Goal: Information Seeking & Learning: Check status

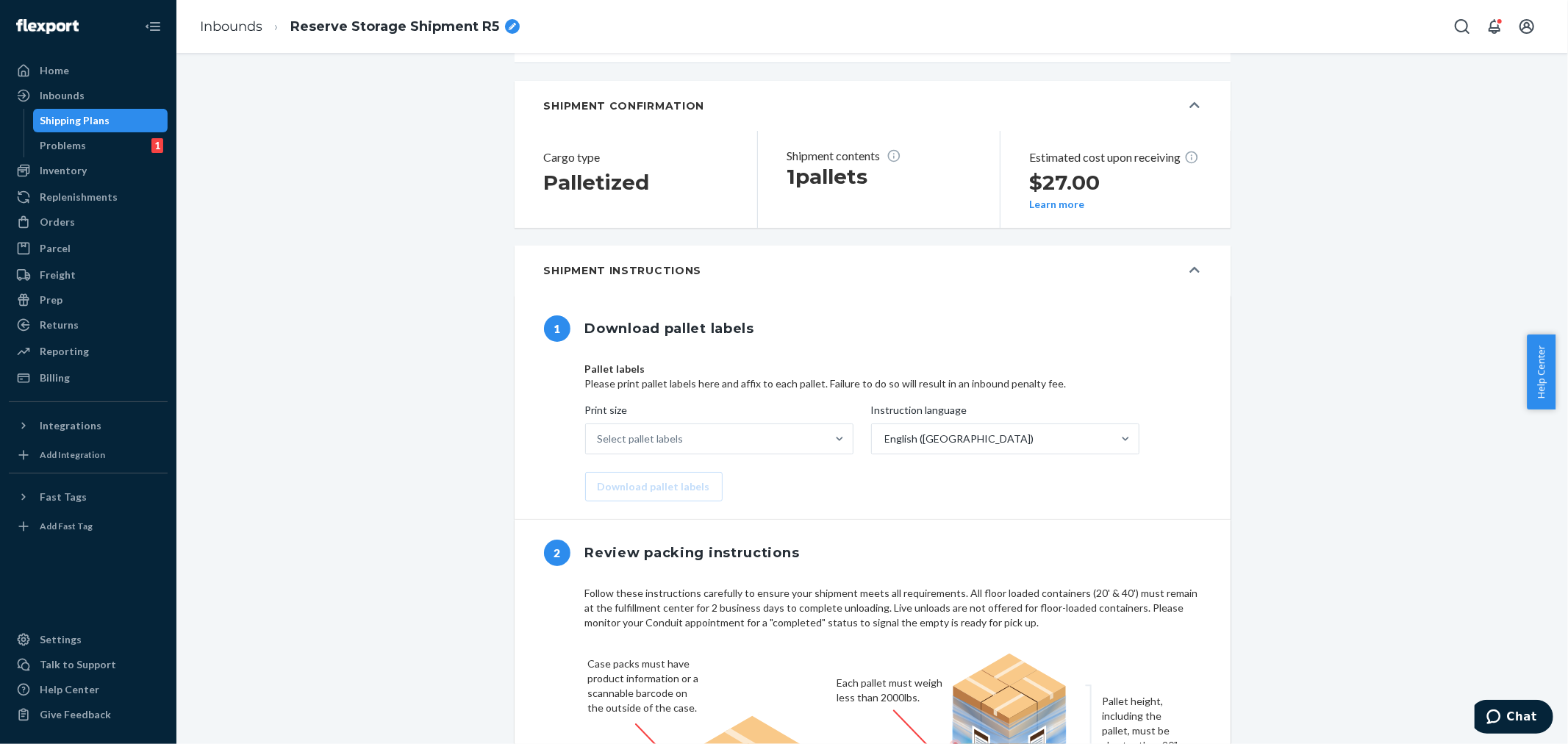
scroll to position [318, 0]
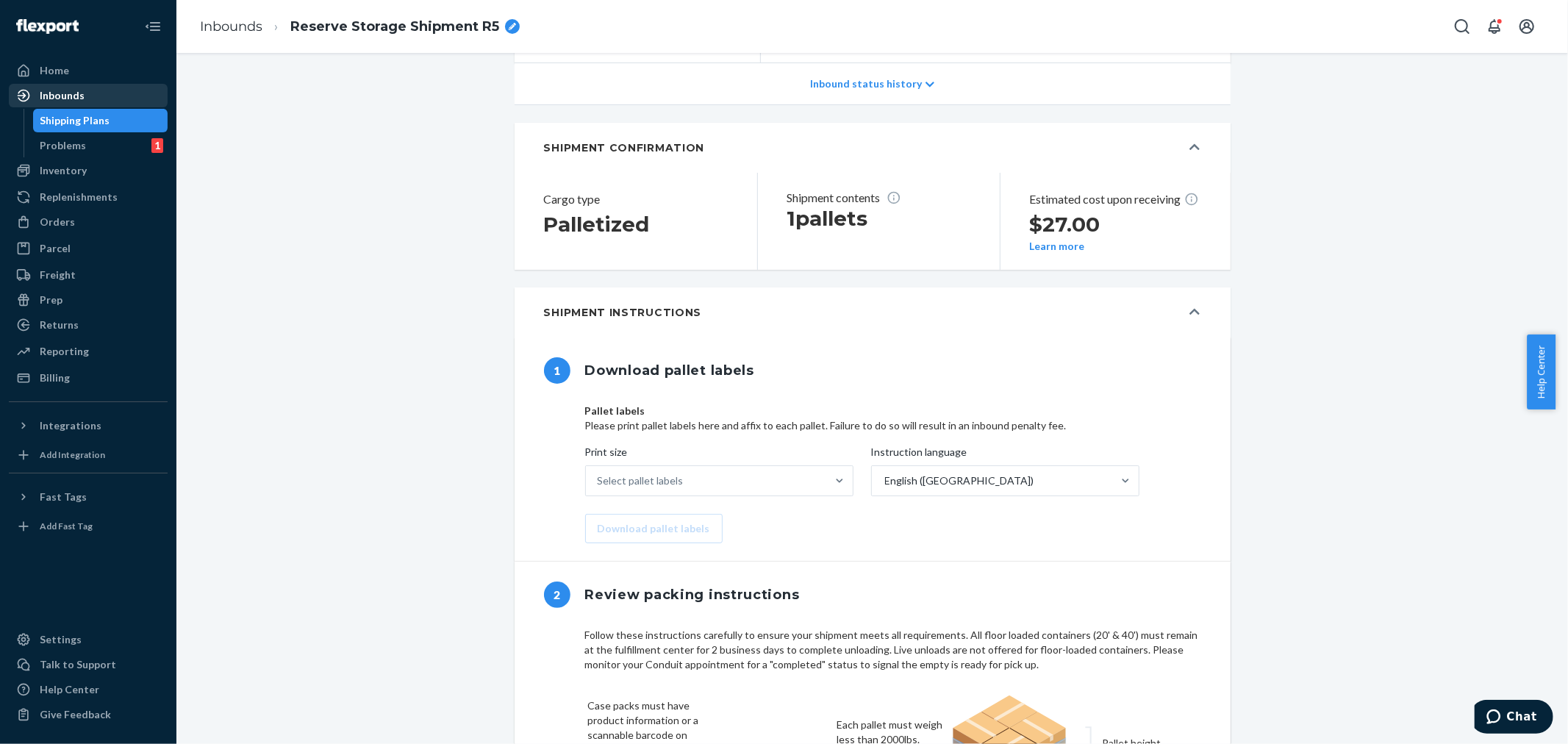
drag, startPoint x: 61, startPoint y: 89, endPoint x: 154, endPoint y: 90, distance: 93.0
click at [61, 89] on div "Inbounds" at bounding box center [62, 95] width 45 height 15
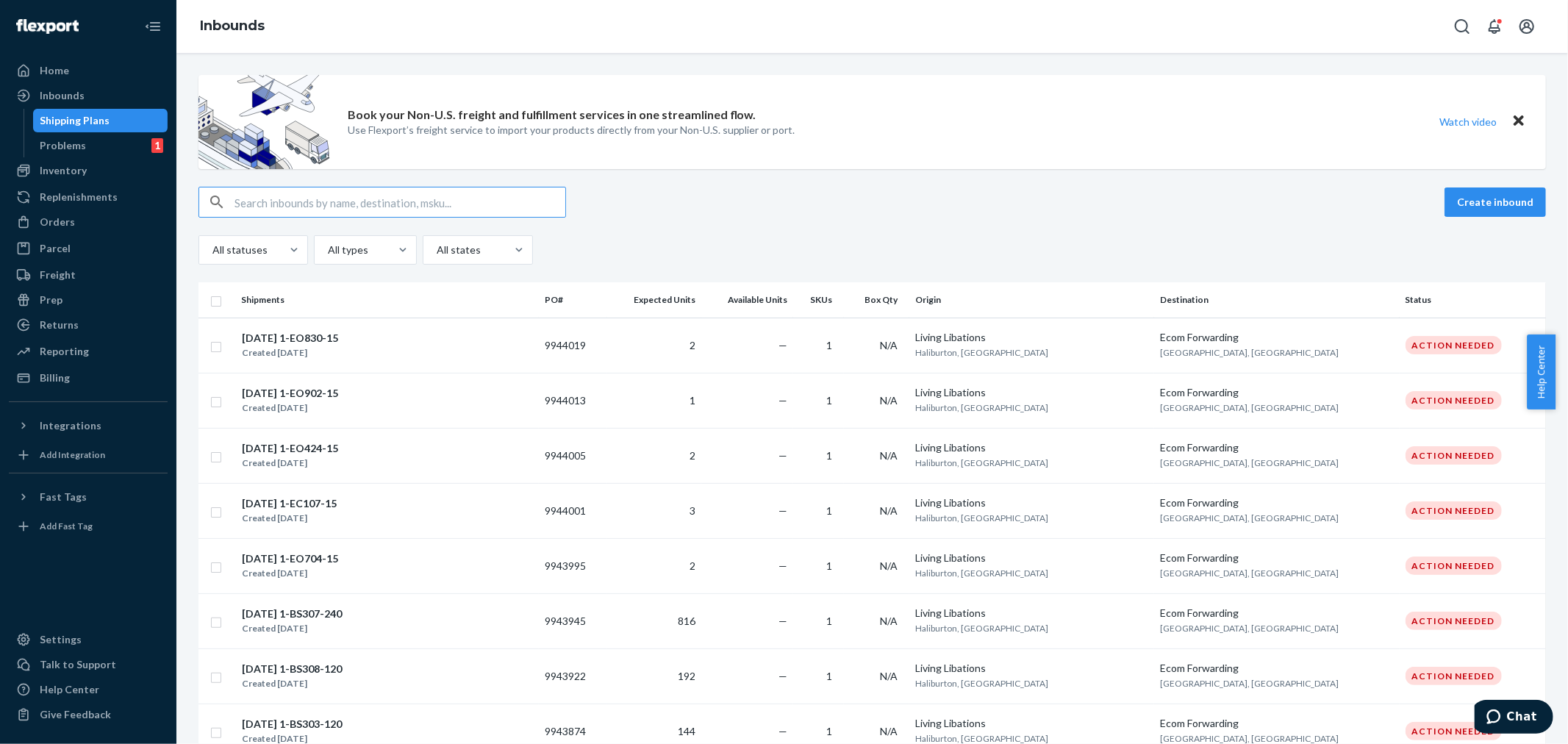
click at [235, 202] on input "text" at bounding box center [400, 202] width 331 height 30
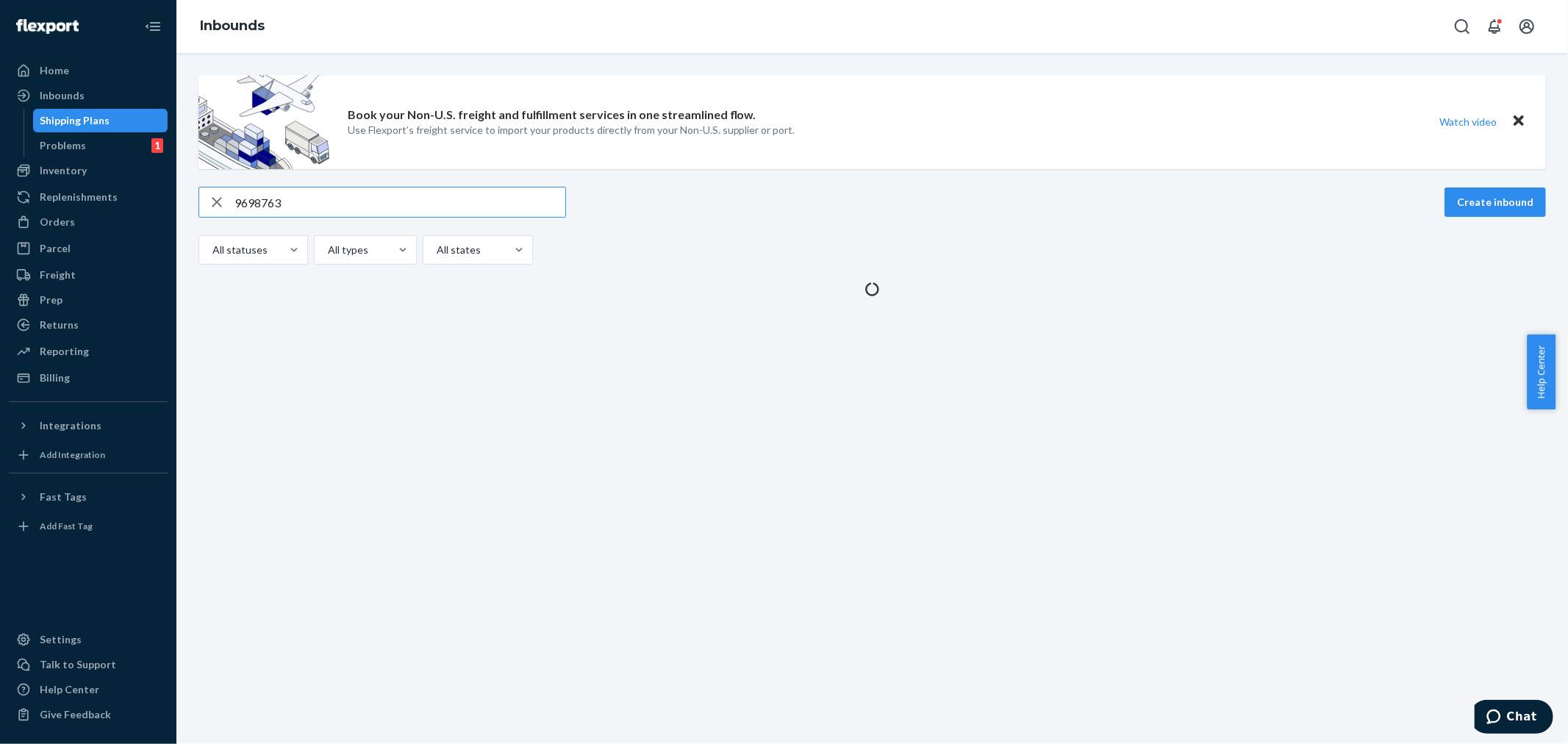
type input "9698763"
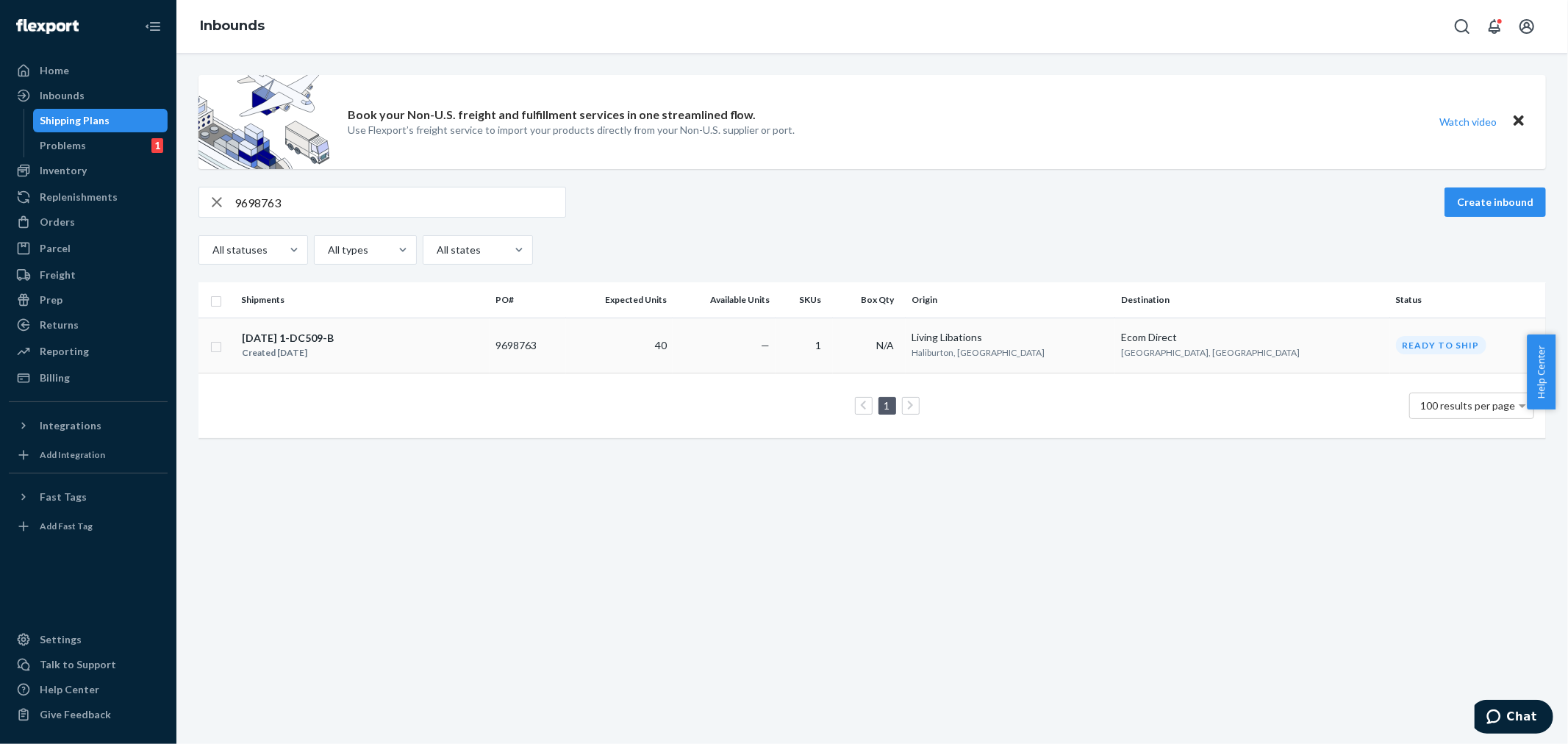
click at [318, 345] on div "Created [DATE]" at bounding box center [287, 352] width 92 height 15
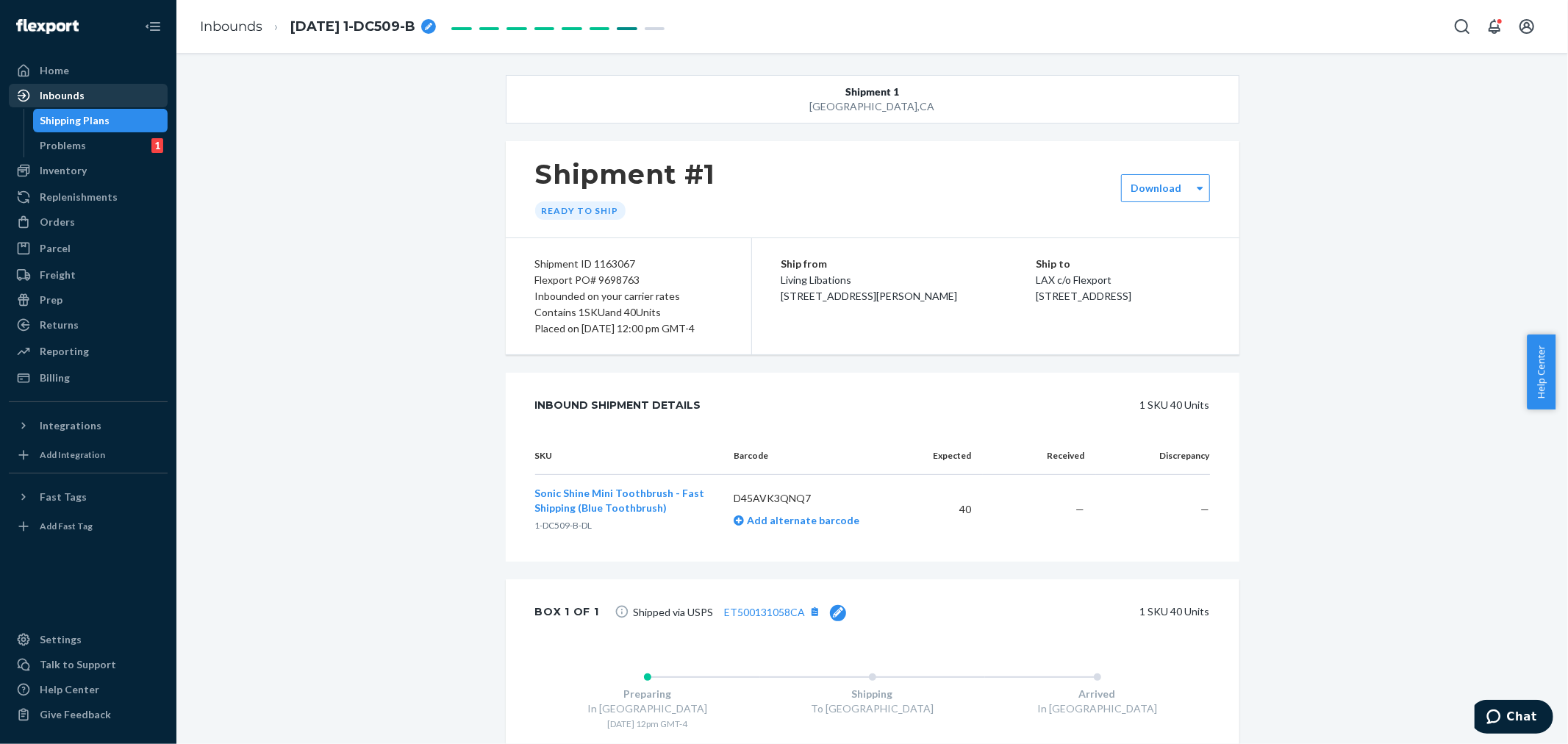
click at [63, 103] on div "Inbounds" at bounding box center [88, 95] width 156 height 21
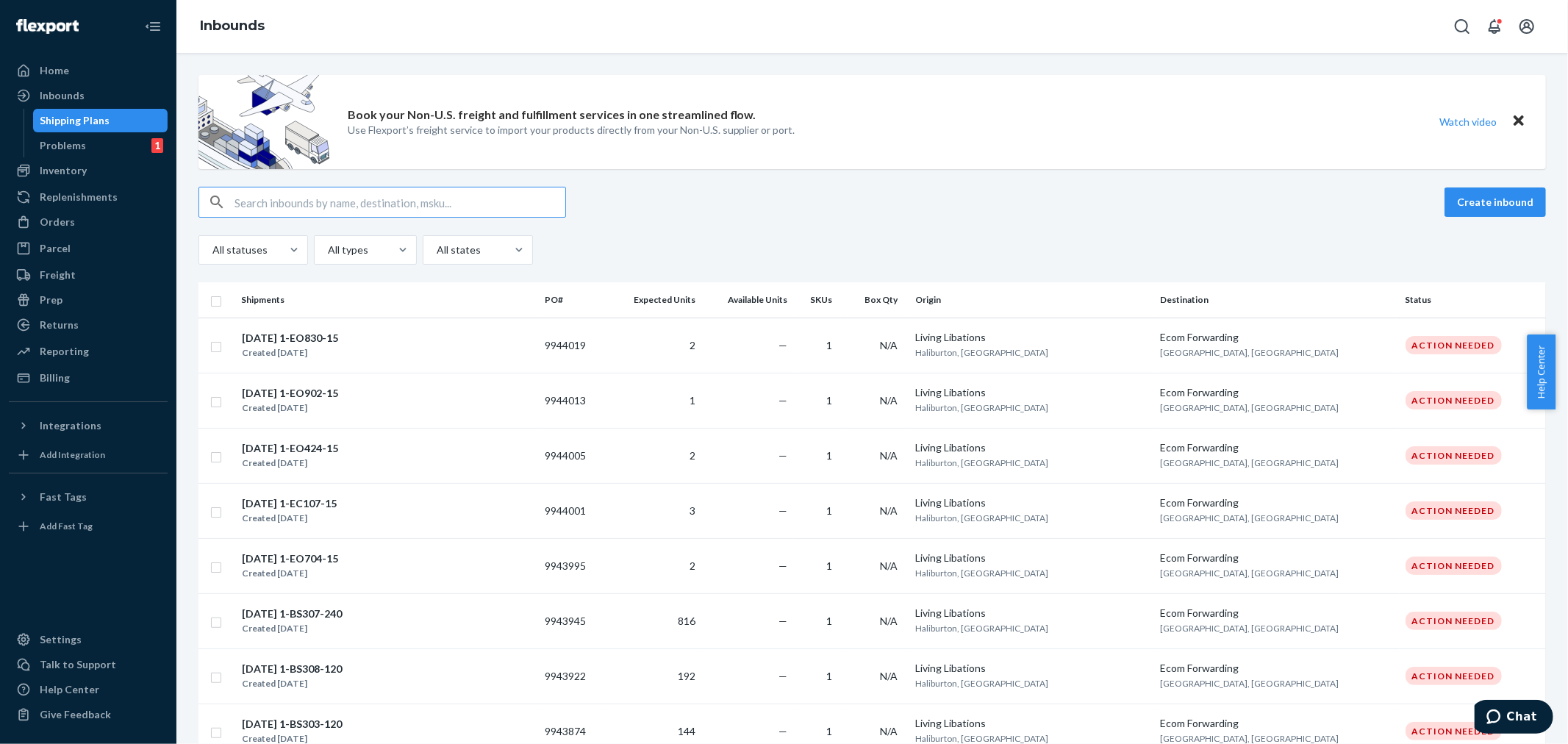
click at [262, 197] on input "text" at bounding box center [400, 202] width 331 height 30
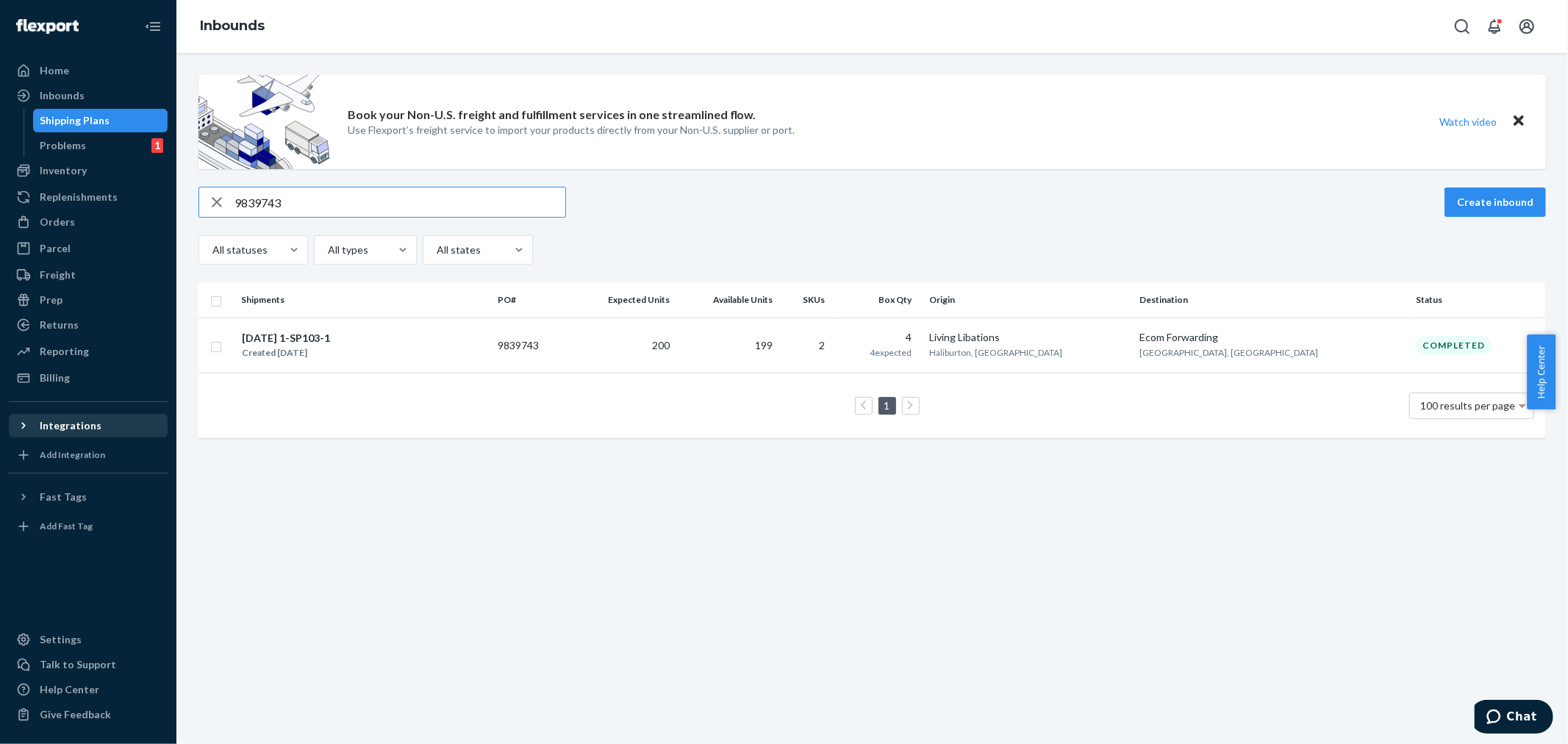
type input "9839743"
click at [69, 354] on div "Reporting" at bounding box center [64, 351] width 50 height 15
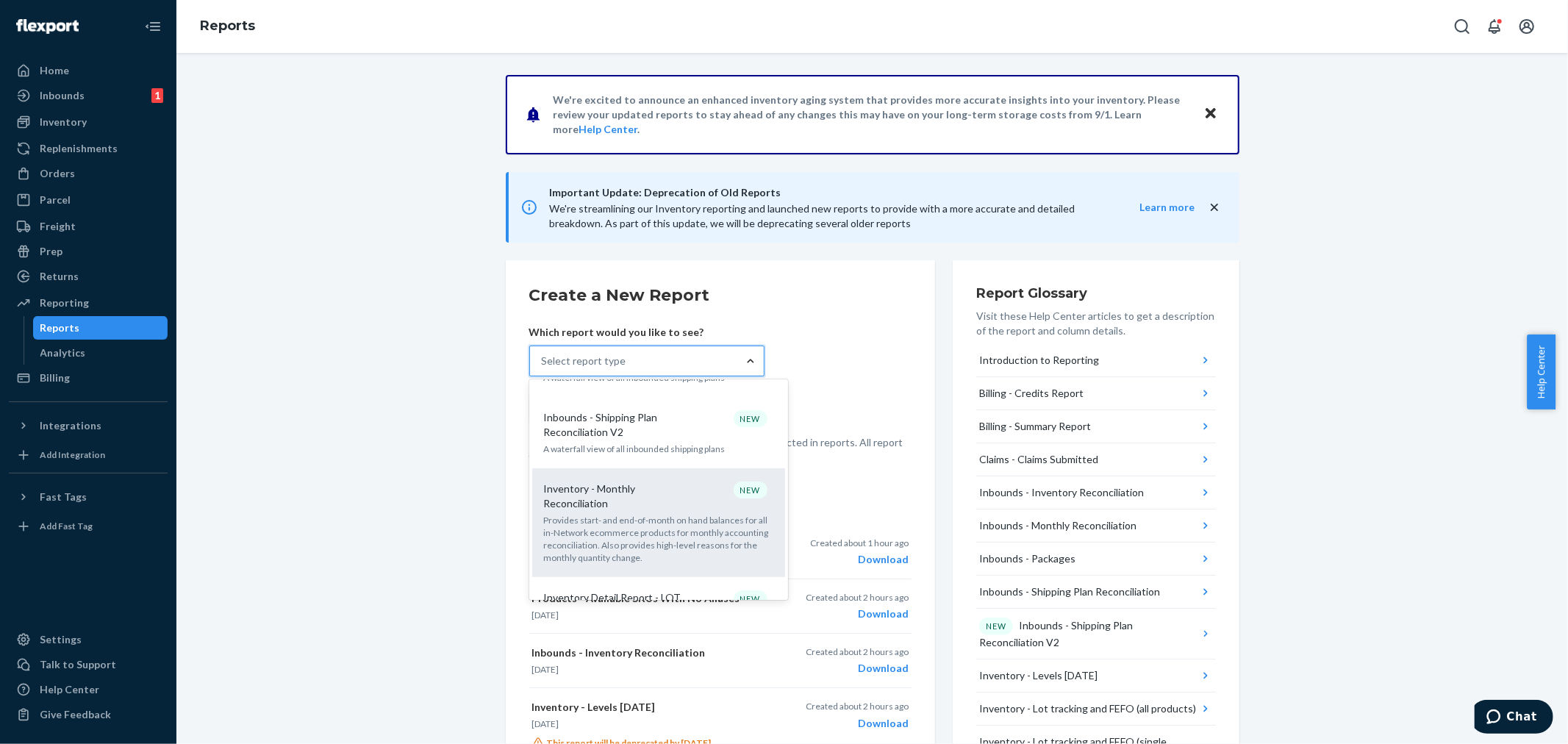
scroll to position [408, 0]
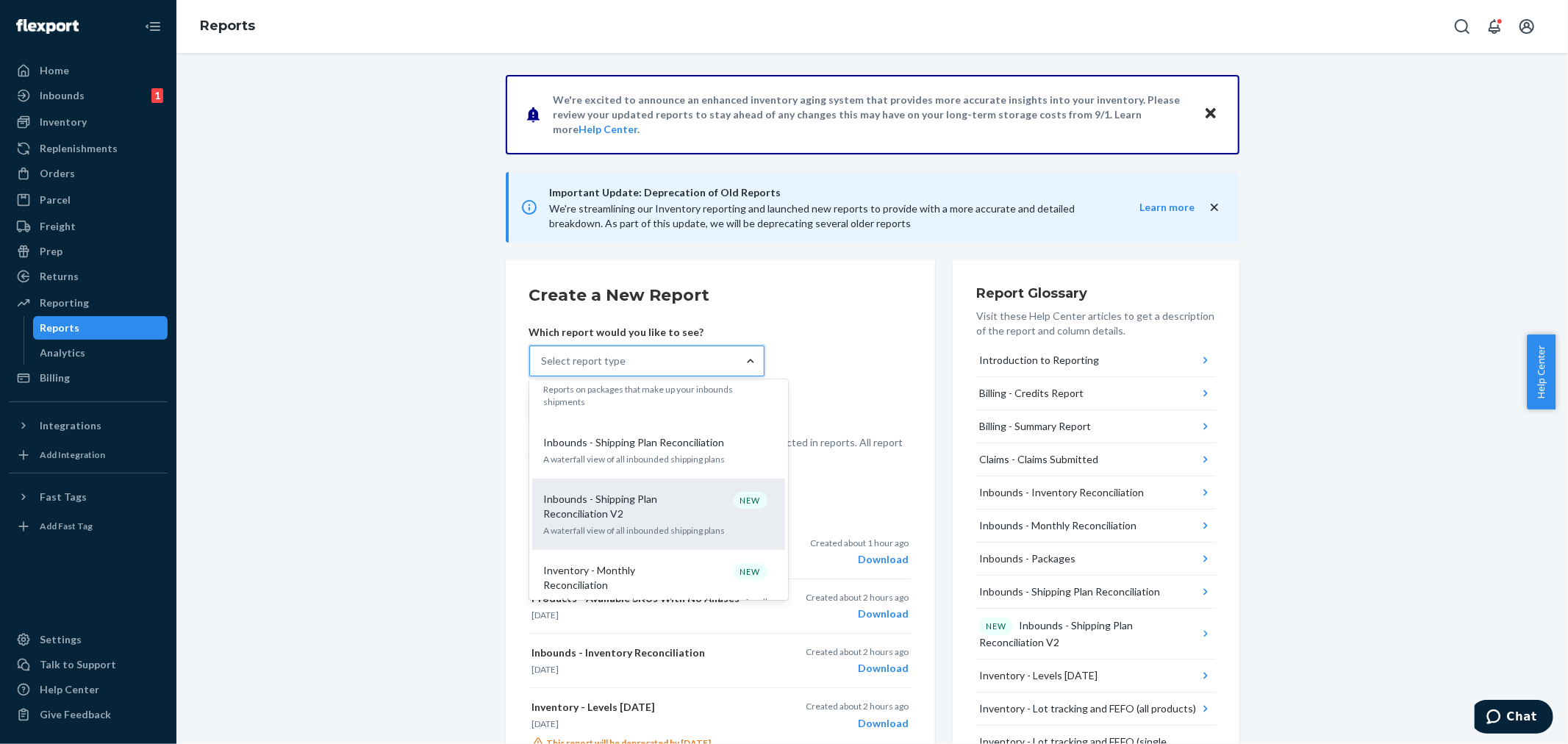
click at [614, 491] on p "Inbounds - Shipping Plan Reconciliation V2" at bounding box center [614, 506] width 141 height 30
click at [543, 368] on input "option Inbounds - Shipping Plan Reconciliation V2 focused, 9 of 34. 34 results …" at bounding box center [542, 361] width 1 height 15
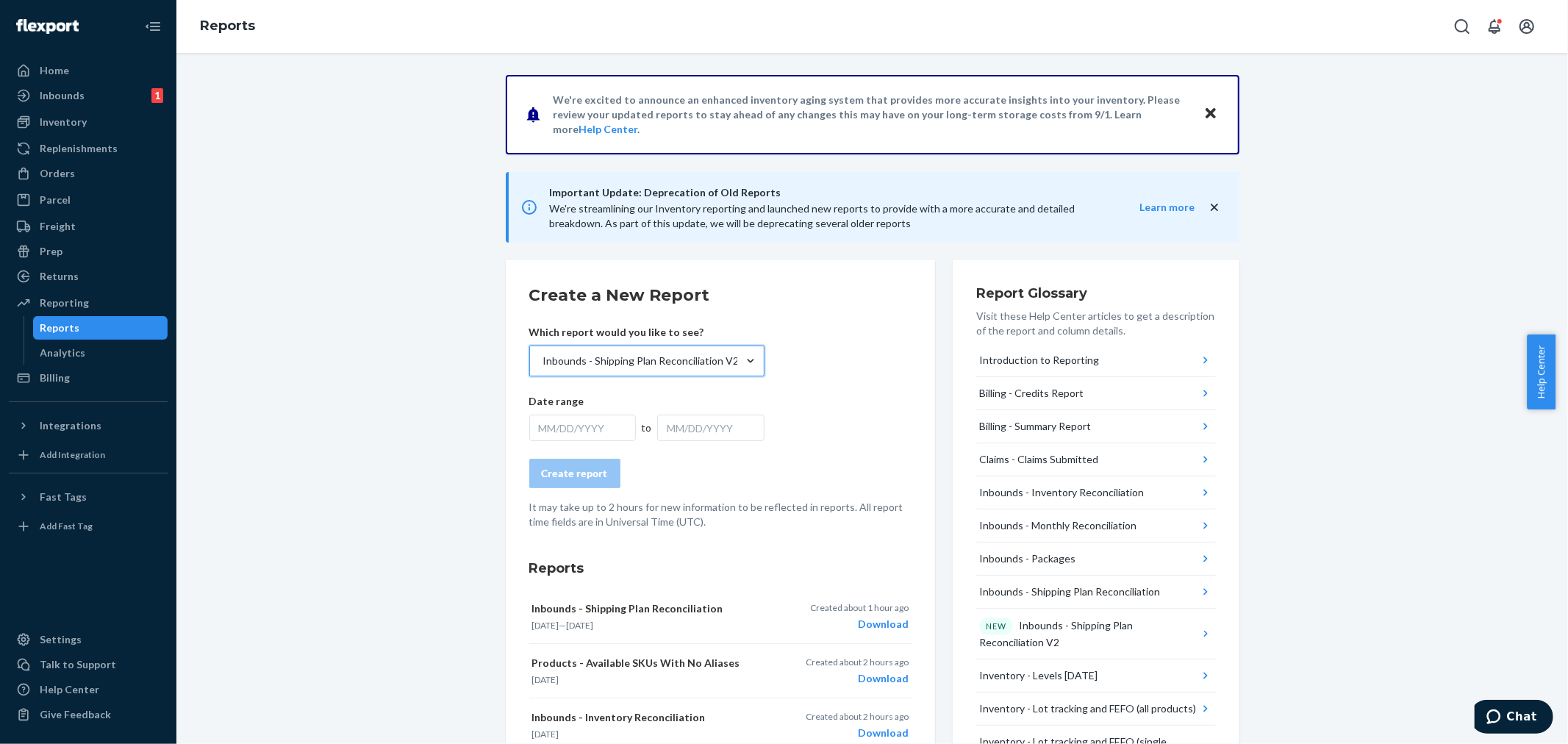
click at [599, 424] on div "MM/DD/YYYY" at bounding box center [582, 428] width 107 height 27
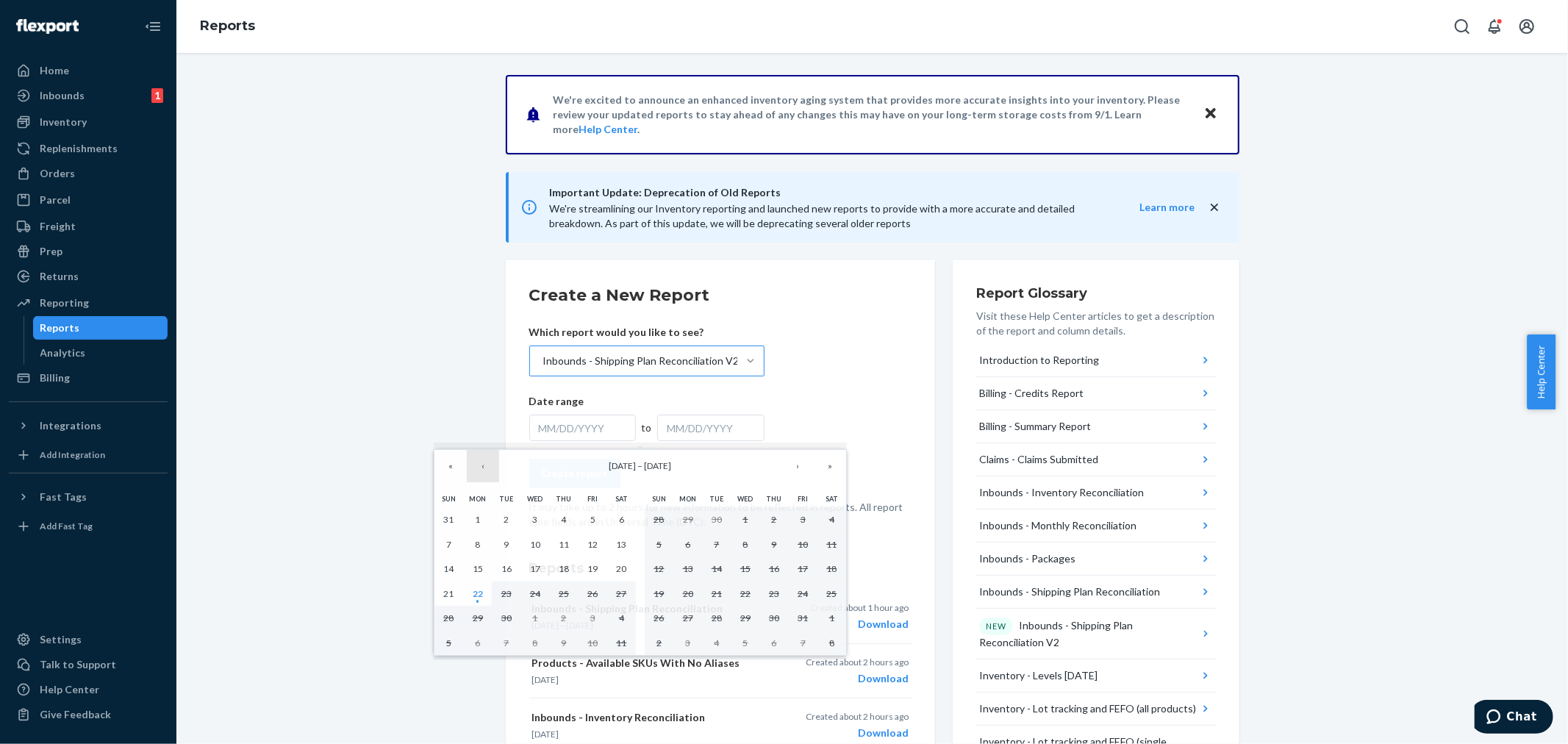
click at [478, 469] on button "‹" at bounding box center [483, 466] width 33 height 33
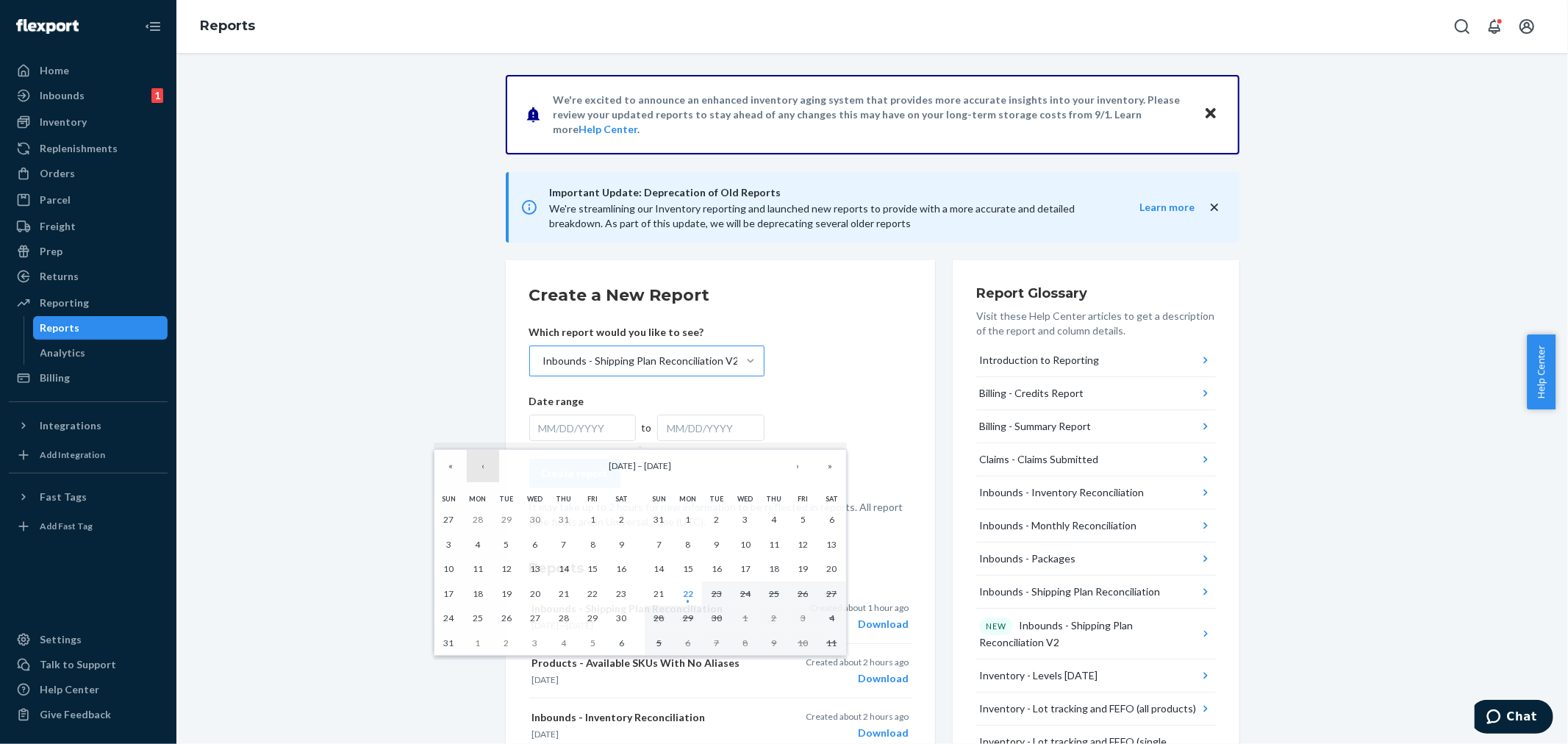
click at [478, 469] on button "‹" at bounding box center [483, 466] width 33 height 33
click at [505, 517] on abbr "1" at bounding box center [505, 519] width 5 height 11
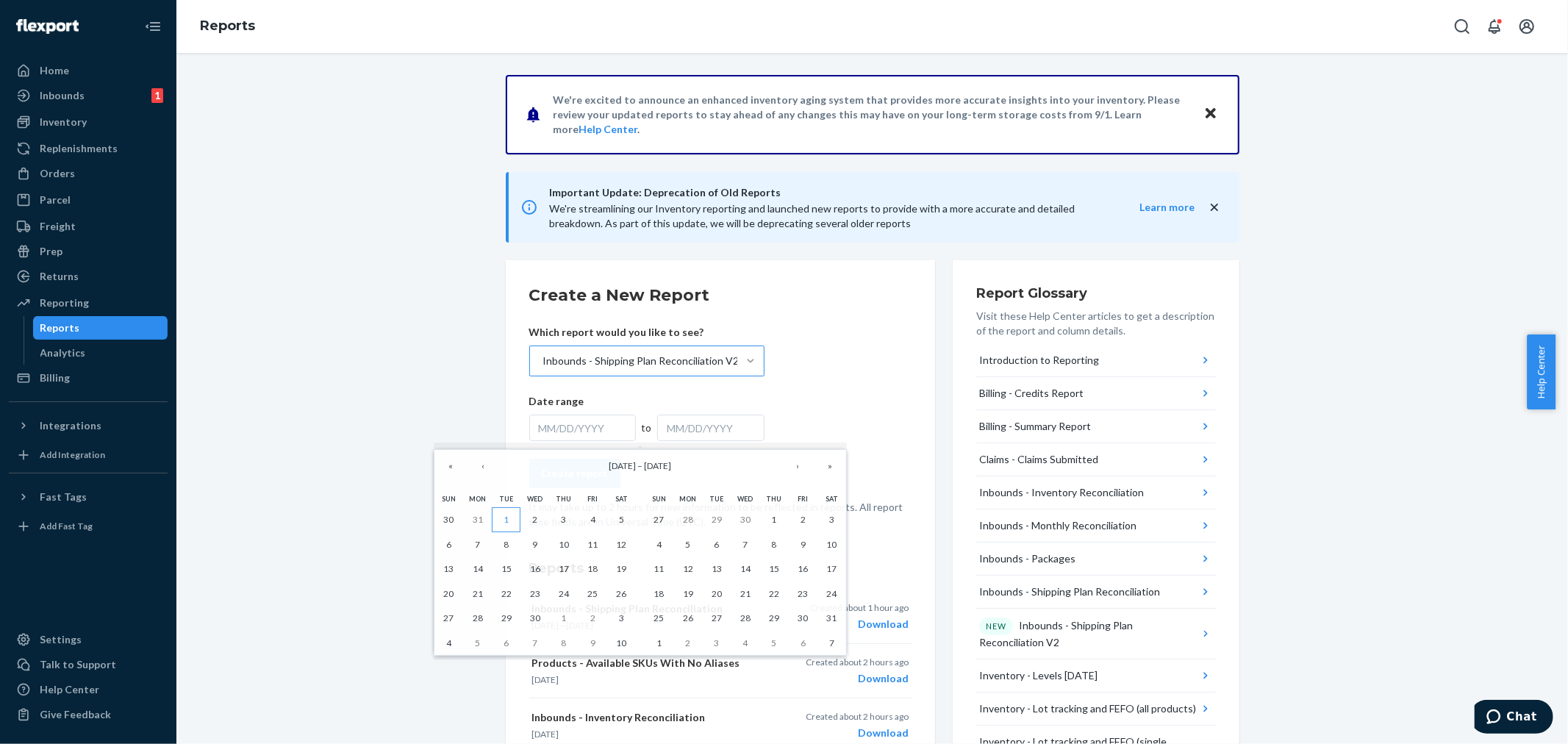
click at [504, 517] on abbr "1" at bounding box center [505, 519] width 5 height 11
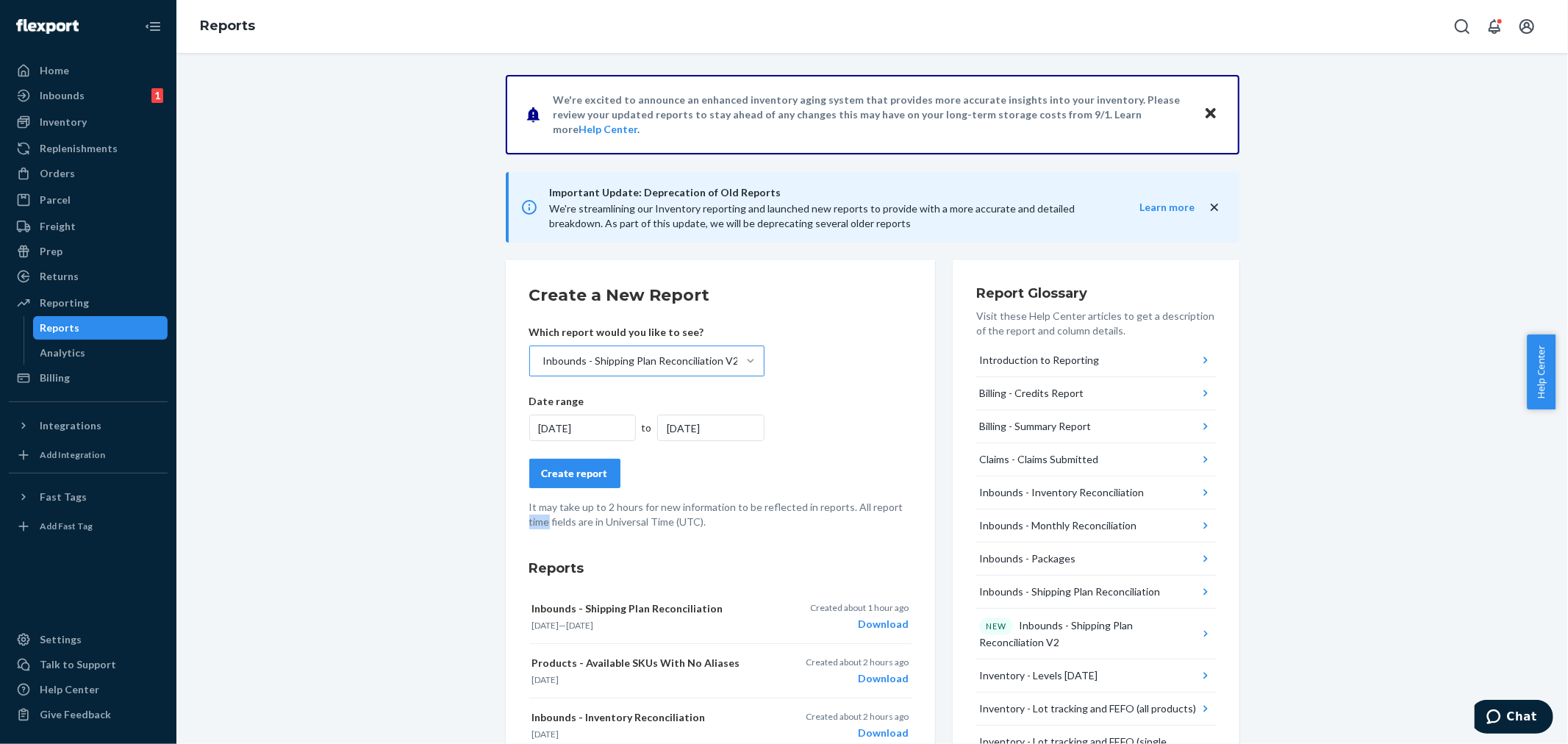
click at [701, 423] on div "[DATE]" at bounding box center [710, 428] width 107 height 27
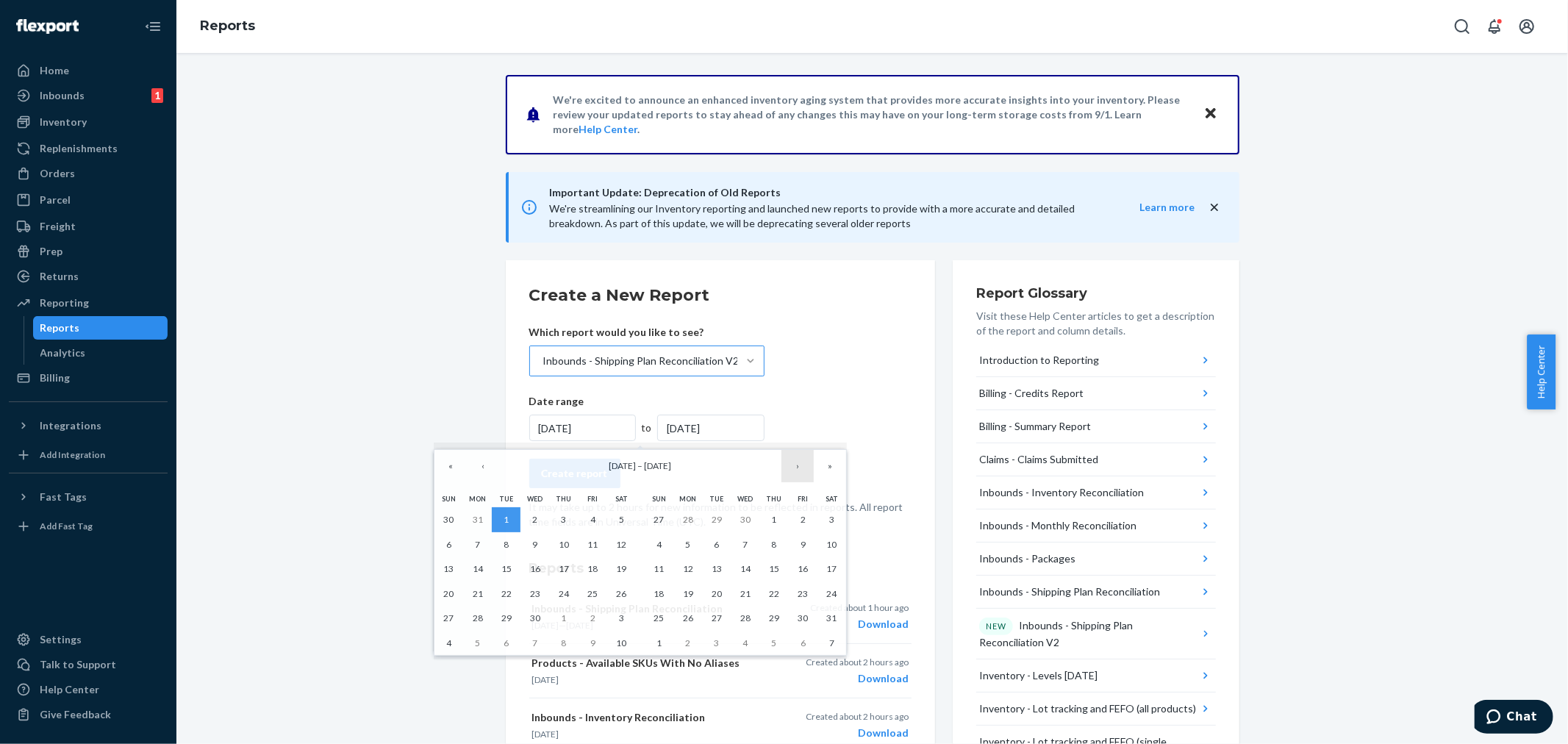
click at [802, 463] on button "›" at bounding box center [797, 466] width 33 height 33
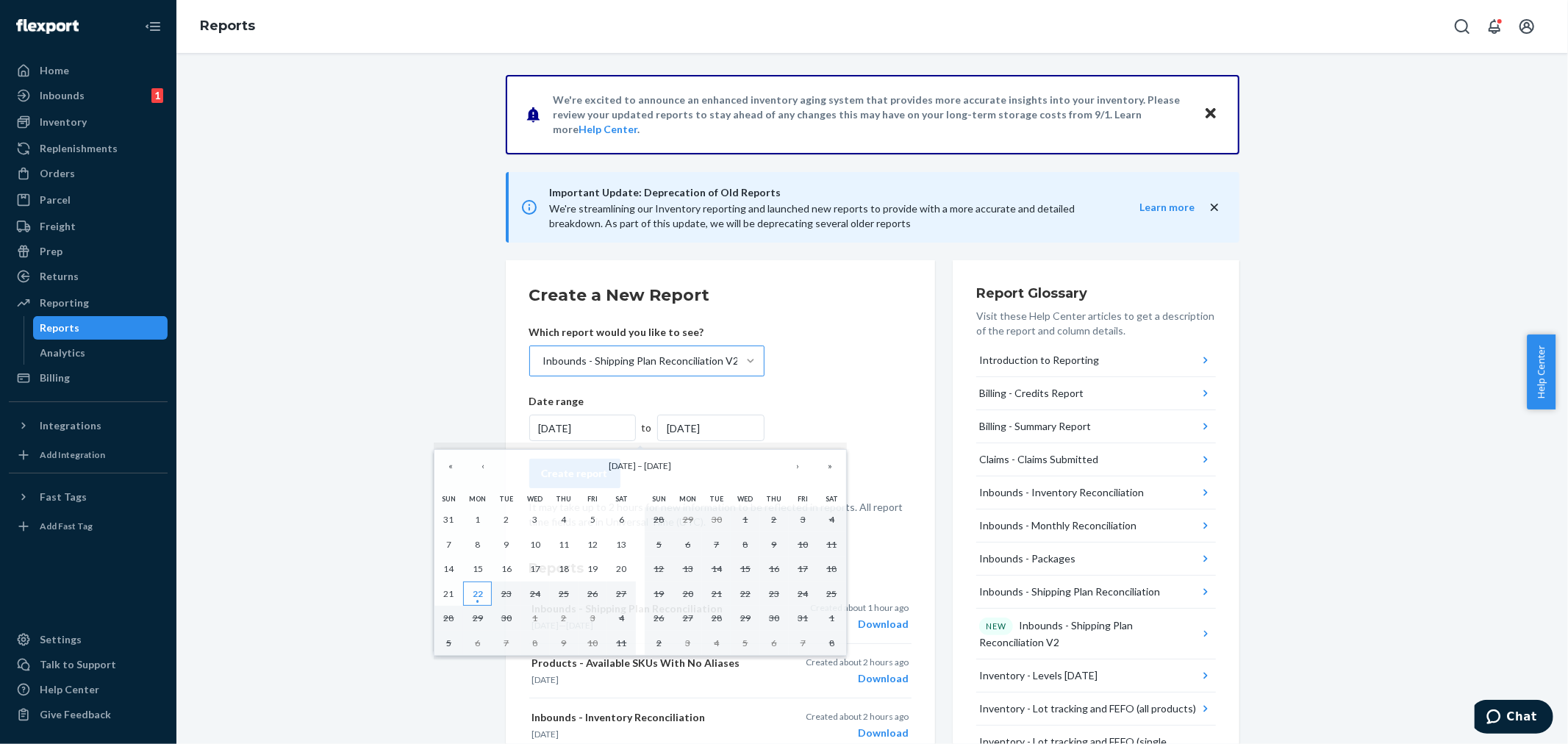
click at [474, 590] on abbr "22" at bounding box center [478, 593] width 10 height 11
click at [473, 590] on abbr "22" at bounding box center [478, 593] width 10 height 11
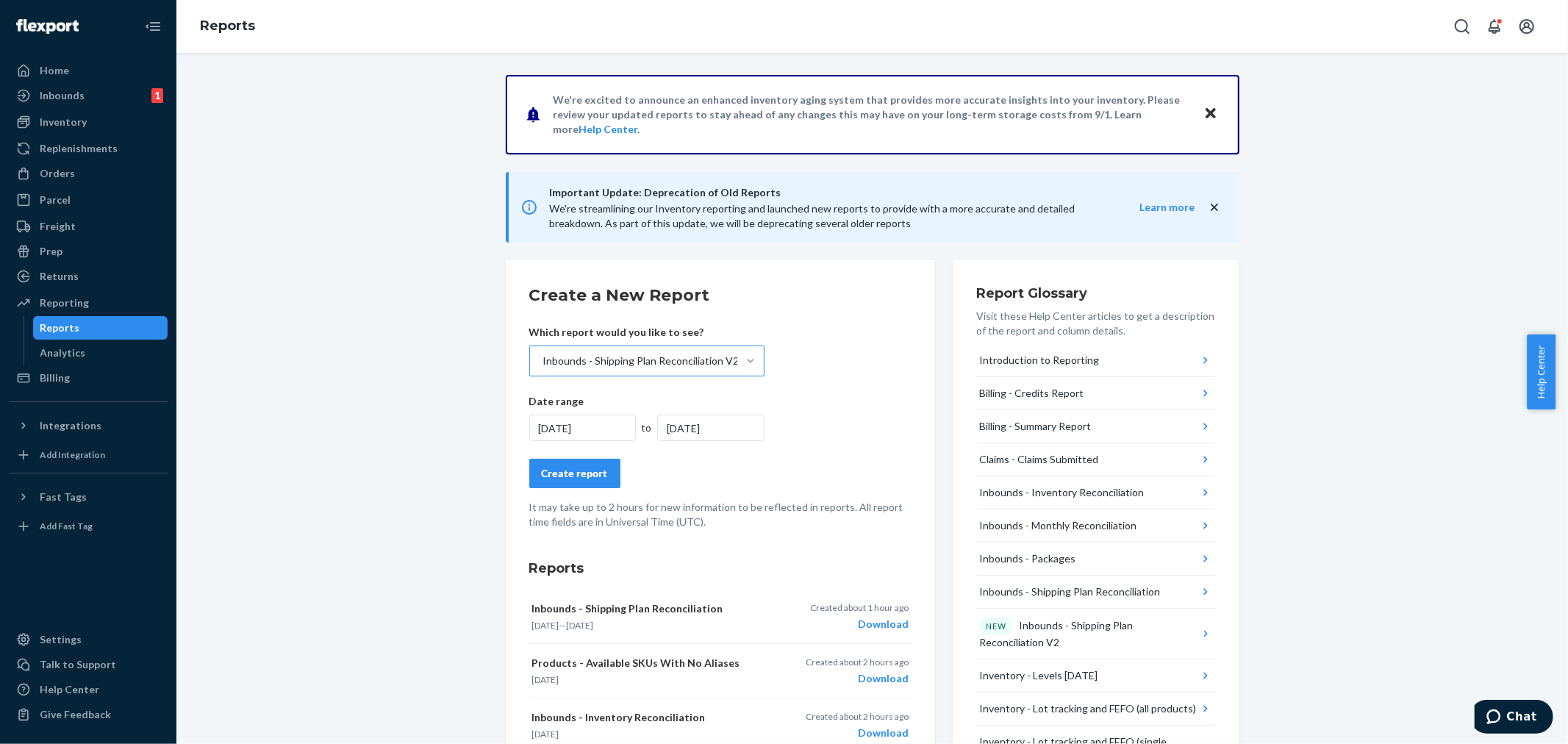
click at [623, 427] on div "[DATE]" at bounding box center [582, 428] width 107 height 27
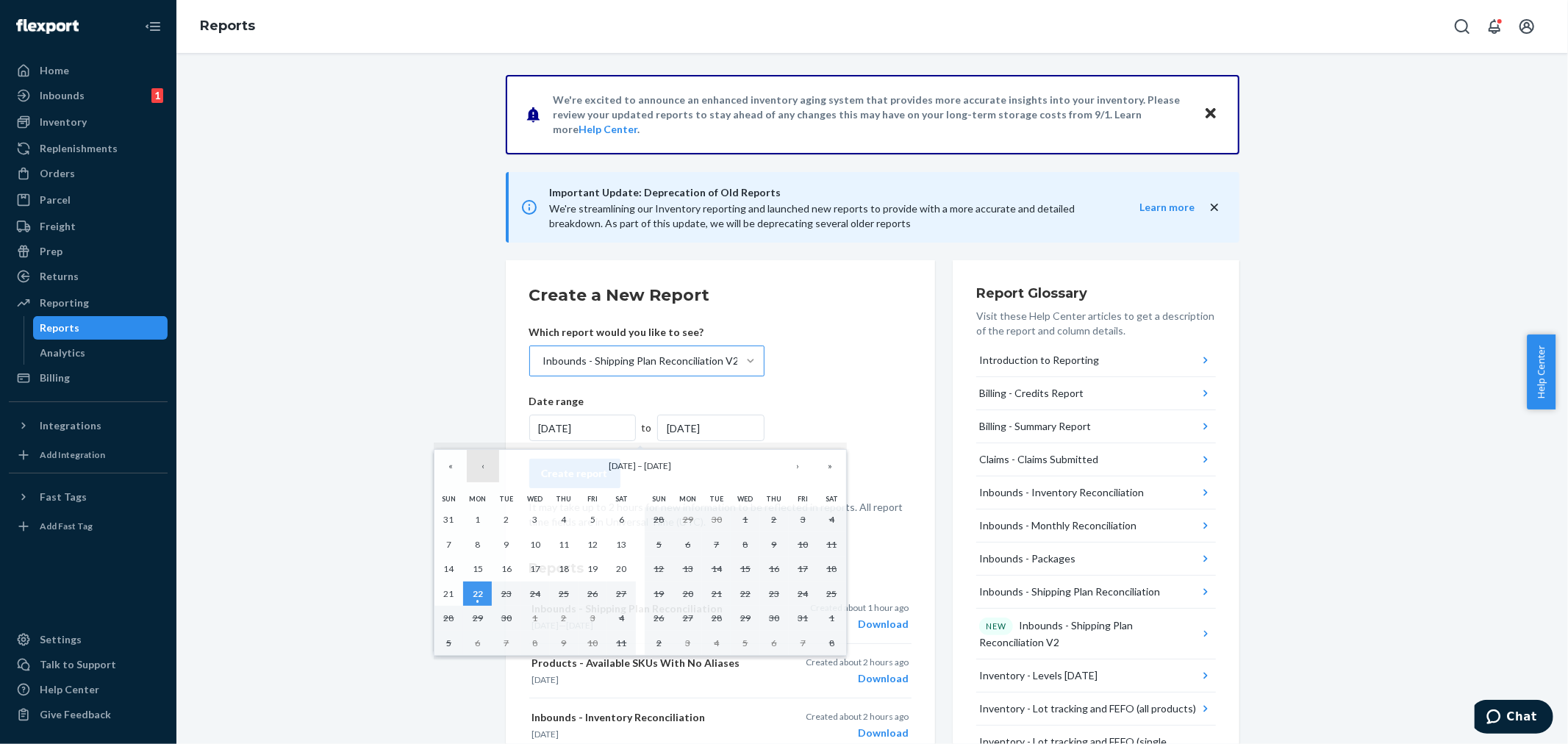
click at [480, 468] on button "‹" at bounding box center [483, 466] width 33 height 33
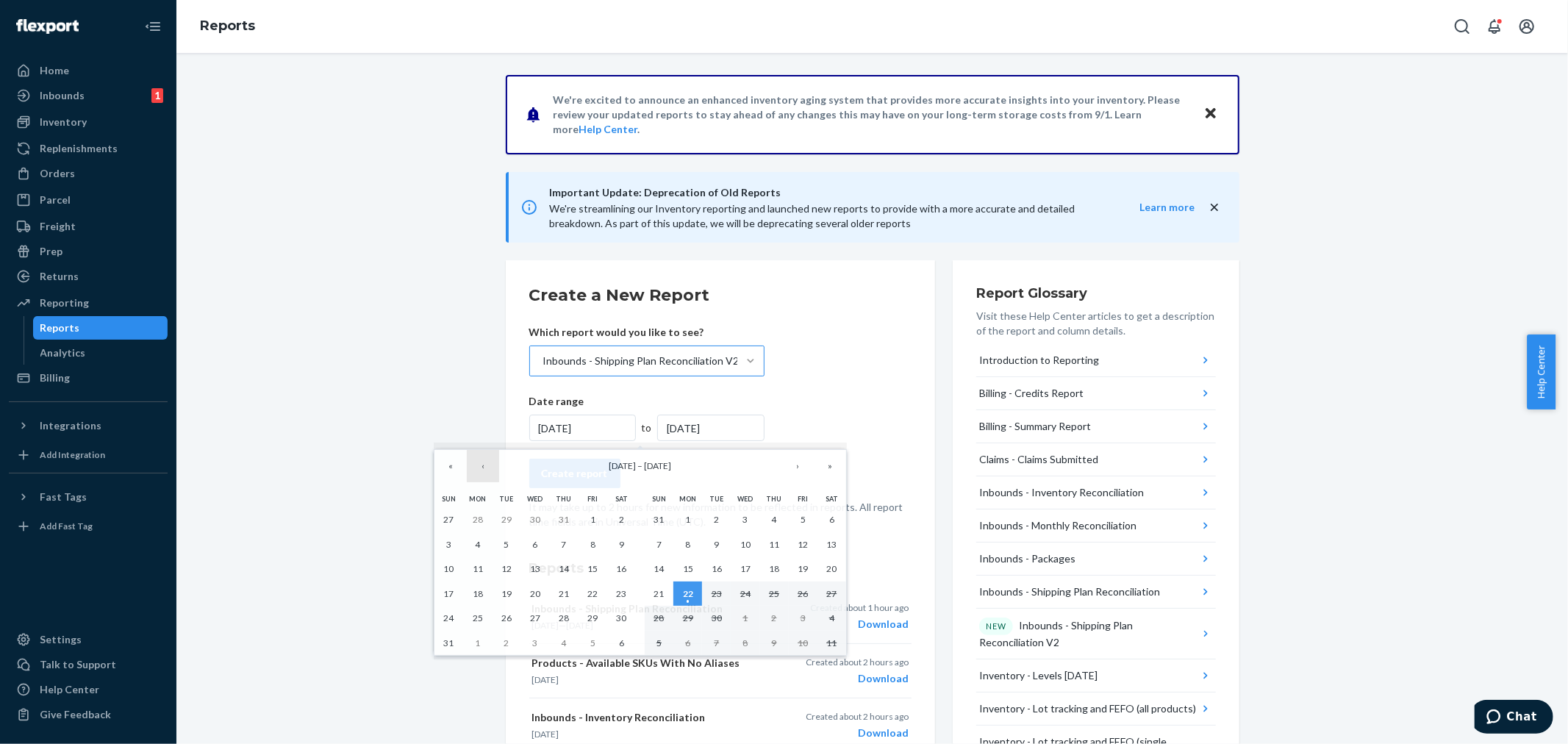
click at [480, 468] on button "‹" at bounding box center [483, 466] width 33 height 33
click at [498, 519] on button "1" at bounding box center [505, 519] width 29 height 25
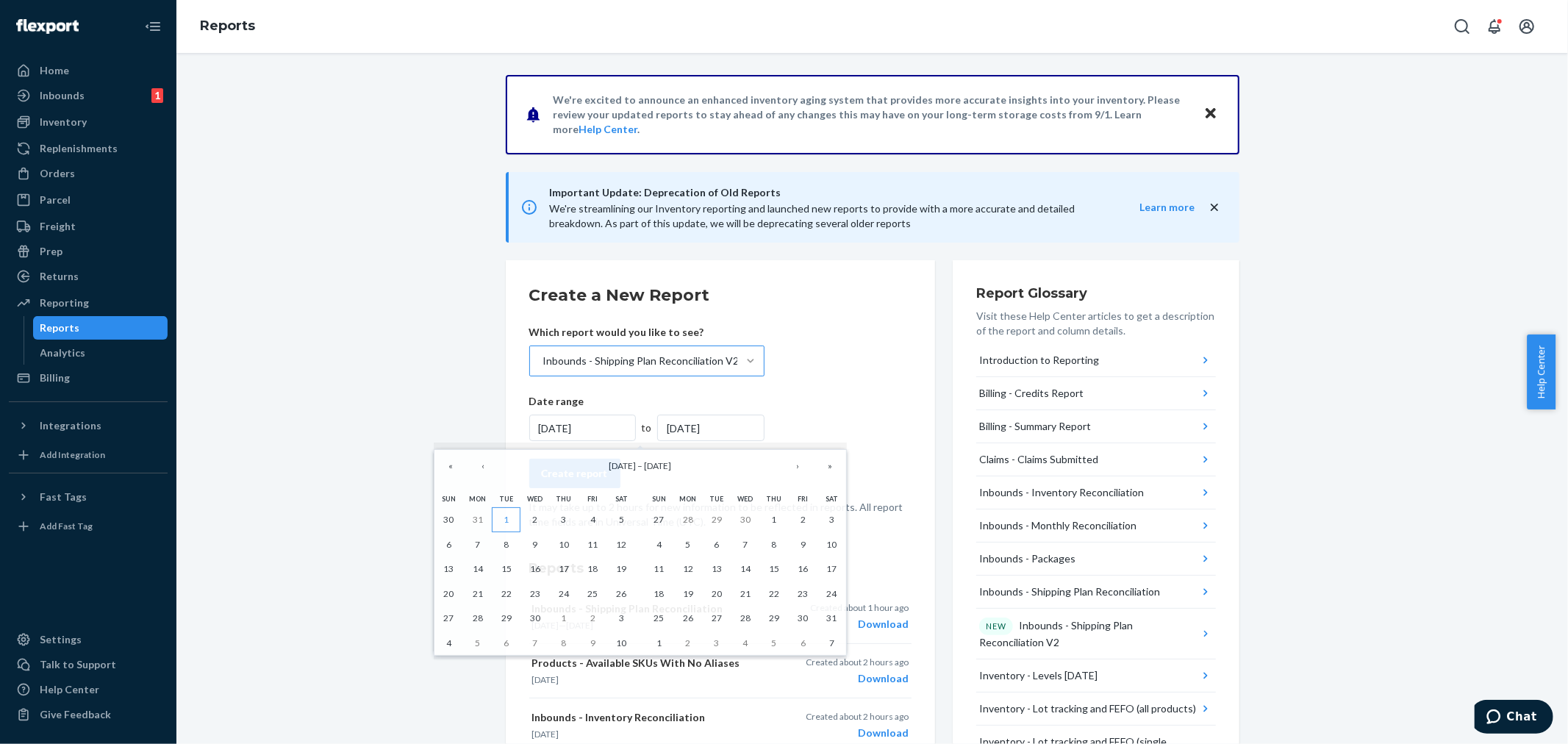
click at [498, 519] on button "1" at bounding box center [505, 519] width 29 height 25
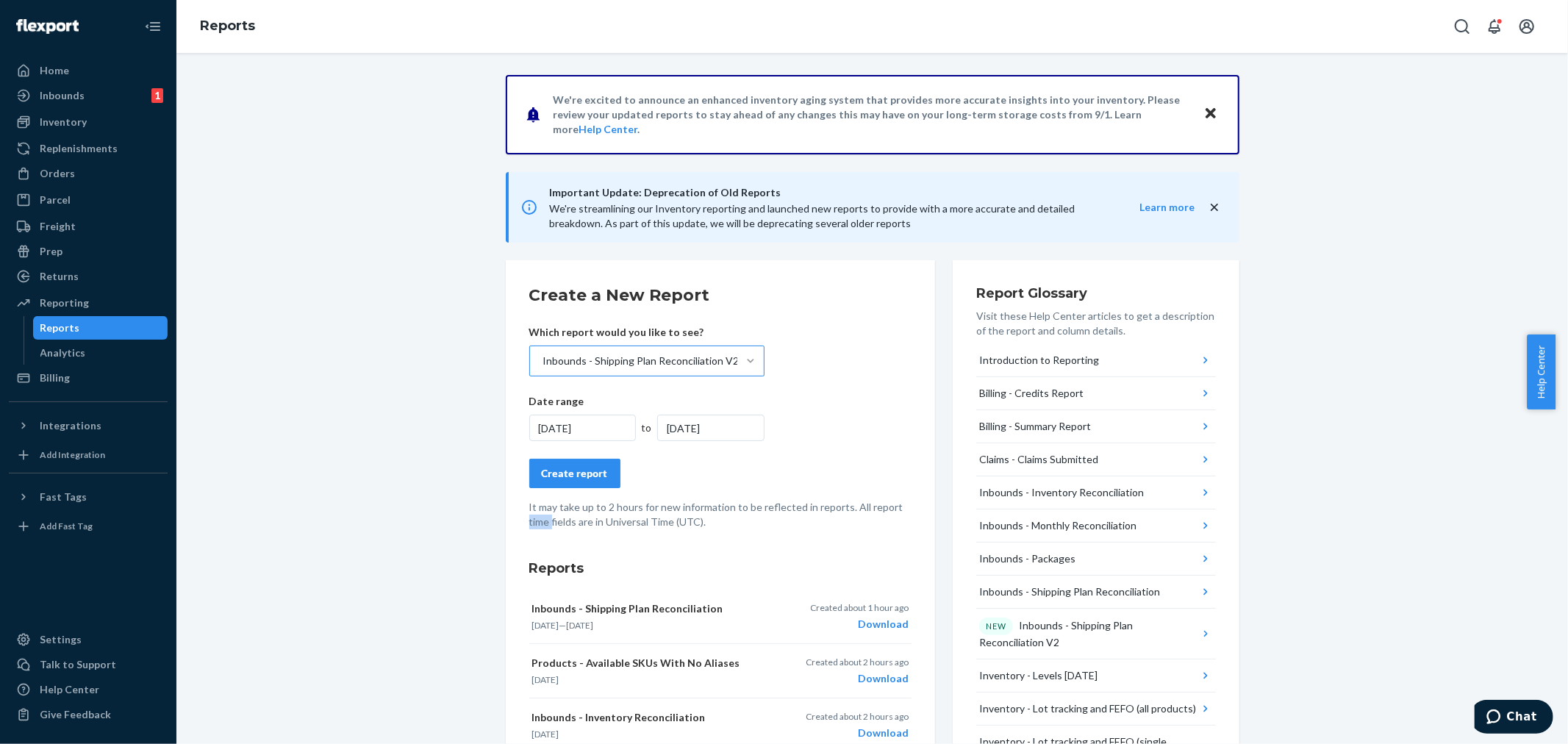
click at [585, 427] on div "[DATE]" at bounding box center [582, 428] width 107 height 27
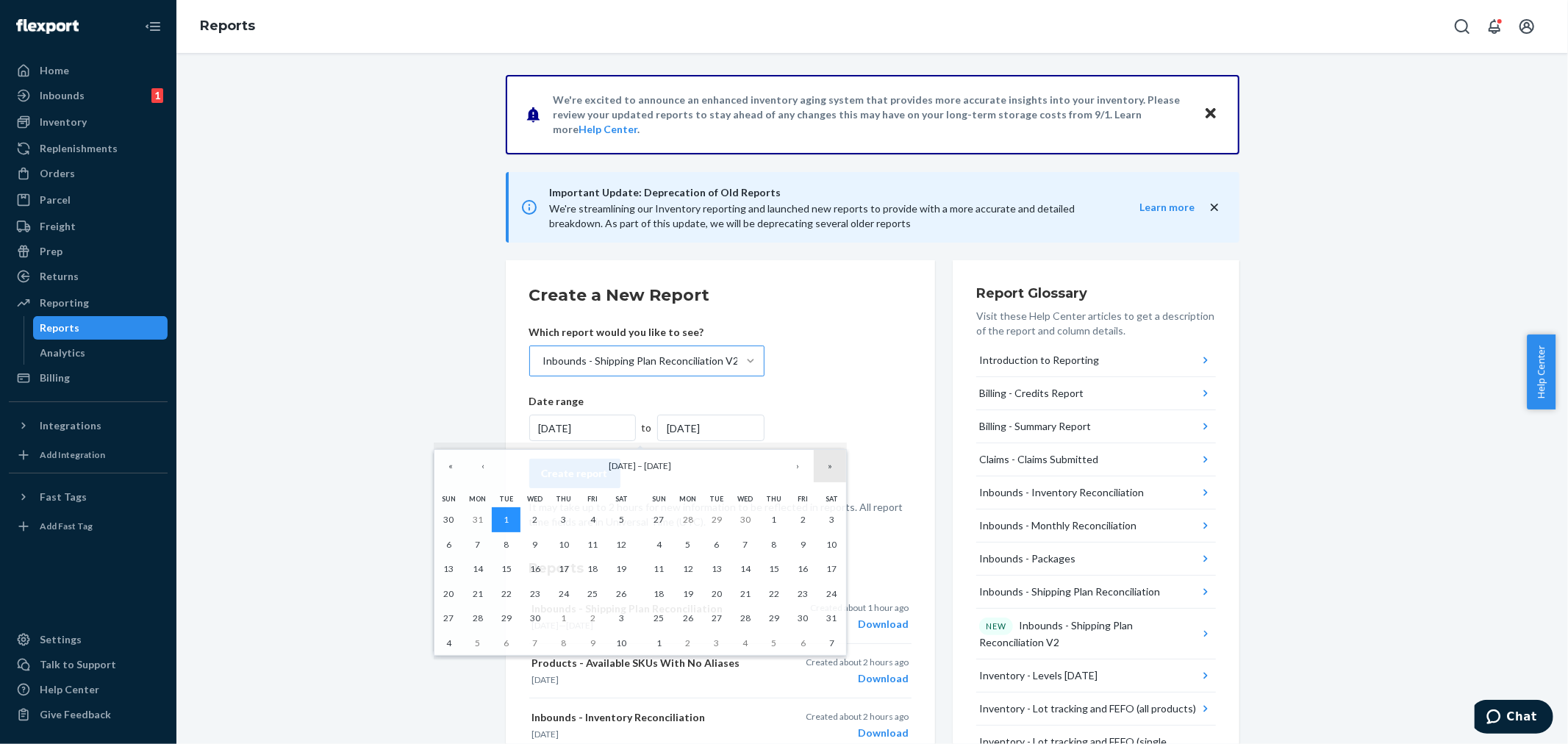
drag, startPoint x: 507, startPoint y: 516, endPoint x: 842, endPoint y: 480, distance: 336.9
click at [844, 481] on div "« ‹ [DATE] – [DATE] › » [PERSON_NAME] Wed Thu Fri Sat 30 31 1 2 3 4 5 6 7 8 9 1…" at bounding box center [640, 553] width 413 height 207
click at [798, 468] on button "›" at bounding box center [797, 466] width 33 height 33
click at [797, 468] on button "›" at bounding box center [797, 466] width 33 height 33
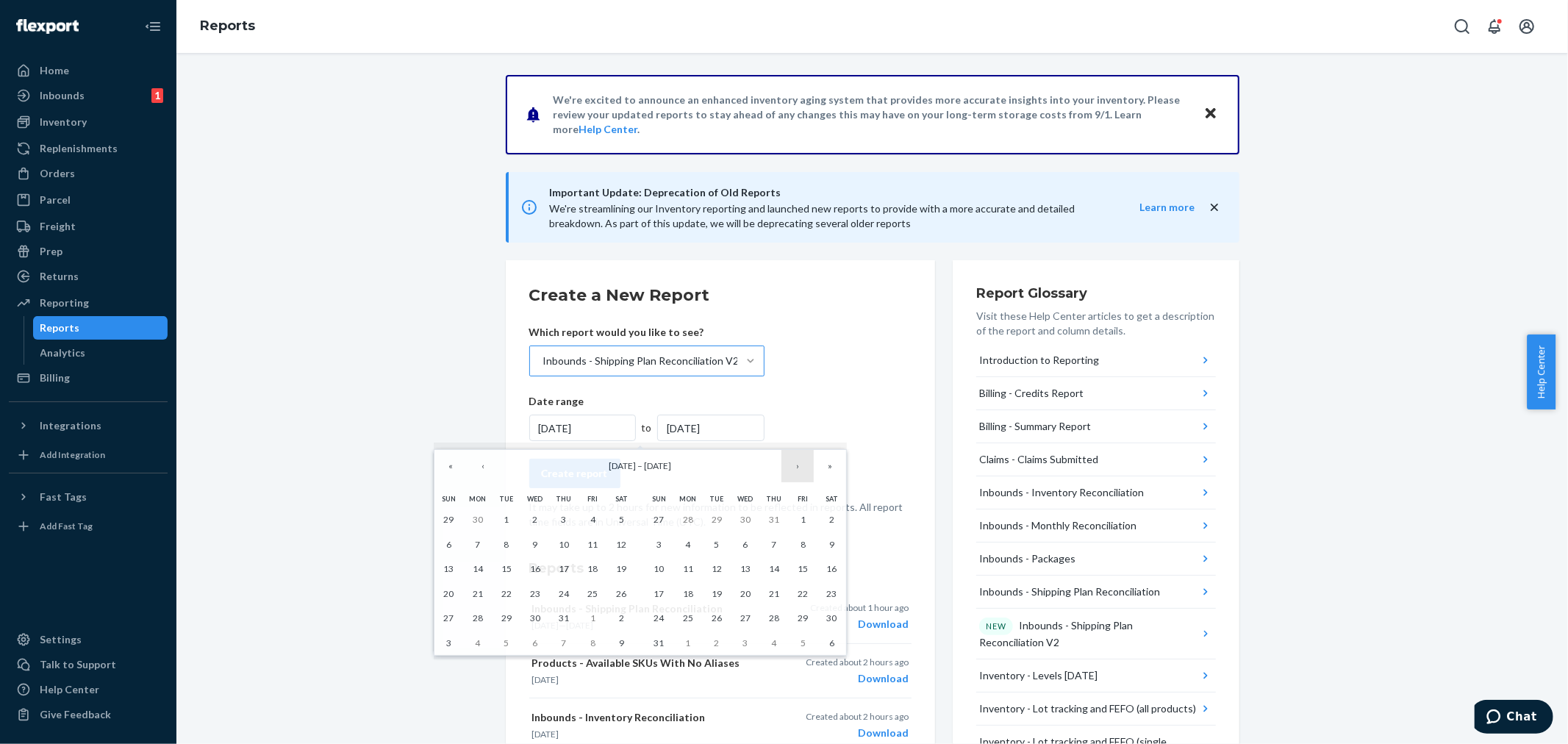
click at [797, 468] on button "›" at bounding box center [797, 466] width 33 height 33
click at [692, 592] on abbr "22" at bounding box center [688, 593] width 10 height 11
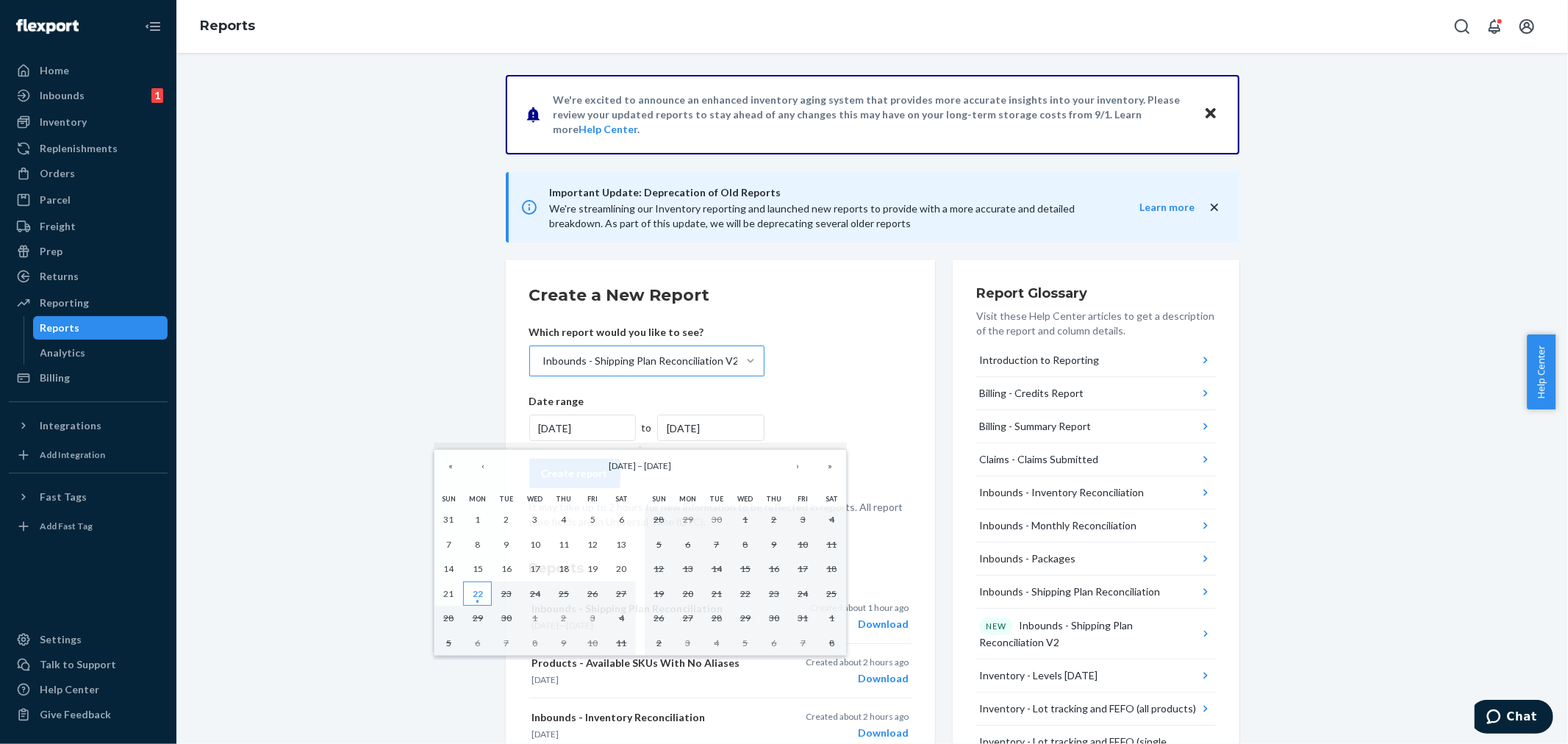
click at [480, 594] on abbr "22" at bounding box center [478, 593] width 10 height 11
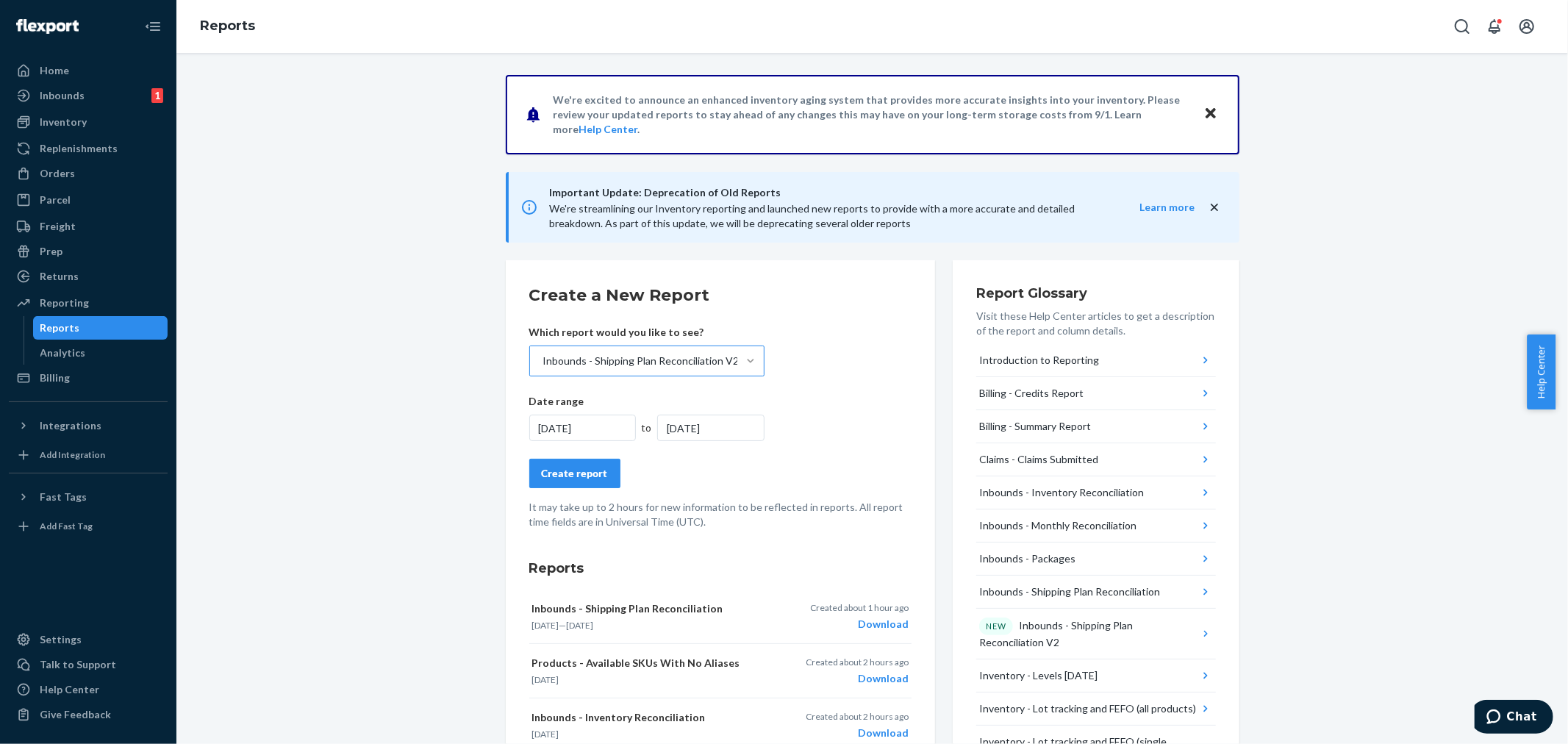
click at [604, 425] on div "[DATE]" at bounding box center [582, 428] width 107 height 27
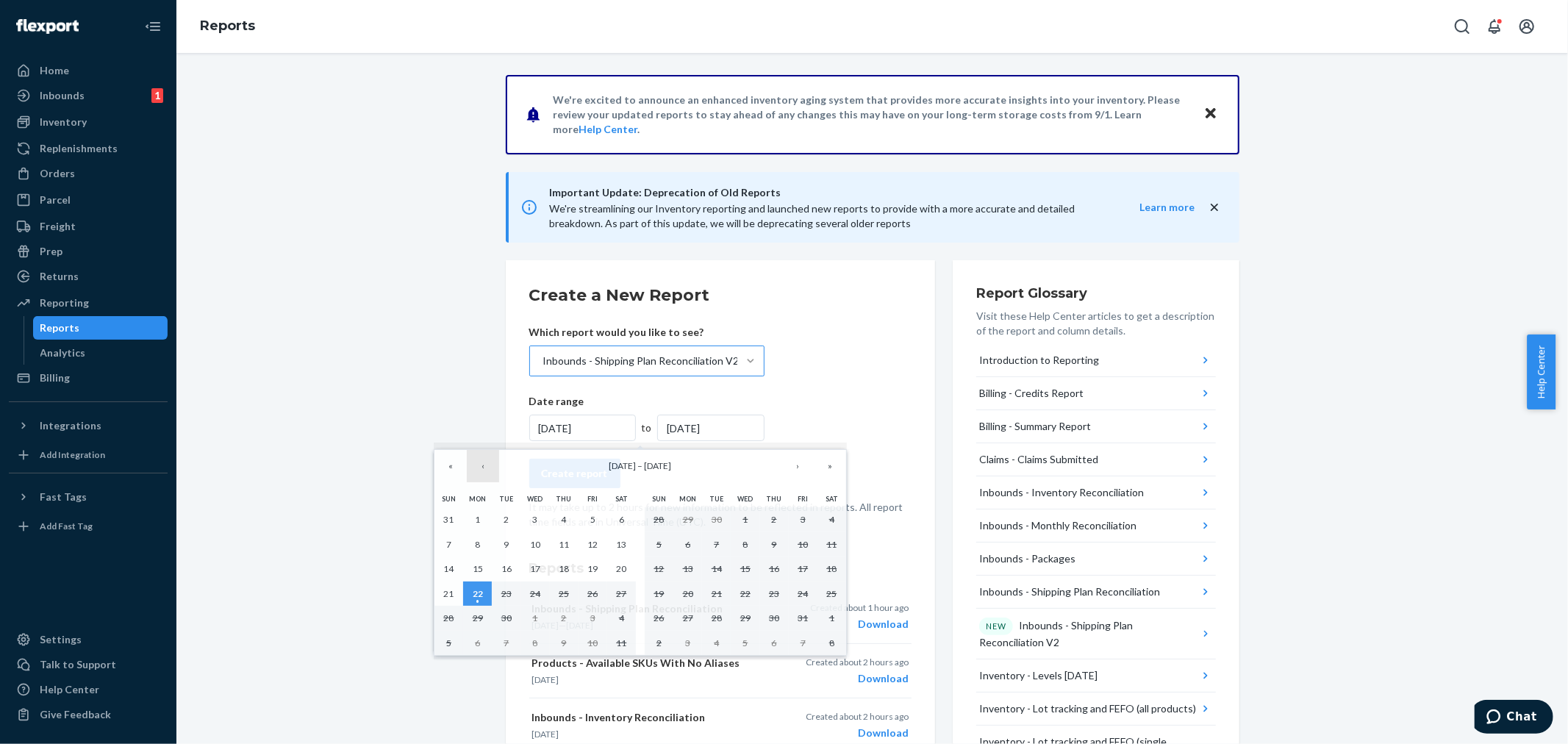
click at [486, 464] on button "‹" at bounding box center [483, 466] width 33 height 33
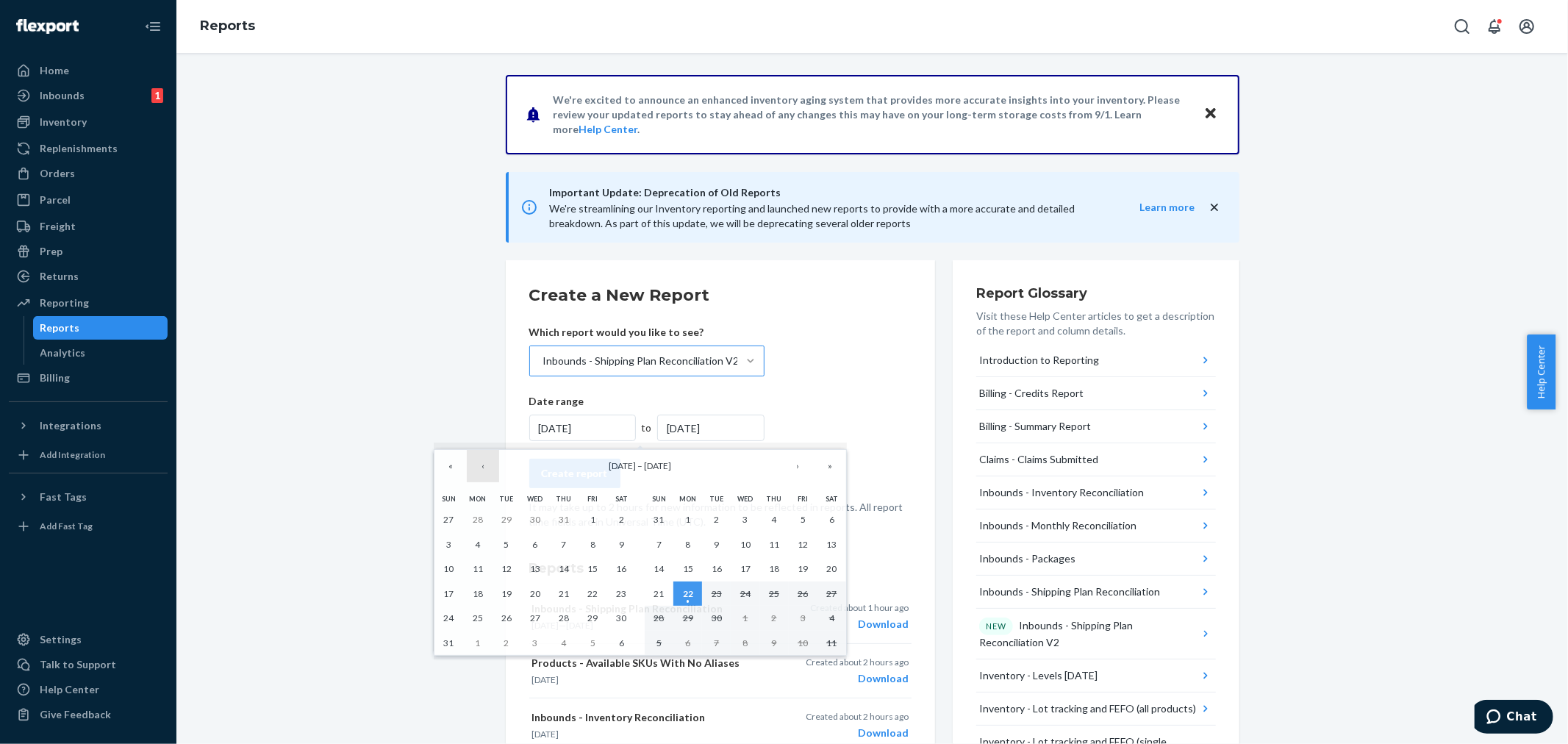
click at [486, 464] on button "‹" at bounding box center [483, 466] width 33 height 33
click at [510, 522] on button "1" at bounding box center [505, 519] width 29 height 25
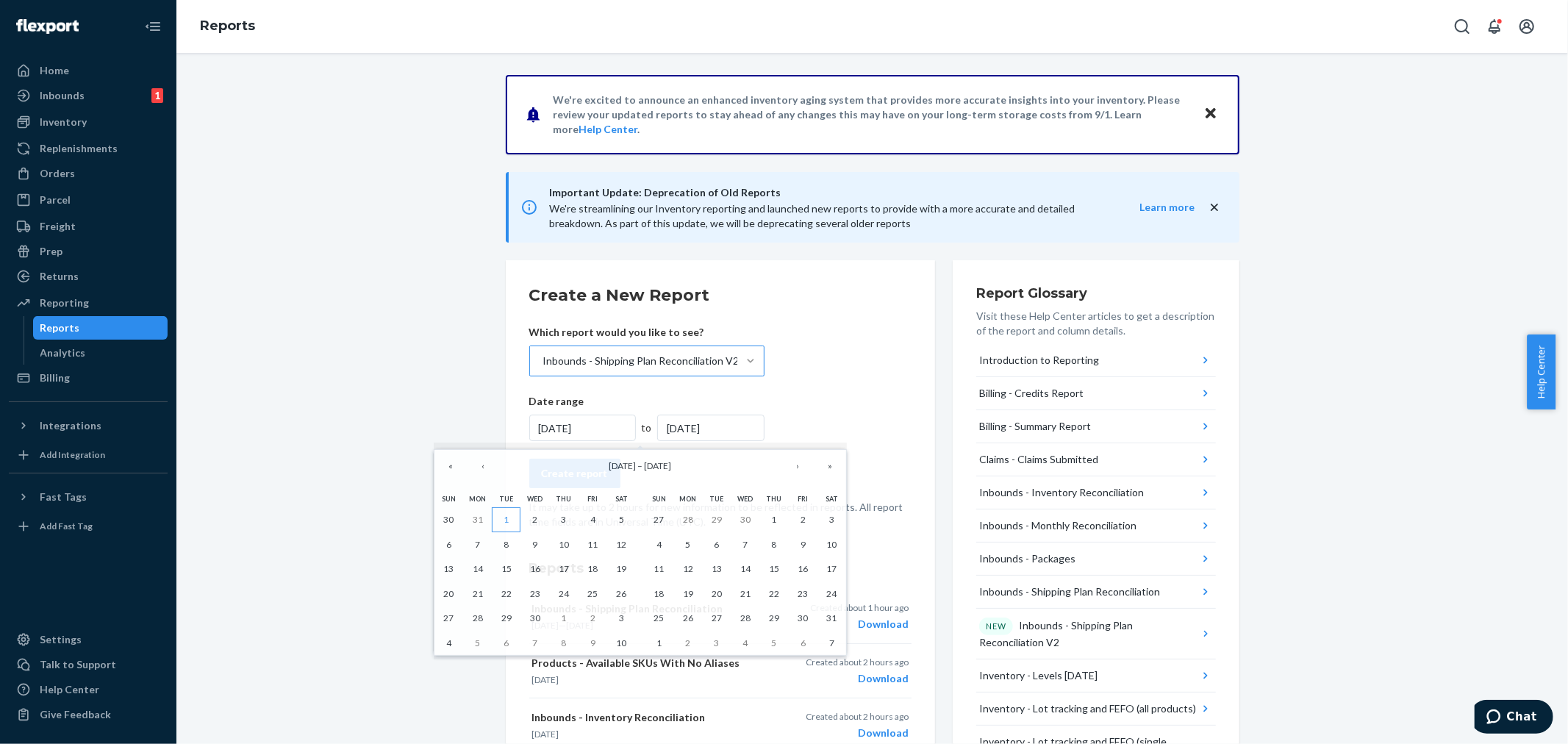
click at [510, 522] on button "1" at bounding box center [505, 519] width 29 height 25
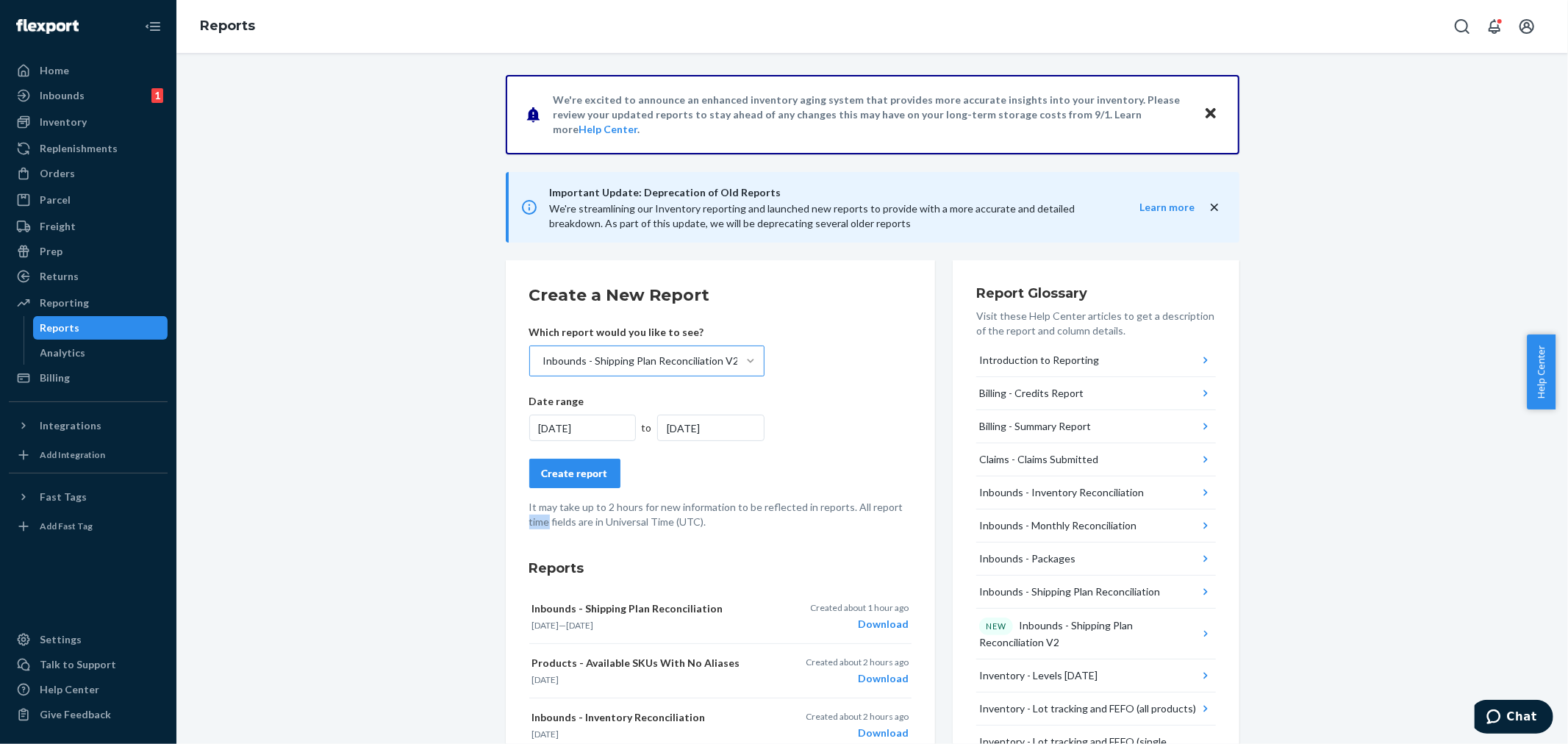
click at [599, 431] on div "[DATE]" at bounding box center [582, 428] width 107 height 27
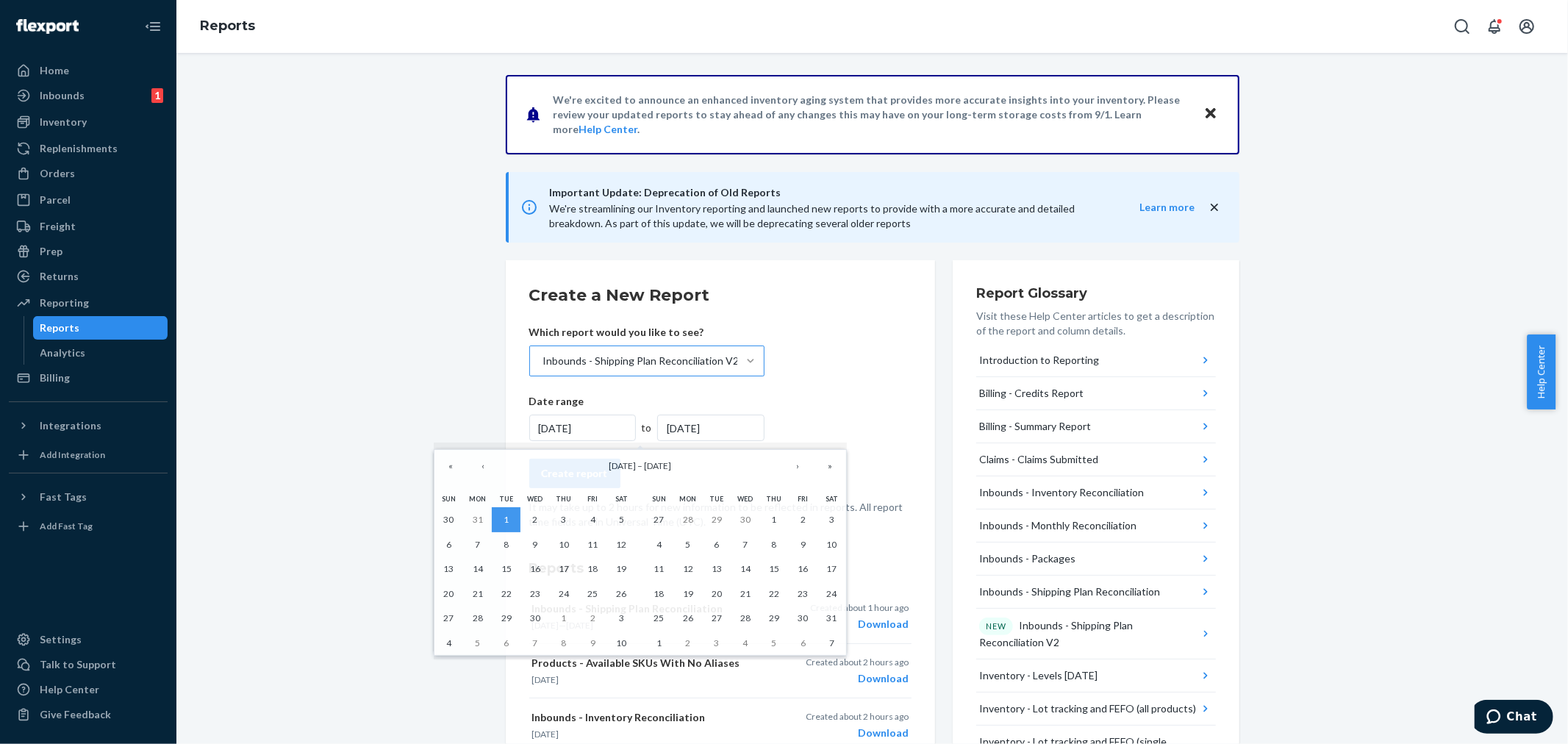
click at [699, 425] on div "[DATE]" at bounding box center [710, 428] width 107 height 27
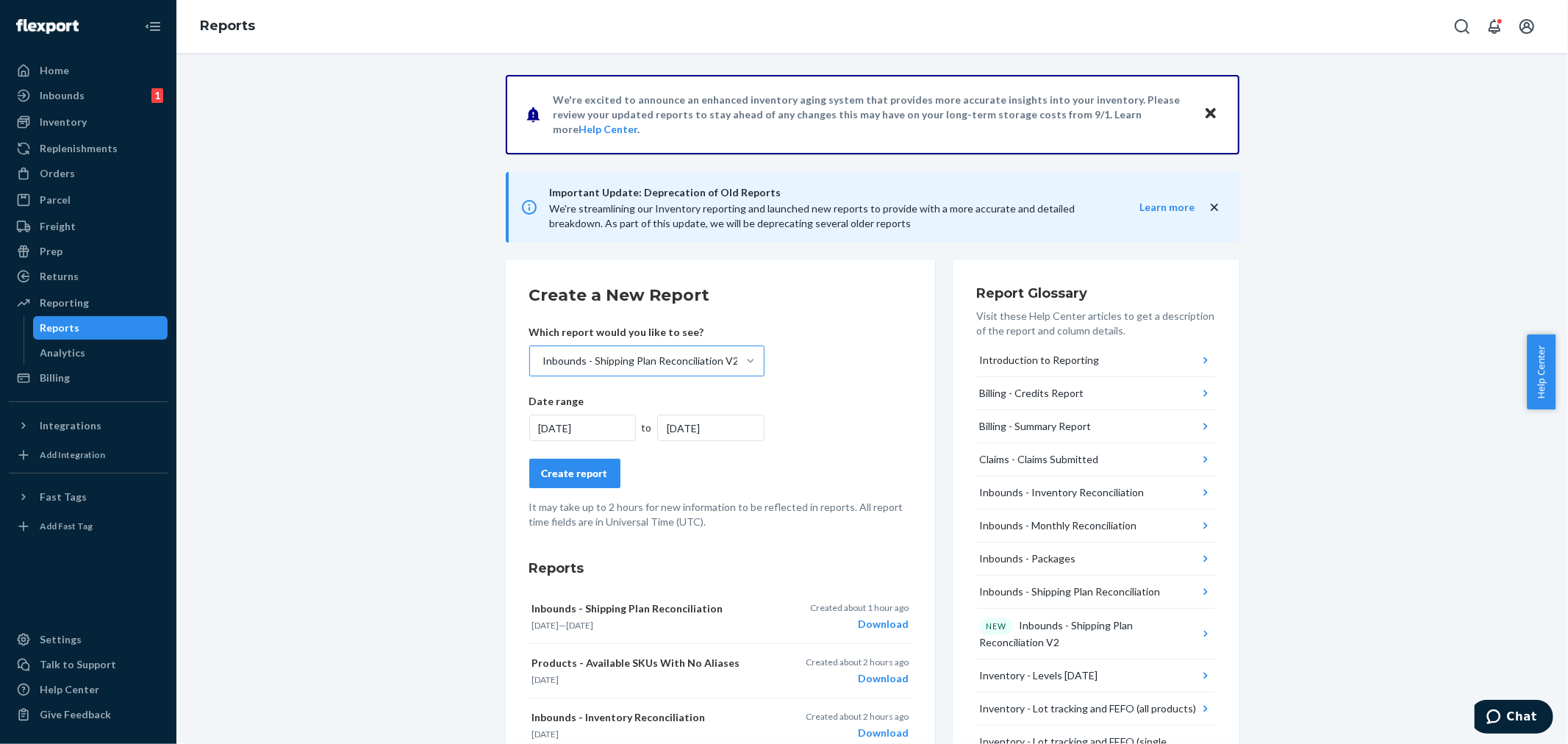
click at [703, 423] on div "[DATE]" at bounding box center [710, 428] width 107 height 27
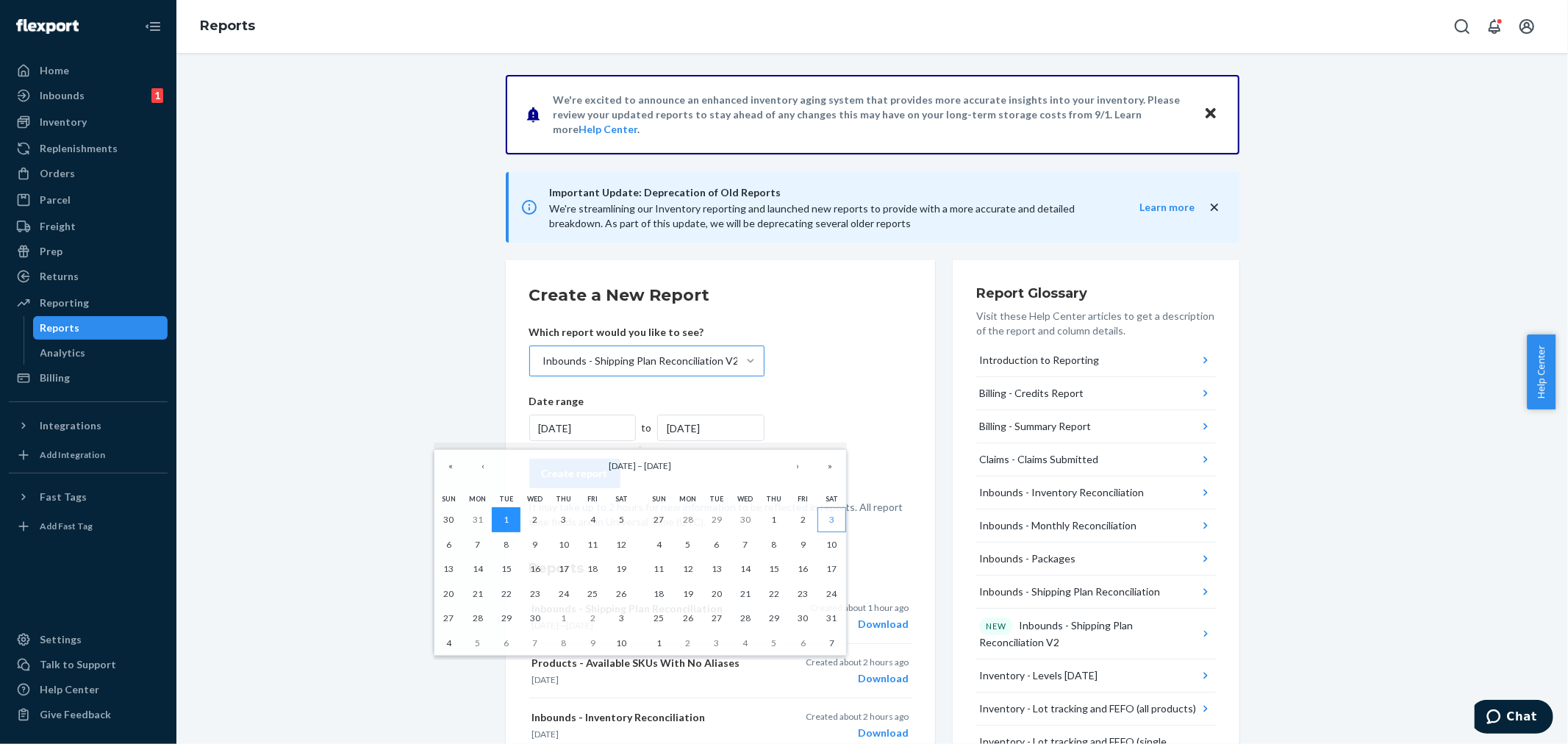
drag, startPoint x: 513, startPoint y: 516, endPoint x: 819, endPoint y: 508, distance: 306.1
click at [847, 615] on div "Sun Mon Tue Wed Thu Fri Sat 30 31 1 2 3 4 5 6 7 8 9 10 11 12 13 14 15 16 17 18 …" at bounding box center [640, 573] width 420 height 174
click at [797, 469] on button "›" at bounding box center [797, 466] width 33 height 33
click at [797, 471] on button "›" at bounding box center [797, 466] width 33 height 33
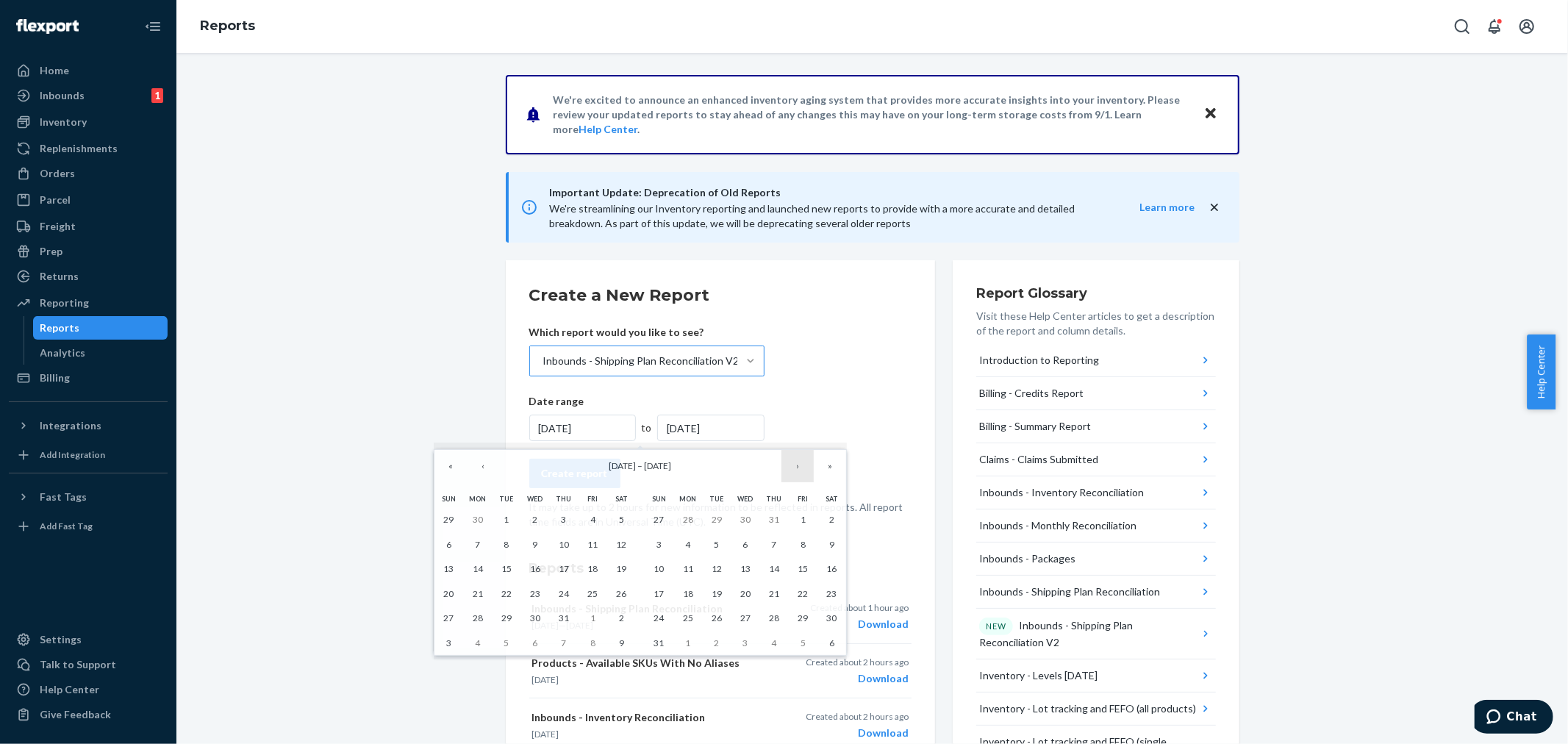
click at [797, 469] on button "›" at bounding box center [797, 466] width 33 height 33
click at [797, 471] on button "›" at bounding box center [797, 466] width 33 height 33
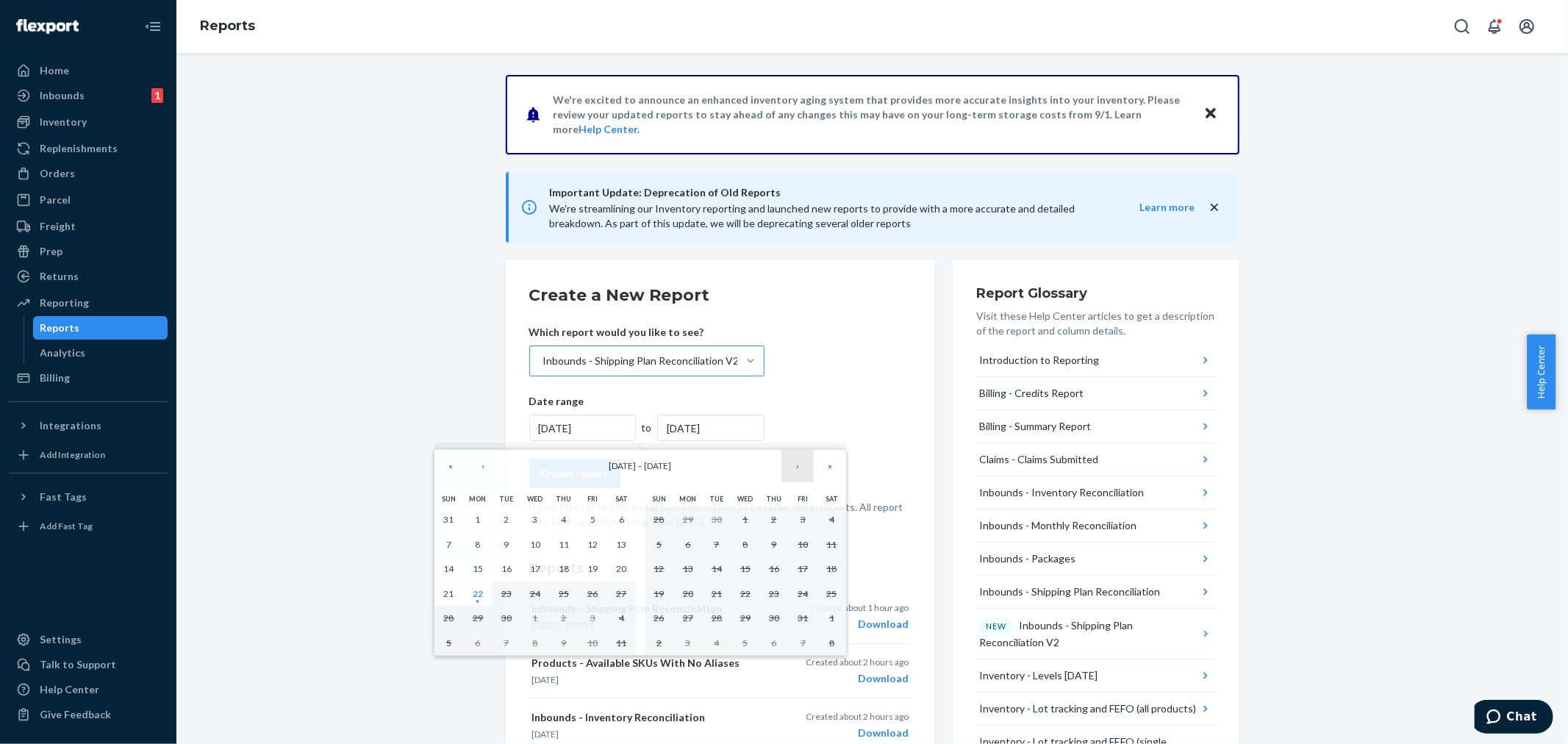
click at [798, 471] on button "›" at bounding box center [797, 466] width 33 height 33
click at [483, 471] on button "‹" at bounding box center [483, 466] width 33 height 33
click at [477, 590] on abbr "22" at bounding box center [478, 593] width 10 height 11
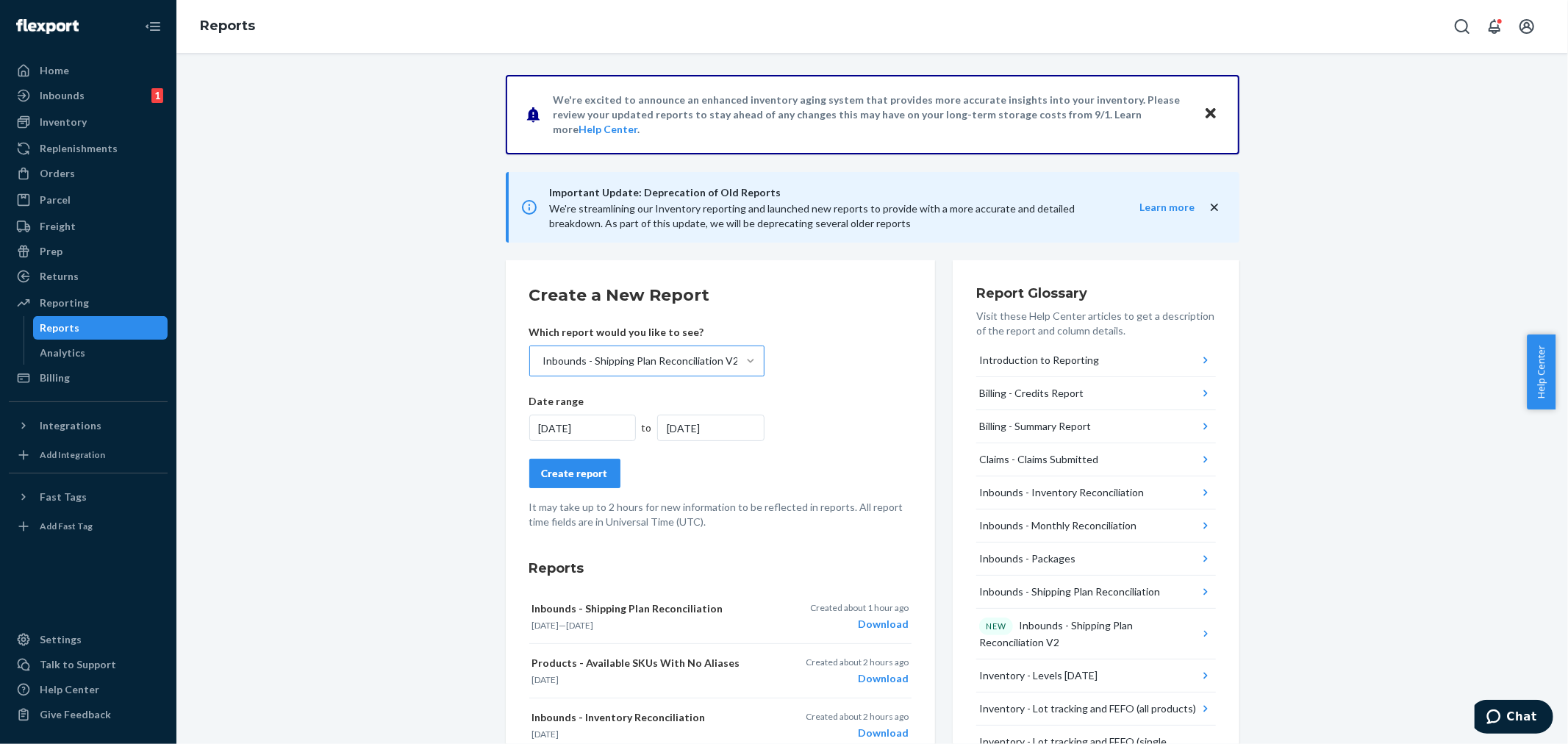
click at [593, 426] on div "[DATE]" at bounding box center [582, 428] width 107 height 27
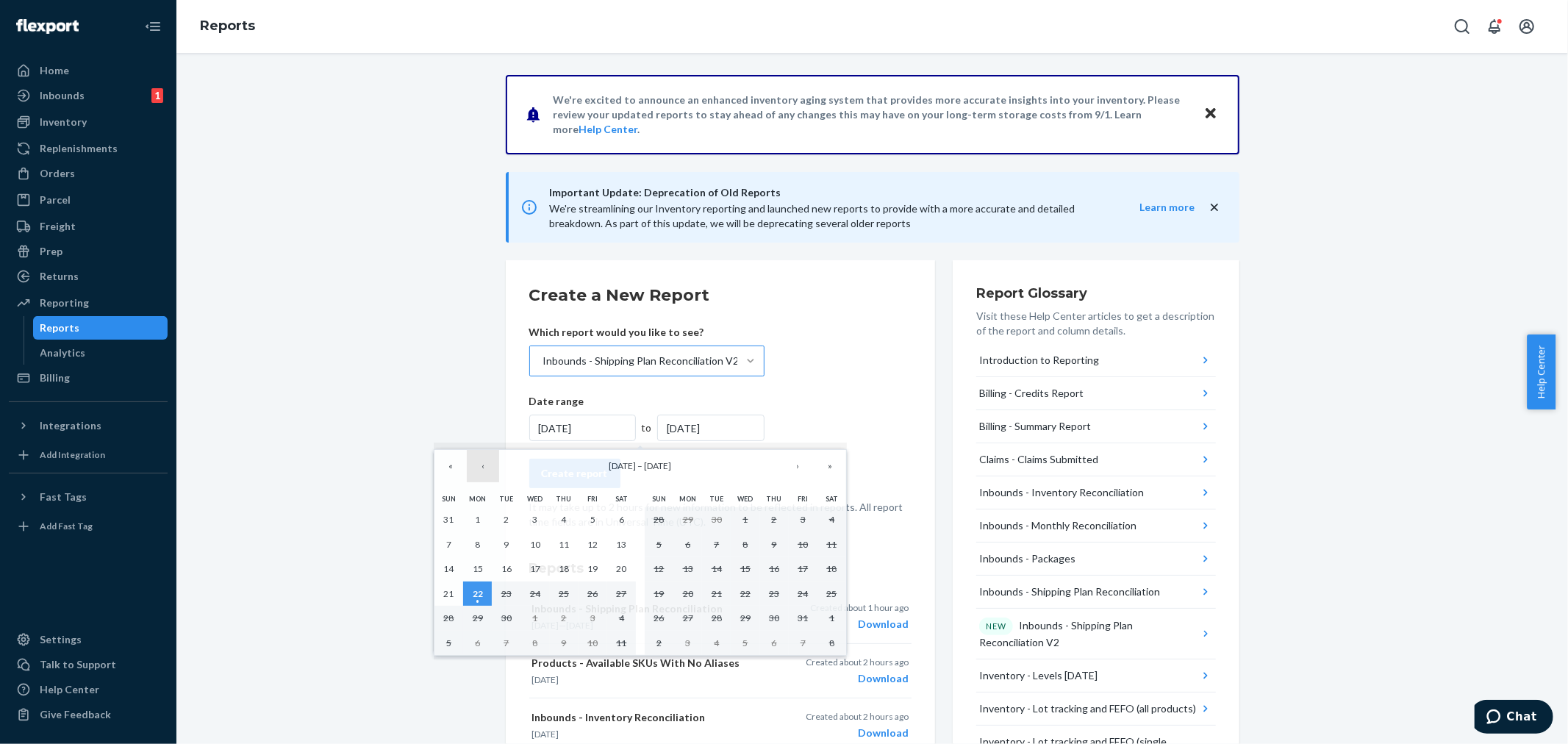
click at [488, 468] on button "‹" at bounding box center [483, 466] width 33 height 33
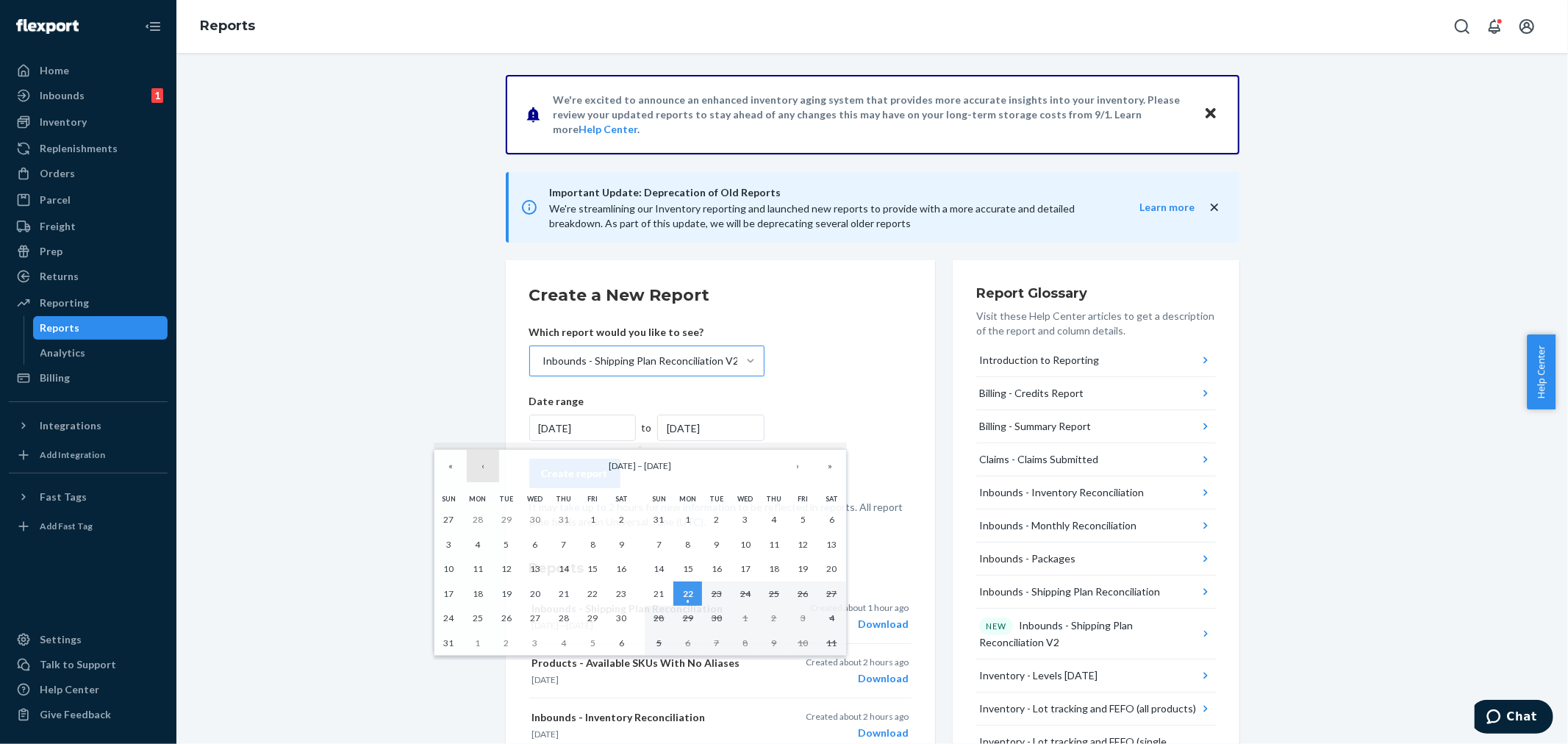
click at [488, 468] on button "‹" at bounding box center [483, 466] width 33 height 33
click at [486, 469] on button "‹" at bounding box center [483, 466] width 33 height 33
click at [504, 524] on abbr "1" at bounding box center [505, 519] width 5 height 11
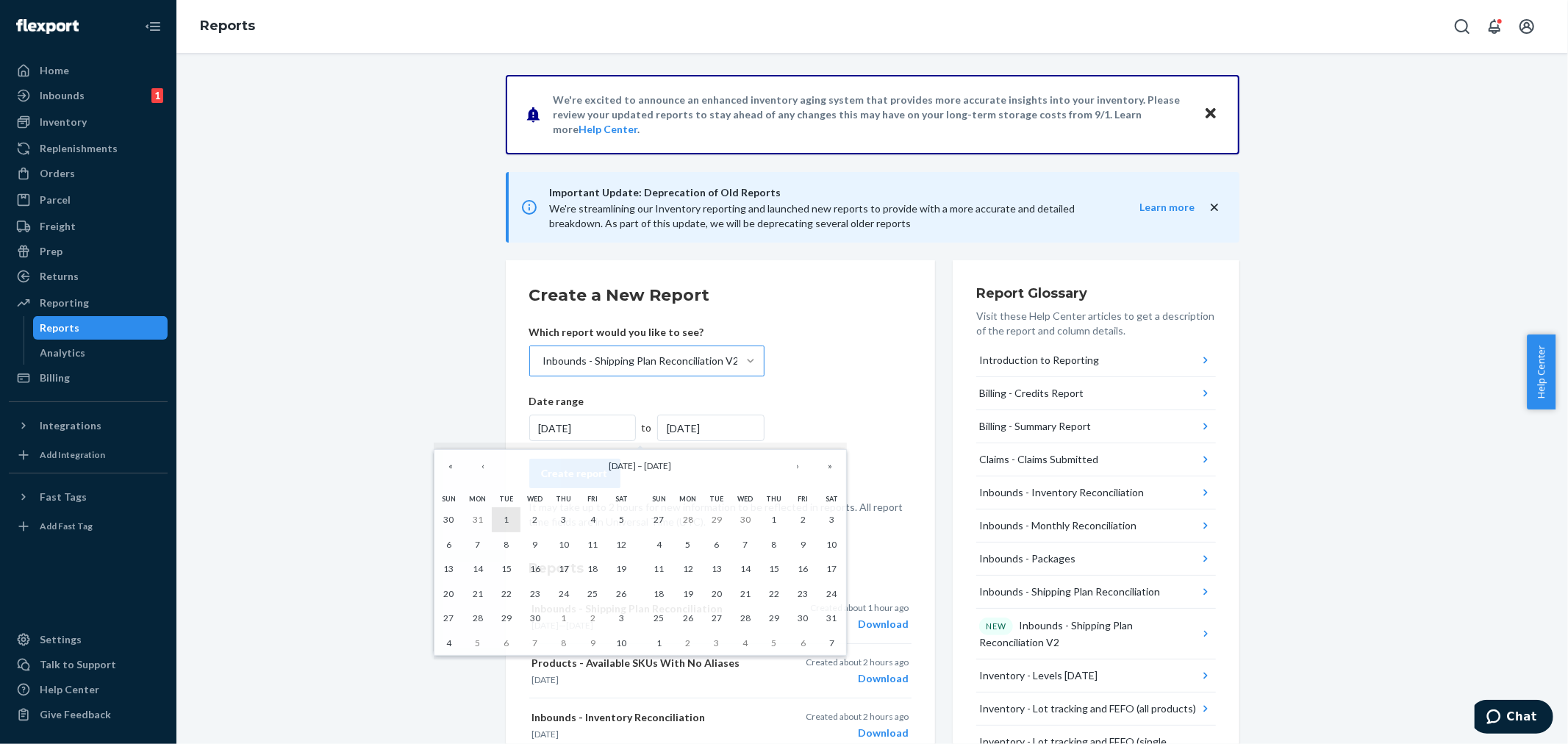
click at [503, 524] on abbr "1" at bounding box center [505, 519] width 5 height 11
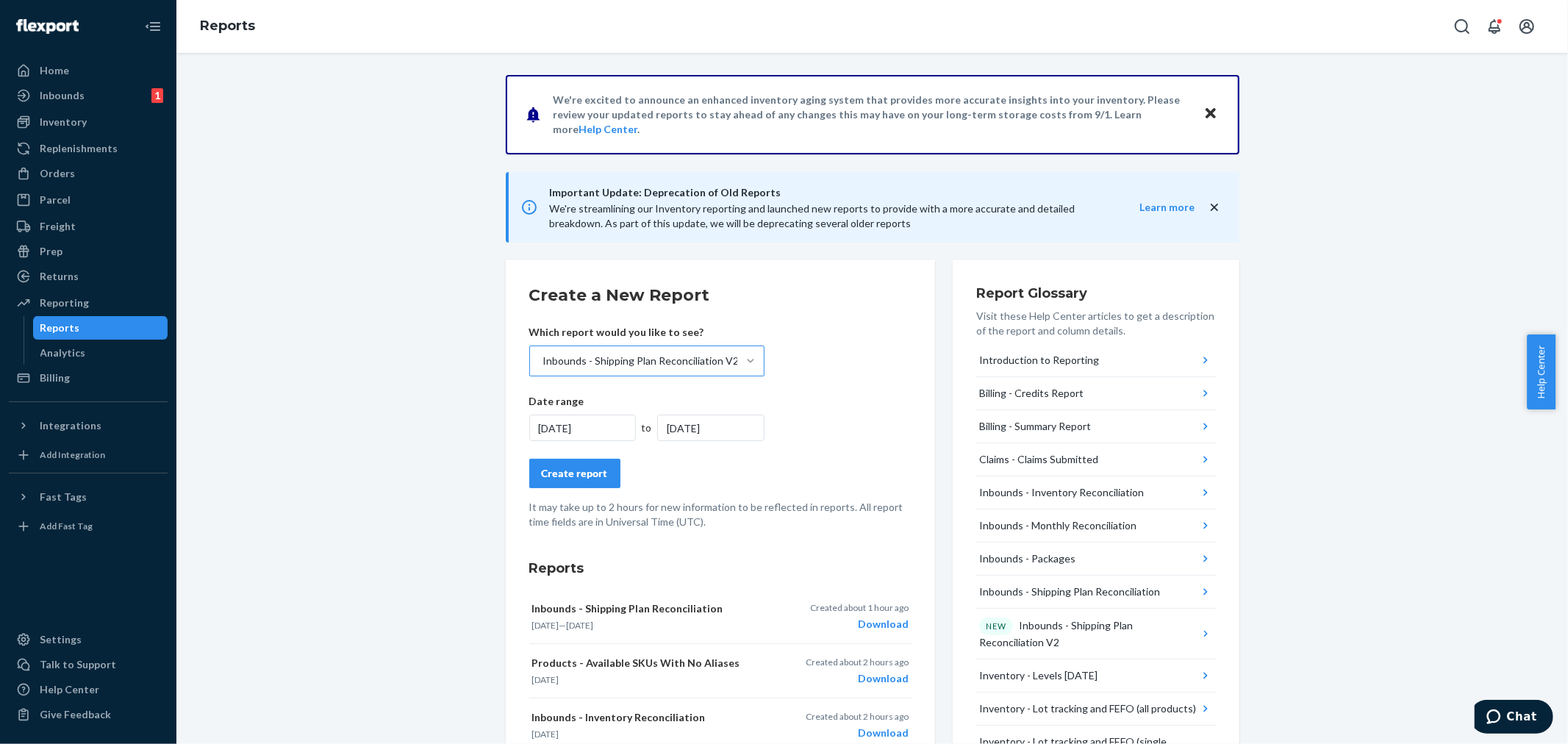
click at [575, 423] on div "[DATE]" at bounding box center [582, 428] width 107 height 27
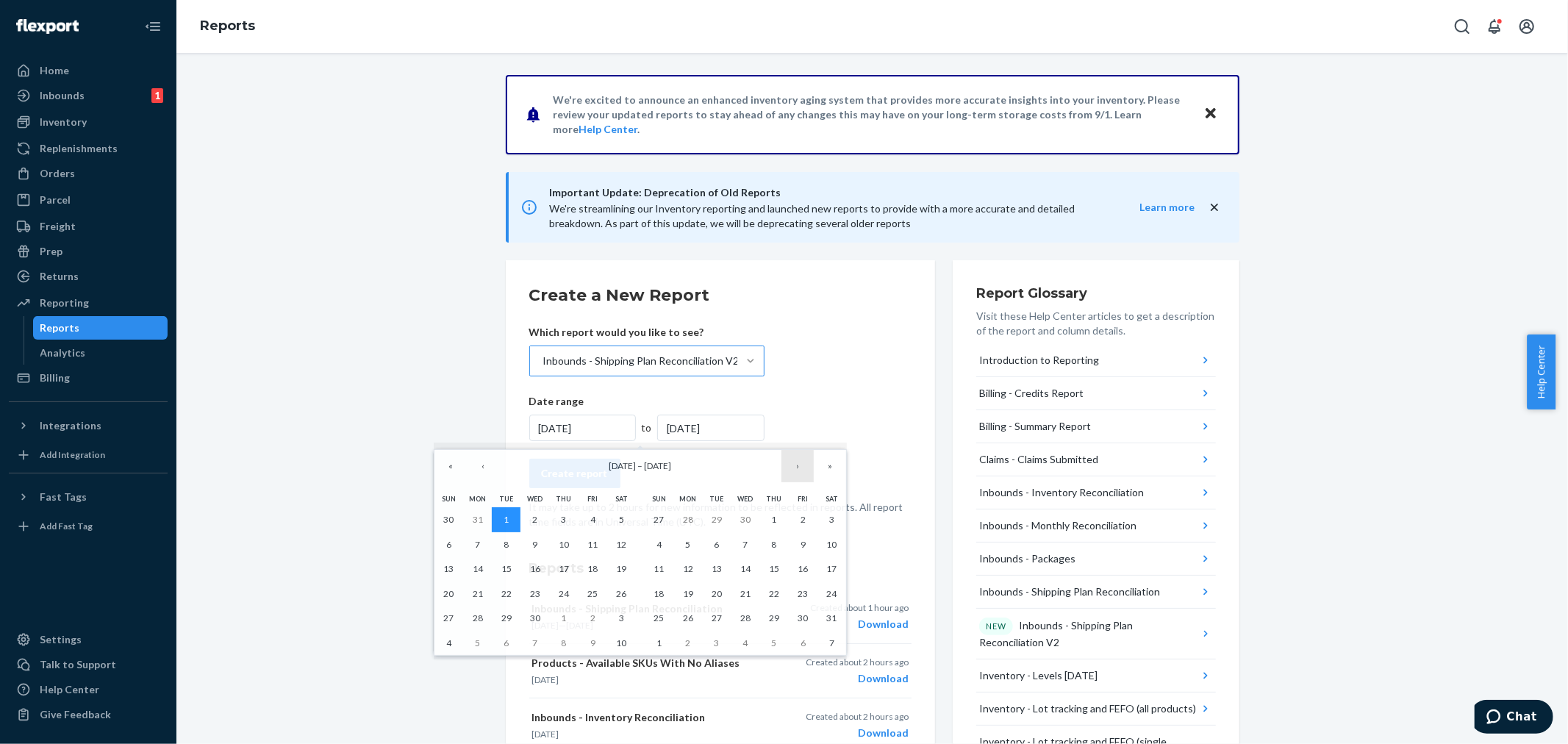
drag, startPoint x: 507, startPoint y: 517, endPoint x: 800, endPoint y: 471, distance: 296.6
click at [800, 471] on div "« ‹ [DATE] – [DATE] › » [PERSON_NAME] Wed Thu Fri Sat 30 31 1 2 3 4 5 6 7 8 9 1…" at bounding box center [640, 553] width 413 height 207
click at [798, 472] on button "›" at bounding box center [797, 466] width 33 height 33
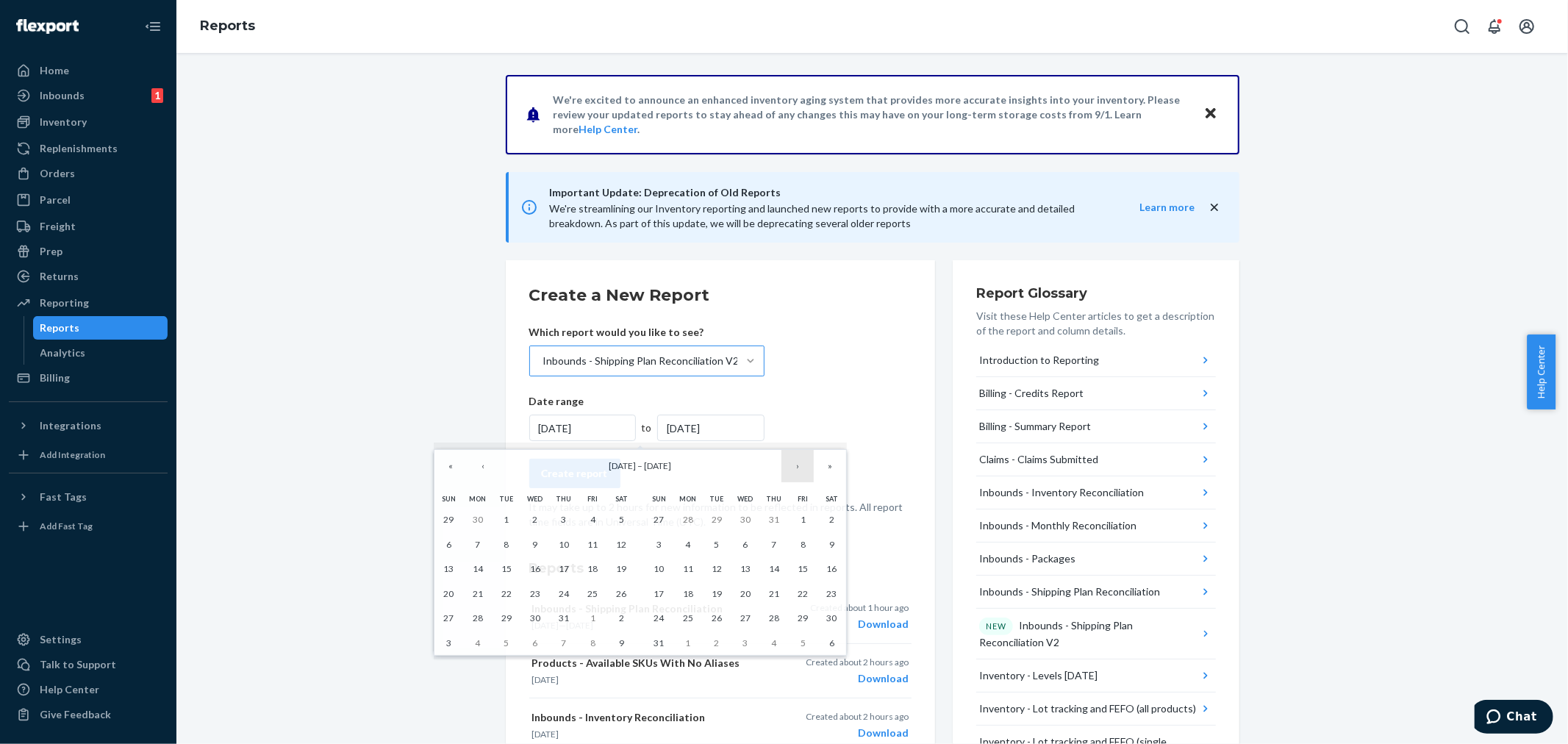
click at [798, 472] on button "›" at bounding box center [797, 466] width 33 height 33
click at [683, 597] on abbr "22" at bounding box center [688, 593] width 10 height 11
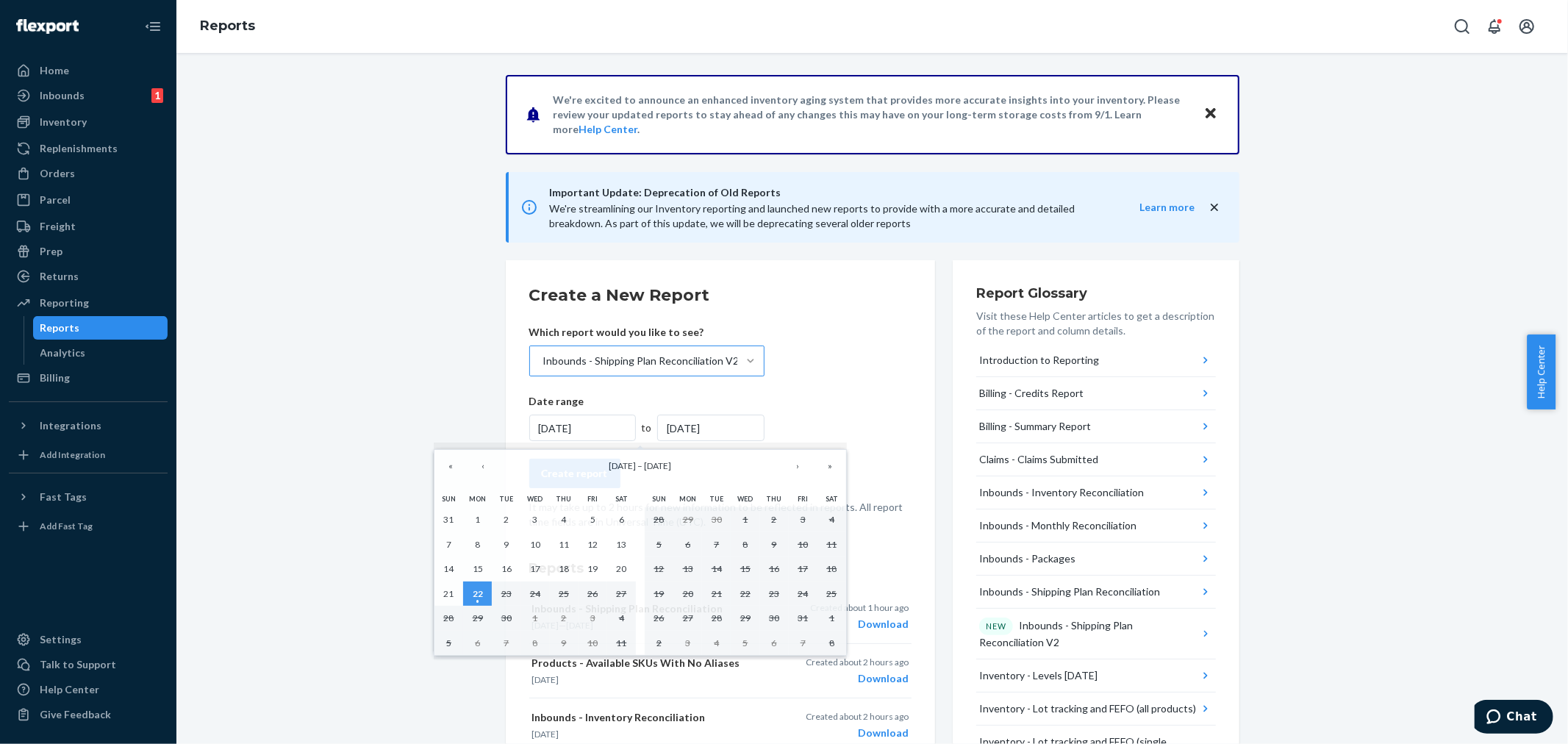
click at [821, 385] on form "Create a New Report Which report would you like to see? Inbounds - Shipping Pla…" at bounding box center [720, 406] width 382 height 245
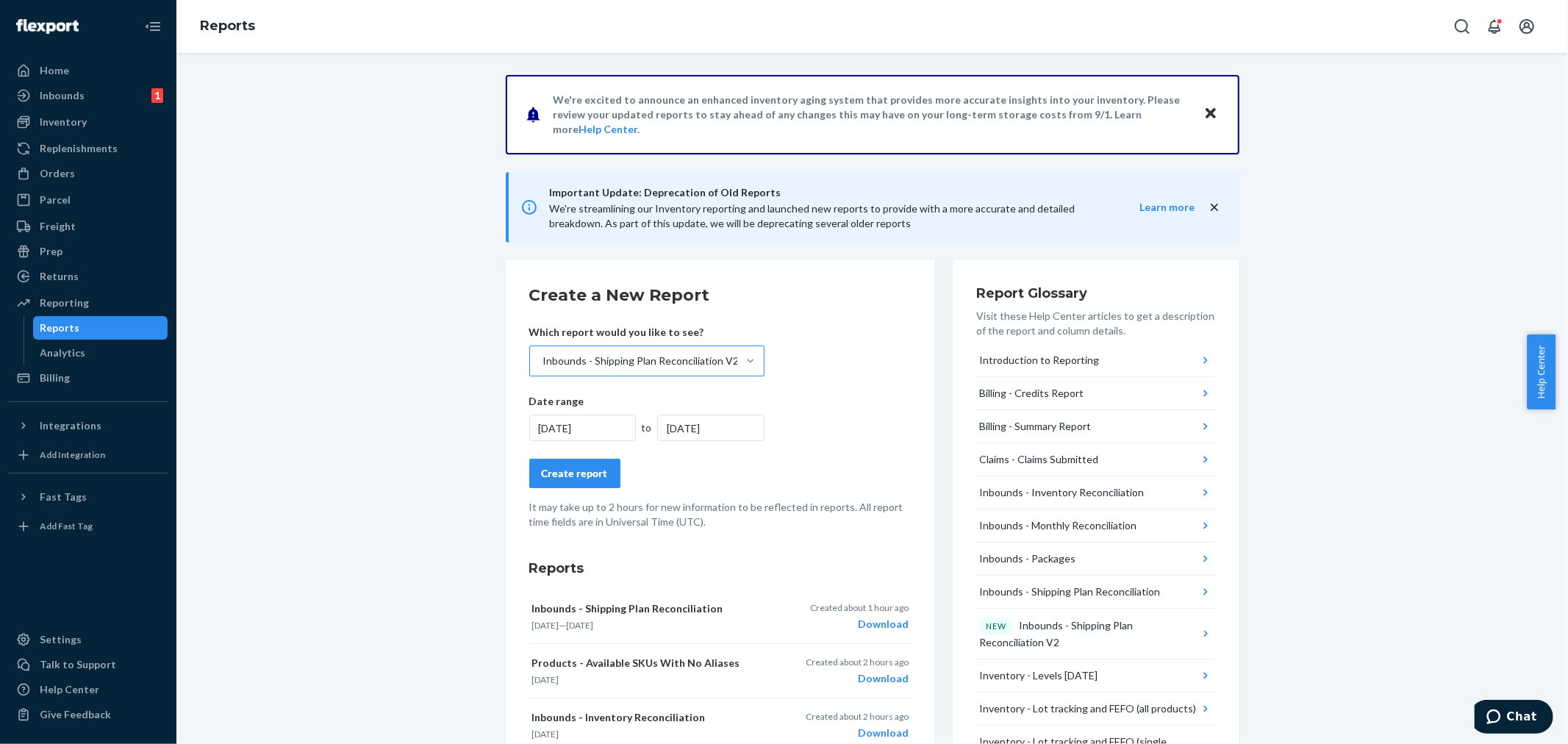
click at [713, 419] on div "[DATE]" at bounding box center [710, 428] width 107 height 27
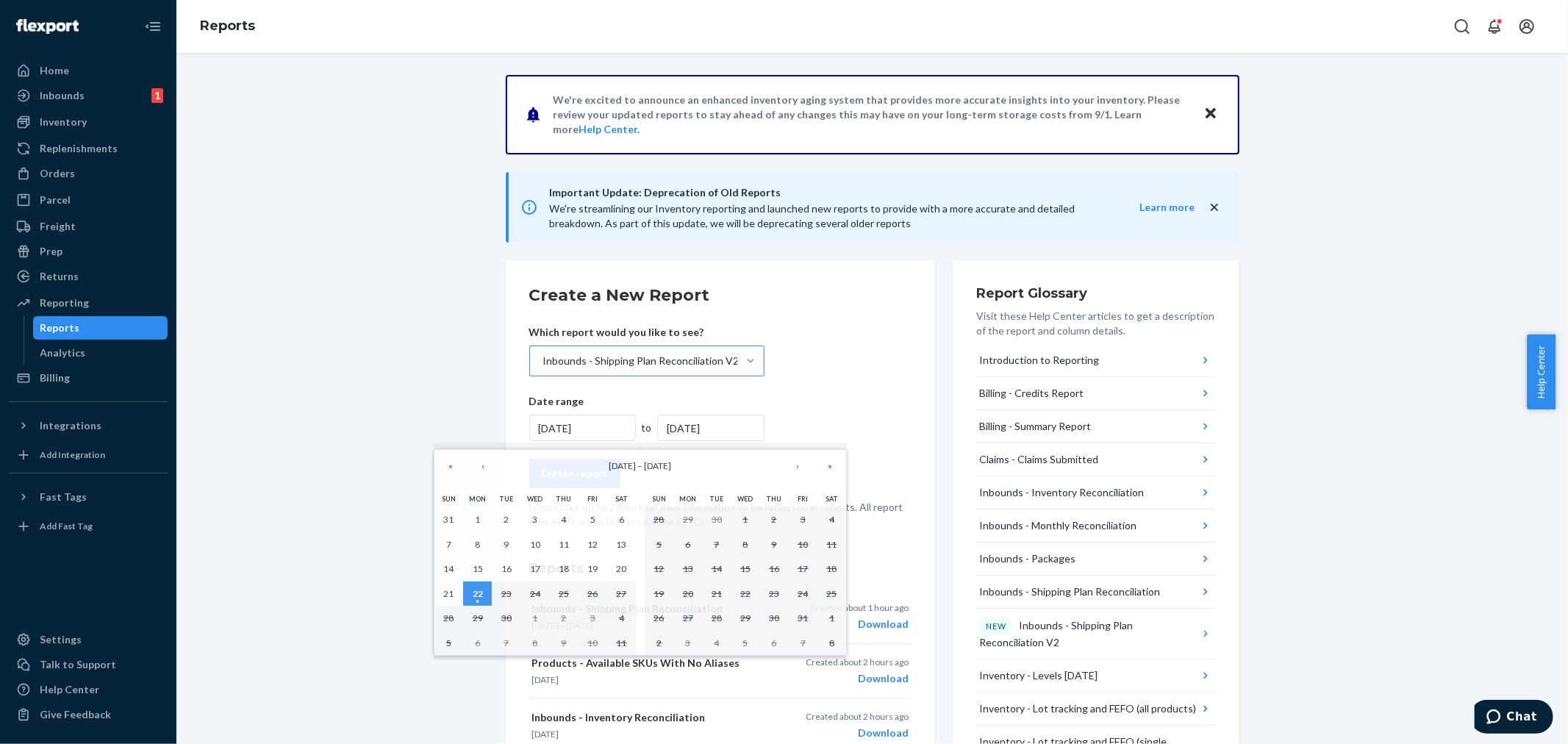
click at [672, 430] on div "[DATE]" at bounding box center [710, 428] width 107 height 27
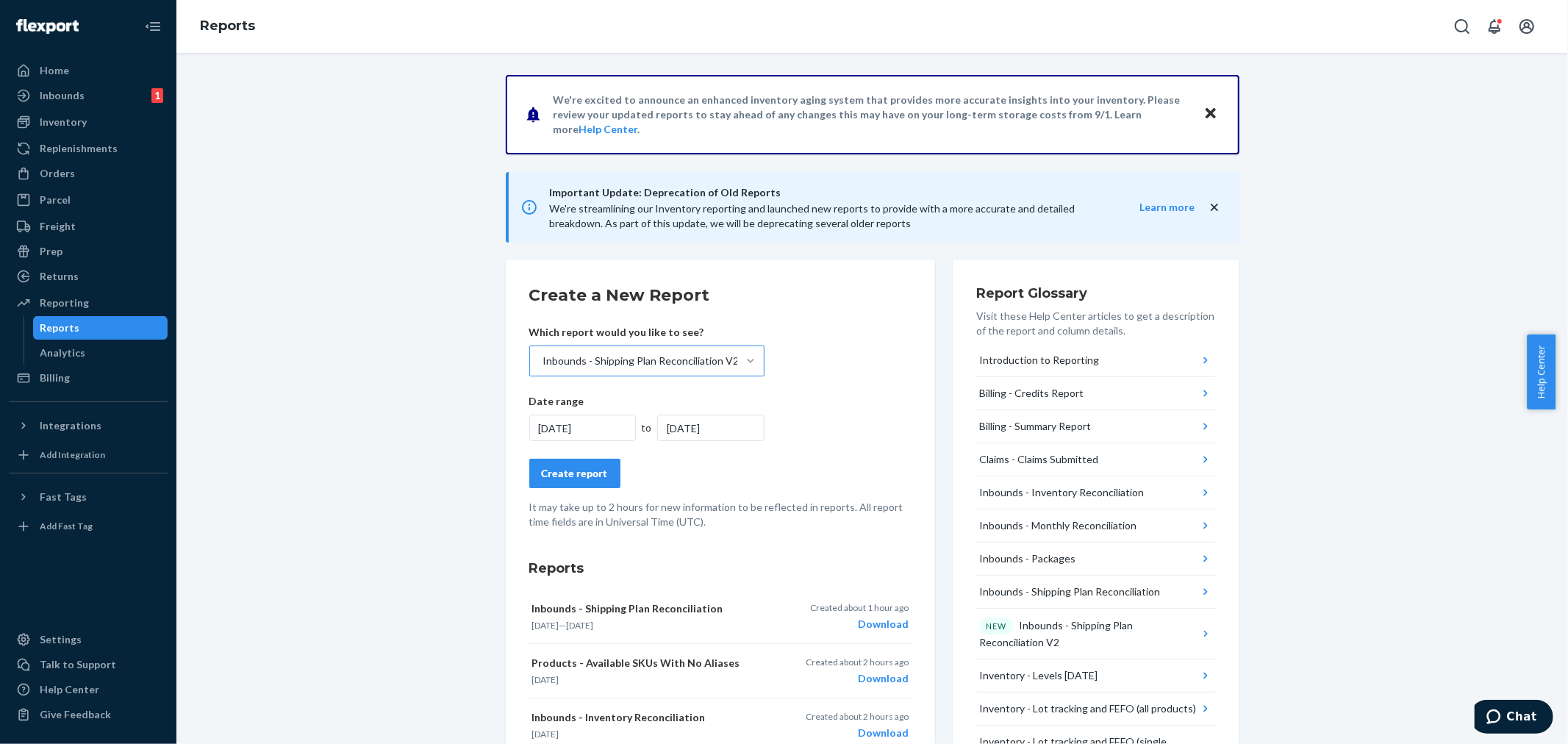
click at [672, 429] on div "[DATE]" at bounding box center [710, 428] width 107 height 27
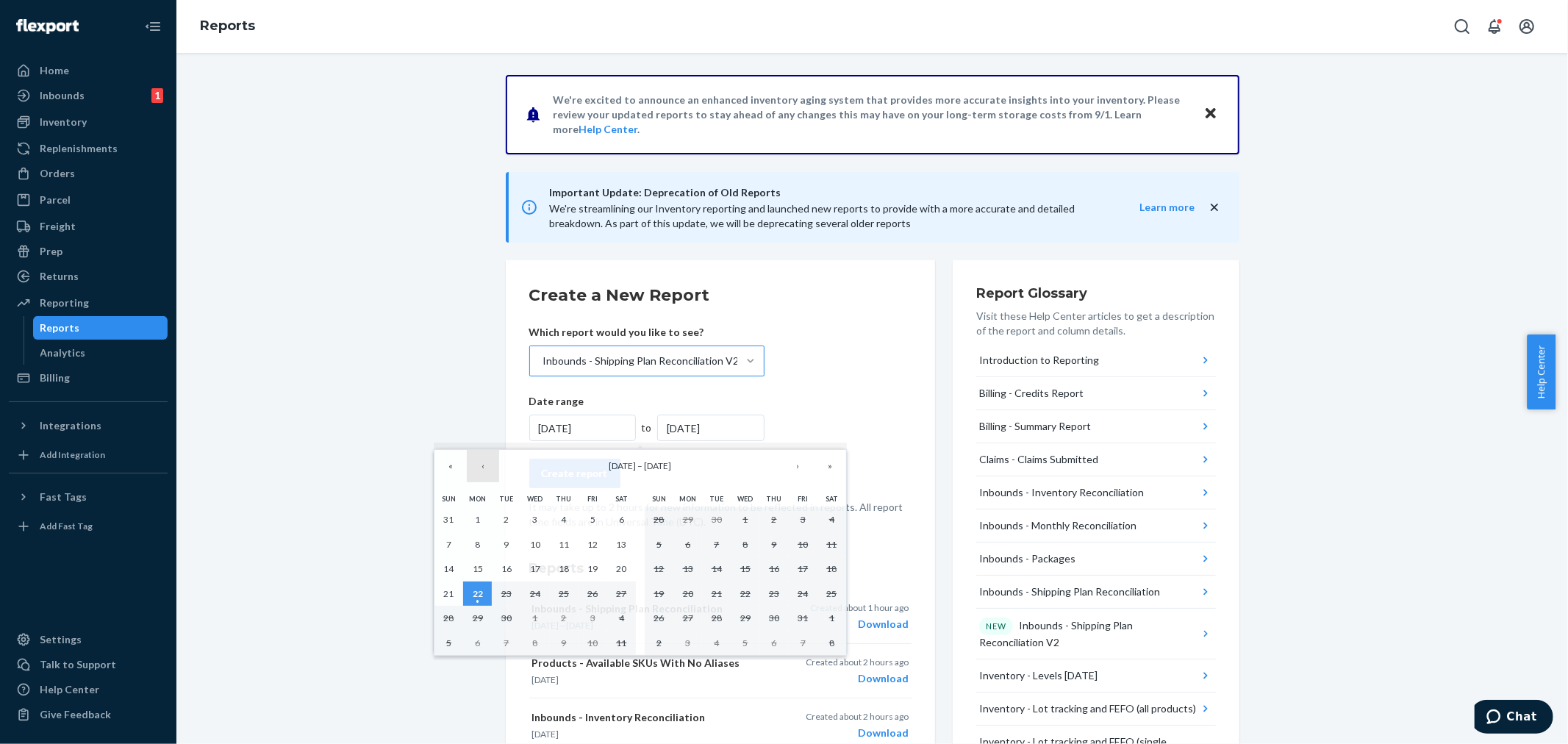
click at [481, 473] on button "‹" at bounding box center [483, 466] width 33 height 33
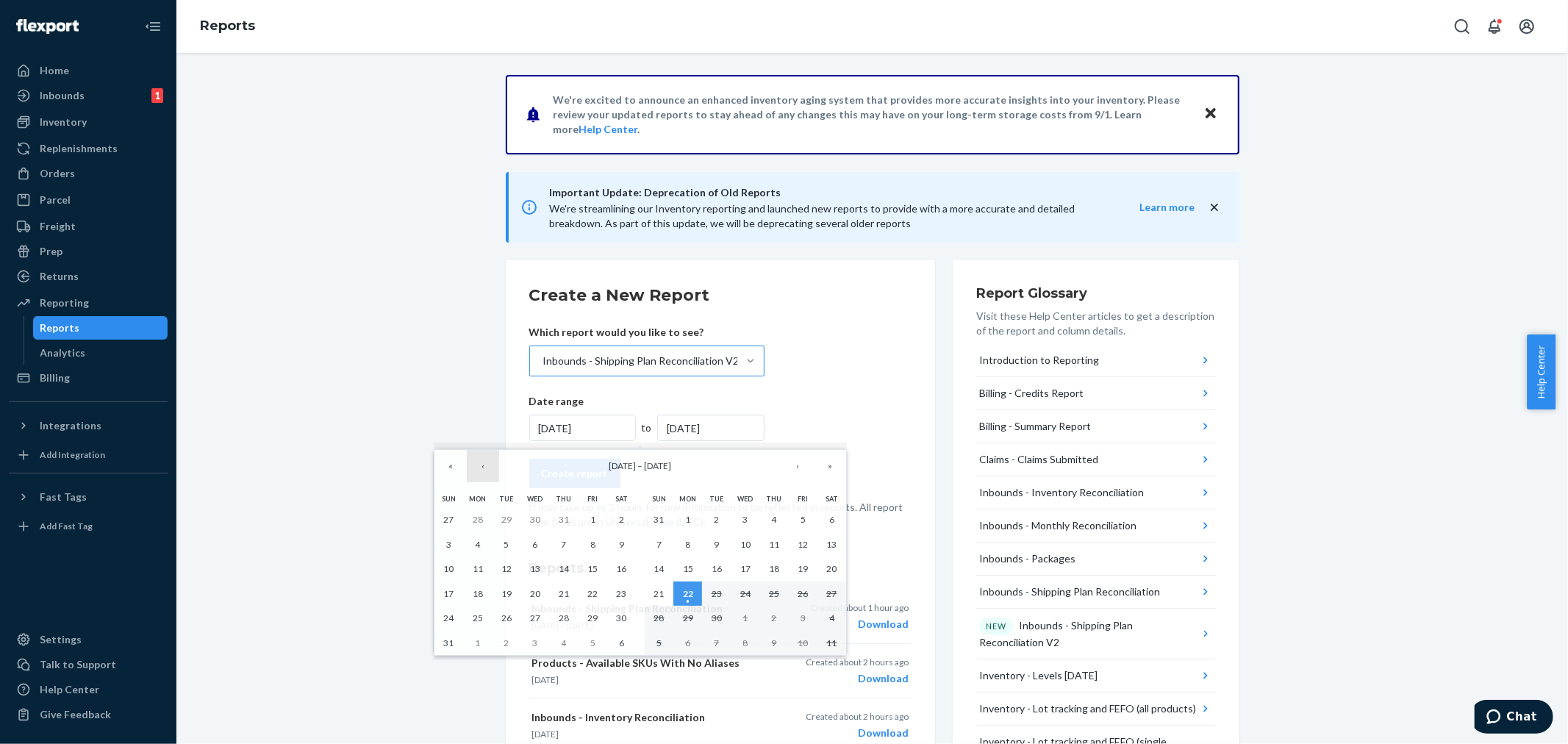
click at [481, 473] on button "‹" at bounding box center [483, 466] width 33 height 33
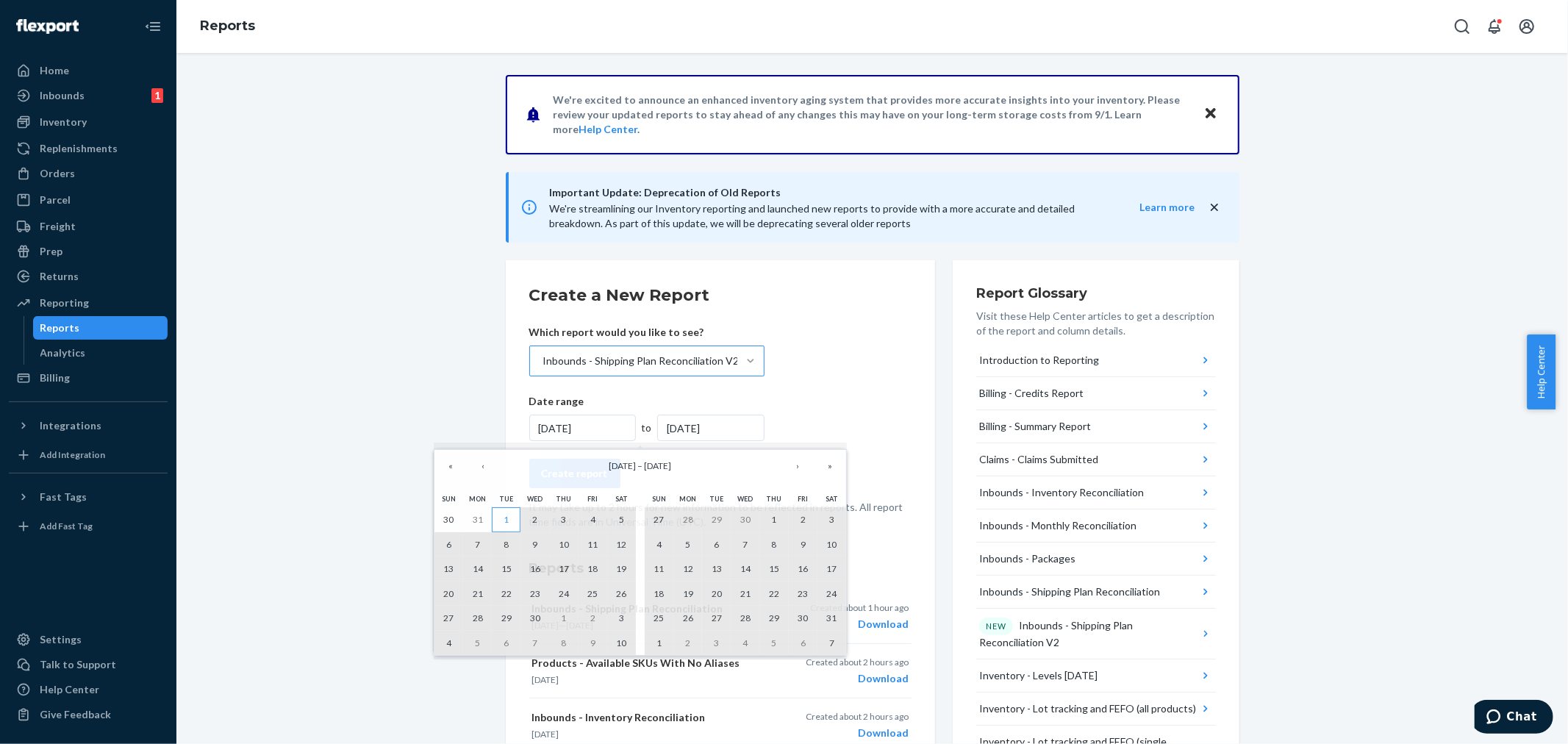
click at [508, 520] on abbr "1" at bounding box center [505, 519] width 5 height 11
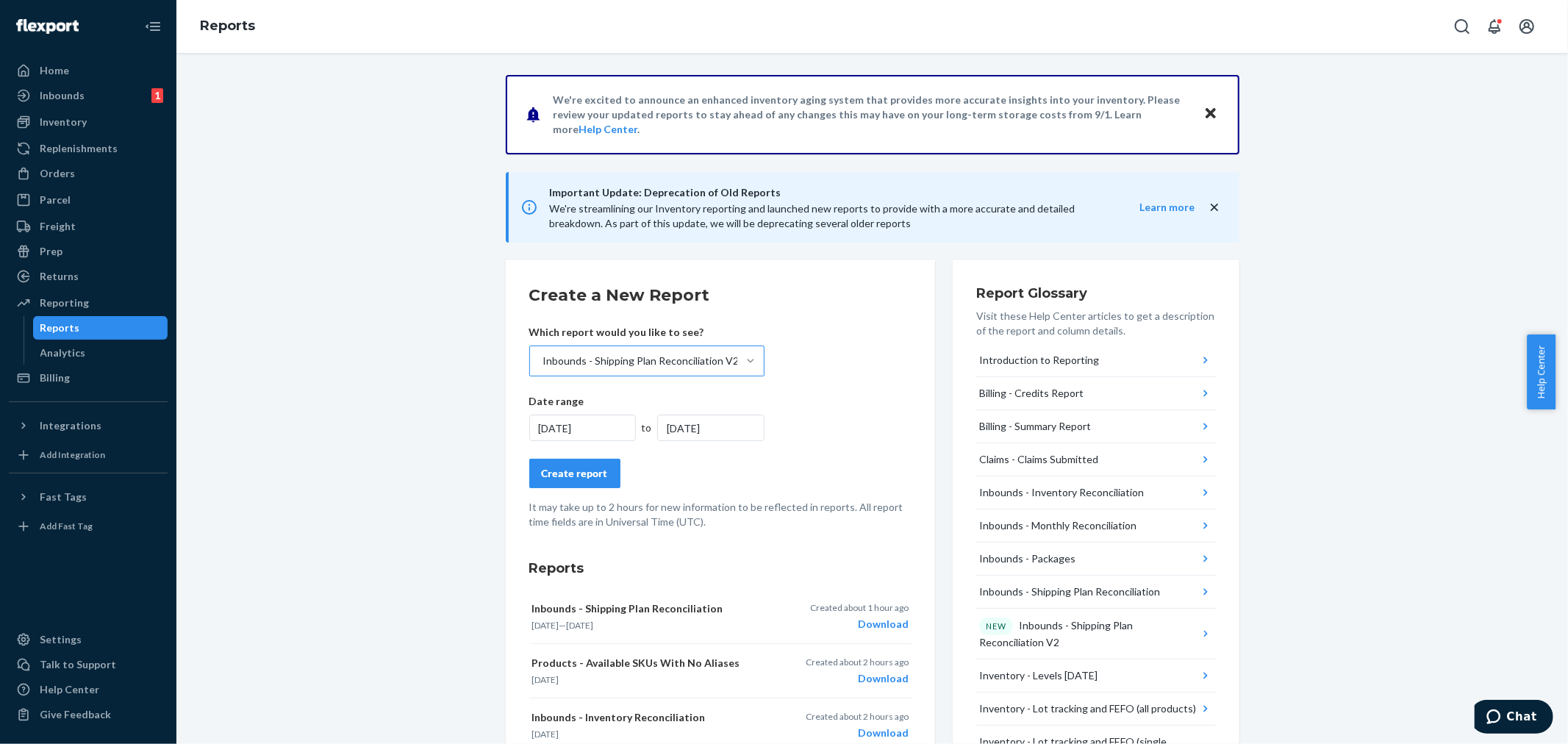
click at [574, 475] on div "Create report" at bounding box center [575, 474] width 67 height 15
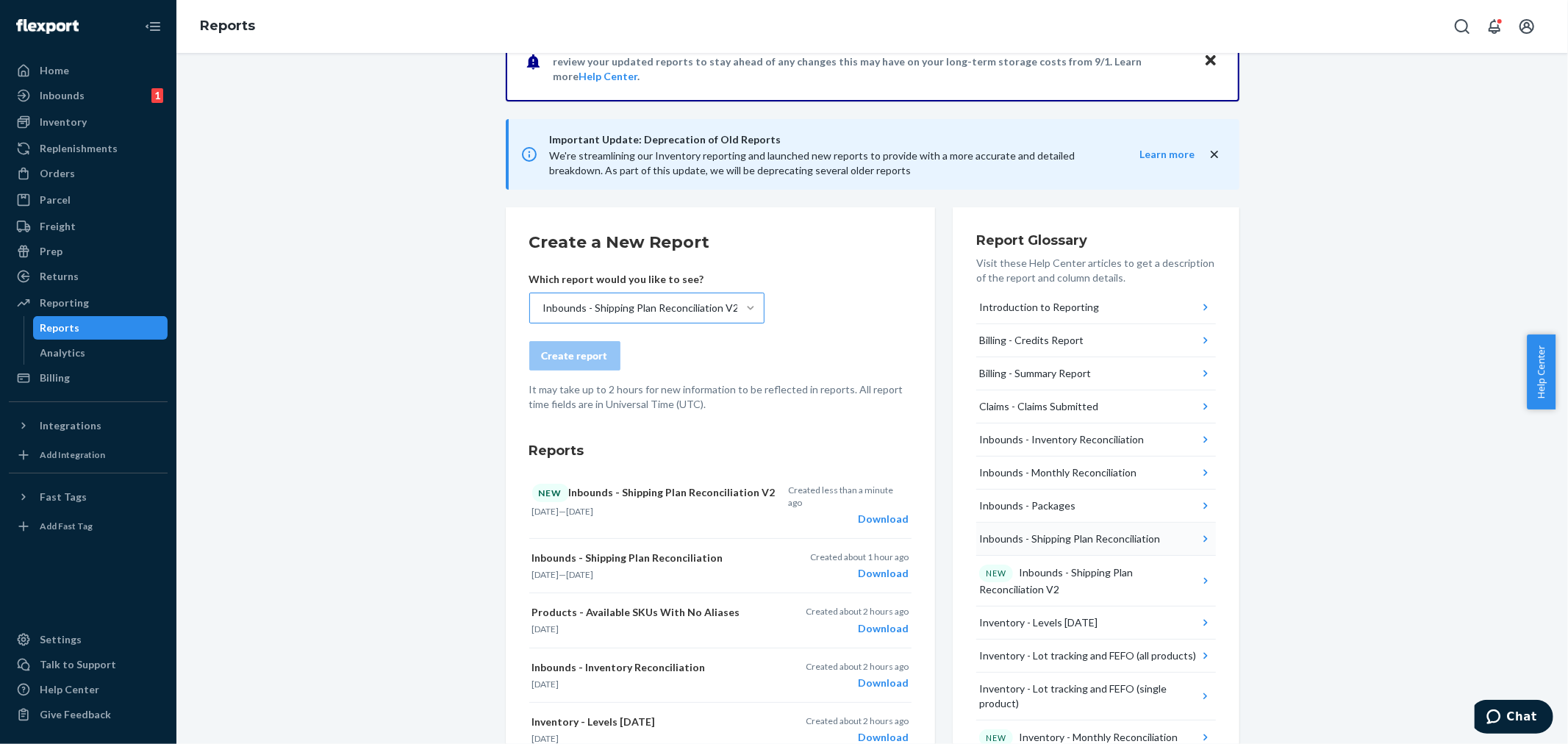
scroll to position [81, 0]
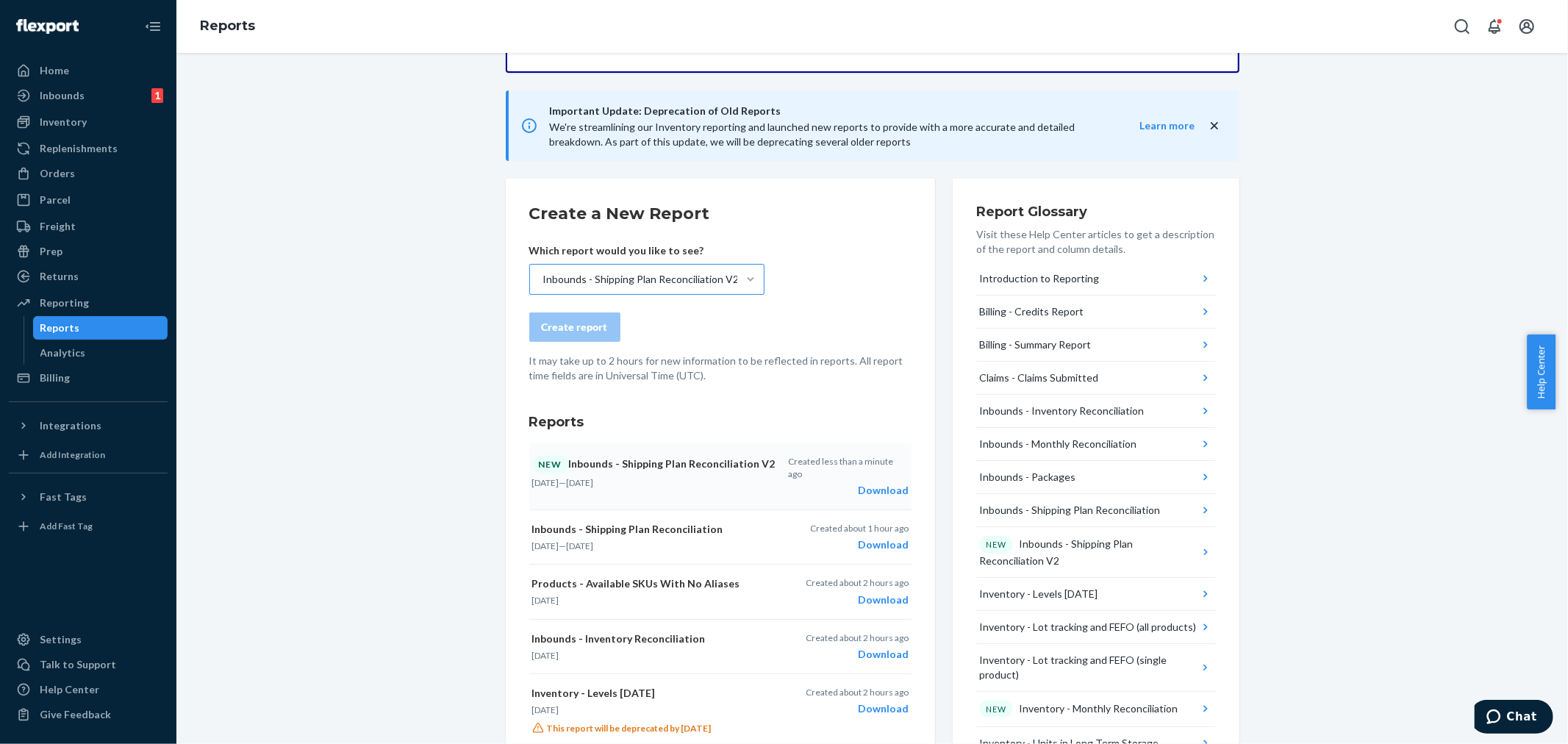
click at [870, 482] on div "Download" at bounding box center [848, 490] width 120 height 15
click at [49, 96] on div "Inbounds" at bounding box center [62, 95] width 45 height 15
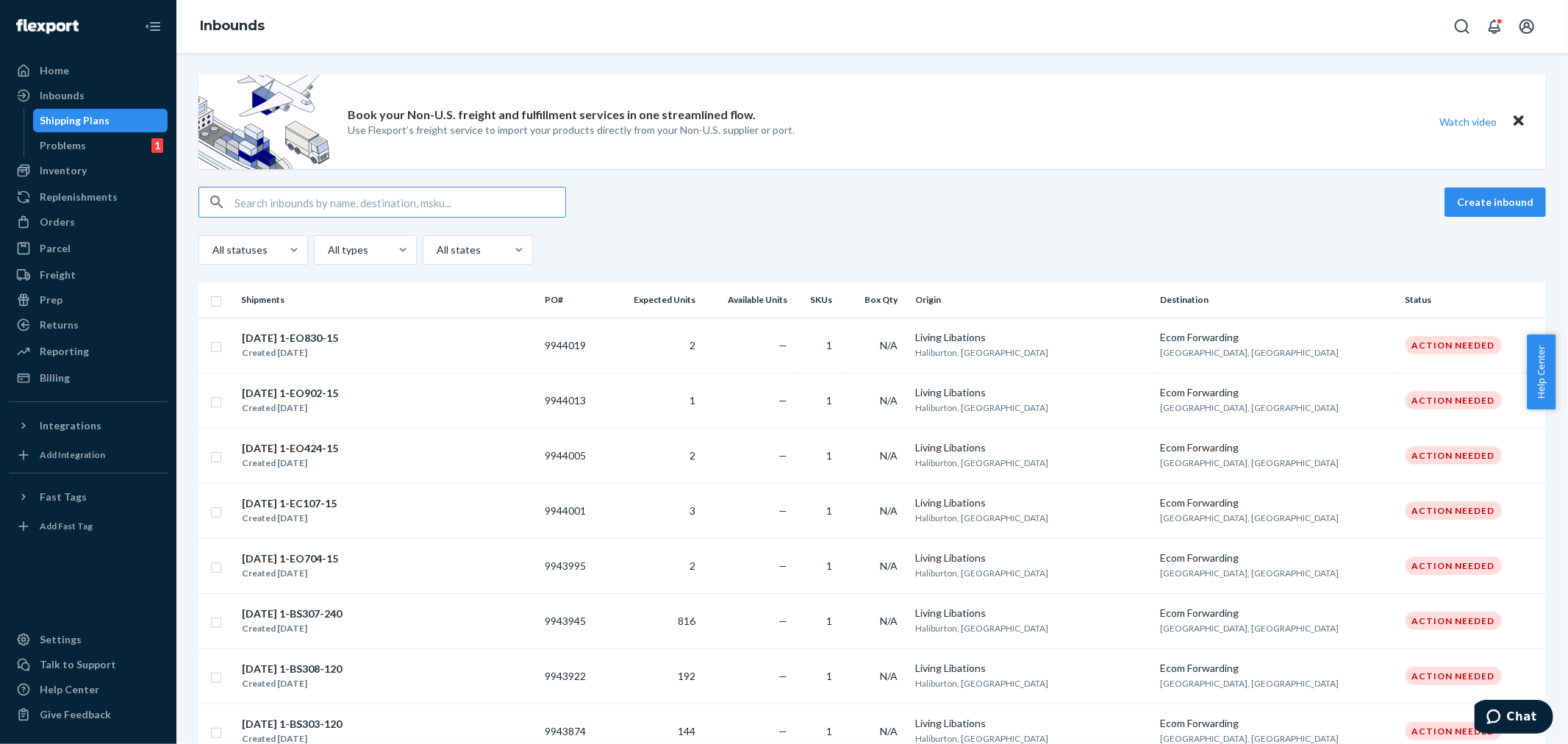
click at [248, 201] on input "text" at bounding box center [400, 202] width 331 height 30
paste input "9839743"
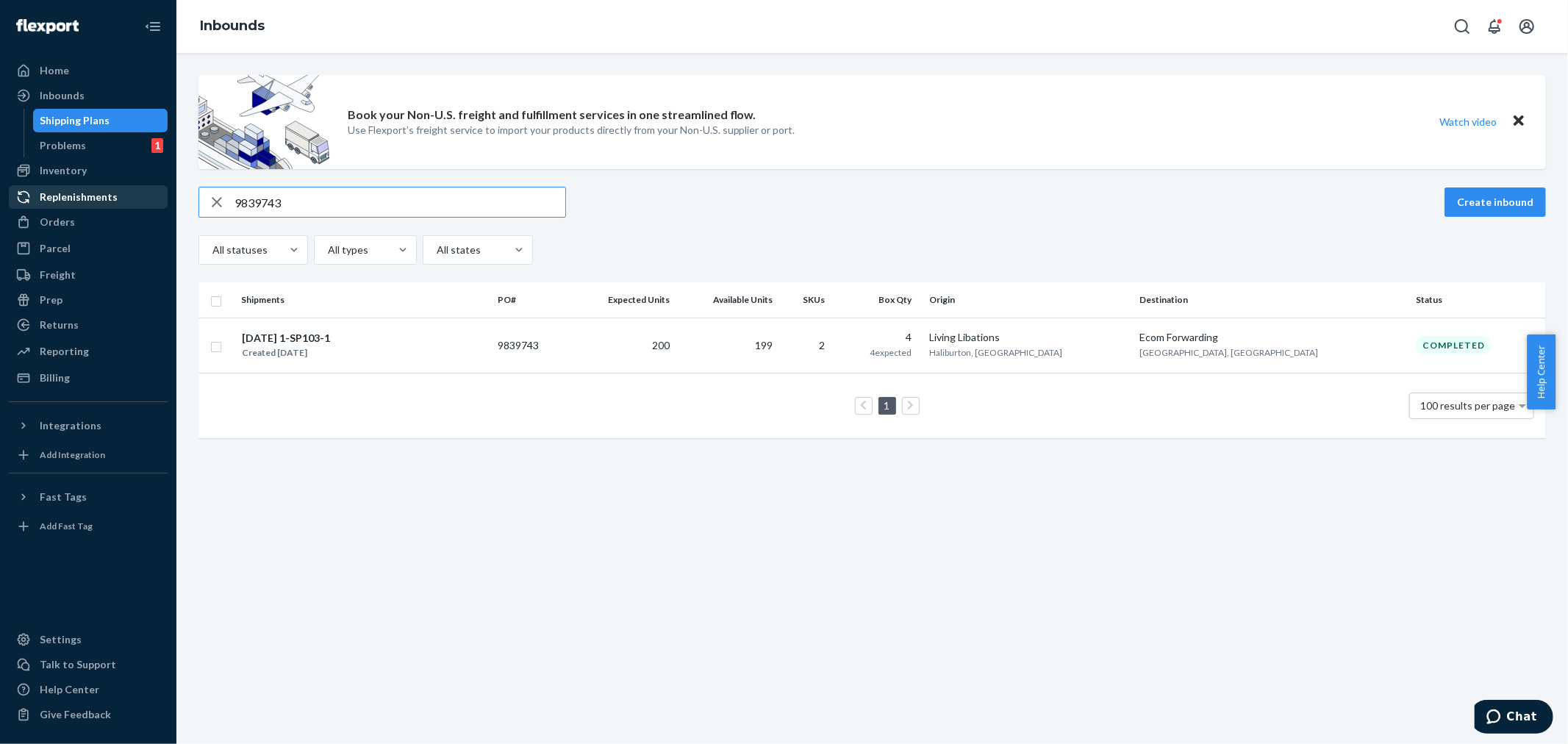
drag, startPoint x: 230, startPoint y: 206, endPoint x: 151, endPoint y: 206, distance: 79.0
click at [151, 206] on div "Home Inbounds Shipping Plans Problems 1 Inventory Products Branded Packaging Re…" at bounding box center [784, 372] width 1568 height 744
paste input "767675"
type input "9767675"
click at [314, 342] on div "[DATE] 1-SP103-1" at bounding box center [285, 338] width 88 height 15
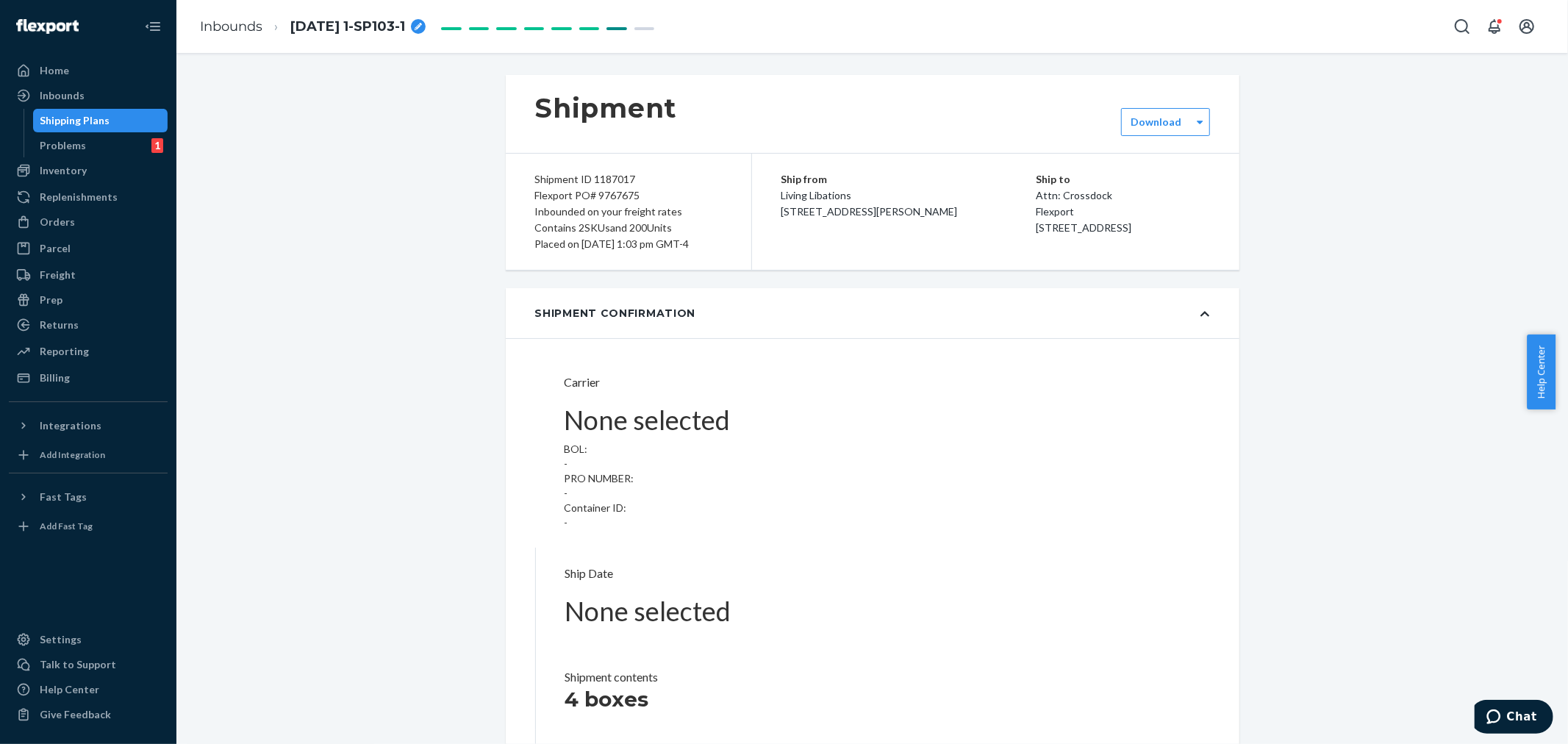
type input "LL2507070118"
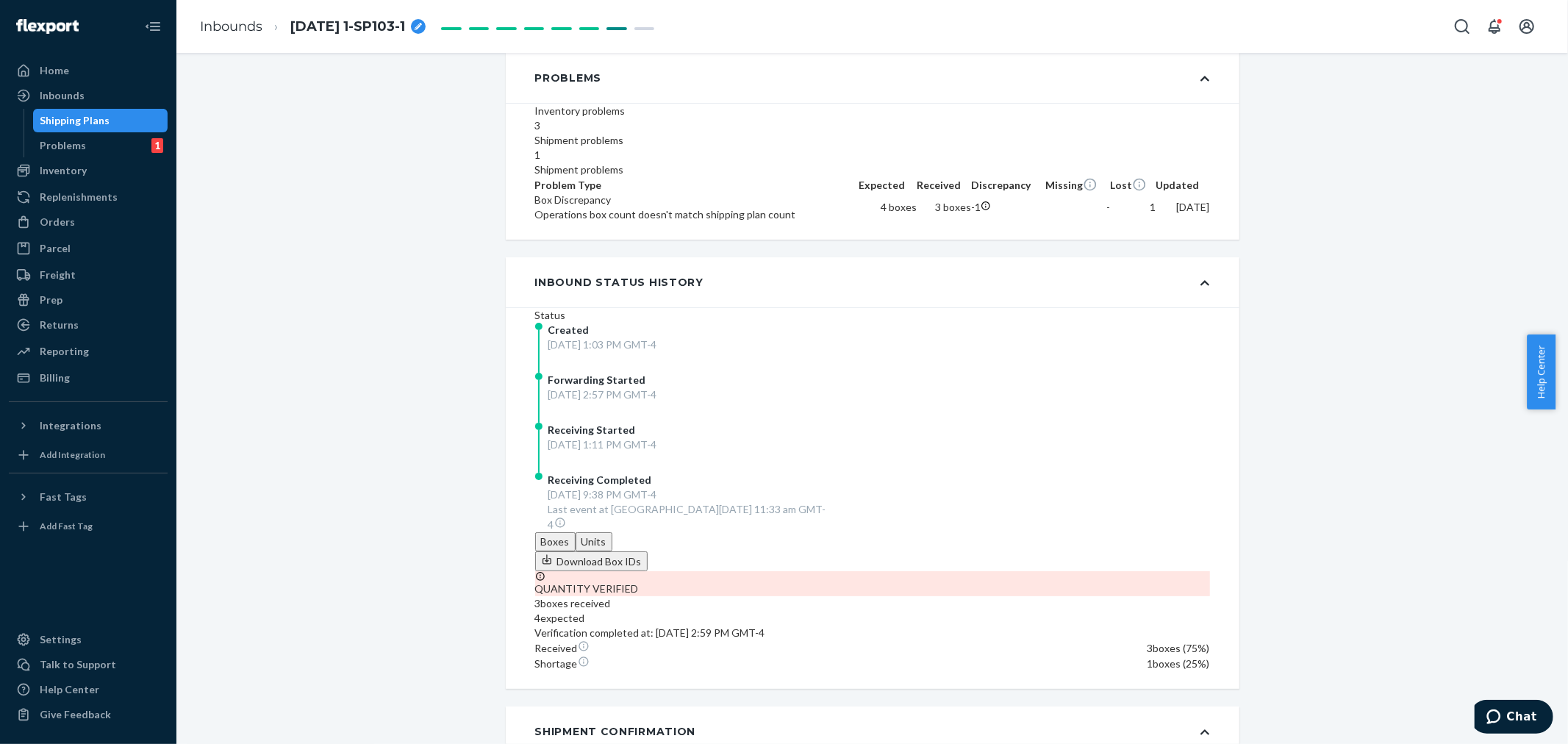
scroll to position [225, 0]
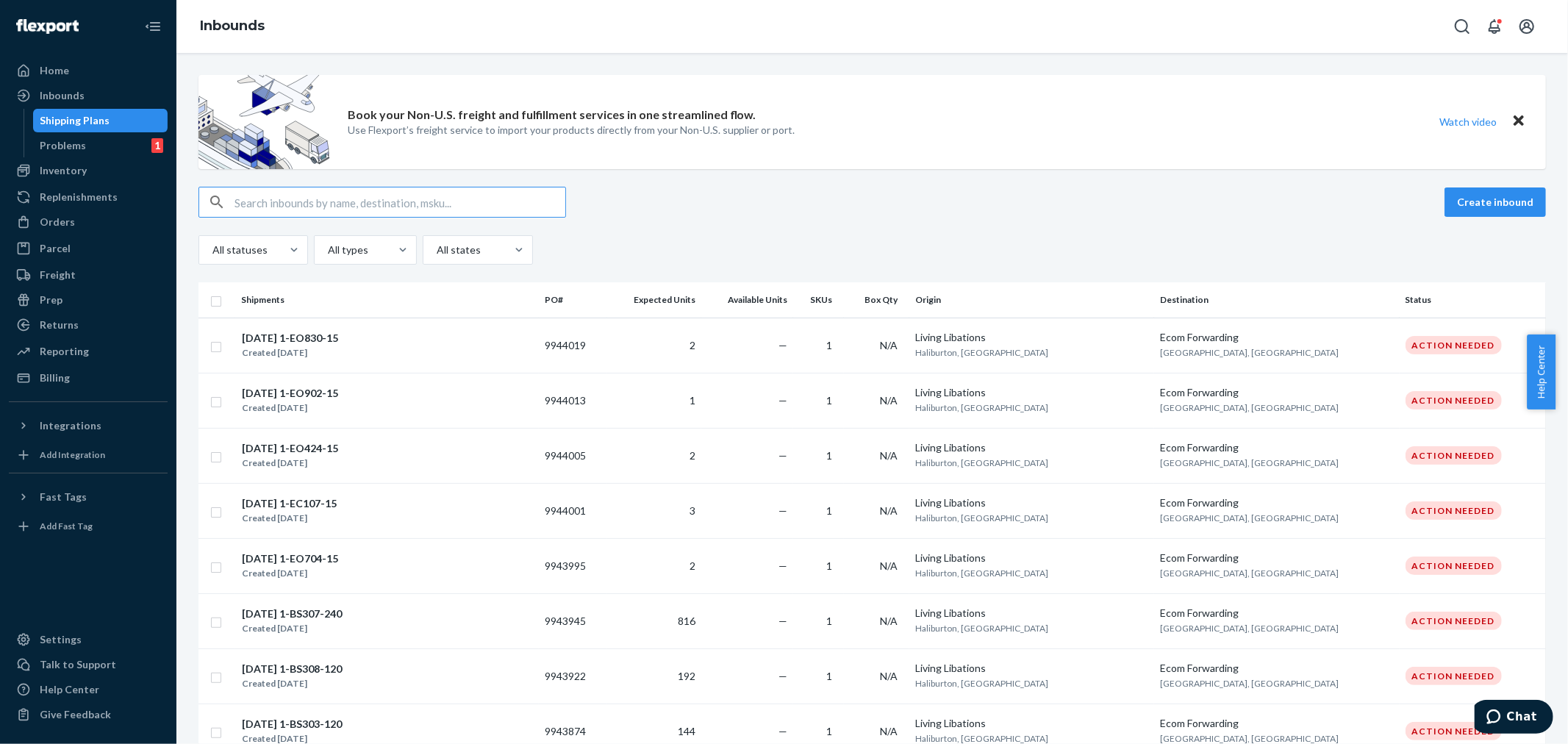
click at [277, 197] on input "text" at bounding box center [400, 202] width 331 height 30
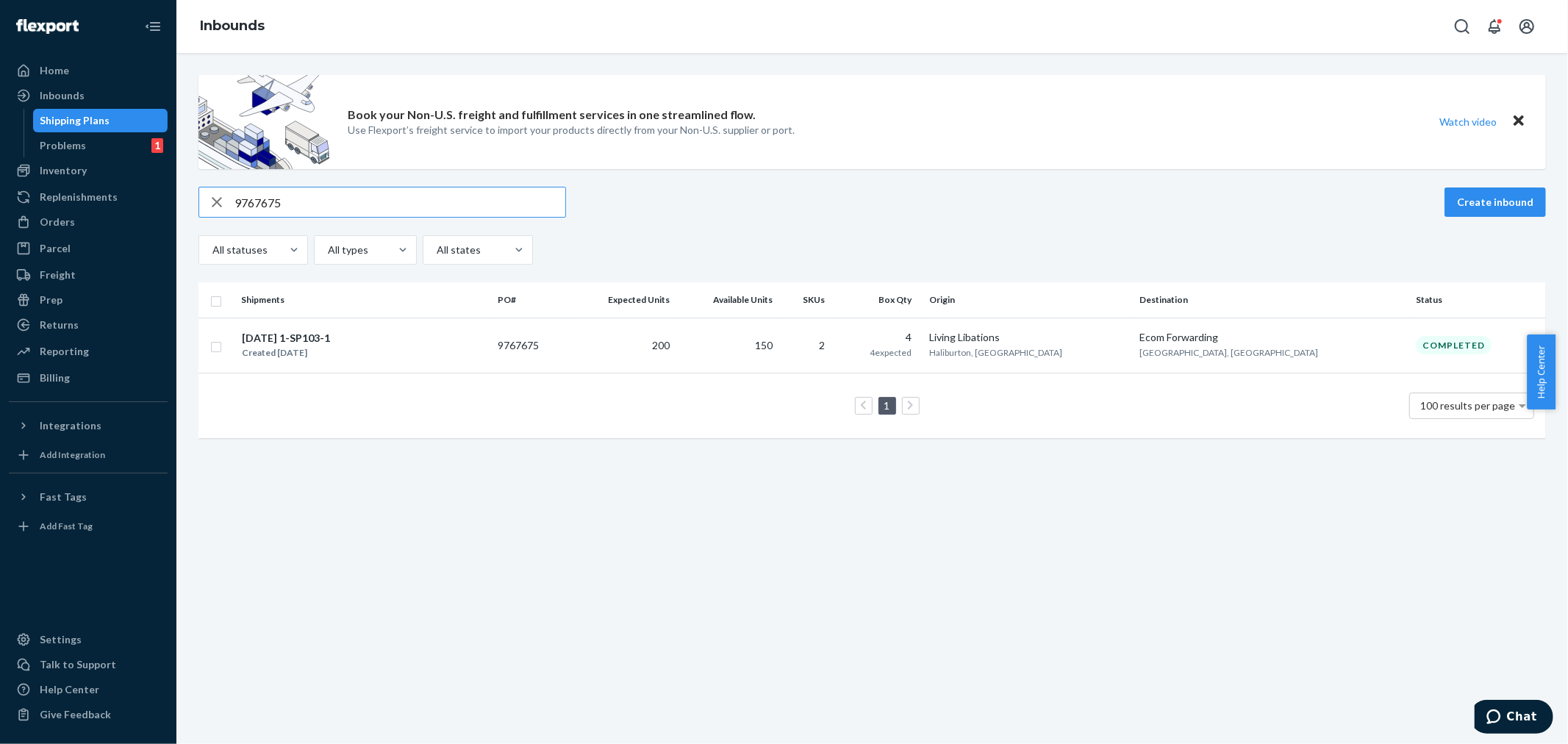
drag, startPoint x: 292, startPoint y: 215, endPoint x: 220, endPoint y: 200, distance: 73.5
click at [217, 192] on div "9767675" at bounding box center [382, 202] width 366 height 30
paste input "3927"
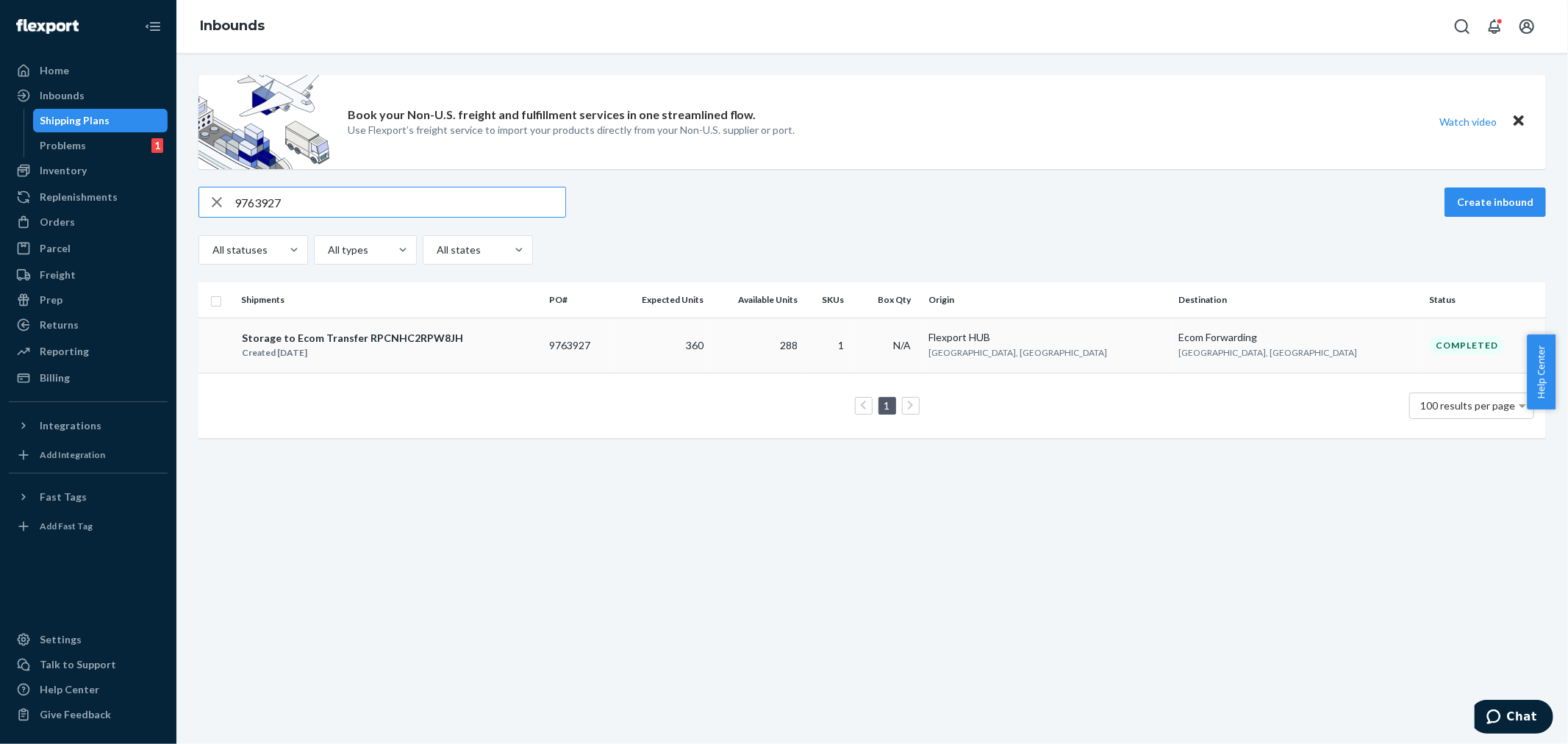
type input "9763927"
click at [537, 350] on div "Storage to Ecom Transfer RPCNHC2RPW8JH Created [DATE]" at bounding box center [389, 346] width 296 height 31
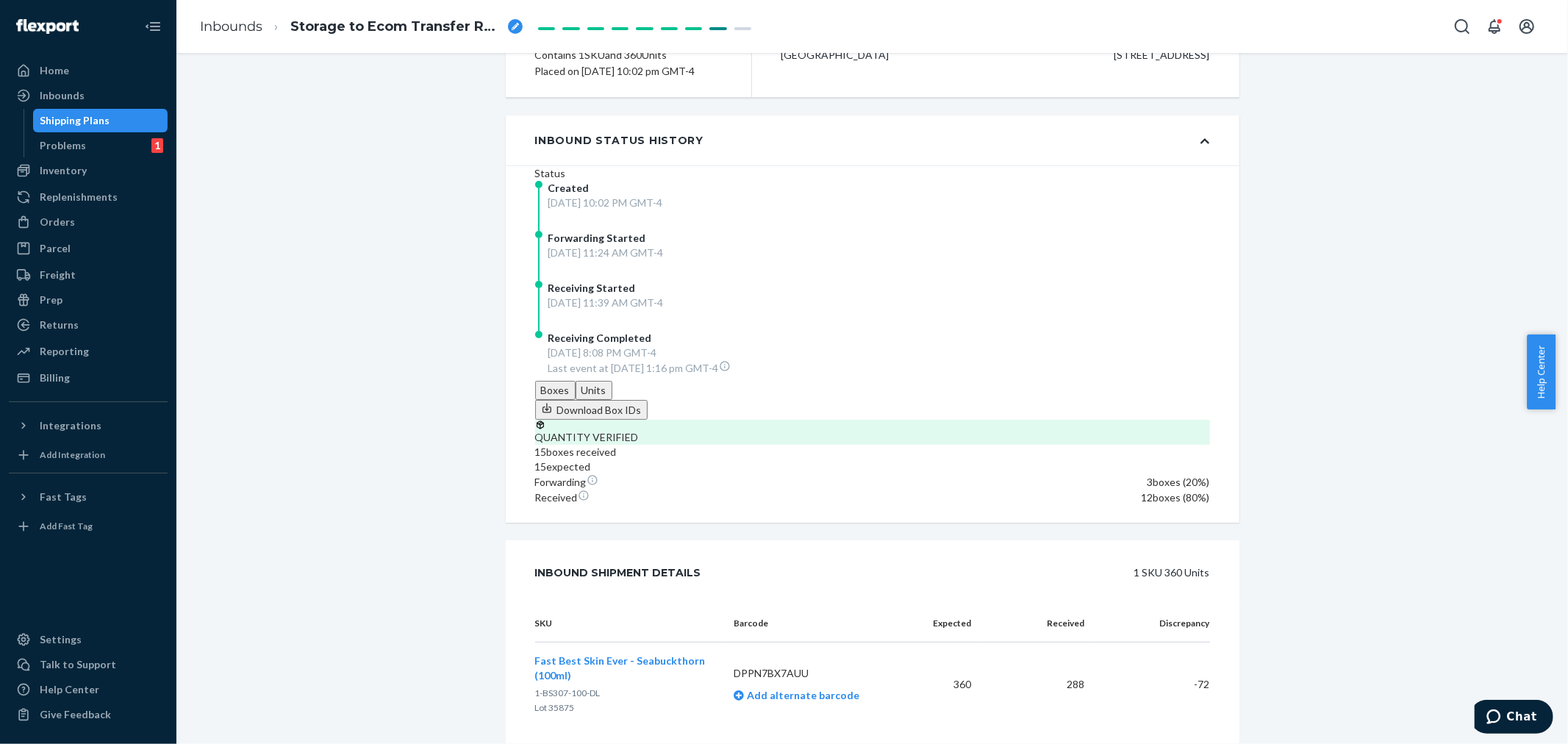
scroll to position [192, 0]
click at [63, 94] on div "Inbounds" at bounding box center [62, 95] width 45 height 15
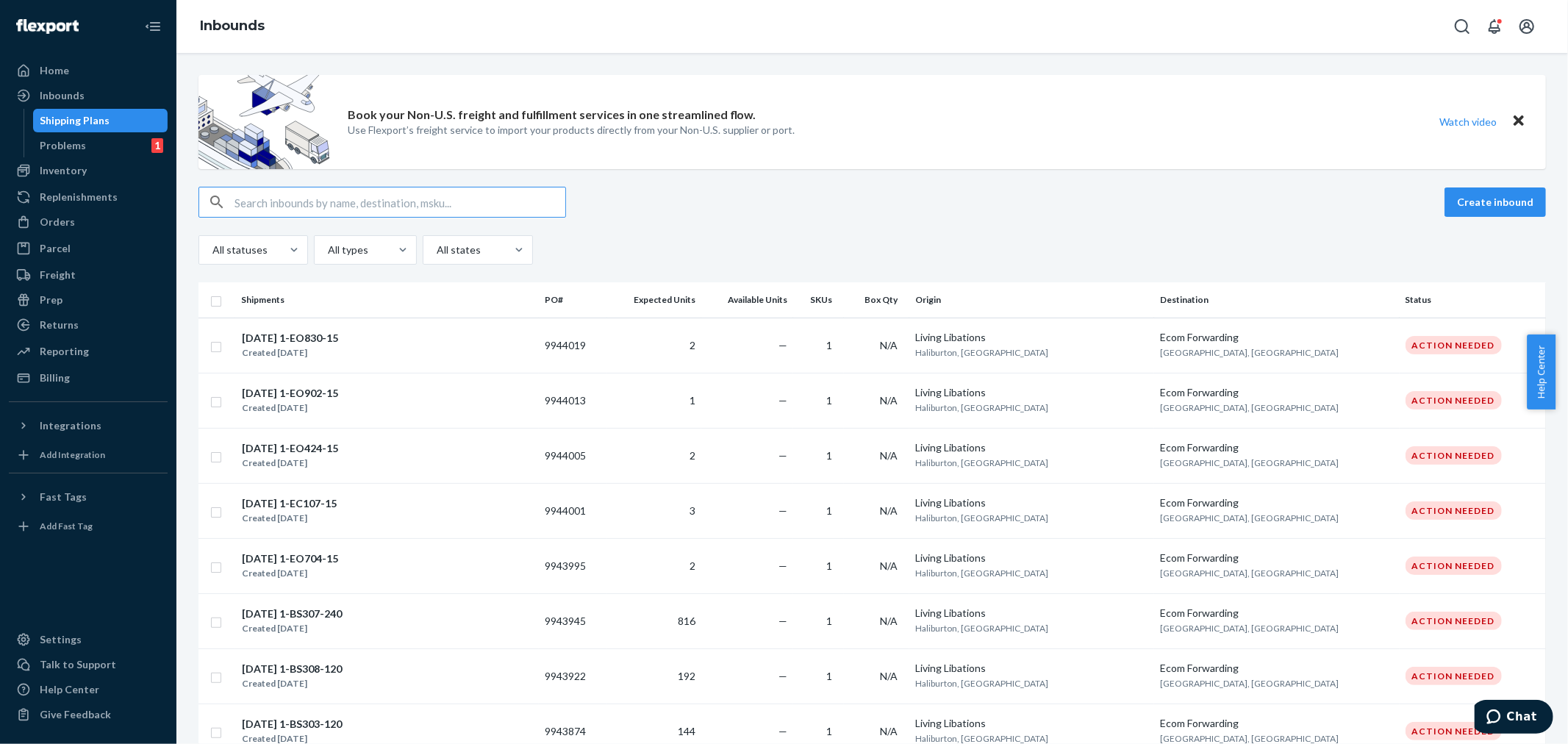
click at [241, 197] on input "text" at bounding box center [400, 202] width 331 height 30
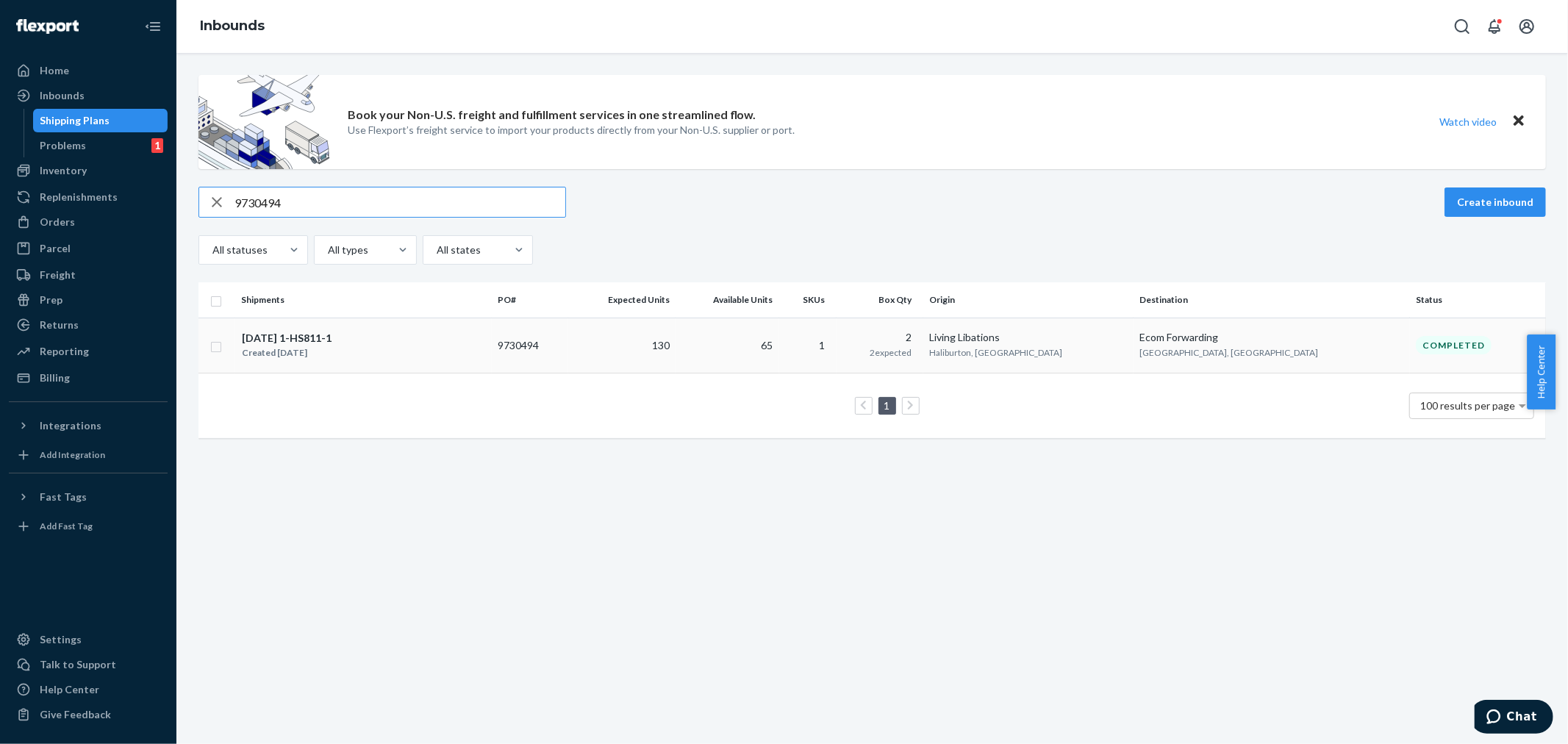
type input "9730494"
click at [485, 350] on div "[DATE] 1-HS811-1 Created [DATE]" at bounding box center [363, 346] width 245 height 31
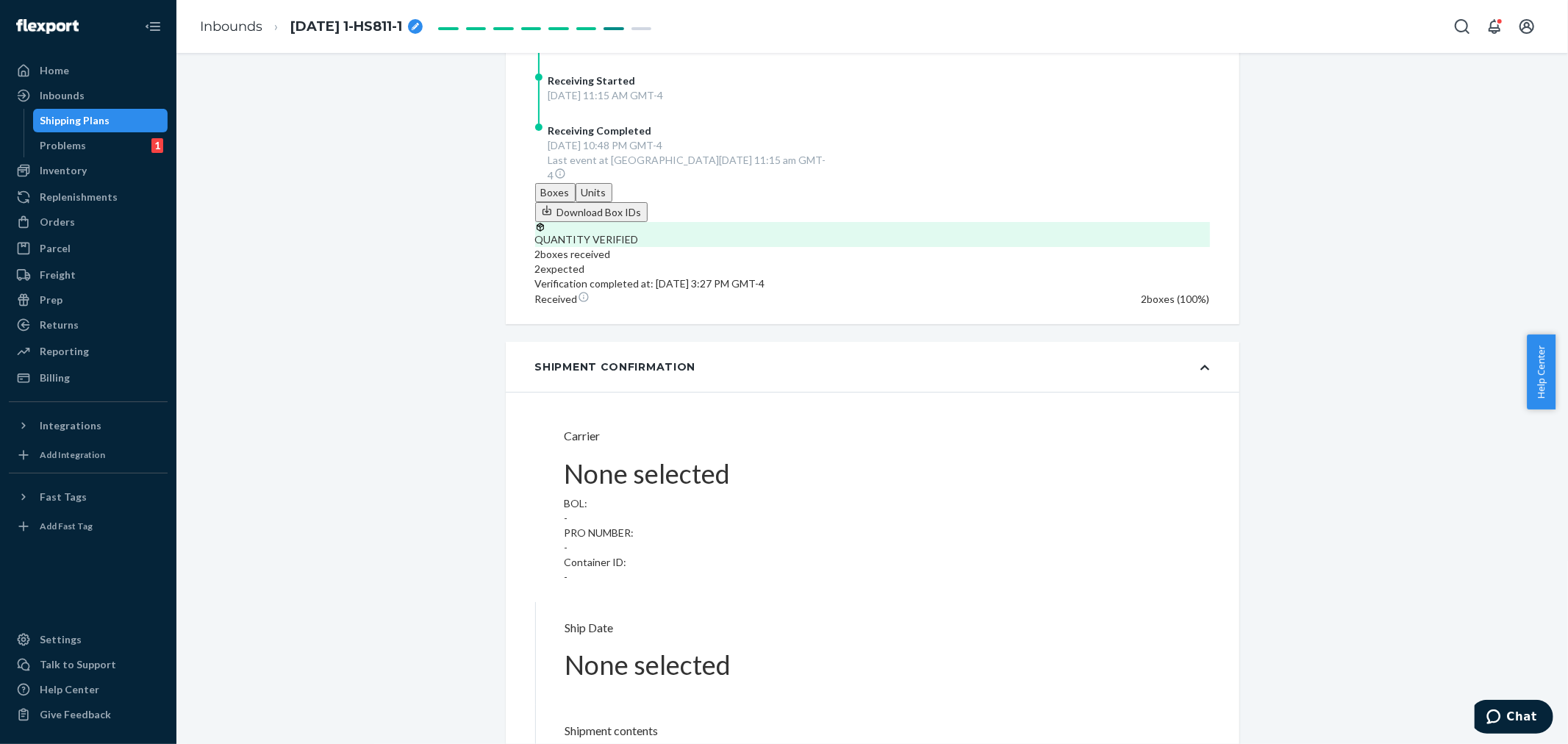
scroll to position [380, 0]
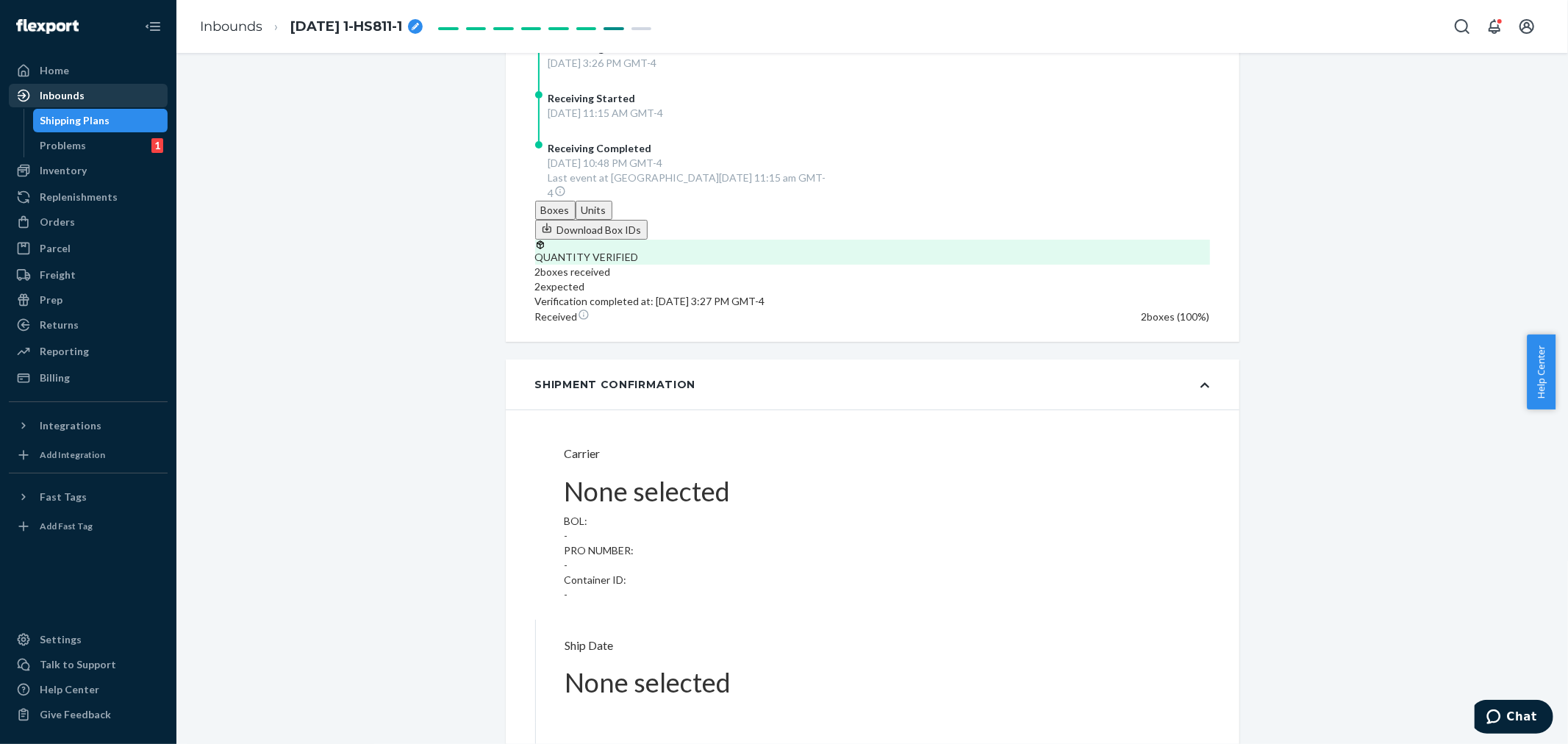
drag, startPoint x: 61, startPoint y: 96, endPoint x: 99, endPoint y: 100, distance: 38.2
click at [61, 96] on div "Inbounds" at bounding box center [62, 95] width 45 height 15
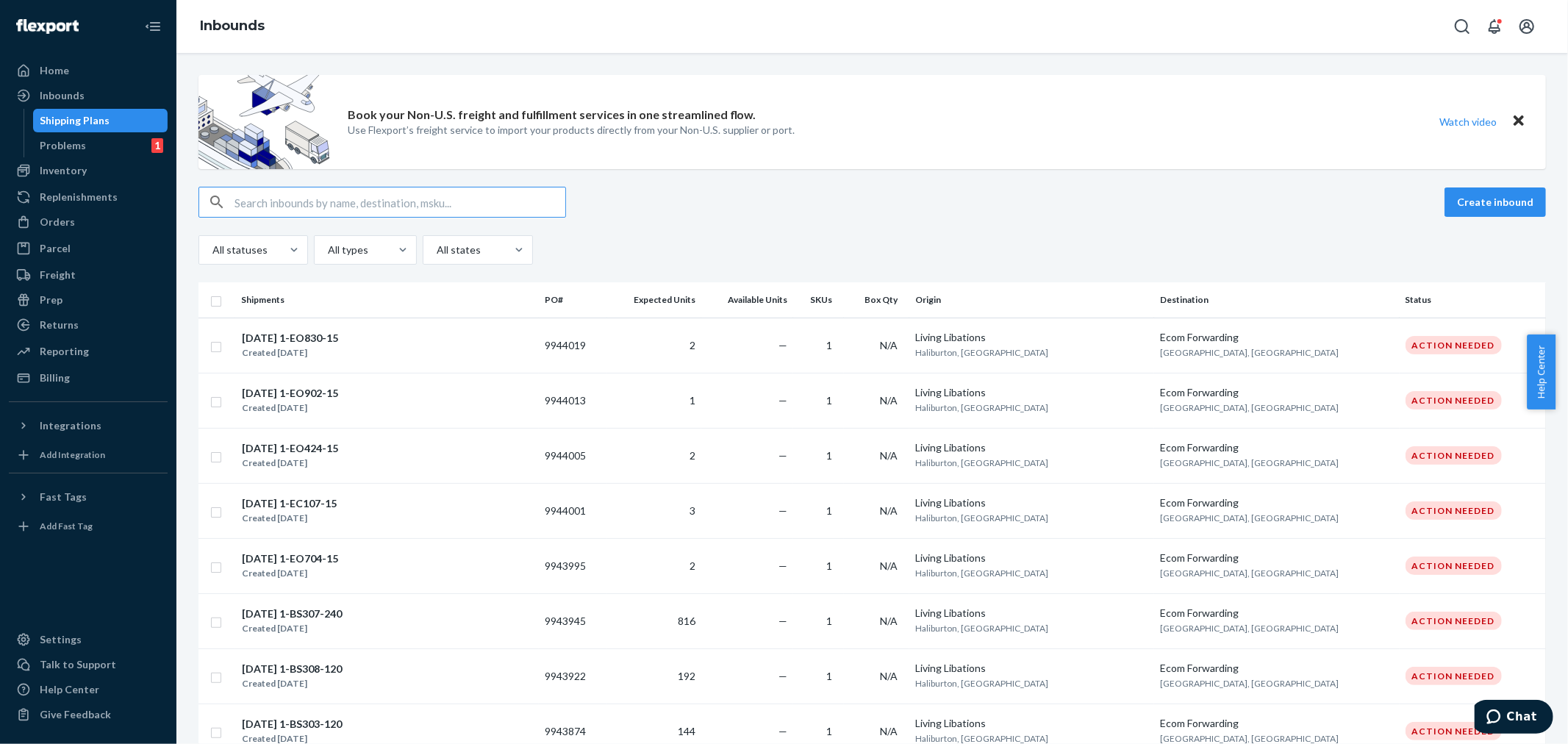
click at [235, 202] on input "text" at bounding box center [400, 202] width 331 height 30
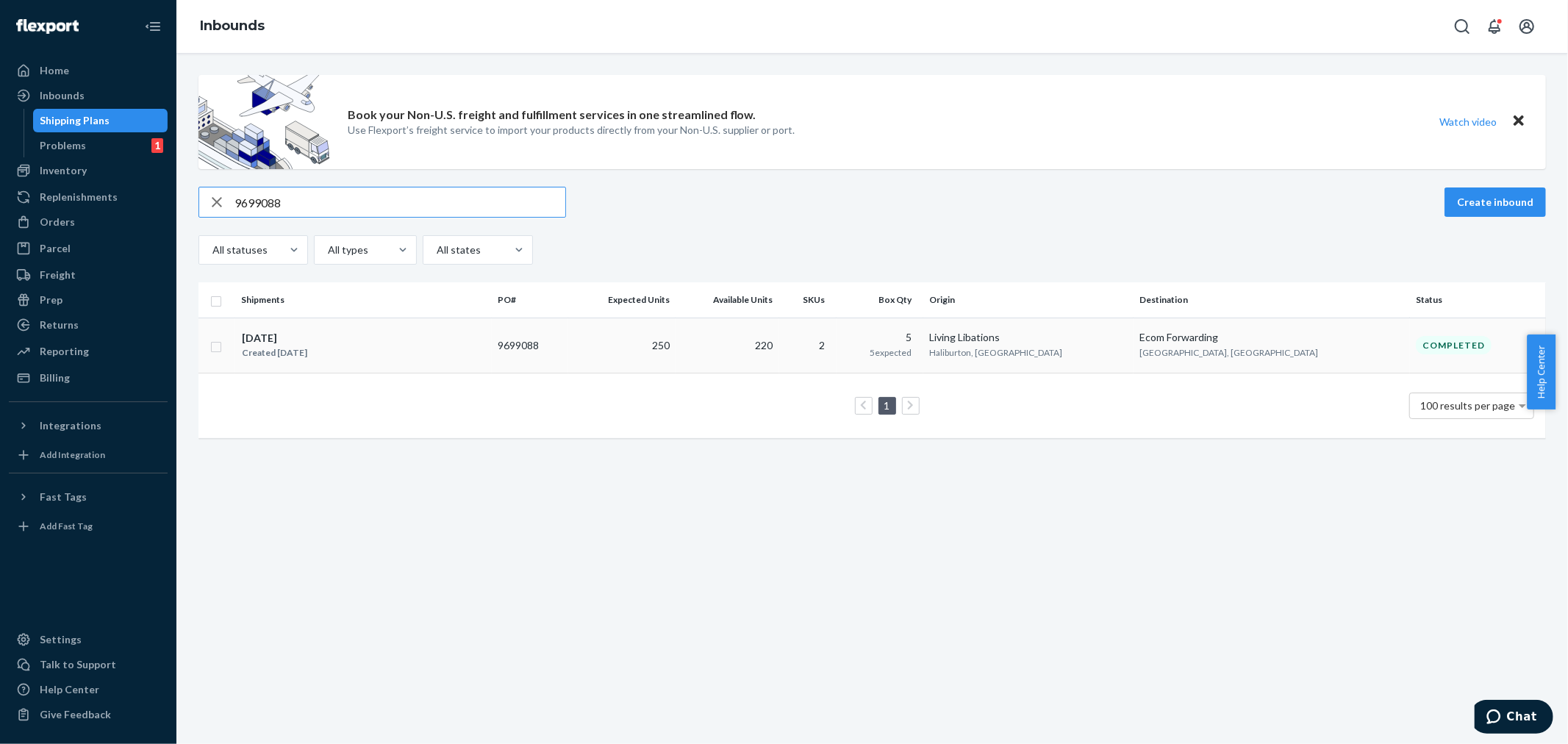
type input "9699088"
click at [569, 351] on td "9699088" at bounding box center [530, 345] width 77 height 55
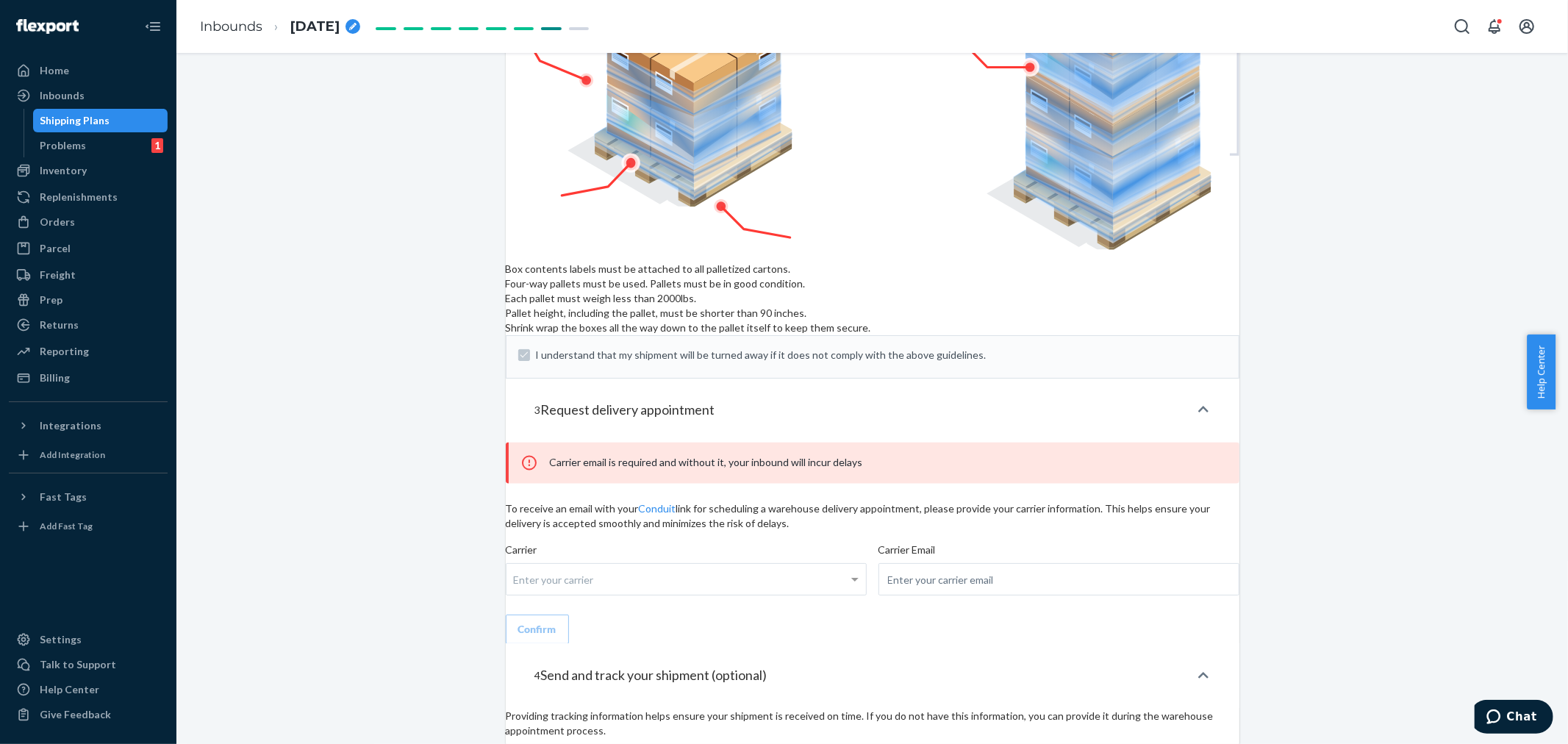
scroll to position [2071, 0]
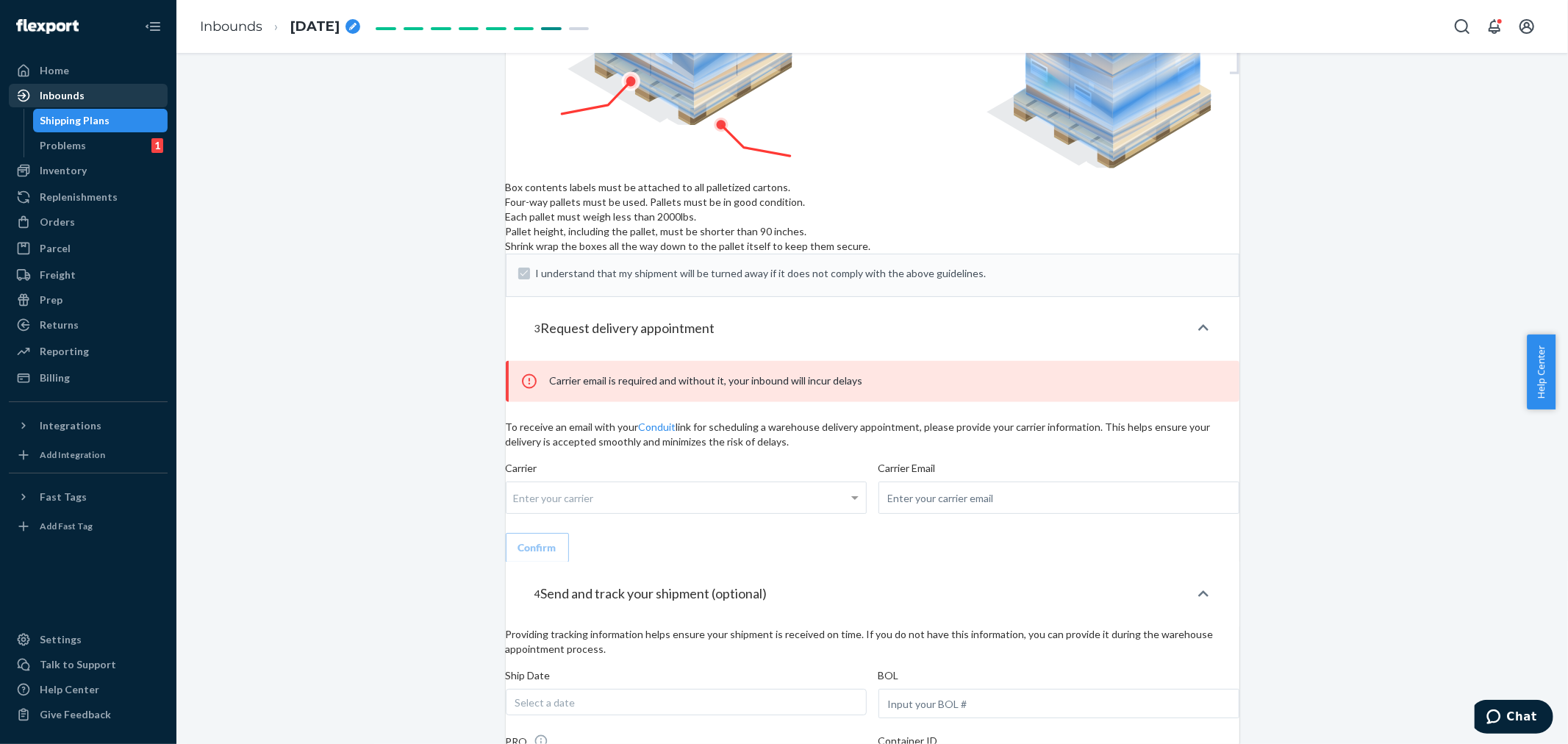
click at [64, 90] on div "Inbounds" at bounding box center [62, 95] width 45 height 15
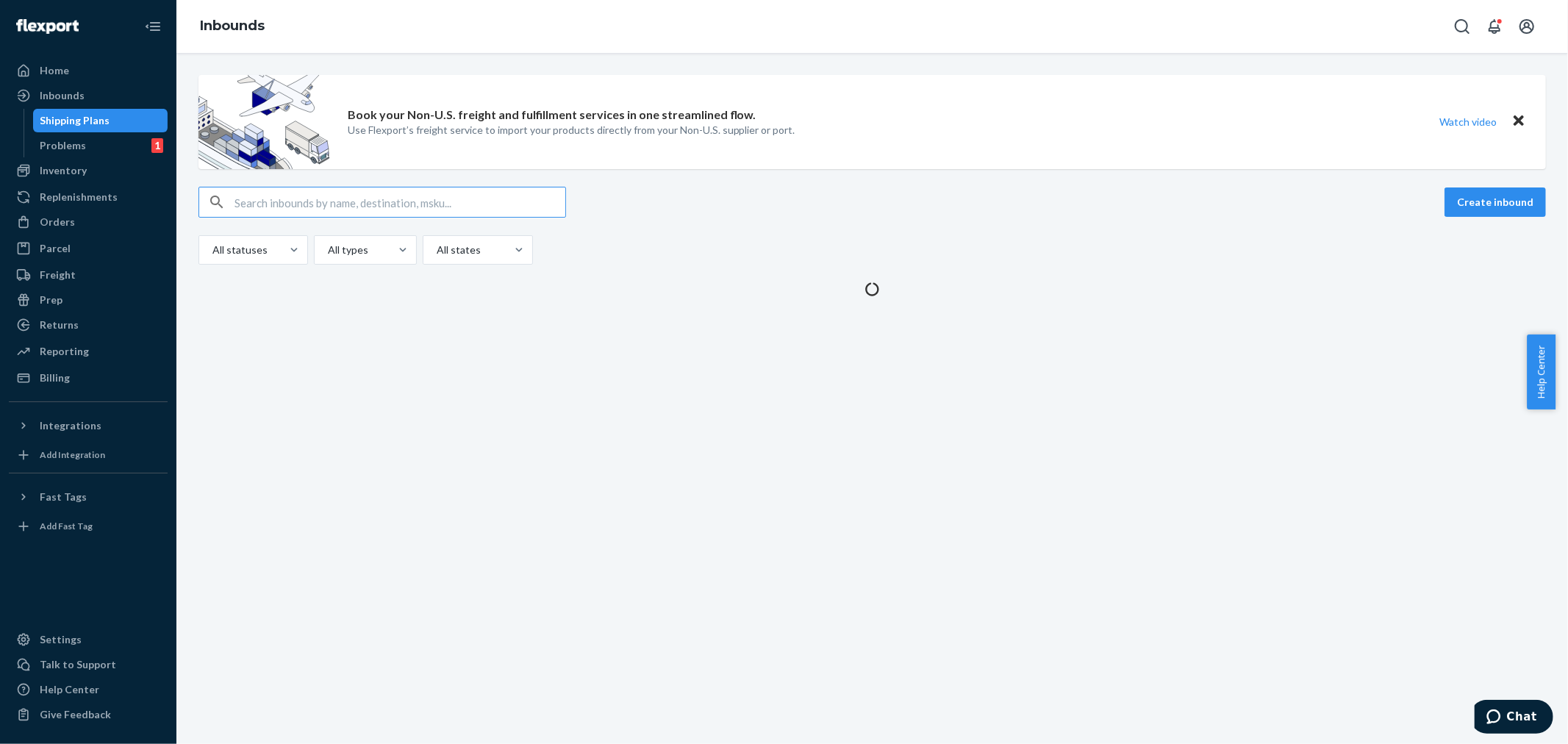
click at [245, 208] on input "text" at bounding box center [400, 202] width 331 height 30
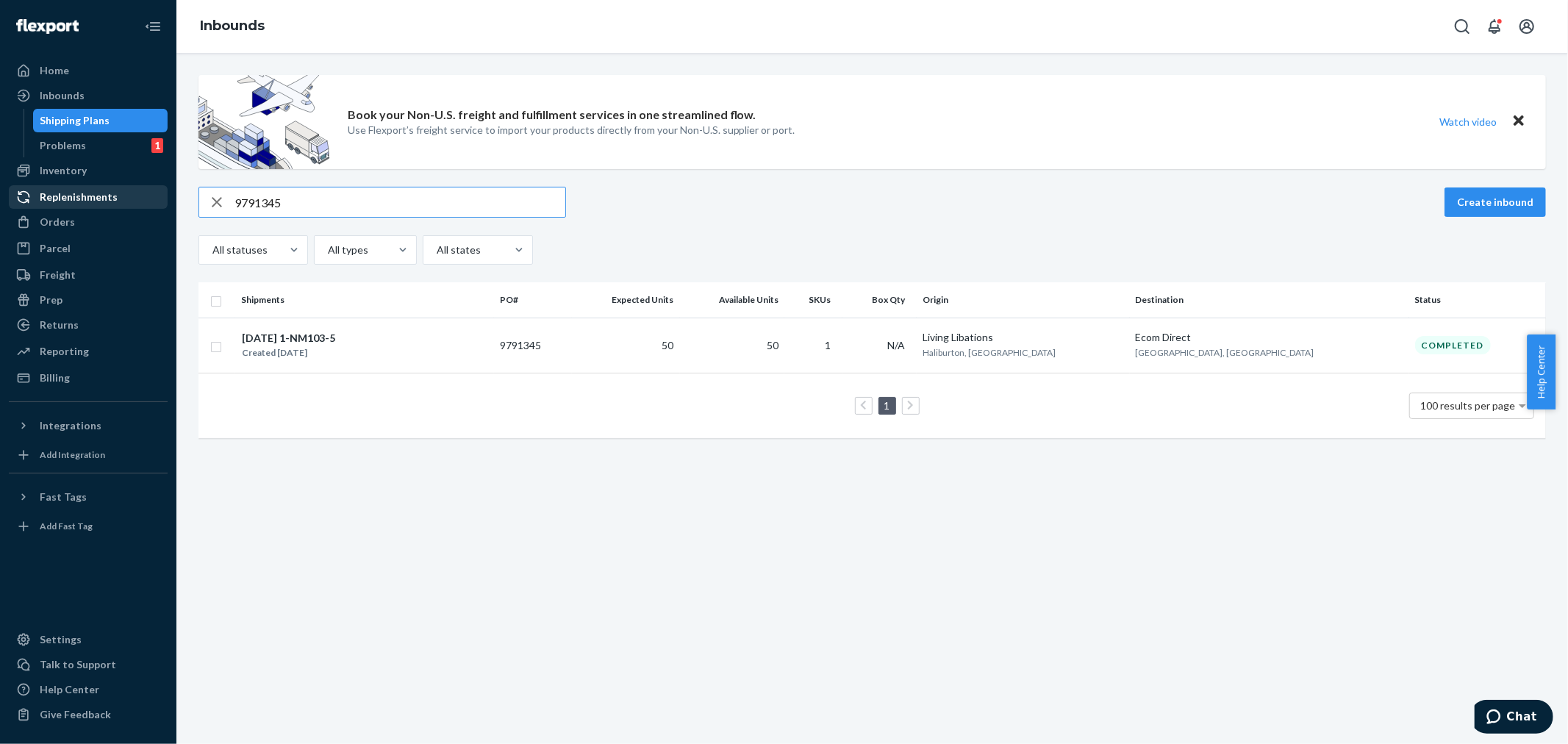
drag, startPoint x: 298, startPoint y: 196, endPoint x: 88, endPoint y: 194, distance: 210.0
click at [89, 194] on div "Home Inbounds Shipping Plans Problems 1 Inventory Products Branded Packaging Re…" at bounding box center [784, 372] width 1568 height 744
paste input "680190"
type input "9680190"
click at [384, 355] on div "[DATE] 1-PC105-TT Created [DATE]" at bounding box center [362, 346] width 242 height 31
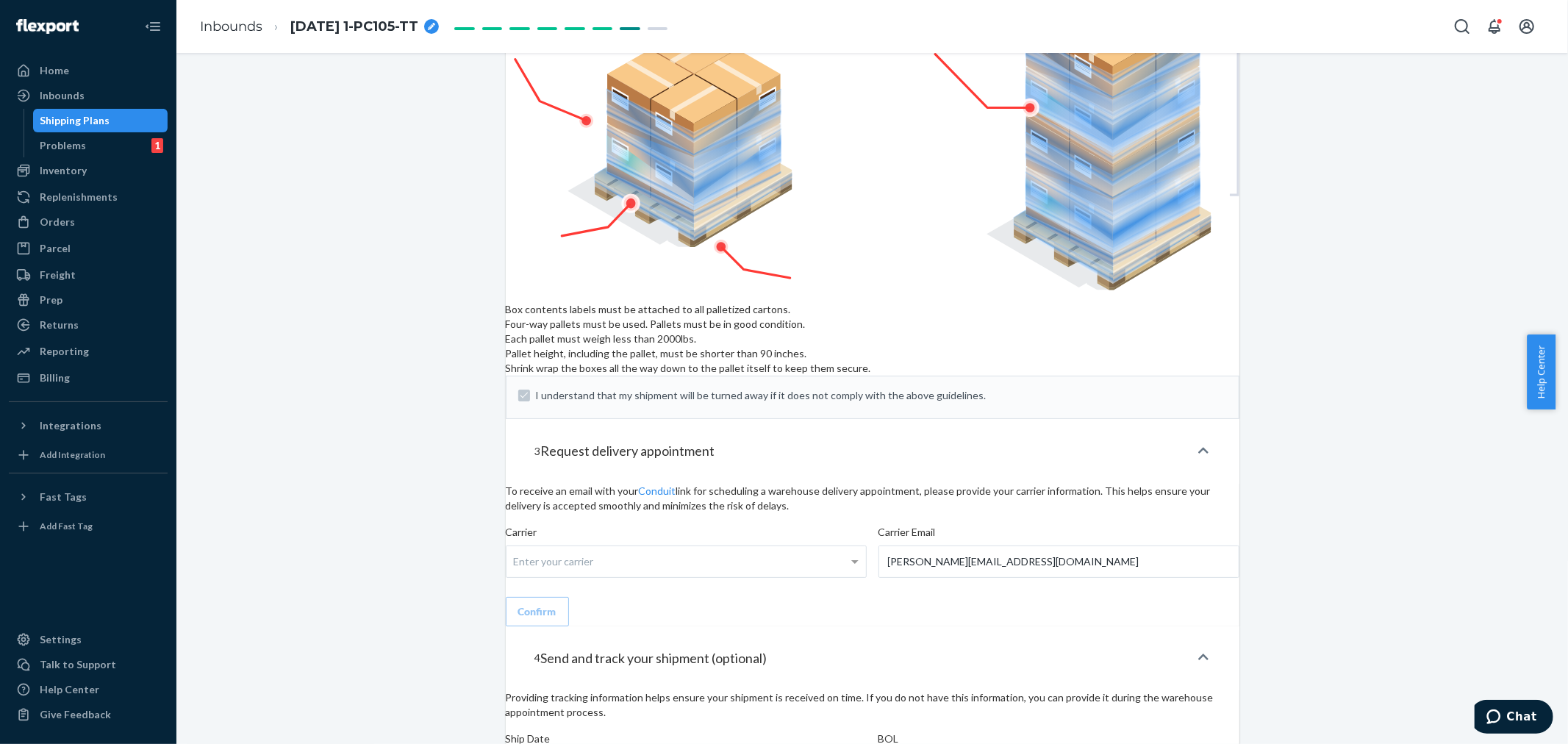
type input "LL2504110815"
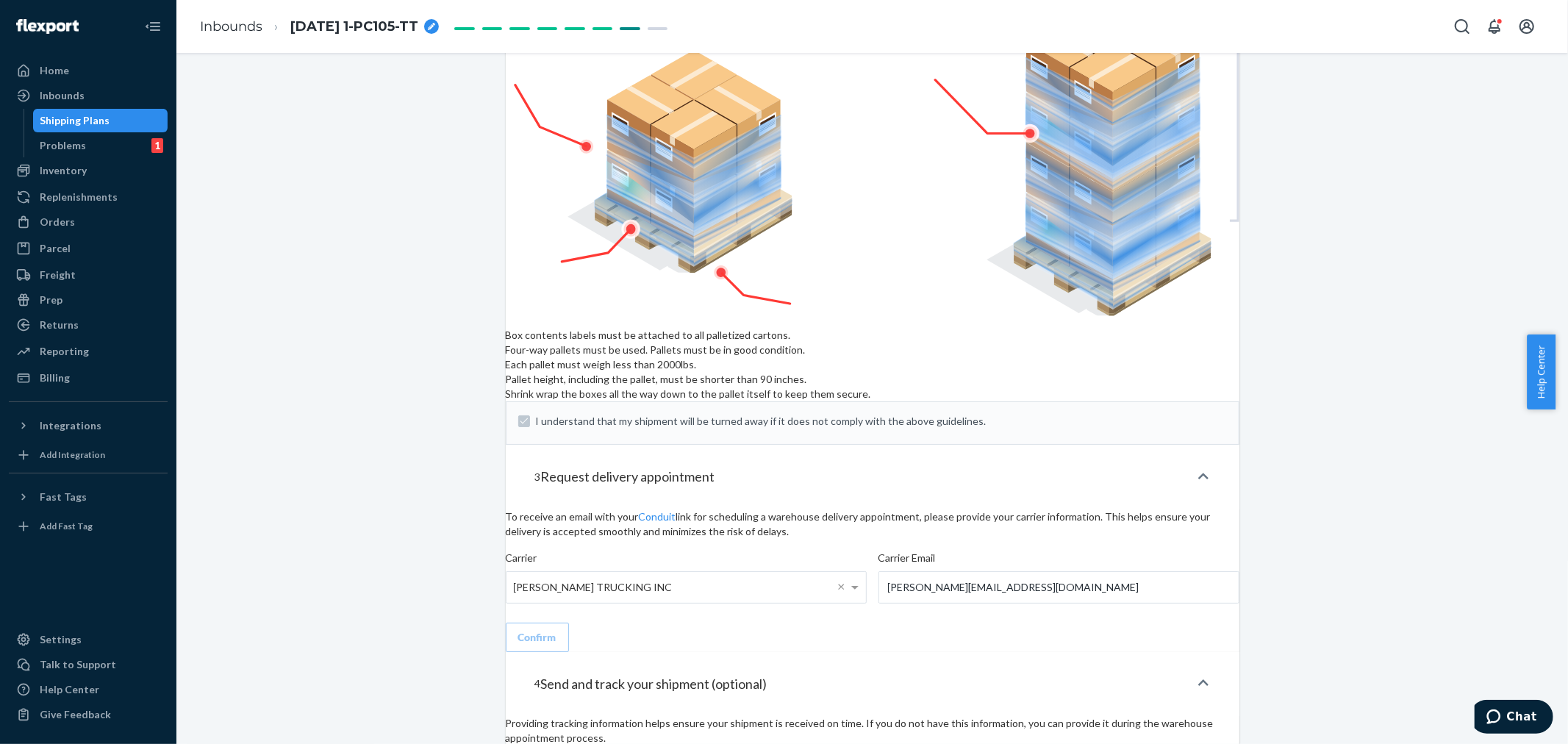
scroll to position [1684, 0]
click at [99, 88] on div "Inbounds" at bounding box center [88, 95] width 156 height 21
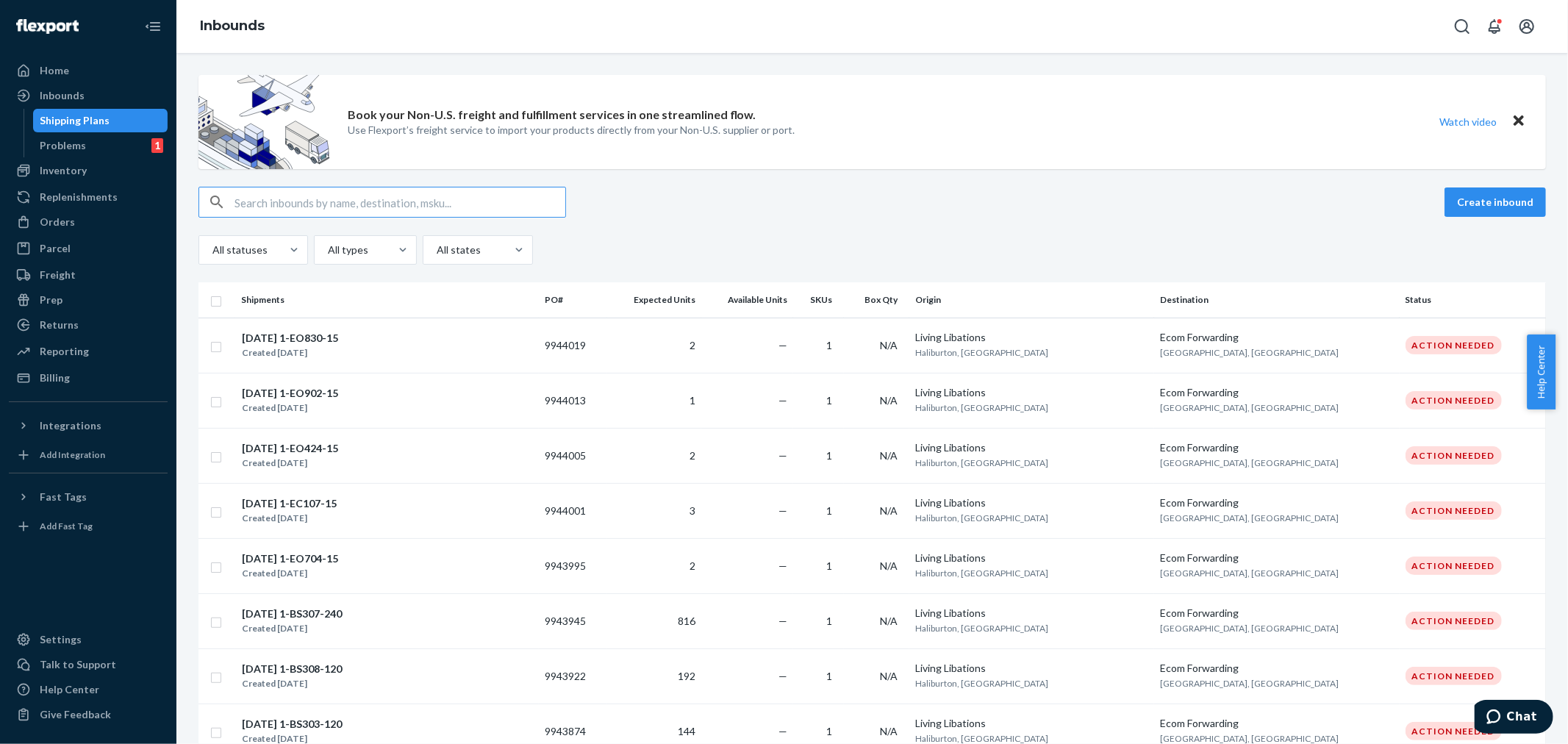
click at [239, 203] on input "text" at bounding box center [400, 202] width 331 height 30
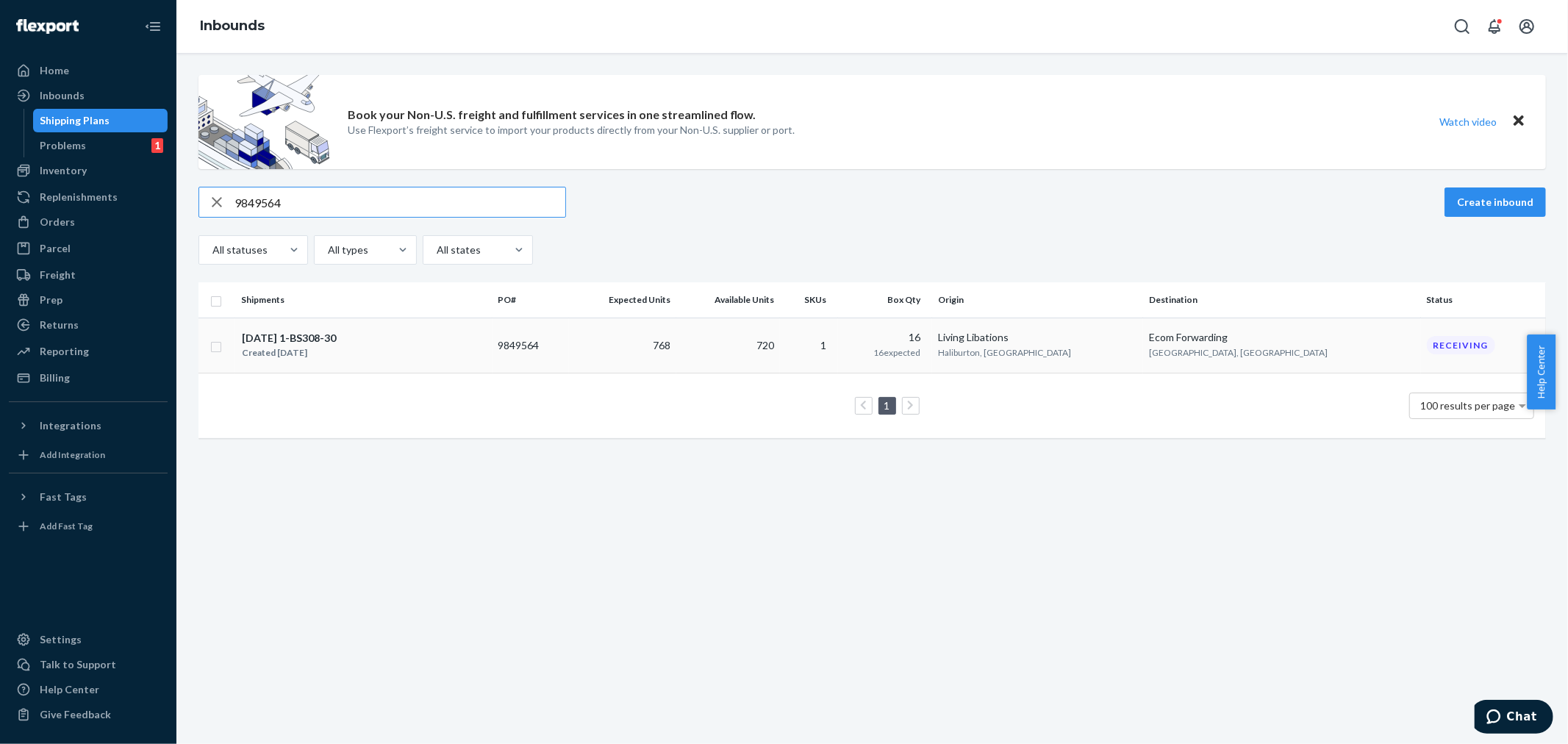
type input "9849564"
click at [676, 343] on td "768" at bounding box center [622, 345] width 107 height 55
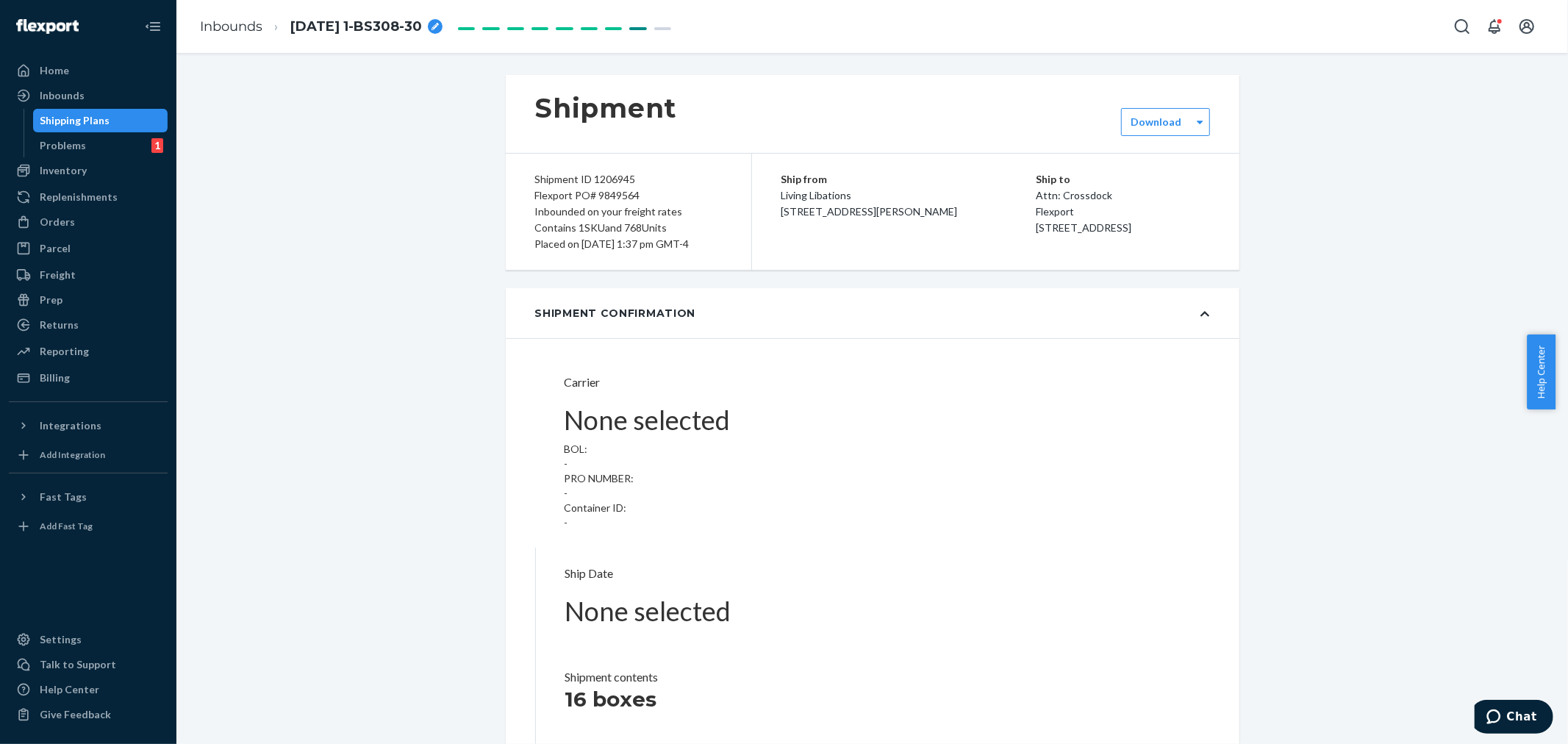
type input "LL2507140927"
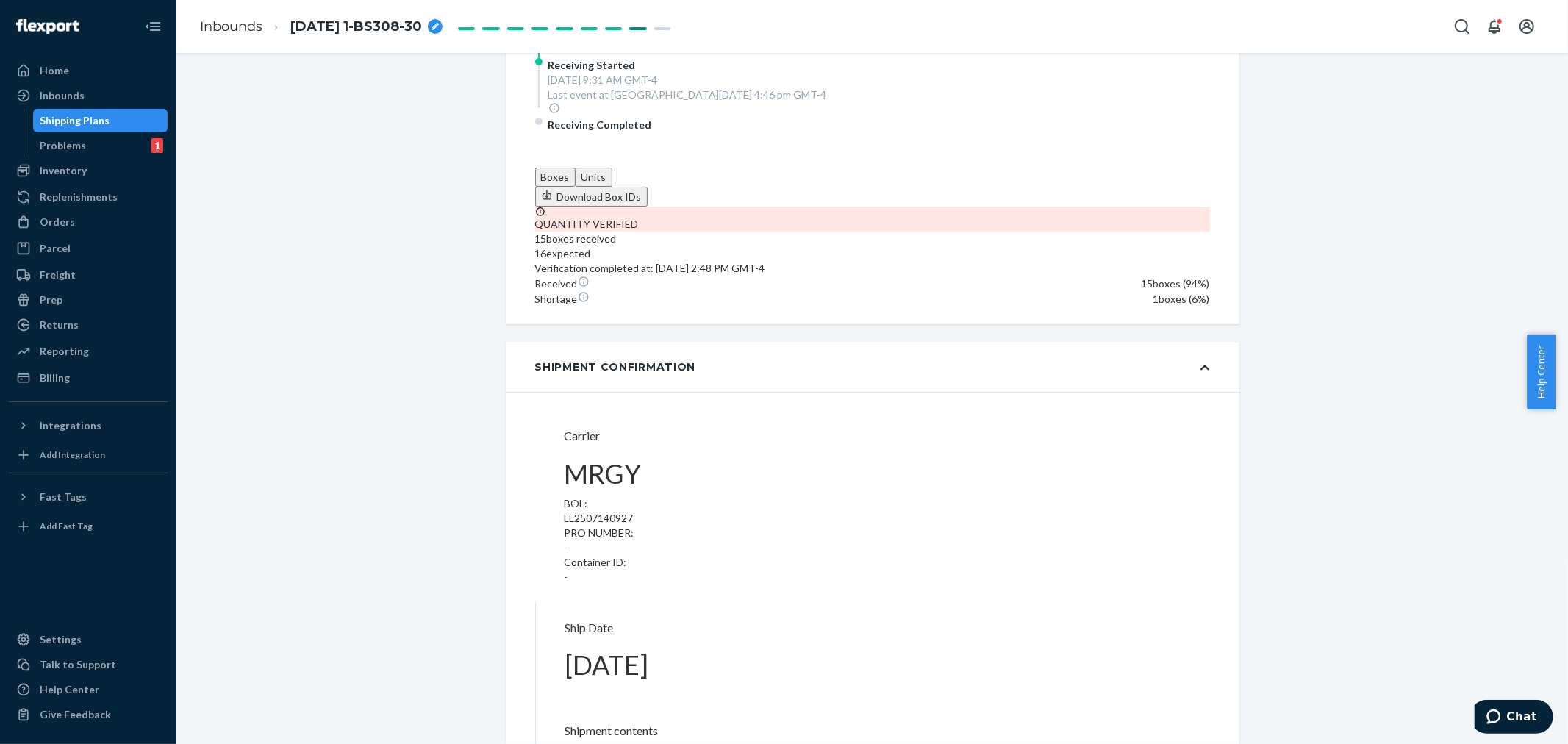
scroll to position [571, 0]
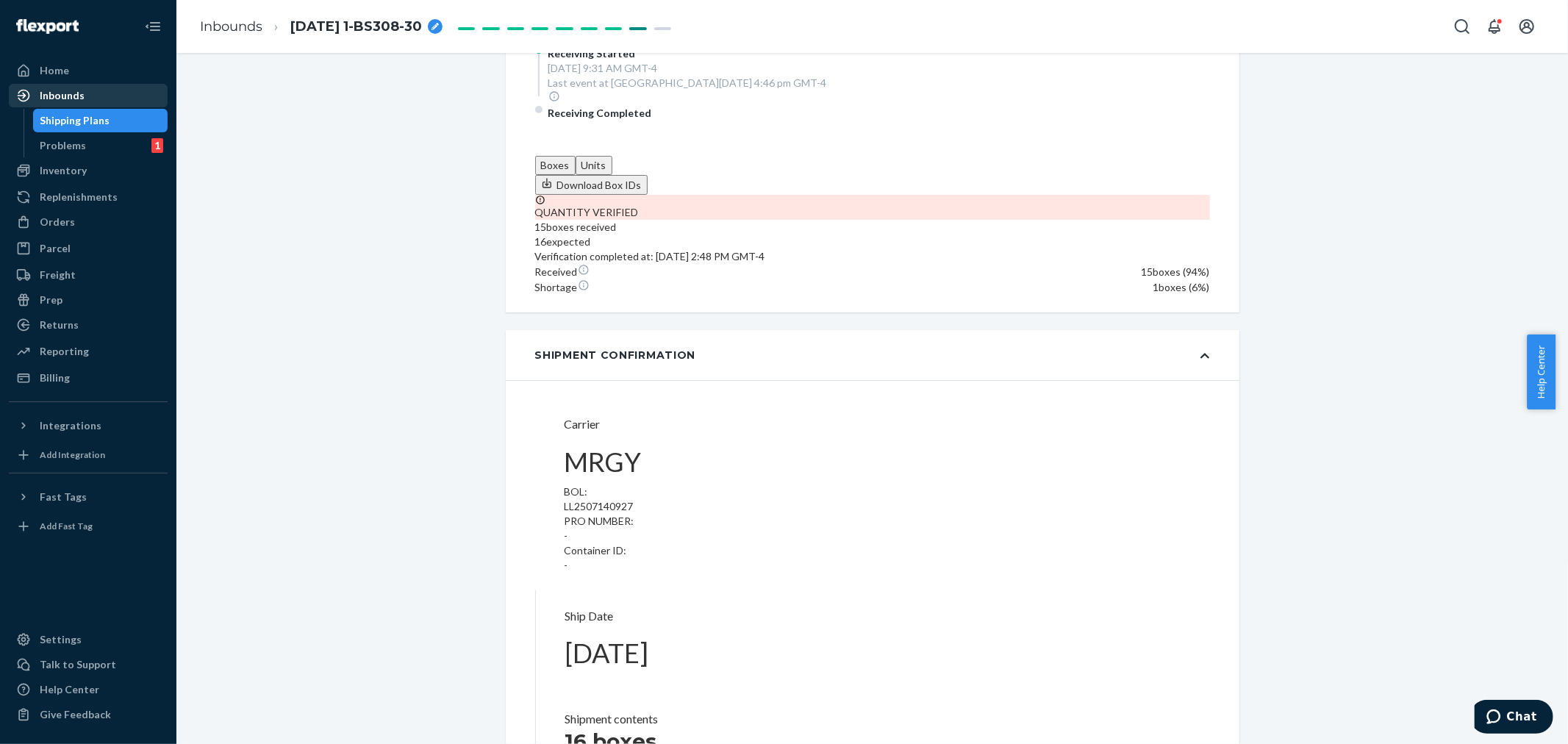
click at [93, 88] on div "Inbounds" at bounding box center [88, 95] width 156 height 21
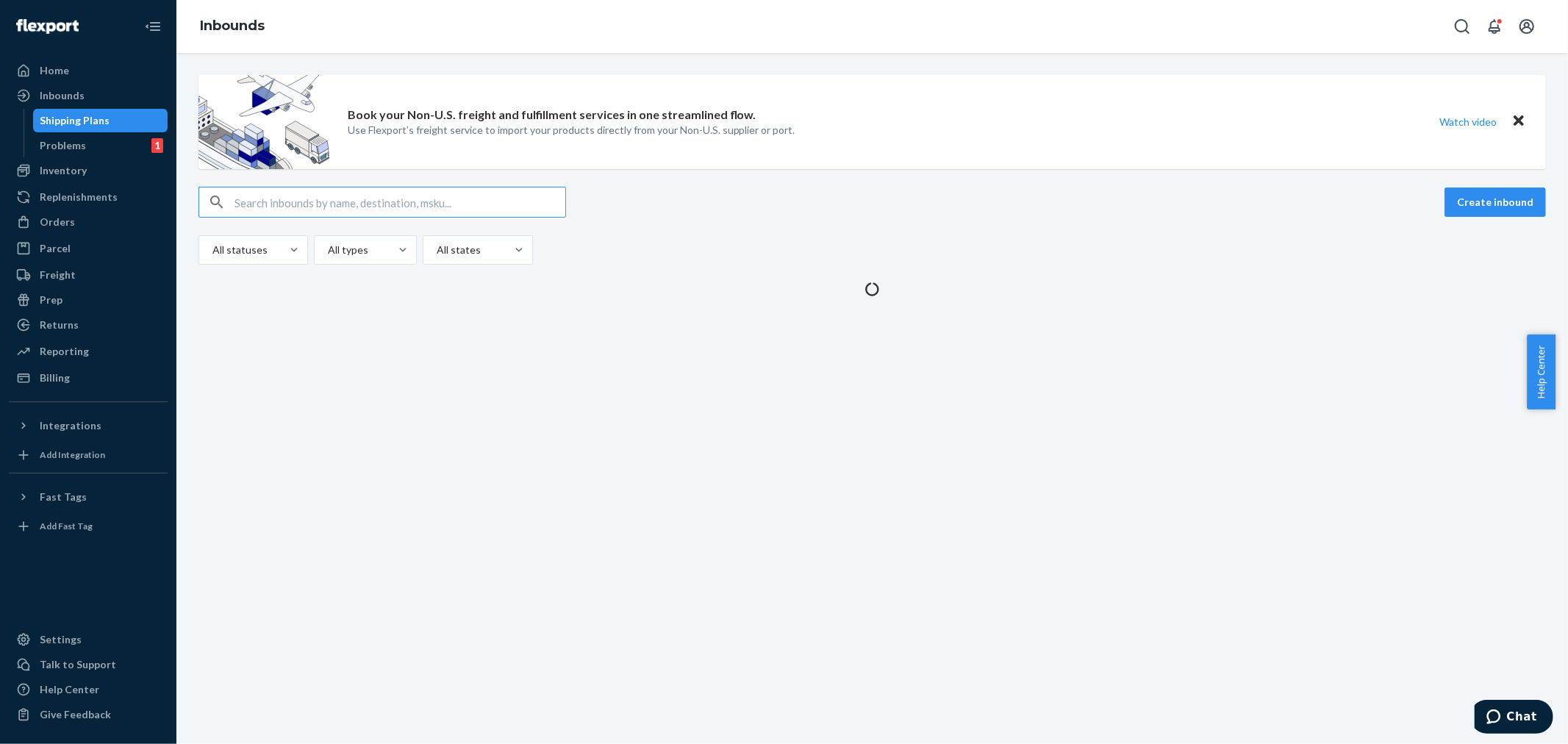
click at [240, 206] on input "text" at bounding box center [400, 202] width 331 height 30
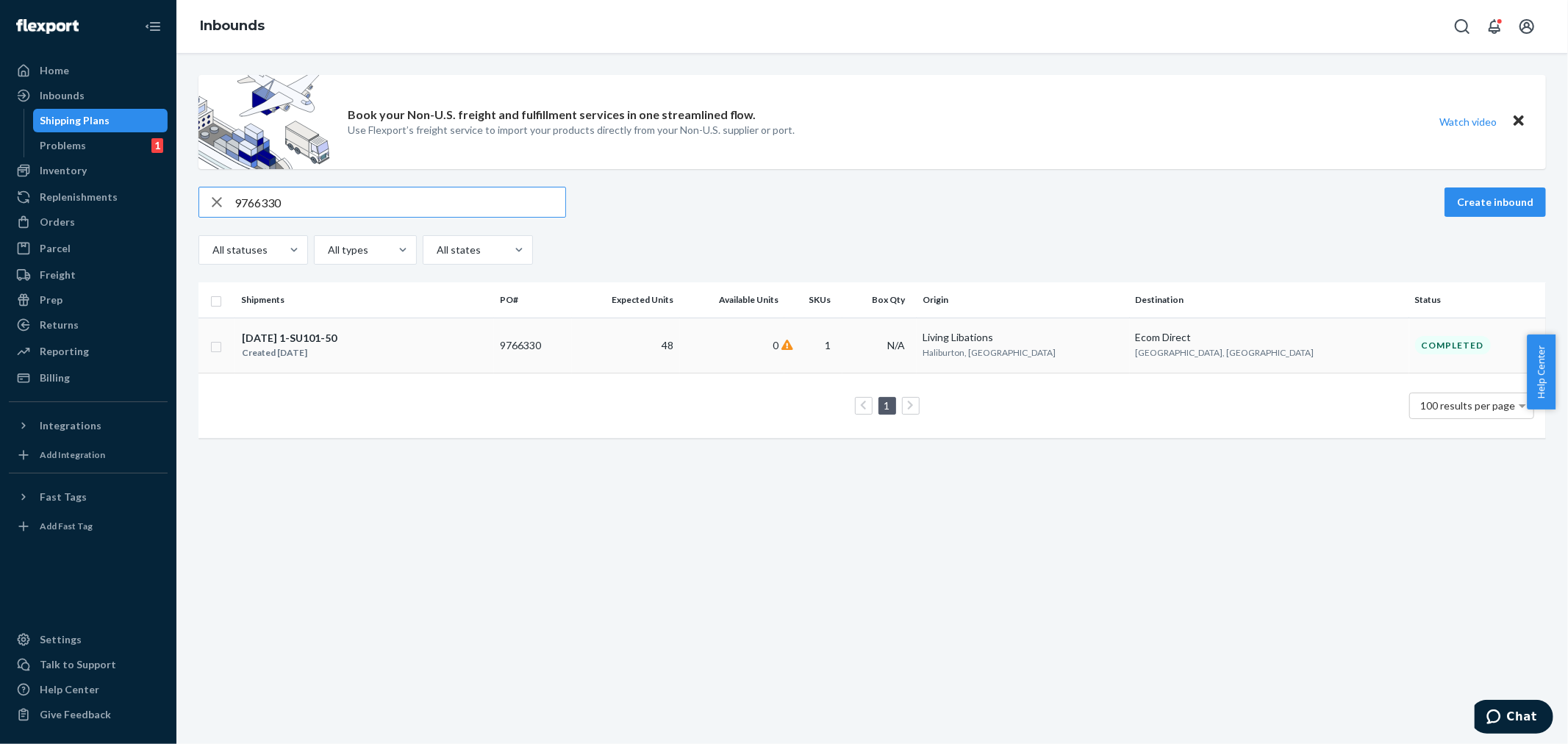
type input "9766330"
click at [680, 339] on td "48" at bounding box center [626, 345] width 108 height 55
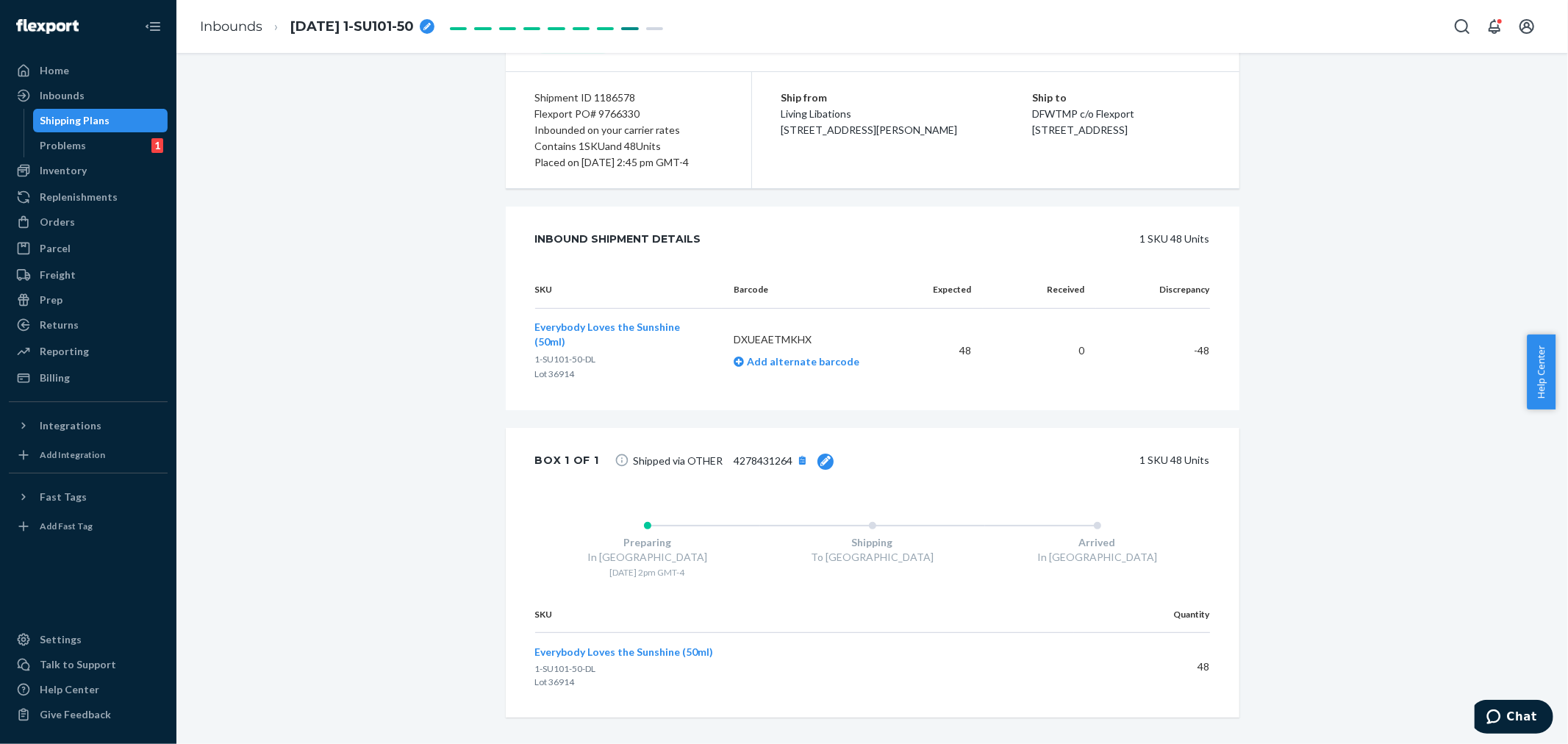
scroll to position [172, 0]
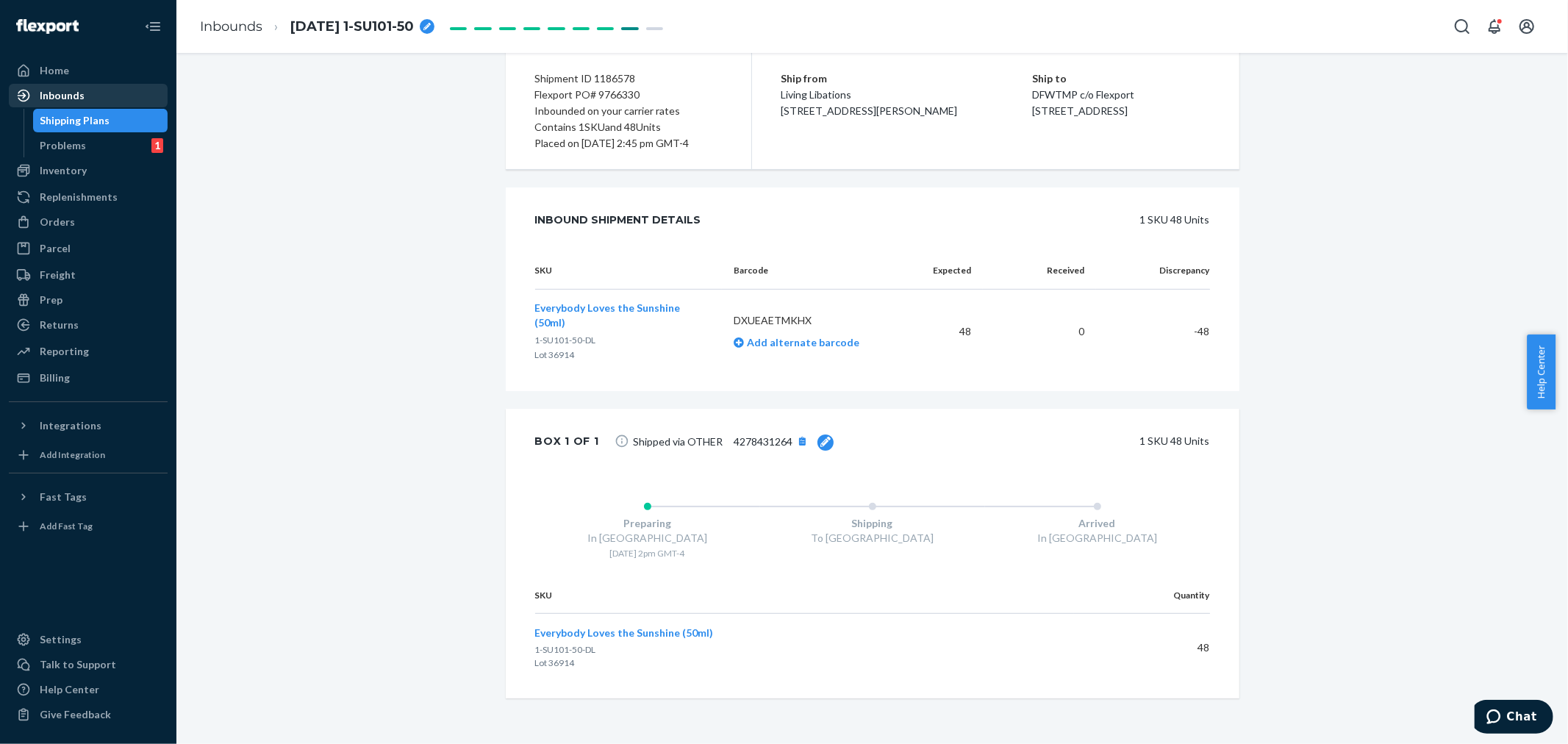
click at [97, 97] on div "Inbounds" at bounding box center [88, 95] width 156 height 21
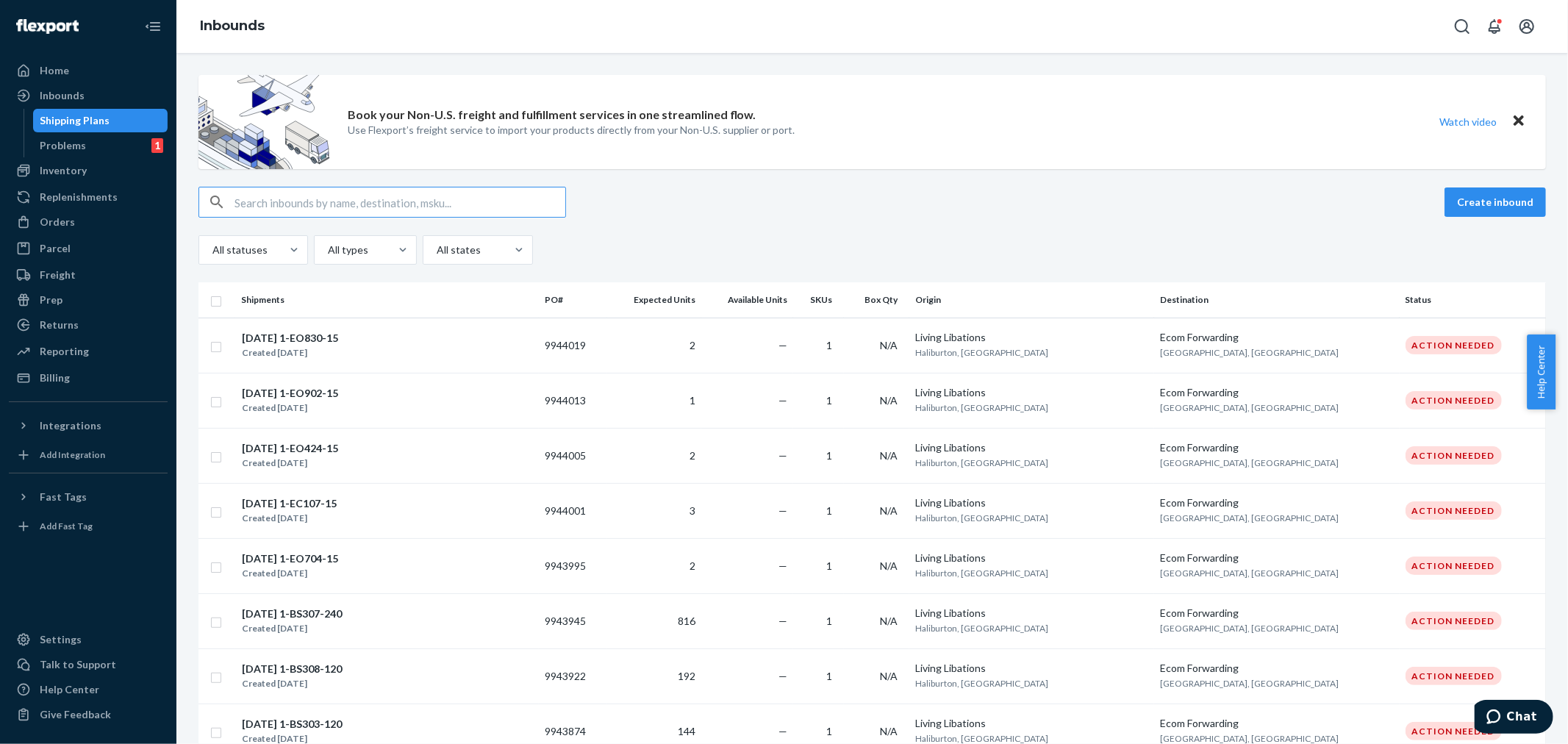
click at [250, 197] on input "text" at bounding box center [400, 202] width 331 height 30
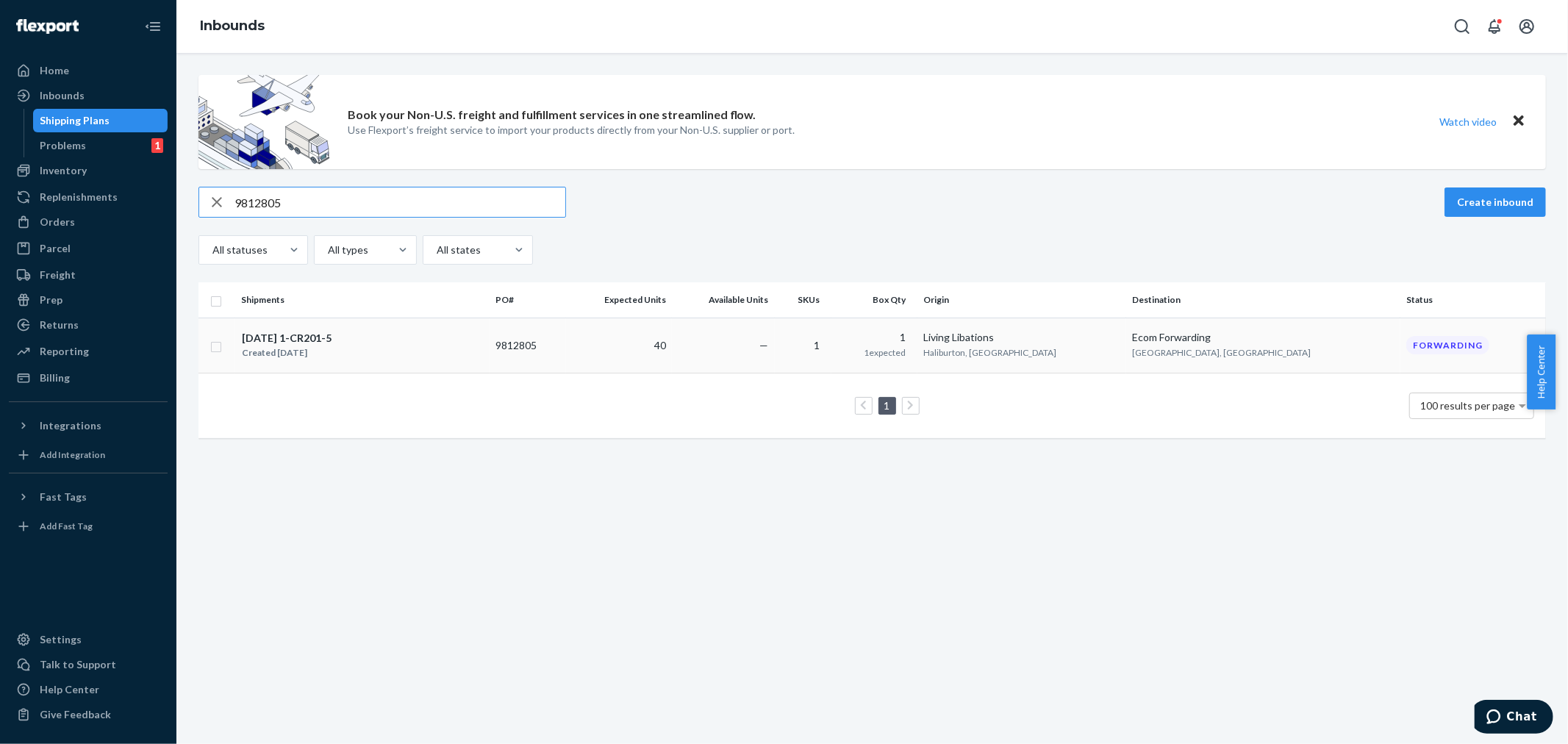
type input "9812805"
click at [672, 354] on td "40" at bounding box center [618, 345] width 106 height 55
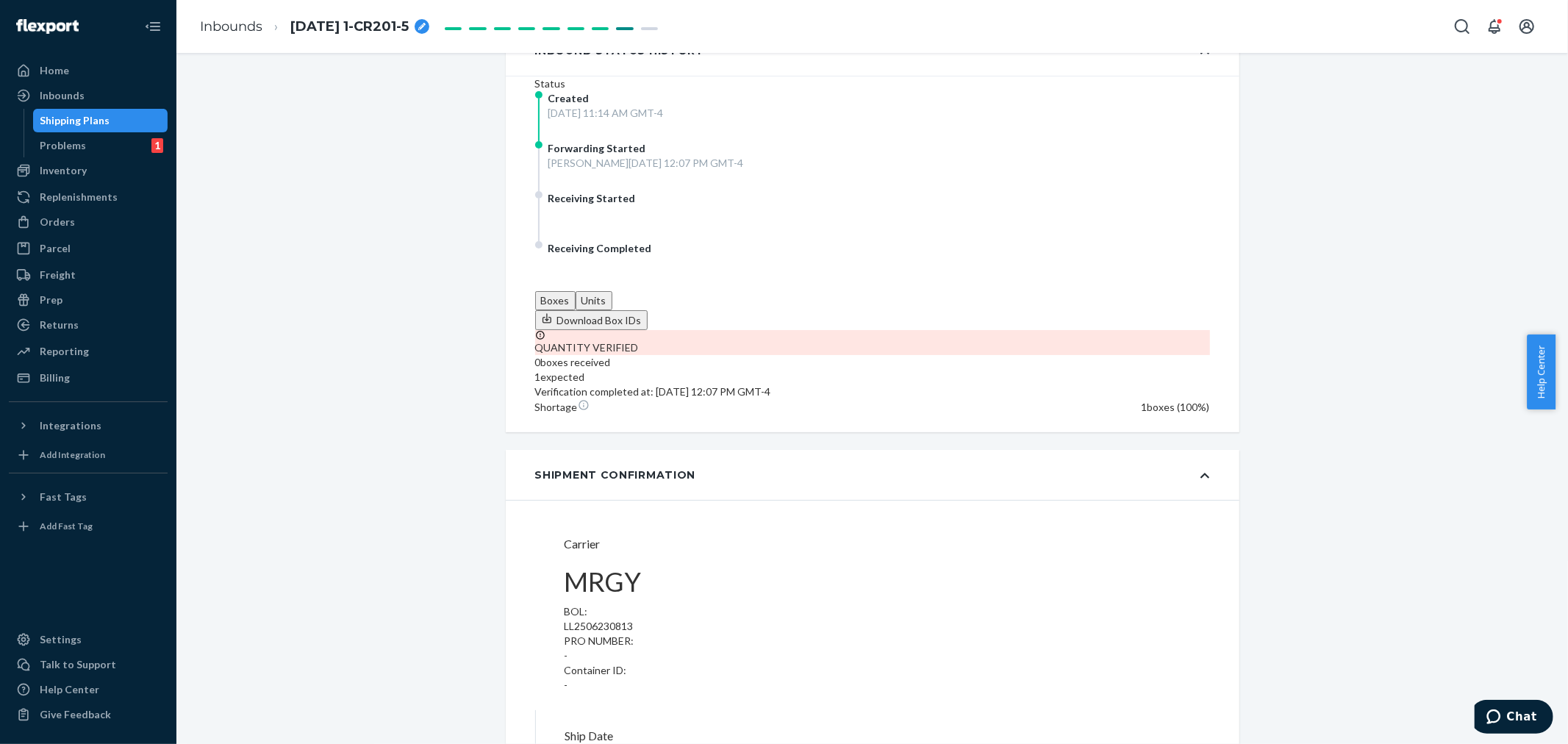
scroll to position [408, 0]
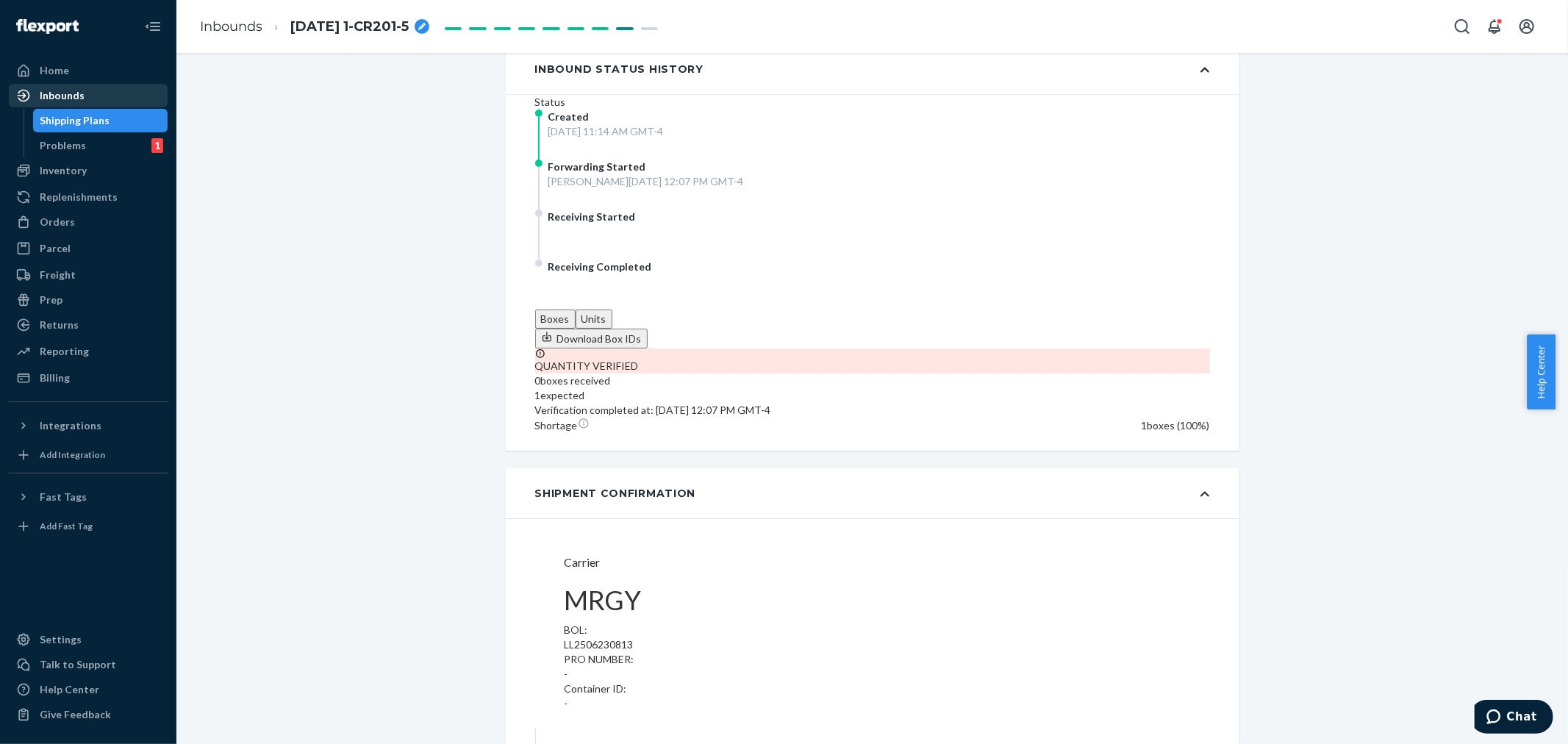
click at [69, 90] on div "Inbounds" at bounding box center [62, 95] width 45 height 15
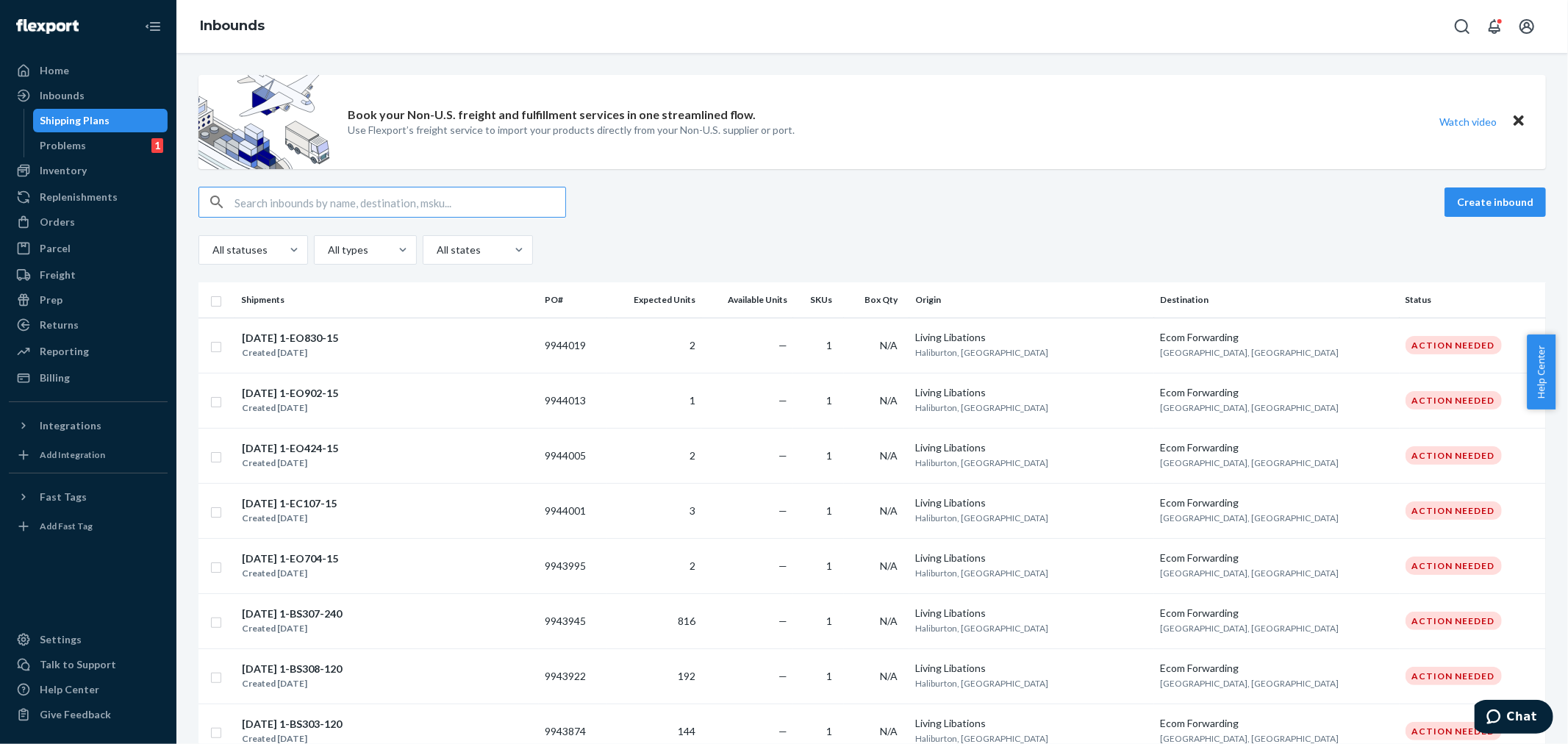
click at [253, 197] on input "text" at bounding box center [400, 202] width 331 height 30
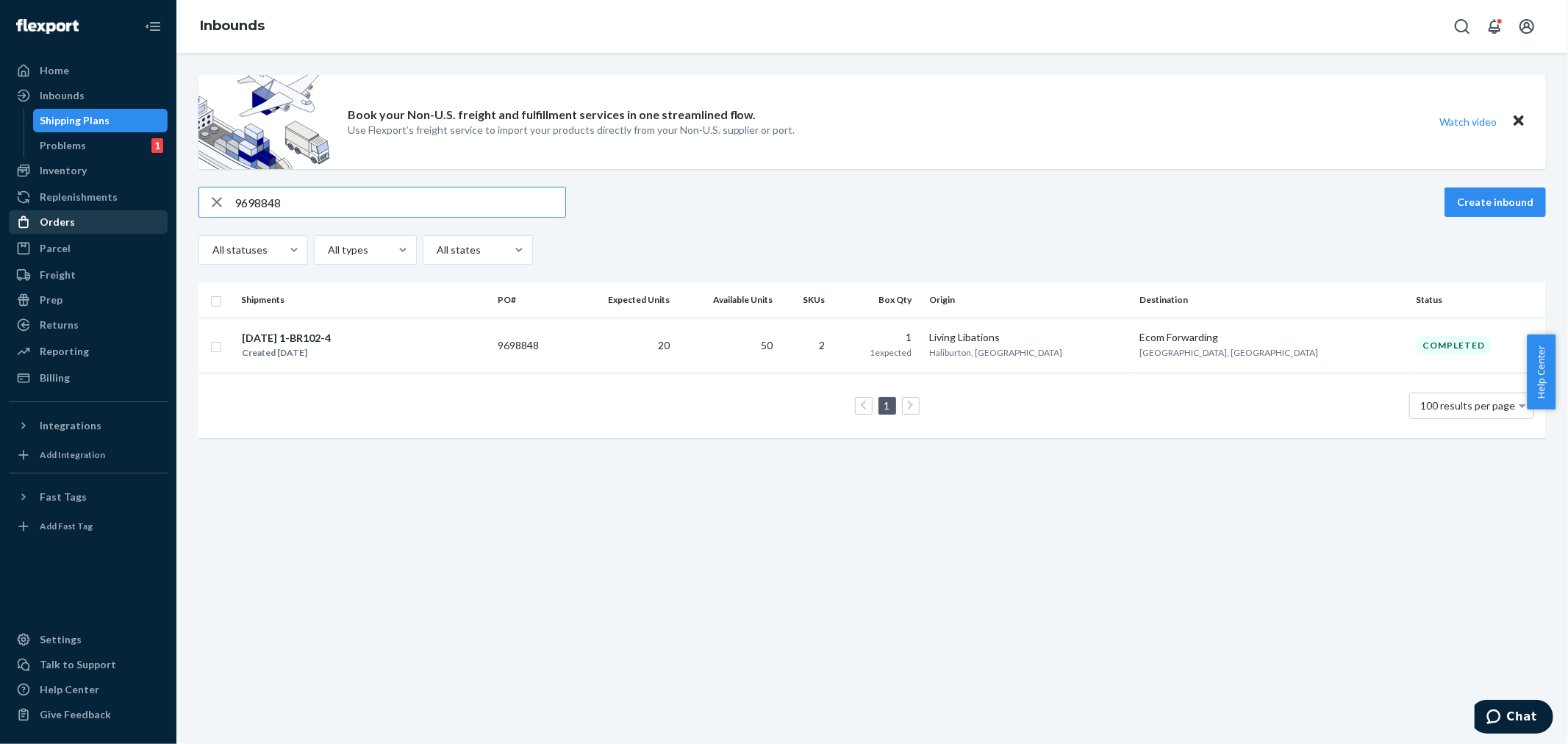
drag, startPoint x: 270, startPoint y: 200, endPoint x: 127, endPoint y: 219, distance: 144.3
click at [128, 216] on div "Home Inbounds Shipping Plans Problems 1 Inventory Products Branded Packaging Re…" at bounding box center [784, 372] width 1568 height 744
paste input "702505"
drag, startPoint x: 276, startPoint y: 204, endPoint x: 194, endPoint y: 210, distance: 82.2
click at [193, 210] on div "Book your Non-U.S. freight and fulfillment services in one streamlined flow. Us…" at bounding box center [872, 263] width 1369 height 378
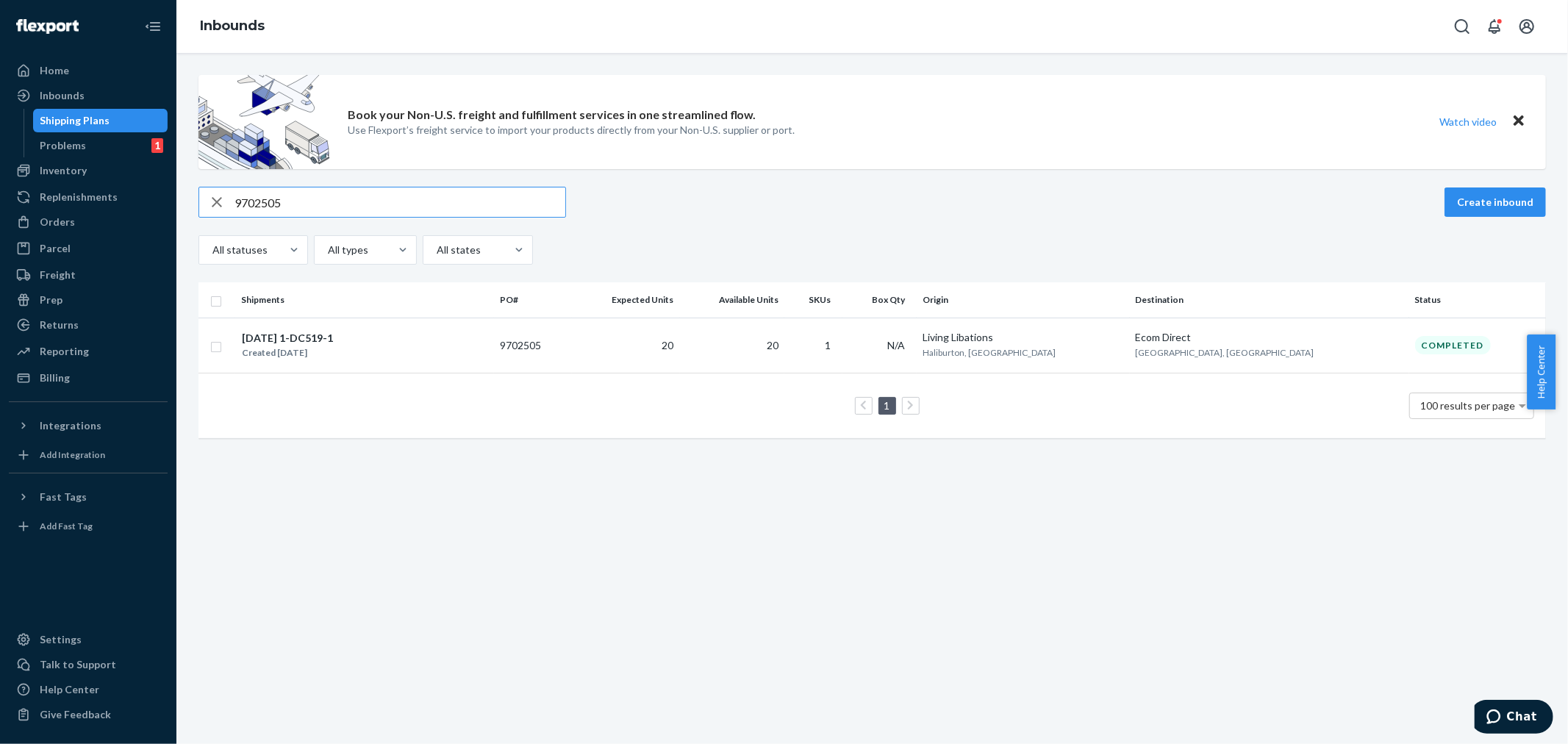
paste input "67538"
drag, startPoint x: 285, startPoint y: 199, endPoint x: 180, endPoint y: 191, distance: 105.3
click at [180, 191] on div "Book your Non-U.S. freight and fulfillment services in one streamlined flow. Us…" at bounding box center [872, 398] width 1391 height 691
paste input "74422"
drag, startPoint x: 297, startPoint y: 205, endPoint x: 182, endPoint y: 208, distance: 115.0
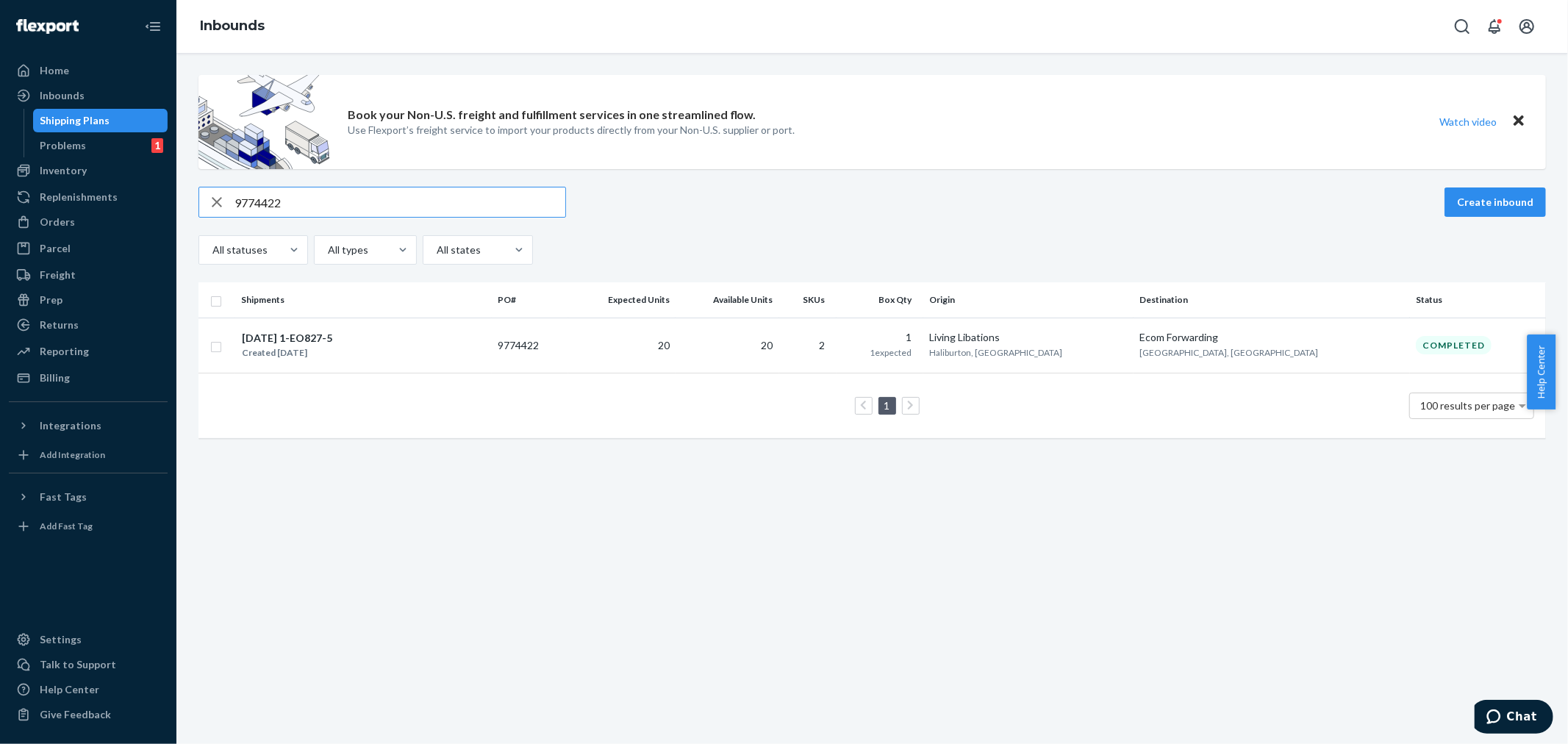
click at [181, 208] on div "Book your Non-U.S. freight and fulfillment services in one streamlined flow. Us…" at bounding box center [872, 398] width 1391 height 691
paste input "52939"
drag, startPoint x: 276, startPoint y: 195, endPoint x: 162, endPoint y: 190, distance: 114.1
click at [160, 190] on div "Home Inbounds Shipping Plans Problems 1 Inventory Products Branded Packaging Re…" at bounding box center [784, 372] width 1568 height 744
paste input "6716"
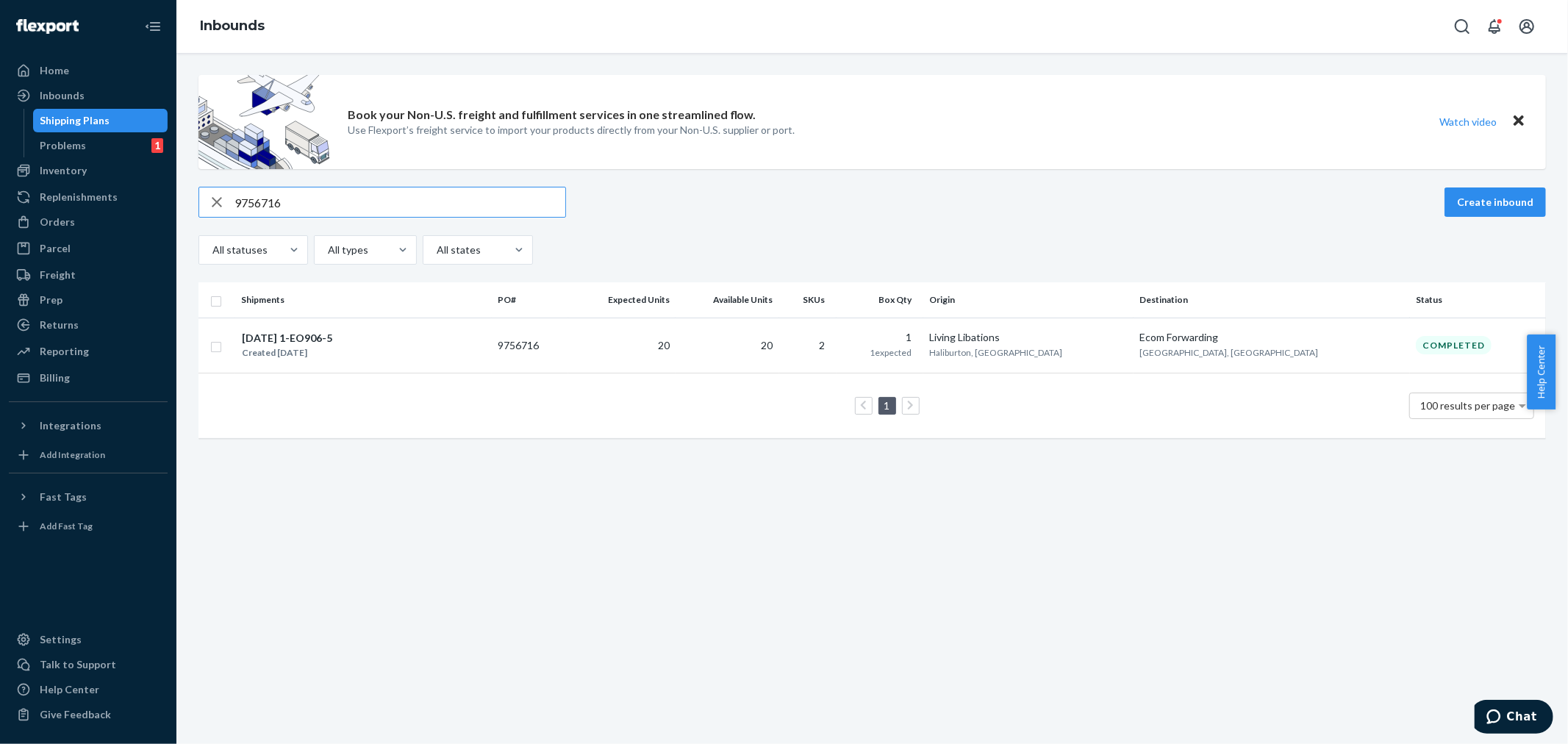
drag, startPoint x: 299, startPoint y: 199, endPoint x: 169, endPoint y: 203, distance: 130.1
click at [168, 204] on div "Home Inbounds Shipping Plans Problems 1 Inventory Products Branded Packaging Re…" at bounding box center [784, 372] width 1568 height 744
paste input "3509"
drag, startPoint x: 243, startPoint y: 192, endPoint x: 174, endPoint y: 190, distance: 69.0
click at [174, 190] on div "Home Inbounds Shipping Plans Problems 1 Inventory Products Branded Packaging Re…" at bounding box center [784, 372] width 1568 height 744
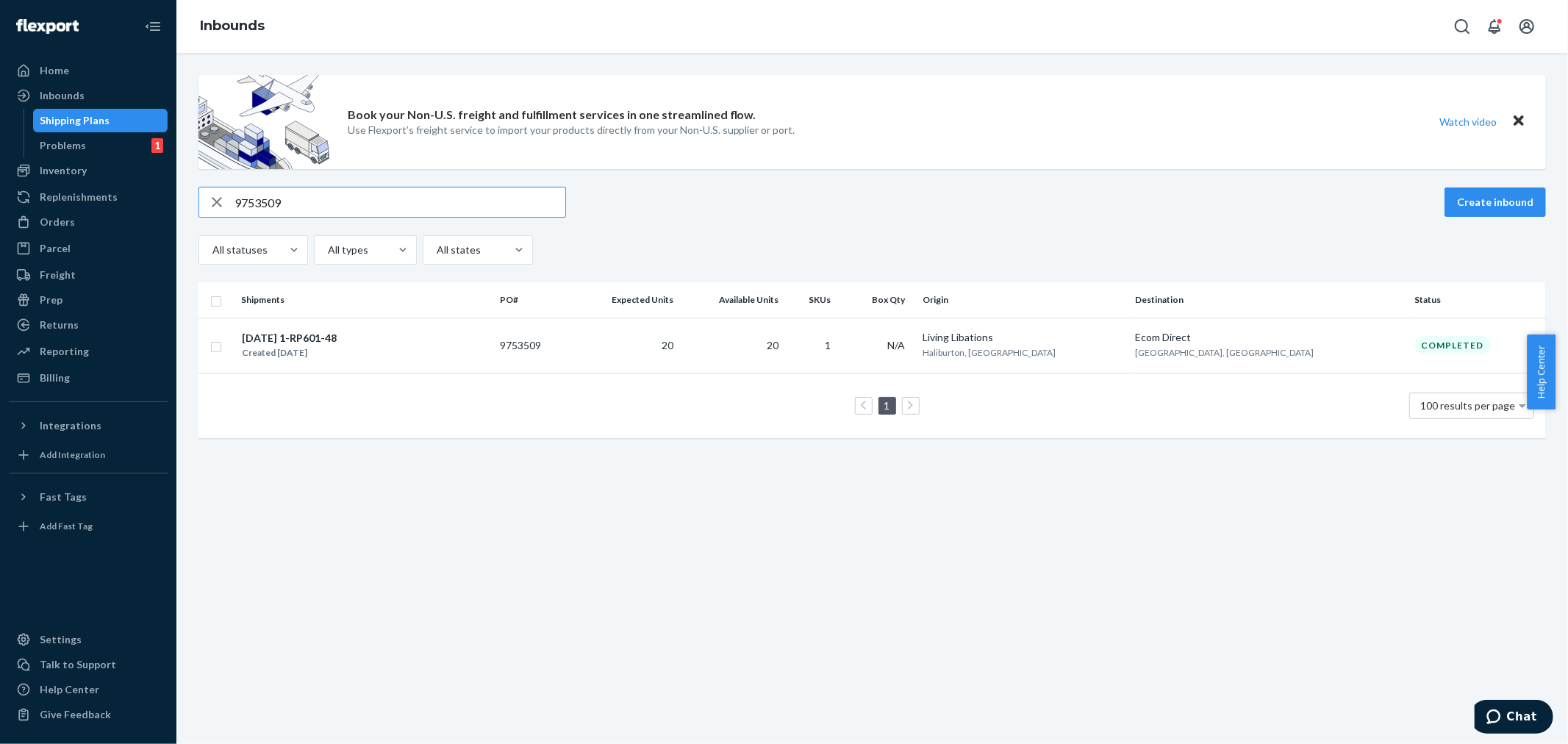
paste input "5476"
type input "9755476"
click at [669, 341] on span "10" at bounding box center [664, 345] width 12 height 13
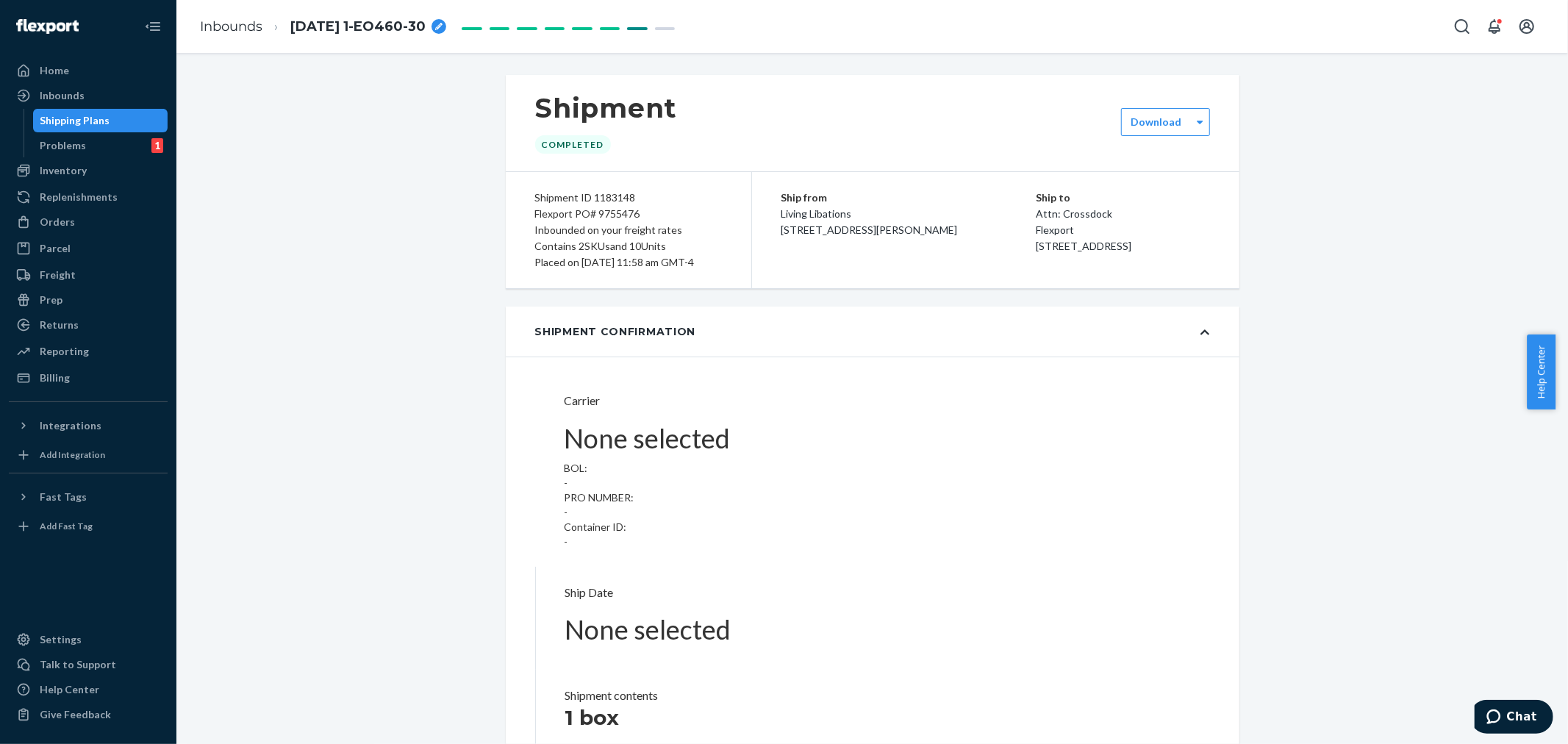
type input "LL2506300938"
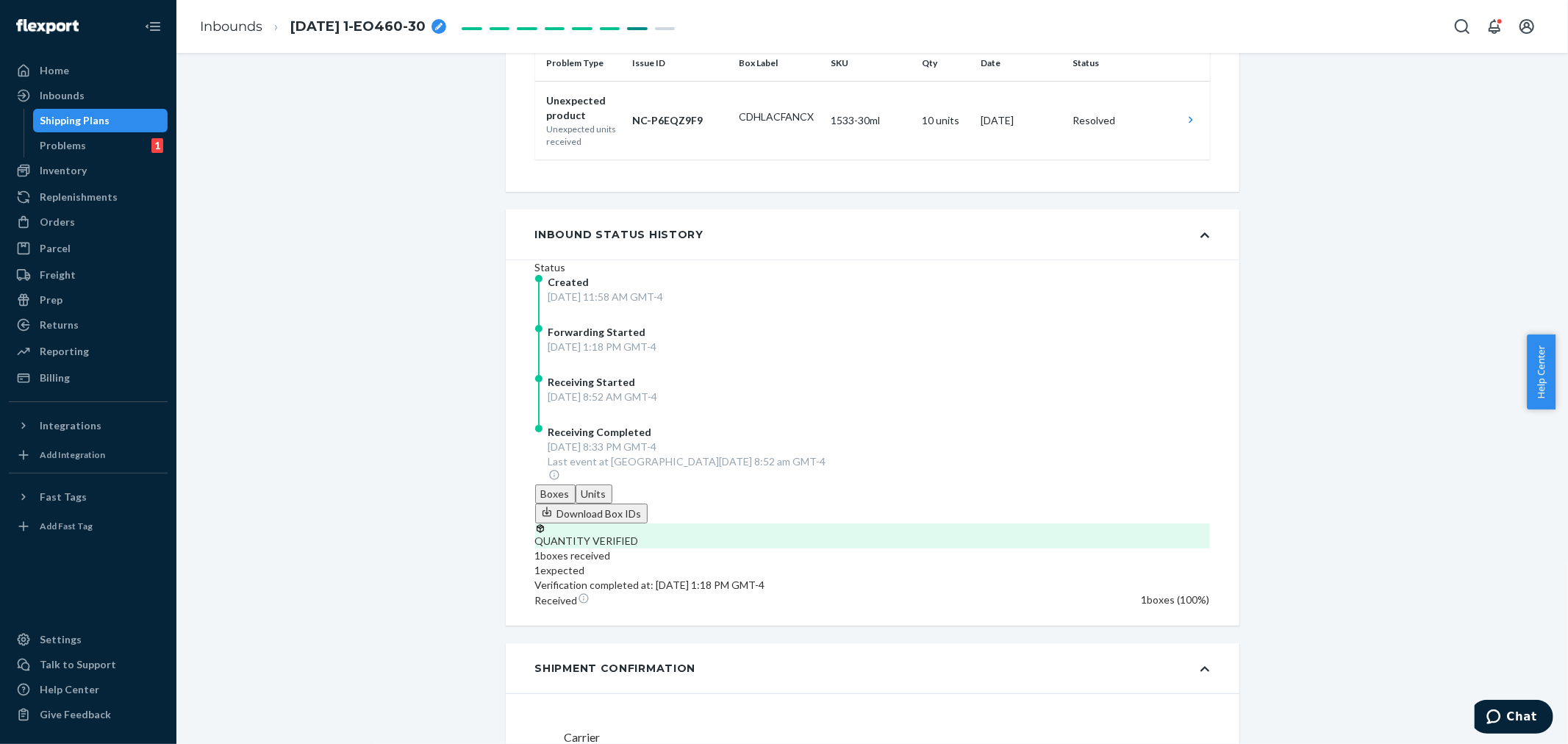
scroll to position [408, 0]
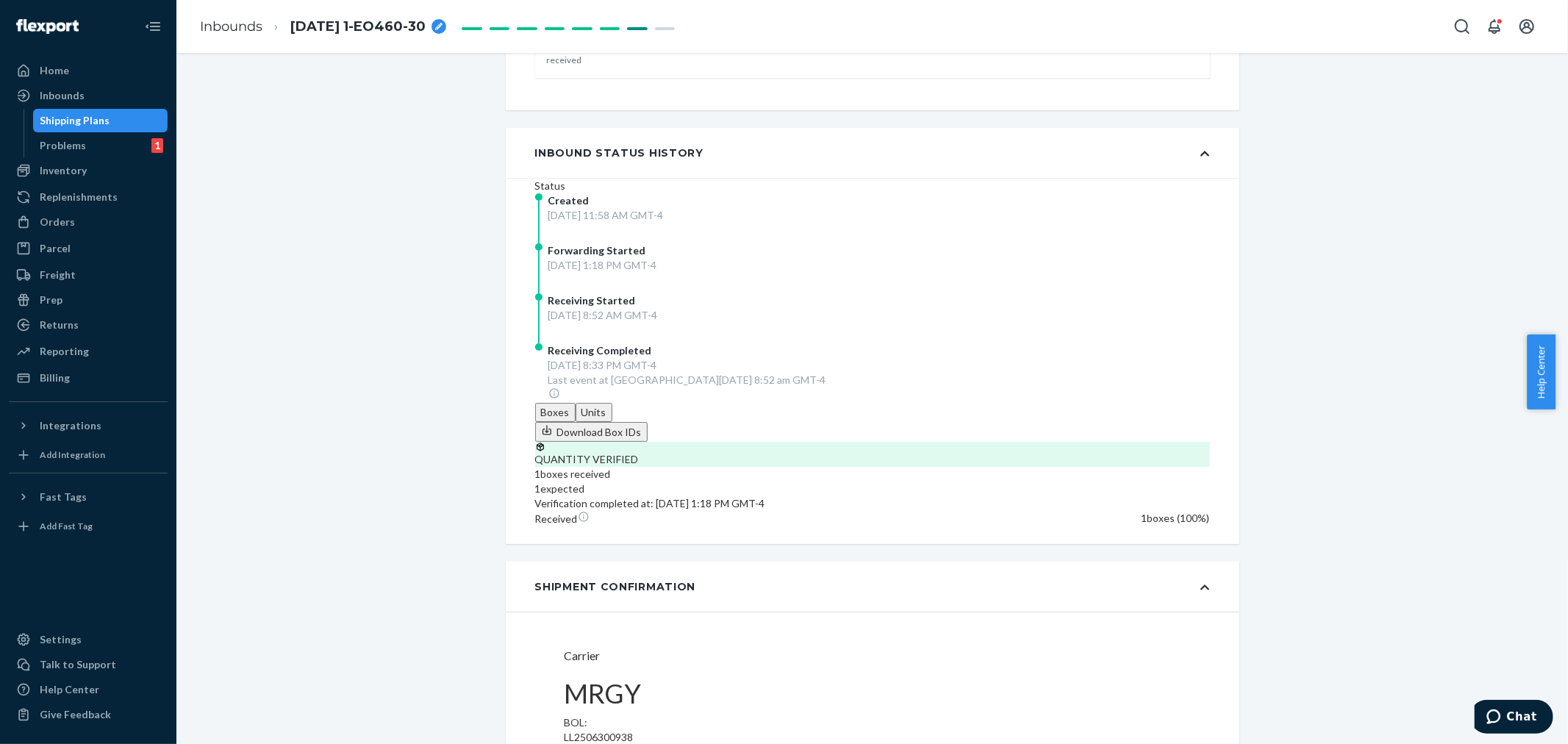
drag, startPoint x: 61, startPoint y: 97, endPoint x: 88, endPoint y: 116, distance: 33.0
click at [61, 97] on div "Inbounds" at bounding box center [62, 95] width 45 height 15
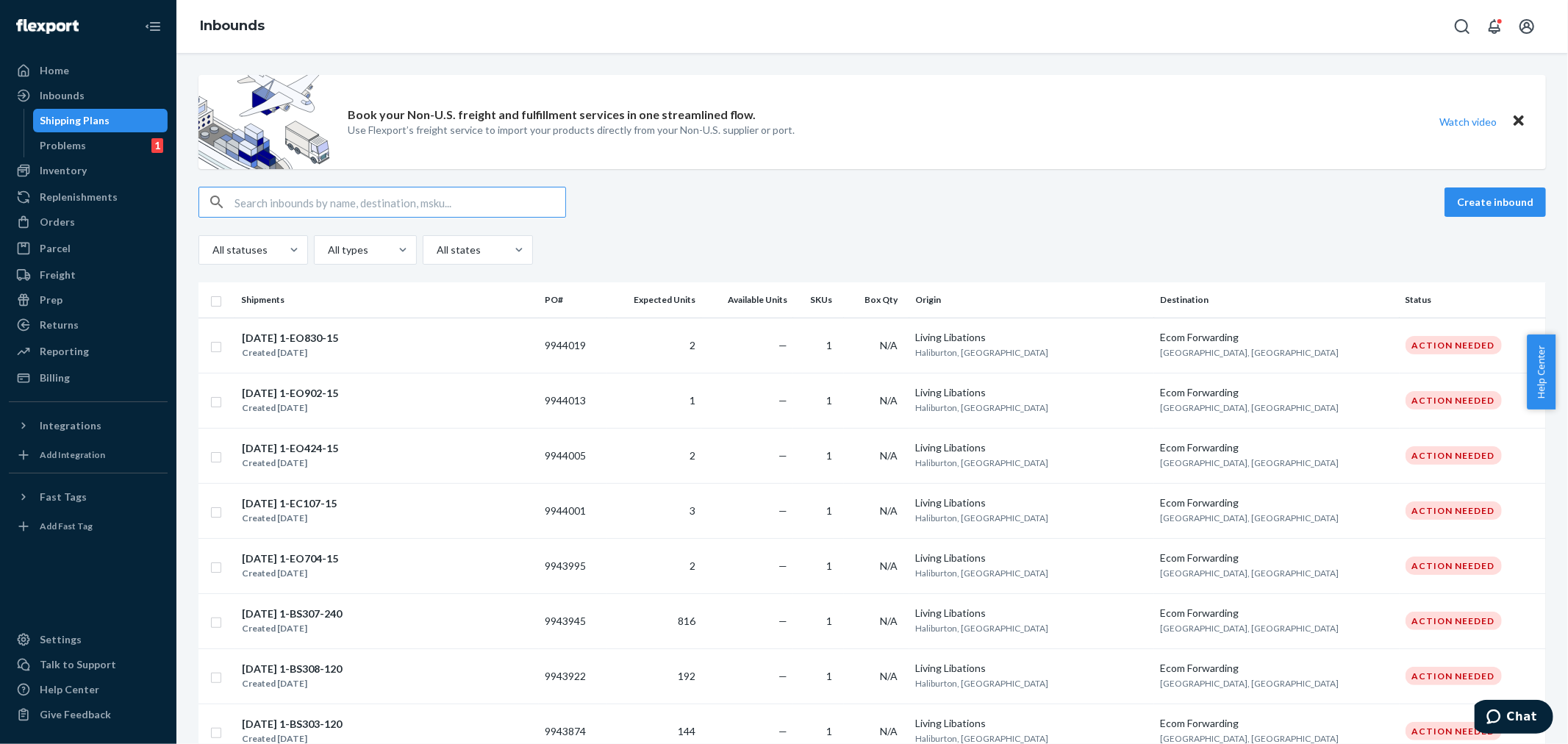
click at [246, 197] on input "text" at bounding box center [400, 202] width 331 height 30
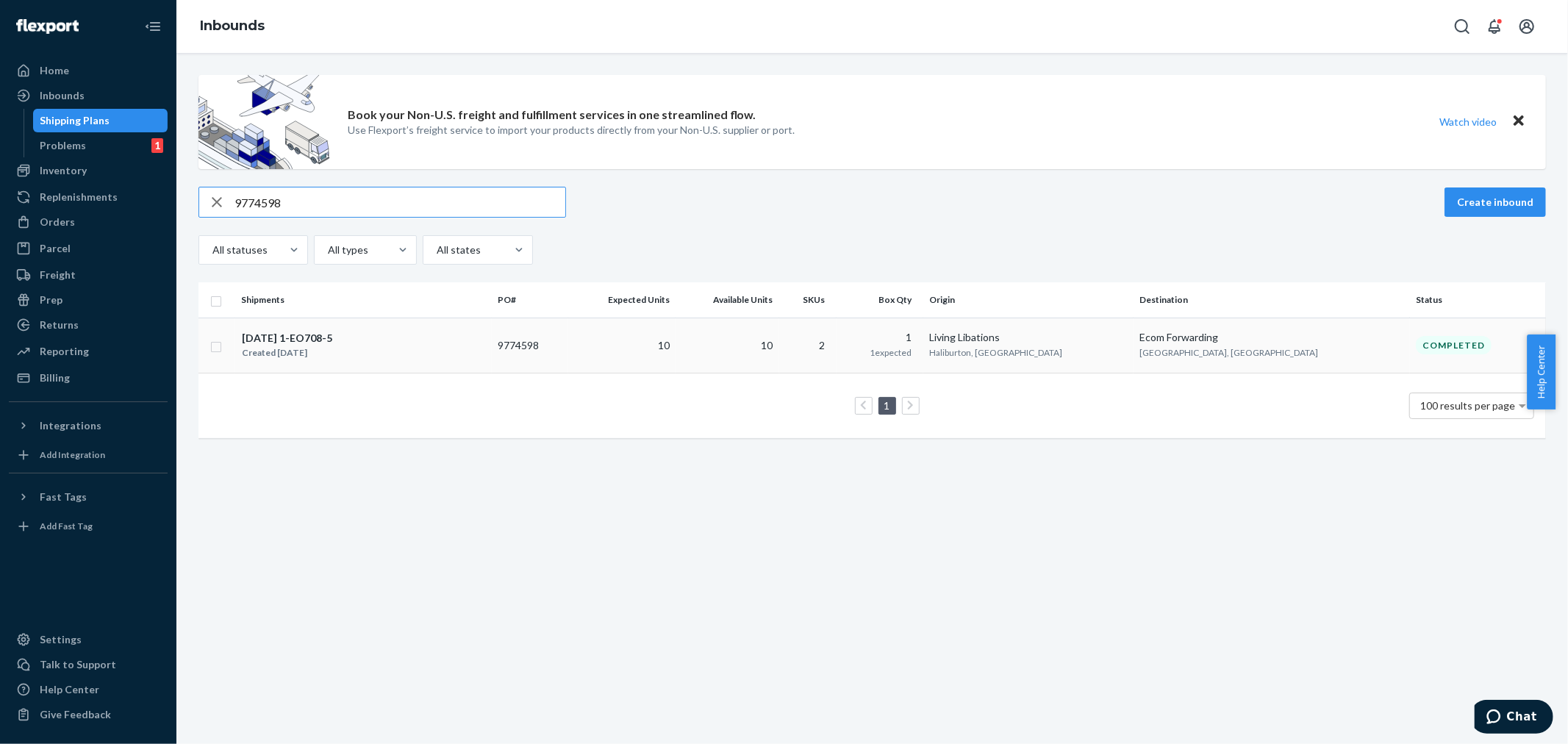
type input "9774598"
click at [779, 361] on td "10" at bounding box center [727, 345] width 103 height 55
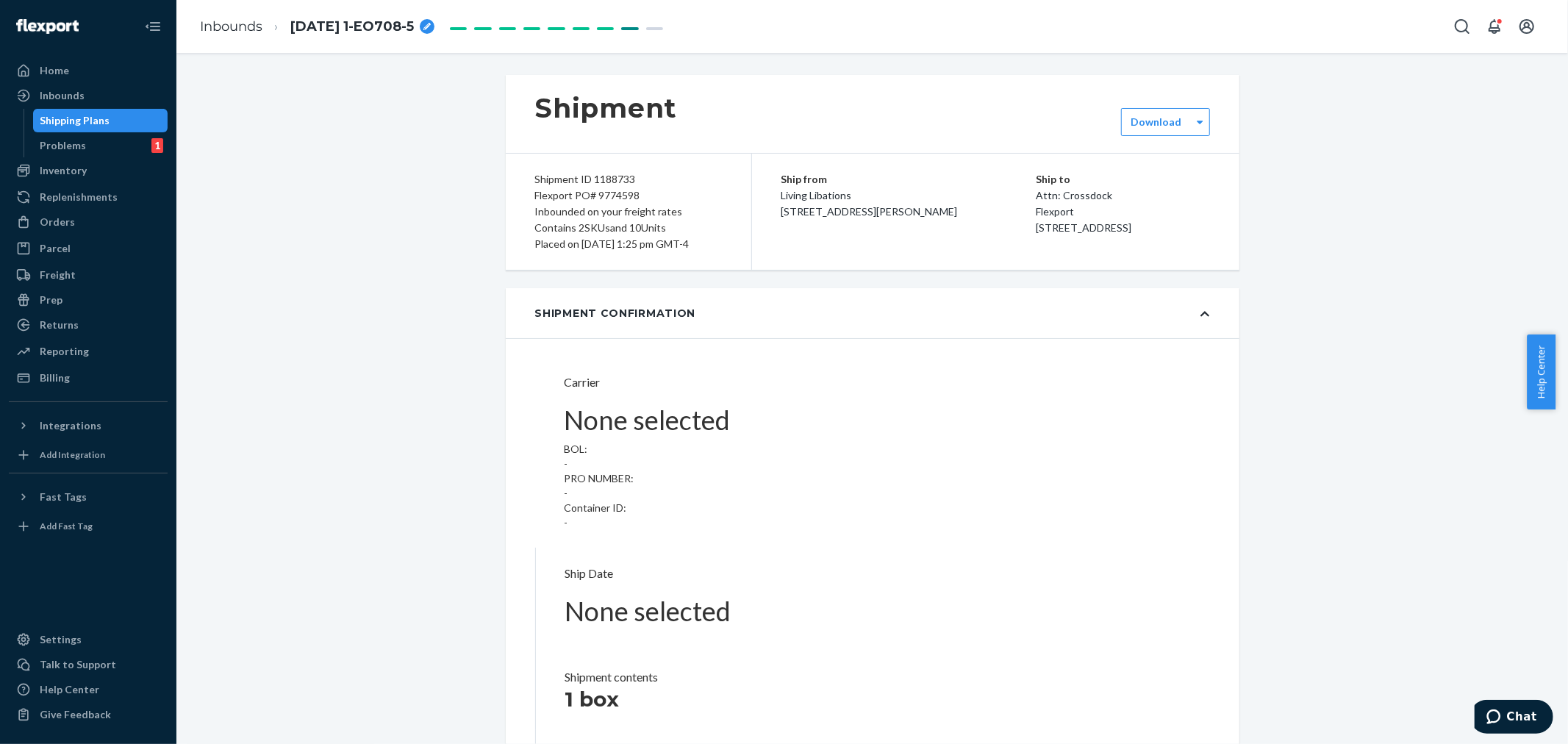
type input "LL2506300938"
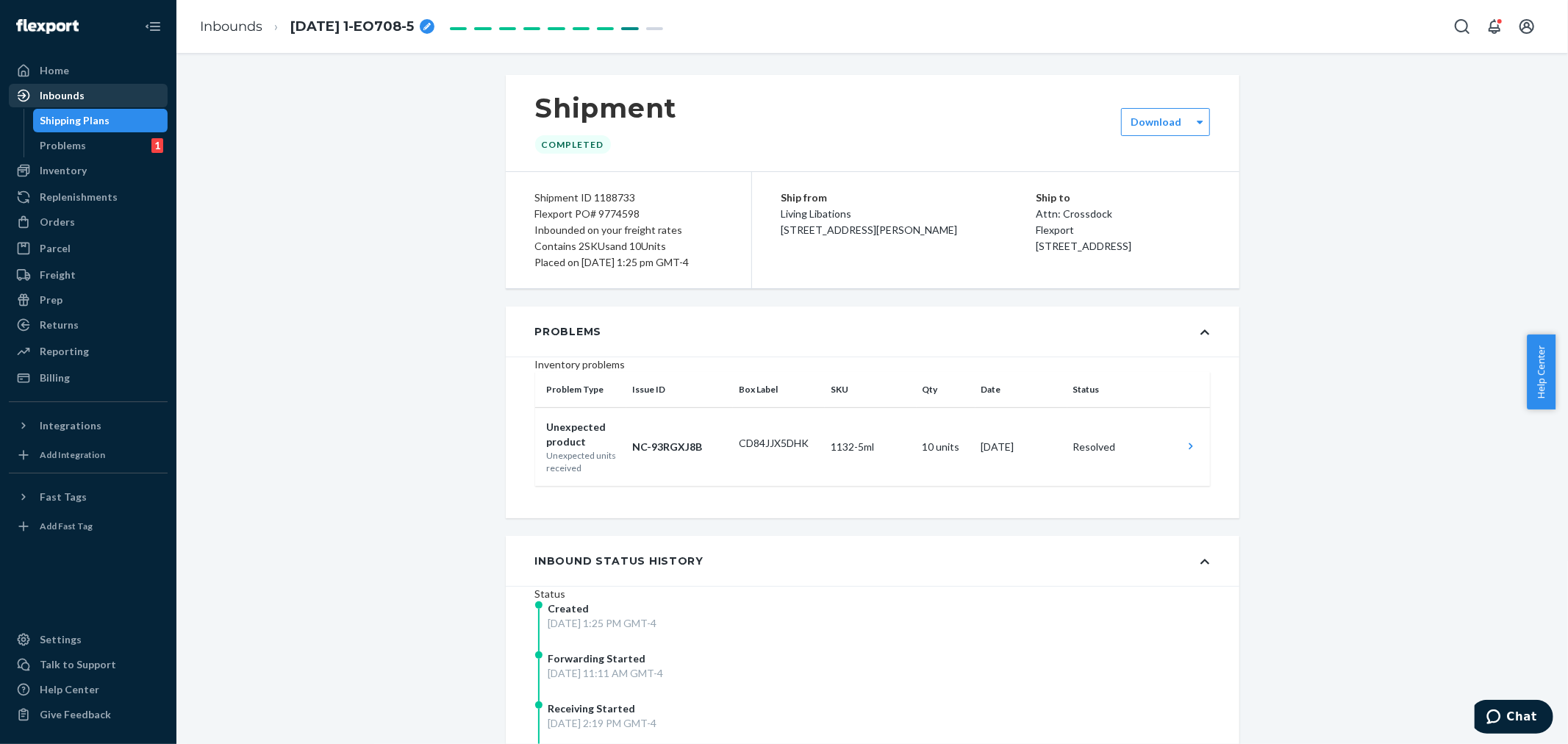
click at [67, 98] on div "Inbounds" at bounding box center [62, 95] width 45 height 15
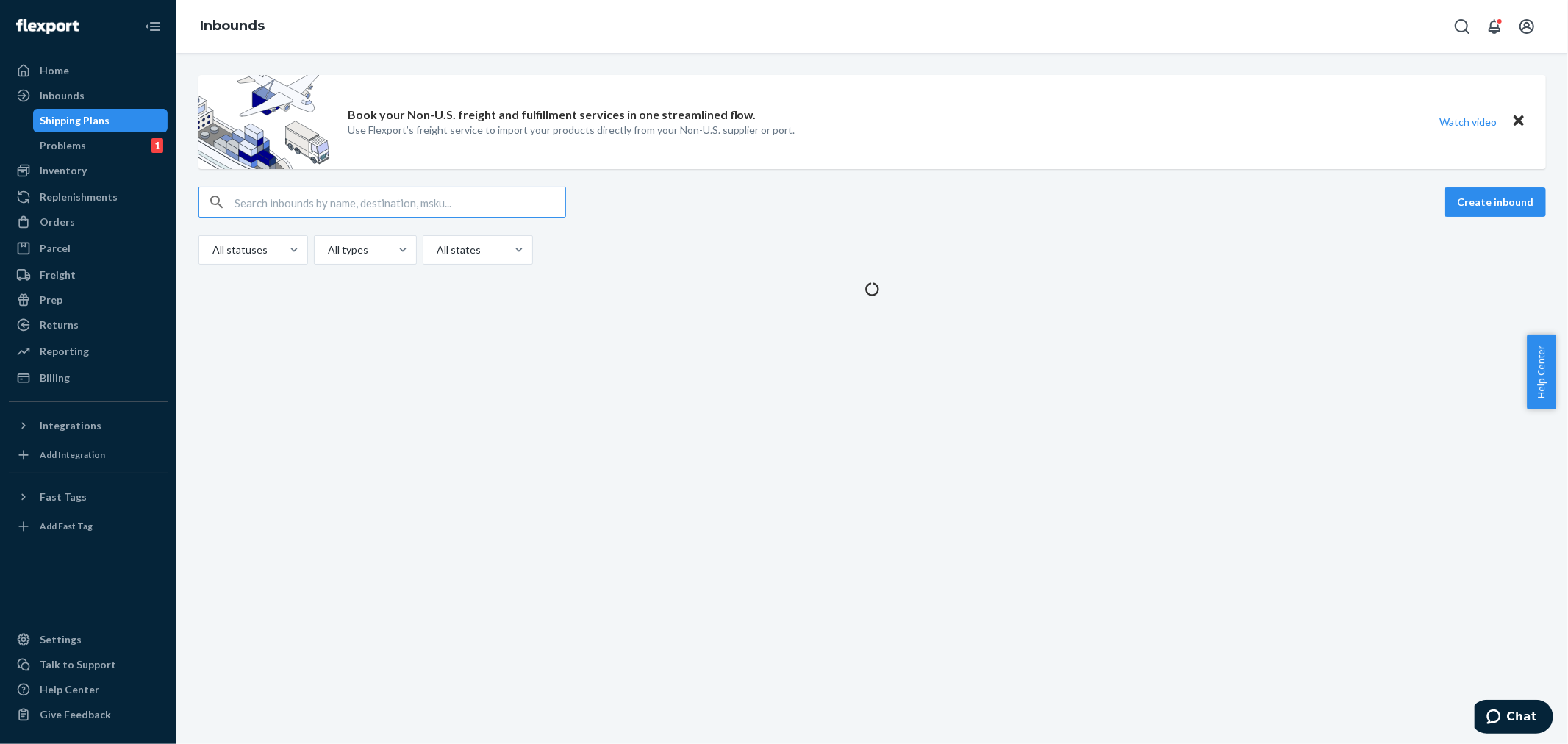
click at [253, 199] on input "text" at bounding box center [400, 202] width 331 height 30
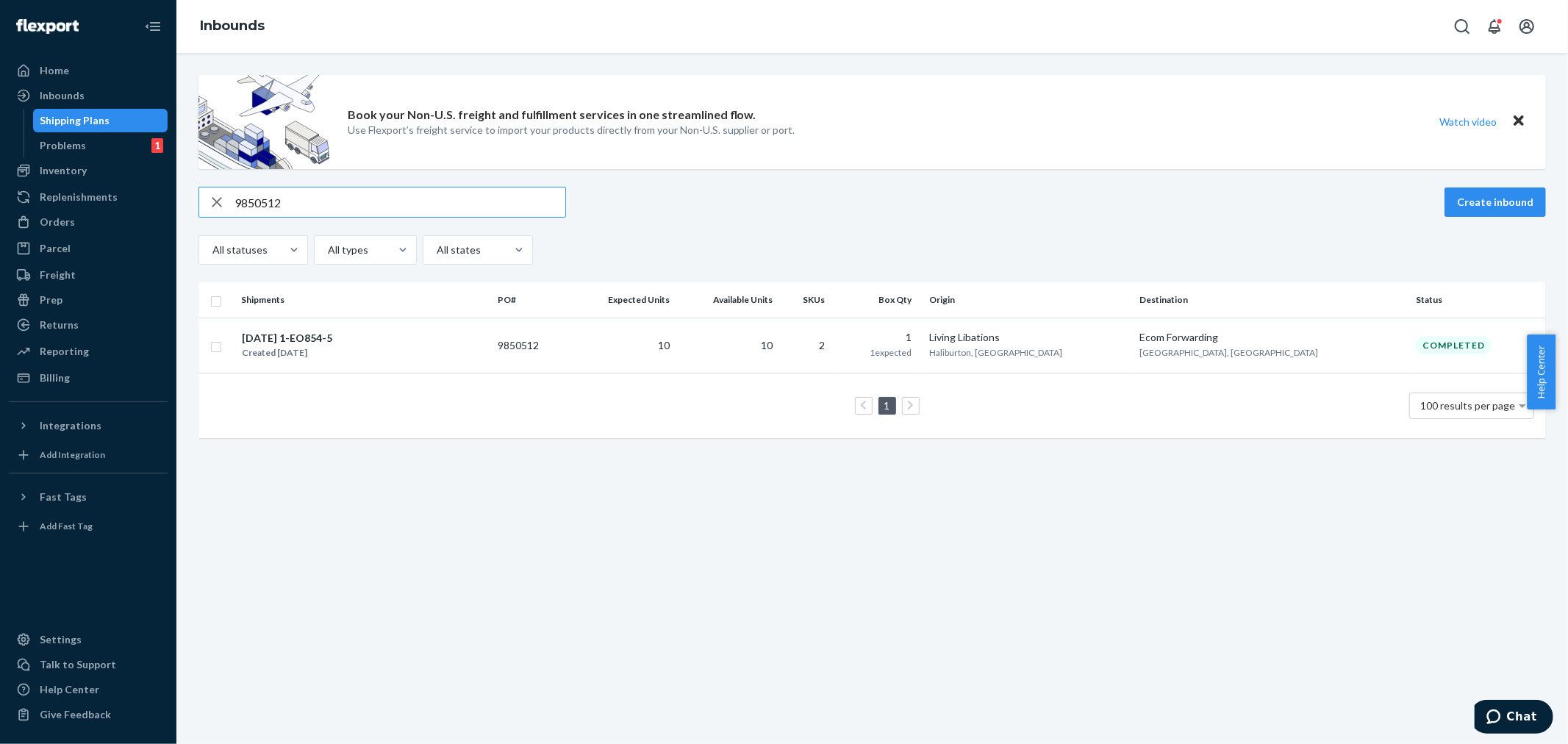
drag, startPoint x: 291, startPoint y: 197, endPoint x: 174, endPoint y: 213, distance: 118.1
click at [171, 209] on div "Home Inbounds Shipping Plans Problems 1 Inventory Products Branded Packaging Re…" at bounding box center [784, 372] width 1568 height 744
paste input "0739"
drag, startPoint x: 290, startPoint y: 194, endPoint x: 179, endPoint y: 222, distance: 114.5
click at [180, 220] on div "Book your Non-U.S. freight and fulfillment services in one streamlined flow. Us…" at bounding box center [872, 398] width 1391 height 691
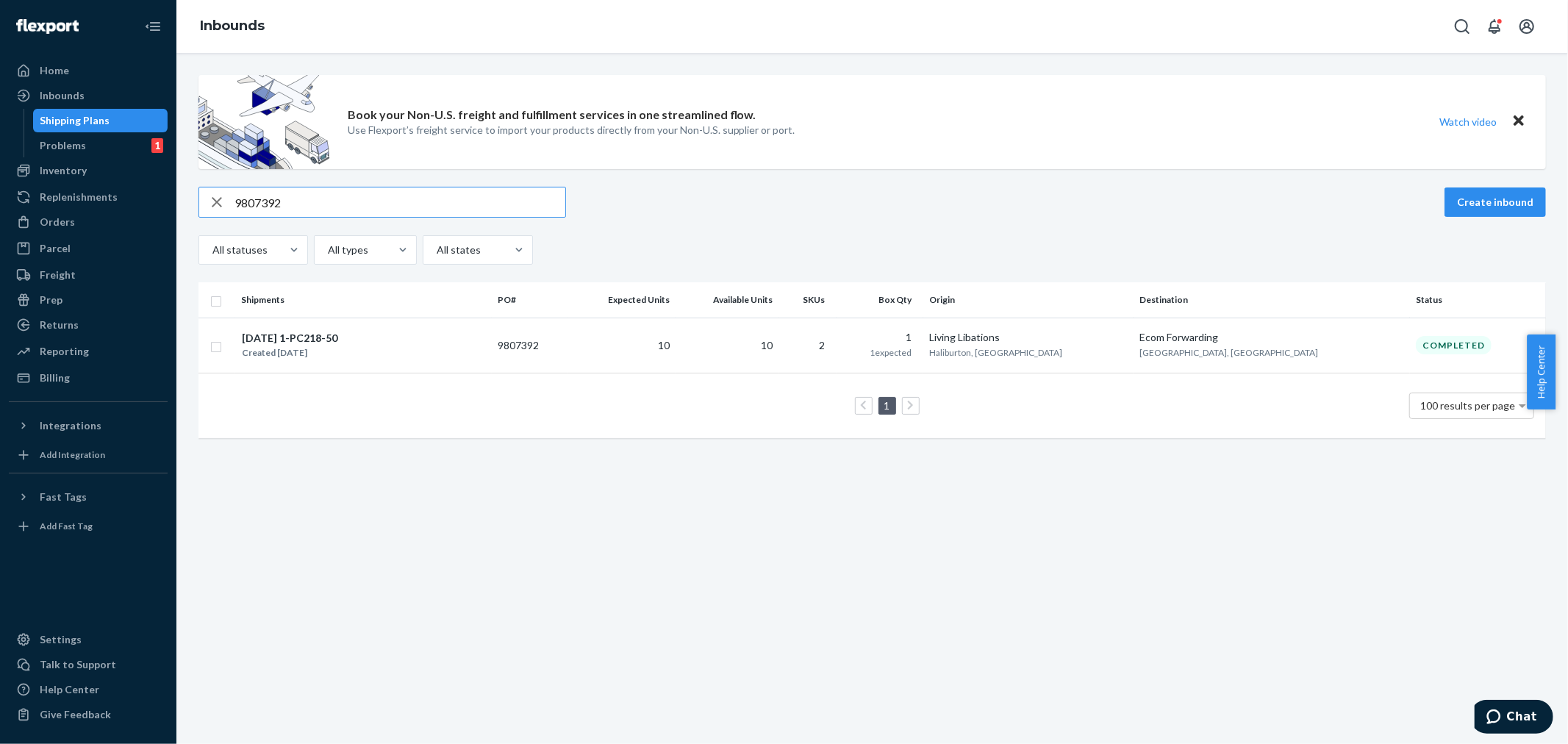
paste input "753060"
type input "9753060"
drag, startPoint x: 864, startPoint y: 338, endPoint x: 854, endPoint y: 355, distance: 19.7
click at [774, 338] on td "—" at bounding box center [723, 345] width 103 height 55
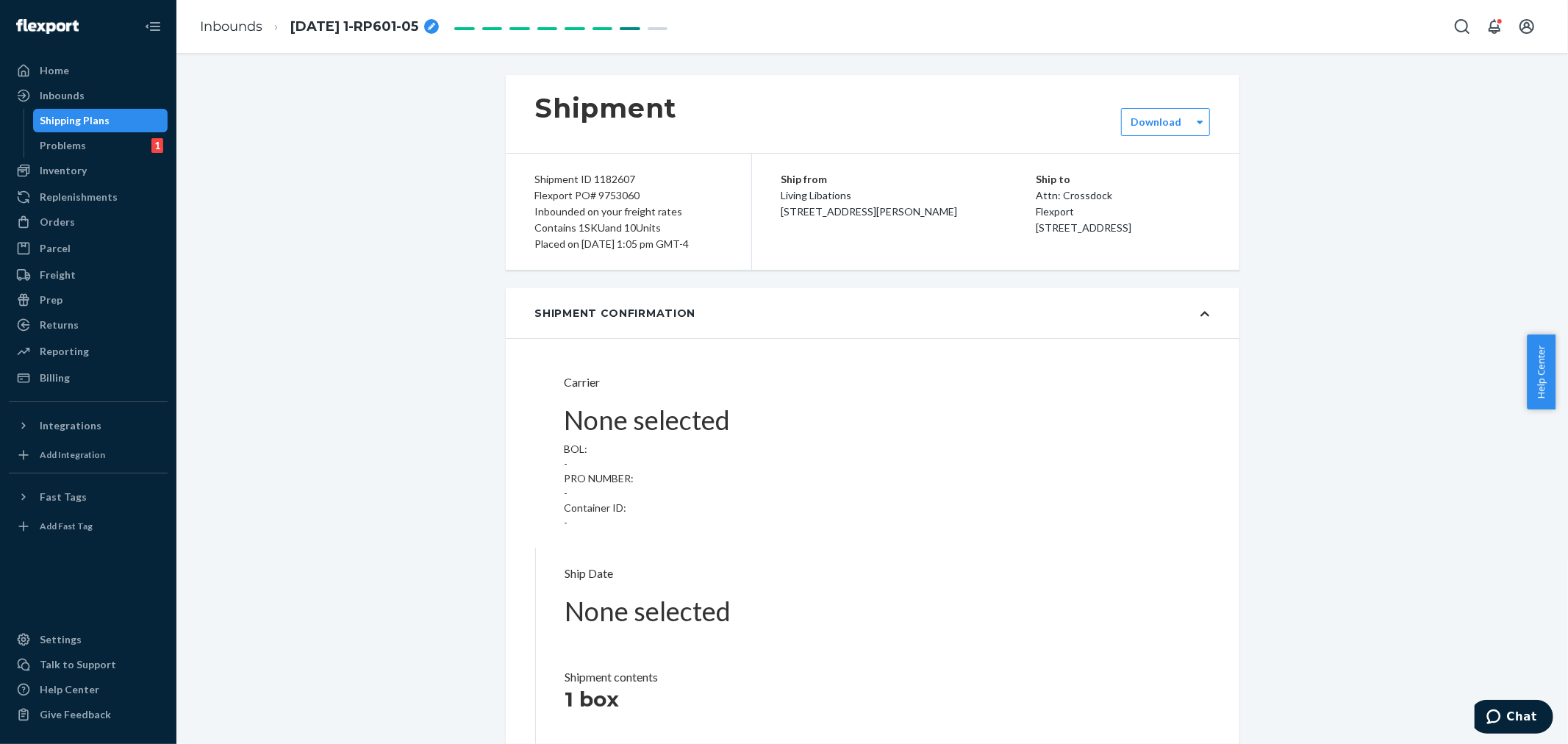
type input "LL2505300906"
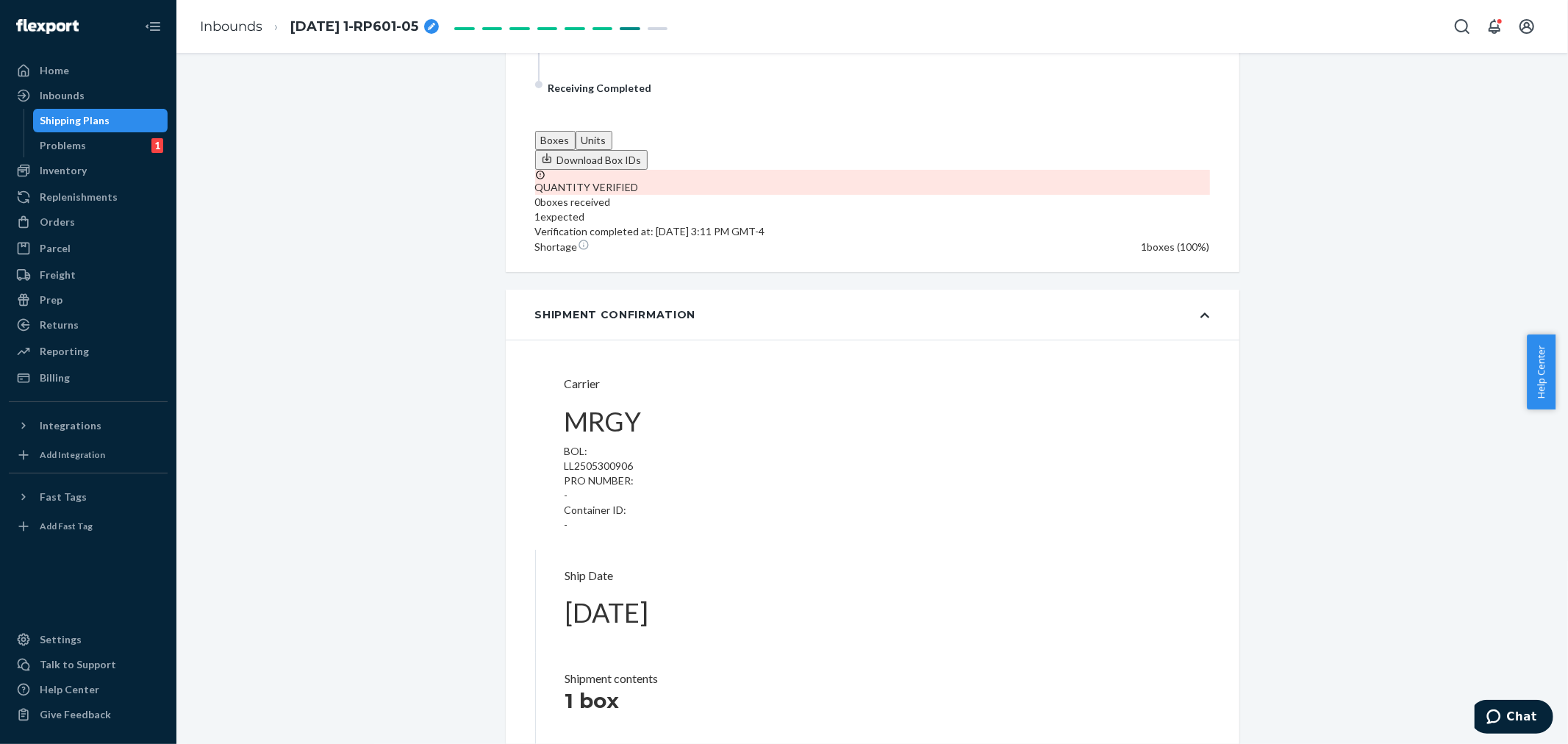
scroll to position [532, 0]
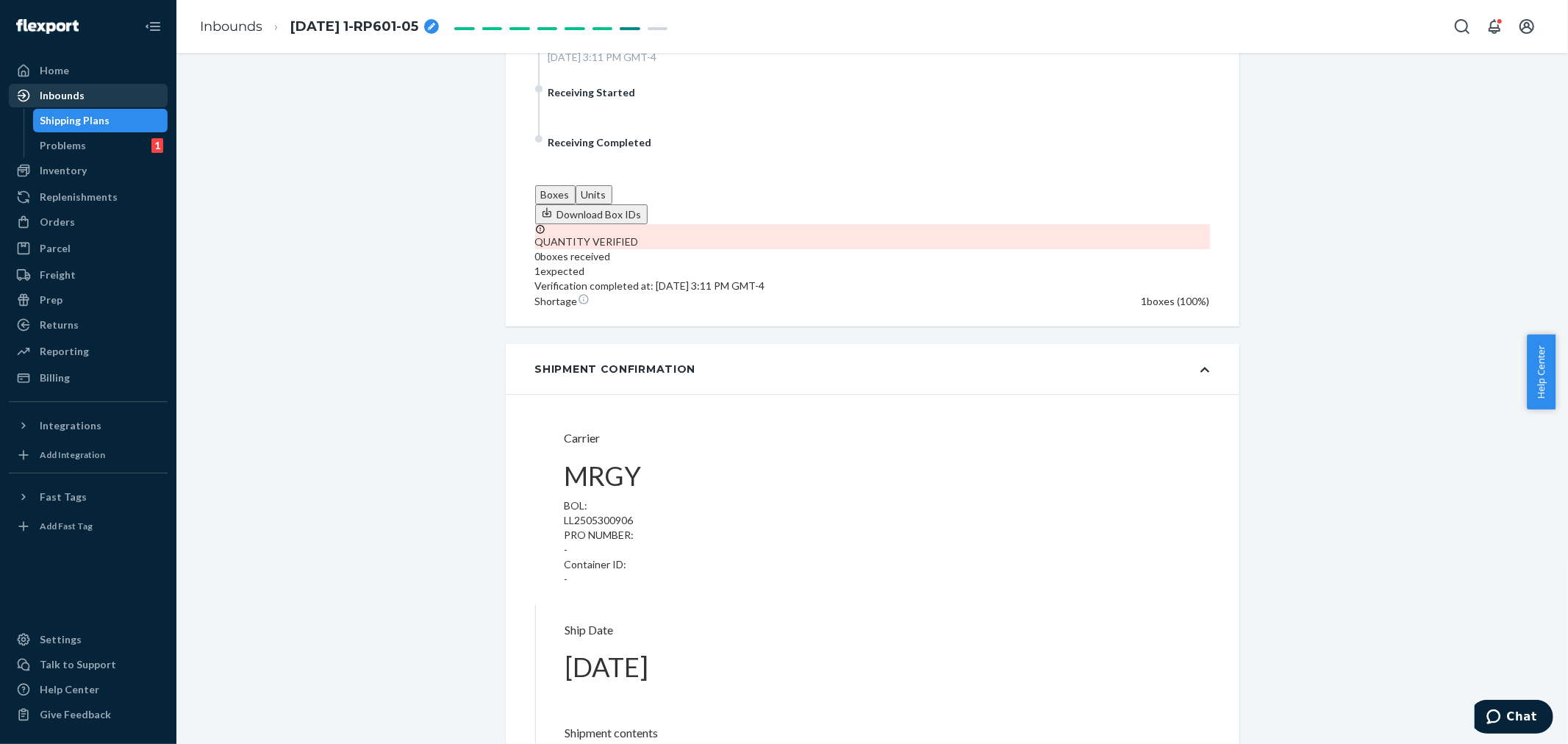
click at [71, 89] on div "Inbounds" at bounding box center [62, 95] width 45 height 15
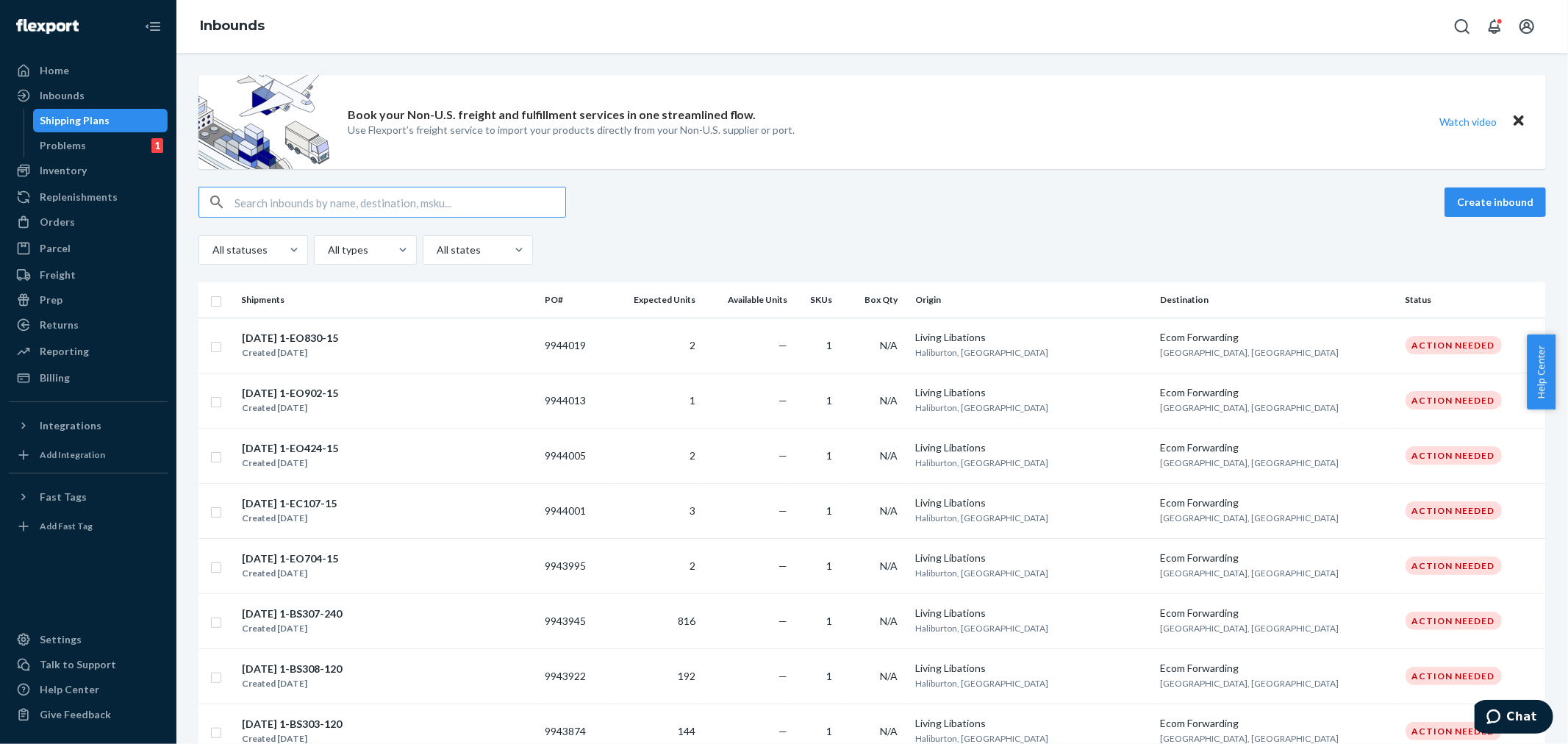
drag, startPoint x: 235, startPoint y: 208, endPoint x: 259, endPoint y: 206, distance: 24.1
click at [235, 208] on input "text" at bounding box center [400, 202] width 331 height 30
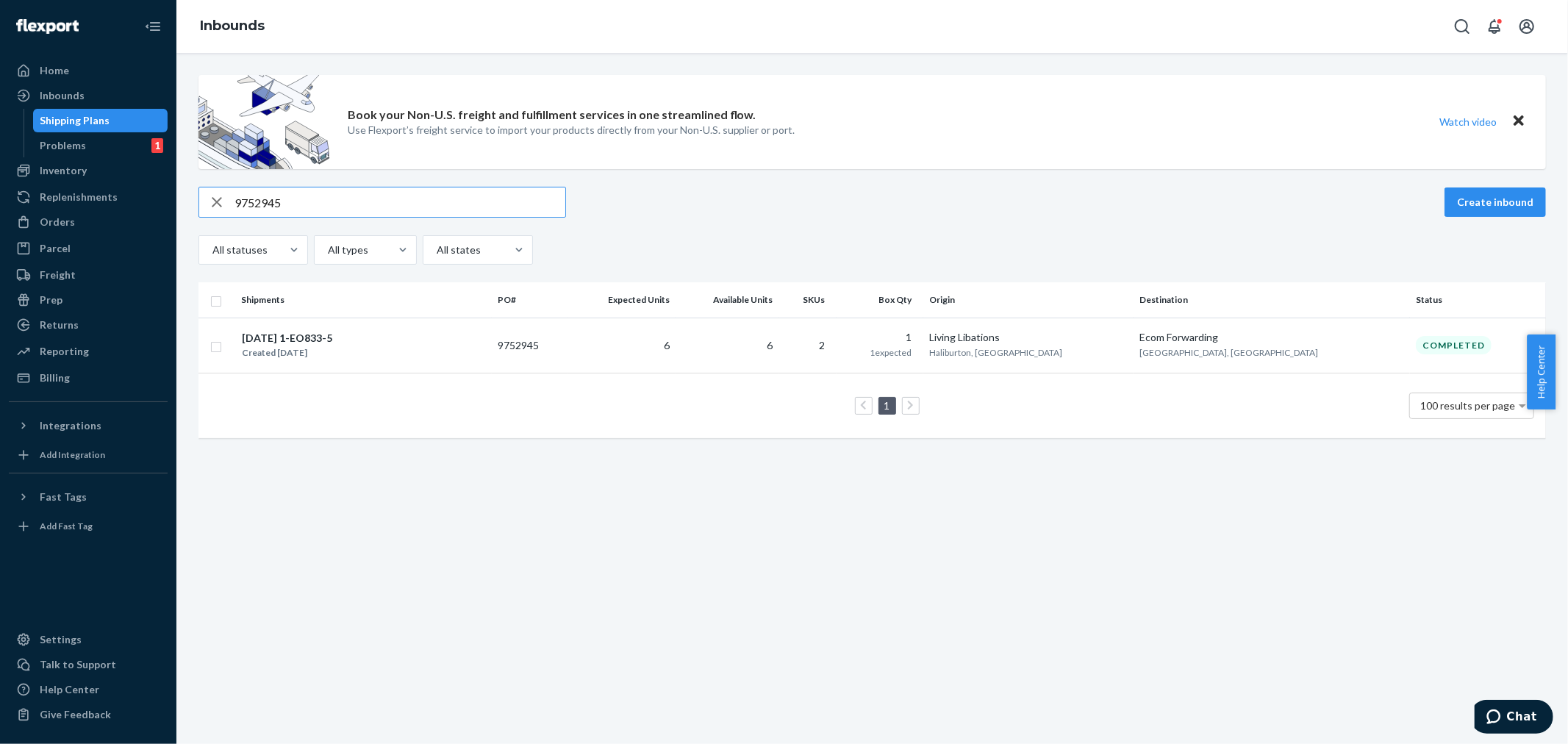
drag, startPoint x: 291, startPoint y: 199, endPoint x: 201, endPoint y: 190, distance: 90.4
click at [199, 188] on div "9752945" at bounding box center [382, 202] width 367 height 31
paste input "21220"
type input "9721220"
click at [672, 347] on td "5" at bounding box center [618, 345] width 106 height 55
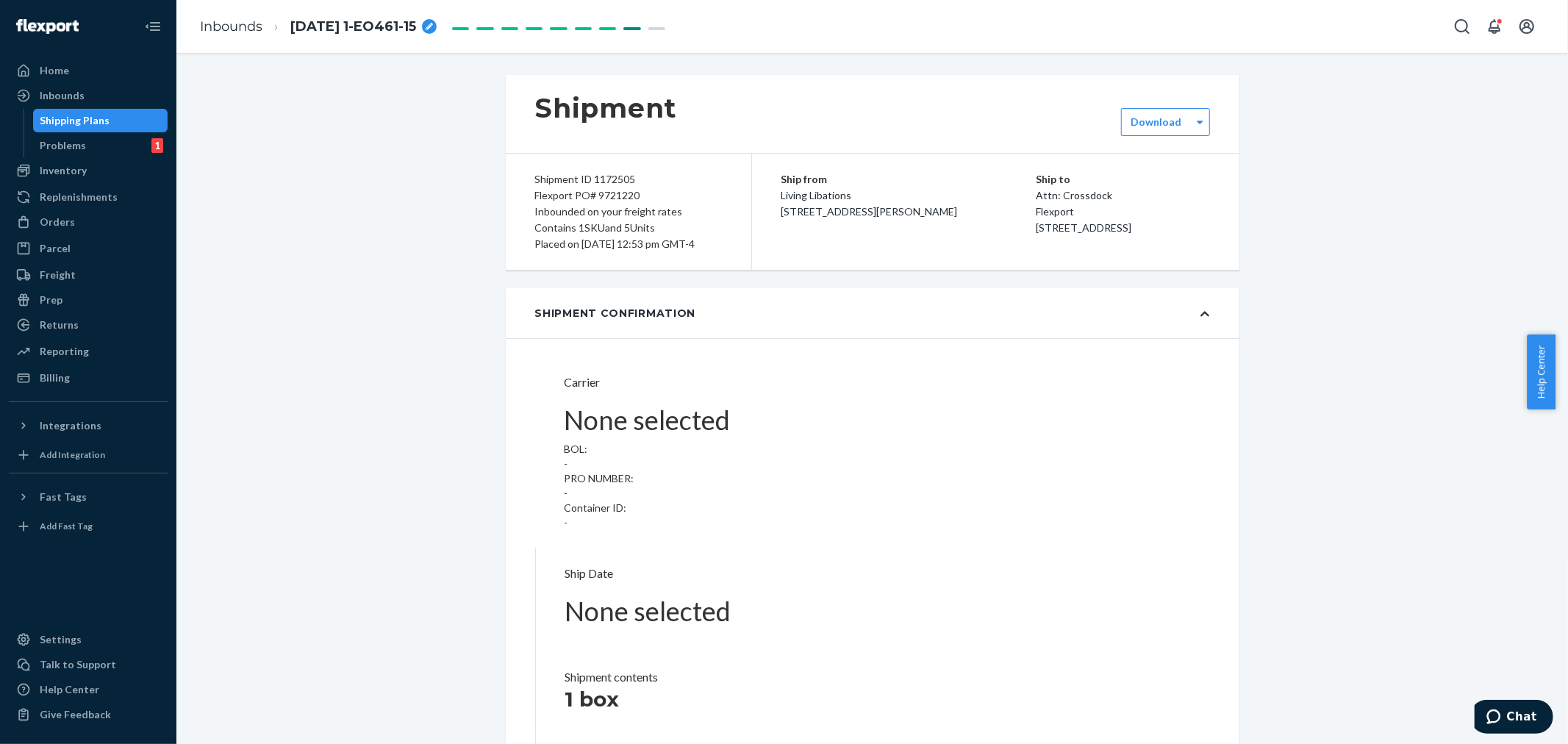
type input "LL2505060101"
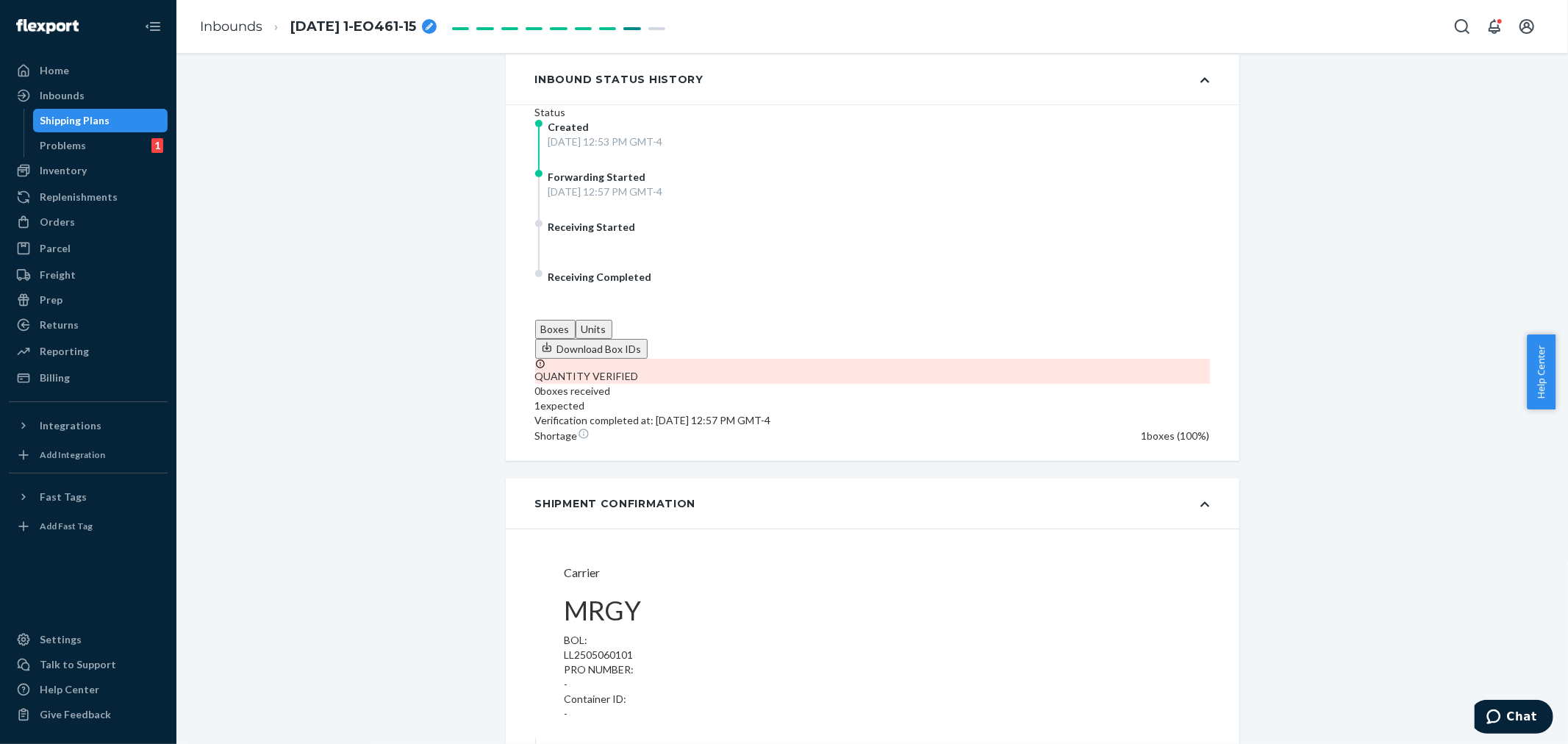
scroll to position [408, 0]
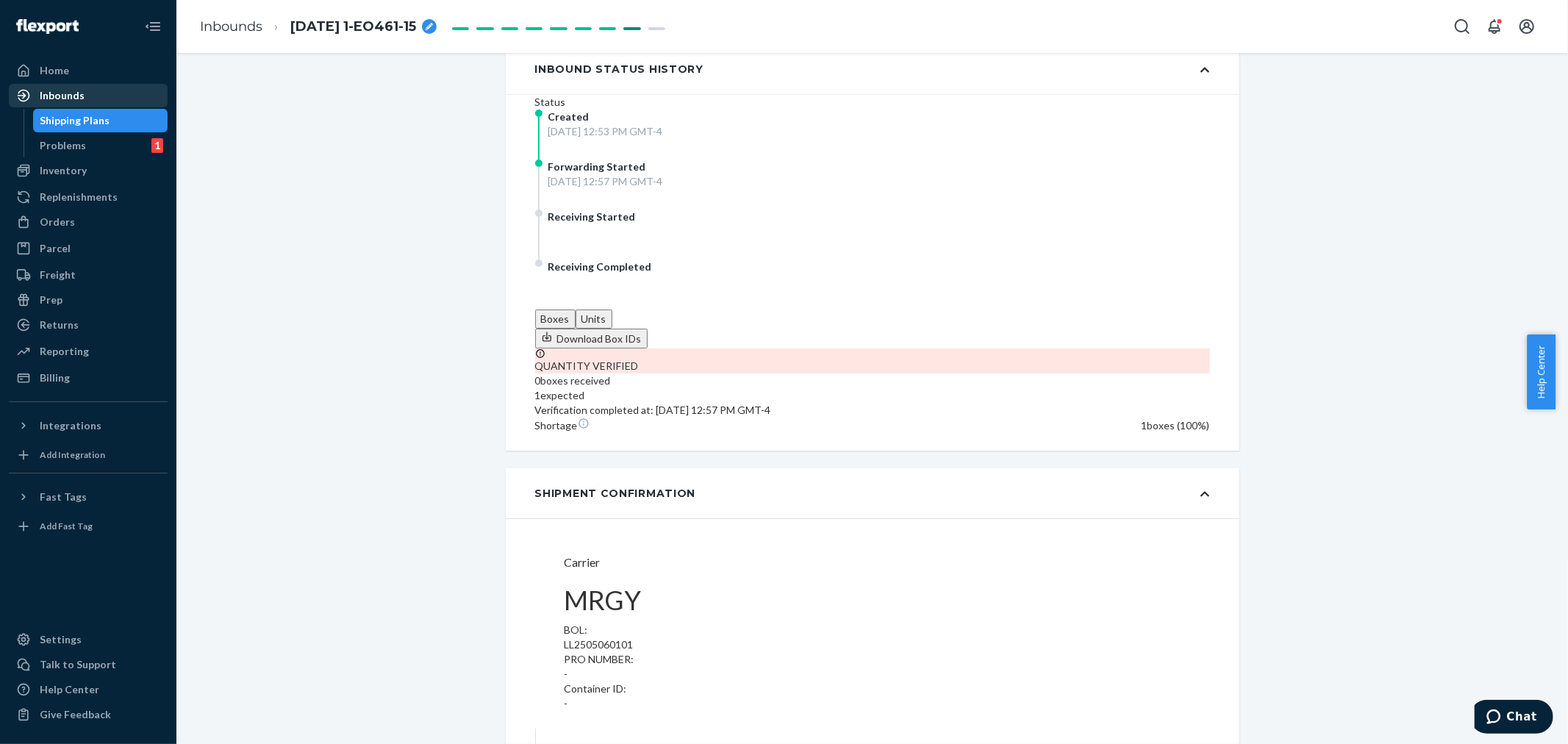
drag, startPoint x: 55, startPoint y: 91, endPoint x: 137, endPoint y: 152, distance: 102.2
click at [55, 92] on div "Inbounds" at bounding box center [62, 95] width 45 height 15
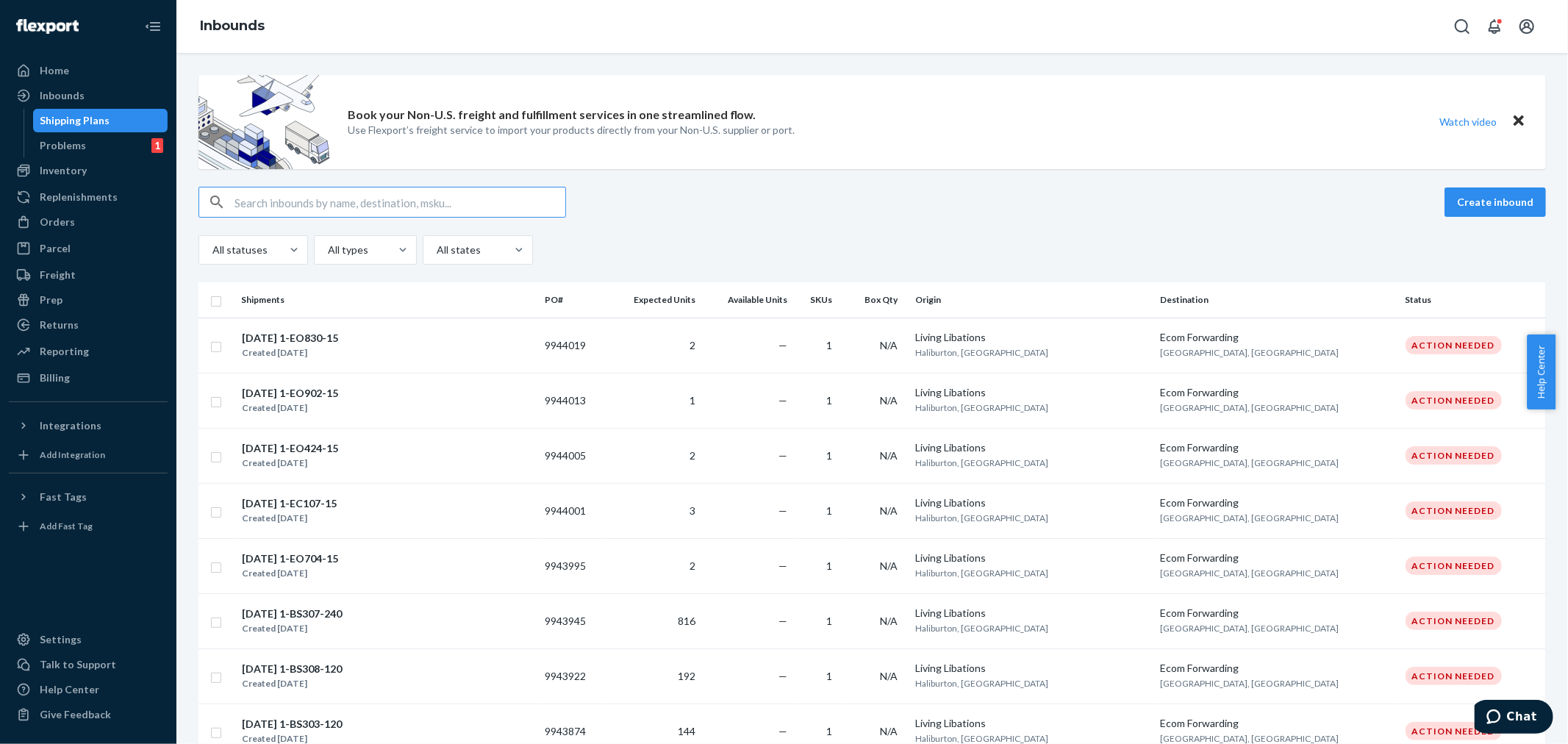
click at [259, 193] on input "text" at bounding box center [400, 202] width 331 height 30
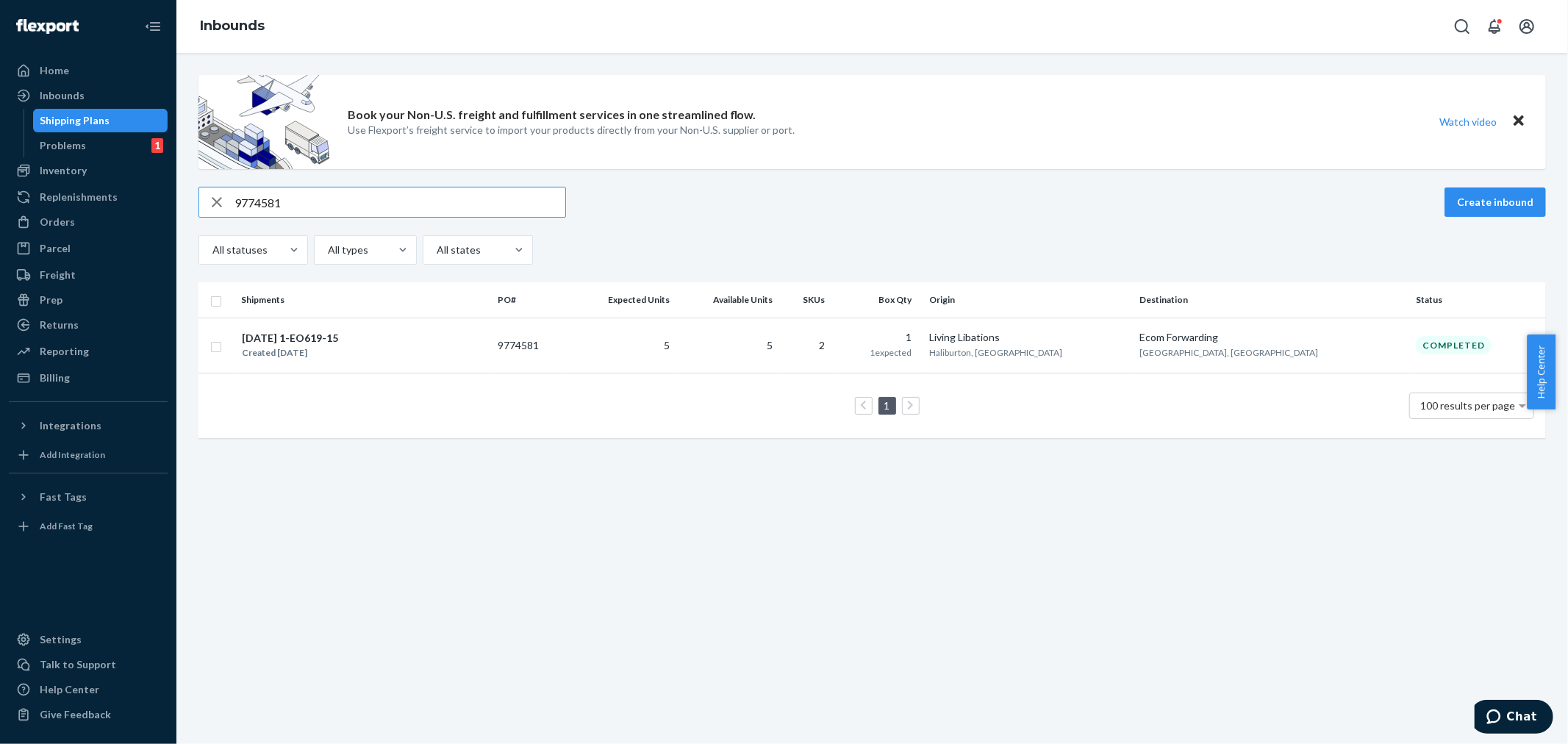
drag, startPoint x: 244, startPoint y: 202, endPoint x: 149, endPoint y: 208, distance: 95.2
click at [149, 208] on div "Home Inbounds Shipping Plans Problems 1 Inventory Products Branded Packaging Re…" at bounding box center [784, 372] width 1568 height 744
paste input "617"
drag, startPoint x: 272, startPoint y: 202, endPoint x: 149, endPoint y: 222, distance: 124.6
click at [148, 220] on div "Home Inbounds Shipping Plans Problems 1 Inventory Products Branded Packaging Re…" at bounding box center [784, 372] width 1568 height 744
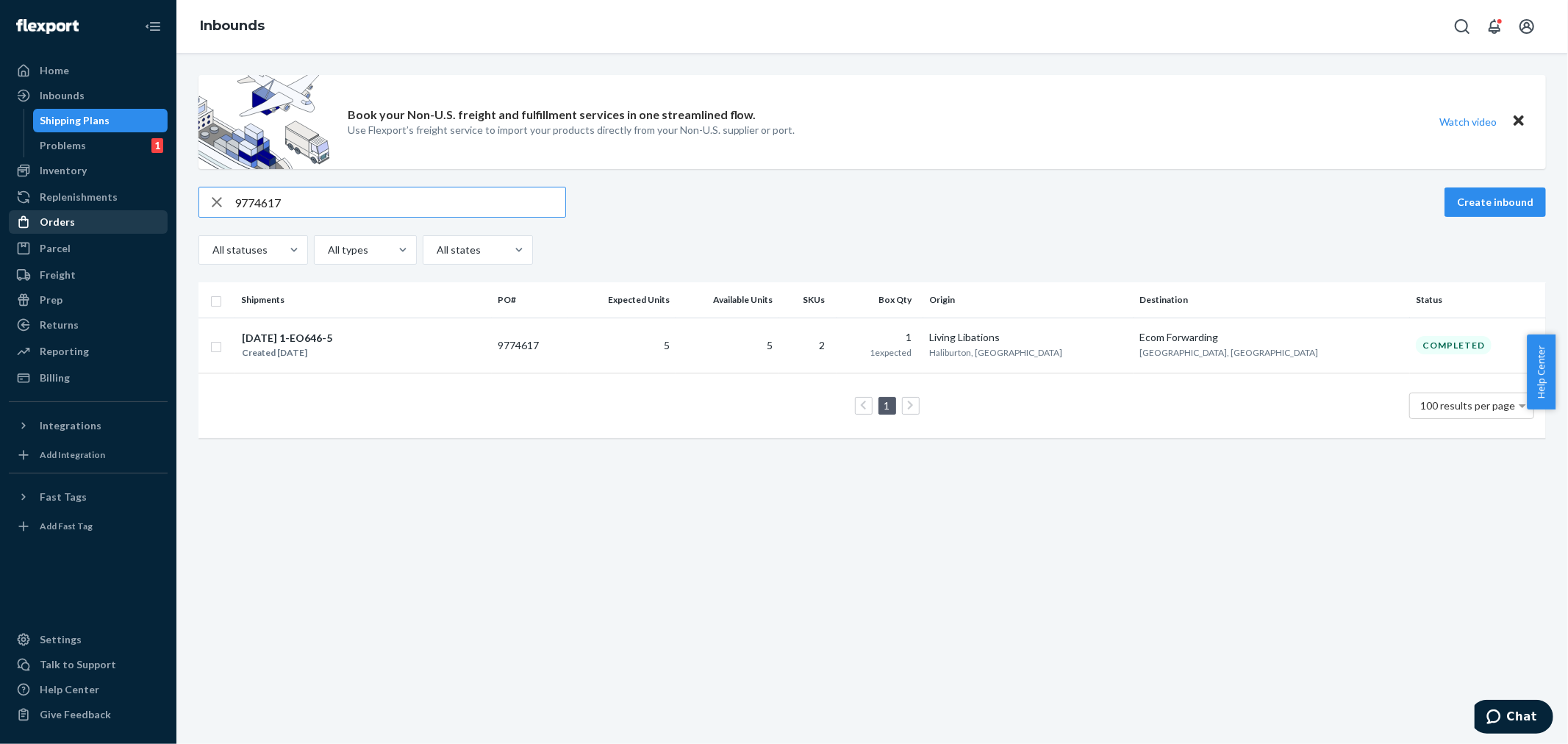
paste input "6842"
drag, startPoint x: 280, startPoint y: 197, endPoint x: 173, endPoint y: 206, distance: 107.4
click at [173, 206] on div "Home Inbounds Shipping Plans Problems 1 Inventory Products Branded Packaging Re…" at bounding box center [784, 372] width 1568 height 744
paste input "35"
type input "9776835"
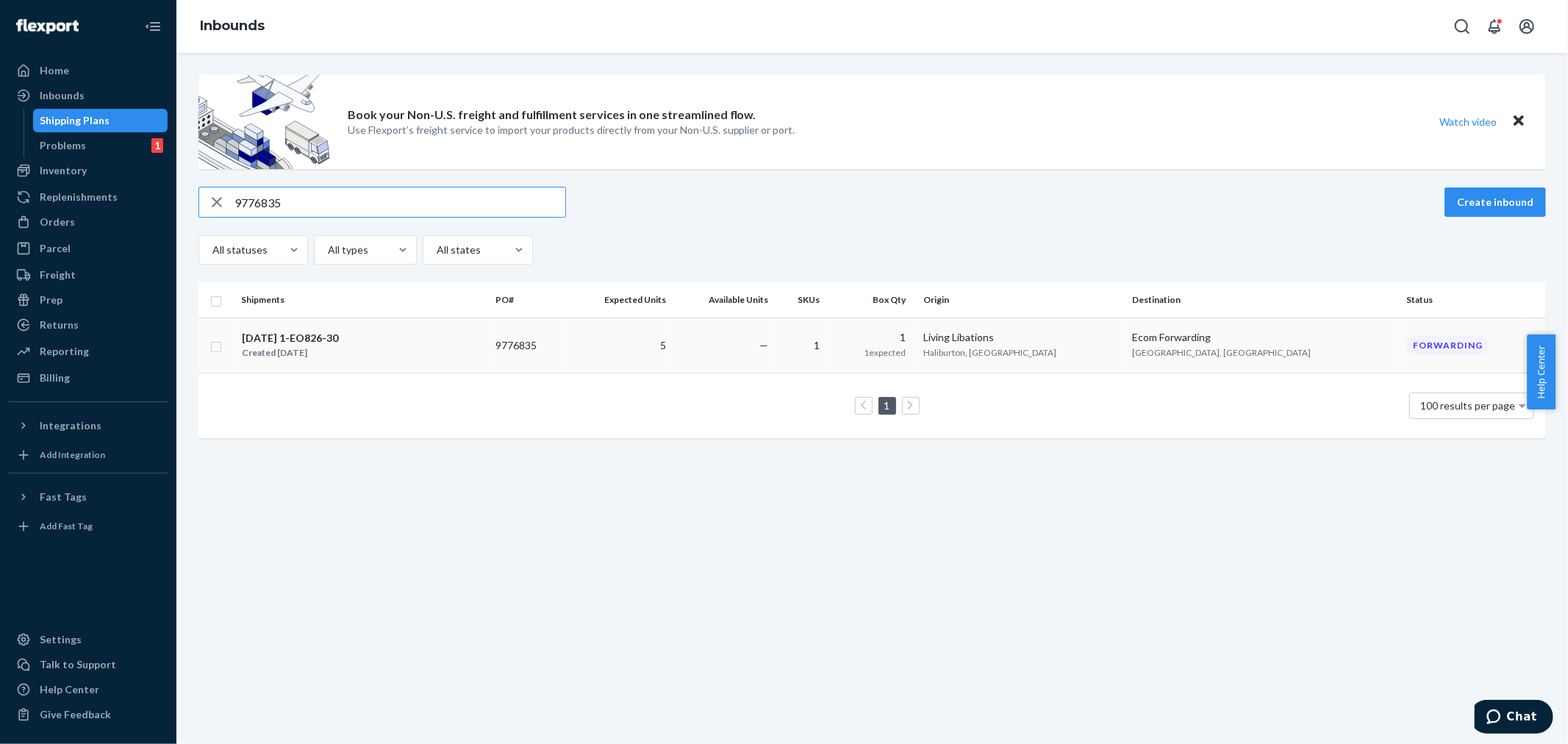
click at [483, 346] on div "[DATE] 1-EO826-30 Created [DATE]" at bounding box center [362, 346] width 242 height 31
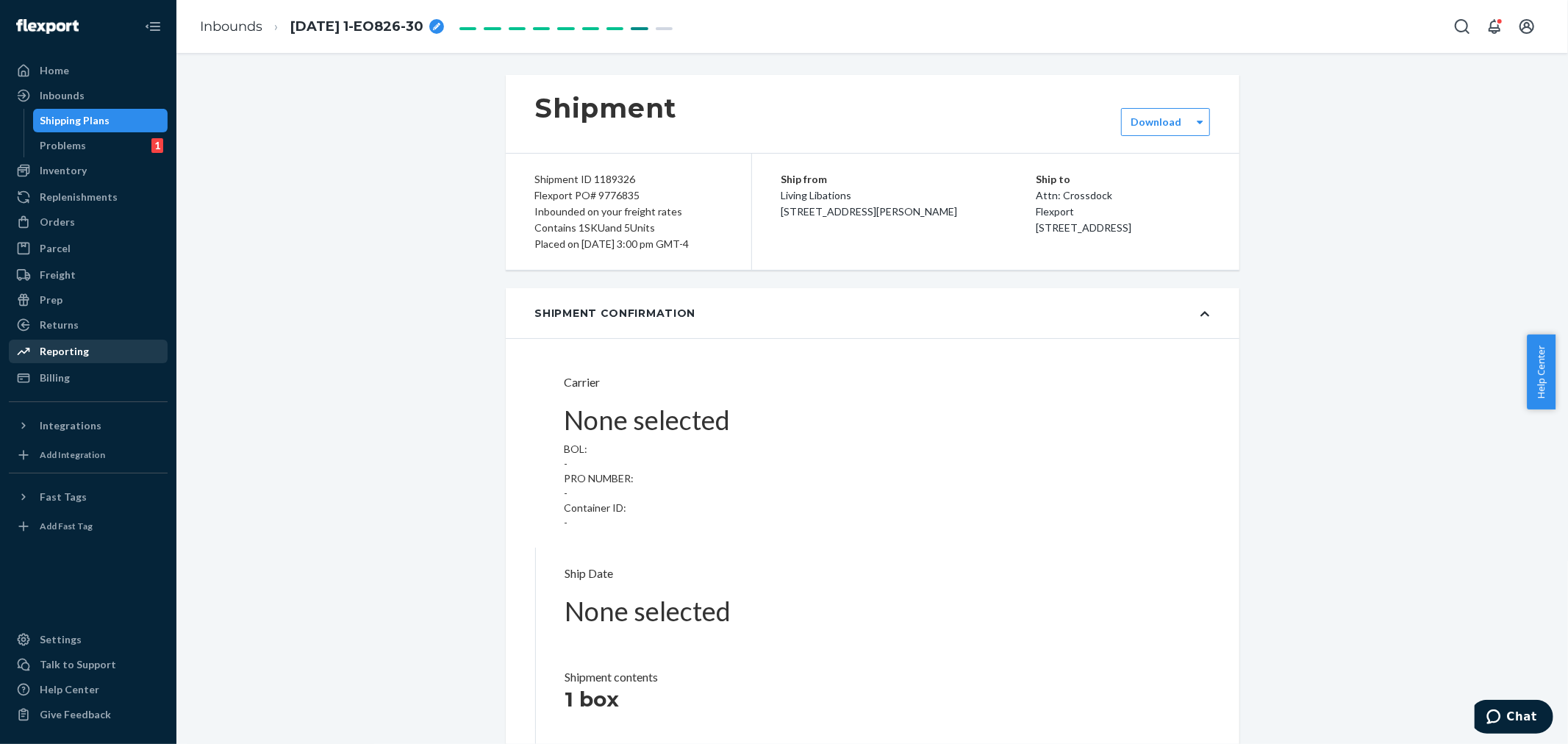
type input "LL2507140927"
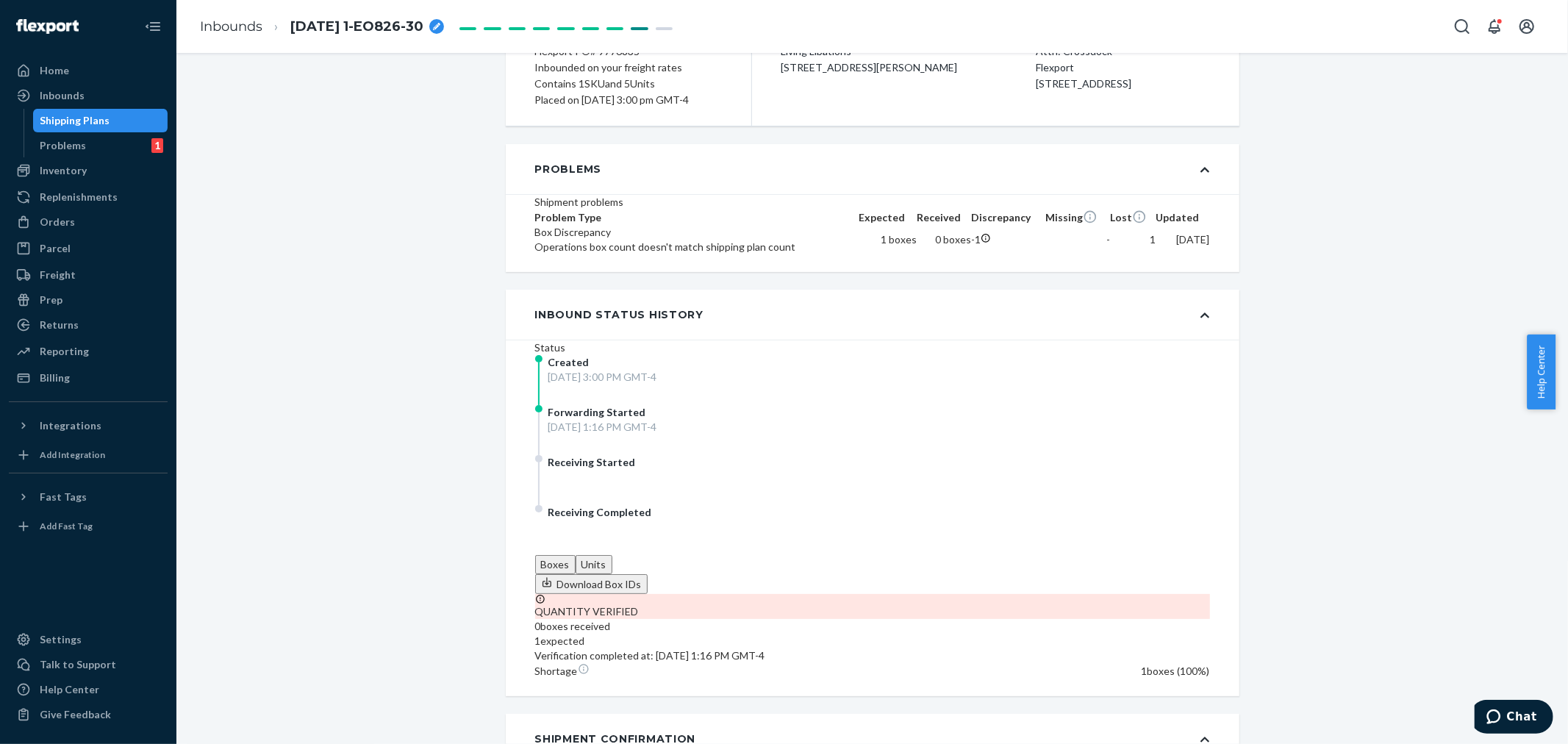
scroll to position [163, 0]
click at [52, 100] on div "Inbounds" at bounding box center [62, 95] width 45 height 15
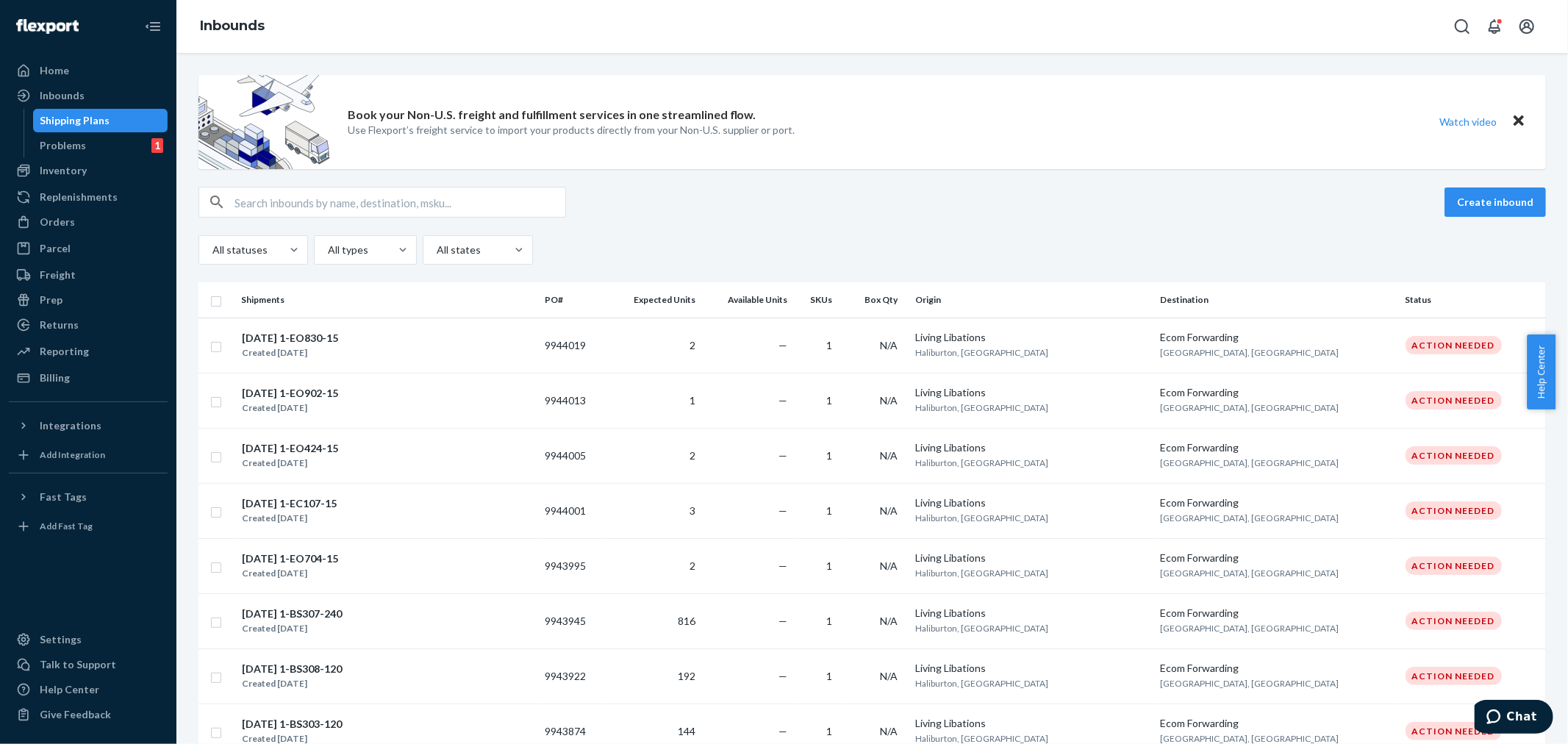
click at [258, 190] on input "text" at bounding box center [400, 202] width 331 height 30
paste input "9850541"
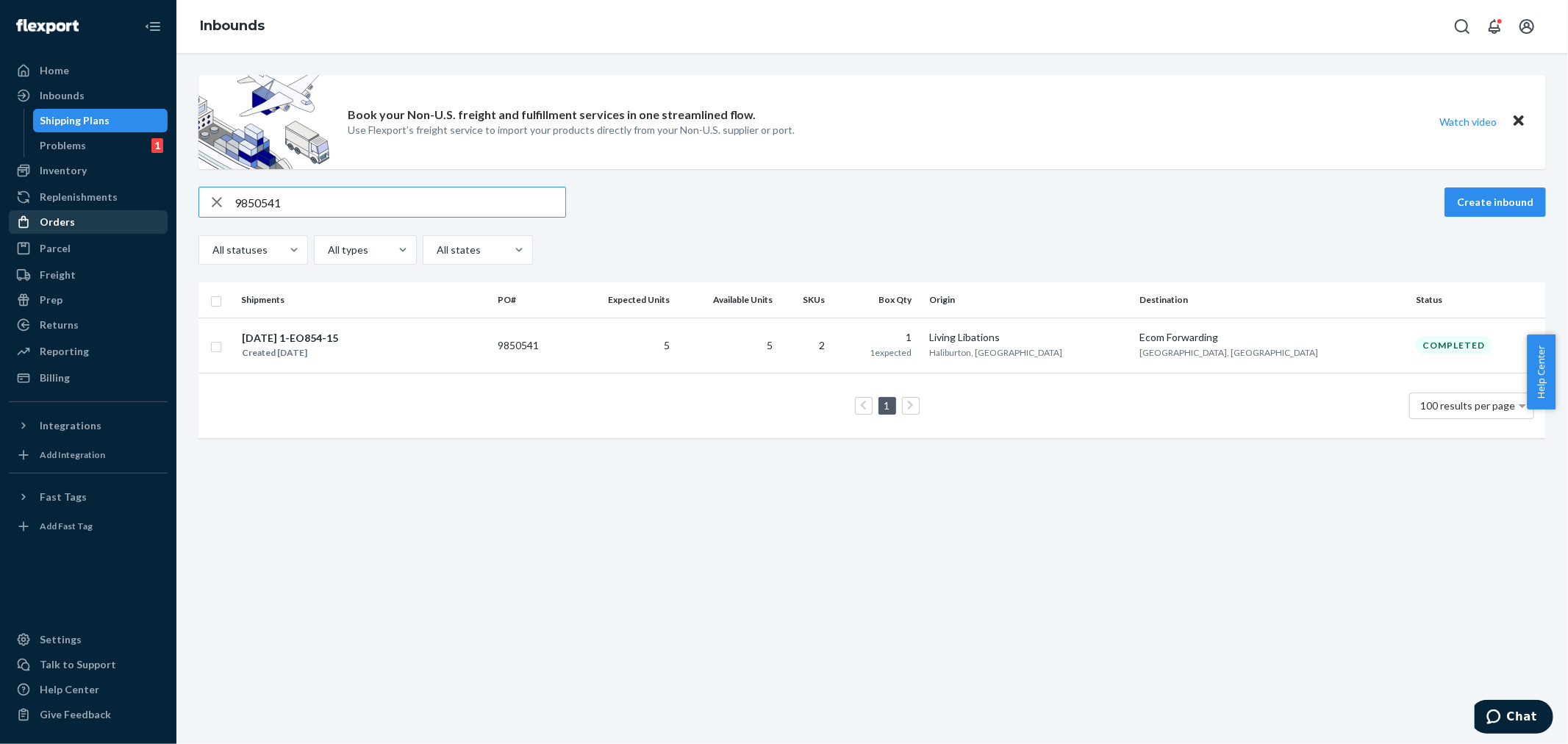
paste input "774895"
drag, startPoint x: 282, startPoint y: 204, endPoint x: 107, endPoint y: 214, distance: 175.3
click at [108, 214] on div "Home Inbounds Shipping Plans Problems 1 Inventory Products Branded Packaging Re…" at bounding box center [784, 372] width 1568 height 744
click at [309, 204] on input "9774895" at bounding box center [400, 202] width 331 height 30
drag, startPoint x: 310, startPoint y: 201, endPoint x: 197, endPoint y: 197, distance: 113.1
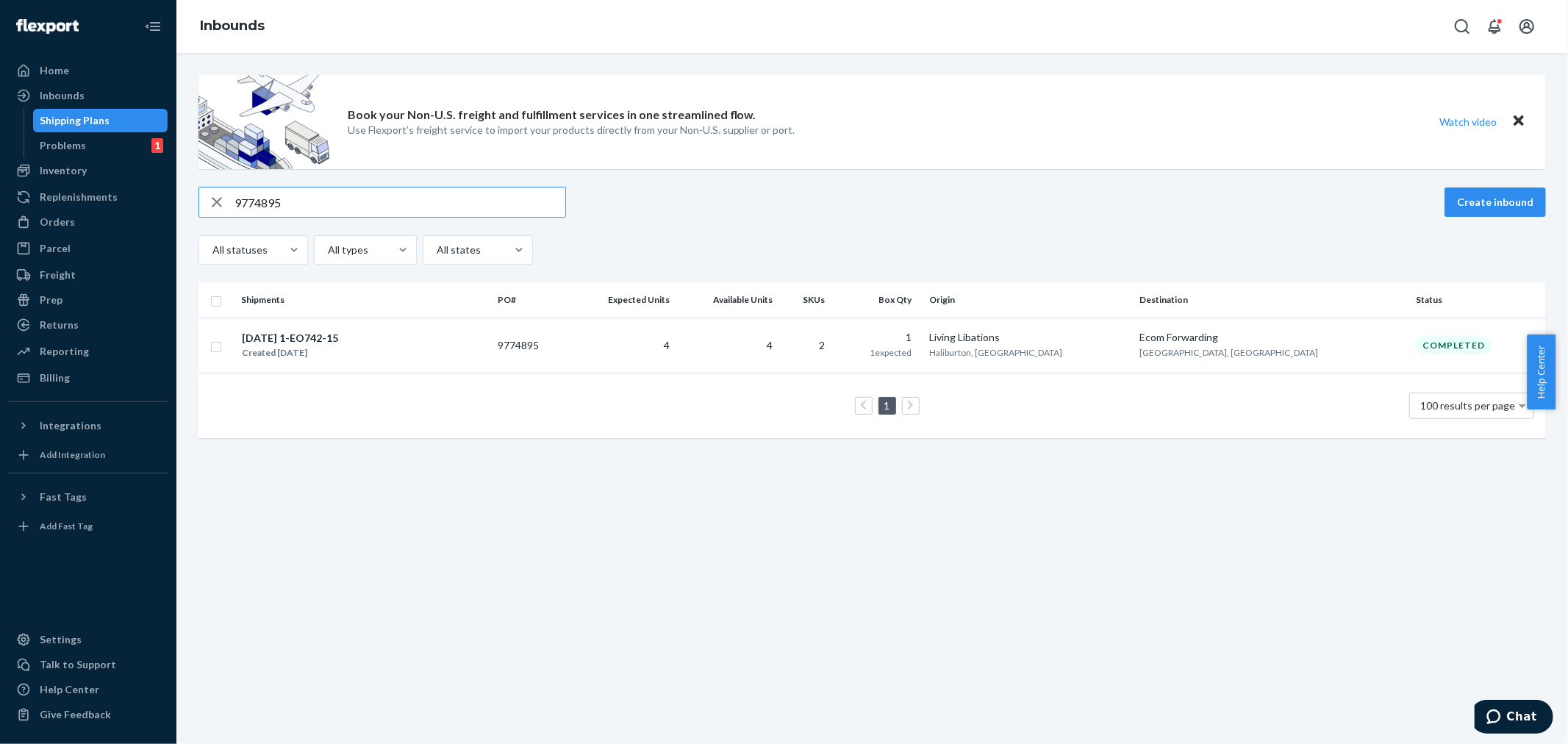
click at [197, 194] on div "Book your Non-U.S. freight and fulfillment services in one streamlined flow. Us…" at bounding box center [872, 263] width 1369 height 378
paste input "67566"
drag, startPoint x: 276, startPoint y: 197, endPoint x: 189, endPoint y: 192, distance: 87.1
click at [190, 192] on div "Book your Non-U.S. freight and fulfillment services in one streamlined flow. Us…" at bounding box center [872, 263] width 1369 height 378
paste input "96165"
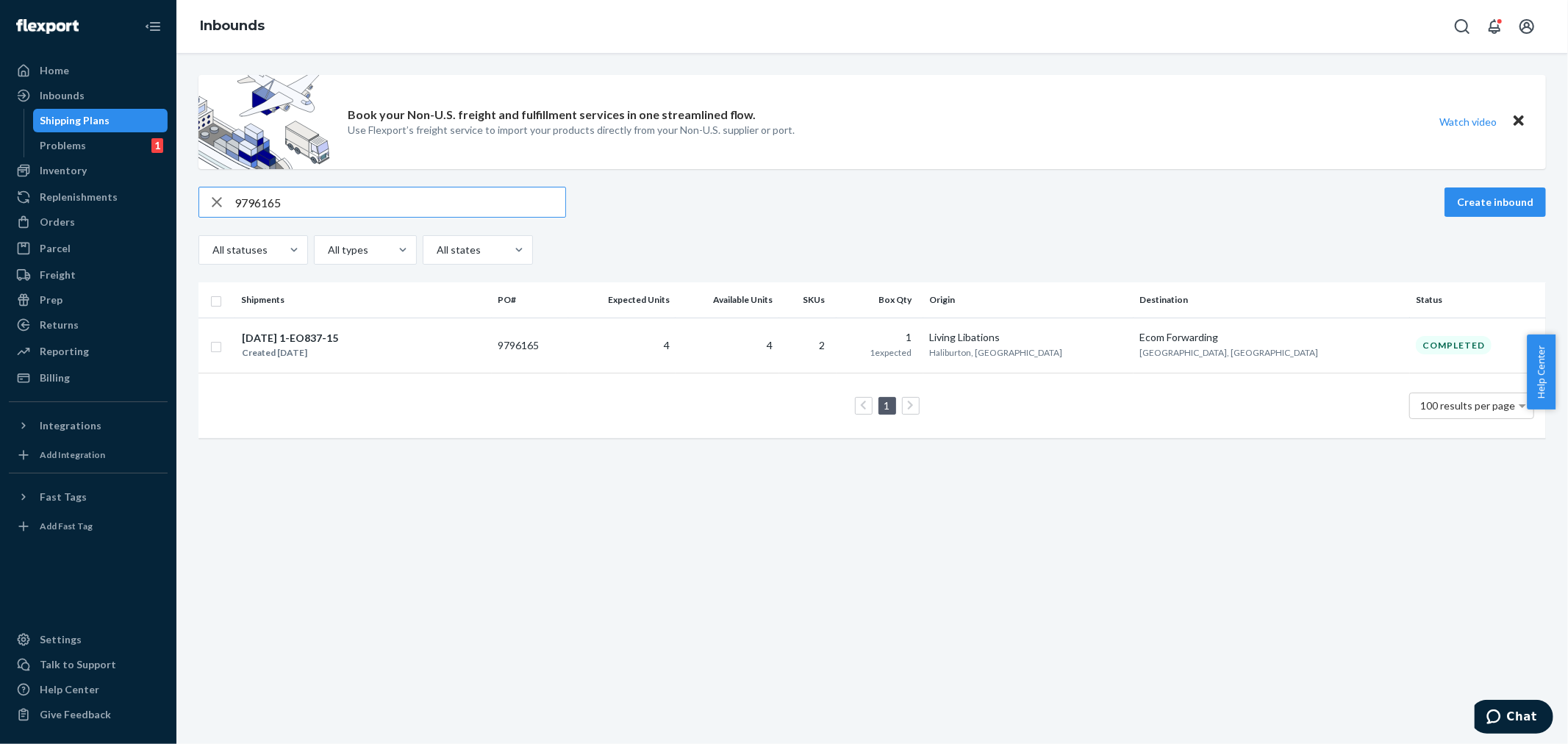
drag, startPoint x: 292, startPoint y: 200, endPoint x: 193, endPoint y: 195, distance: 99.1
click at [192, 194] on div "Book your Non-U.S. freight and fulfillment services in one streamlined flow. Us…" at bounding box center [872, 263] width 1369 height 378
paste input "57"
drag, startPoint x: 298, startPoint y: 202, endPoint x: 186, endPoint y: 200, distance: 112.0
click at [185, 200] on div "Book your Non-U.S. freight and fulfillment services in one streamlined flow. Us…" at bounding box center [872, 398] width 1391 height 691
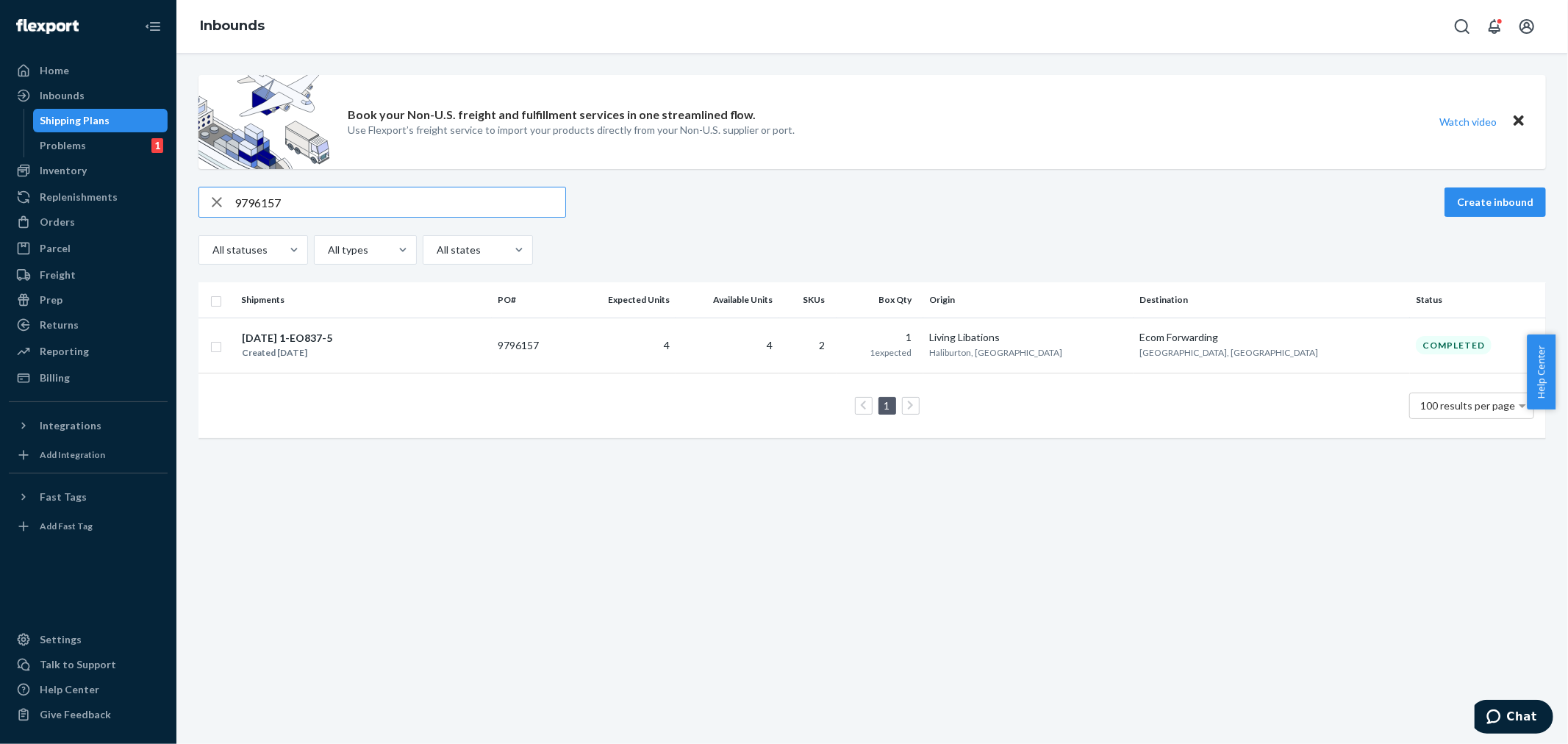
paste input "850544"
drag, startPoint x: 291, startPoint y: 204, endPoint x: 134, endPoint y: 201, distance: 157.0
click at [134, 201] on div "Home Inbounds Shipping Plans Problems 1 Inventory Products Branded Packaging Re…" at bounding box center [784, 372] width 1568 height 744
paste input "757488"
drag, startPoint x: 288, startPoint y: 191, endPoint x: 163, endPoint y: 188, distance: 125.0
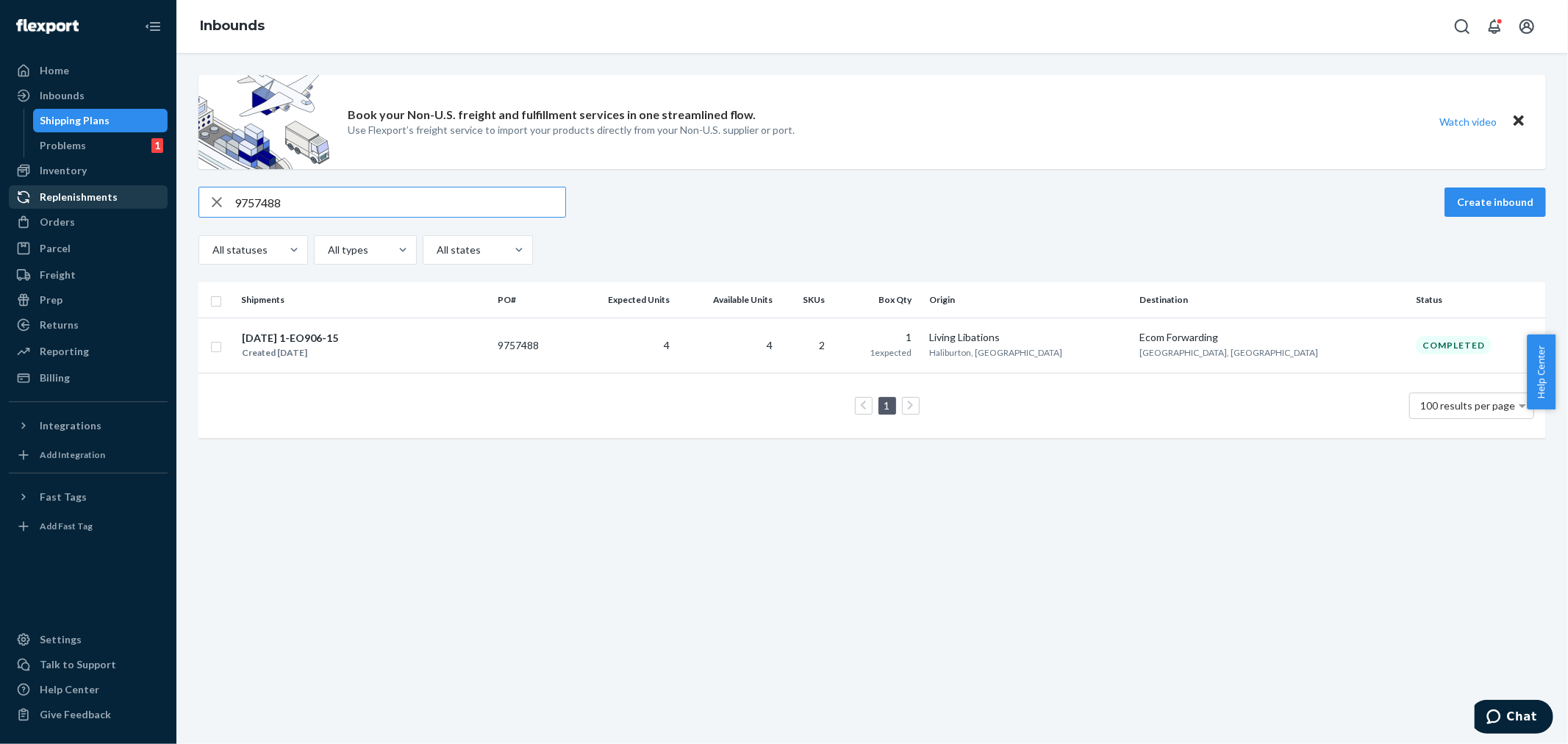
click at [163, 188] on div "Home Inbounds Shipping Plans Problems 1 Inventory Products Branded Packaging Re…" at bounding box center [784, 372] width 1568 height 744
paste input "67525"
drag, startPoint x: 277, startPoint y: 203, endPoint x: 171, endPoint y: 205, distance: 106.0
click at [171, 205] on div "Home Inbounds Shipping Plans Problems 1 Inventory Products Branded Packaging Re…" at bounding box center [784, 372] width 1568 height 744
paste input "74528"
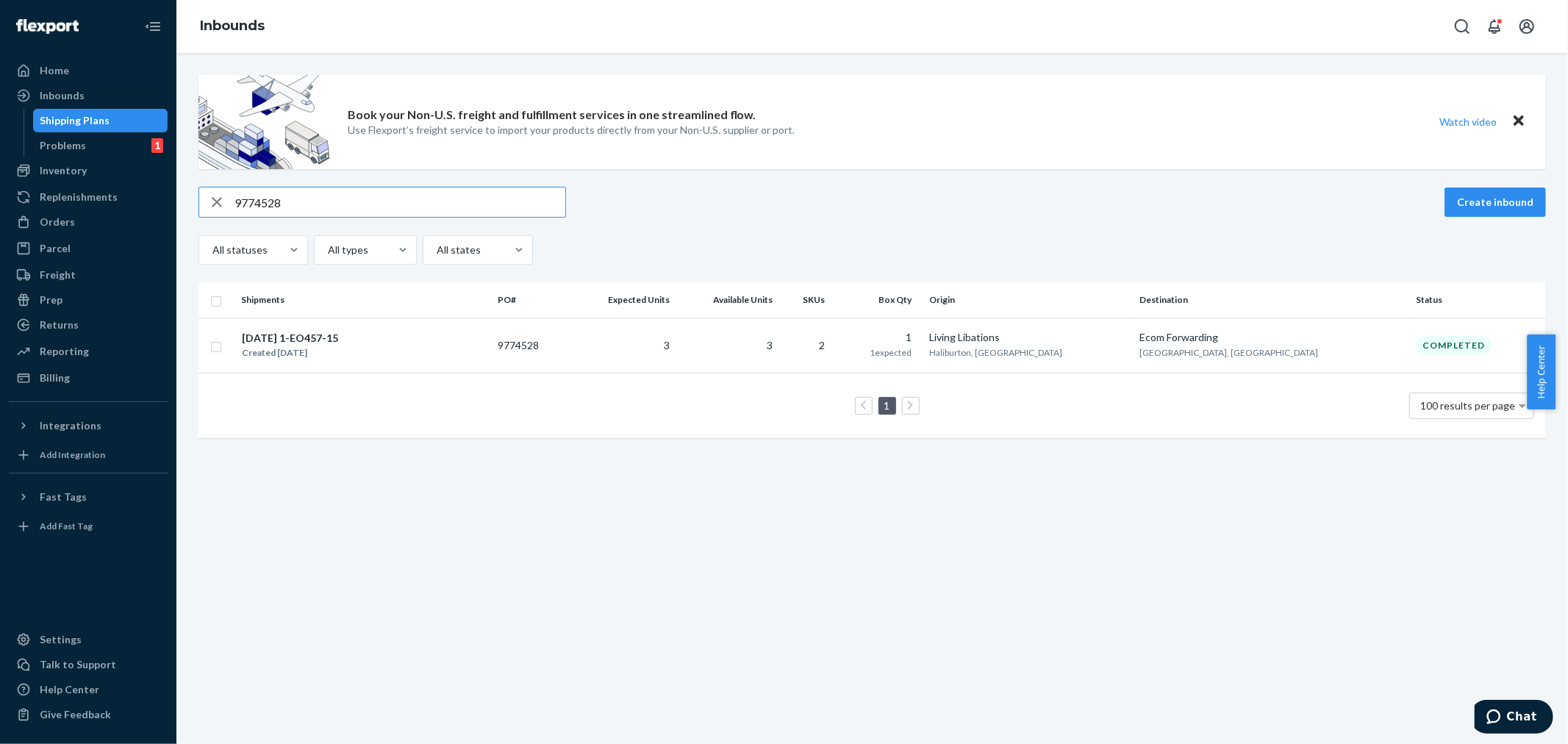
paste input "56709"
drag, startPoint x: 292, startPoint y: 197, endPoint x: 195, endPoint y: 201, distance: 97.1
click at [195, 201] on div "Book your Non-U.S. freight and fulfillment services in one streamlined flow. Us…" at bounding box center [872, 263] width 1369 height 378
drag, startPoint x: 293, startPoint y: 197, endPoint x: 165, endPoint y: 194, distance: 128.0
click at [165, 194] on div "Home Inbounds Shipping Plans Problems 1 Inventory Products Branded Packaging Re…" at bounding box center [784, 372] width 1568 height 744
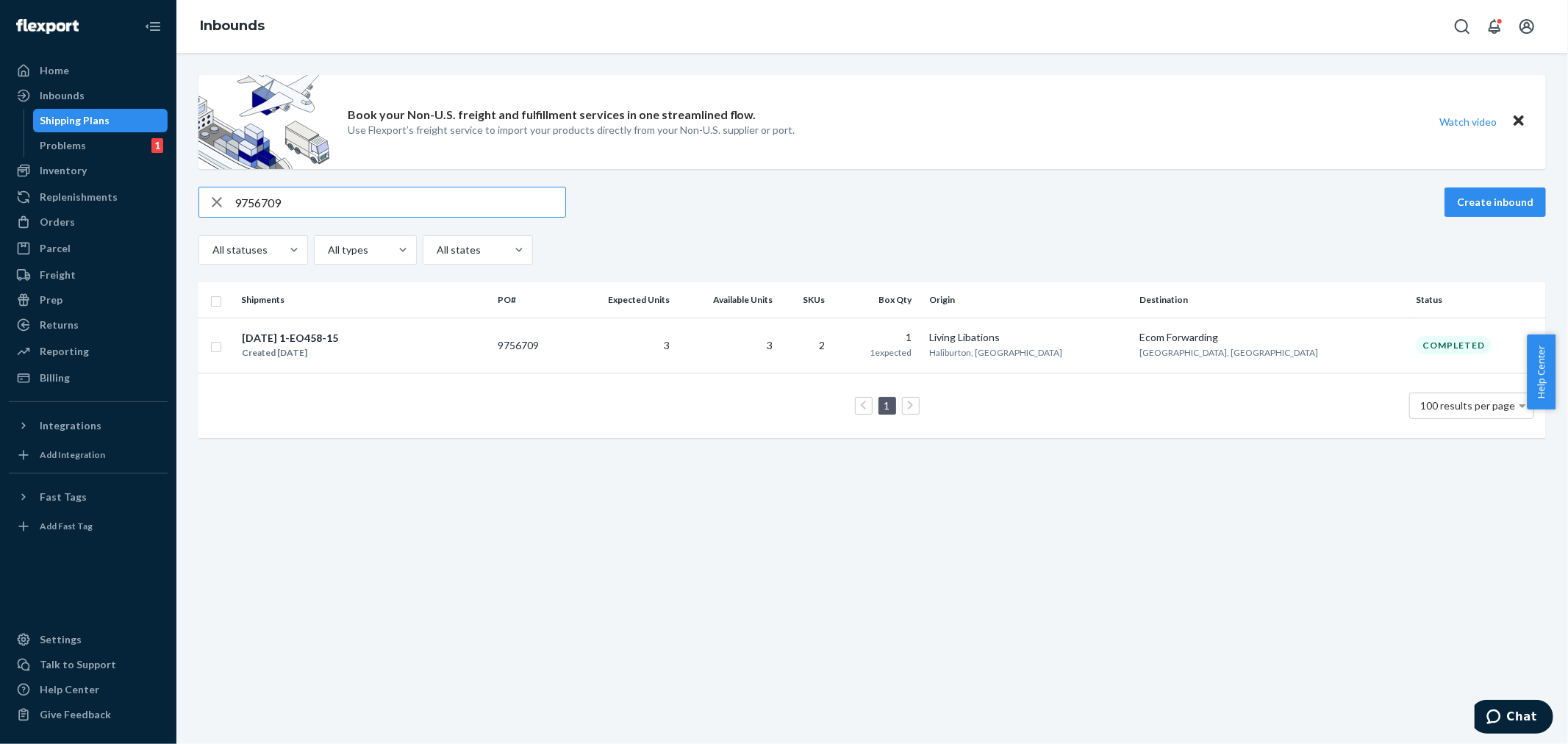
paste input "74427"
type input "9774427"
click at [675, 344] on td "3" at bounding box center [621, 345] width 106 height 55
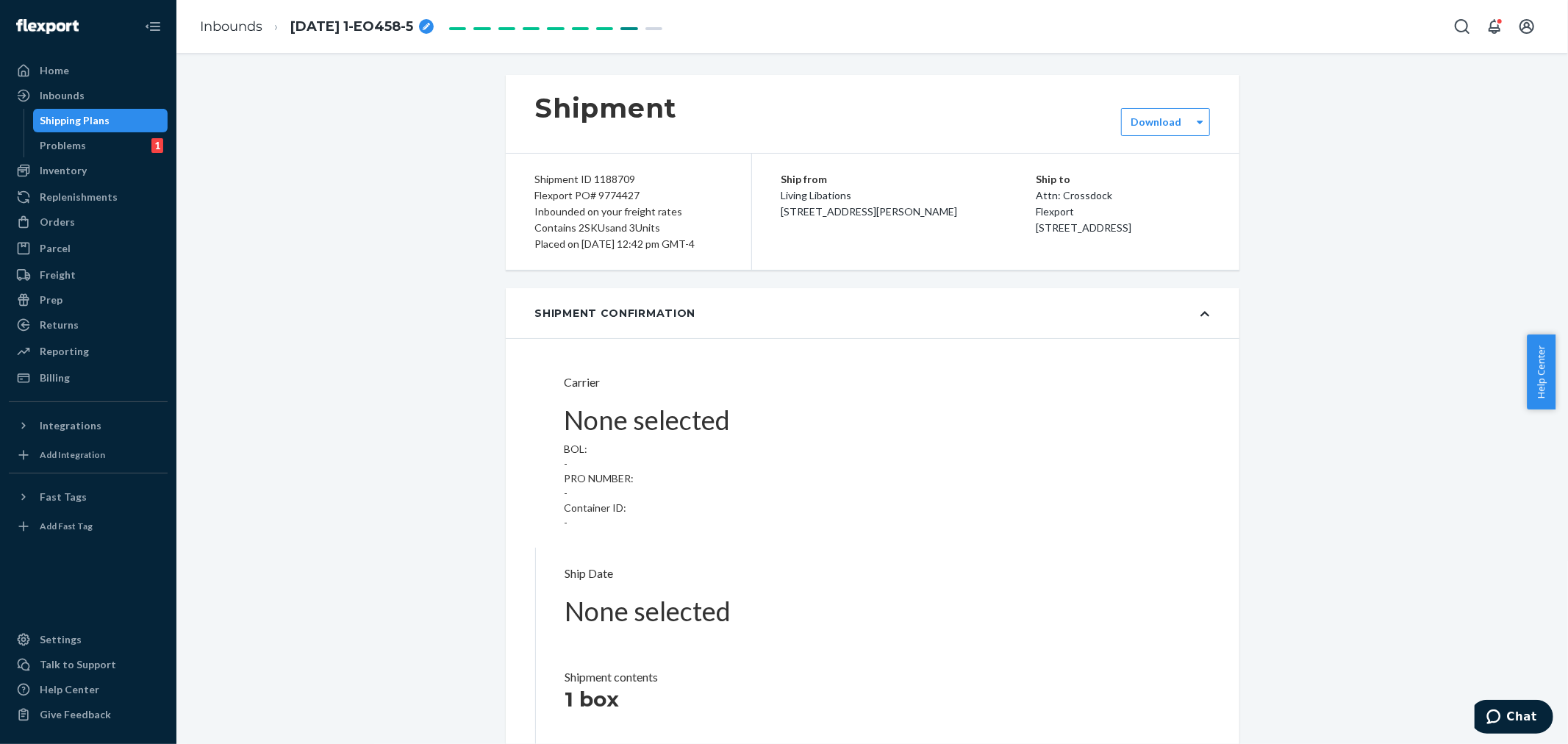
type input "LL2506300938"
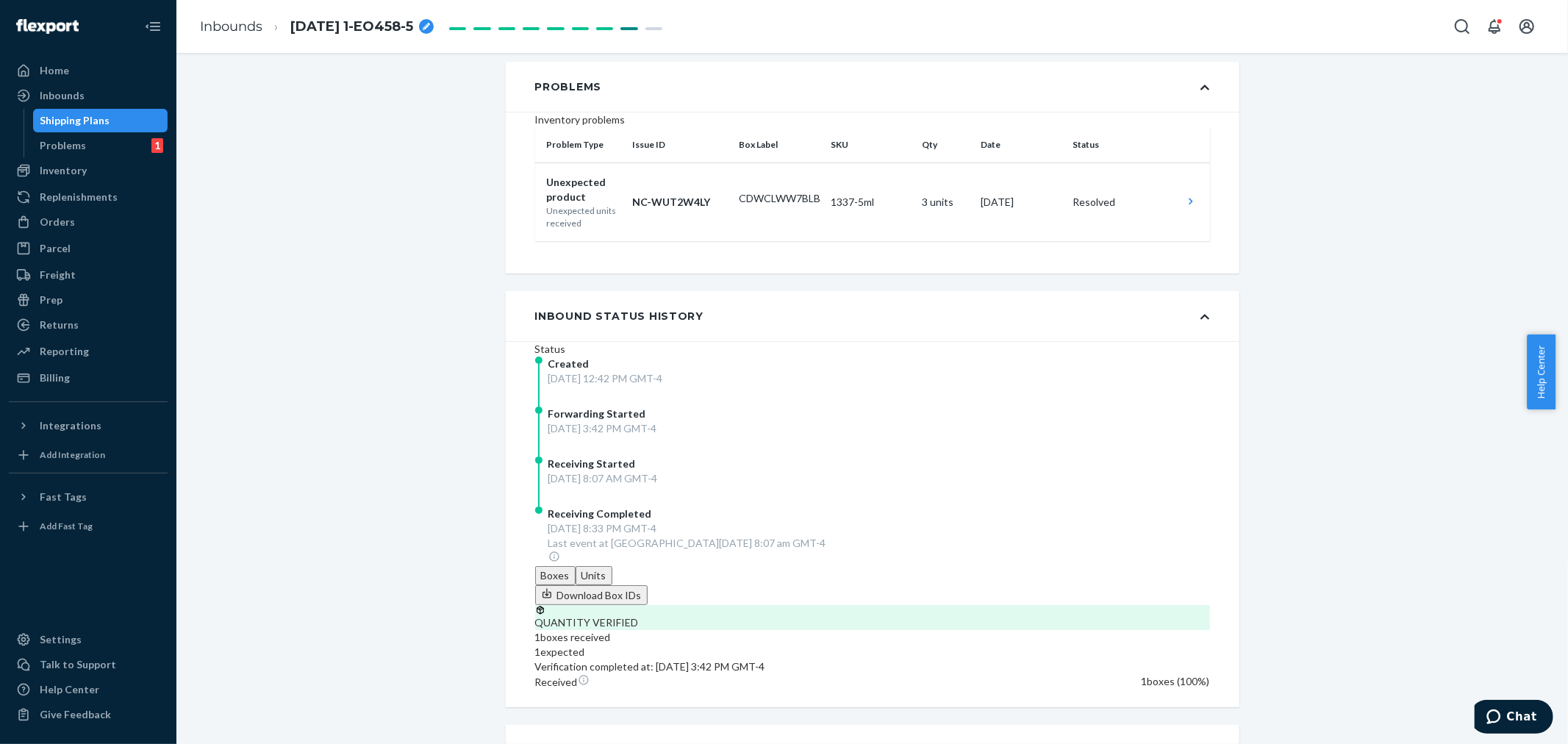
scroll to position [327, 0]
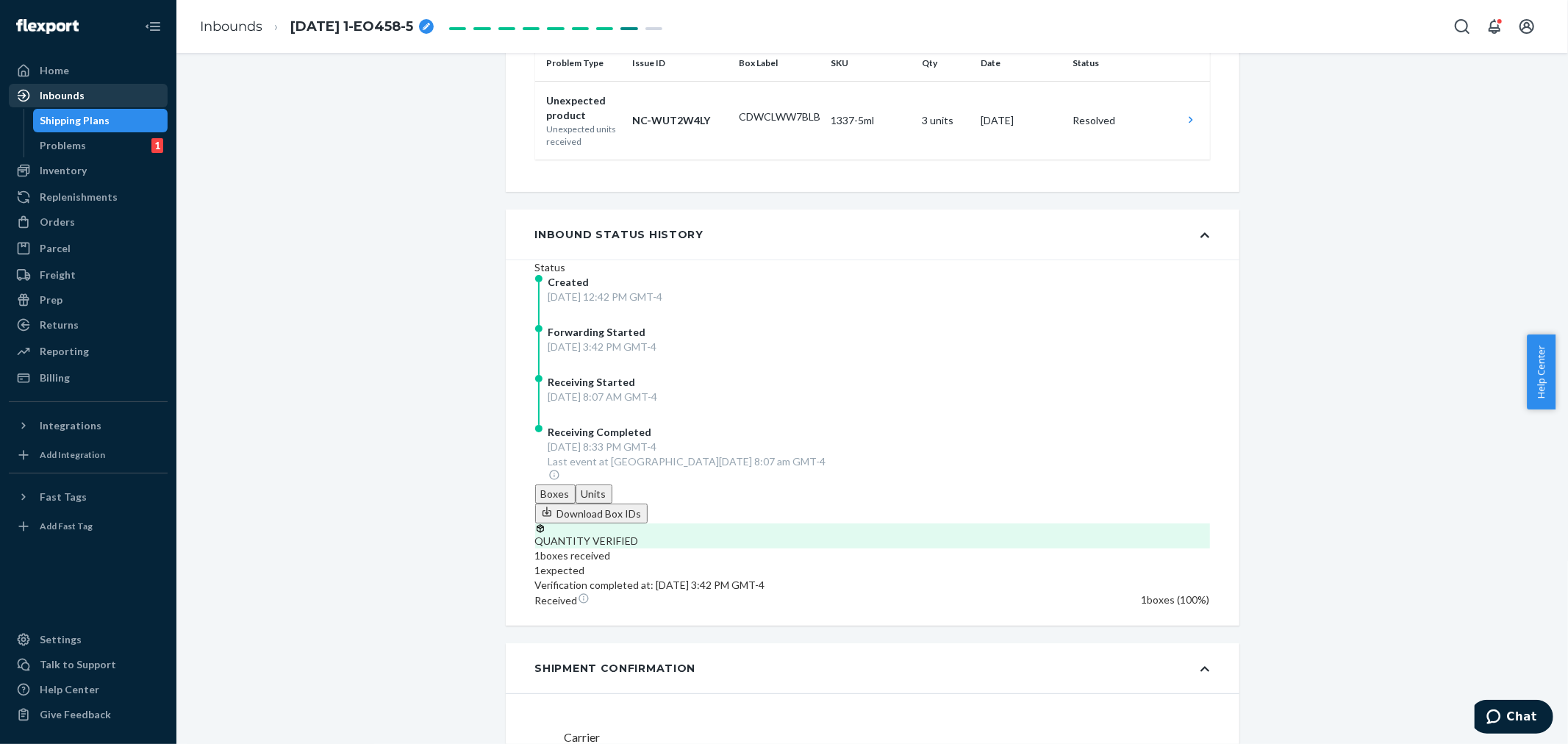
click at [61, 86] on div "Inbounds" at bounding box center [88, 95] width 156 height 21
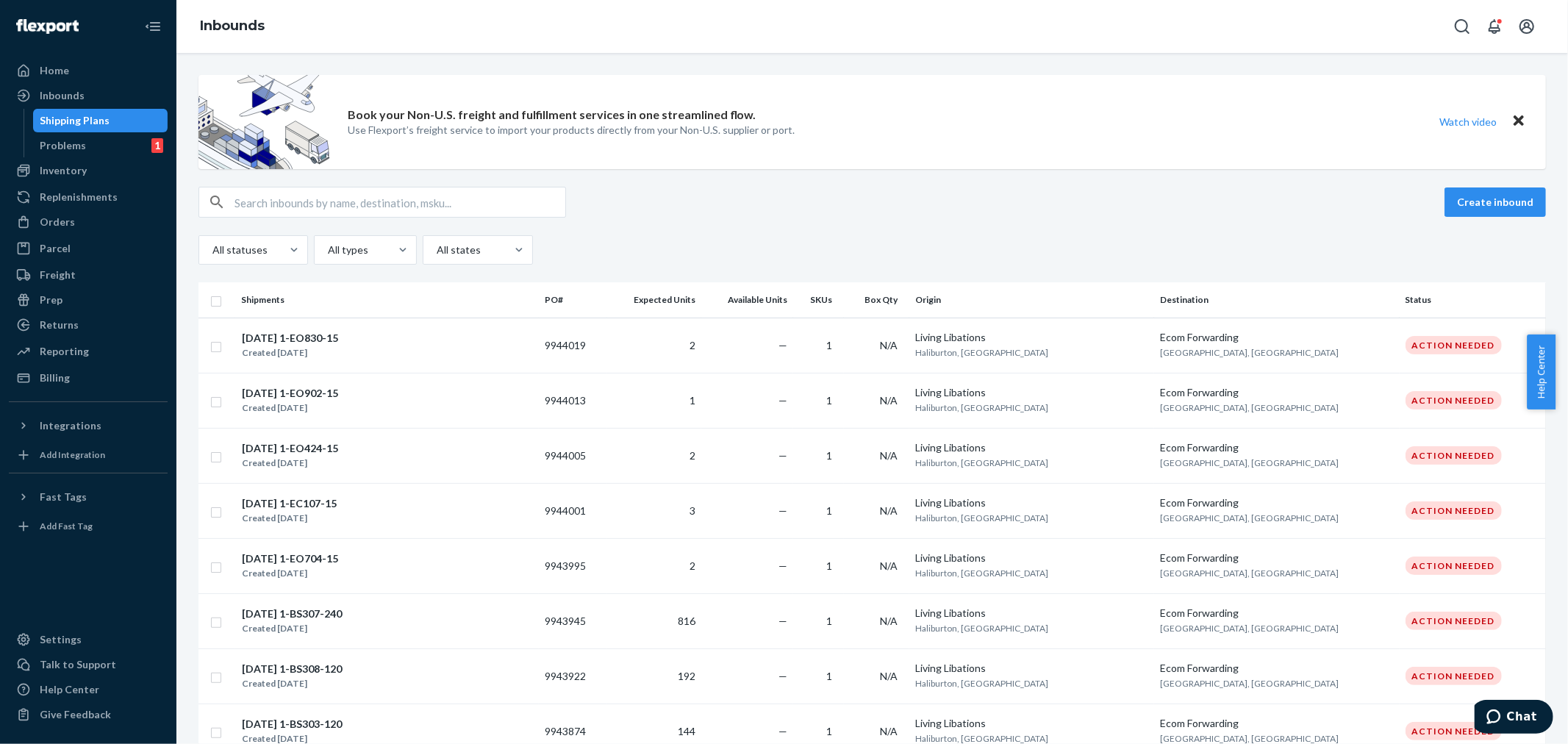
click at [246, 199] on input "text" at bounding box center [400, 202] width 331 height 30
paste input "9760170"
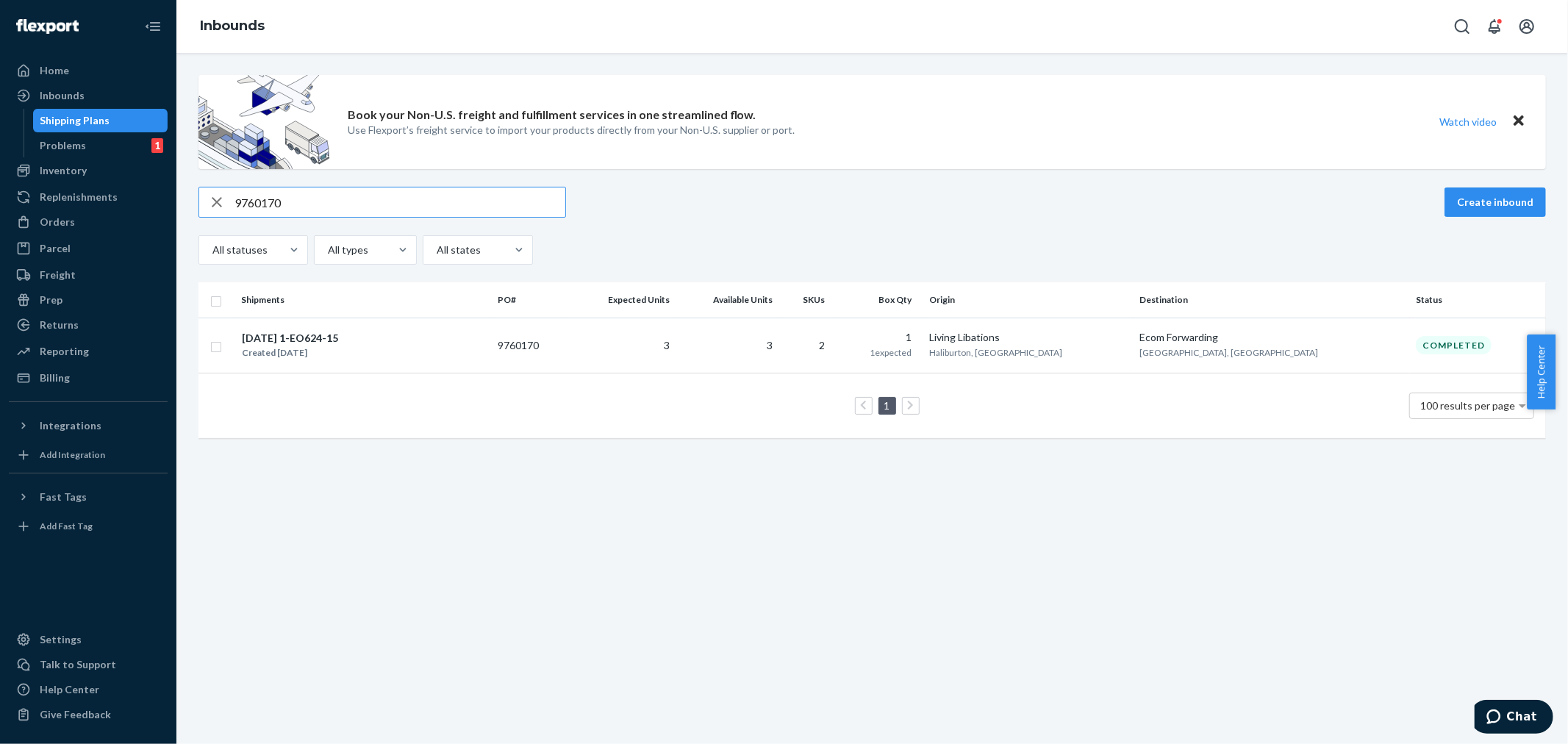
drag, startPoint x: 276, startPoint y: 197, endPoint x: 205, endPoint y: 194, distance: 71.1
click at [205, 195] on div "9760170" at bounding box center [382, 202] width 366 height 30
paste input "74613"
paste input "907"
drag, startPoint x: 287, startPoint y: 199, endPoint x: 219, endPoint y: 208, distance: 68.6
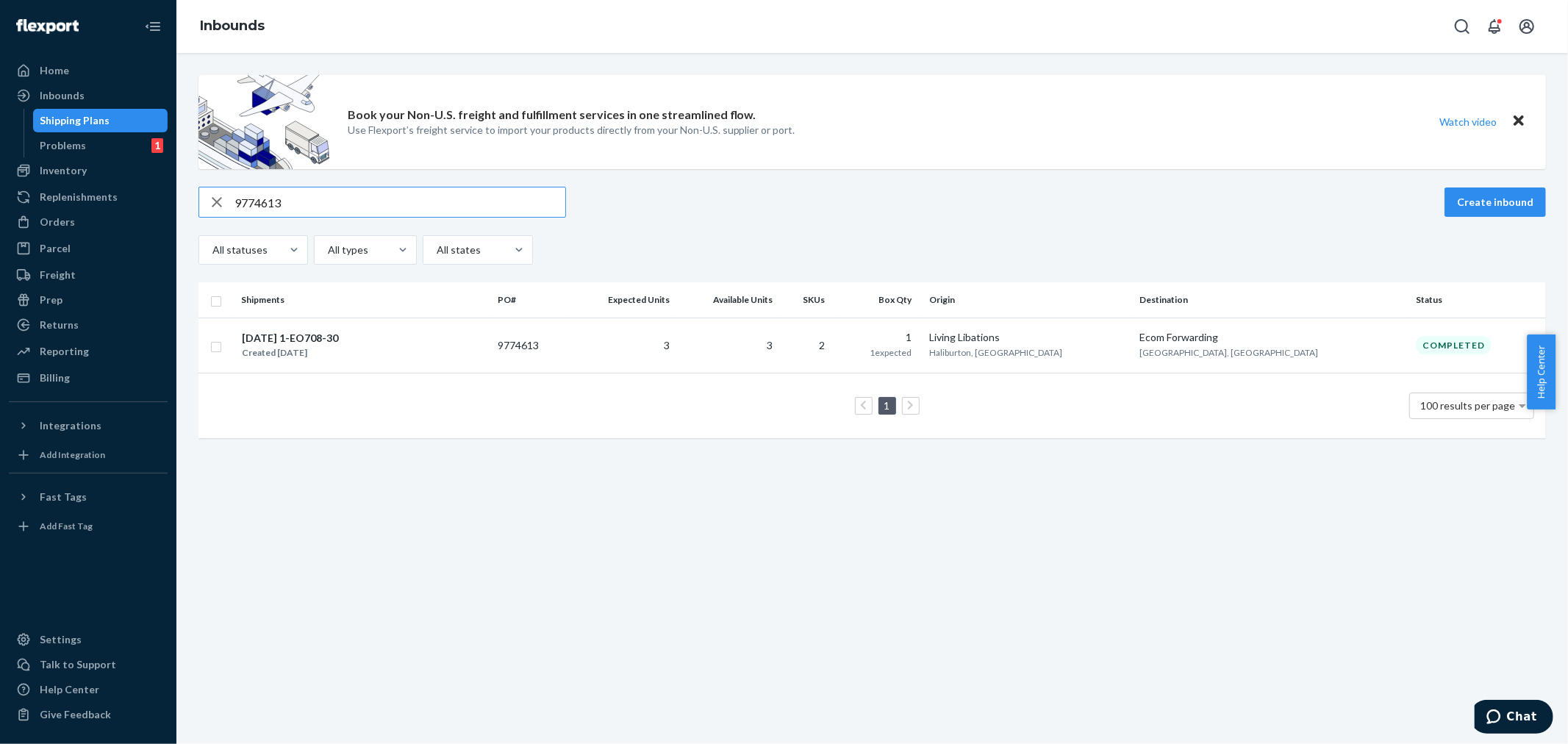
click at [223, 205] on div "9774613" at bounding box center [382, 202] width 366 height 30
click at [299, 202] on input "9774907" at bounding box center [400, 202] width 331 height 30
paste input "58"
drag, startPoint x: 287, startPoint y: 200, endPoint x: 189, endPoint y: 208, distance: 98.3
click at [188, 206] on div "Book your Non-U.S. freight and fulfillment services in one streamlined flow. Us…" at bounding box center [872, 263] width 1369 height 378
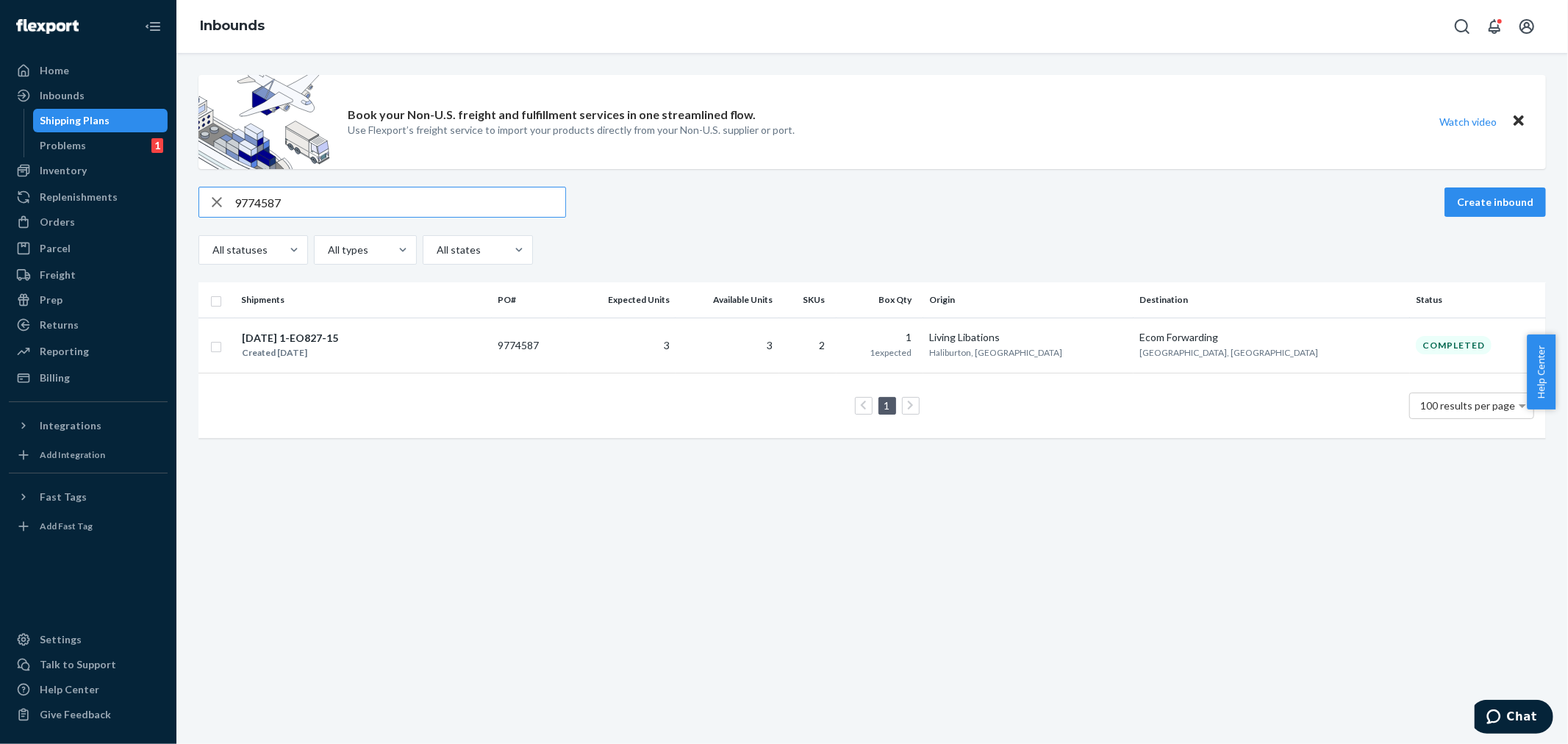
paste input "850552"
drag, startPoint x: 263, startPoint y: 195, endPoint x: 180, endPoint y: 202, distance: 83.3
click at [179, 201] on div "Book your Non-U.S. freight and fulfillment services in one streamlined flow. Us…" at bounding box center [872, 398] width 1391 height 691
paste input "774838"
drag, startPoint x: 284, startPoint y: 204, endPoint x: 141, endPoint y: 218, distance: 143.7
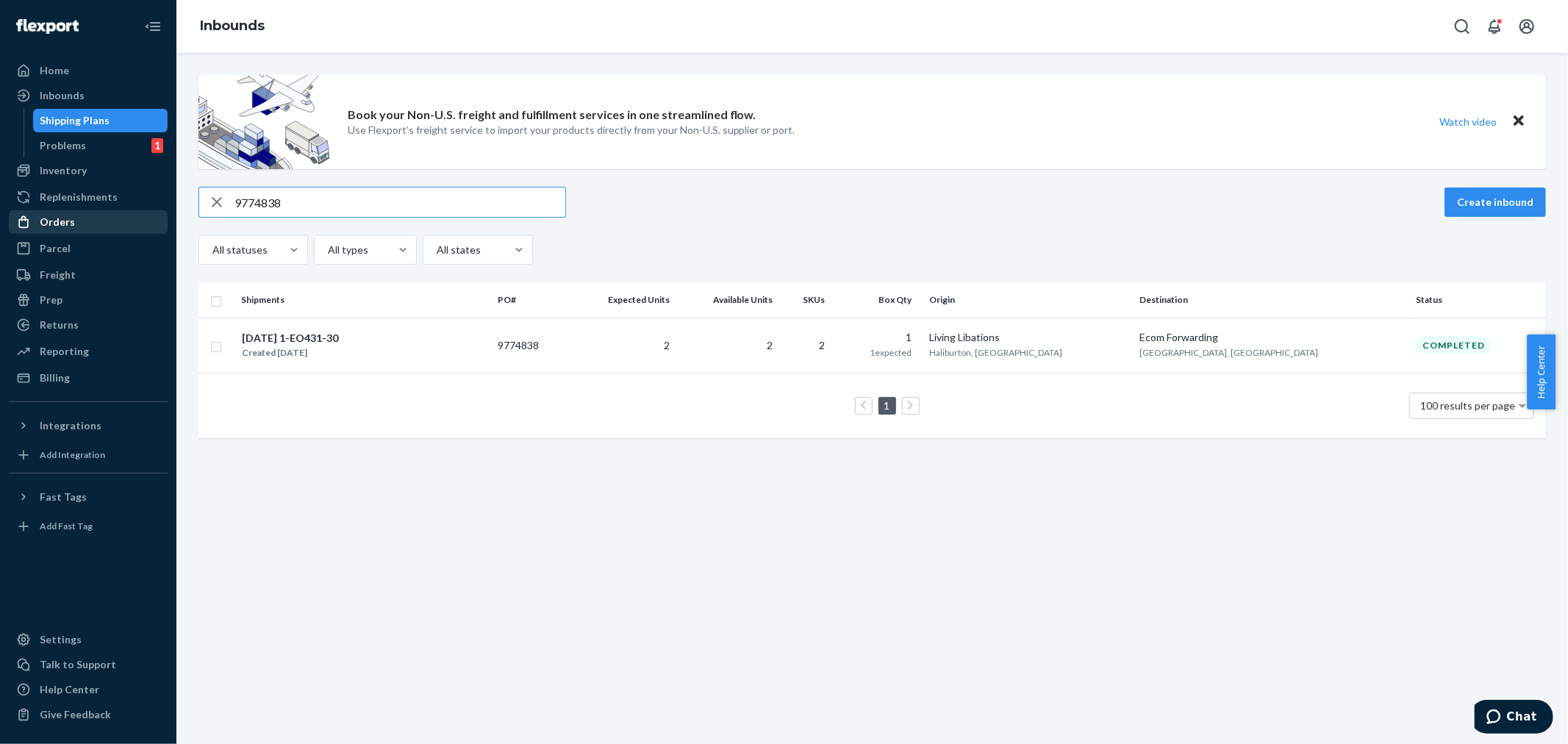
click at [143, 211] on div "Home Inbounds Shipping Plans Problems 1 Inventory Products Branded Packaging Re…" at bounding box center [784, 372] width 1568 height 744
paste input "529"
drag, startPoint x: 290, startPoint y: 202, endPoint x: 154, endPoint y: 207, distance: 136.1
click at [166, 204] on div "Home Inbounds Shipping Plans Problems 1 Inventory Products Branded Packaging Re…" at bounding box center [784, 372] width 1568 height 744
paste input "413"
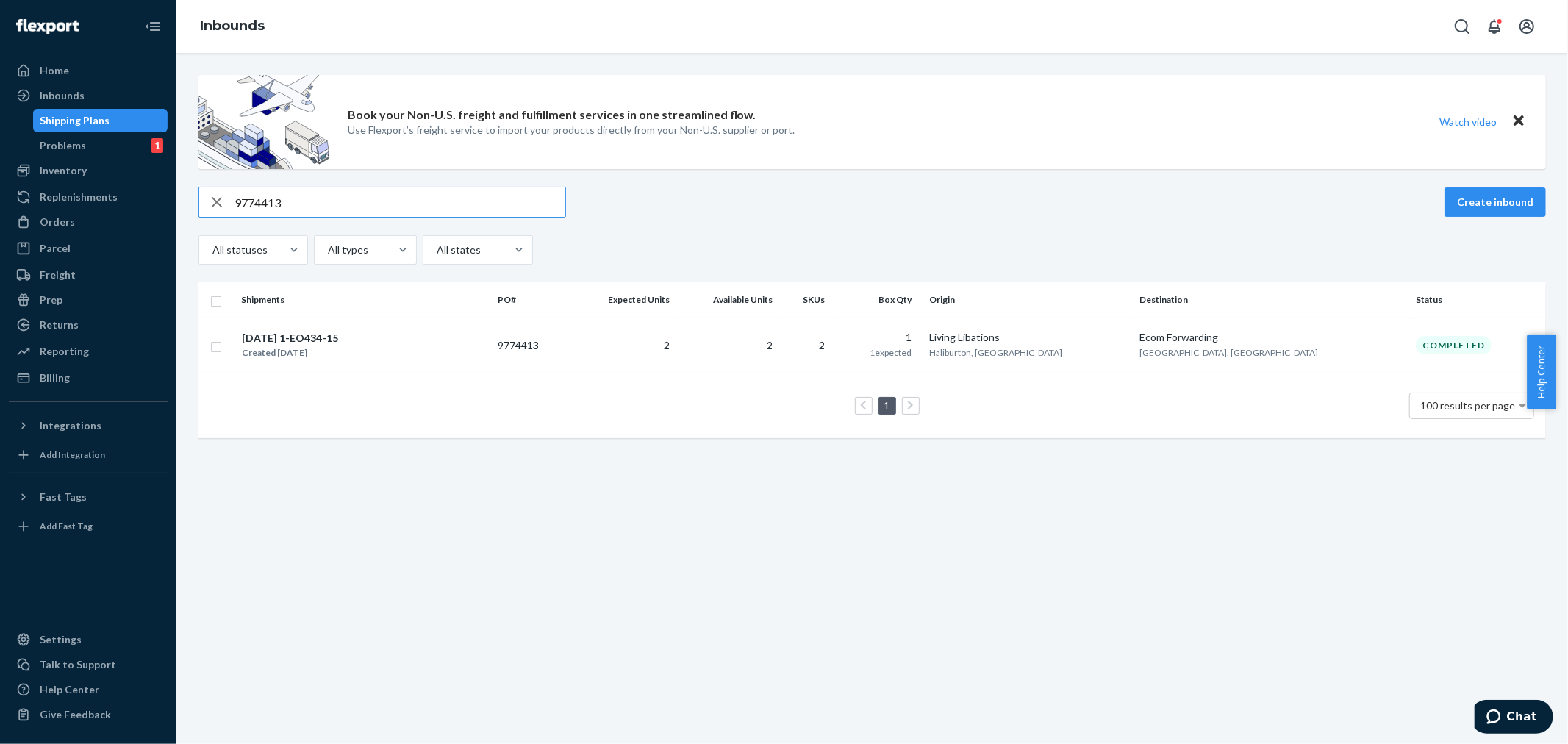
click at [287, 213] on input "9774413" at bounding box center [400, 202] width 331 height 30
drag, startPoint x: 287, startPoint y: 200, endPoint x: 215, endPoint y: 187, distance: 73.2
click at [214, 189] on div "9774413" at bounding box center [382, 202] width 366 height 30
paste input "41770"
type input "9741770"
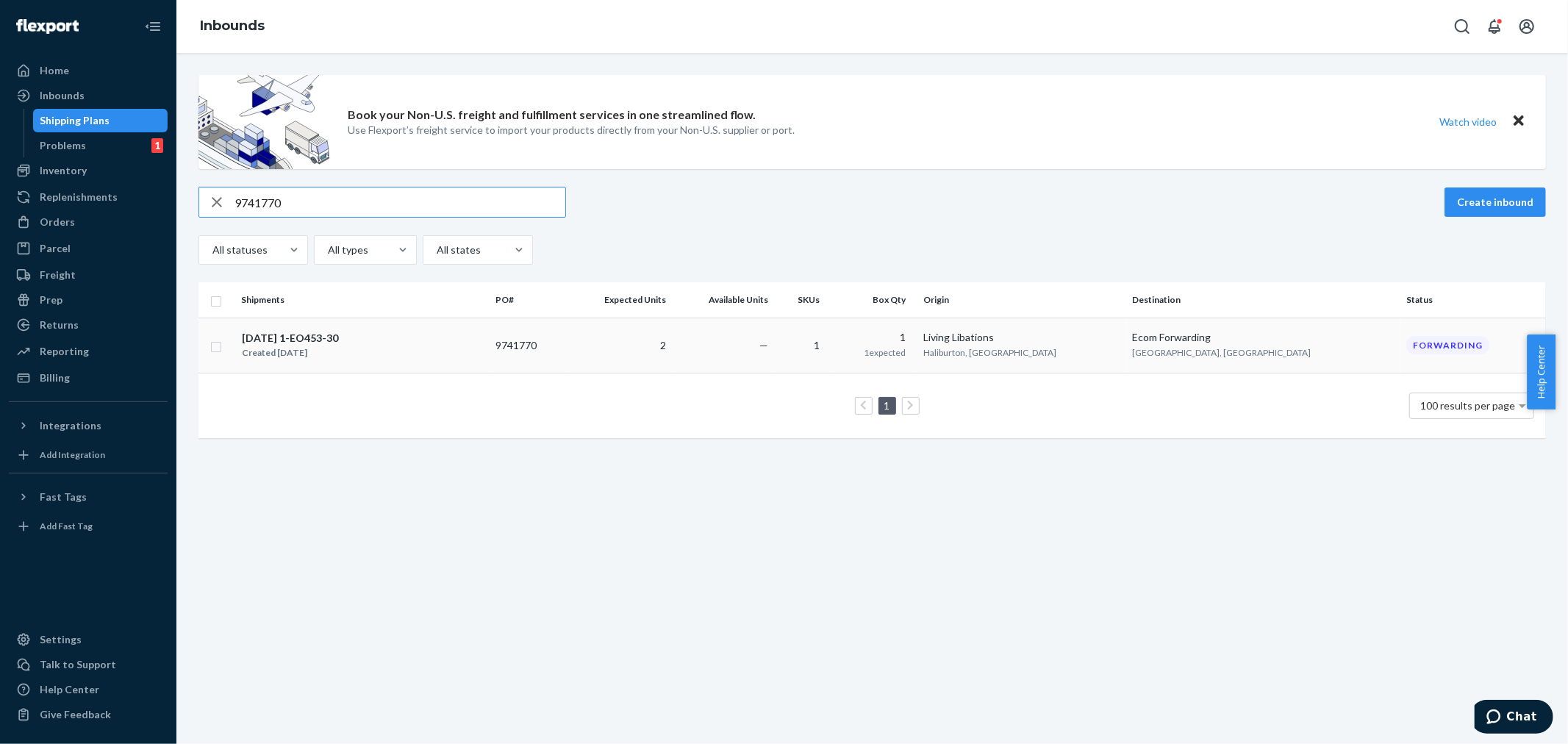
click at [391, 354] on div "[DATE] 1-EO453-30 Created [DATE]" at bounding box center [362, 346] width 242 height 31
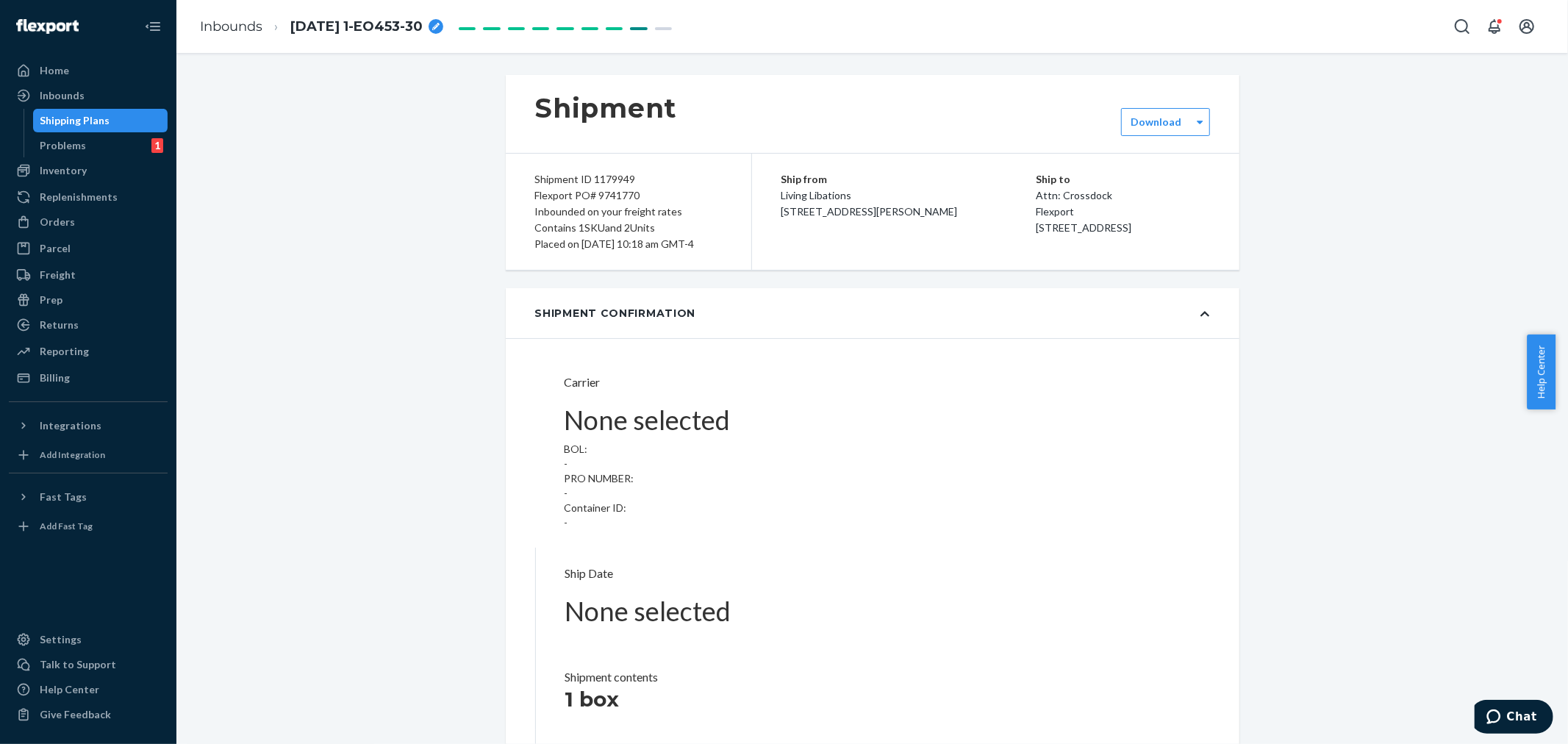
type input "LL2506300938"
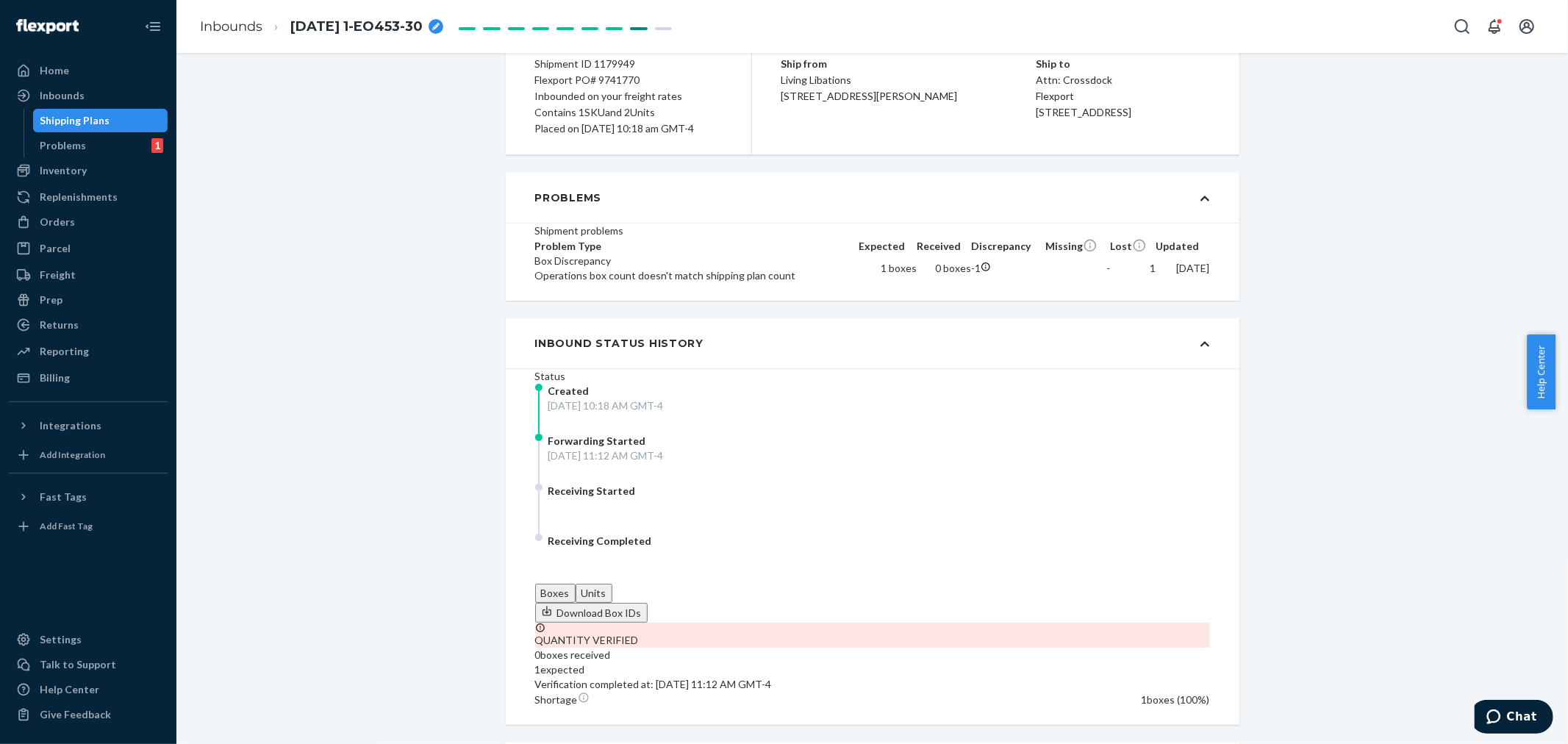
scroll to position [163, 0]
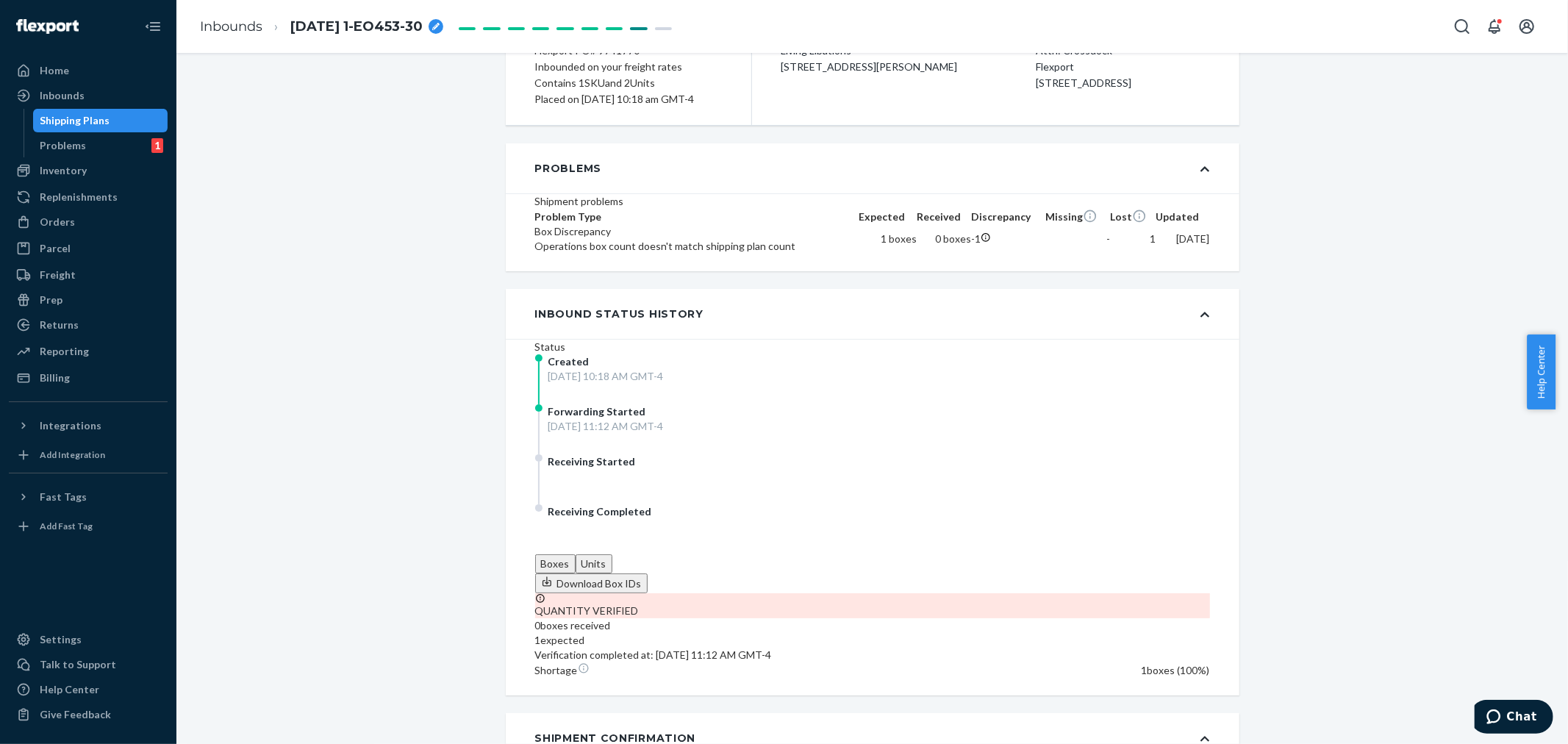
drag, startPoint x: 62, startPoint y: 103, endPoint x: 70, endPoint y: 116, distance: 15.3
click at [62, 103] on div "Inbounds" at bounding box center [88, 95] width 156 height 21
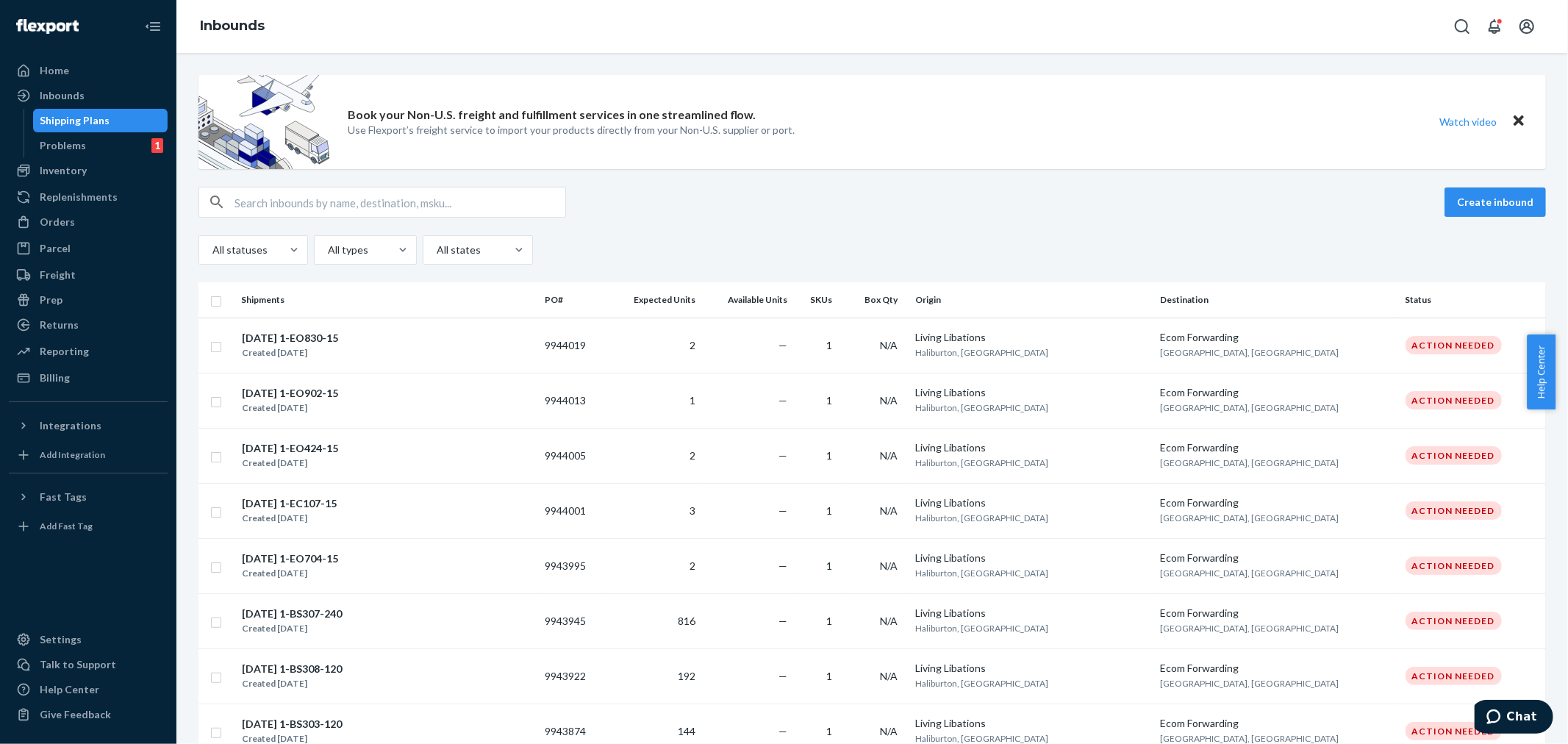
click at [262, 202] on input "text" at bounding box center [400, 202] width 331 height 30
paste input "9774449"
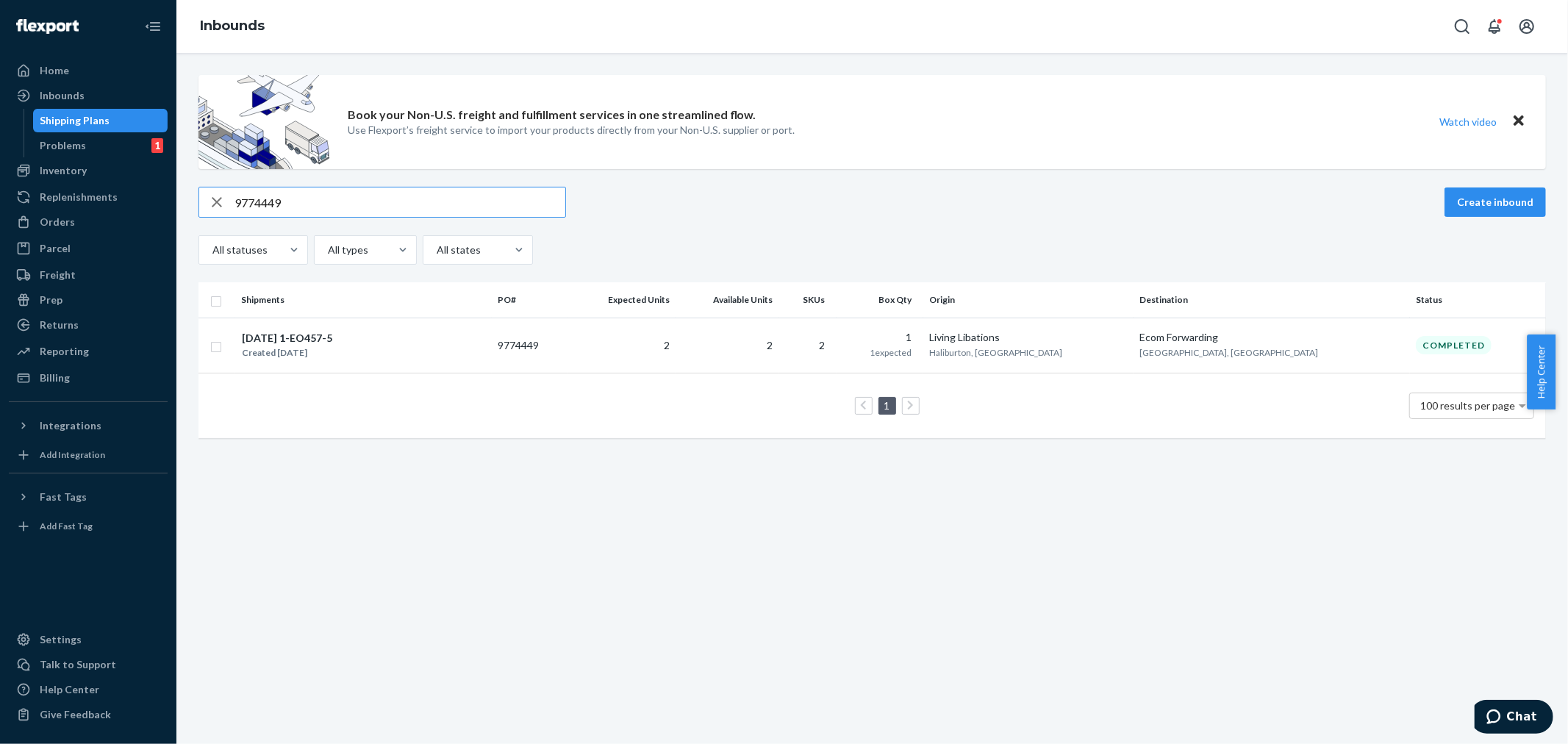
drag, startPoint x: 287, startPoint y: 193, endPoint x: 184, endPoint y: 194, distance: 103.0
click at [184, 194] on div "Book your Non-U.S. freight and fulfillment services in one streamlined flow. Us…" at bounding box center [872, 398] width 1391 height 691
paste input "7157"
drag, startPoint x: 301, startPoint y: 206, endPoint x: 168, endPoint y: 207, distance: 133.0
click at [169, 206] on div "Home Inbounds Shipping Plans Problems 1 Inventory Products Branded Packaging Re…" at bounding box center [784, 372] width 1568 height 744
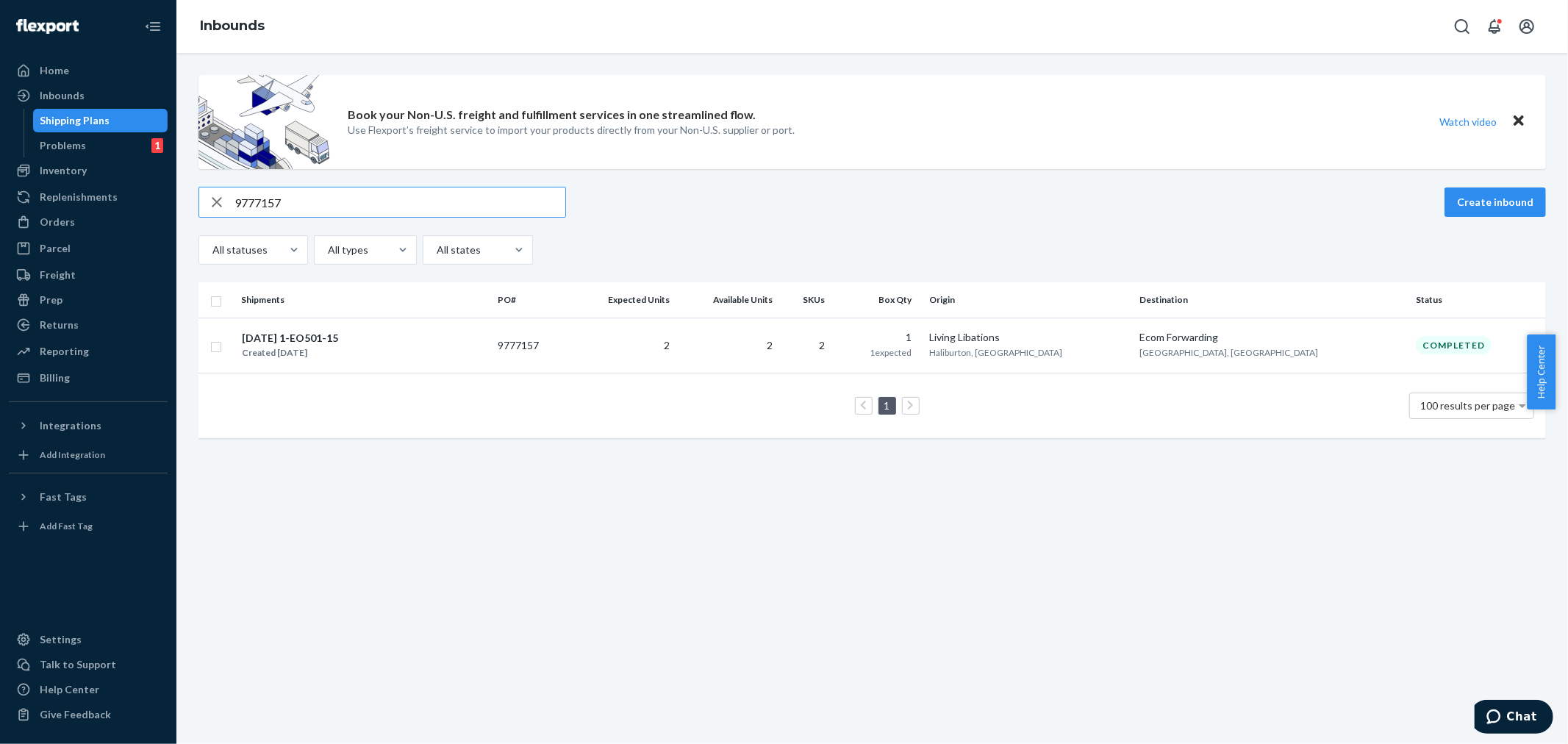
paste input "67615"
drag, startPoint x: 284, startPoint y: 199, endPoint x: 172, endPoint y: 219, distance: 113.8
click at [200, 203] on div "9767615" at bounding box center [382, 202] width 366 height 30
paste input "75406"
type input "9775406"
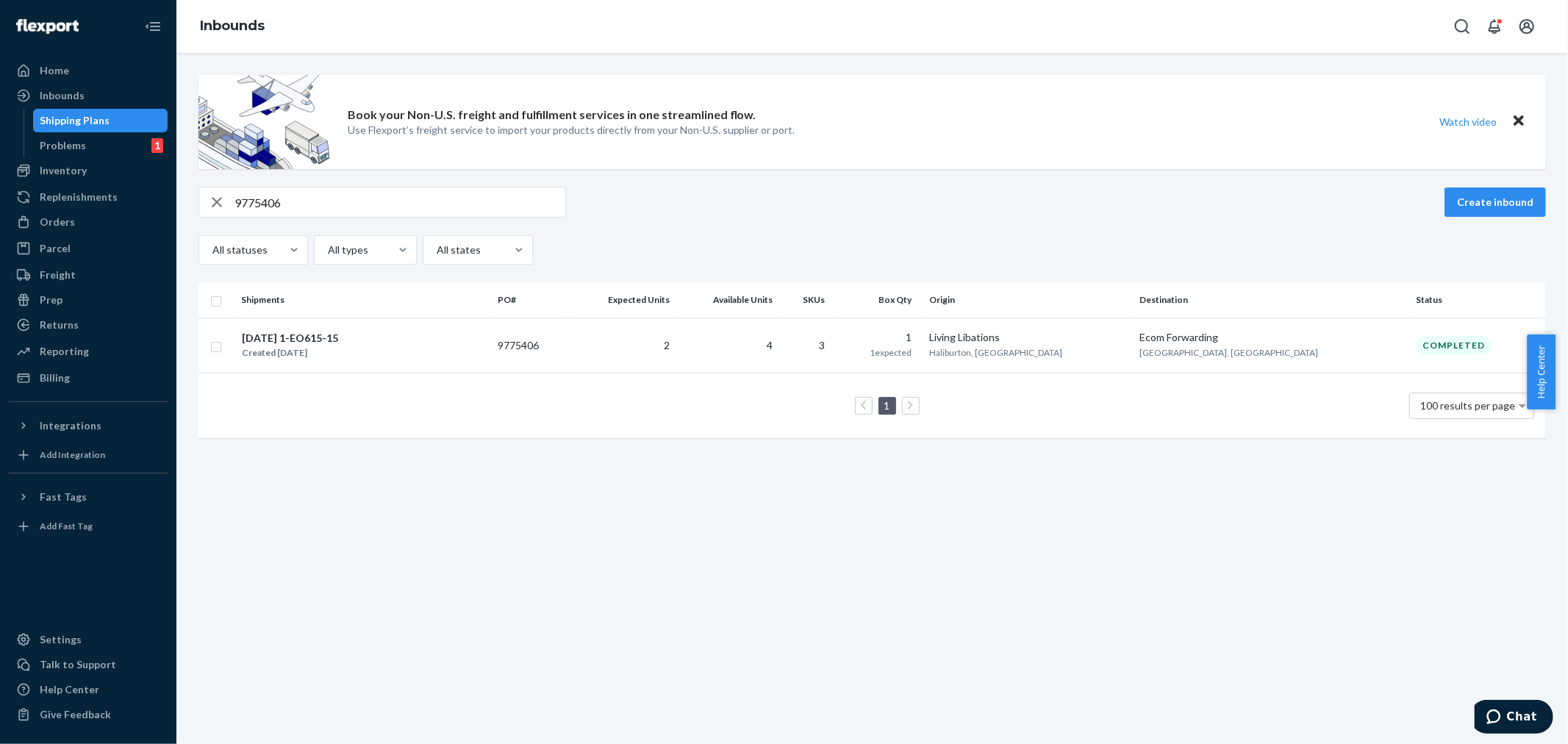
click at [413, 328] on td "[DATE] 1-EO615-15 Created [DATE]" at bounding box center [363, 345] width 256 height 55
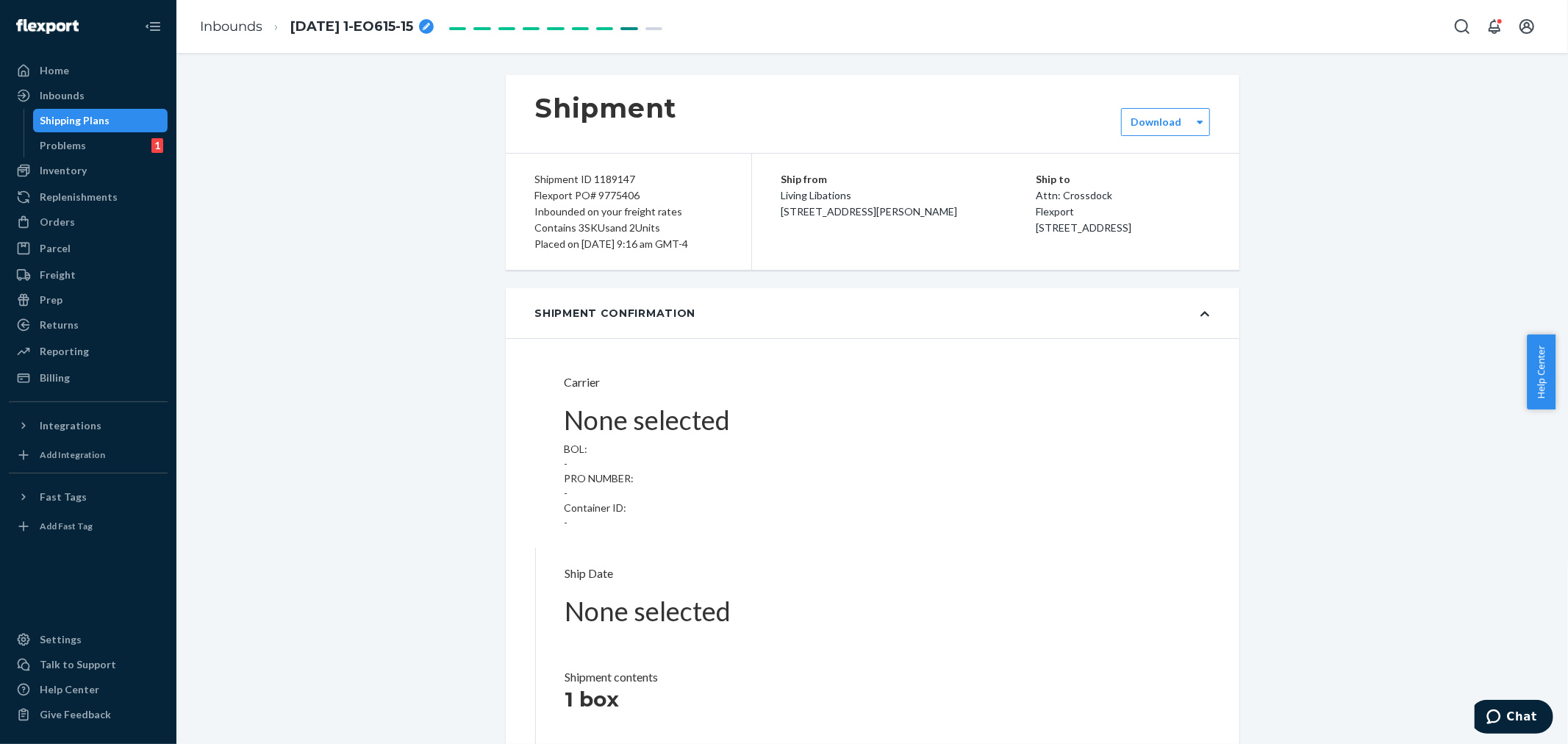
type input "LL2506300938"
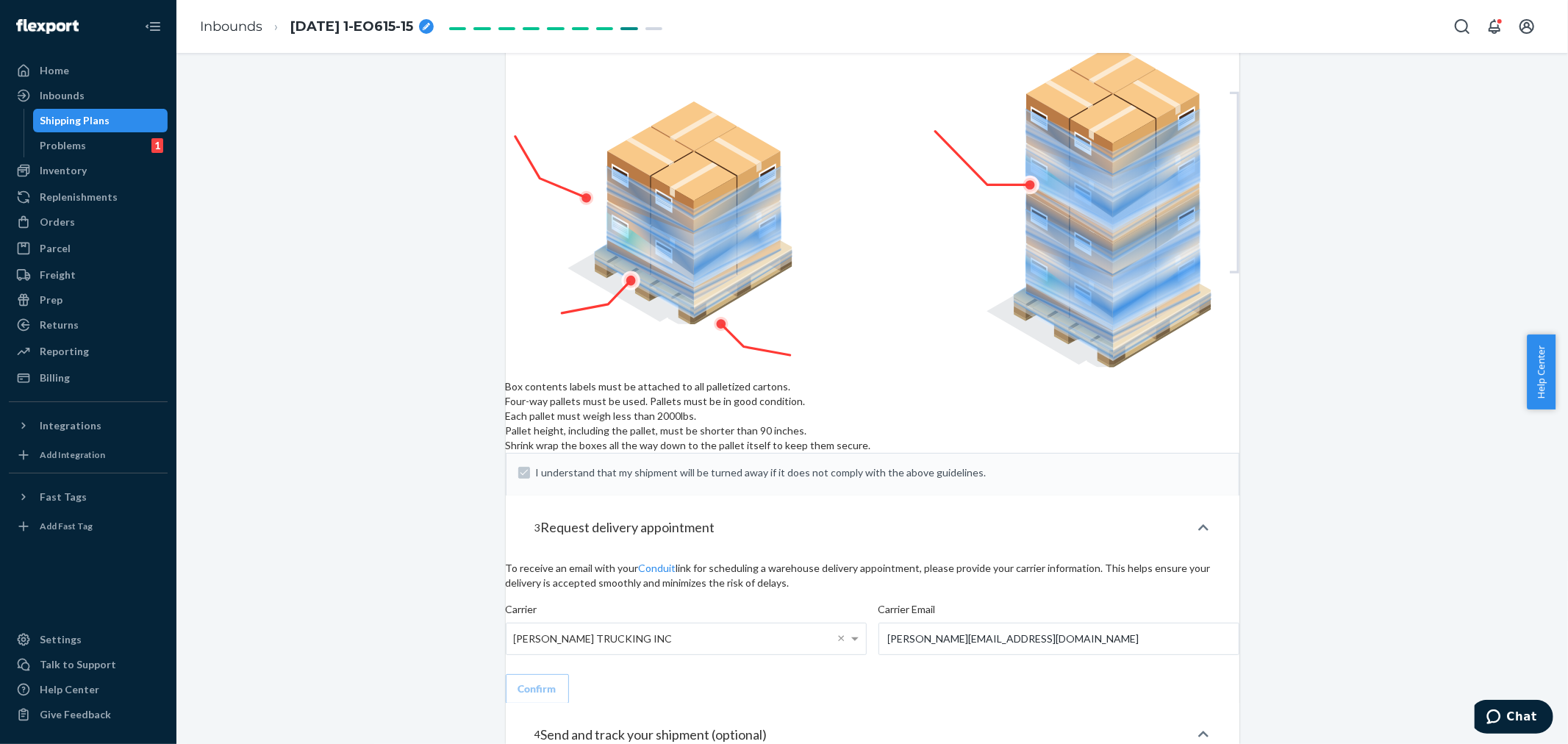
scroll to position [2099, 0]
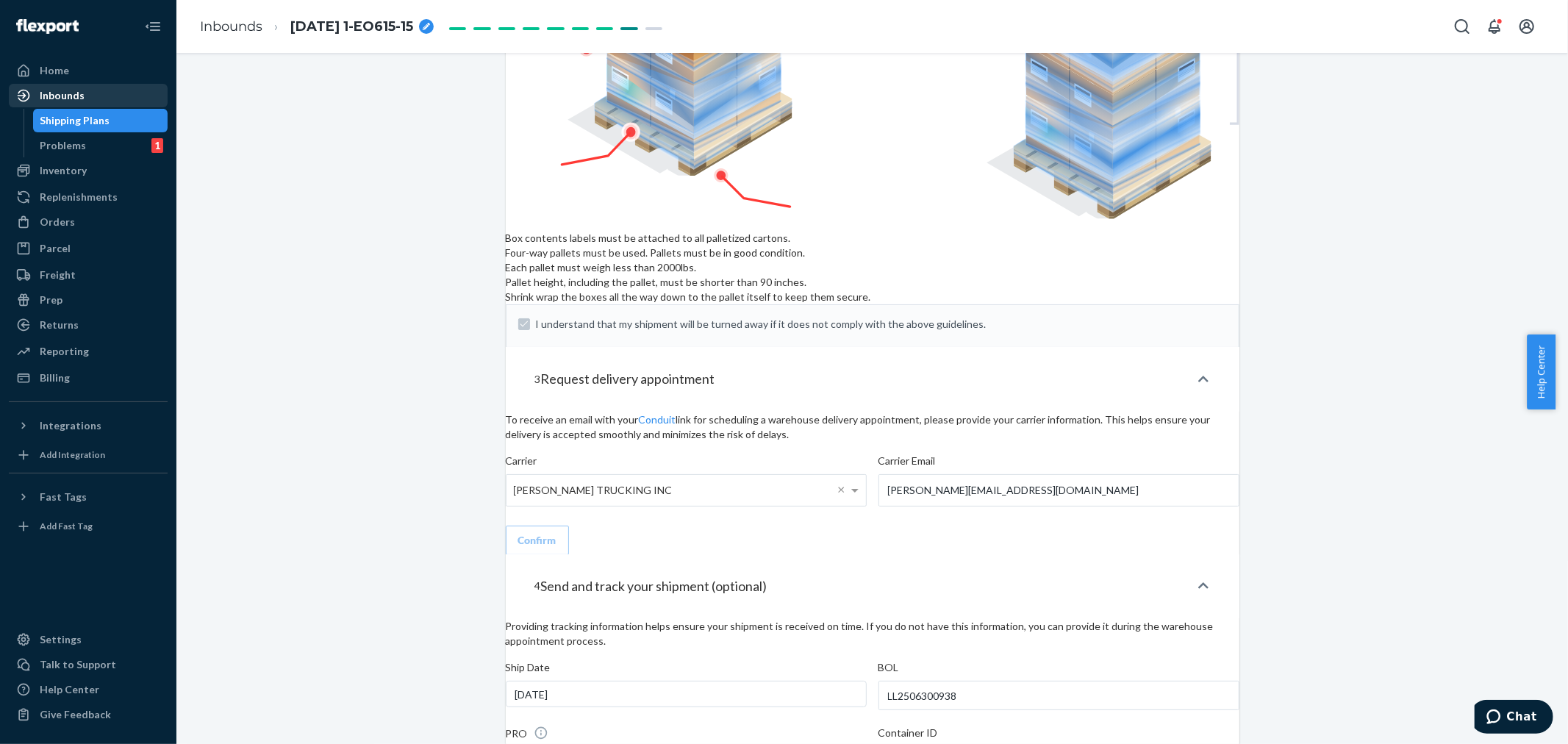
drag, startPoint x: 81, startPoint y: 99, endPoint x: 89, endPoint y: 96, distance: 8.5
click at [81, 99] on div "Inbounds" at bounding box center [62, 95] width 45 height 15
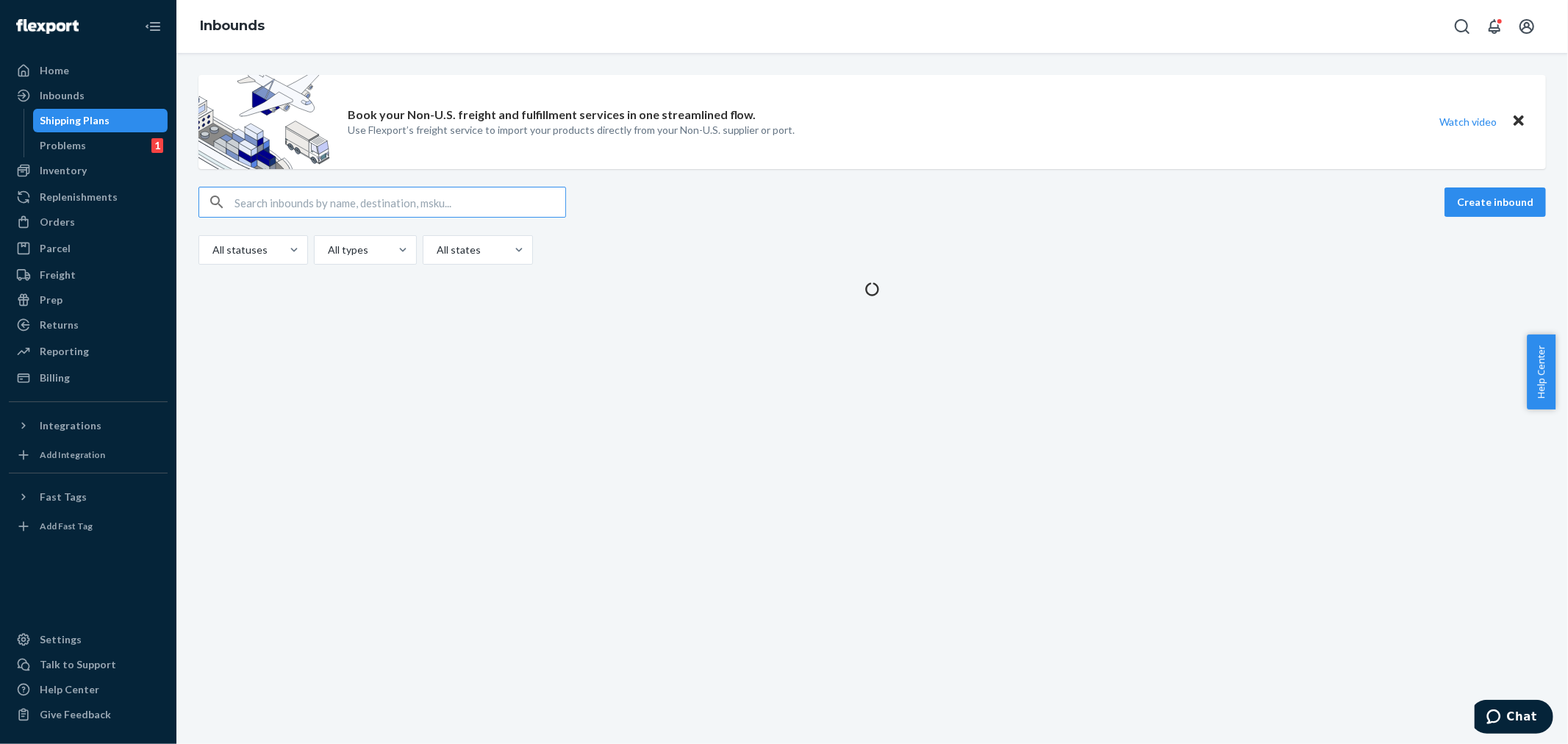
click at [250, 205] on input "text" at bounding box center [400, 202] width 331 height 30
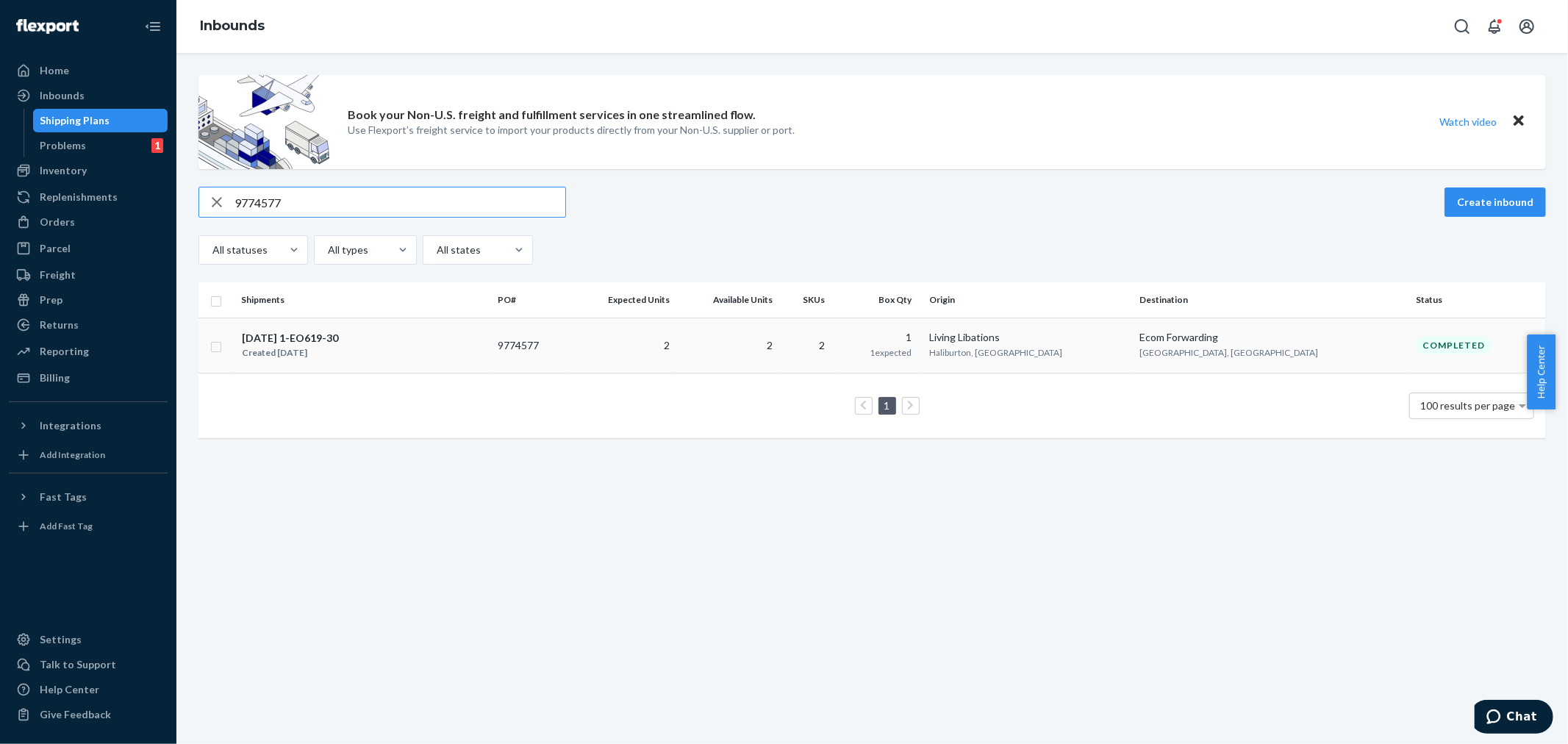
type input "9774577"
click at [779, 344] on td "2" at bounding box center [727, 345] width 103 height 55
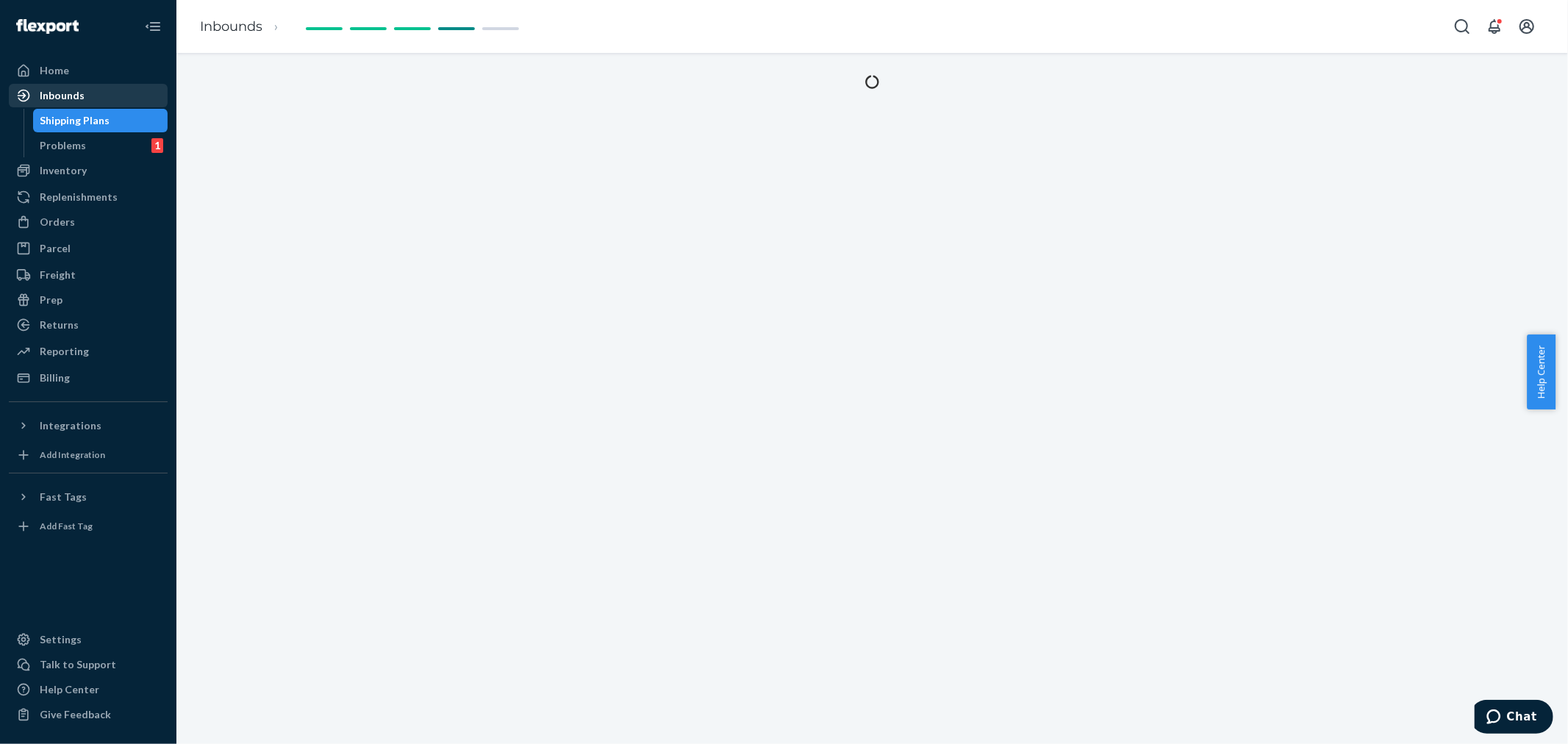
drag, startPoint x: 65, startPoint y: 92, endPoint x: 123, endPoint y: 171, distance: 98.0
click at [67, 92] on div "Inbounds" at bounding box center [62, 95] width 45 height 15
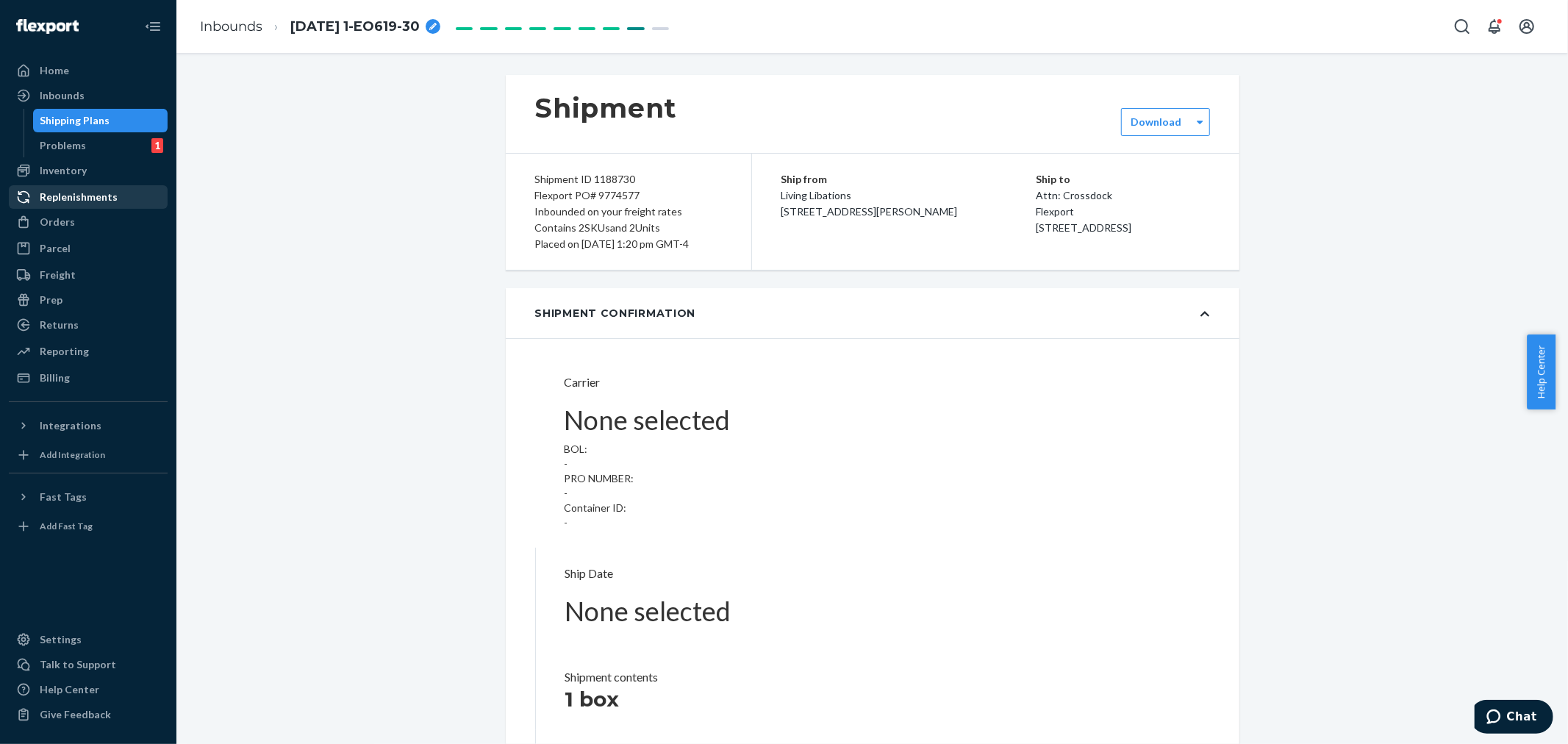
type input "LL2506300938"
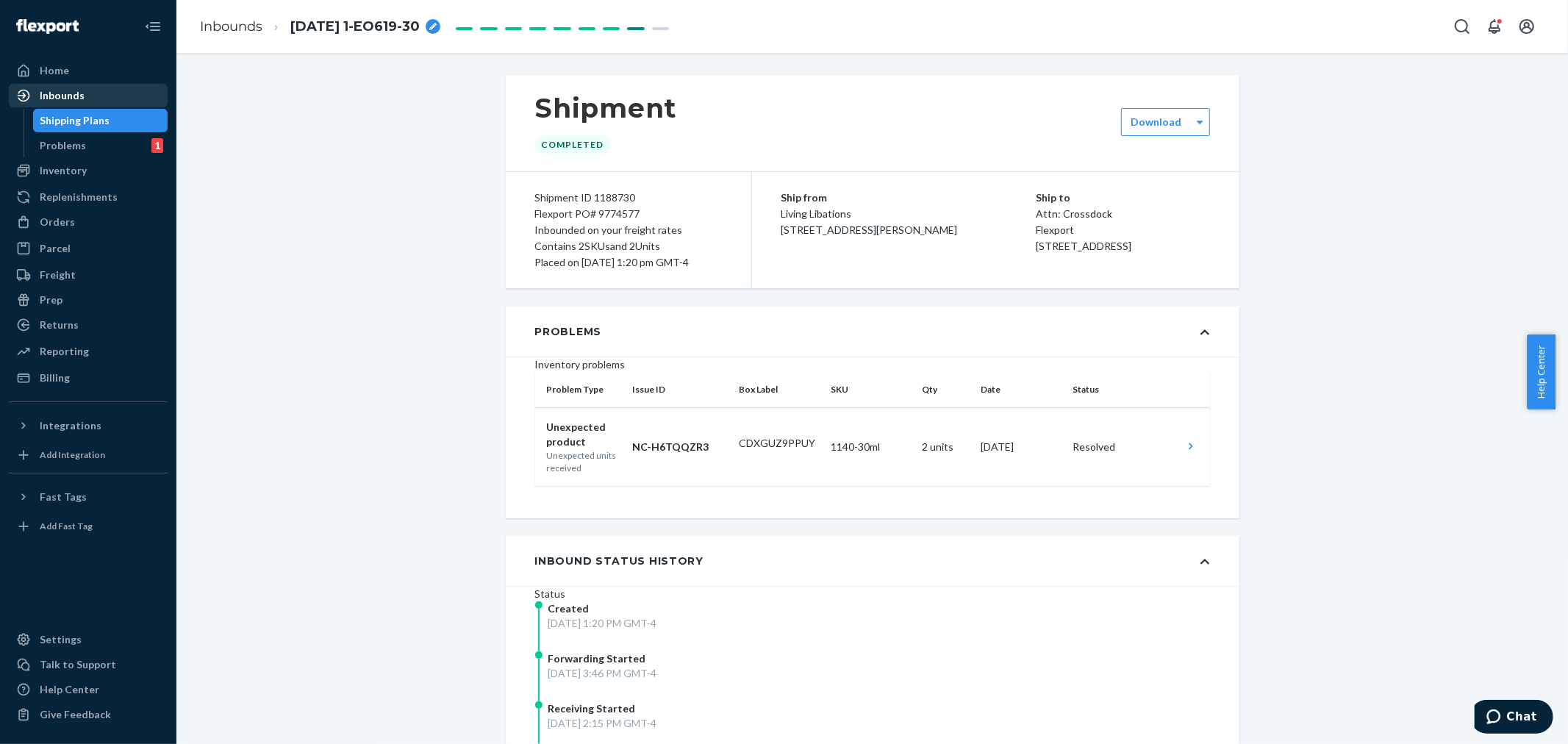
click at [73, 91] on div "Inbounds" at bounding box center [62, 95] width 45 height 15
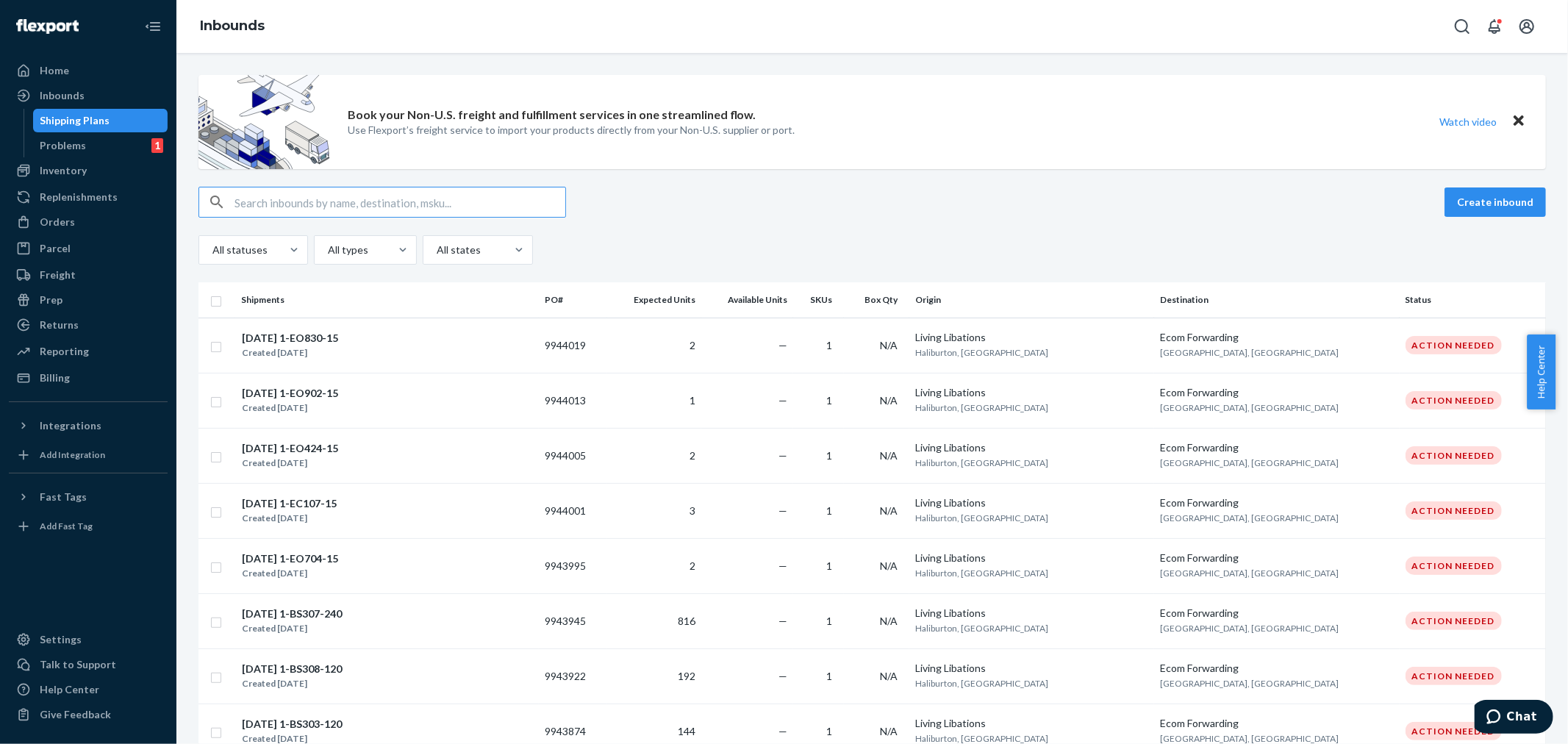
click at [270, 206] on input "text" at bounding box center [400, 202] width 331 height 30
type input "9760172"
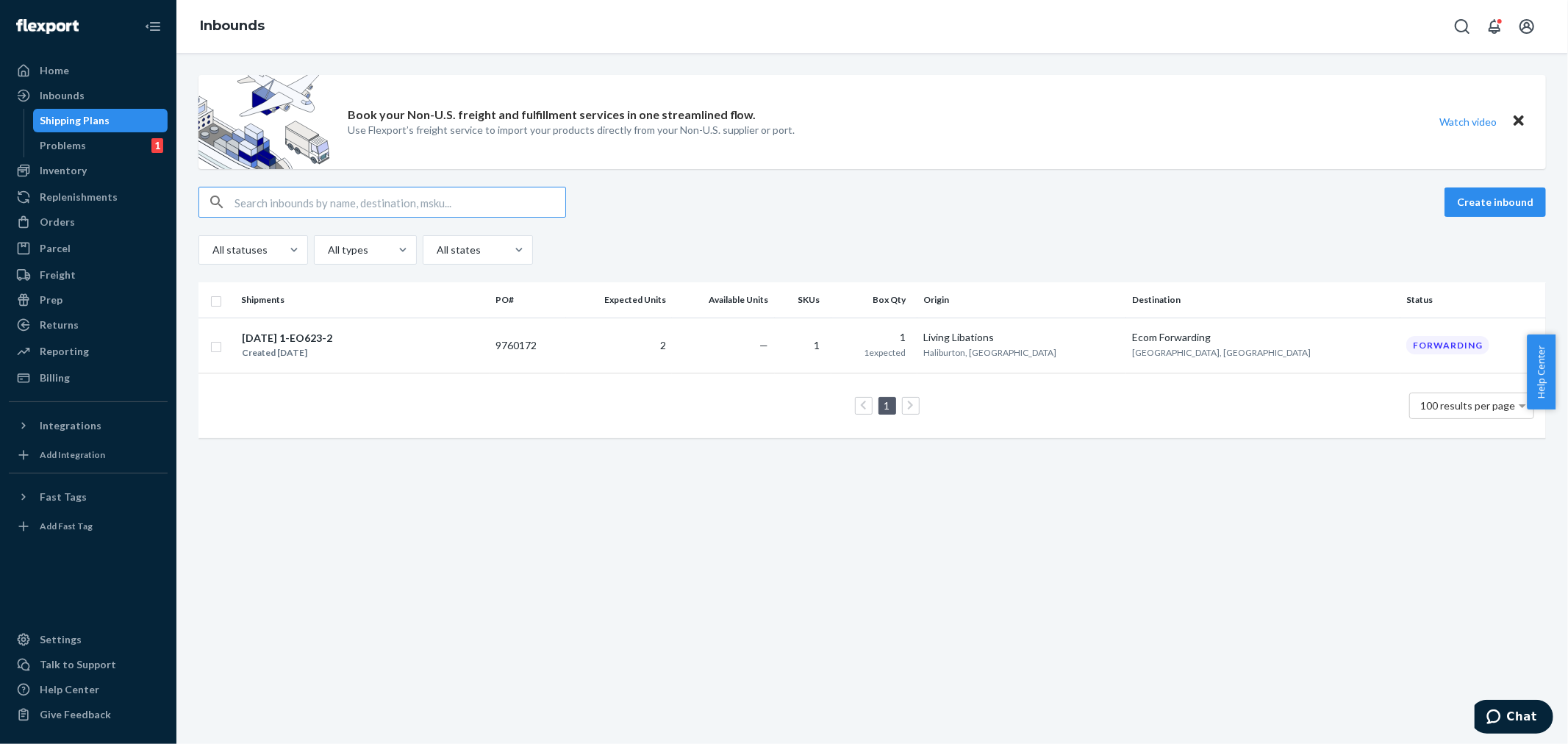
click at [251, 194] on input "text" at bounding box center [400, 202] width 331 height 30
type input "9760172"
click at [648, 334] on td "2" at bounding box center [618, 345] width 106 height 55
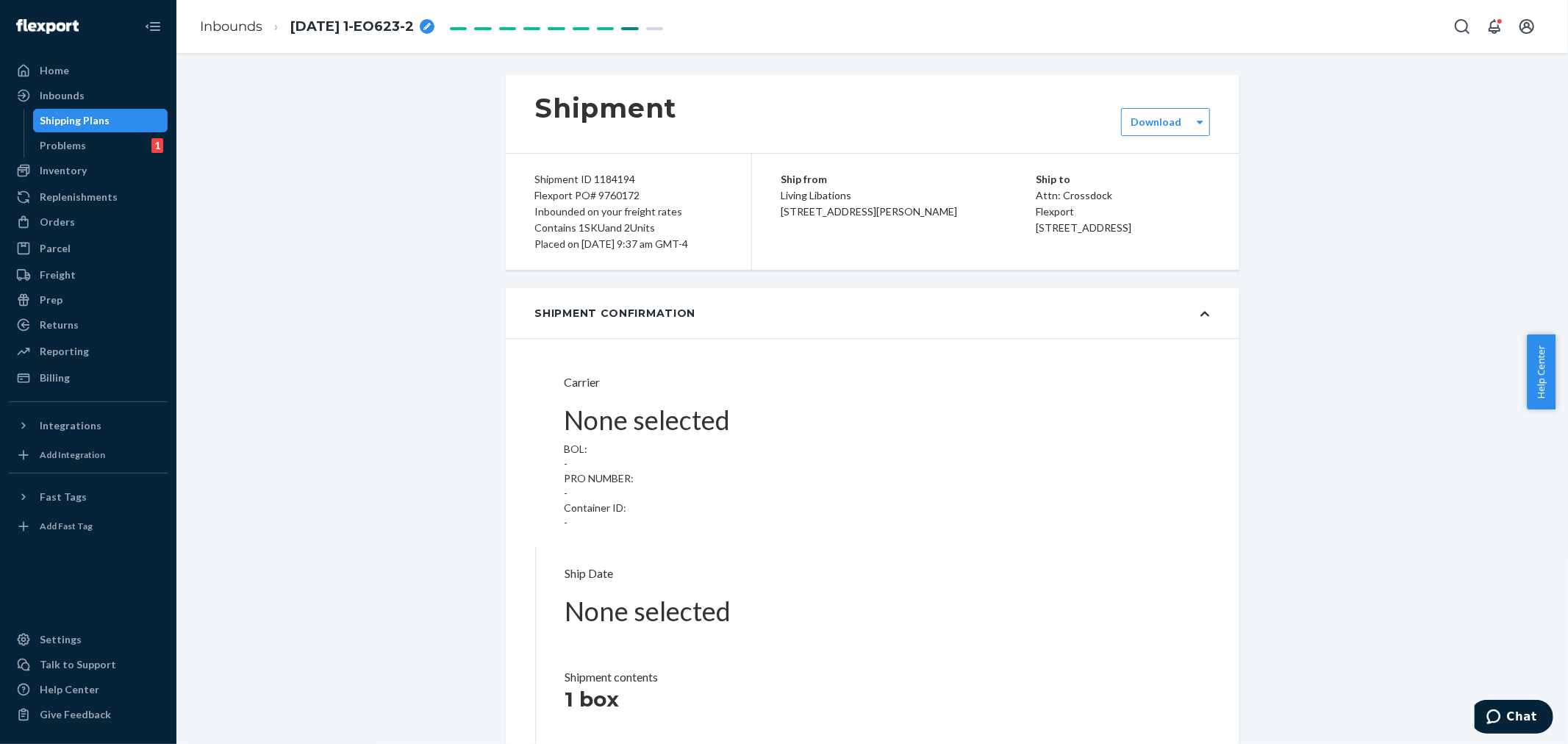
type input "LL2506300938"
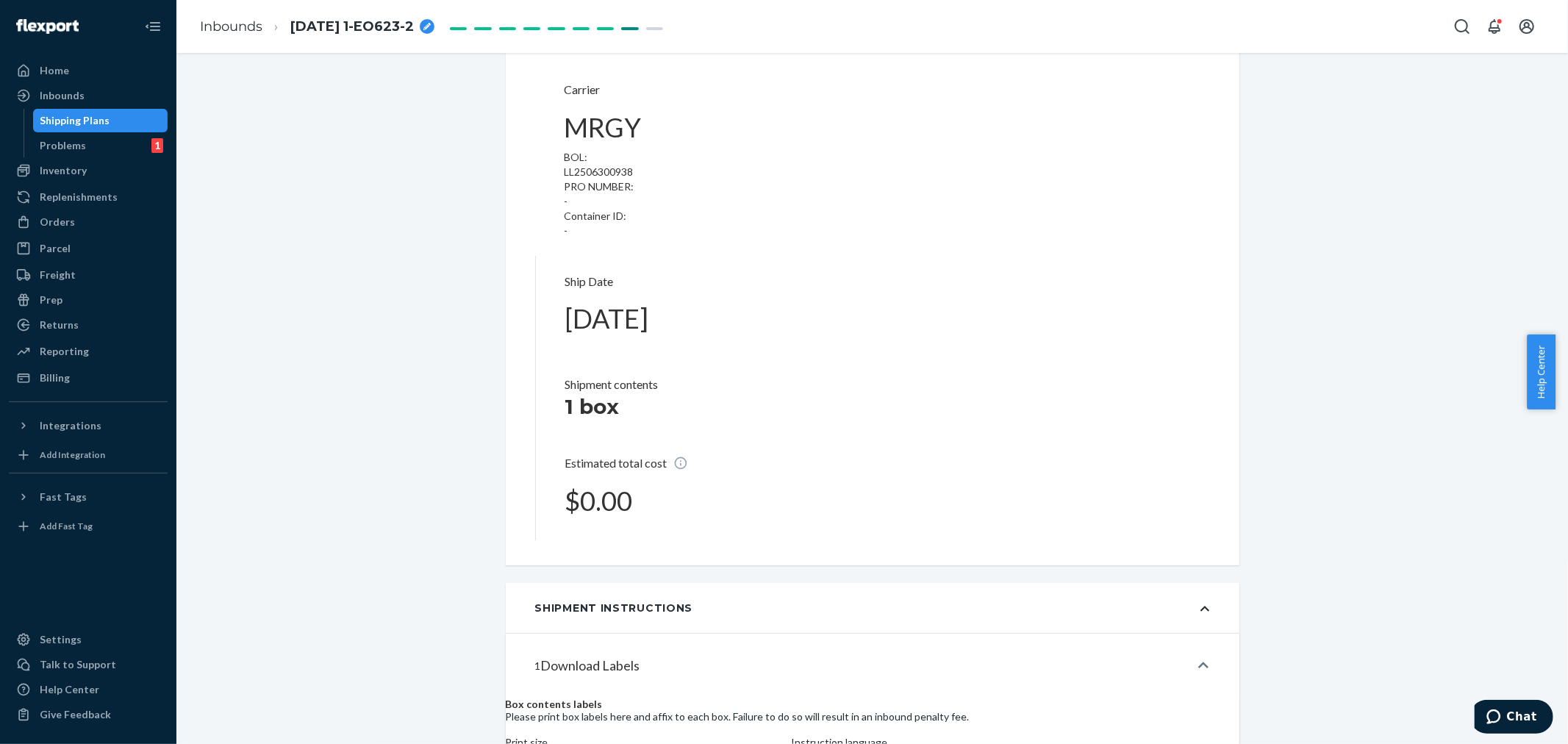
scroll to position [1061, 0]
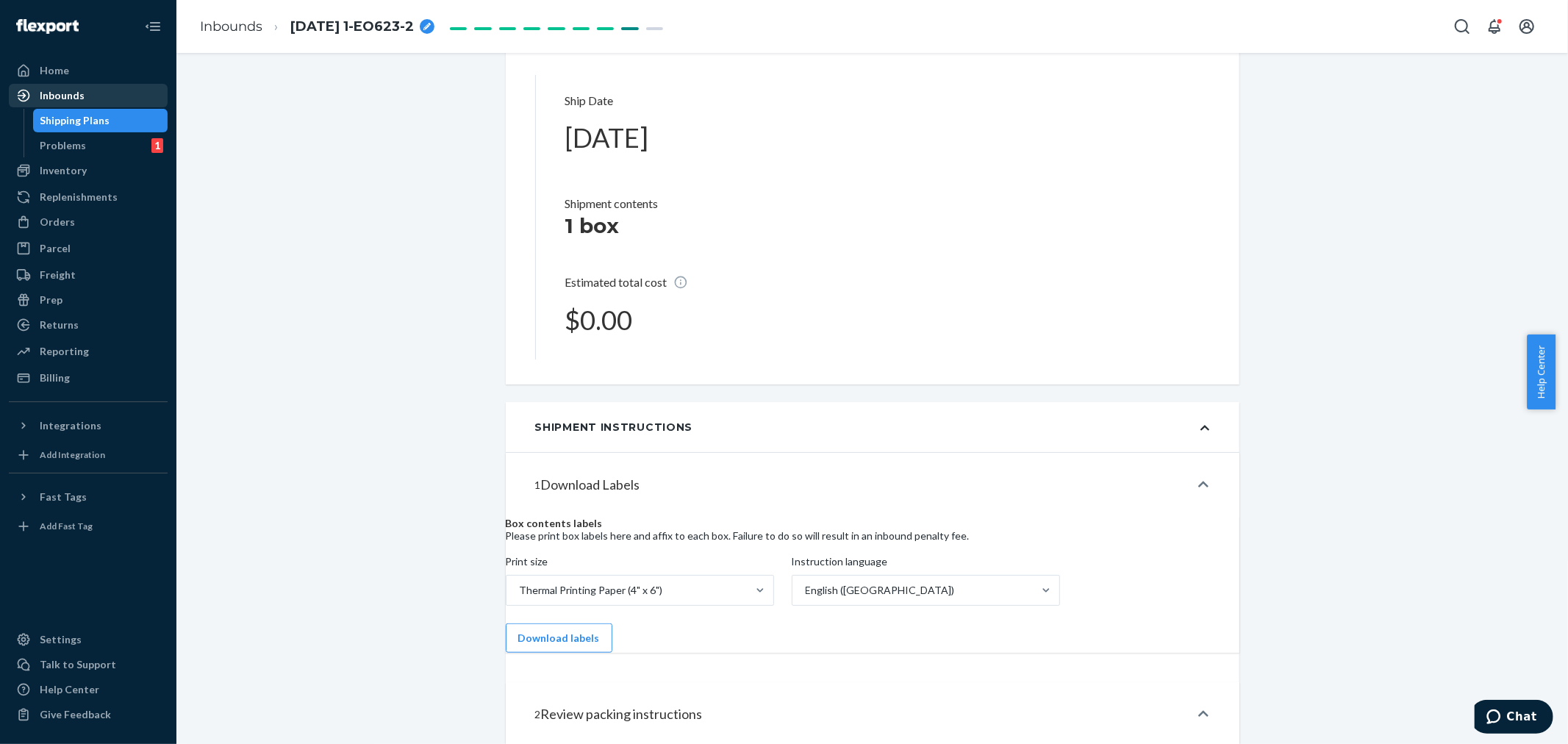
click at [50, 90] on div "Inbounds" at bounding box center [62, 95] width 45 height 15
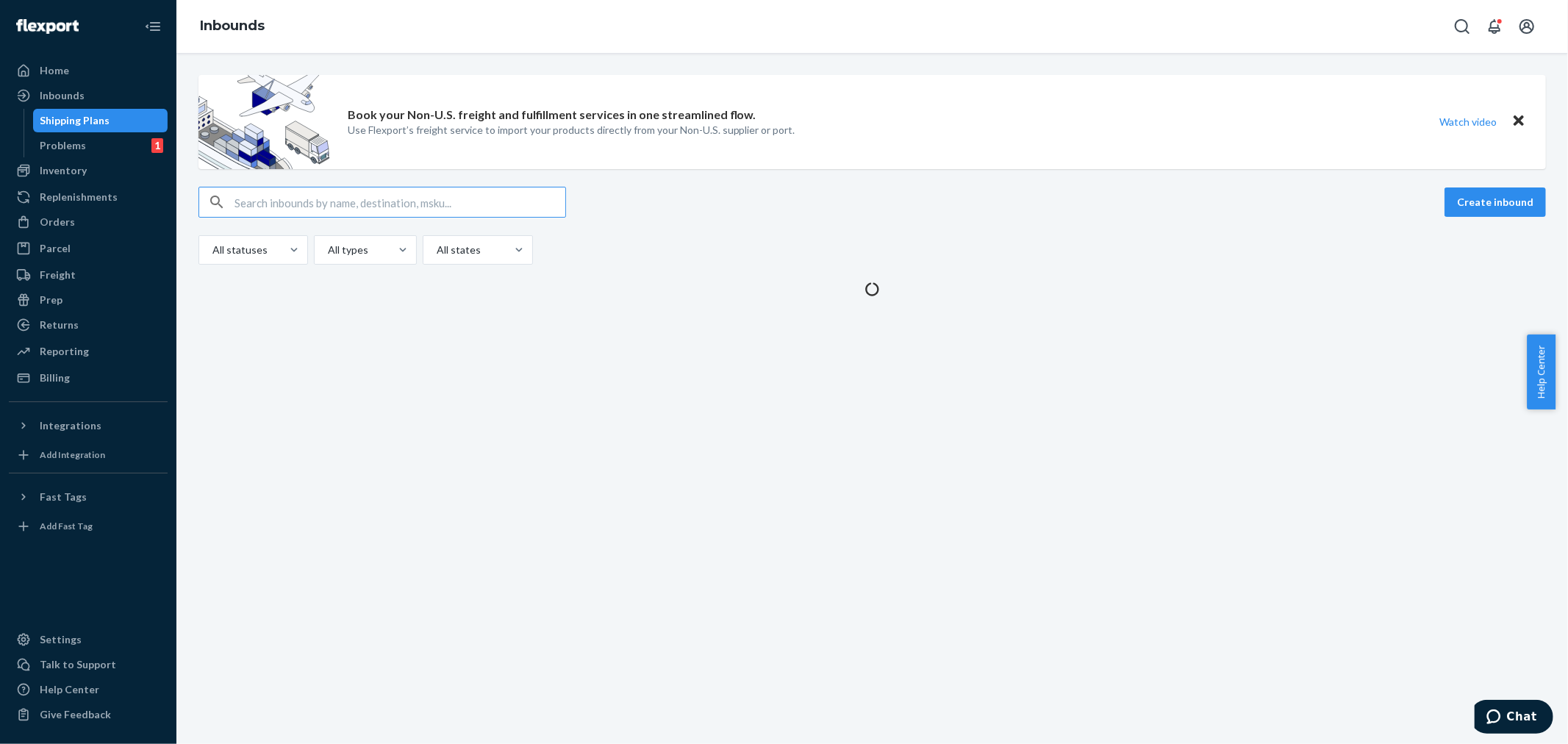
click at [251, 202] on input "text" at bounding box center [400, 202] width 331 height 30
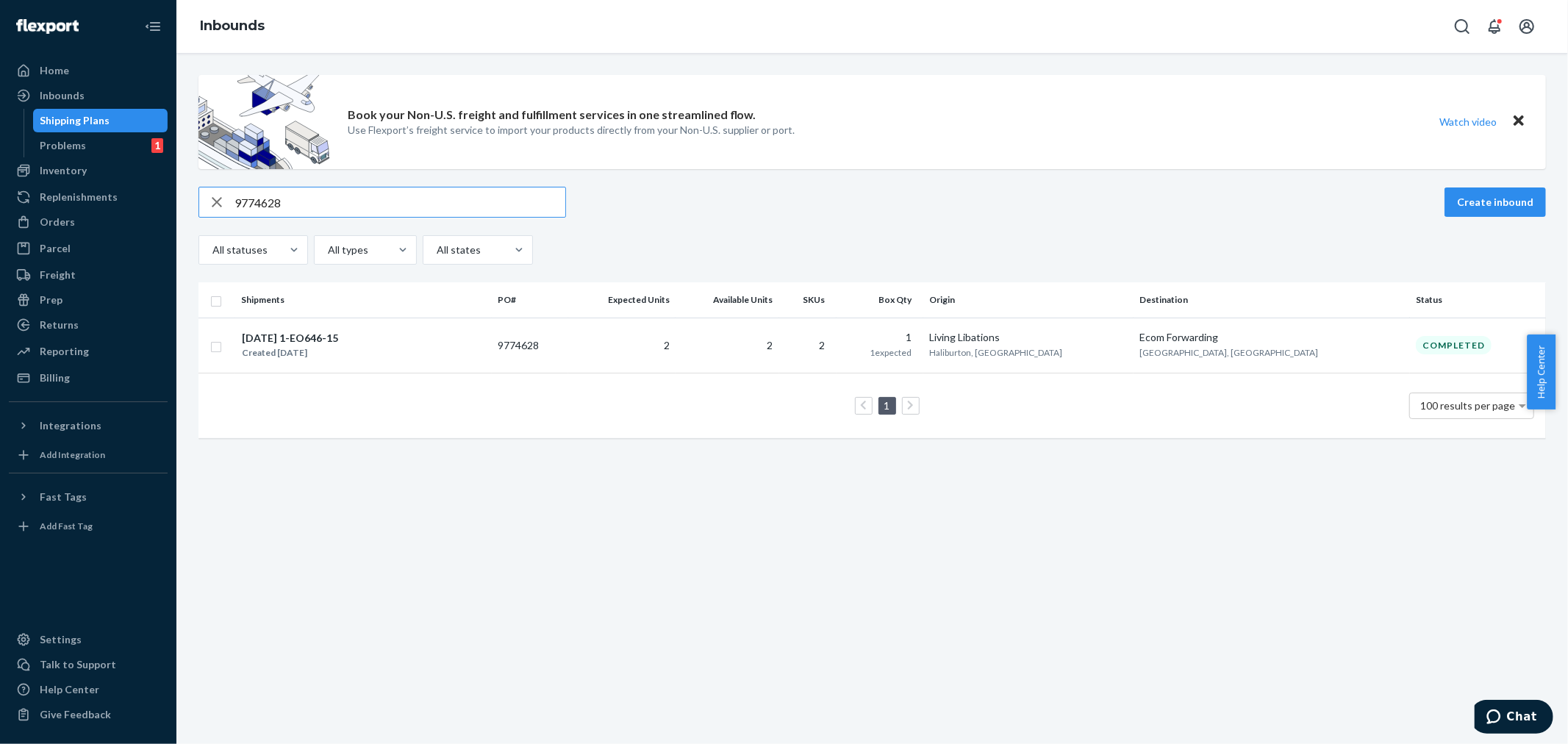
drag, startPoint x: 282, startPoint y: 197, endPoint x: 182, endPoint y: 206, distance: 100.4
click at [188, 200] on div "Book your Non-U.S. freight and fulfillment services in one streamlined flow. Us…" at bounding box center [872, 263] width 1369 height 378
paste input "5371"
drag, startPoint x: 284, startPoint y: 191, endPoint x: 196, endPoint y: 196, distance: 88.1
click at [183, 193] on div "Book your Non-U.S. freight and fulfillment services in one streamlined flow. Us…" at bounding box center [872, 398] width 1391 height 691
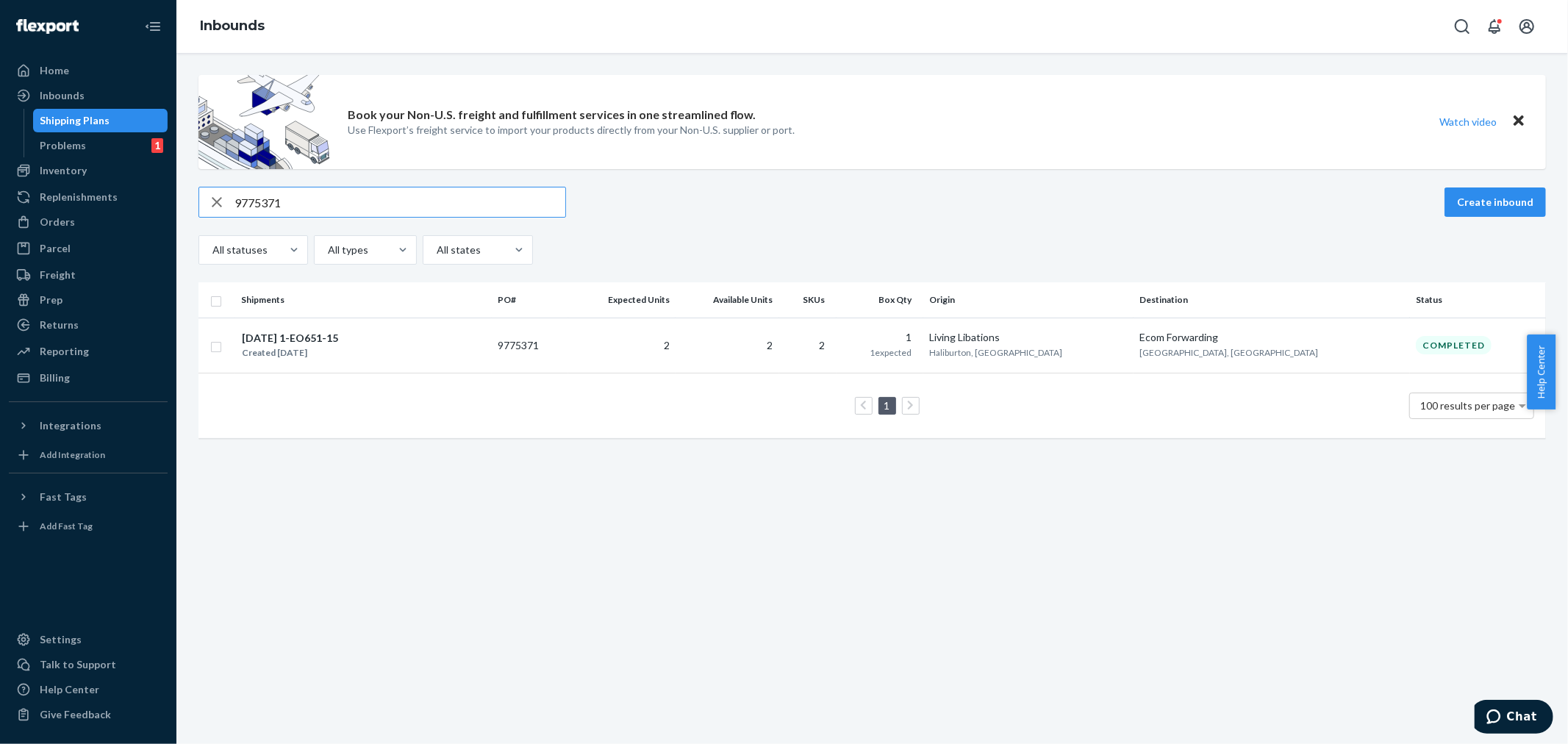
paste input "4922"
drag, startPoint x: 302, startPoint y: 205, endPoint x: 181, endPoint y: 213, distance: 121.3
click at [180, 211] on div "Book your Non-U.S. freight and fulfillment services in one streamlined flow. Us…" at bounding box center [872, 398] width 1391 height 691
paste input "15"
drag, startPoint x: 292, startPoint y: 206, endPoint x: 204, endPoint y: 211, distance: 88.1
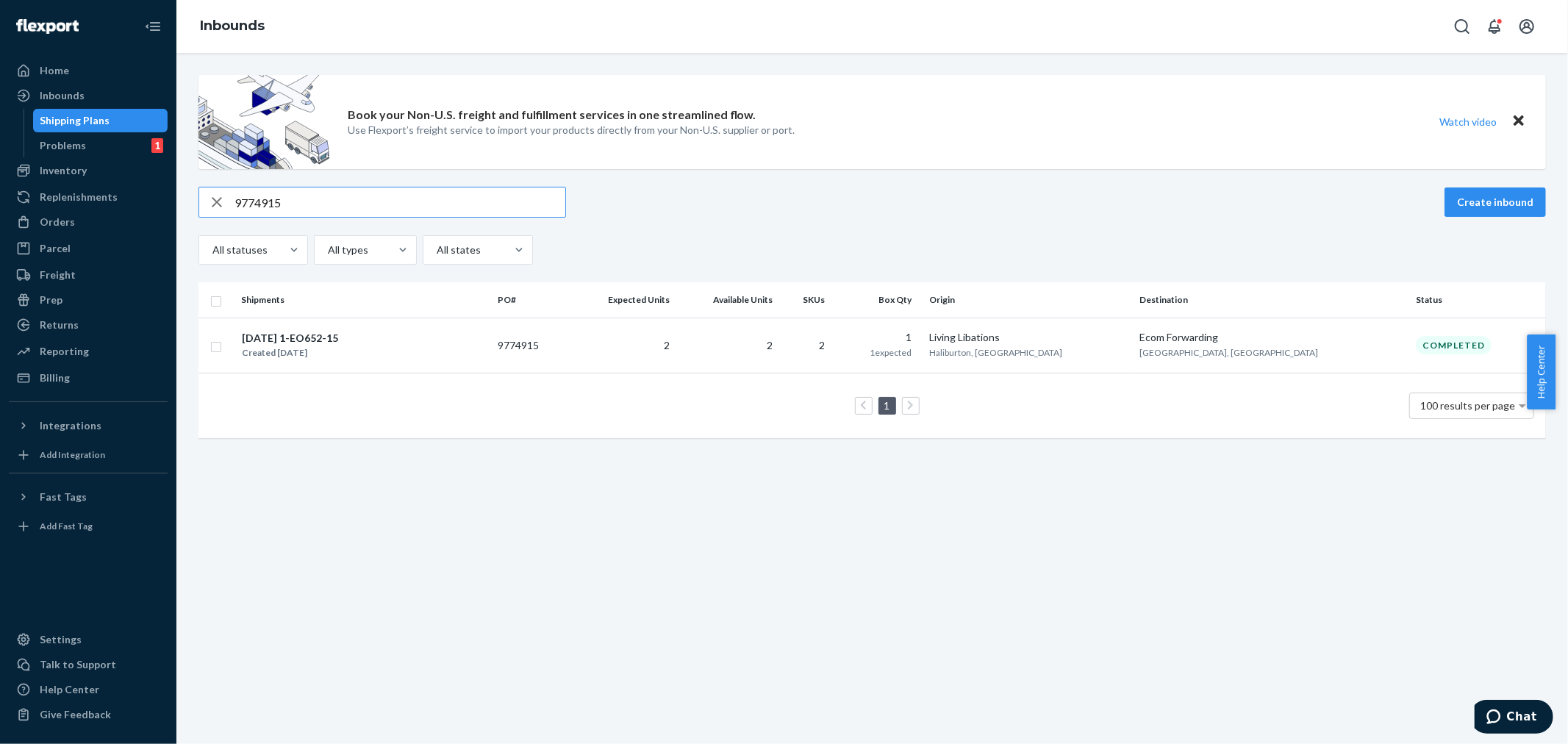
click at [204, 211] on div "9774915" at bounding box center [382, 202] width 366 height 30
paste input "2"
drag, startPoint x: 297, startPoint y: 197, endPoint x: 185, endPoint y: 194, distance: 112.0
click at [185, 194] on div "Book your Non-U.S. freight and fulfillment services in one streamlined flow. Us…" at bounding box center [872, 398] width 1391 height 691
paste input "55499"
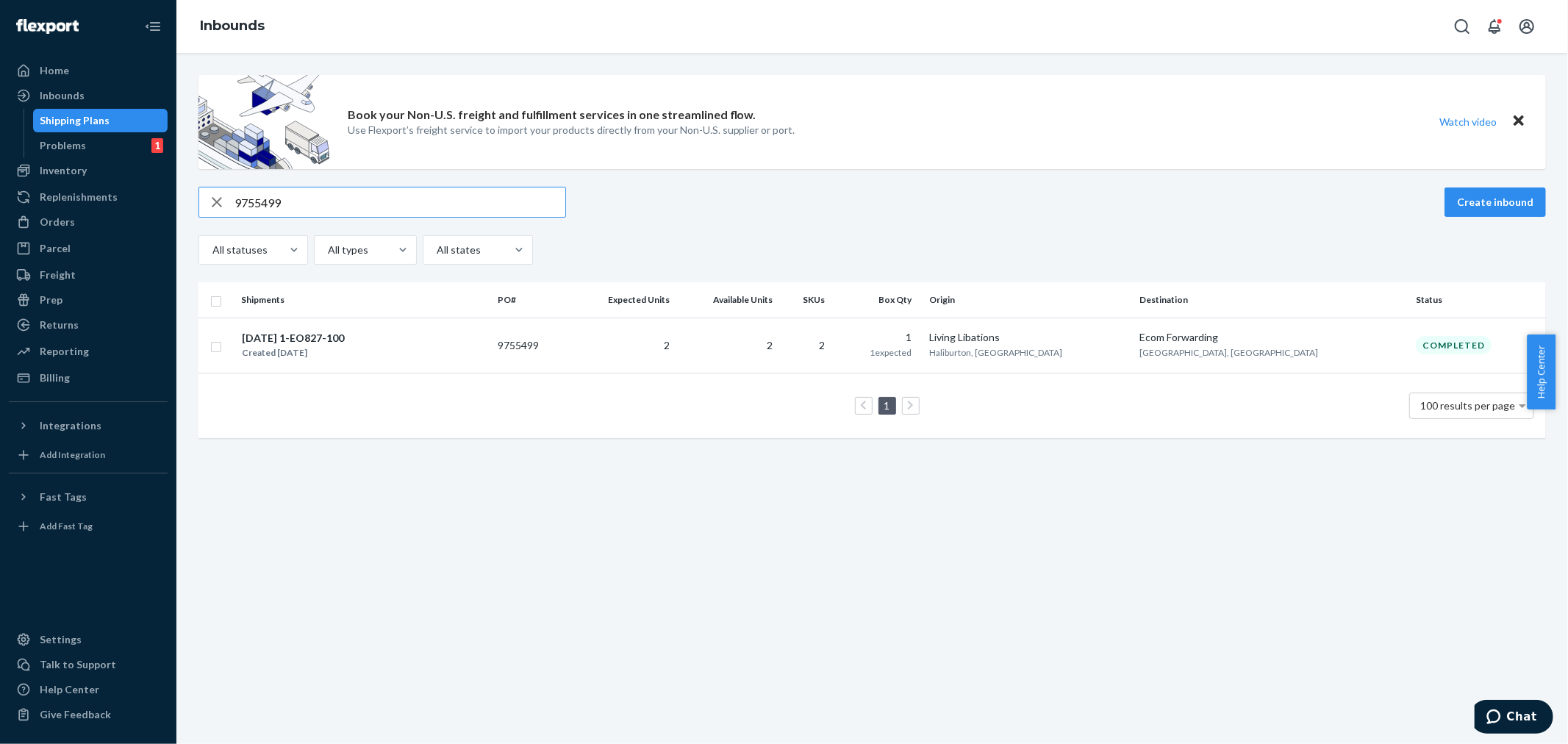
drag, startPoint x: 295, startPoint y: 203, endPoint x: 184, endPoint y: 197, distance: 111.2
click at [184, 197] on div "Book your Non-U.S. freight and fulfillment services in one streamlined flow. Us…" at bounding box center [872, 398] width 1391 height 691
paste input "96237"
drag, startPoint x: 304, startPoint y: 194, endPoint x: 162, endPoint y: 199, distance: 142.1
click at [162, 197] on div "Home Inbounds Shipping Plans Problems 1 Inventory Products Branded Packaging Re…" at bounding box center [784, 372] width 1568 height 744
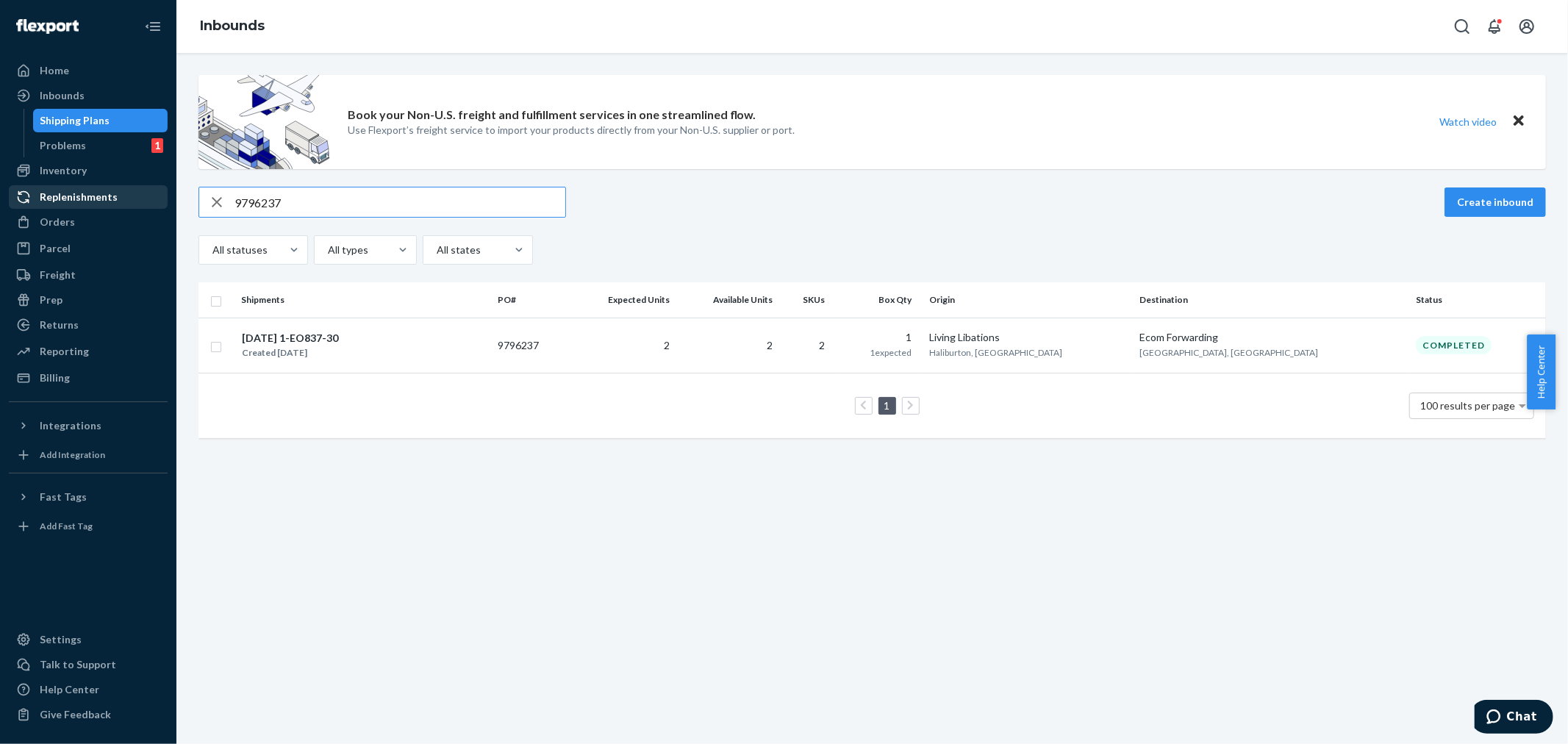
paste input "819840"
drag, startPoint x: 290, startPoint y: 197, endPoint x: 184, endPoint y: 188, distance: 106.4
click at [184, 188] on div "Book your Non-U.S. freight and fulfillment services in one streamlined flow. Us…" at bounding box center [872, 398] width 1391 height 691
paste input "36"
drag, startPoint x: 287, startPoint y: 205, endPoint x: 217, endPoint y: 199, distance: 70.3
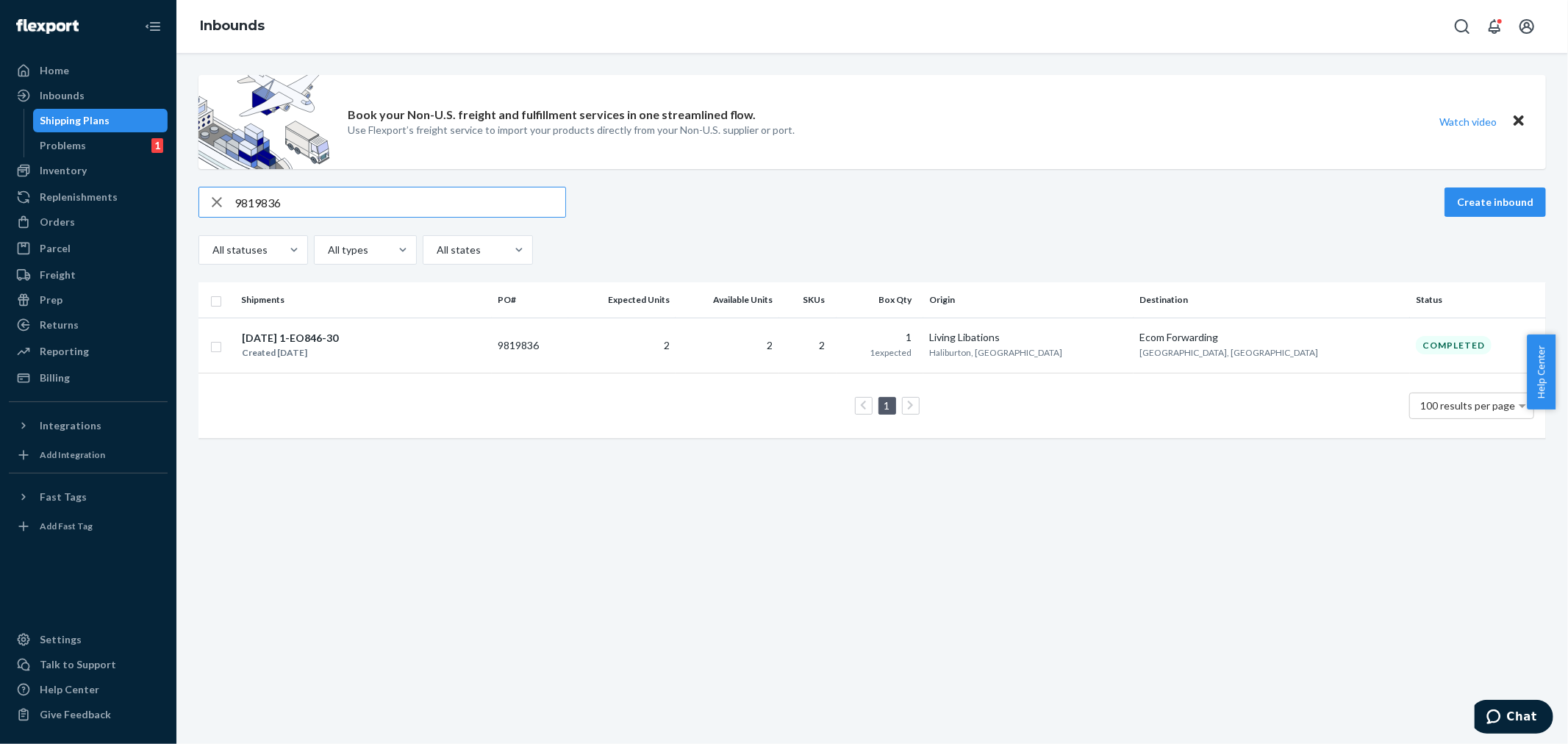
click at [217, 199] on div "9819836" at bounding box center [382, 202] width 366 height 30
paste input "39858"
drag, startPoint x: 261, startPoint y: 201, endPoint x: 200, endPoint y: 205, distance: 61.1
click at [200, 204] on div "9839858" at bounding box center [382, 202] width 366 height 30
paste input "712726"
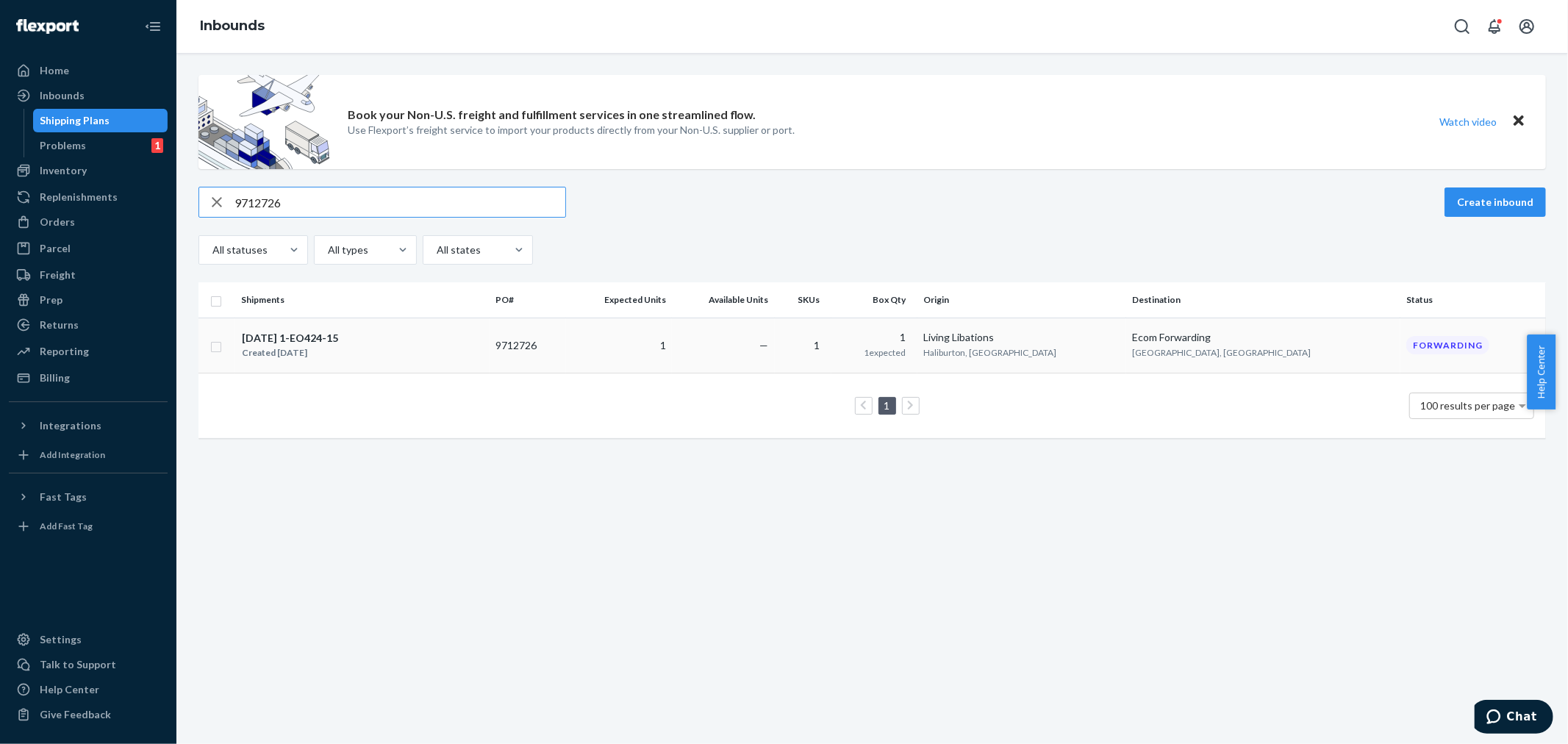
type input "9712726"
click at [318, 344] on div "[DATE] 1-EO424-15" at bounding box center [290, 338] width 96 height 15
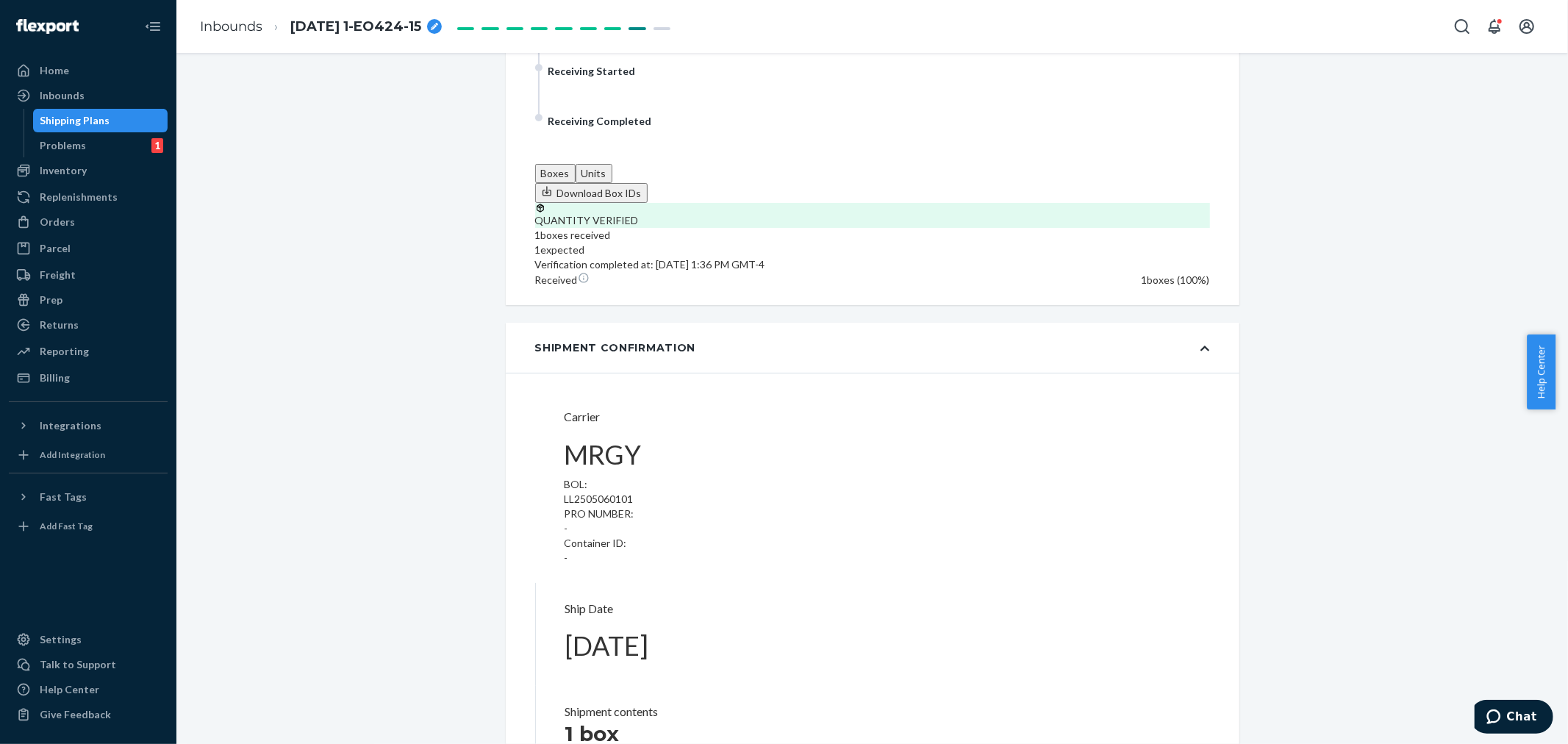
scroll to position [489, 0]
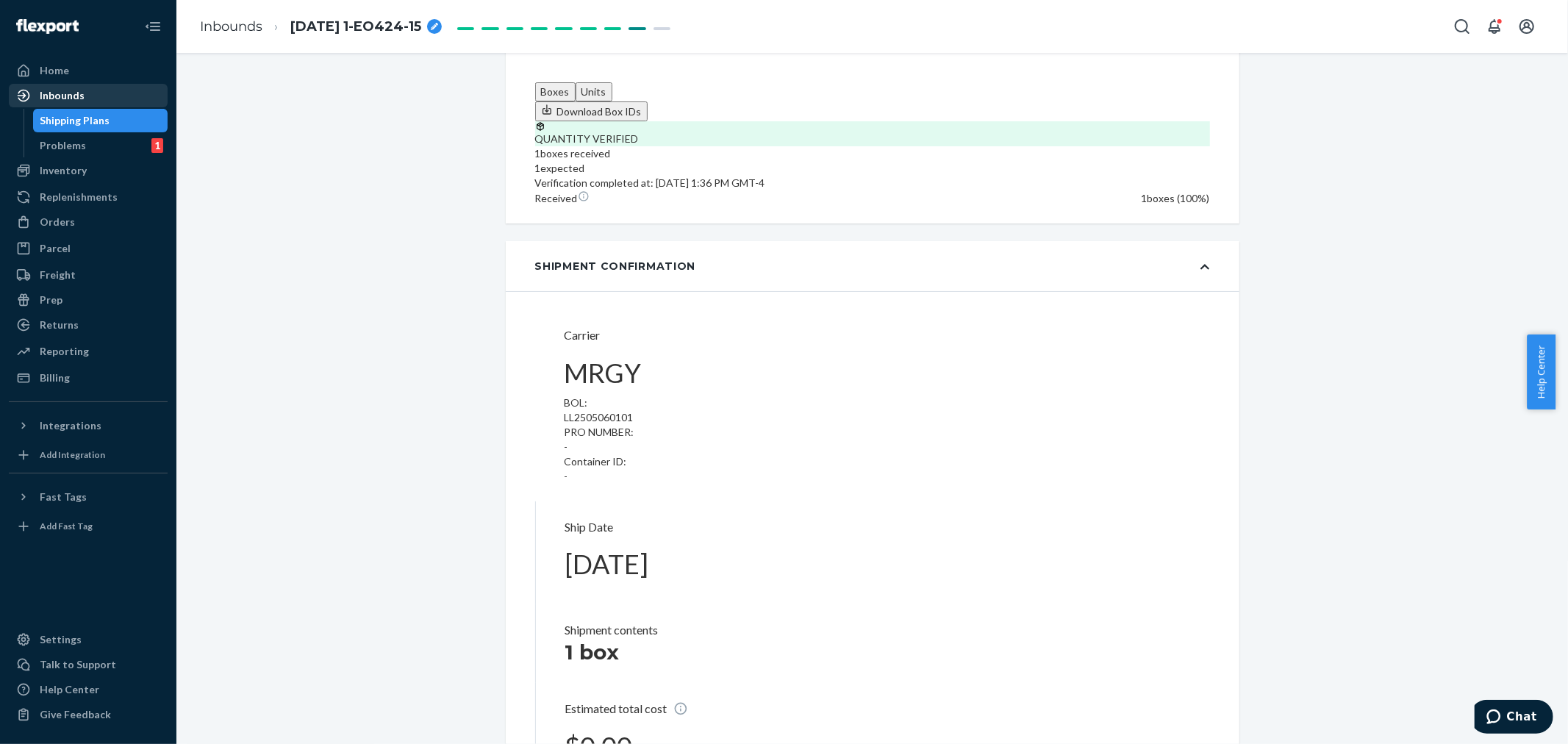
click at [72, 99] on div "Inbounds" at bounding box center [62, 95] width 45 height 15
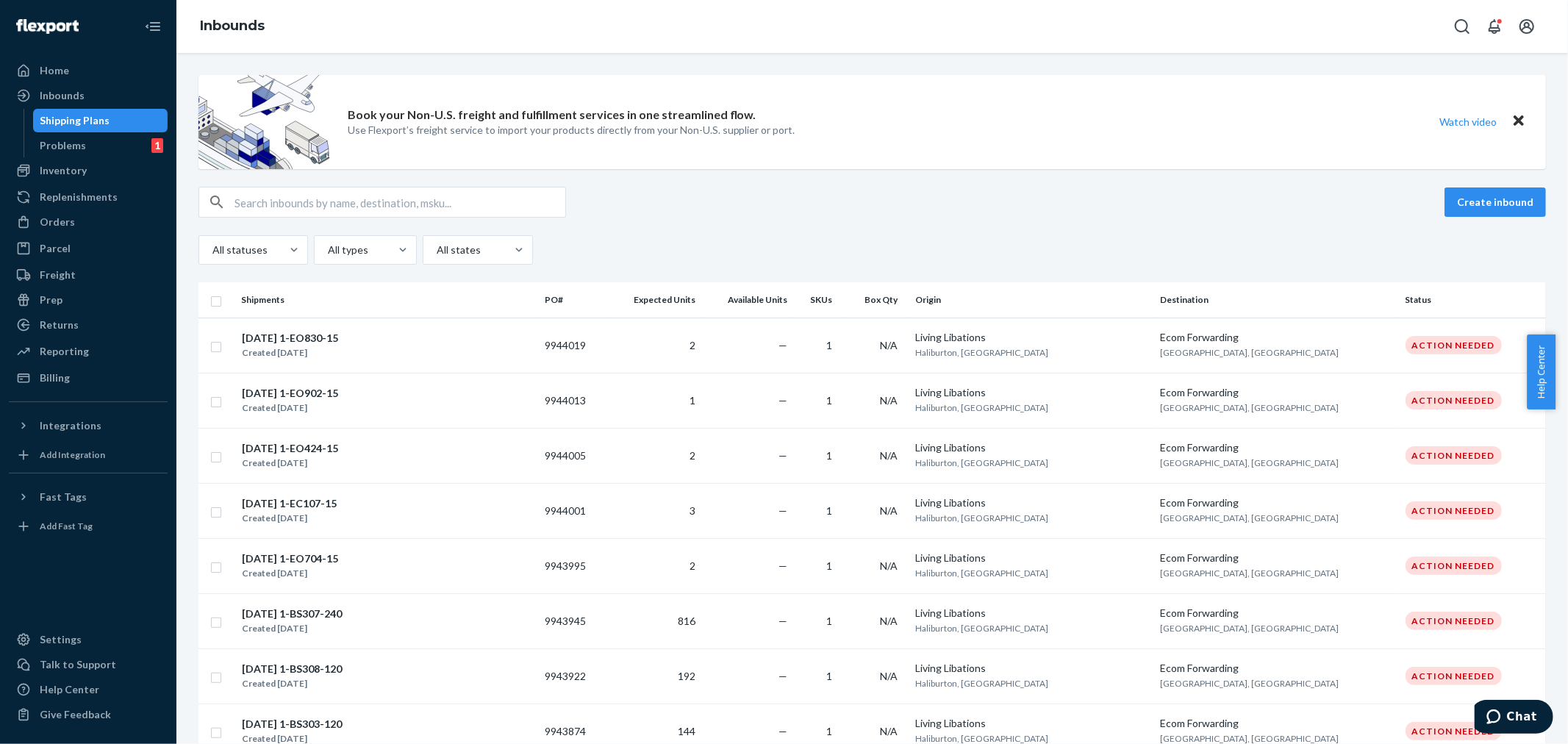
click at [233, 210] on div "button" at bounding box center [217, 202] width 35 height 30
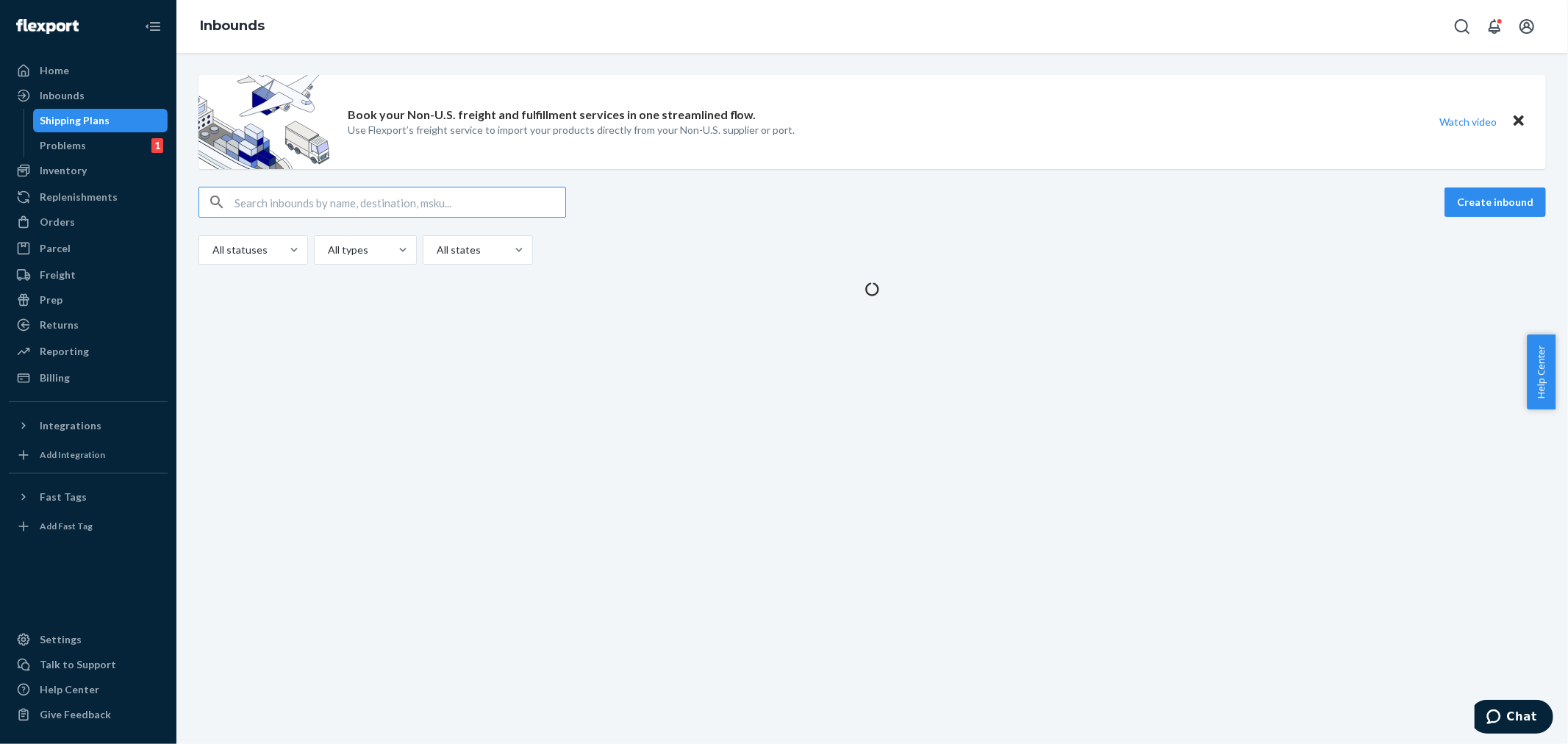
click at [238, 206] on input "text" at bounding box center [400, 202] width 331 height 30
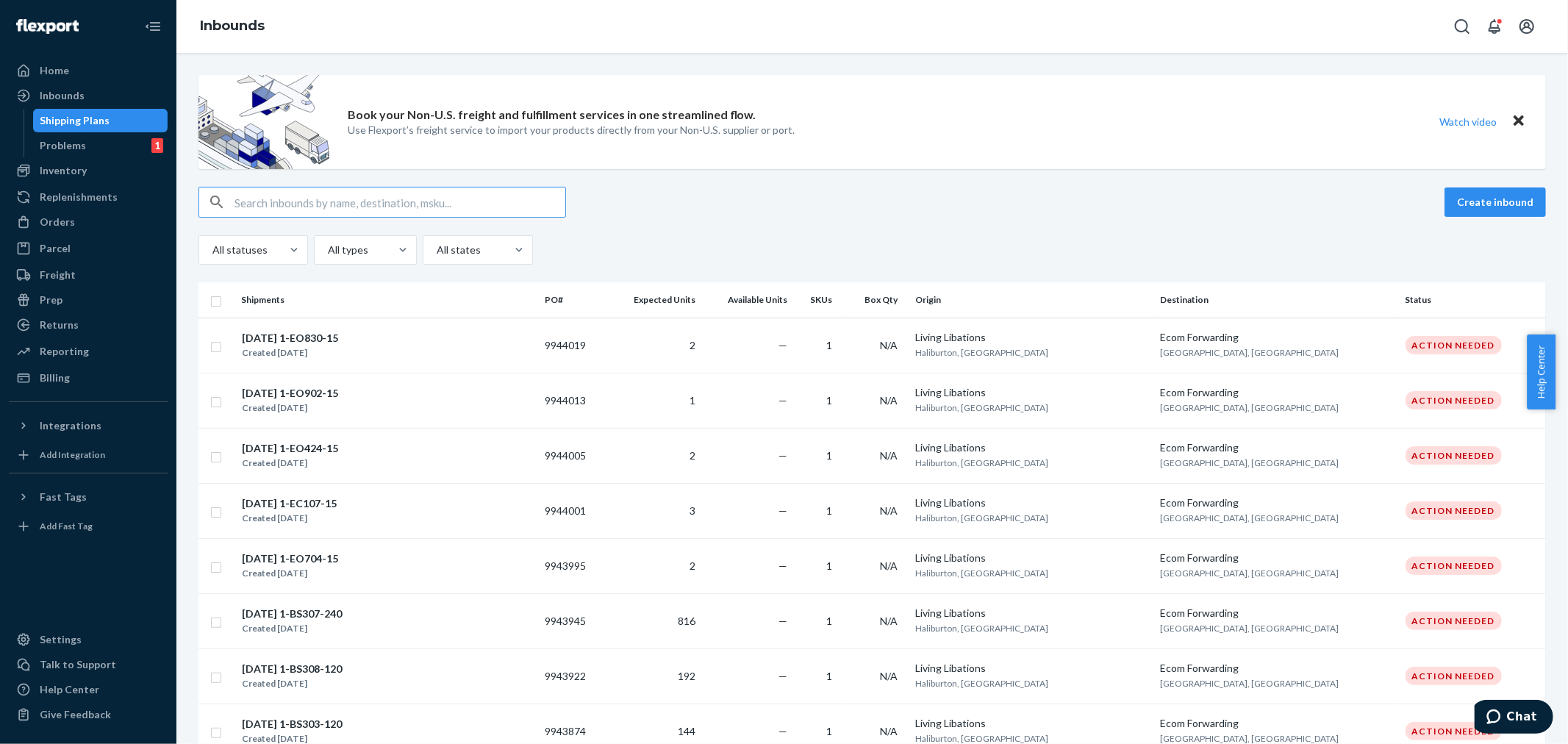
paste input "9777084"
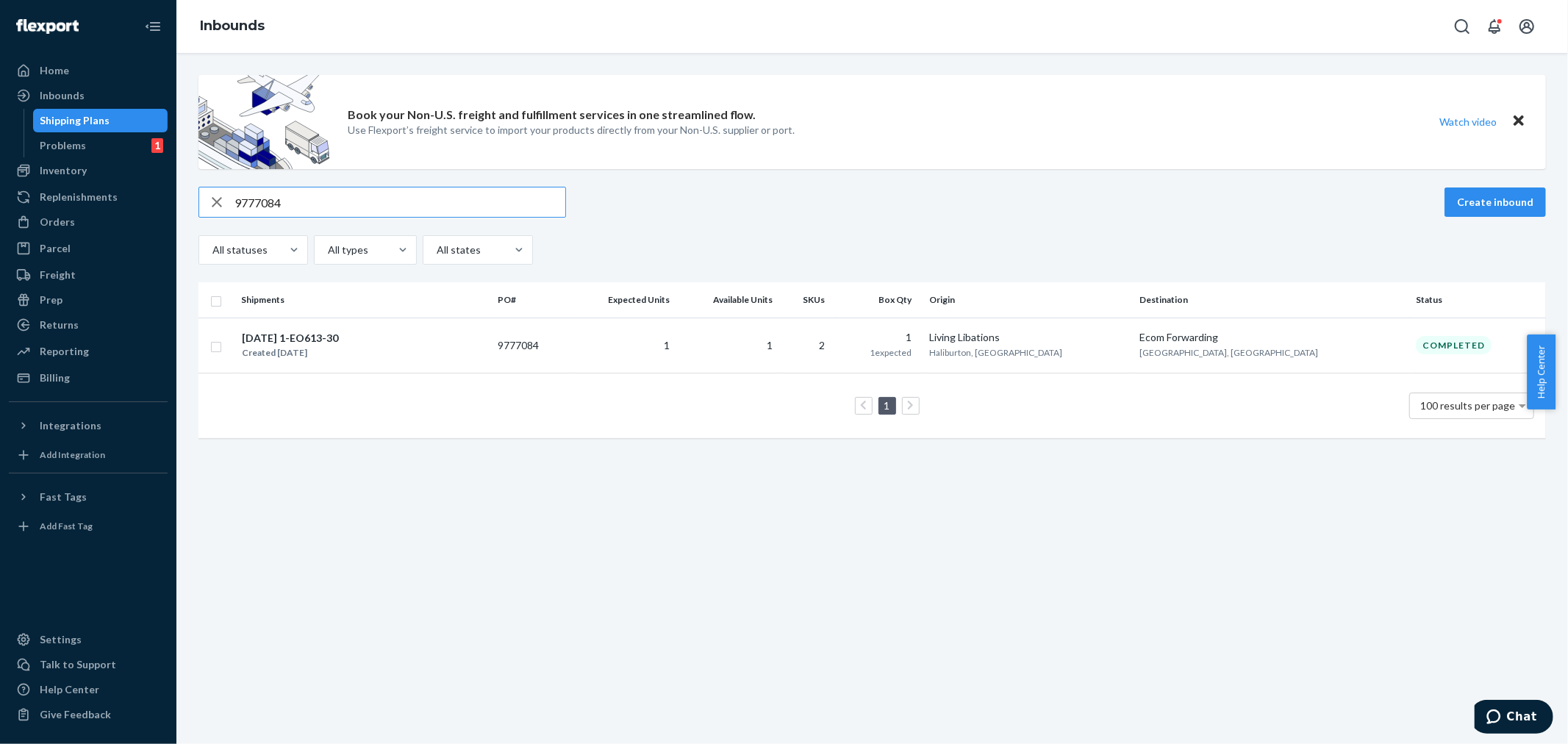
drag, startPoint x: 284, startPoint y: 202, endPoint x: 196, endPoint y: 192, distance: 88.6
click at [195, 189] on div "Book your Non-U.S. freight and fulfillment services in one streamlined flow. Us…" at bounding box center [872, 263] width 1369 height 378
paste input "22219"
drag, startPoint x: 292, startPoint y: 197, endPoint x: 172, endPoint y: 205, distance: 120.3
click at [172, 205] on div "Home Inbounds Shipping Plans Problems 1 Inventory Products Branded Packaging Re…" at bounding box center [784, 372] width 1568 height 744
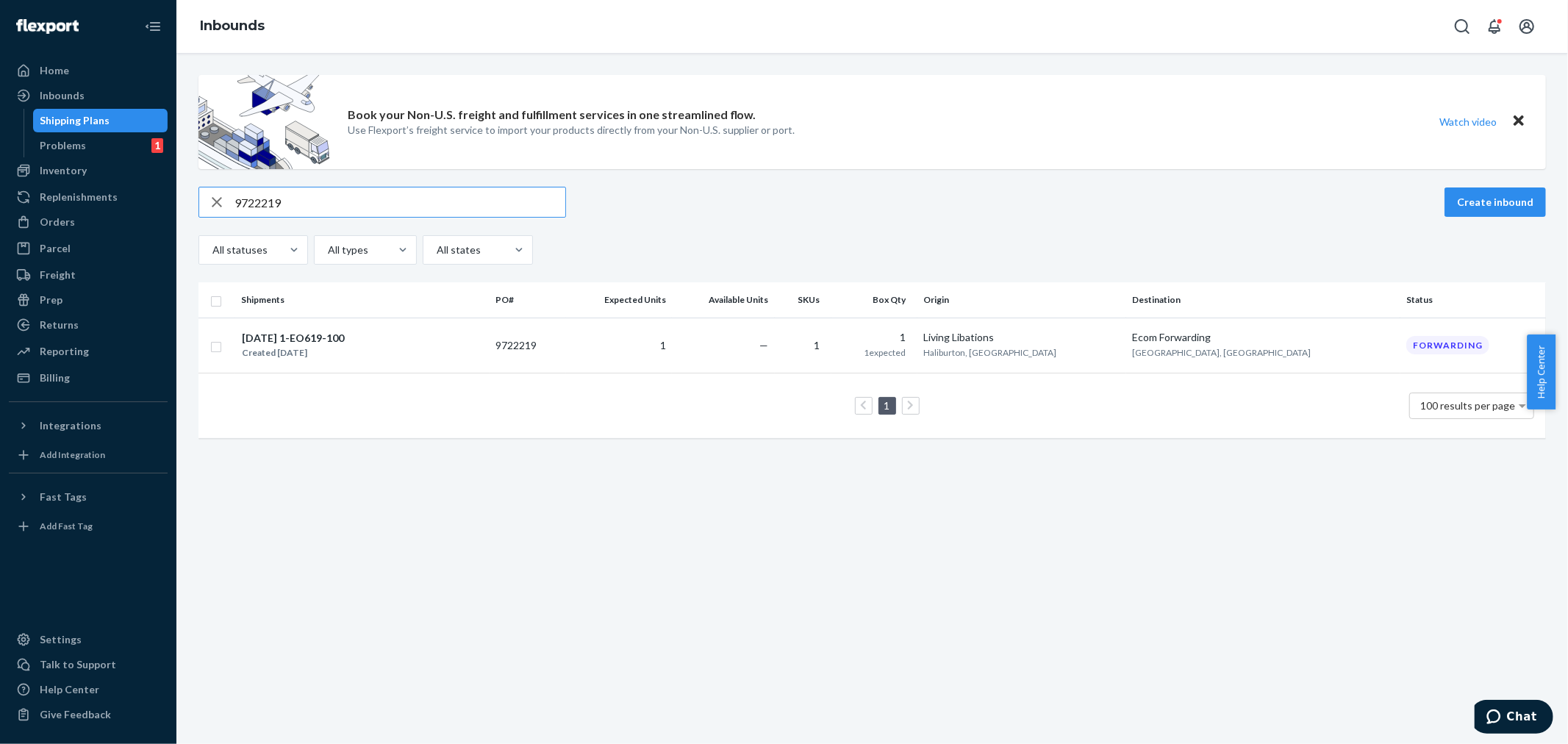
paste input "75372"
drag, startPoint x: 296, startPoint y: 194, endPoint x: 173, endPoint y: 195, distance: 123.0
click at [172, 195] on div "Home Inbounds Shipping Plans Problems 1 Inventory Products Branded Packaging Re…" at bounding box center [784, 372] width 1568 height 744
paste input "819769"
type input "9819769"
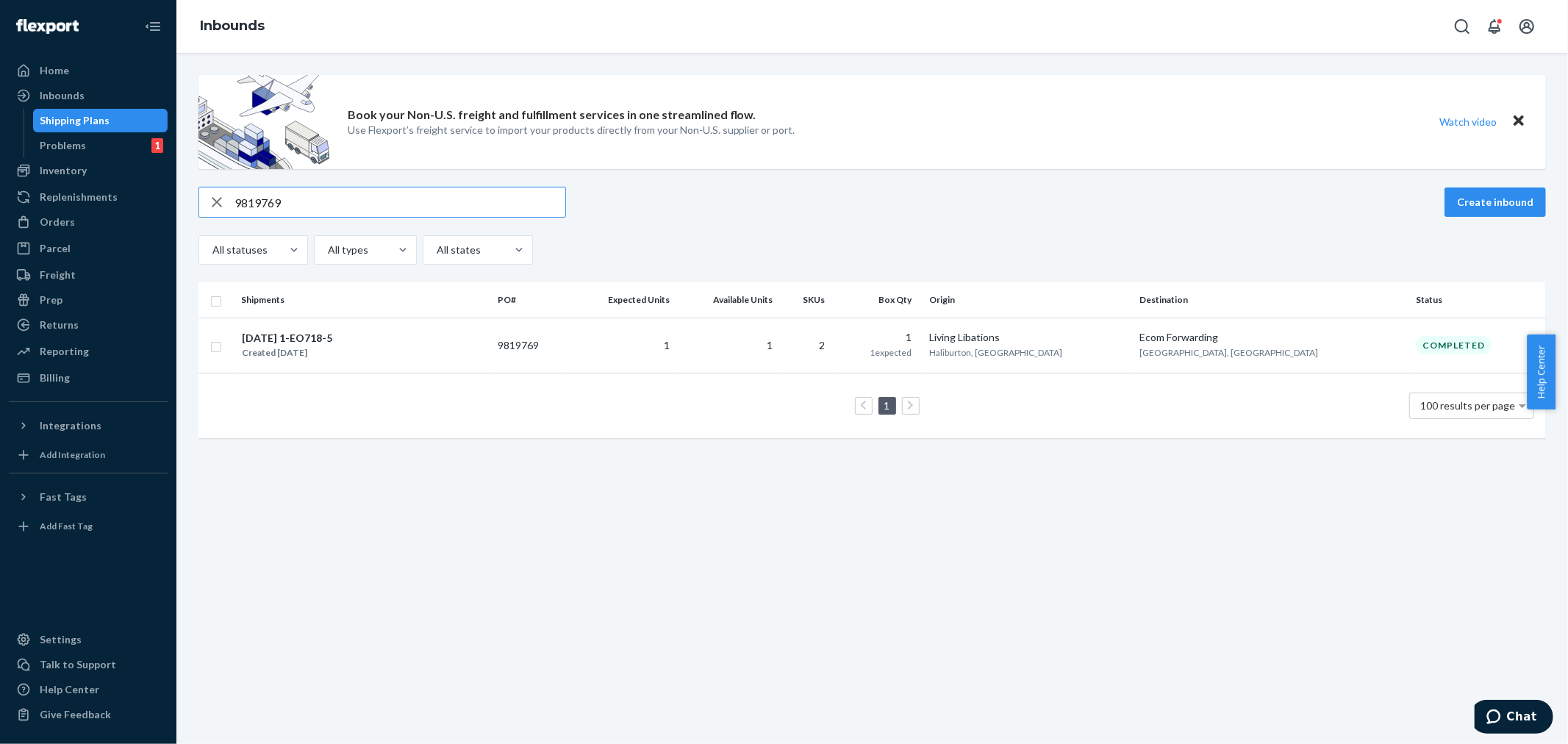
click at [675, 342] on td "1" at bounding box center [621, 345] width 106 height 55
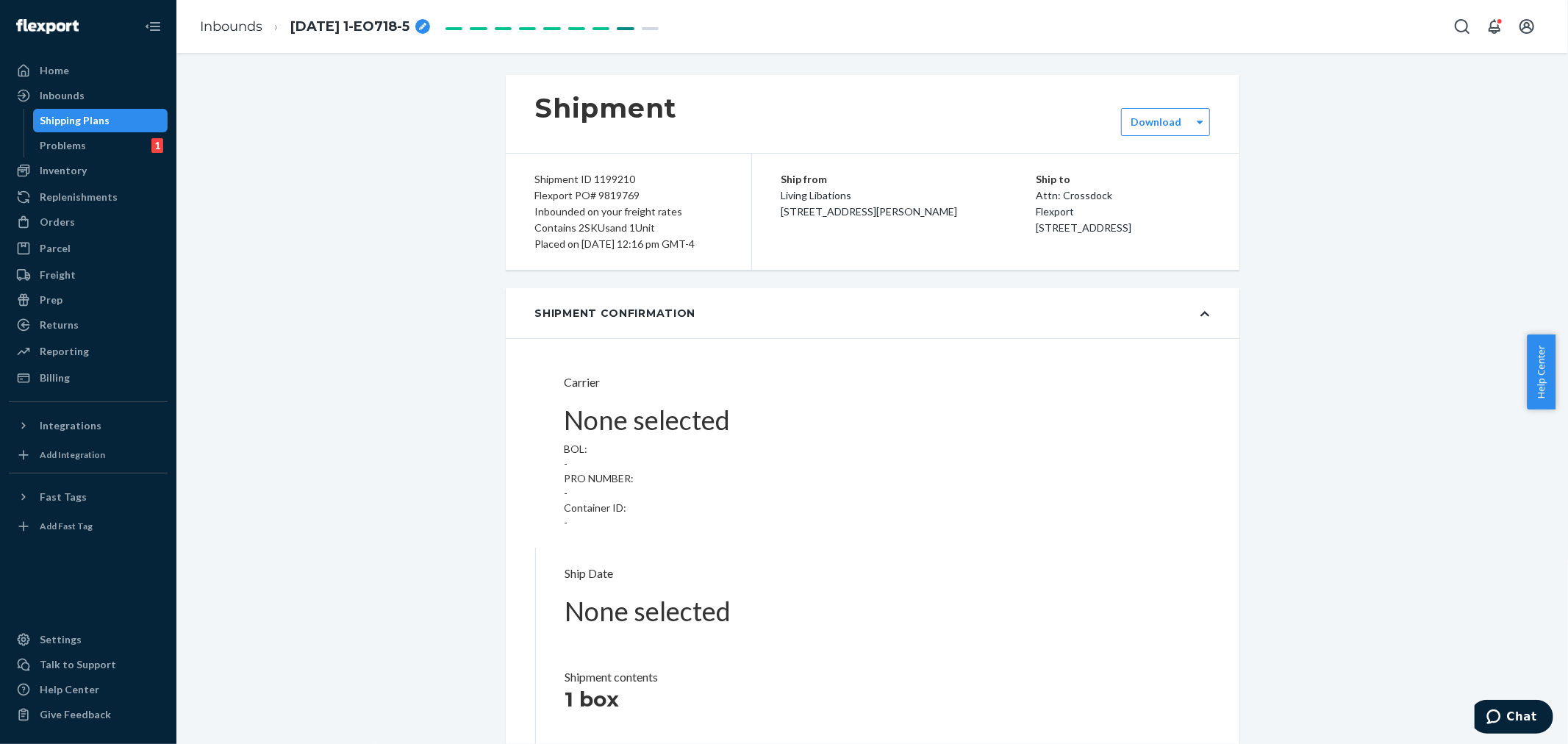
type input "LL2507140927"
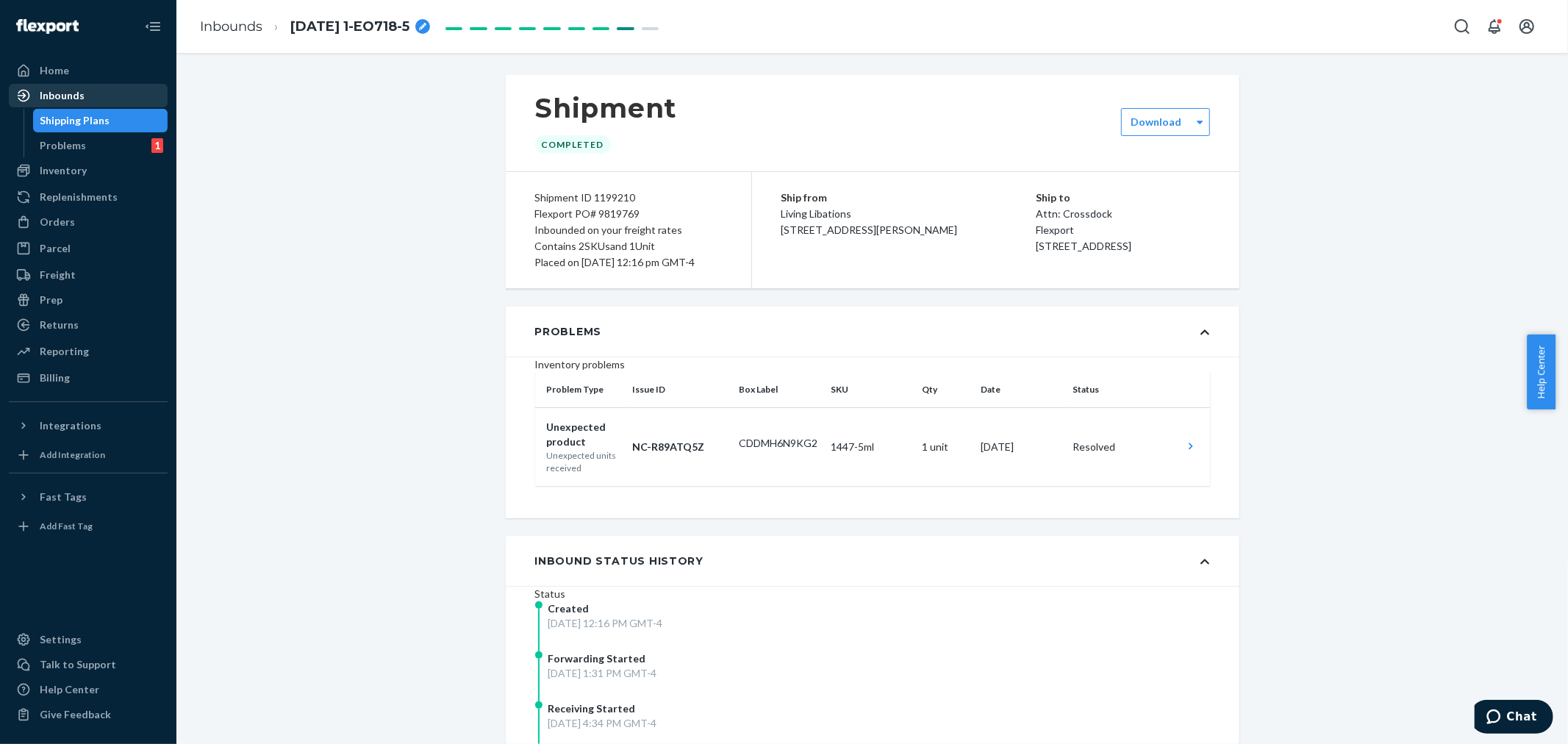
drag, startPoint x: 77, startPoint y: 99, endPoint x: 92, endPoint y: 96, distance: 15.3
click at [77, 98] on div "Inbounds" at bounding box center [62, 95] width 45 height 15
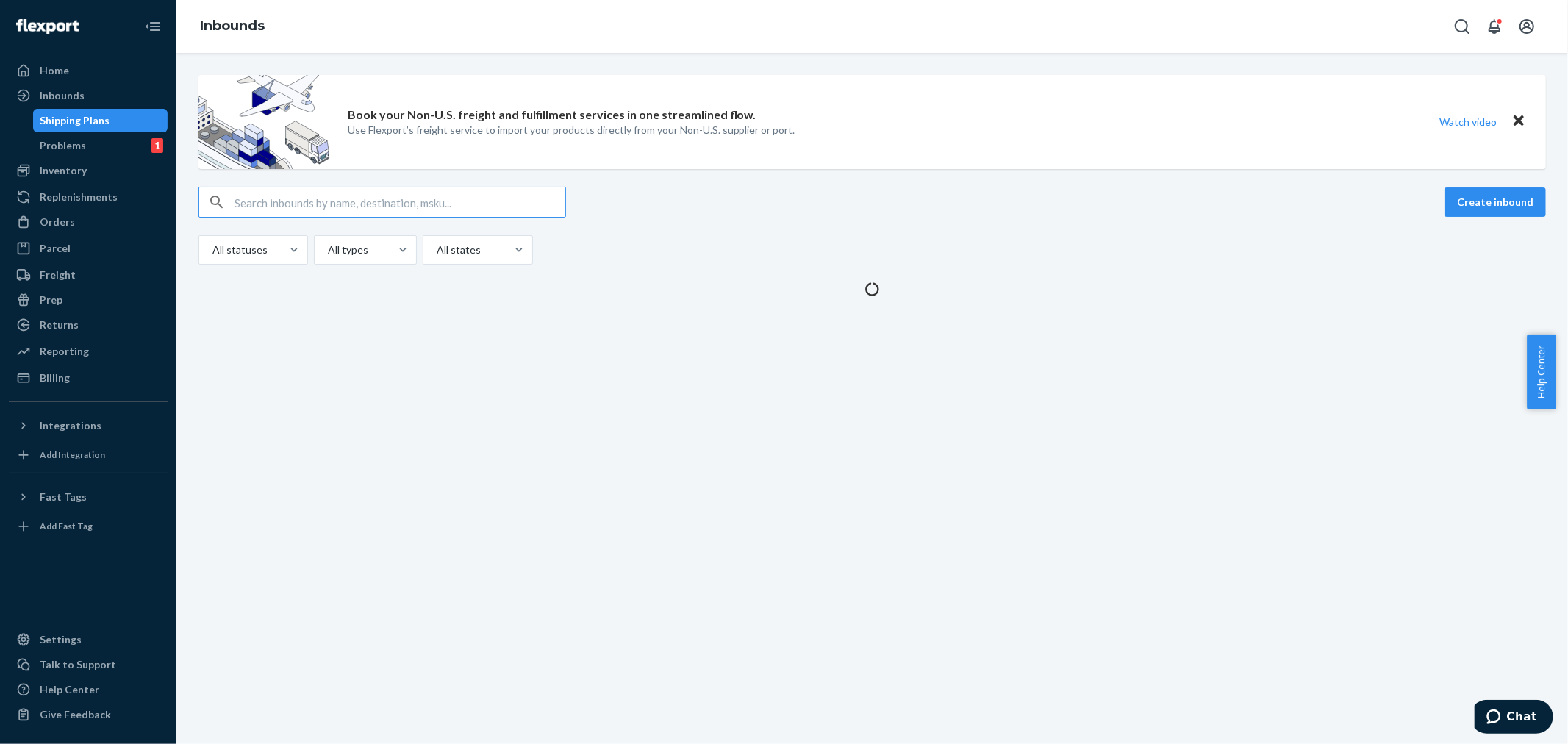
click at [250, 201] on input "text" at bounding box center [400, 202] width 331 height 30
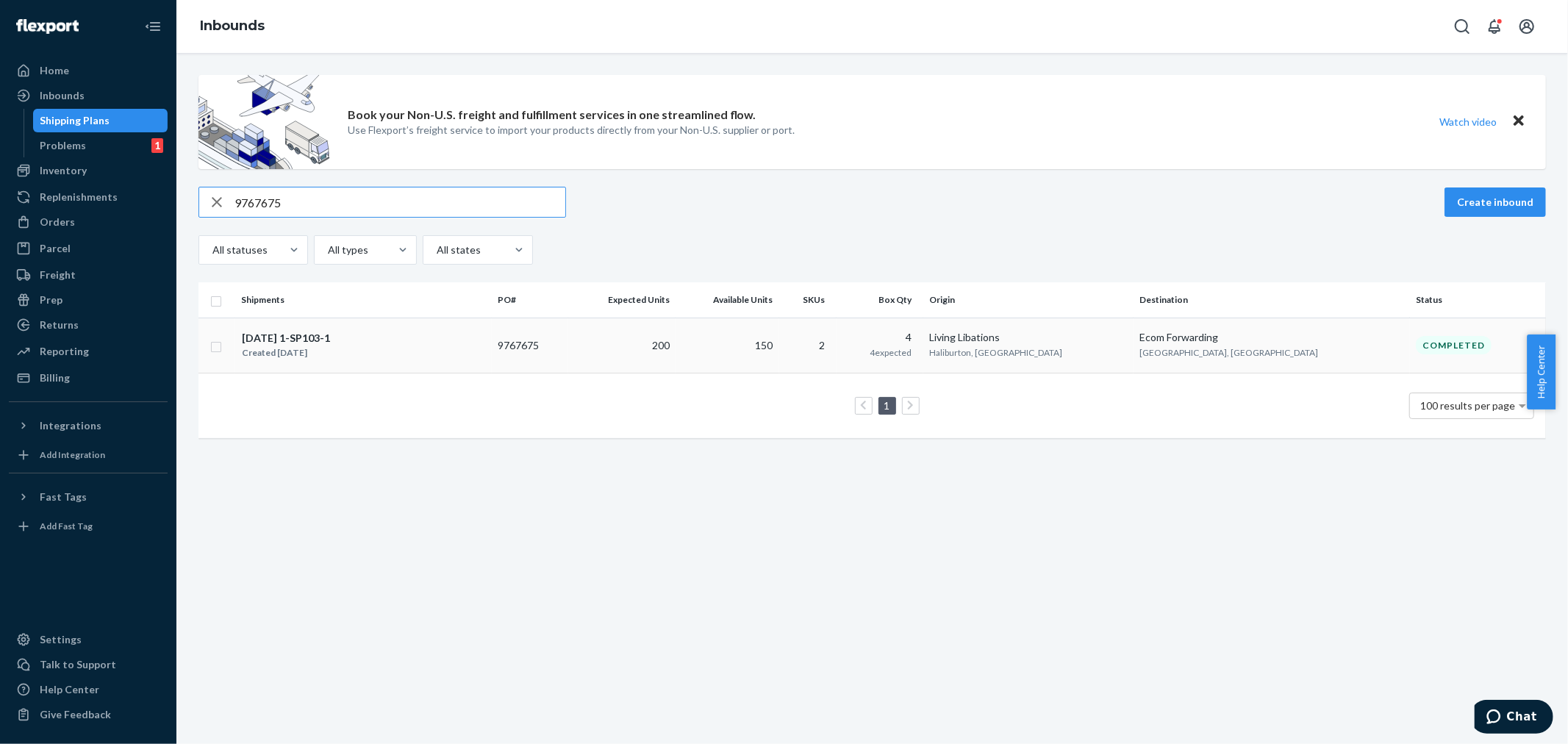
type input "9767675"
click at [675, 343] on td "200" at bounding box center [621, 345] width 106 height 55
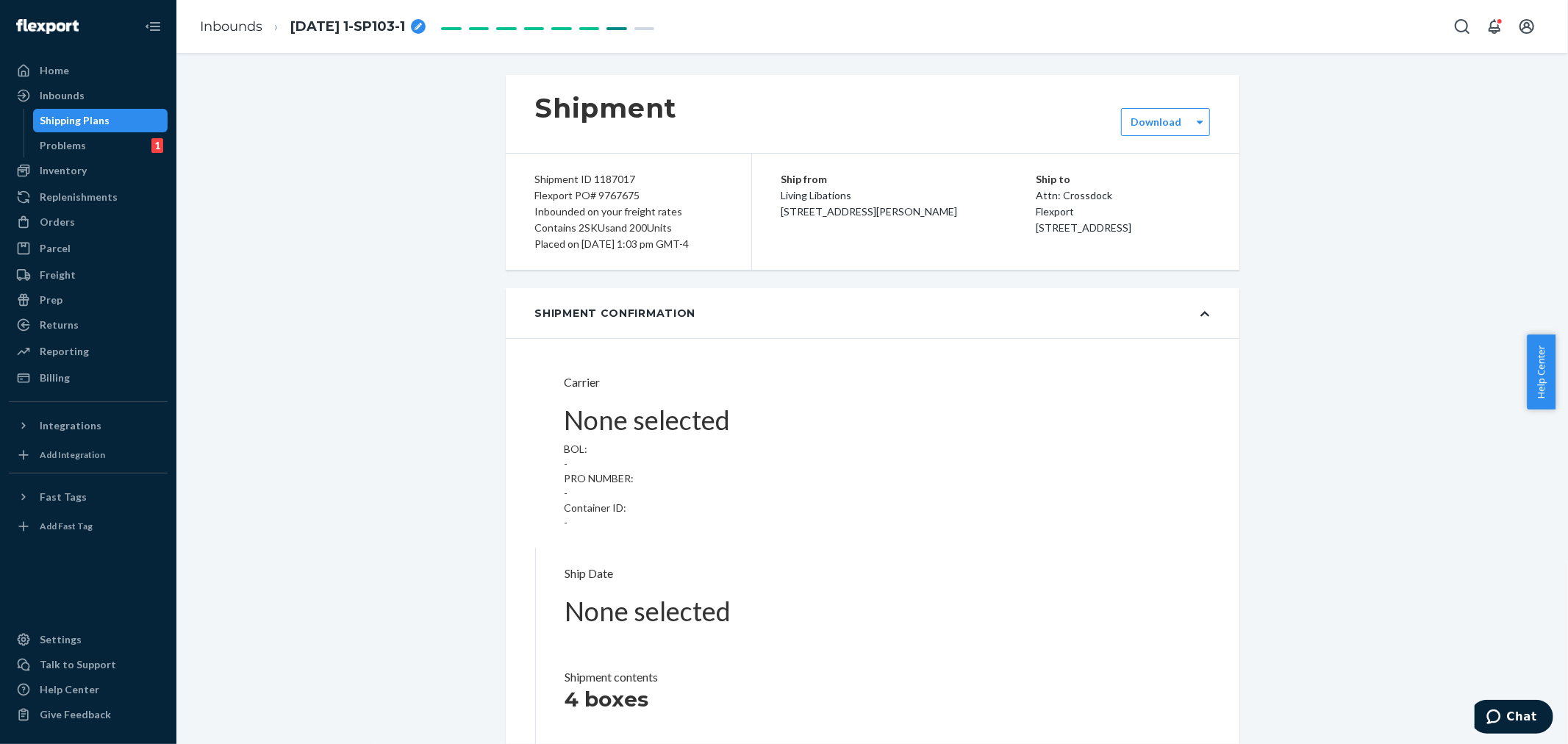
type input "LL2507070118"
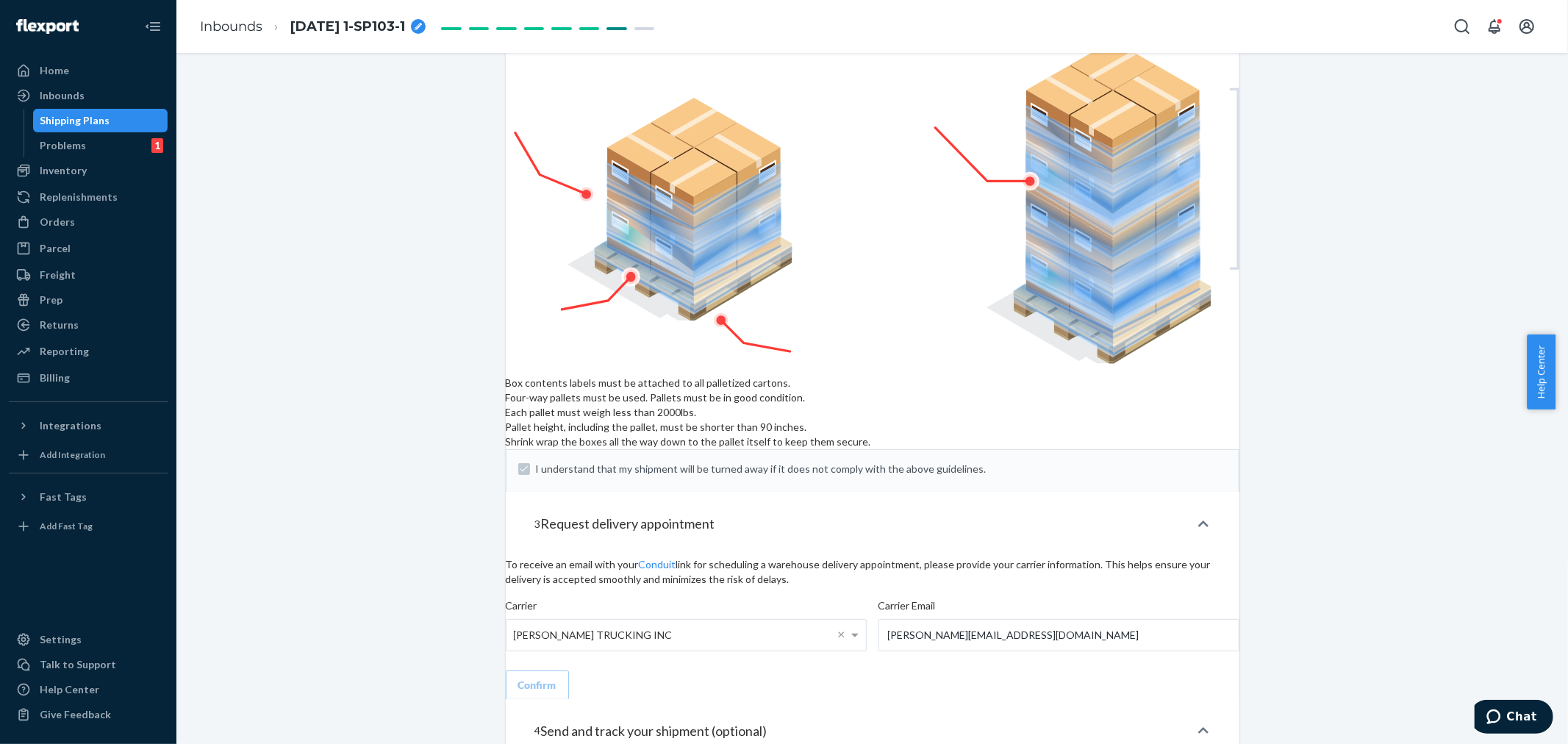
scroll to position [2205, 0]
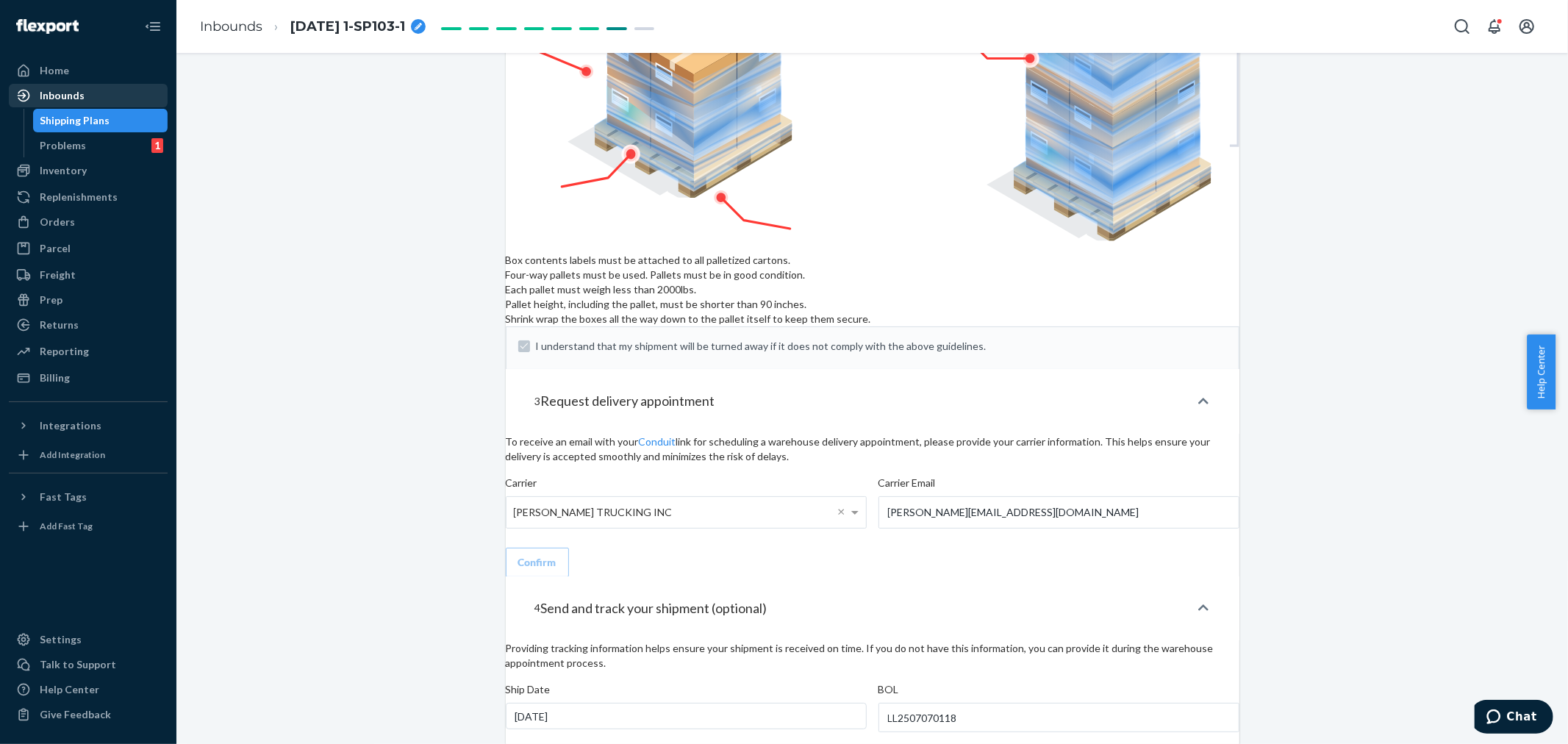
click at [59, 96] on div "Inbounds" at bounding box center [62, 95] width 45 height 15
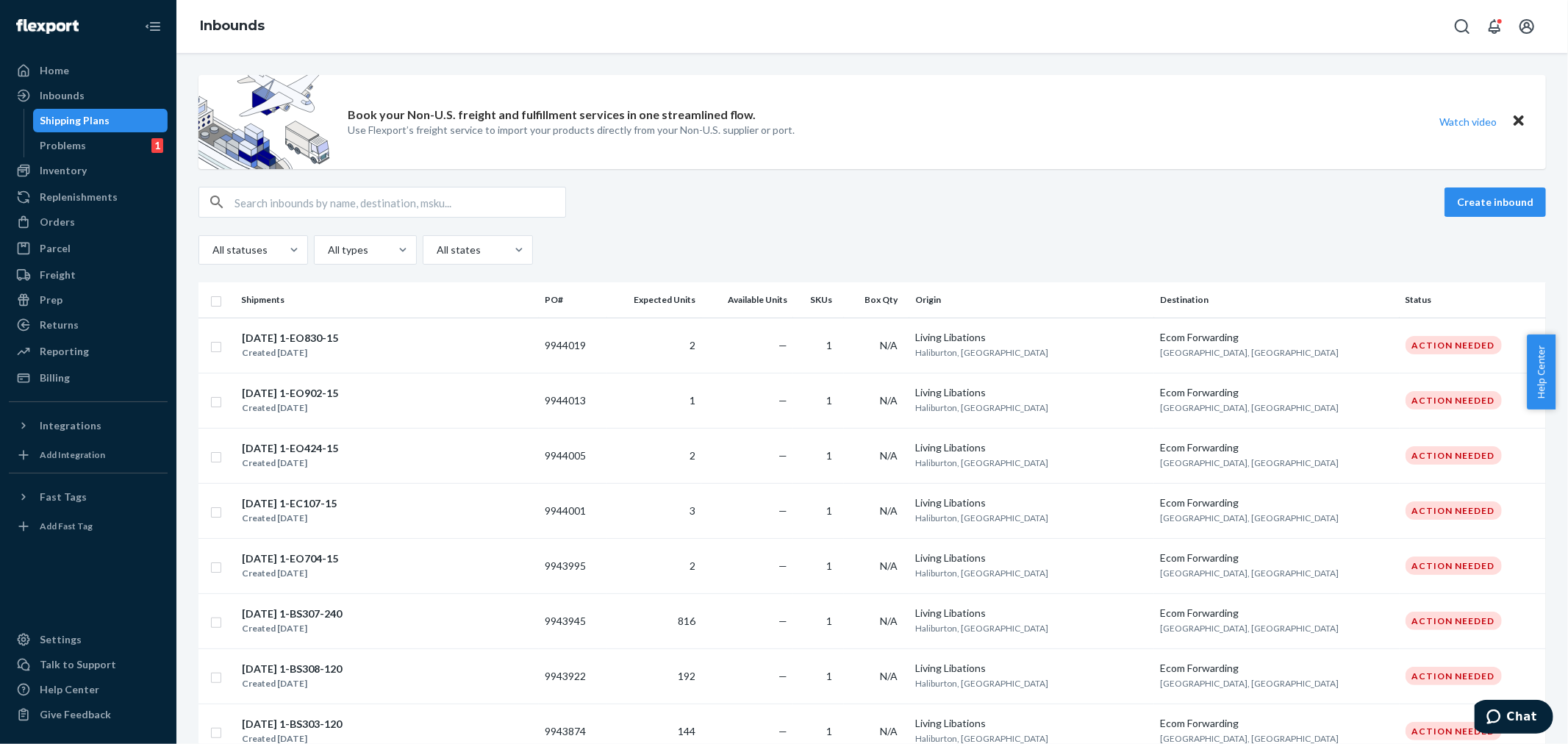
click at [253, 202] on input "text" at bounding box center [400, 202] width 331 height 30
paste input "9763927"
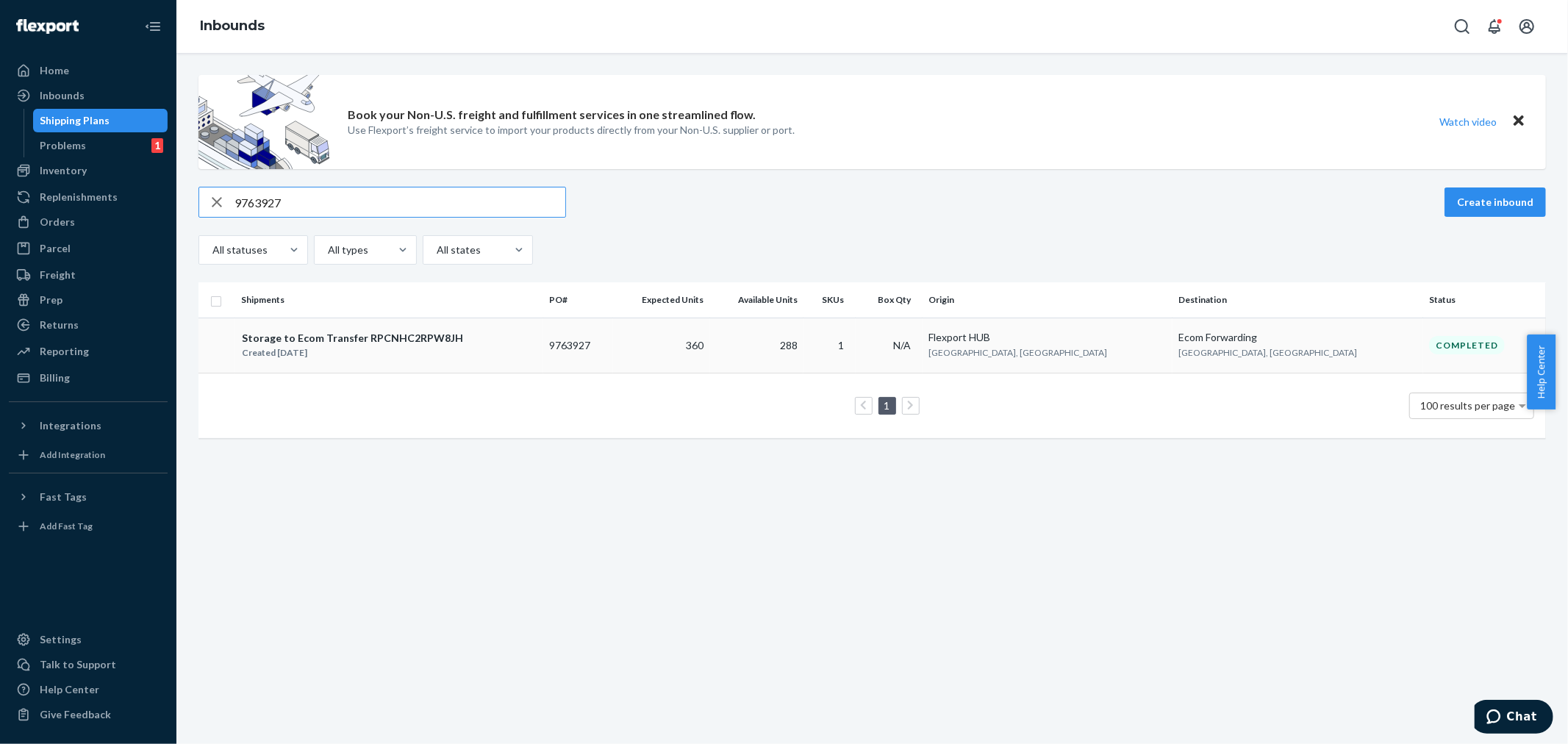
type input "9763927"
drag, startPoint x: 839, startPoint y: 348, endPoint x: 834, endPoint y: 355, distance: 8.6
click at [804, 351] on td "288" at bounding box center [757, 345] width 94 height 55
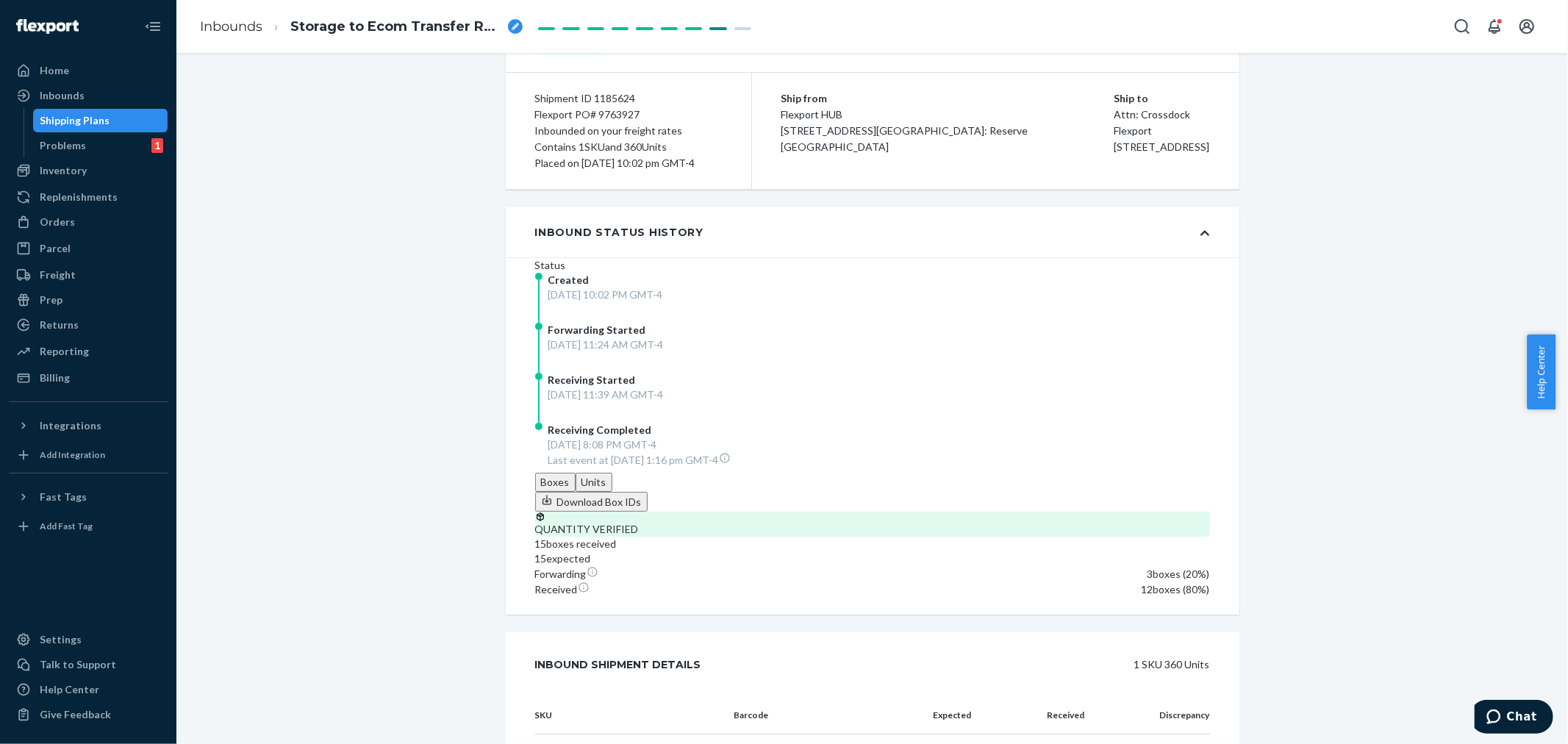
scroll to position [192, 0]
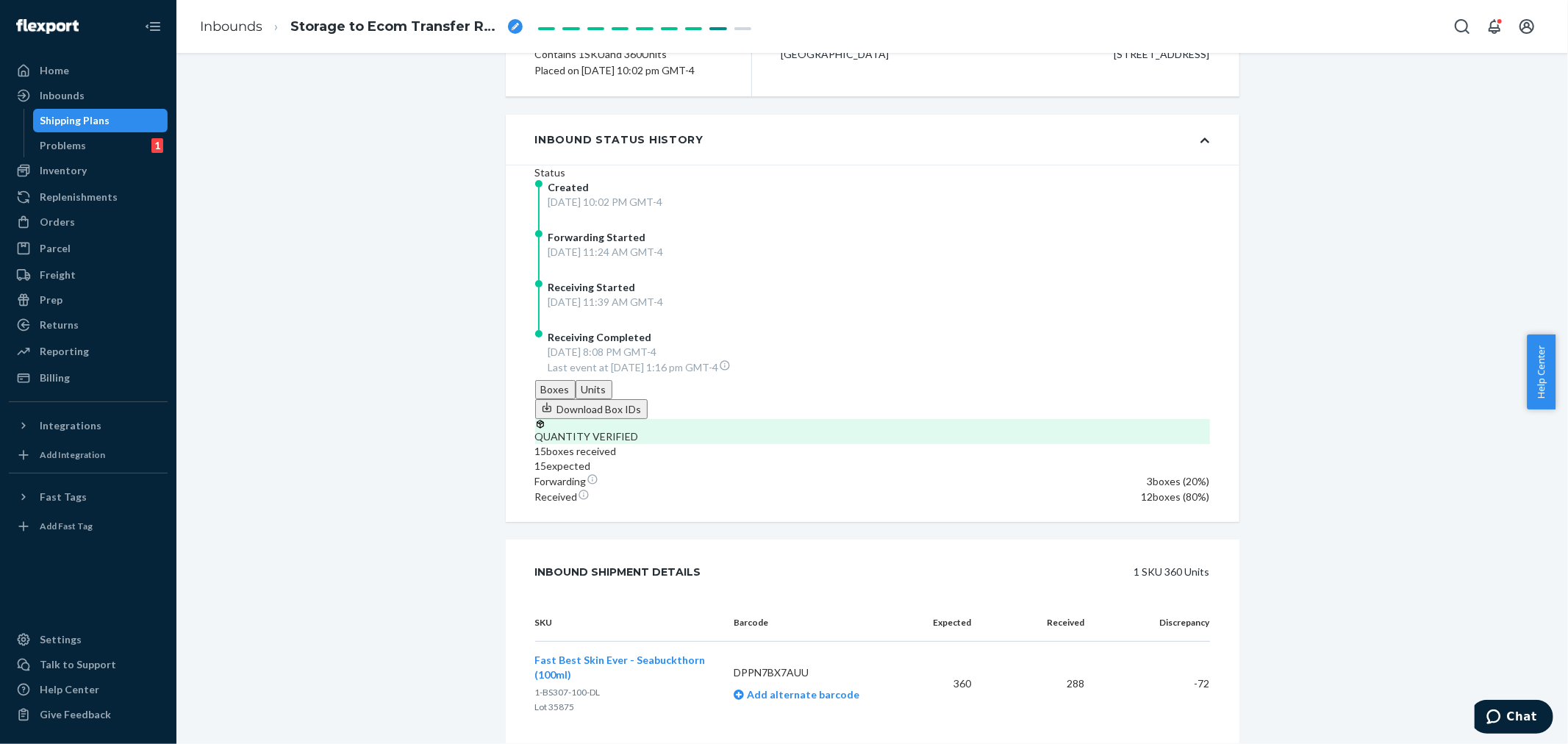
click at [397, 89] on div "Shipment Completed Download Shipment ID 1185624 Flexport PO# 9763927 Inbounded …" at bounding box center [872, 336] width 1369 height 907
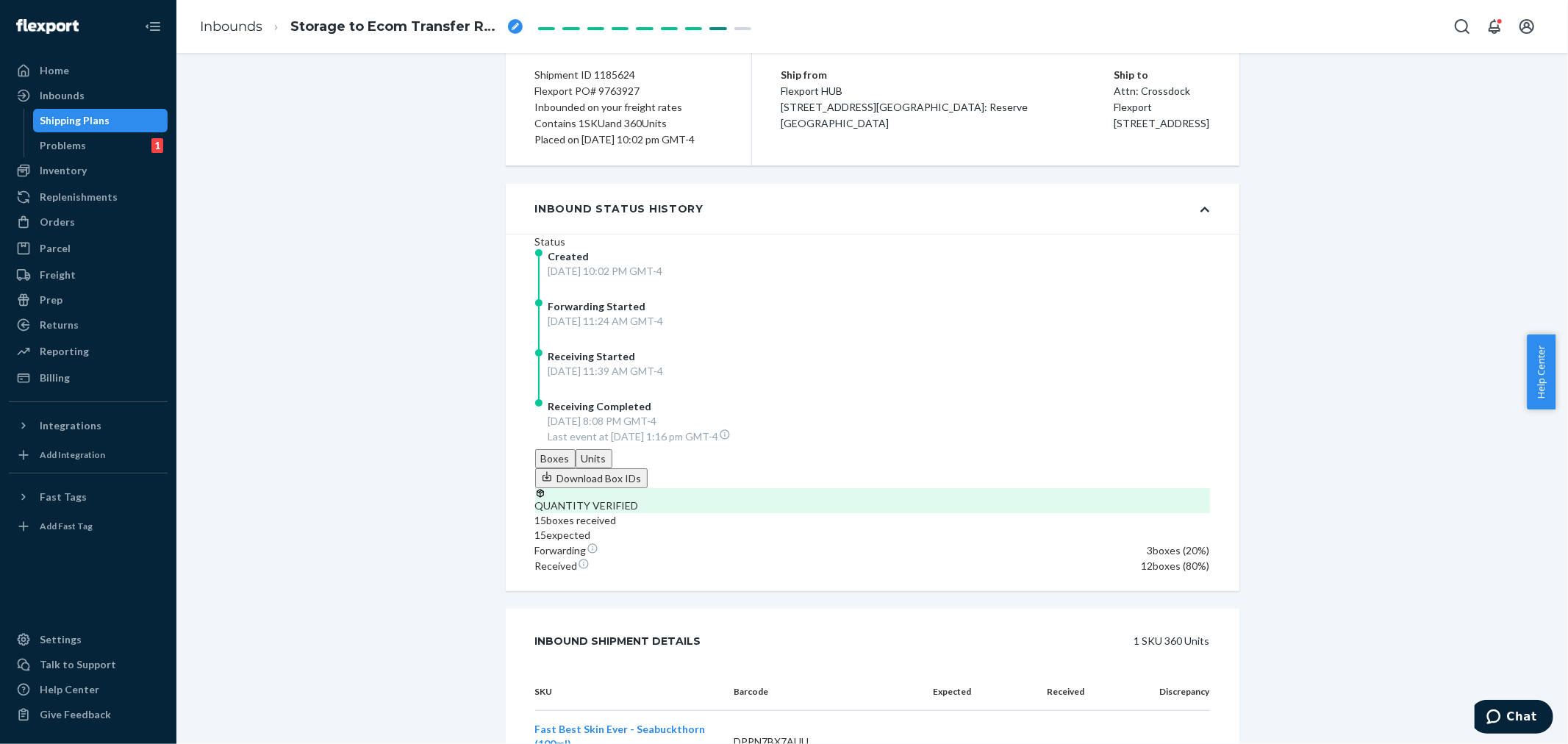
scroll to position [163, 0]
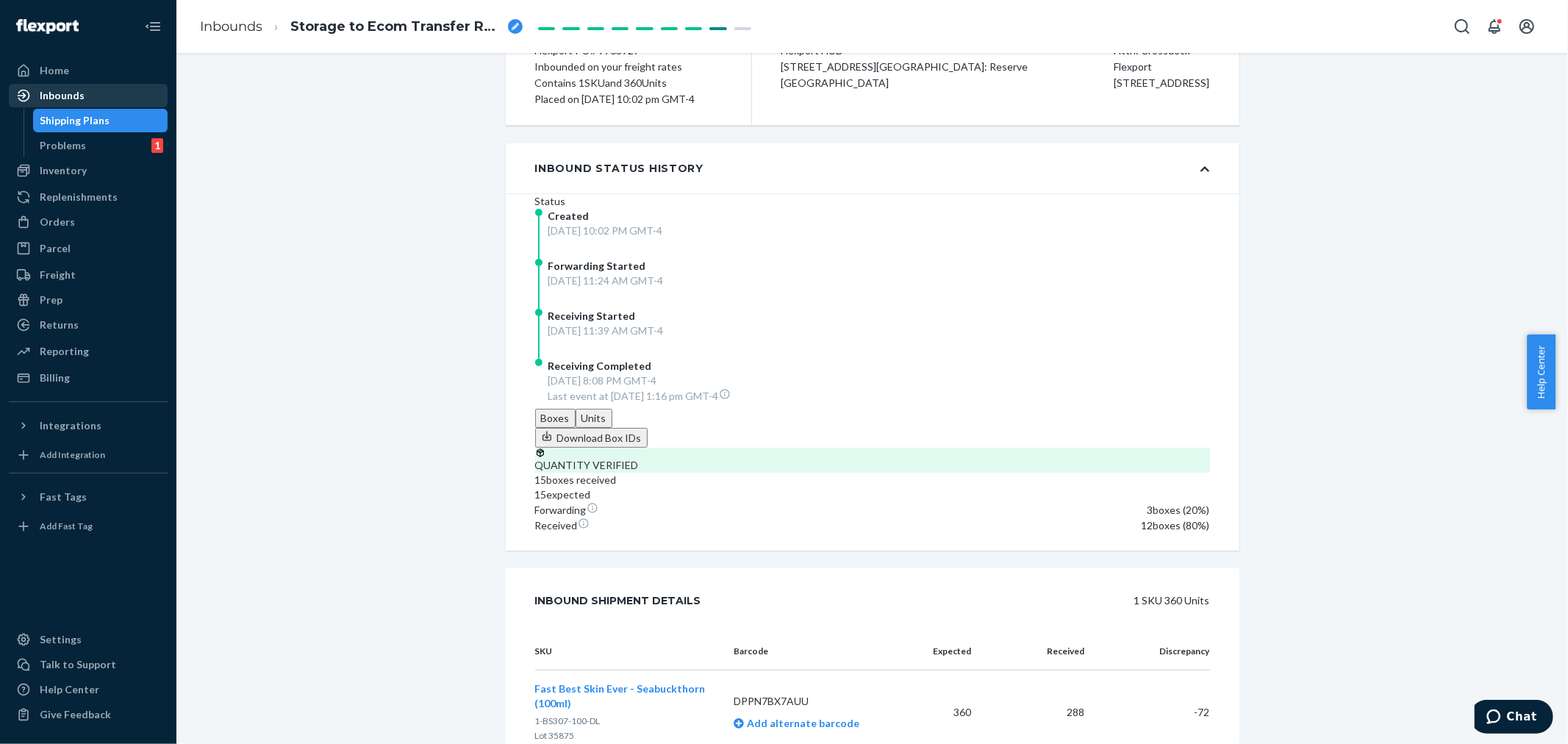
click at [64, 92] on div "Inbounds" at bounding box center [62, 95] width 45 height 15
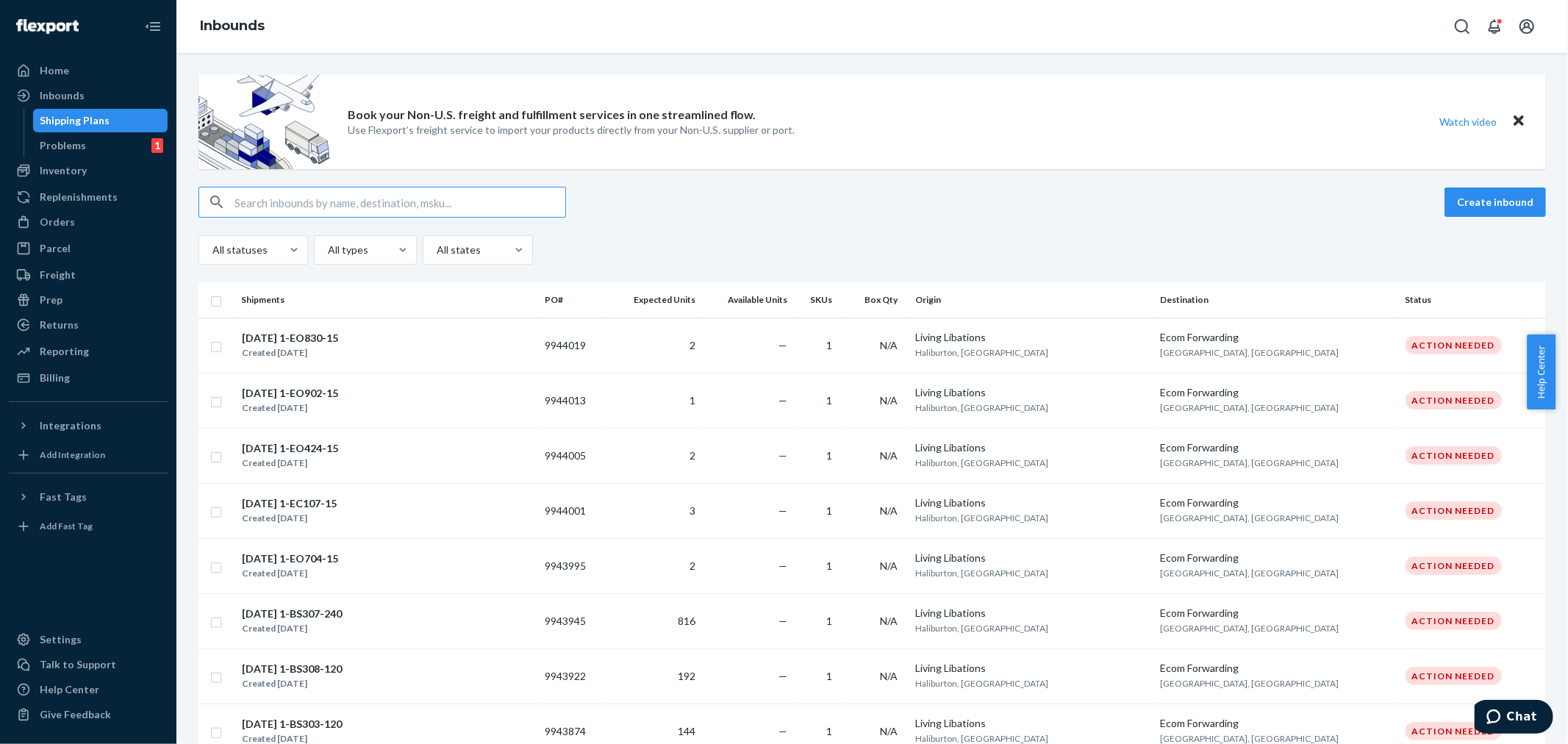
click at [250, 205] on input "text" at bounding box center [400, 202] width 331 height 30
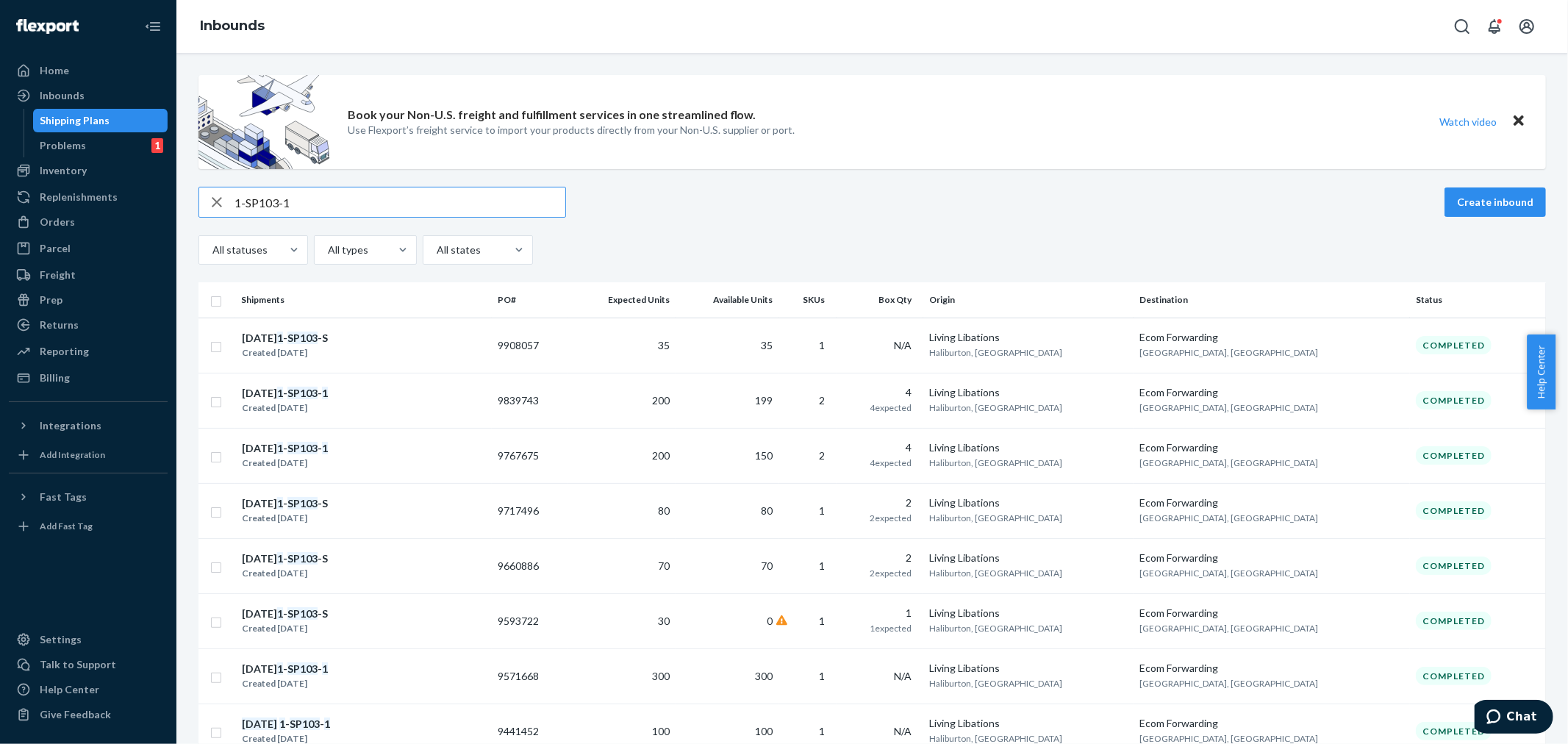
type input "1-SP103-1"
click at [344, 474] on td "[DATE] 1 - SP103 - 1 Created [DATE]" at bounding box center [363, 455] width 256 height 55
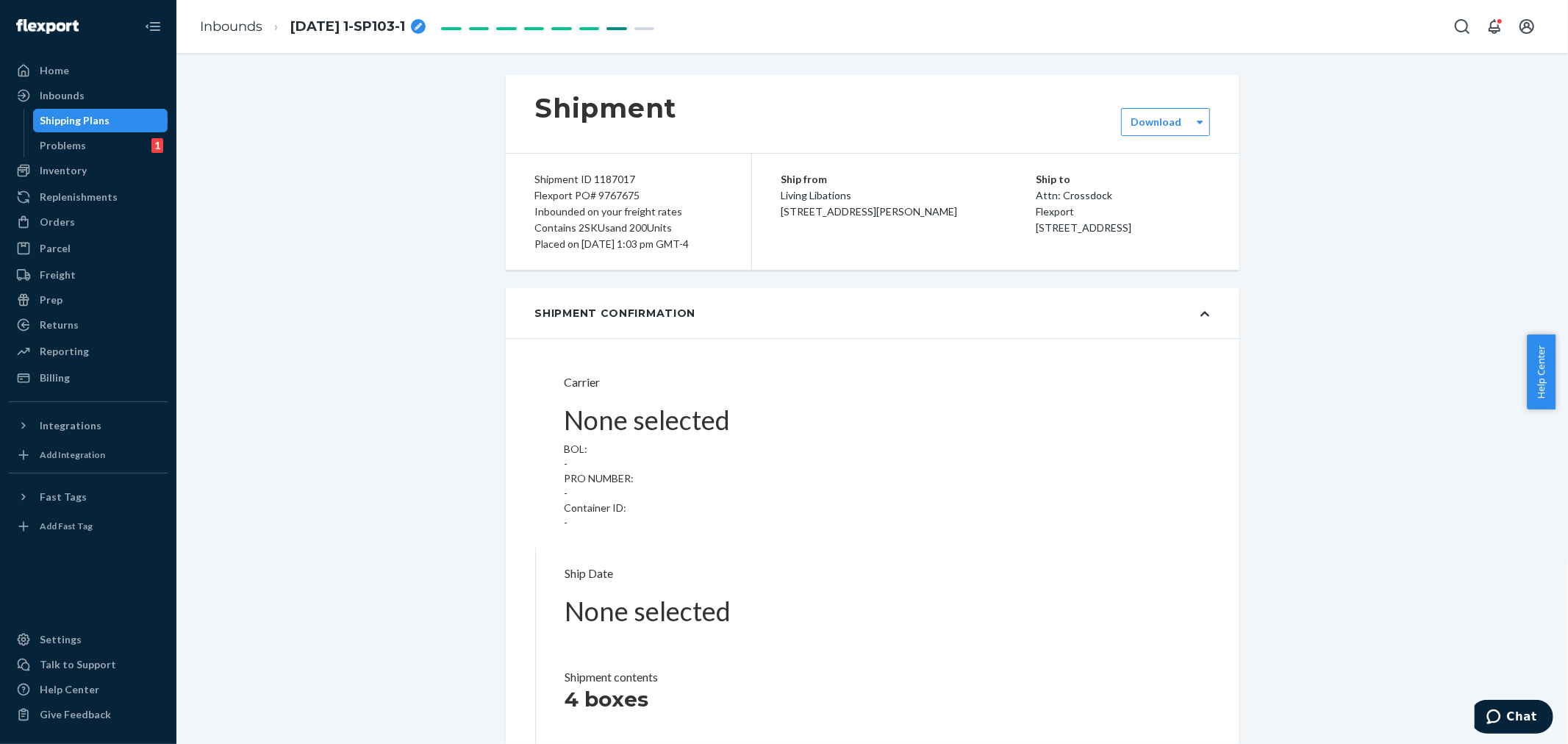
type input "LL2507070118"
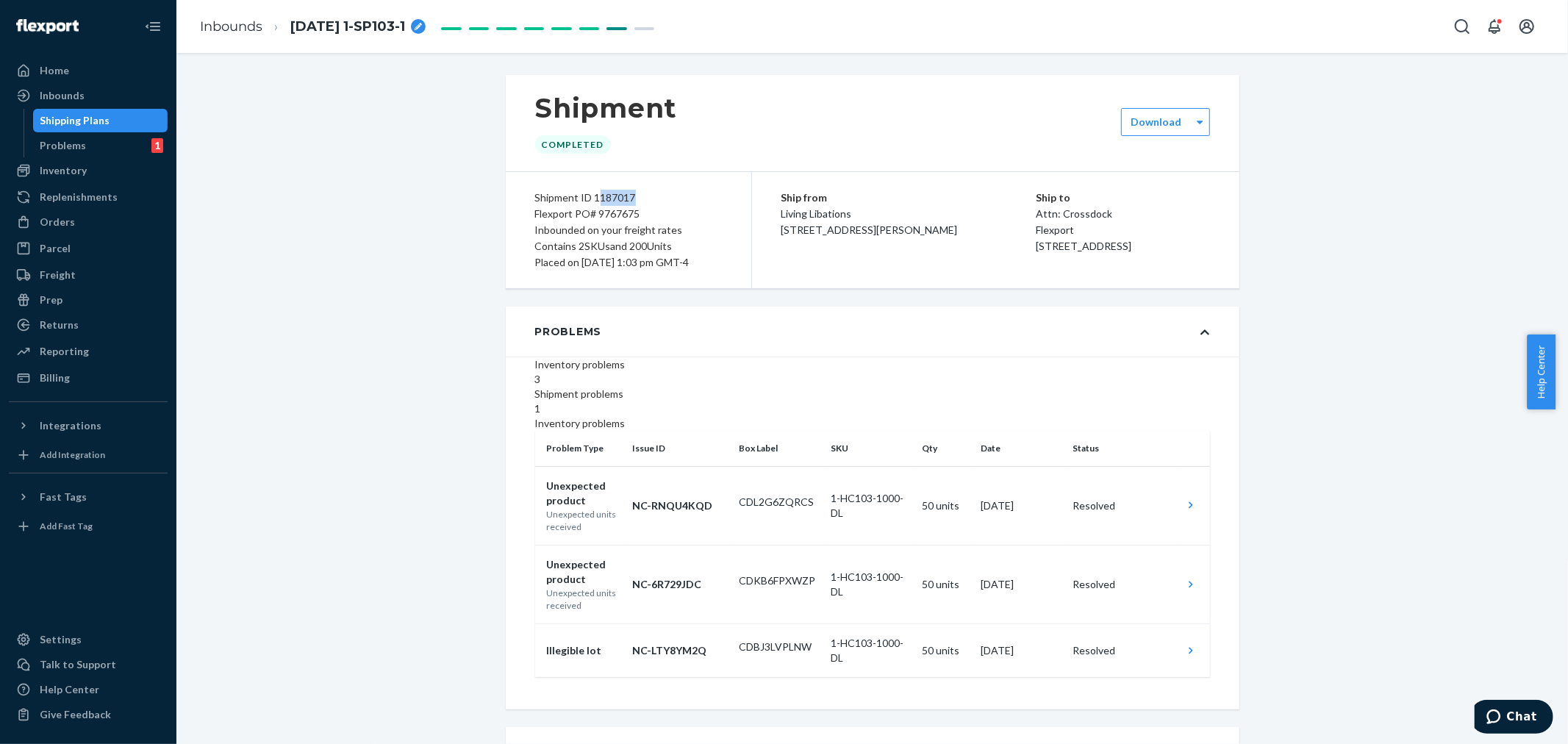
drag, startPoint x: 625, startPoint y: 197, endPoint x: 590, endPoint y: 192, distance: 35.4
click at [590, 192] on div "Shipment ID 1187017" at bounding box center [628, 198] width 187 height 16
click at [643, 190] on div "Shipment ID 1187017" at bounding box center [628, 198] width 187 height 16
drag, startPoint x: 626, startPoint y: 196, endPoint x: 588, endPoint y: 196, distance: 38.0
click at [588, 196] on div "Shipment ID 1187017" at bounding box center [628, 198] width 187 height 16
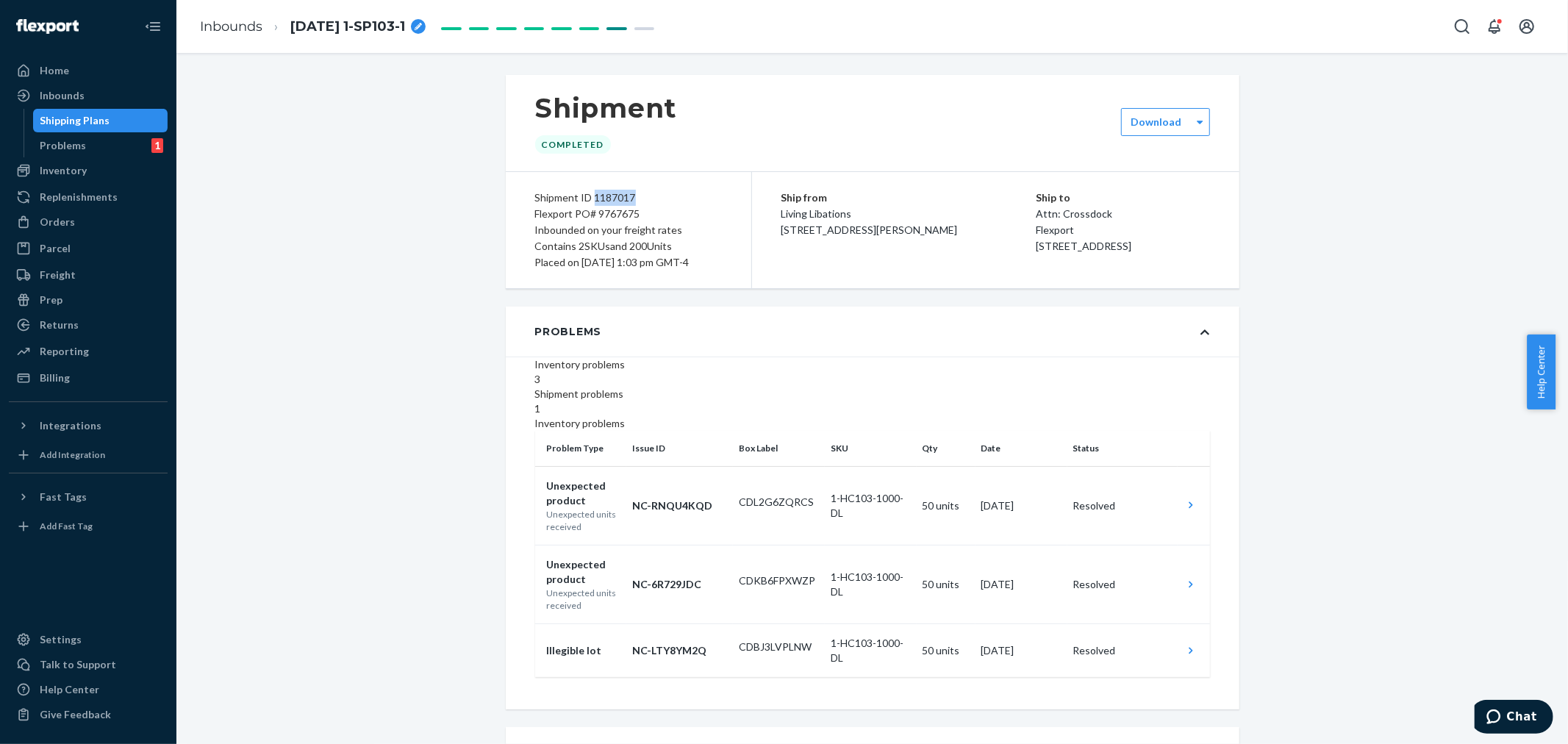
copy div "1187017"
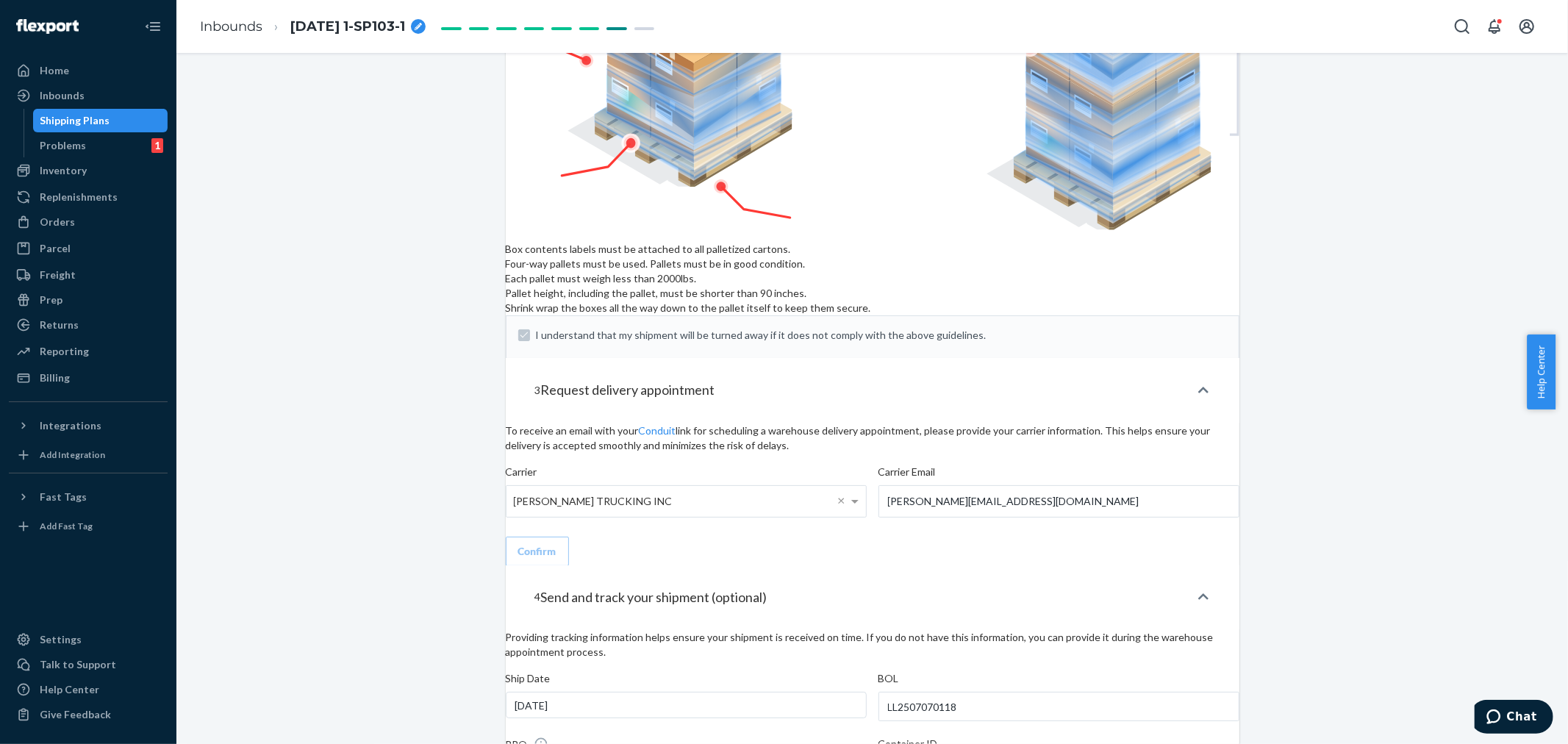
scroll to position [2219, 0]
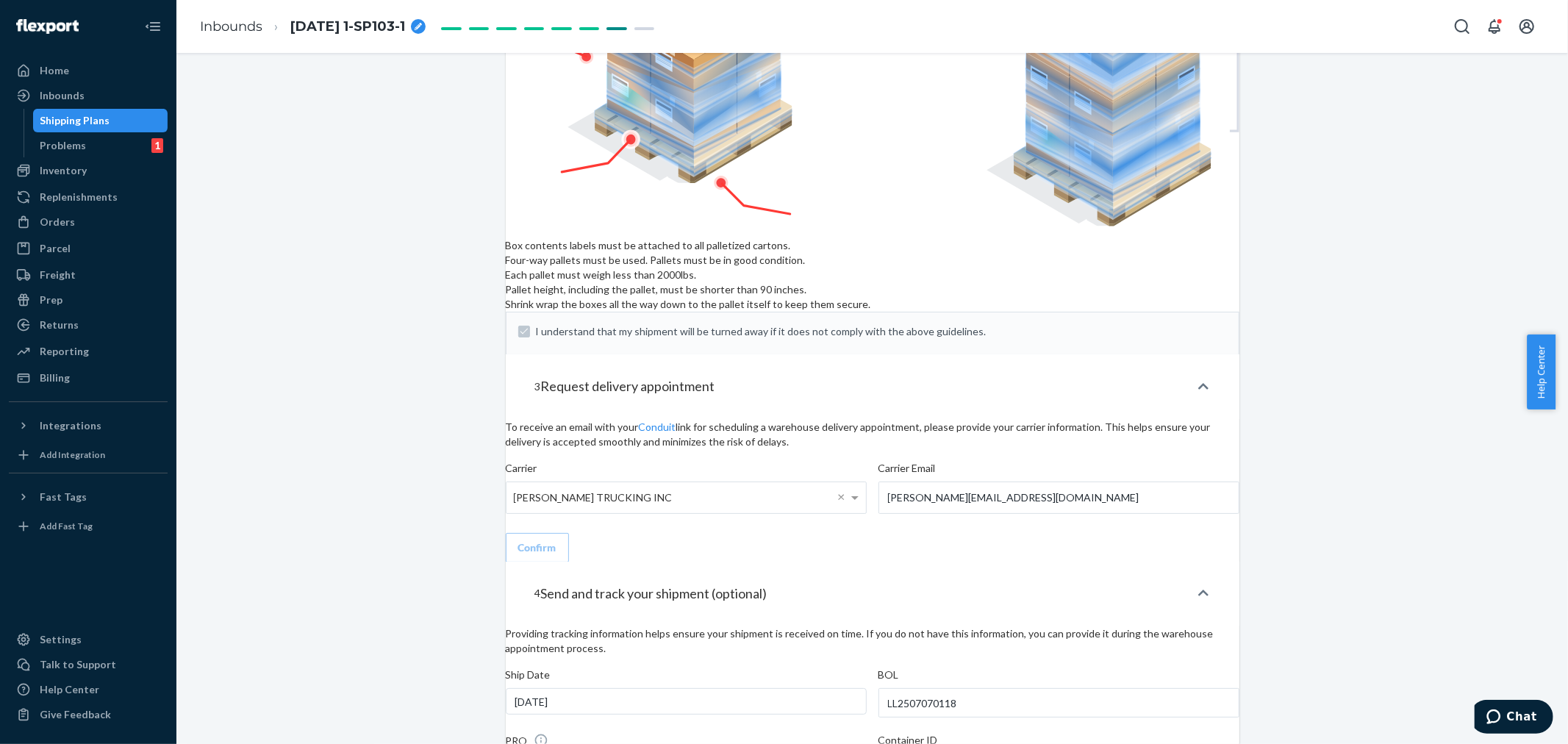
drag, startPoint x: 807, startPoint y: 566, endPoint x: 729, endPoint y: 564, distance: 78.0
copy p "D5WG5CPV2UD"
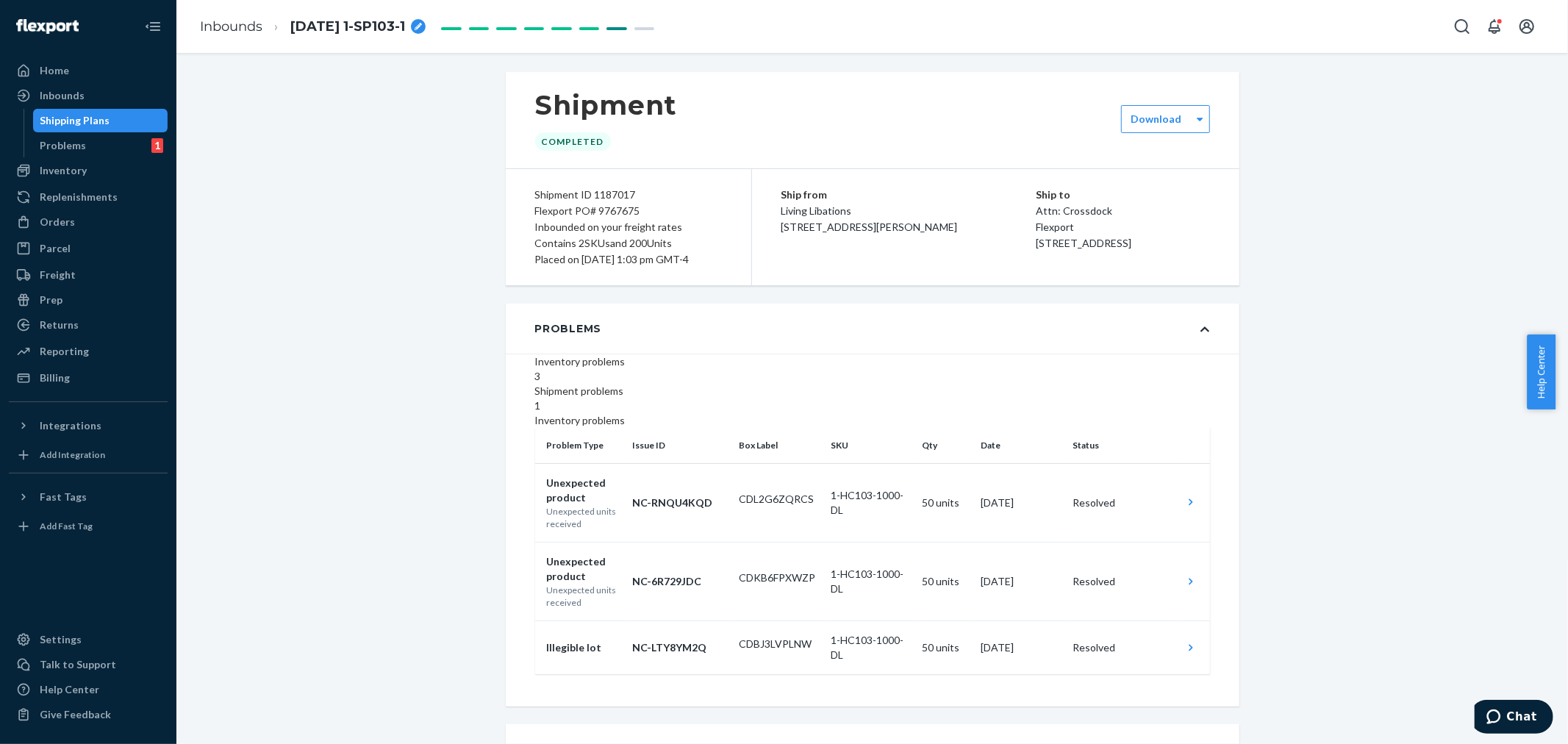
scroll to position [0, 0]
drag, startPoint x: 632, startPoint y: 213, endPoint x: 592, endPoint y: 211, distance: 40.0
click at [592, 210] on div "Flexport PO# 9767675" at bounding box center [628, 214] width 187 height 16
copy div "9767675"
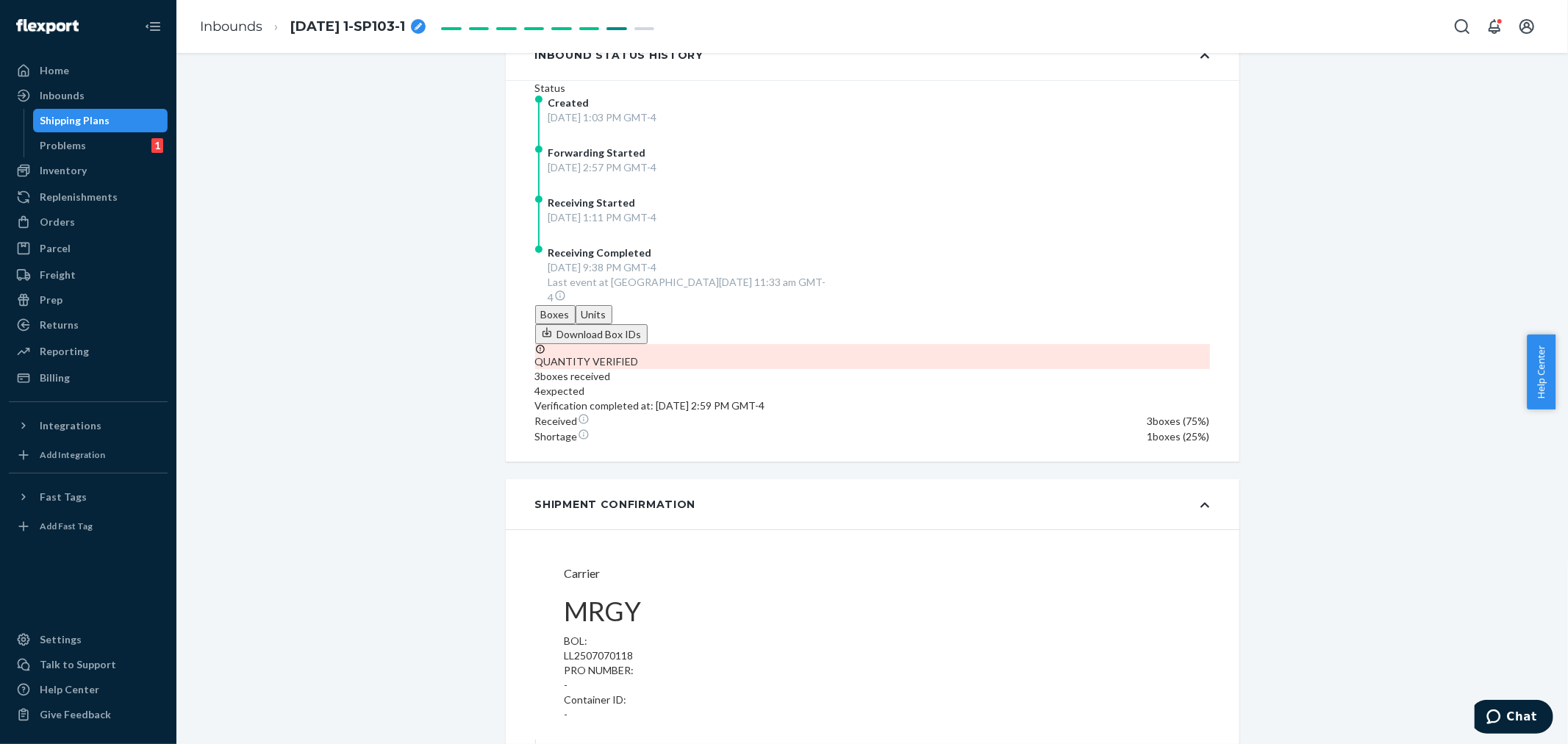
scroll to position [667, 0]
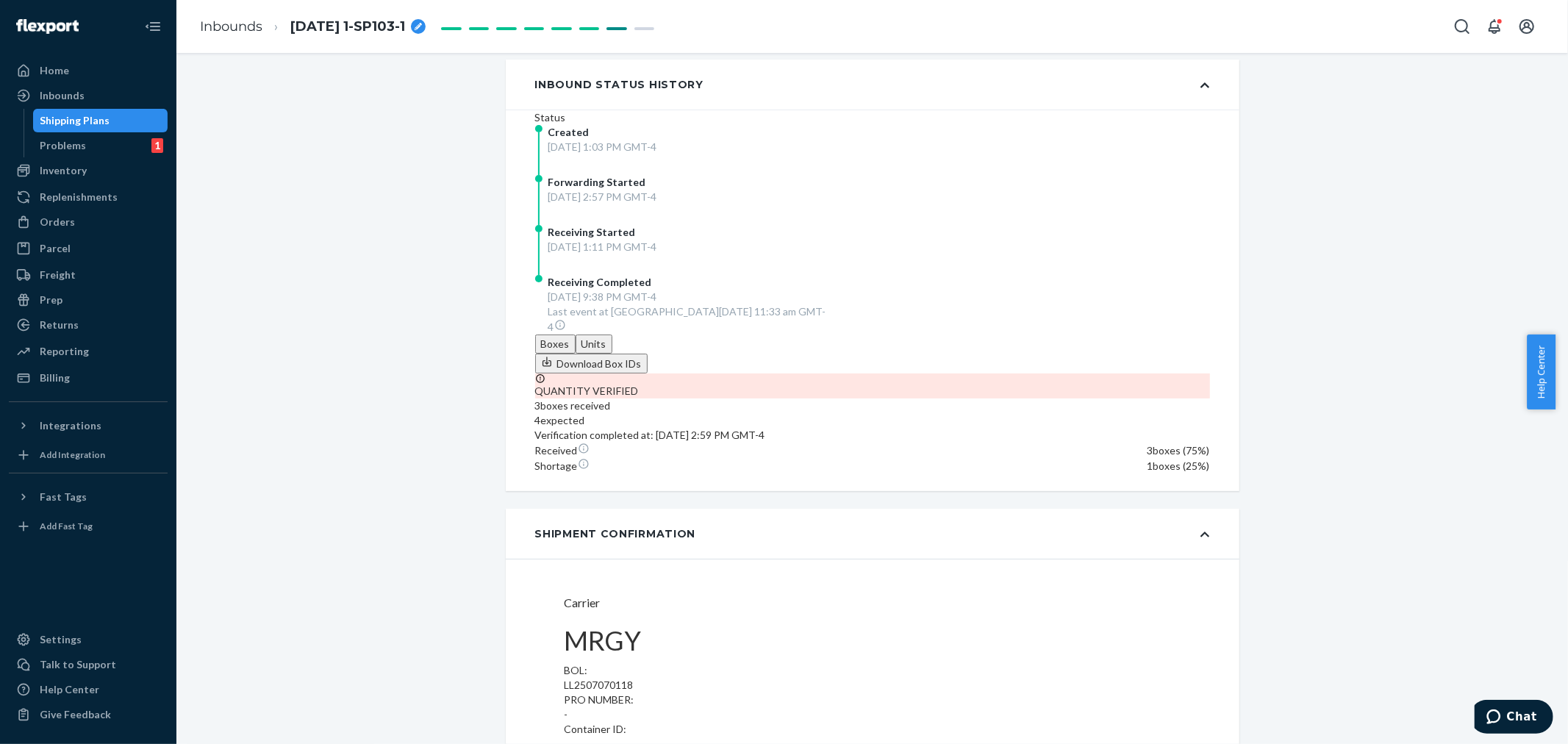
click at [647, 353] on button "Download Box IDs" at bounding box center [591, 363] width 112 height 20
click at [61, 98] on div "Inbounds" at bounding box center [62, 95] width 45 height 15
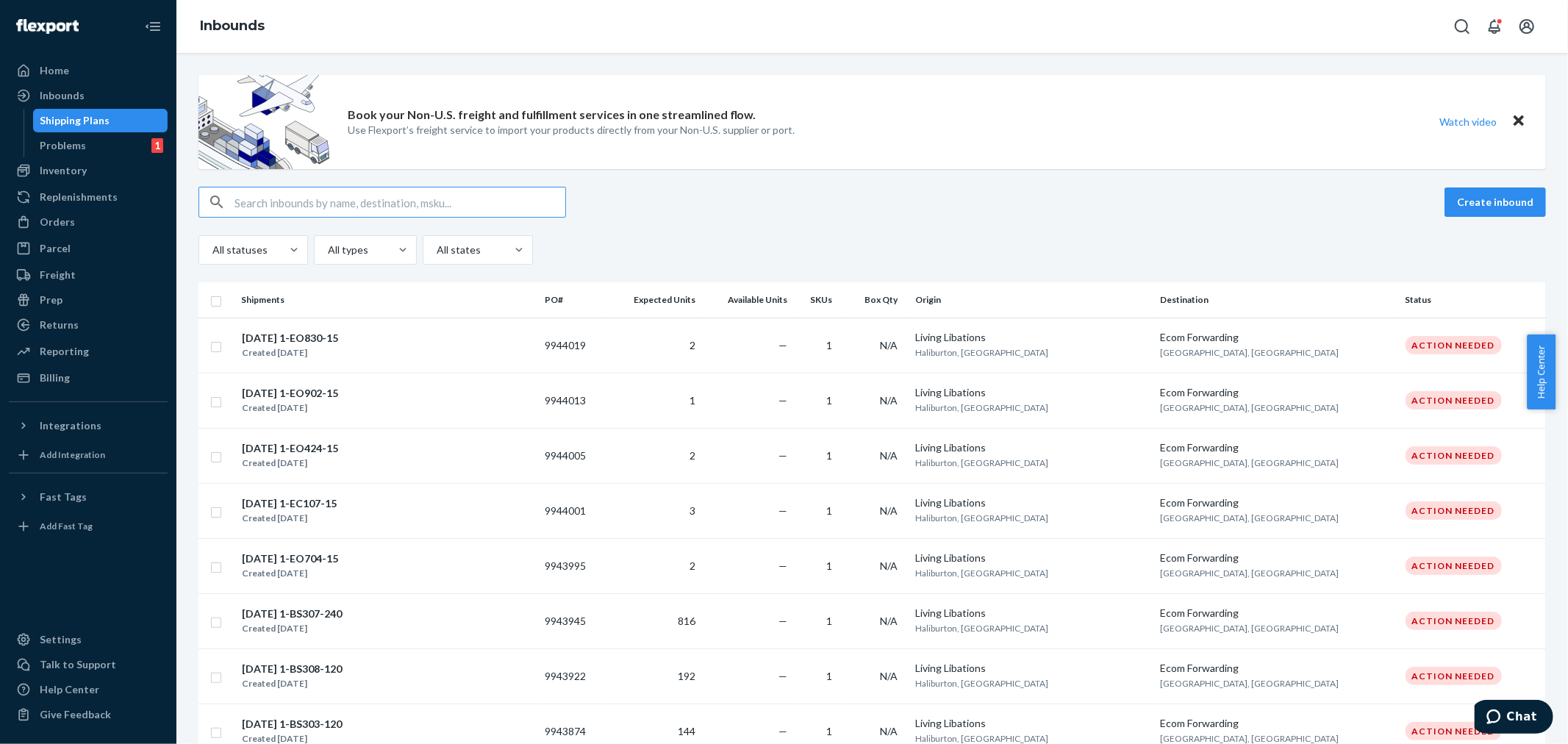
click at [247, 205] on input "text" at bounding box center [400, 202] width 331 height 30
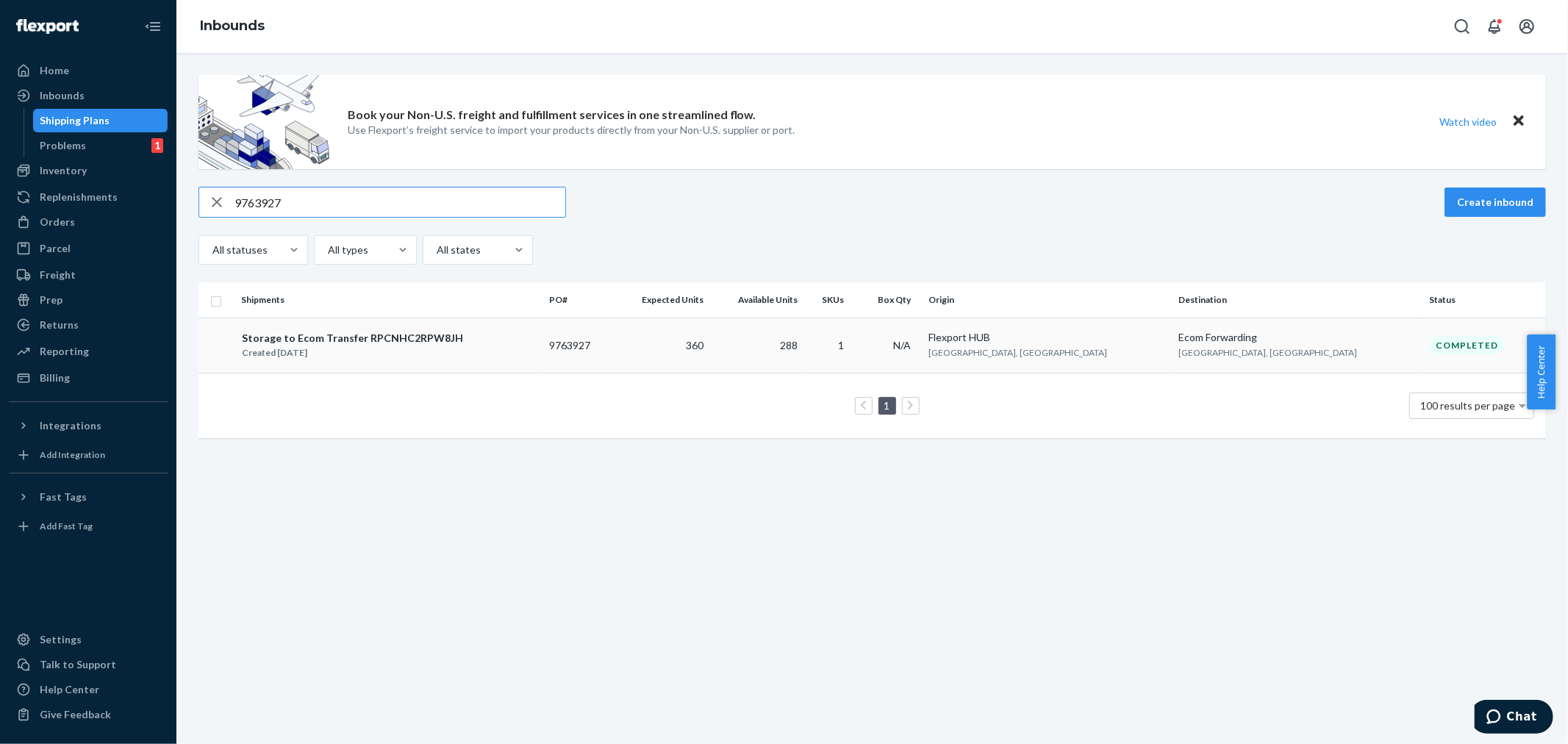
type input "9763927"
click at [709, 361] on td "360" at bounding box center [661, 345] width 96 height 55
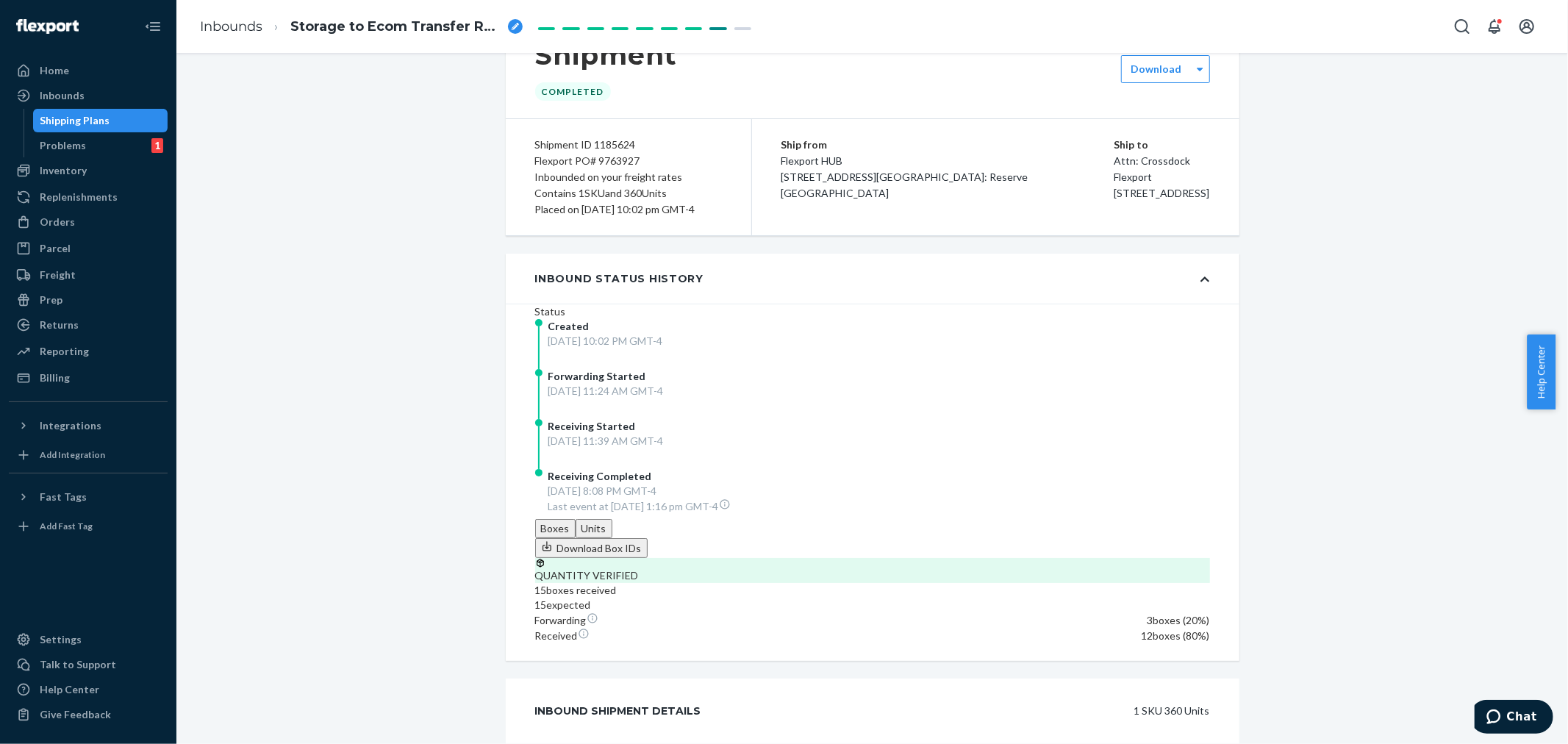
scroll to position [81, 0]
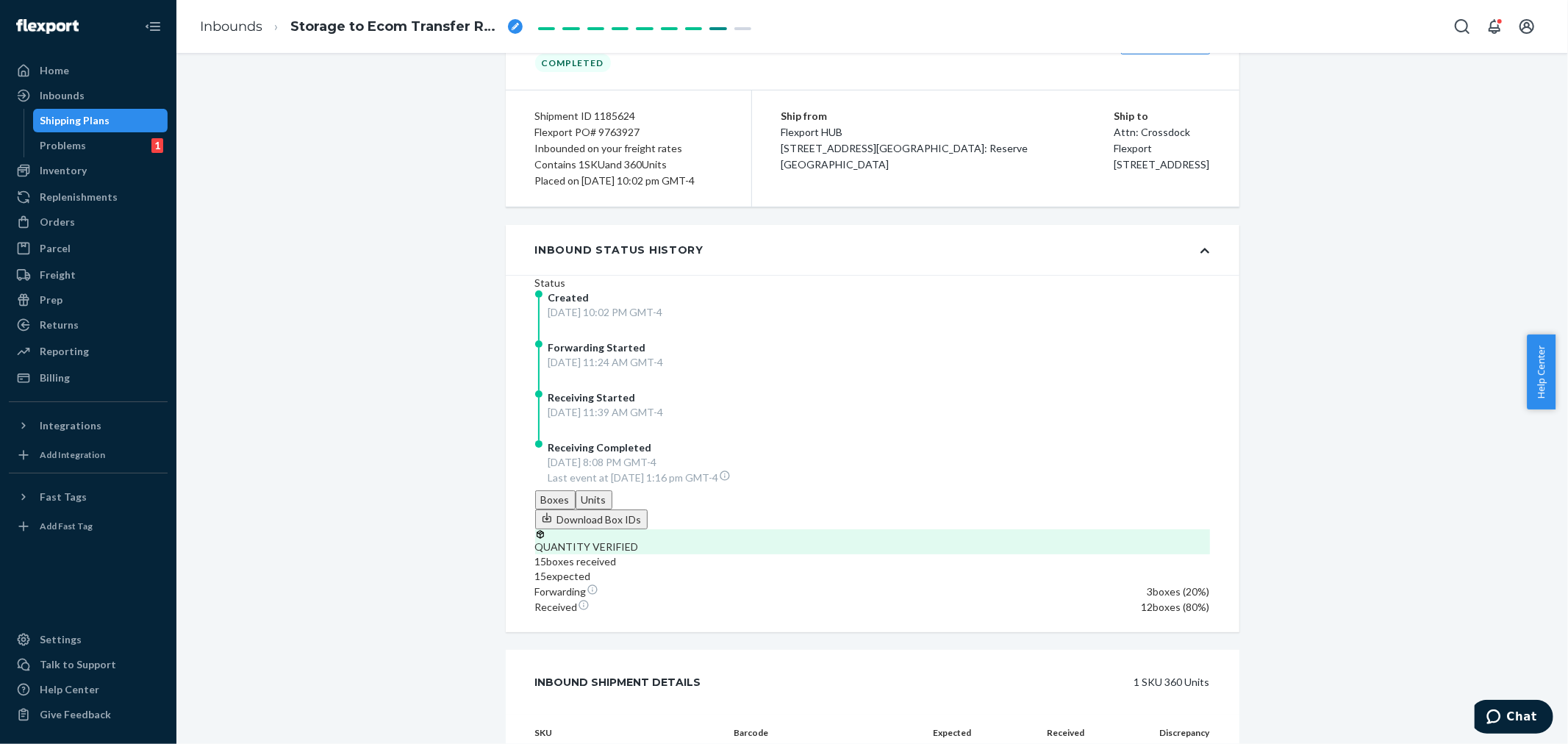
drag, startPoint x: 1006, startPoint y: 615, endPoint x: 1003, endPoint y: 605, distance: 10.4
click at [1006, 649] on div "Inbound Shipment Details 1 SKU 360 Units" at bounding box center [872, 682] width 734 height 65
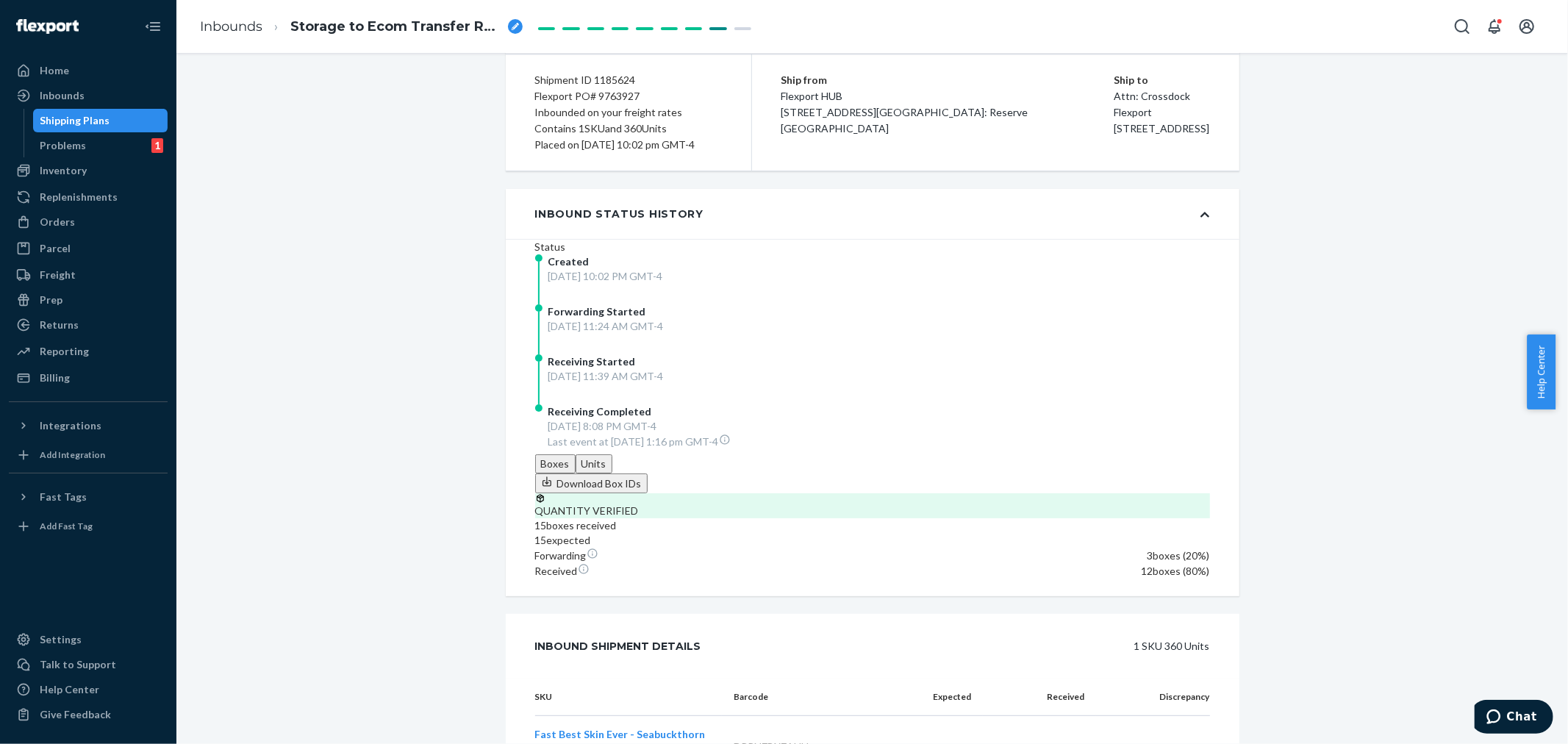
scroll to position [0, 0]
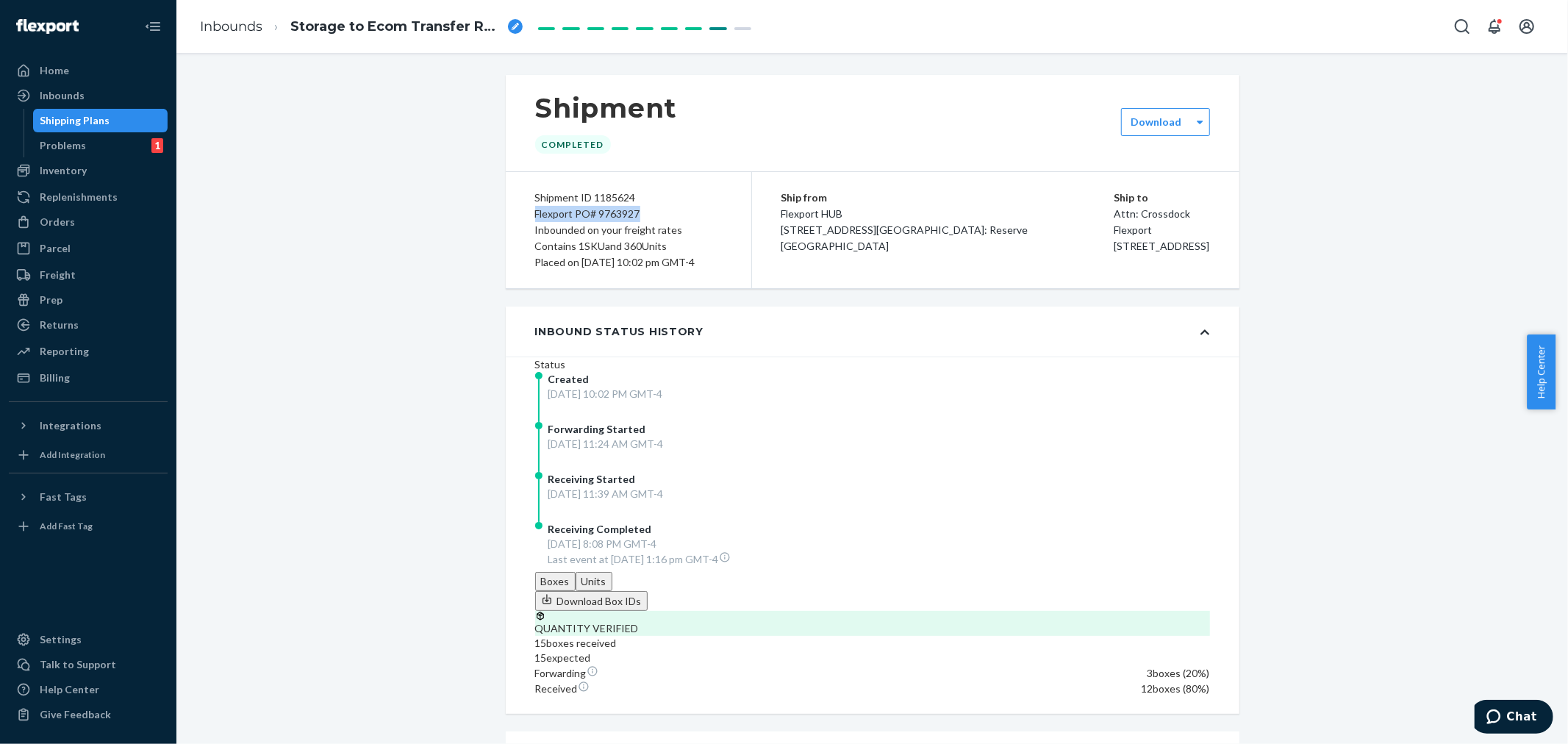
drag, startPoint x: 625, startPoint y: 213, endPoint x: 491, endPoint y: 220, distance: 134.2
click at [494, 220] on div "Shipment Completed Download Shipment ID 1185624 Flexport PO# 9763927 Inbounded …" at bounding box center [872, 505] width 756 height 860
copy div "Flexport PO# 9763927"
drag, startPoint x: 630, startPoint y: 199, endPoint x: 589, endPoint y: 200, distance: 41.0
click at [589, 200] on div "Shipment ID 1185624" at bounding box center [628, 198] width 187 height 16
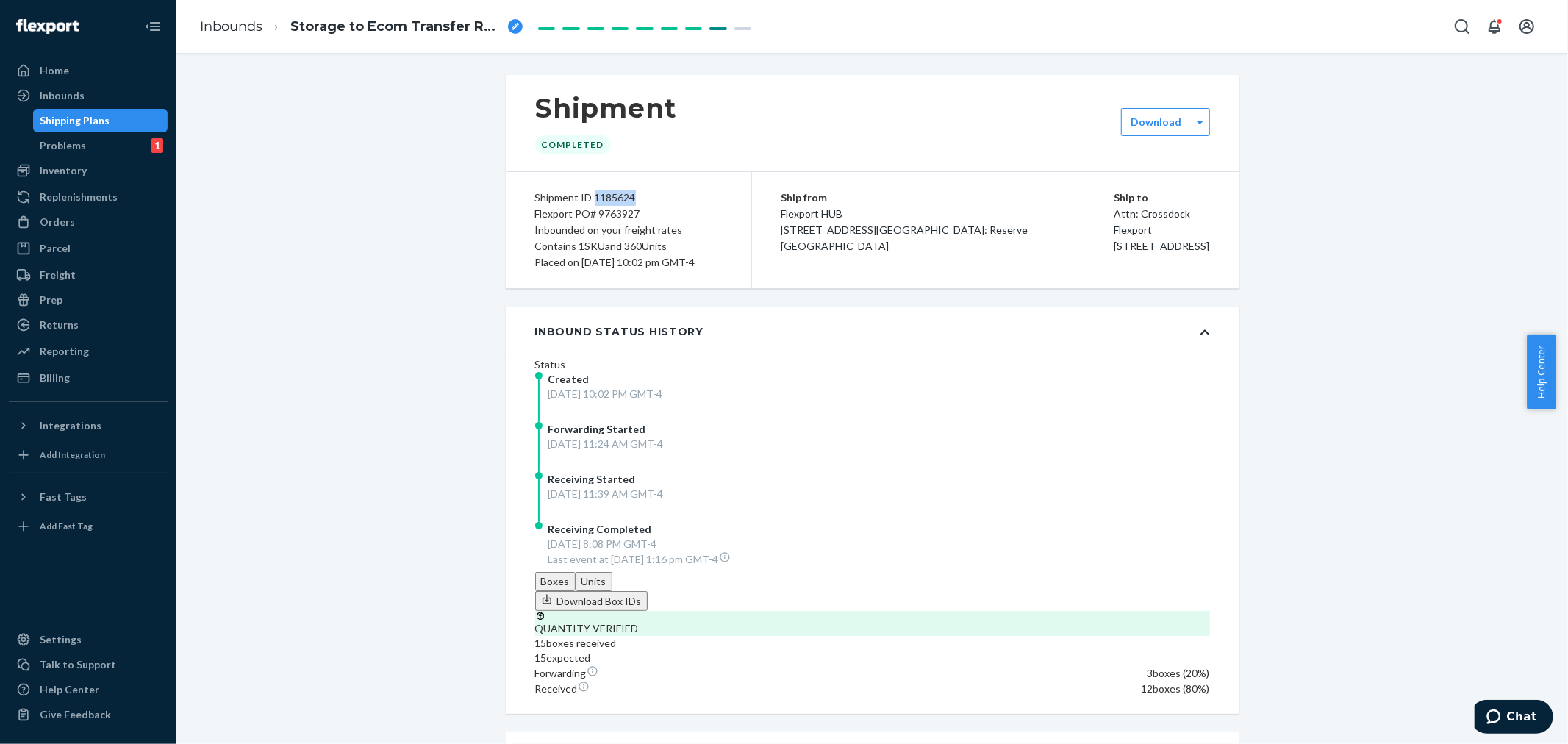
copy div "1185624"
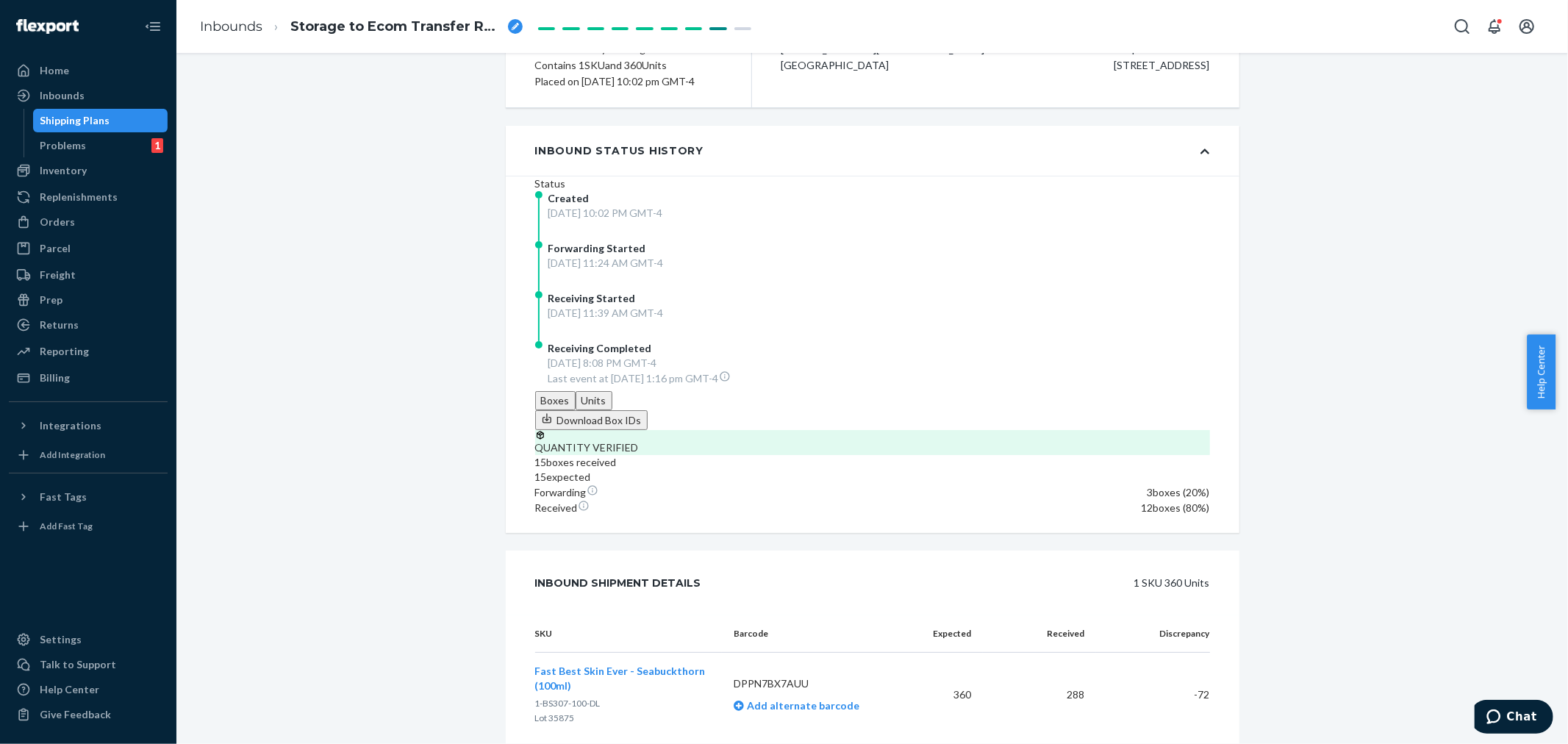
scroll to position [192, 0]
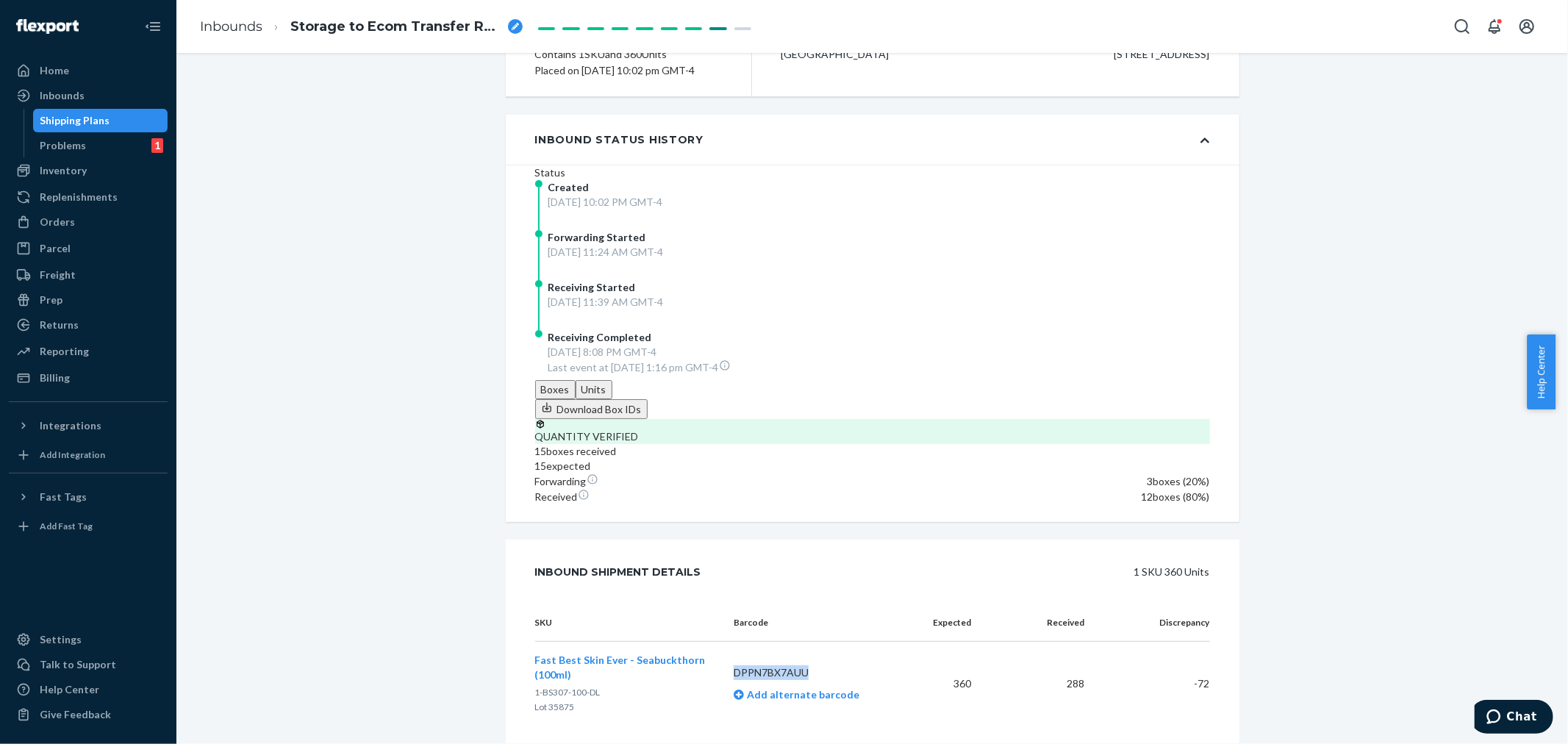
drag, startPoint x: 798, startPoint y: 627, endPoint x: 729, endPoint y: 624, distance: 69.1
click at [734, 665] on p "DPPN7BX7AUU" at bounding box center [816, 672] width 164 height 15
copy p "DPPN7BX7AUU"
click at [81, 93] on div "Inbounds" at bounding box center [62, 95] width 45 height 15
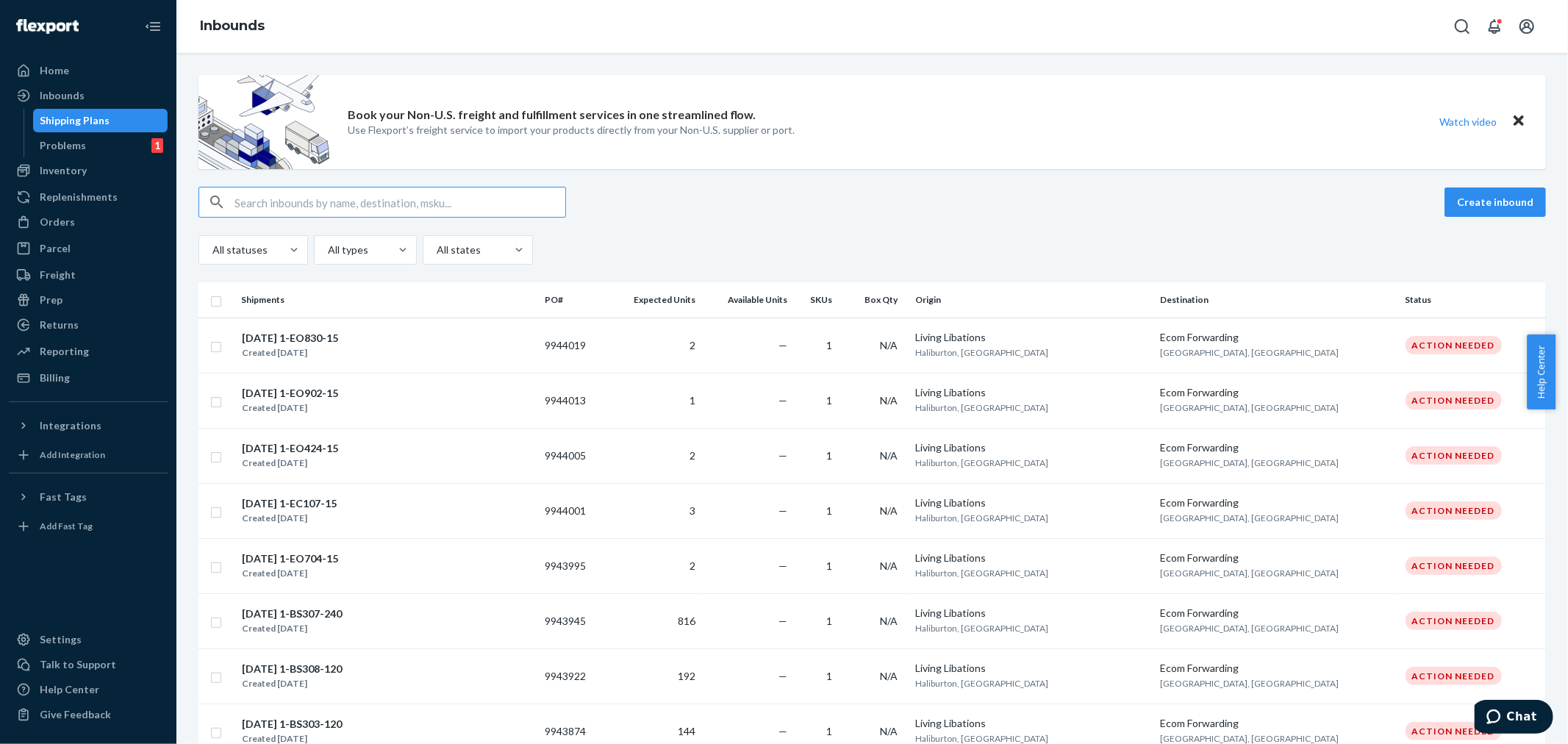
click at [251, 205] on input "text" at bounding box center [400, 202] width 331 height 30
type input "9730494"
click at [245, 200] on input "text" at bounding box center [400, 202] width 331 height 30
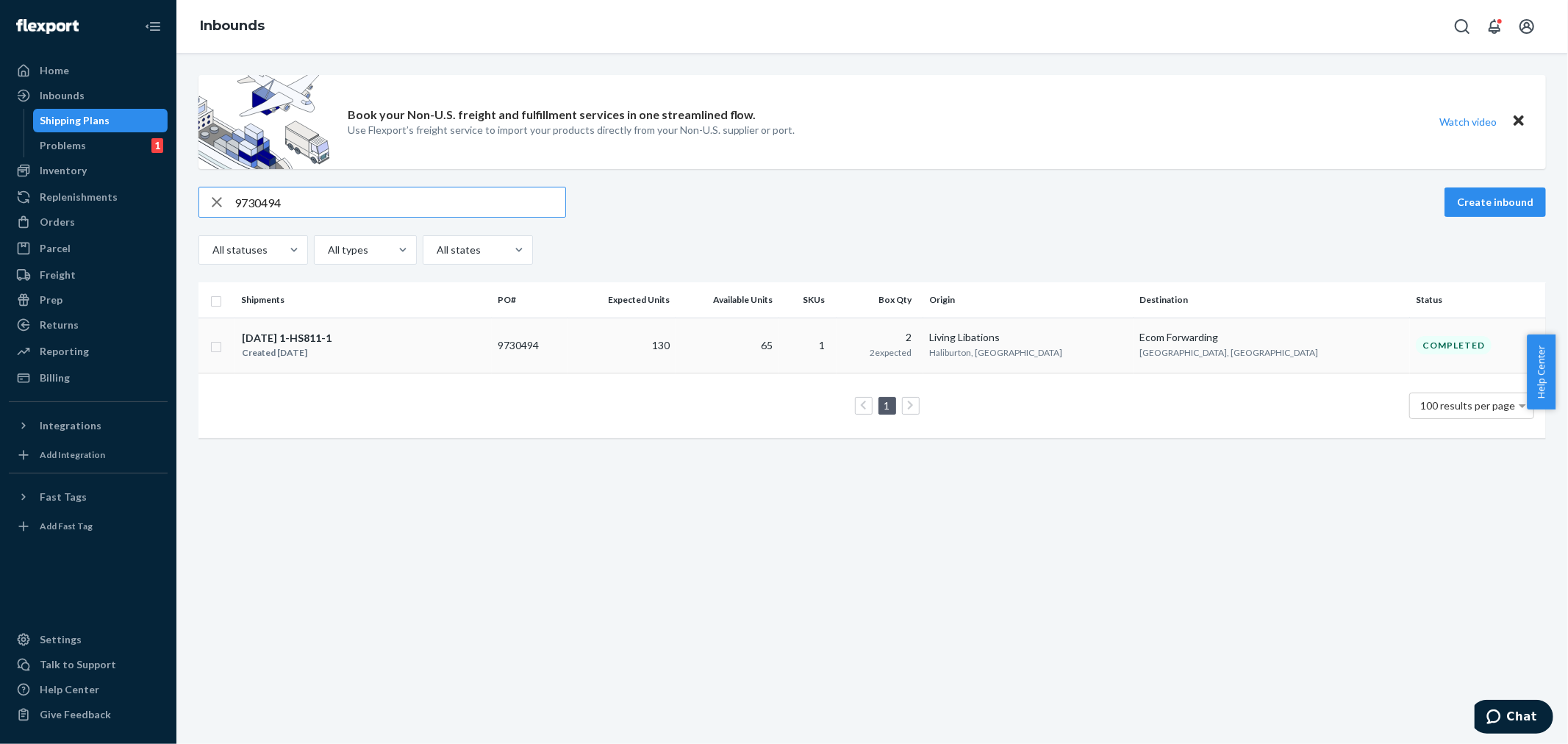
type input "9730494"
click at [675, 348] on td "130" at bounding box center [621, 345] width 106 height 55
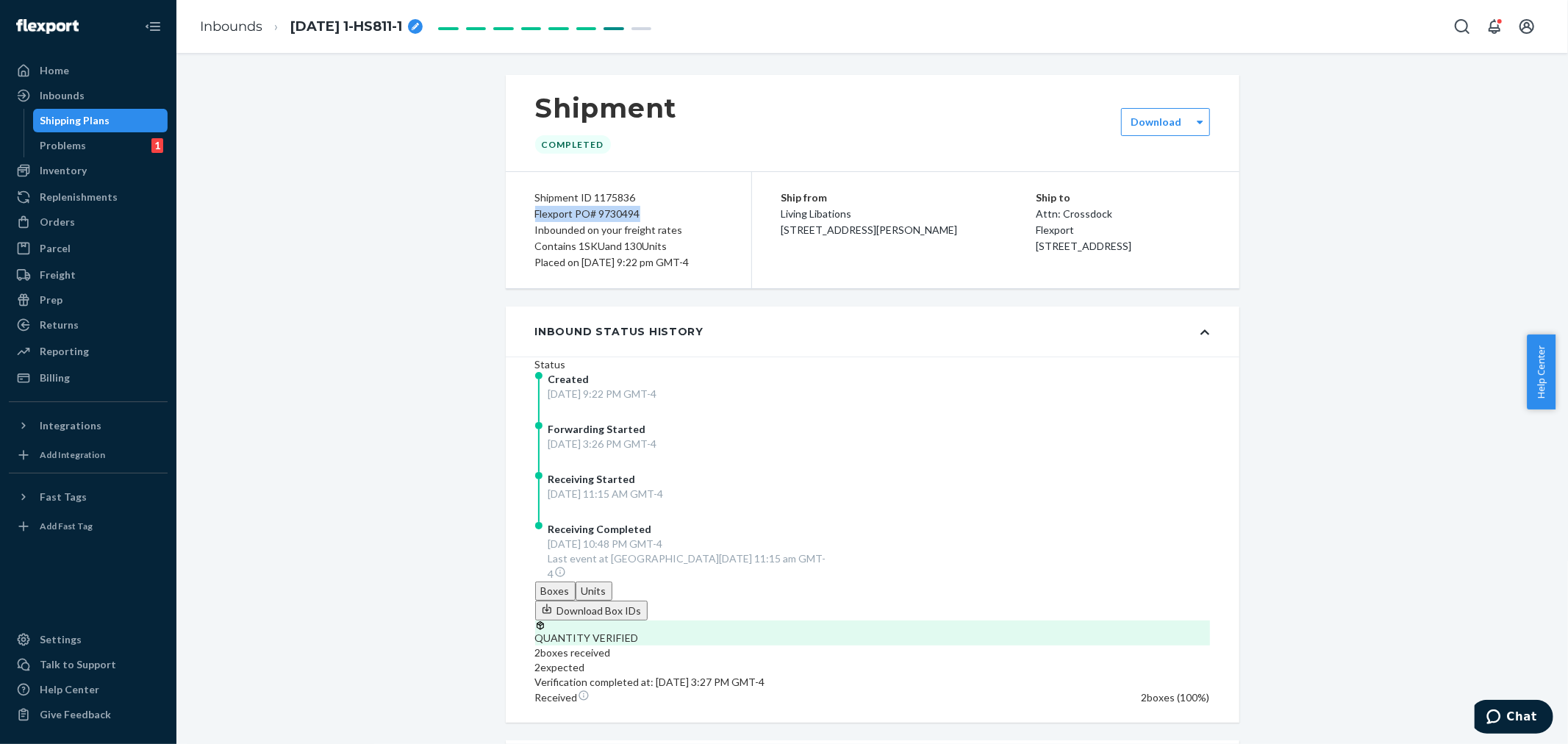
drag, startPoint x: 634, startPoint y: 213, endPoint x: 519, endPoint y: 216, distance: 115.0
click at [519, 216] on div "Shipment ID 1175836 Flexport PO# 9730494 Inbounded on your freight rates Contai…" at bounding box center [628, 230] width 246 height 116
copy div "Flexport PO# 9730494"
drag, startPoint x: 627, startPoint y: 199, endPoint x: 586, endPoint y: 197, distance: 41.0
click at [586, 197] on div "Shipment ID 1175836" at bounding box center [628, 198] width 187 height 16
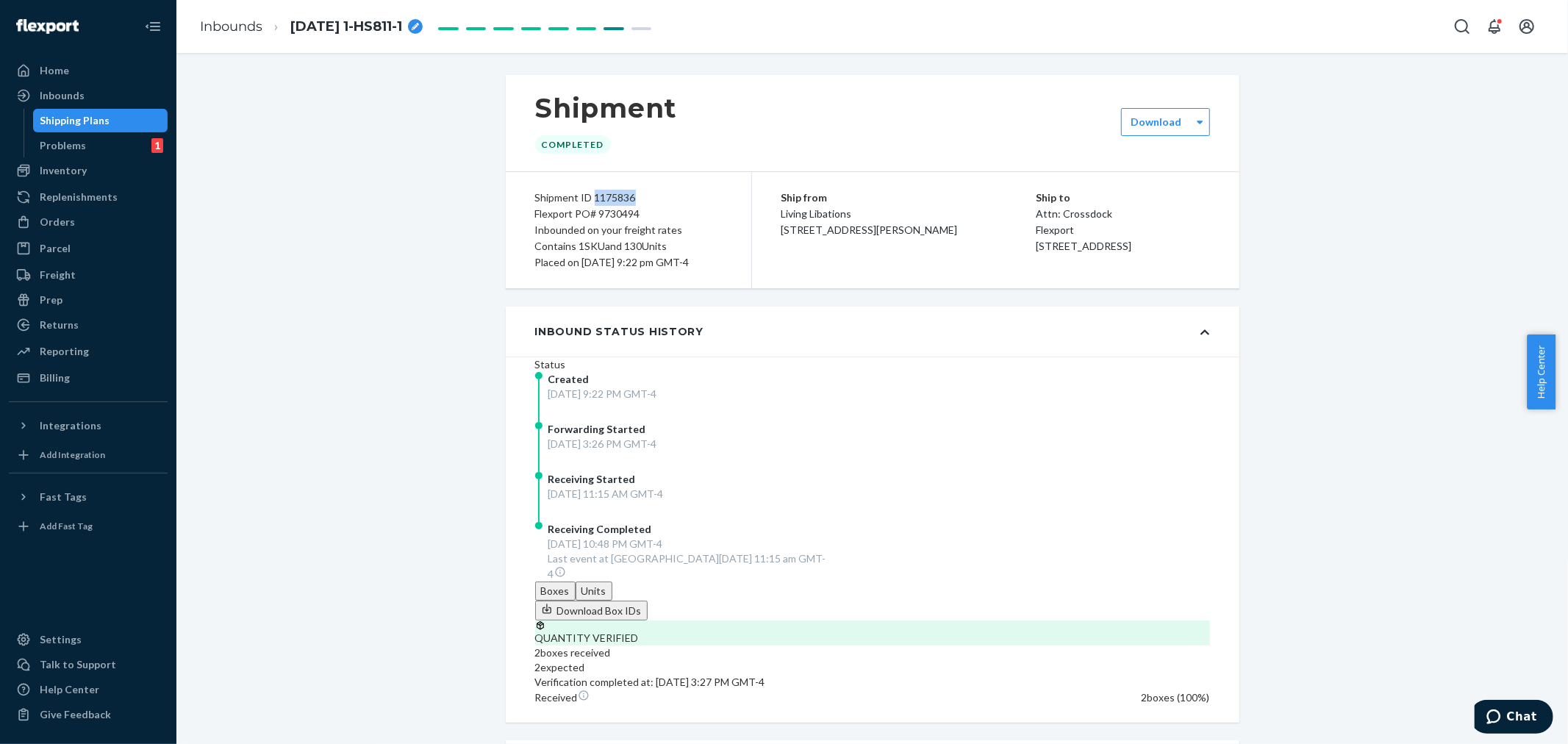
copy div "1175836"
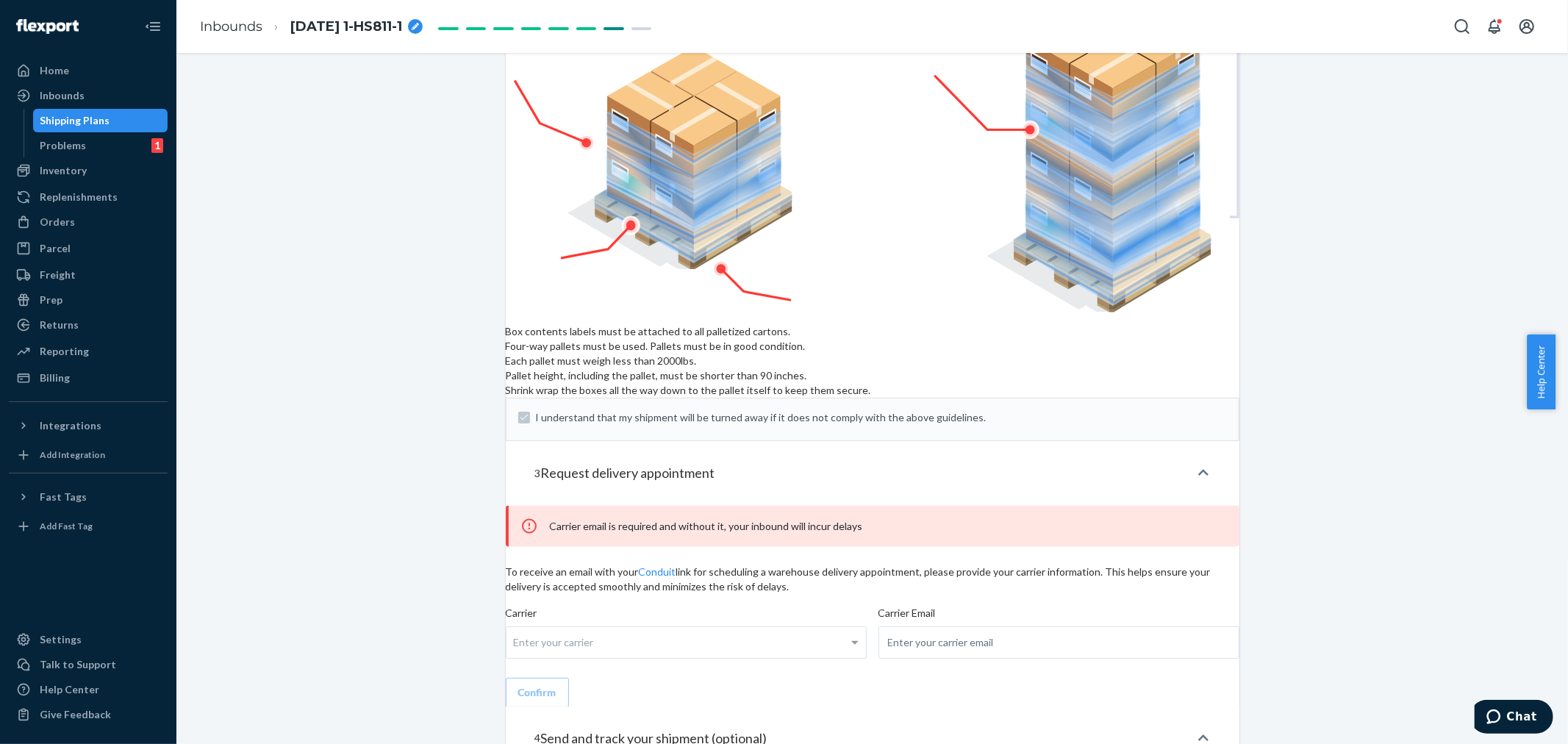
scroll to position [1769, 0]
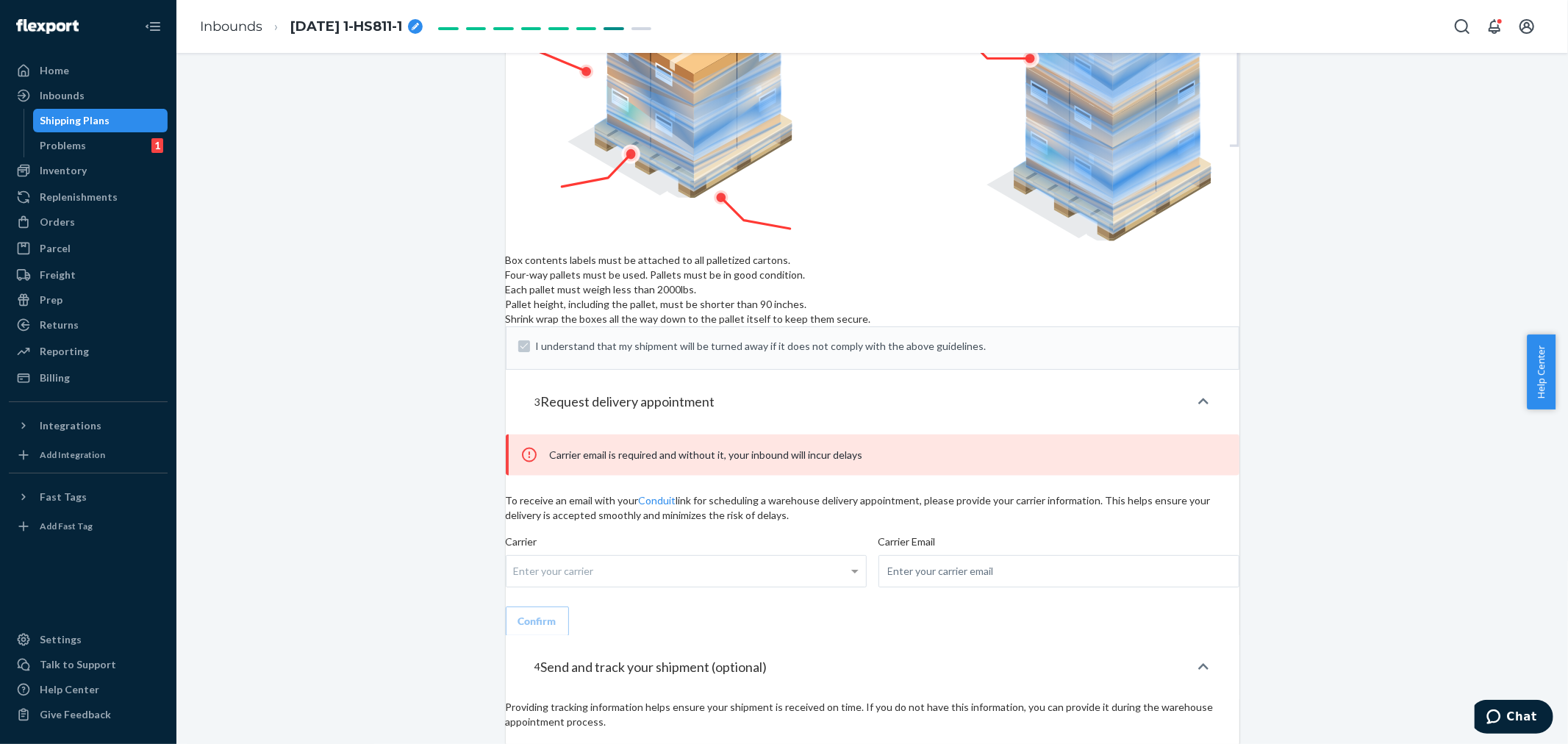
drag, startPoint x: 805, startPoint y: 633, endPoint x: 728, endPoint y: 627, distance: 77.2
copy p "DFES7XKDGUU"
drag, startPoint x: 69, startPoint y: 88, endPoint x: 106, endPoint y: 115, distance: 45.8
click at [69, 88] on div "Inbounds" at bounding box center [62, 95] width 45 height 15
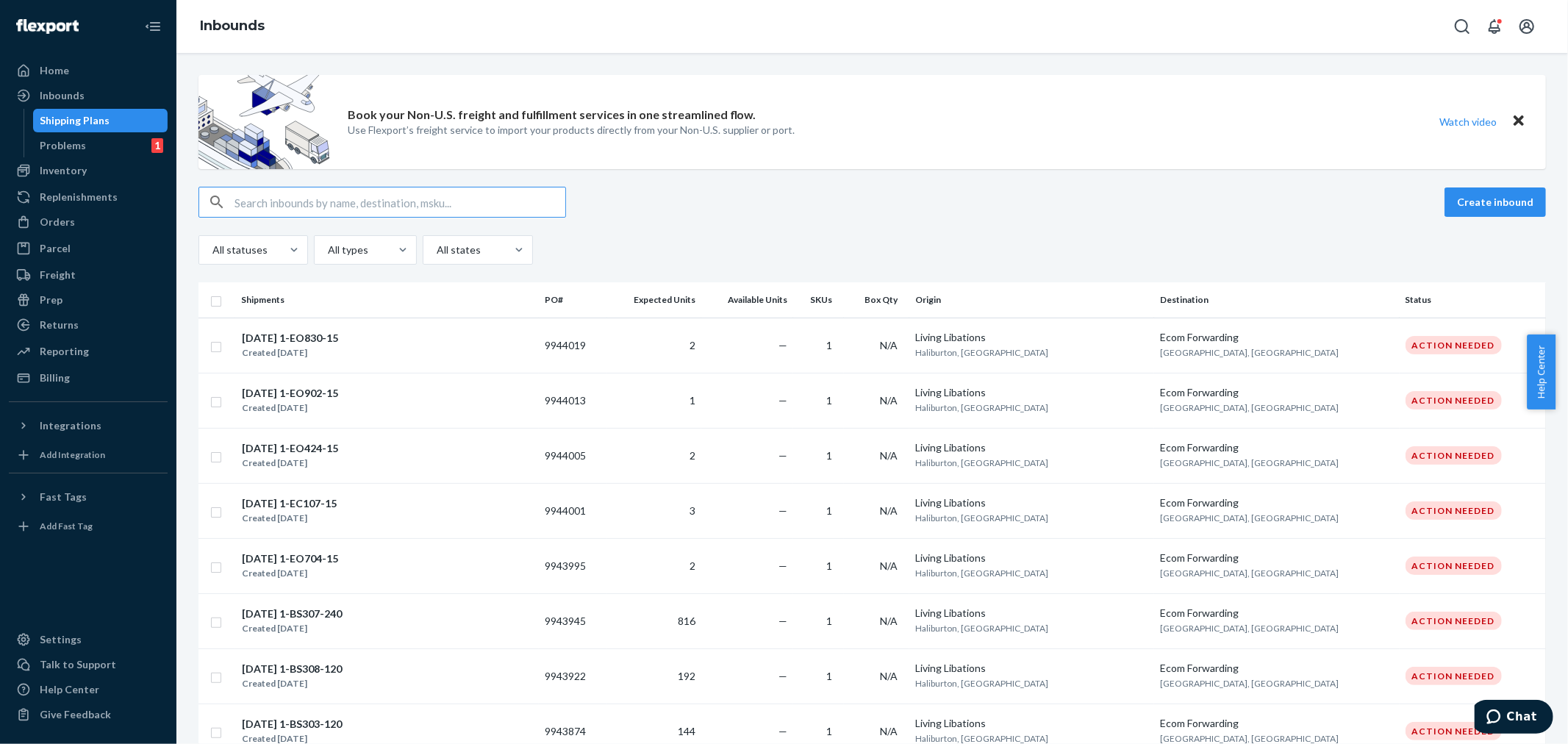
click at [250, 205] on input "text" at bounding box center [400, 202] width 331 height 30
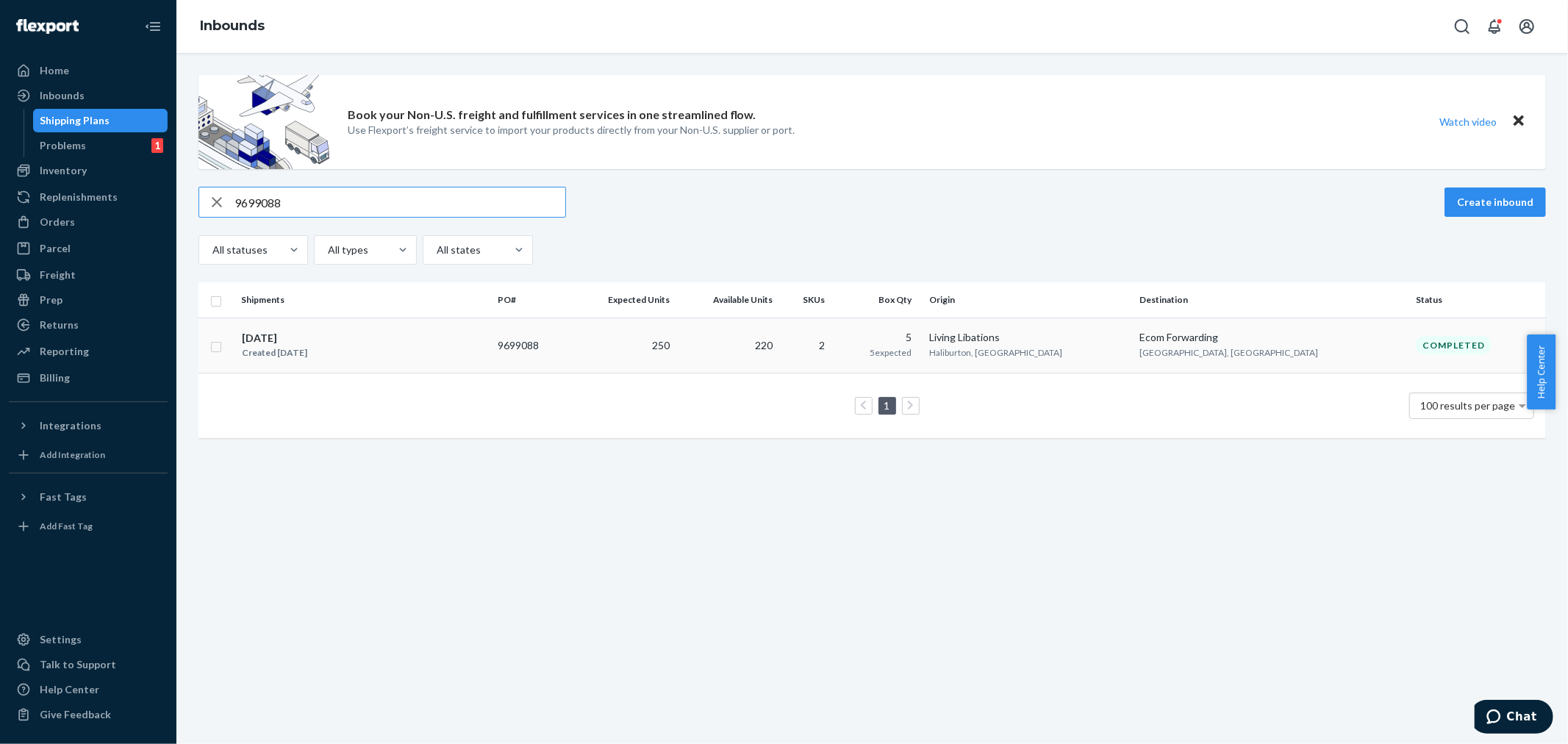
type input "9699088"
click at [675, 350] on td "250" at bounding box center [621, 345] width 106 height 55
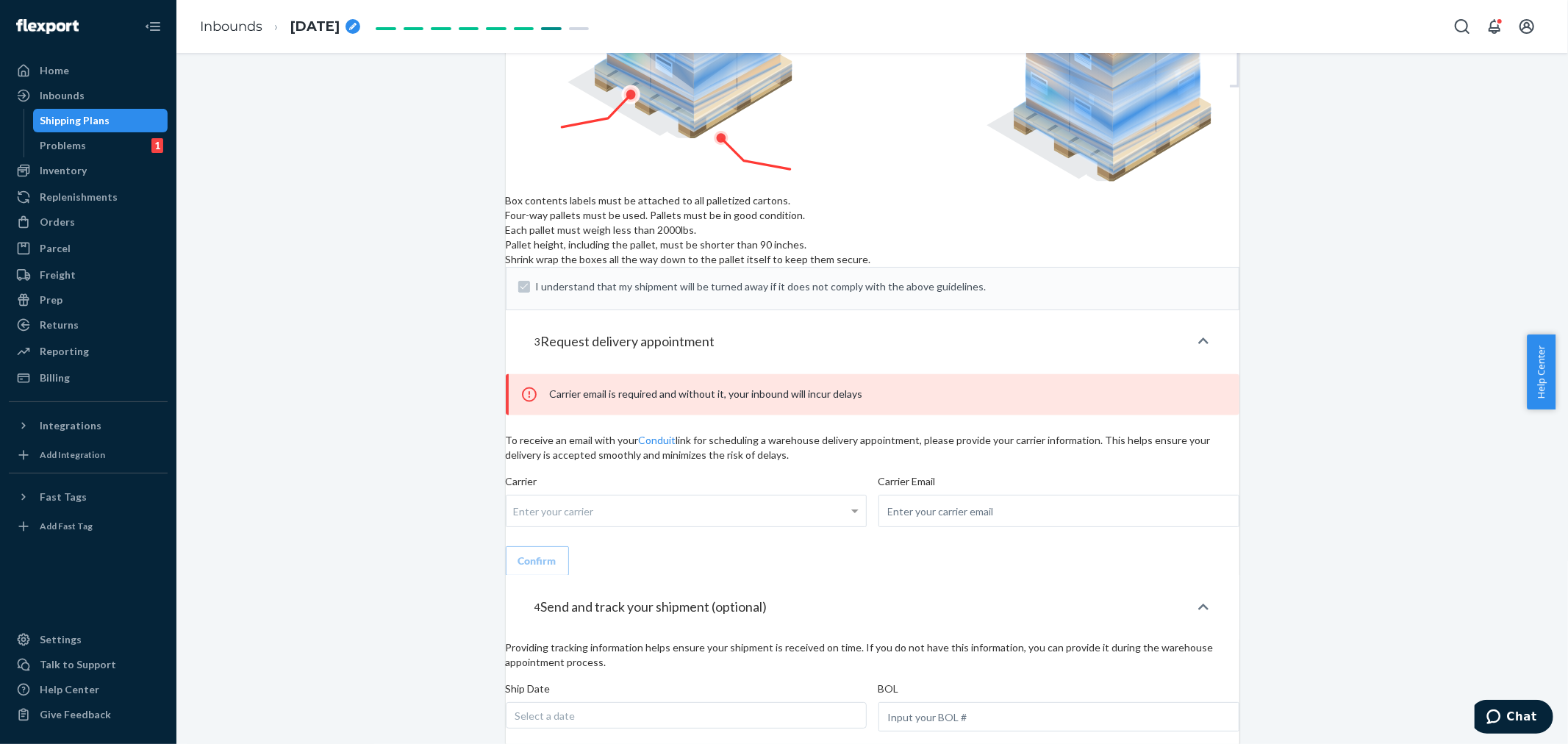
scroll to position [2071, 0]
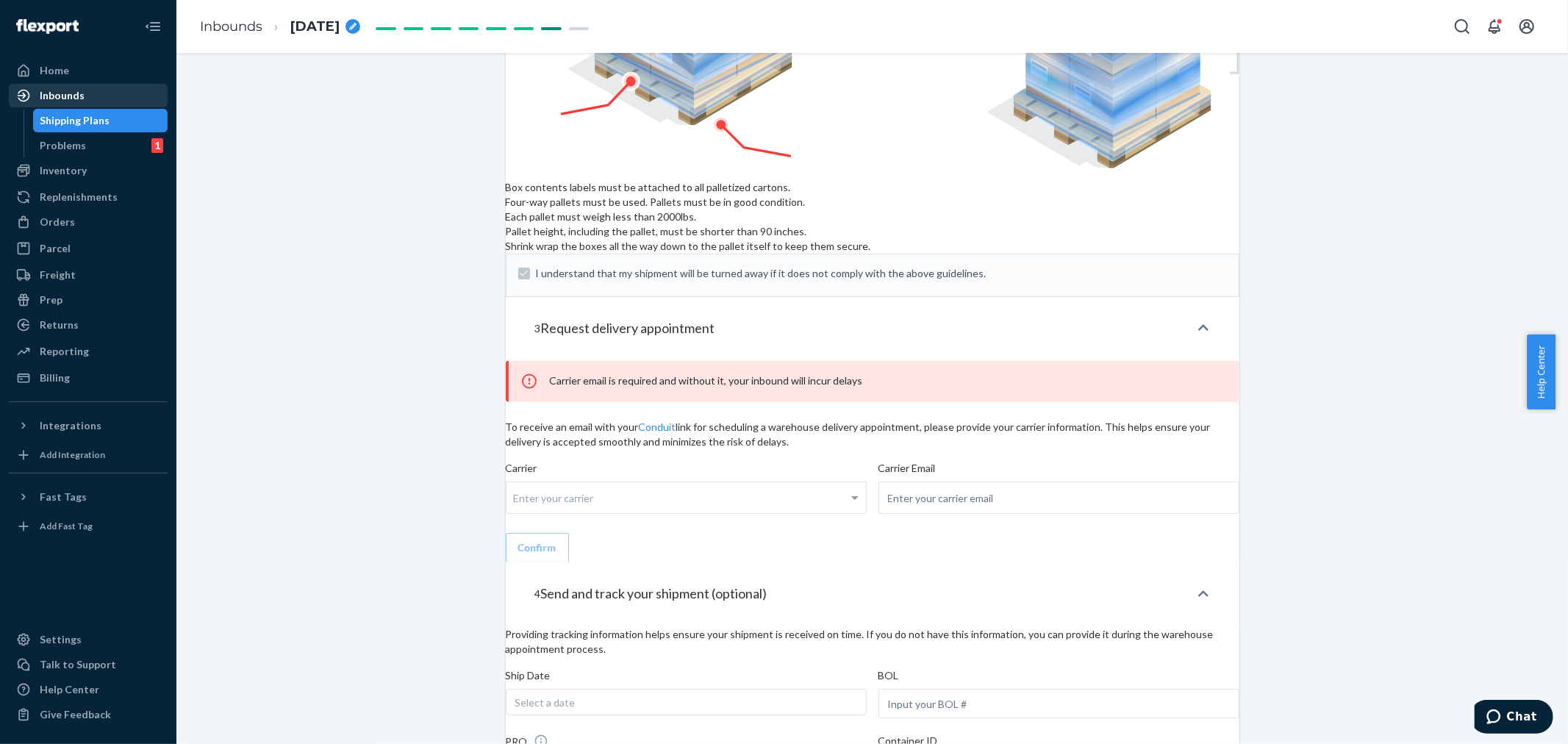
drag, startPoint x: 99, startPoint y: 95, endPoint x: 125, endPoint y: 103, distance: 27.2
click at [99, 95] on div "Inbounds" at bounding box center [88, 95] width 156 height 21
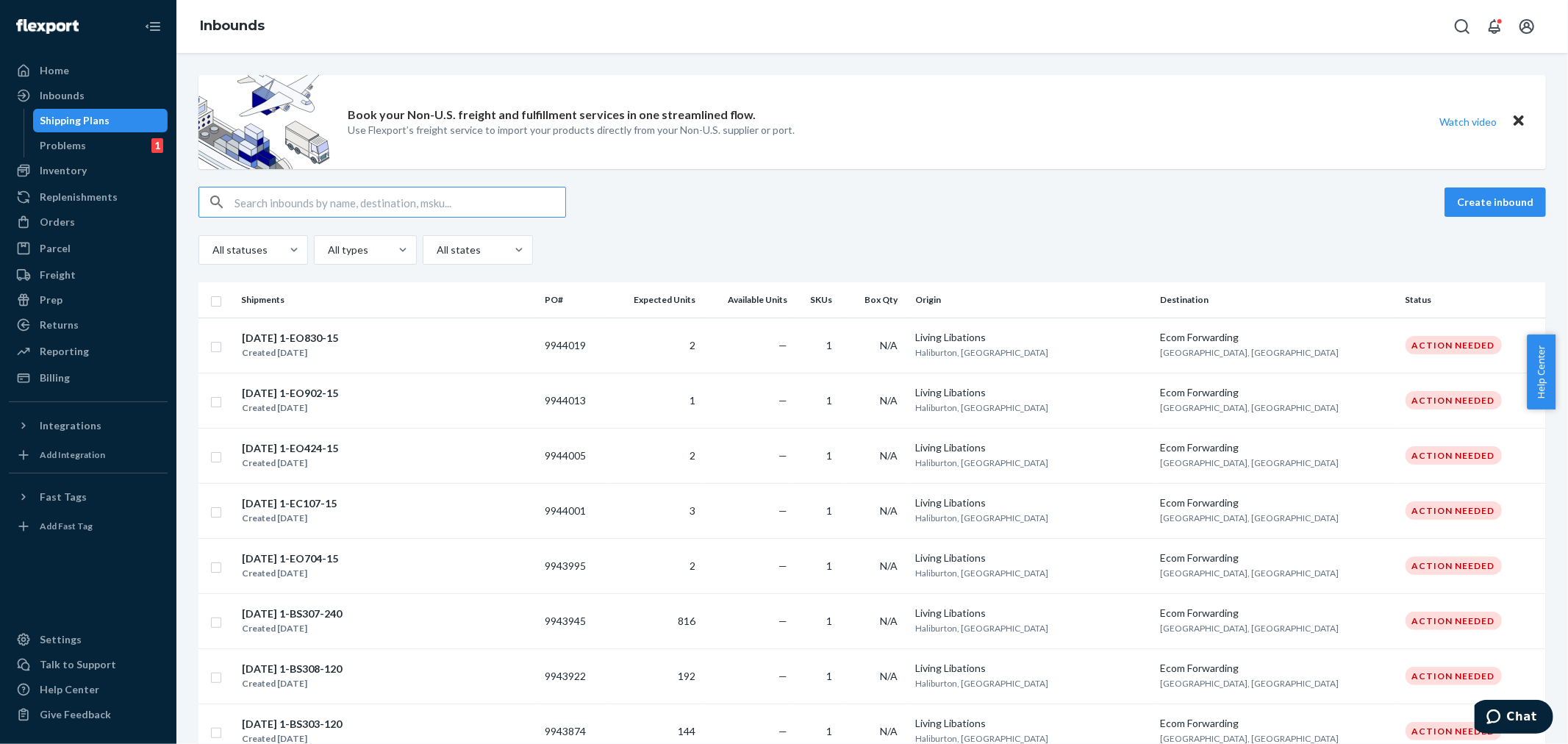
click at [272, 202] on input "text" at bounding box center [400, 202] width 331 height 30
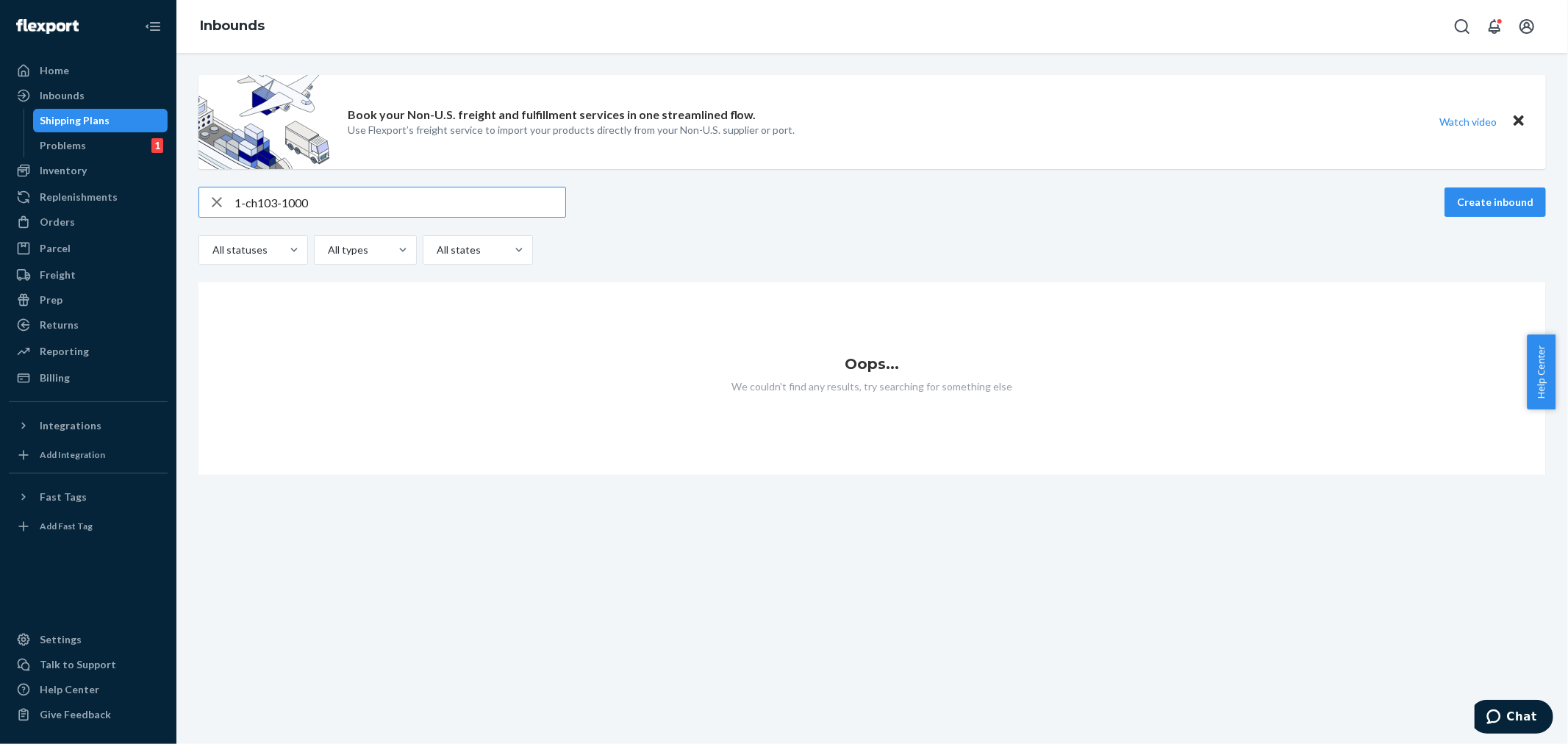
click at [259, 199] on input "1-ch103-1000" at bounding box center [400, 202] width 331 height 30
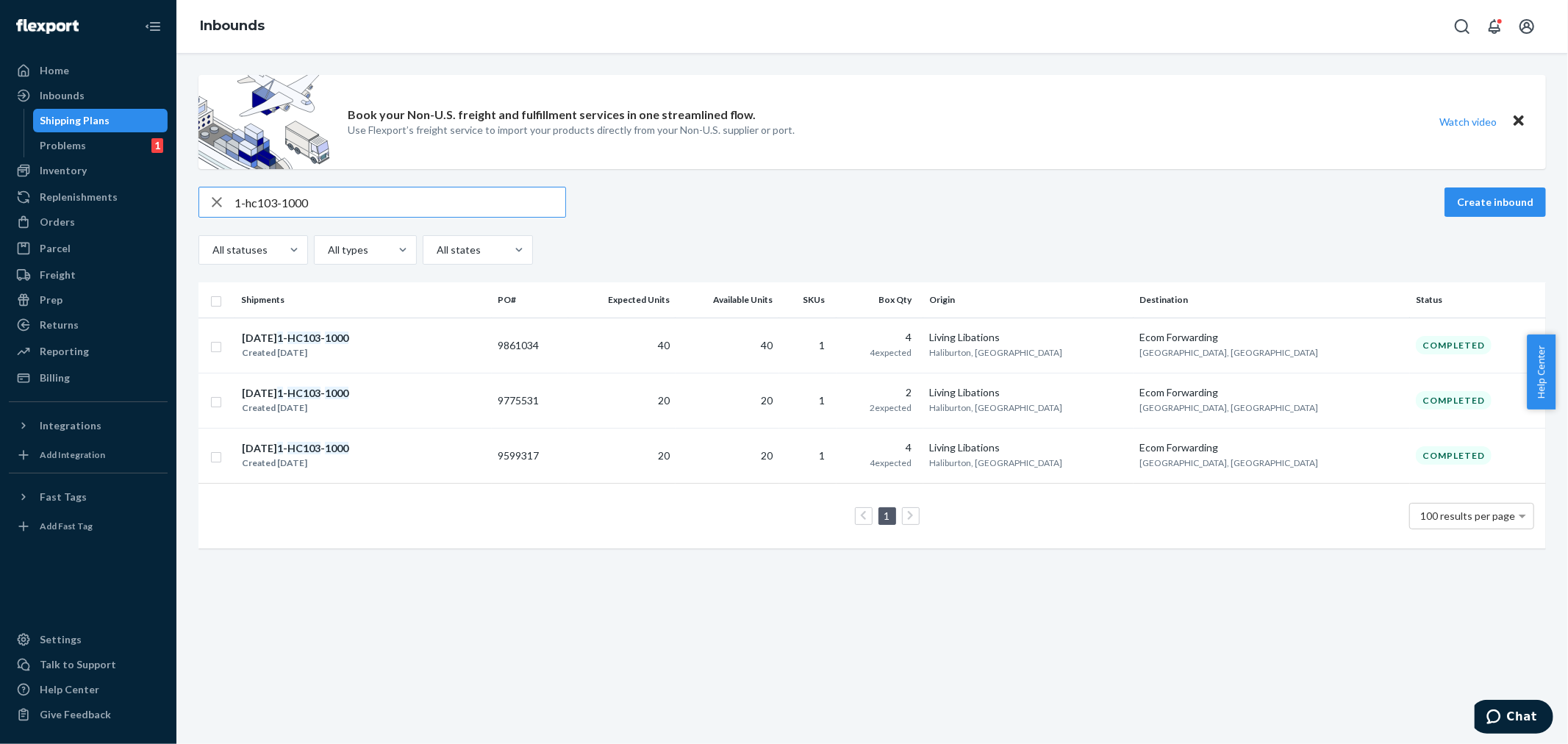
click at [310, 201] on input "1-hc103-1000" at bounding box center [400, 202] width 331 height 30
drag, startPoint x: 309, startPoint y: 206, endPoint x: 246, endPoint y: 197, distance: 63.6
click at [246, 197] on input "1-hc103-1000" at bounding box center [400, 202] width 331 height 30
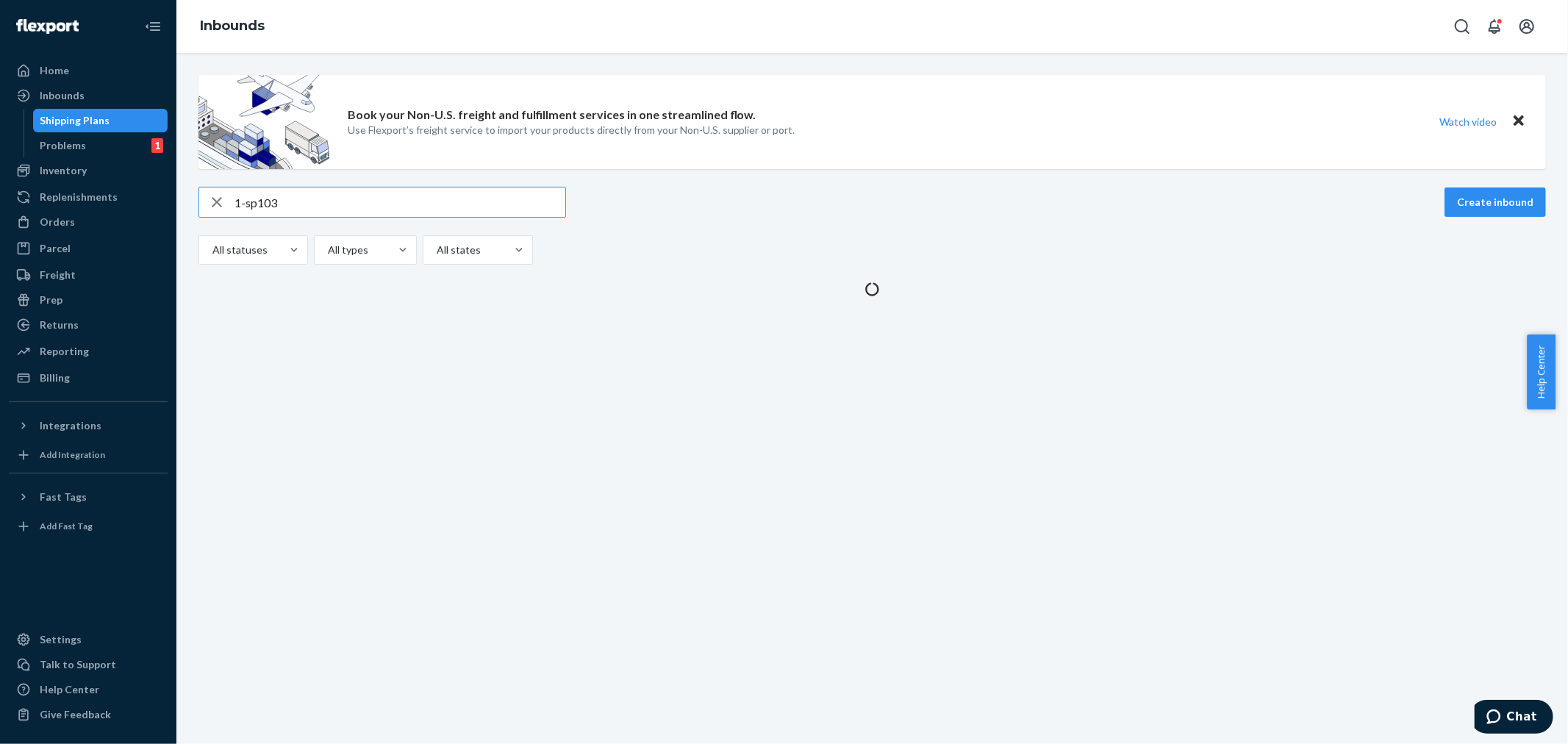
type input "1-sp103"
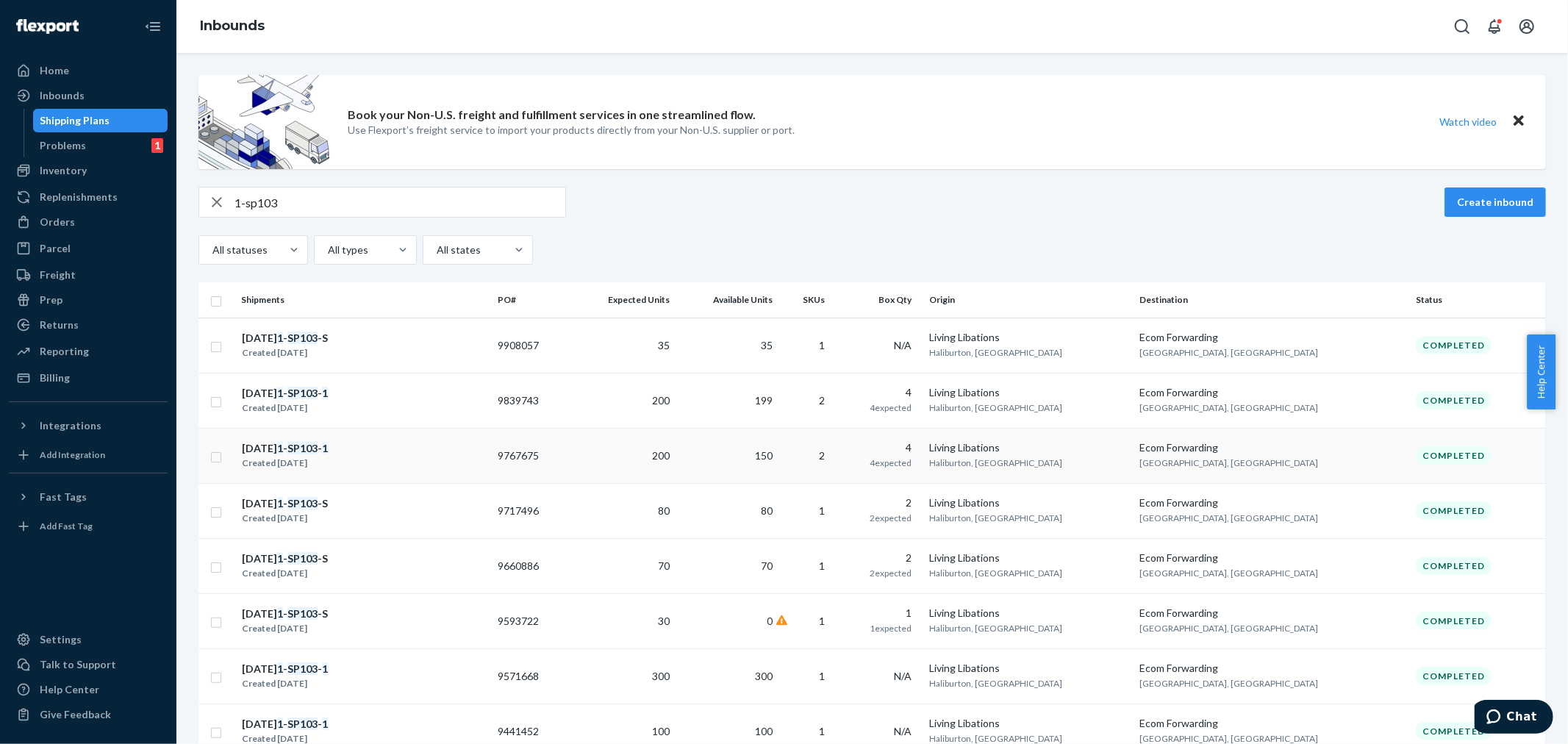
click at [569, 464] on td "9767675" at bounding box center [530, 455] width 77 height 55
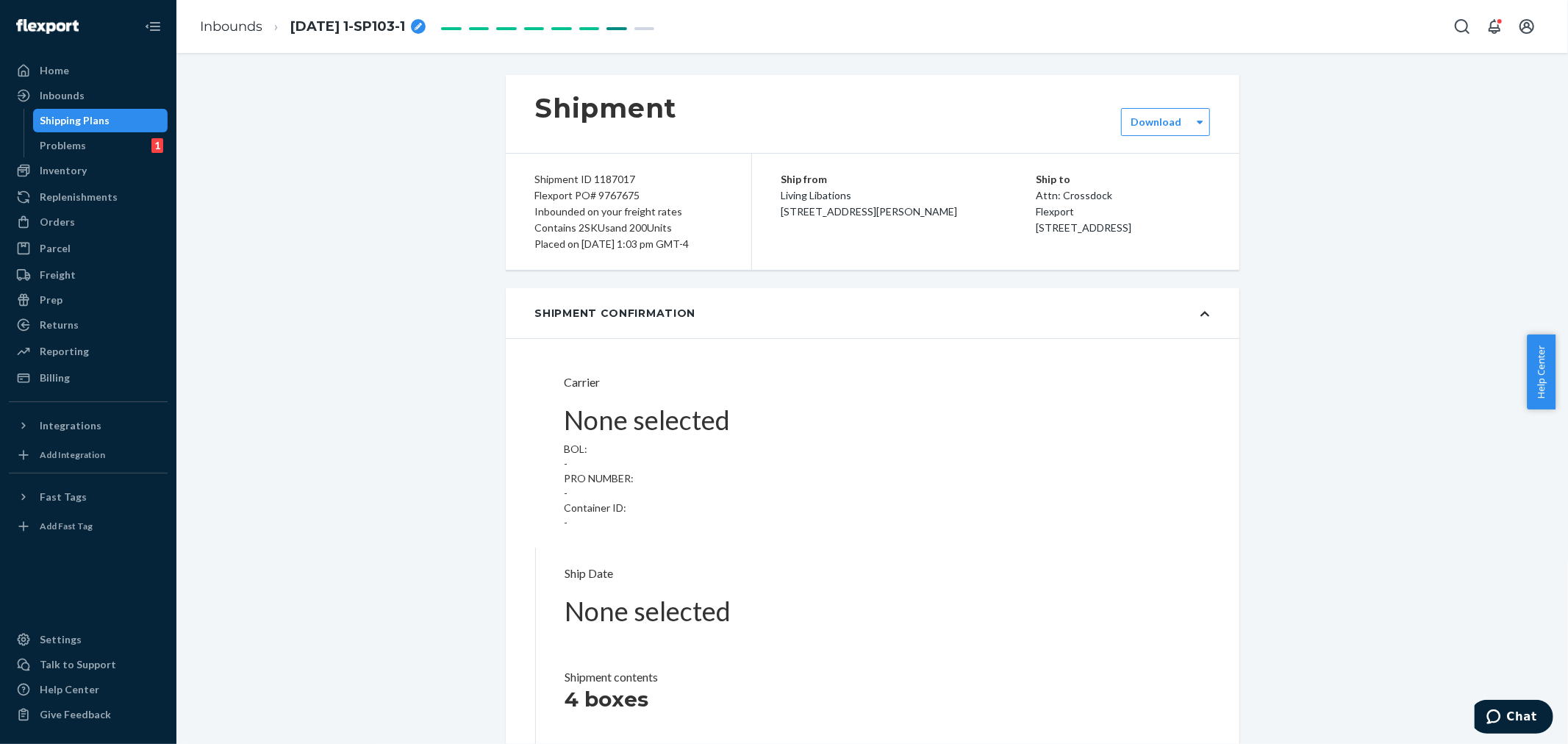
type input "LL2507070118"
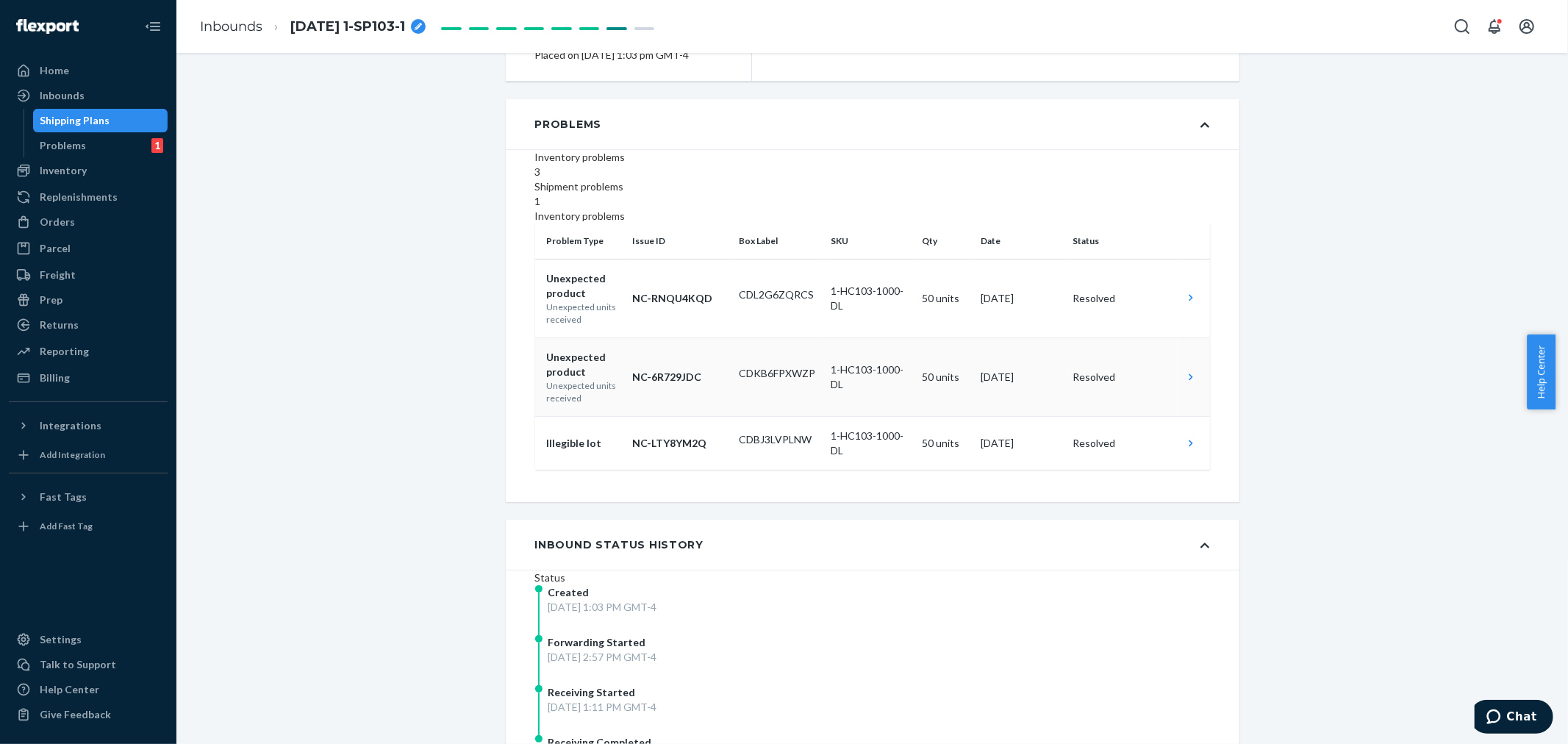
scroll to position [245, 0]
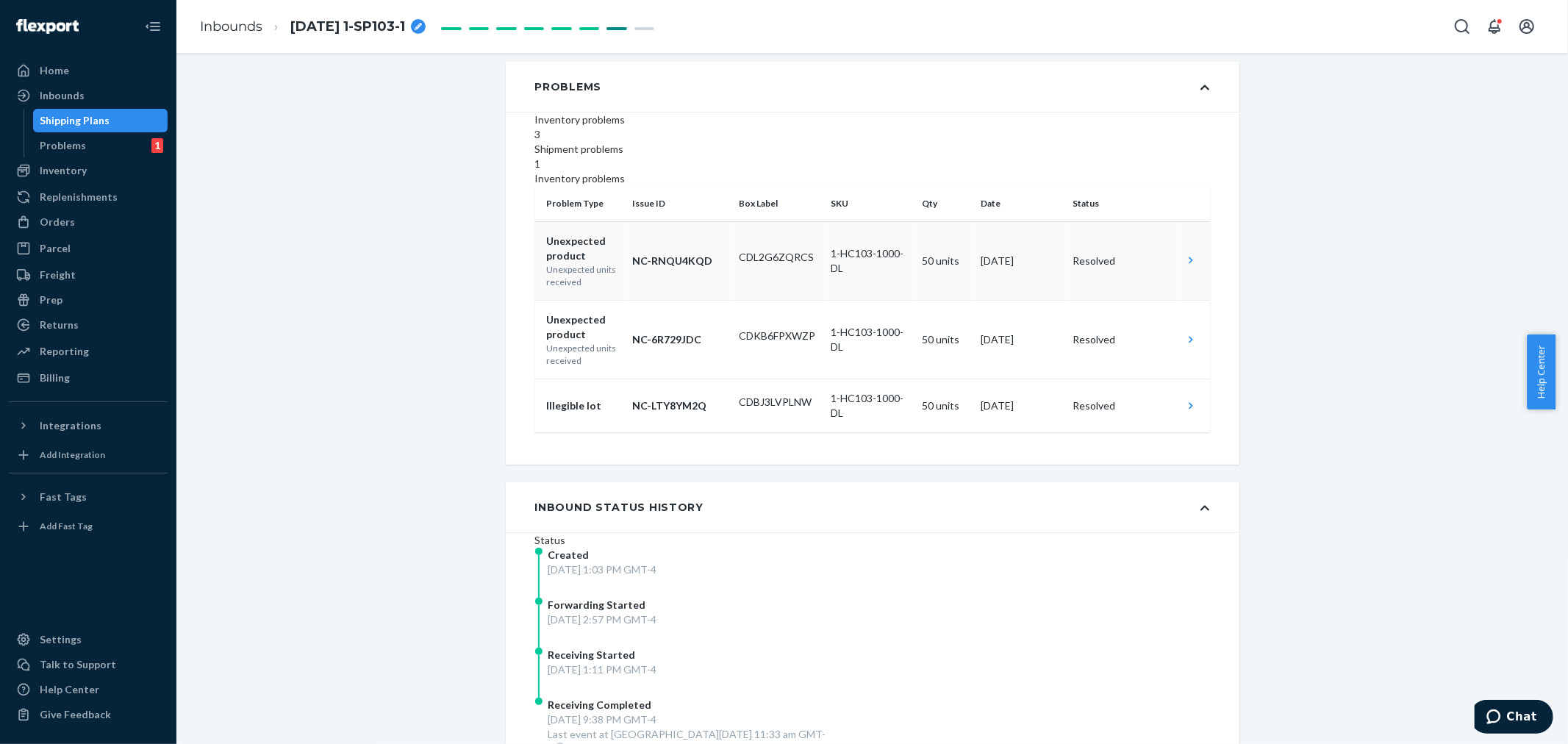
click at [1166, 291] on td "Resolved" at bounding box center [1122, 260] width 110 height 78
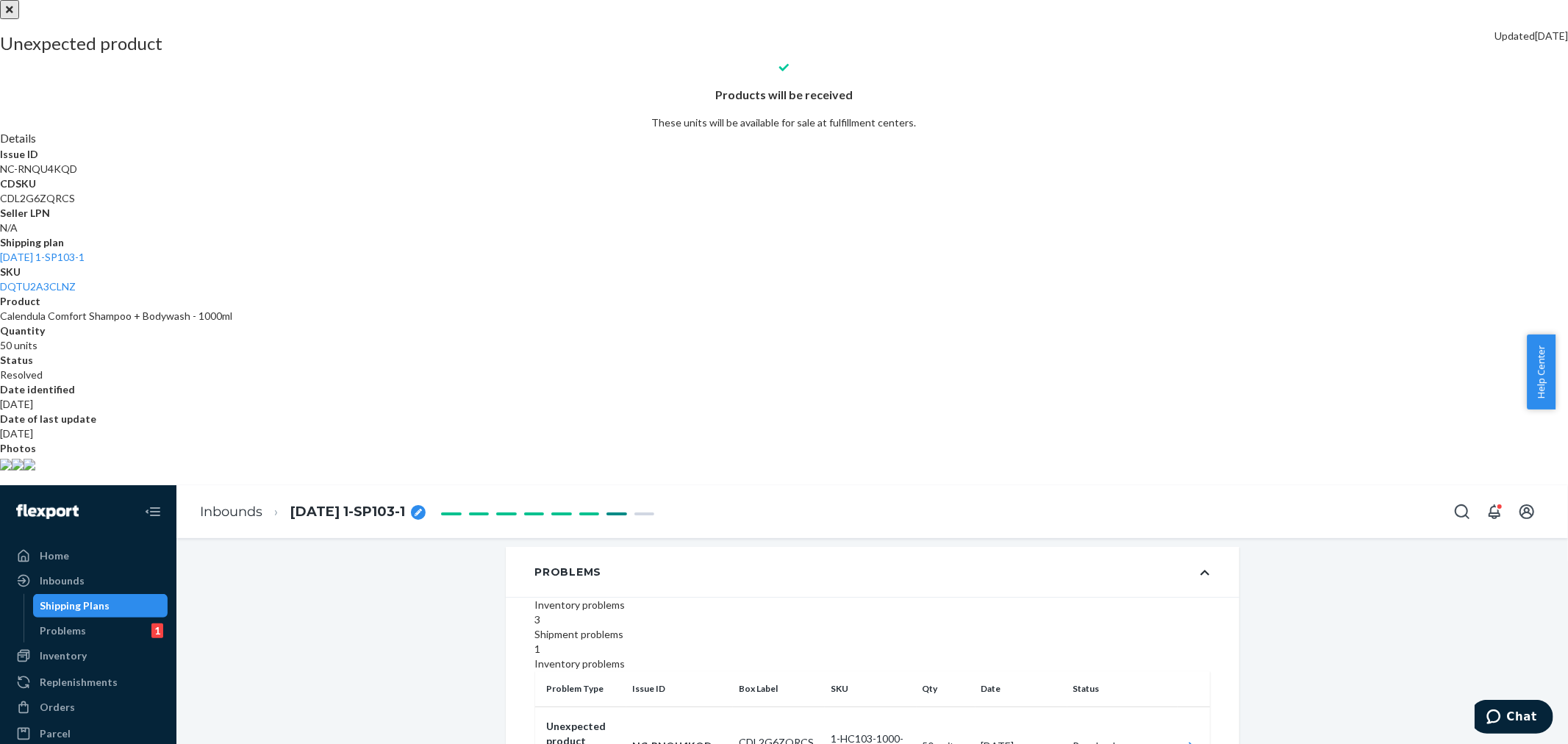
scroll to position [45, 0]
click at [12, 471] on img at bounding box center [6, 465] width 12 height 12
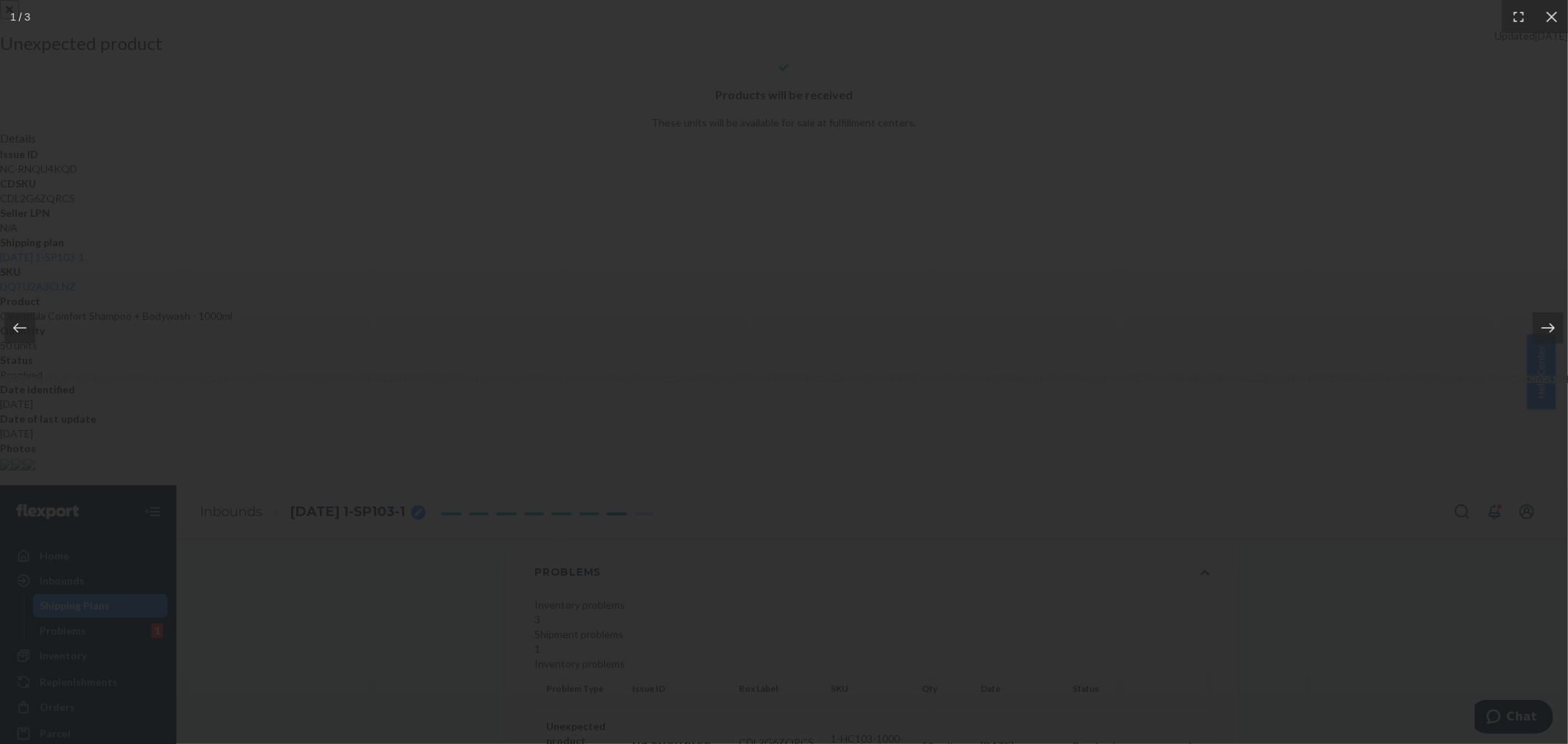
click at [1544, 325] on icon at bounding box center [1548, 328] width 15 height 15
click at [1544, 324] on icon at bounding box center [1548, 328] width 15 height 15
click at [1544, 322] on icon at bounding box center [1548, 328] width 15 height 15
click at [1544, 321] on icon at bounding box center [1548, 328] width 15 height 15
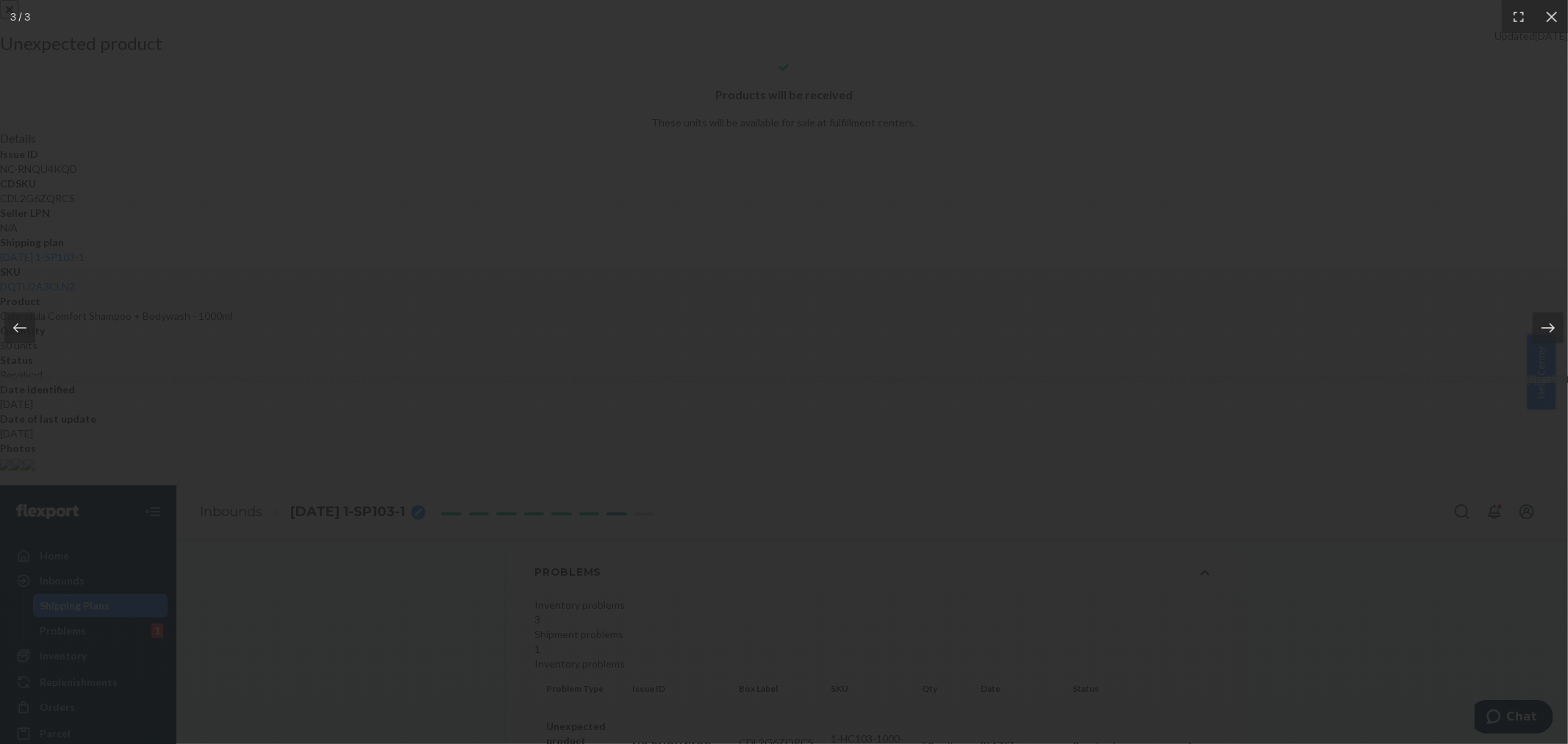
click at [1552, 331] on icon at bounding box center [1548, 328] width 15 height 15
click at [1554, 332] on icon at bounding box center [1548, 328] width 15 height 15
click at [1553, 333] on icon at bounding box center [1548, 328] width 15 height 15
drag, startPoint x: 1547, startPoint y: 18, endPoint x: 1550, endPoint y: 27, distance: 9.5
click at [1547, 18] on icon at bounding box center [1552, 17] width 15 height 15
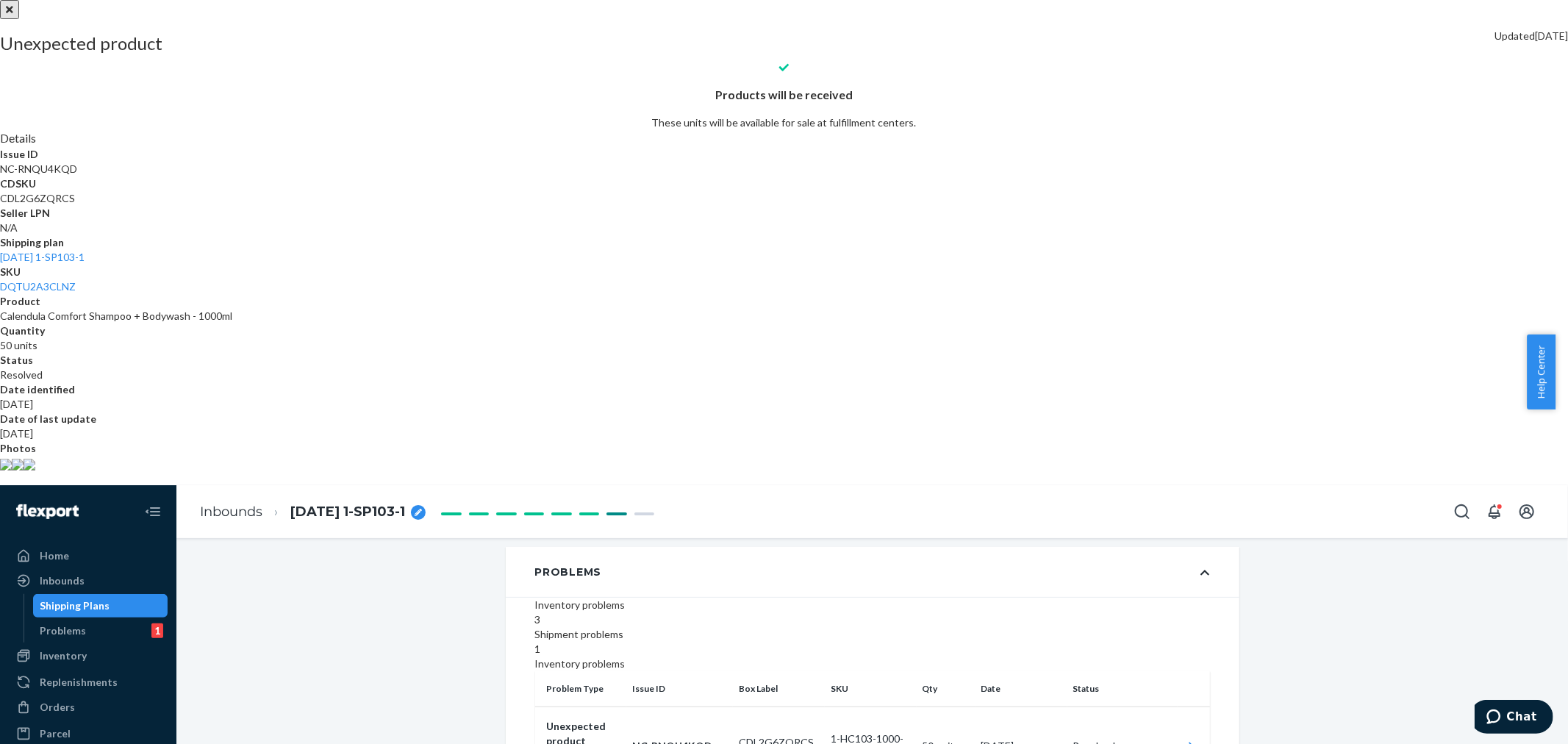
click at [1176, 0] on div at bounding box center [784, 0] width 1568 height 0
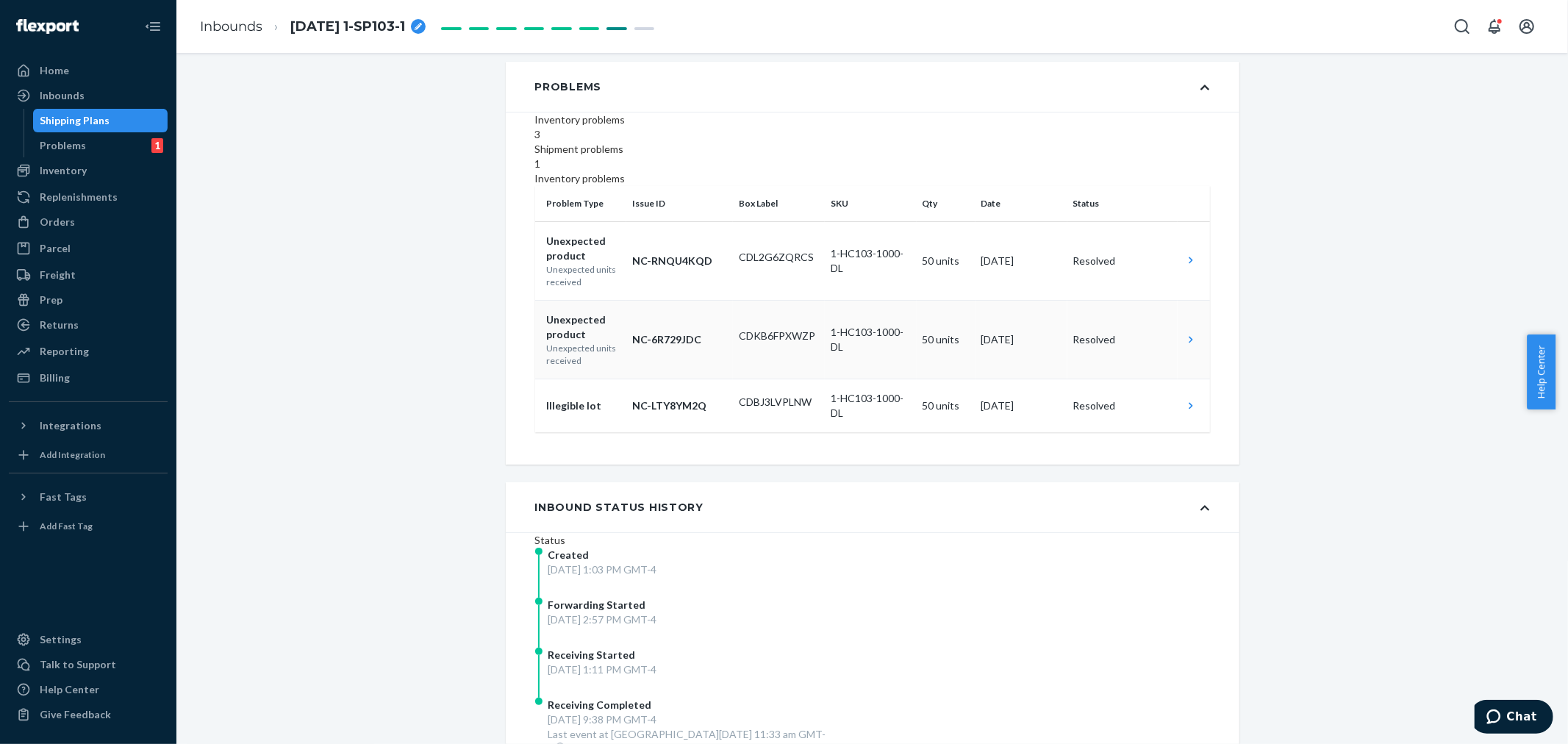
click at [1184, 347] on icon at bounding box center [1190, 340] width 15 height 15
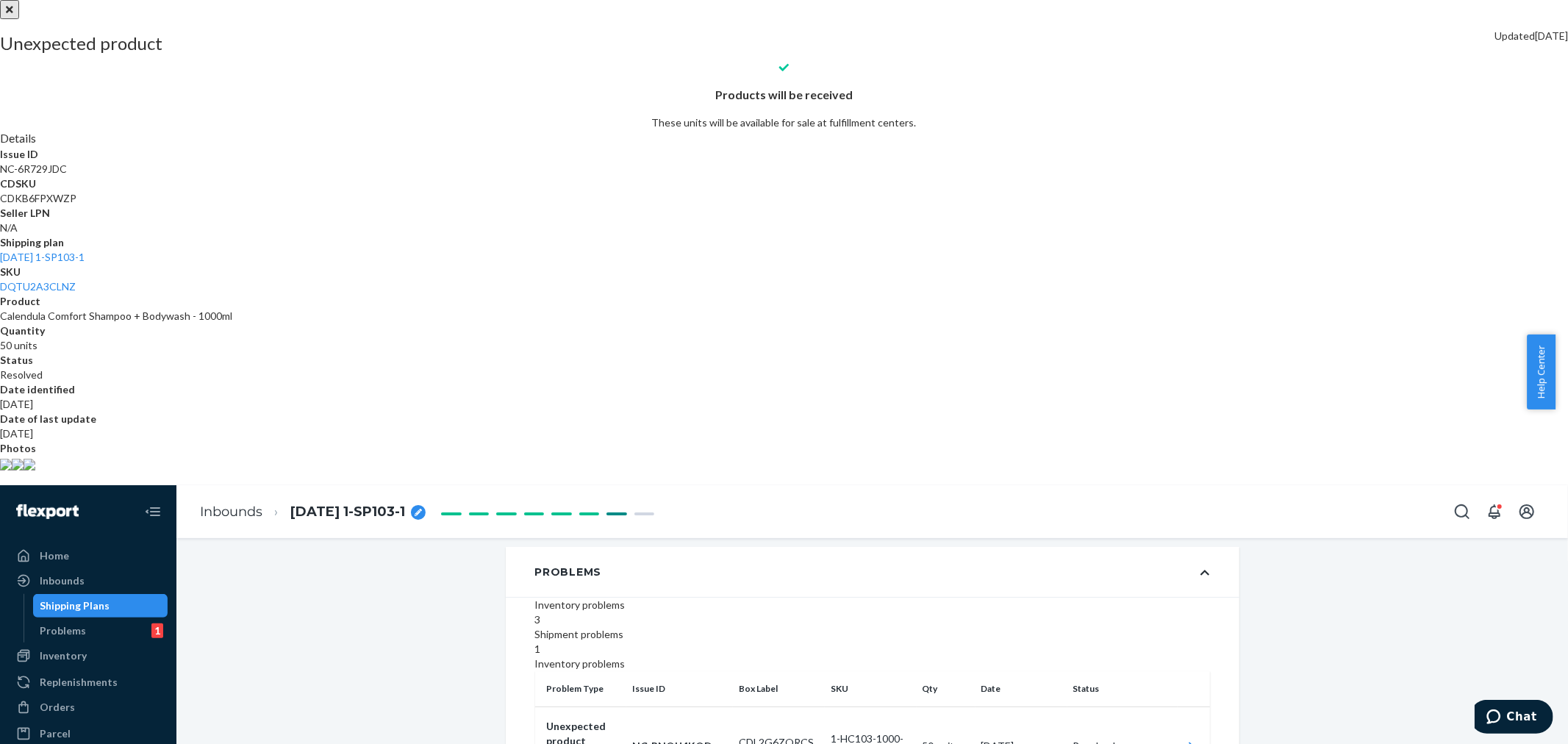
click at [12, 471] on img at bounding box center [6, 465] width 12 height 12
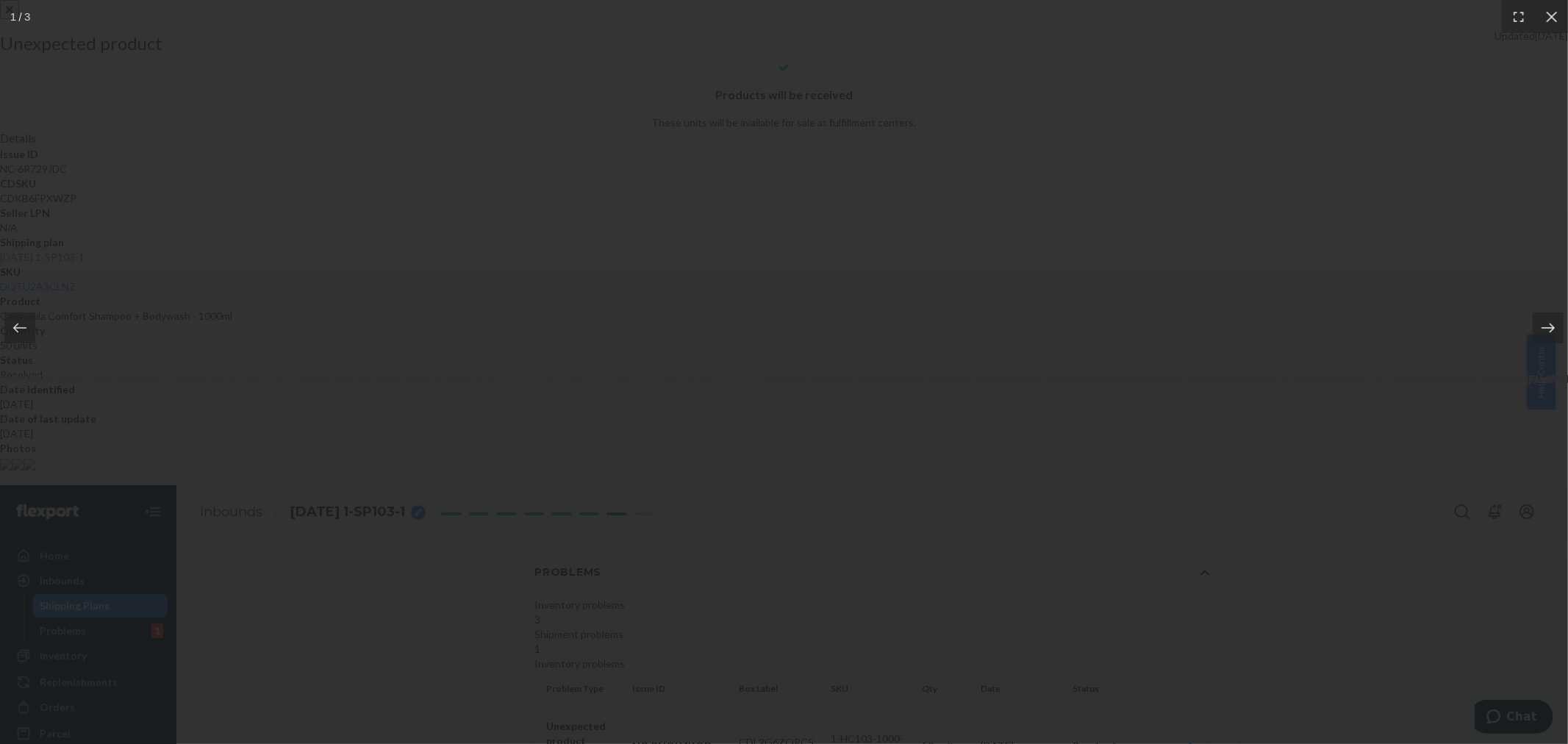
click at [1544, 332] on icon at bounding box center [1548, 328] width 15 height 15
drag, startPoint x: 1549, startPoint y: 13, endPoint x: 1540, endPoint y: 44, distance: 32.3
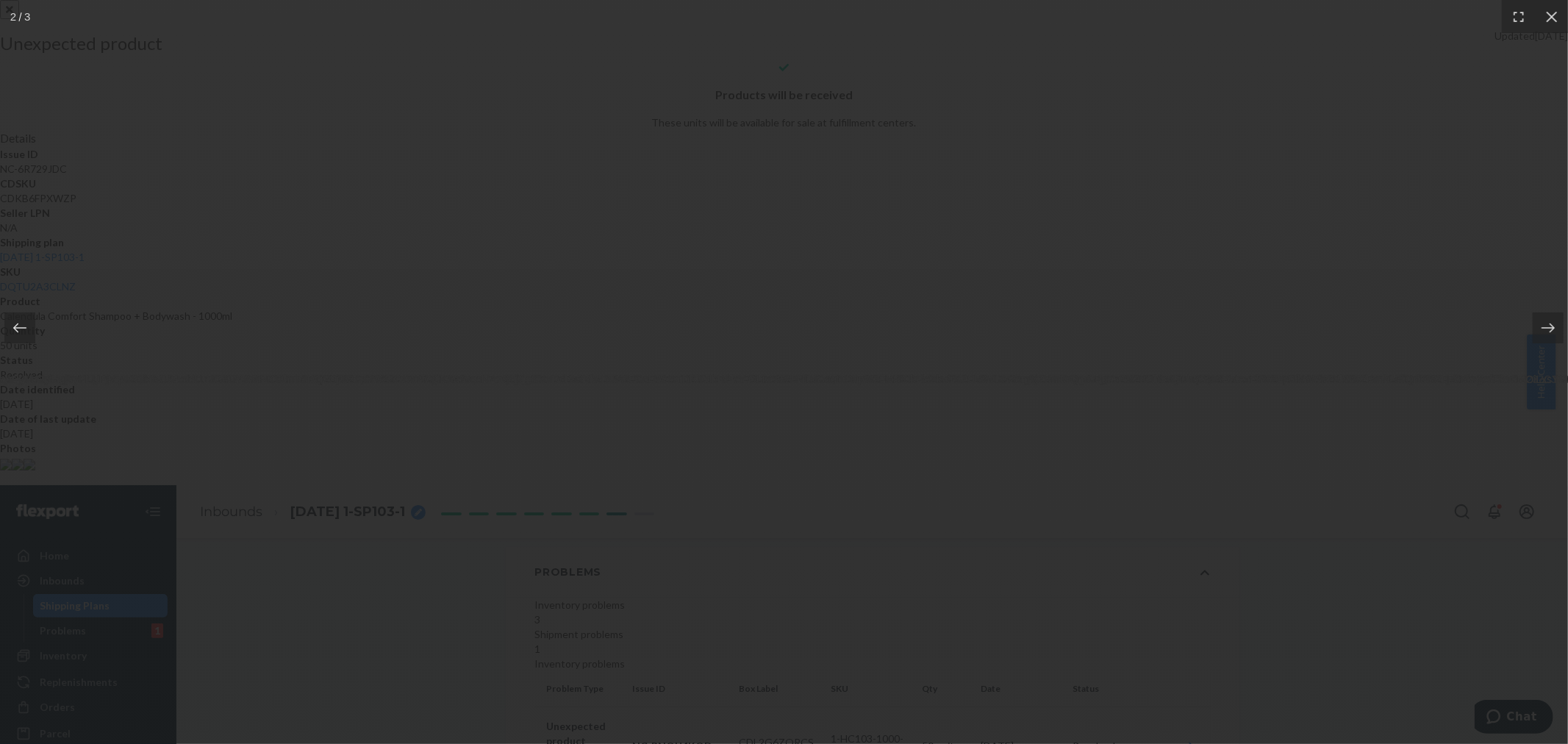
click at [1549, 13] on icon at bounding box center [1552, 17] width 15 height 15
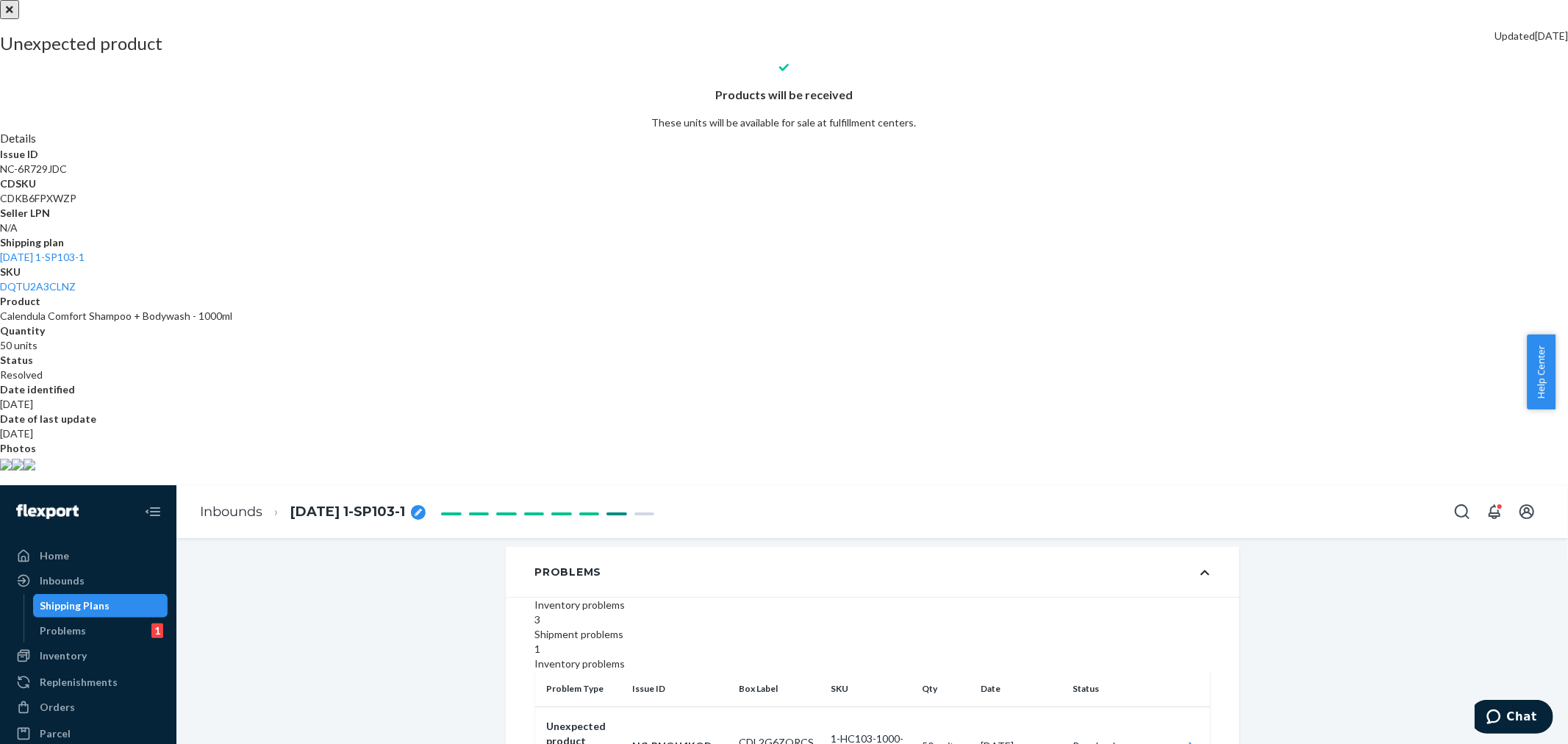
click at [1156, 0] on div at bounding box center [784, 0] width 1568 height 0
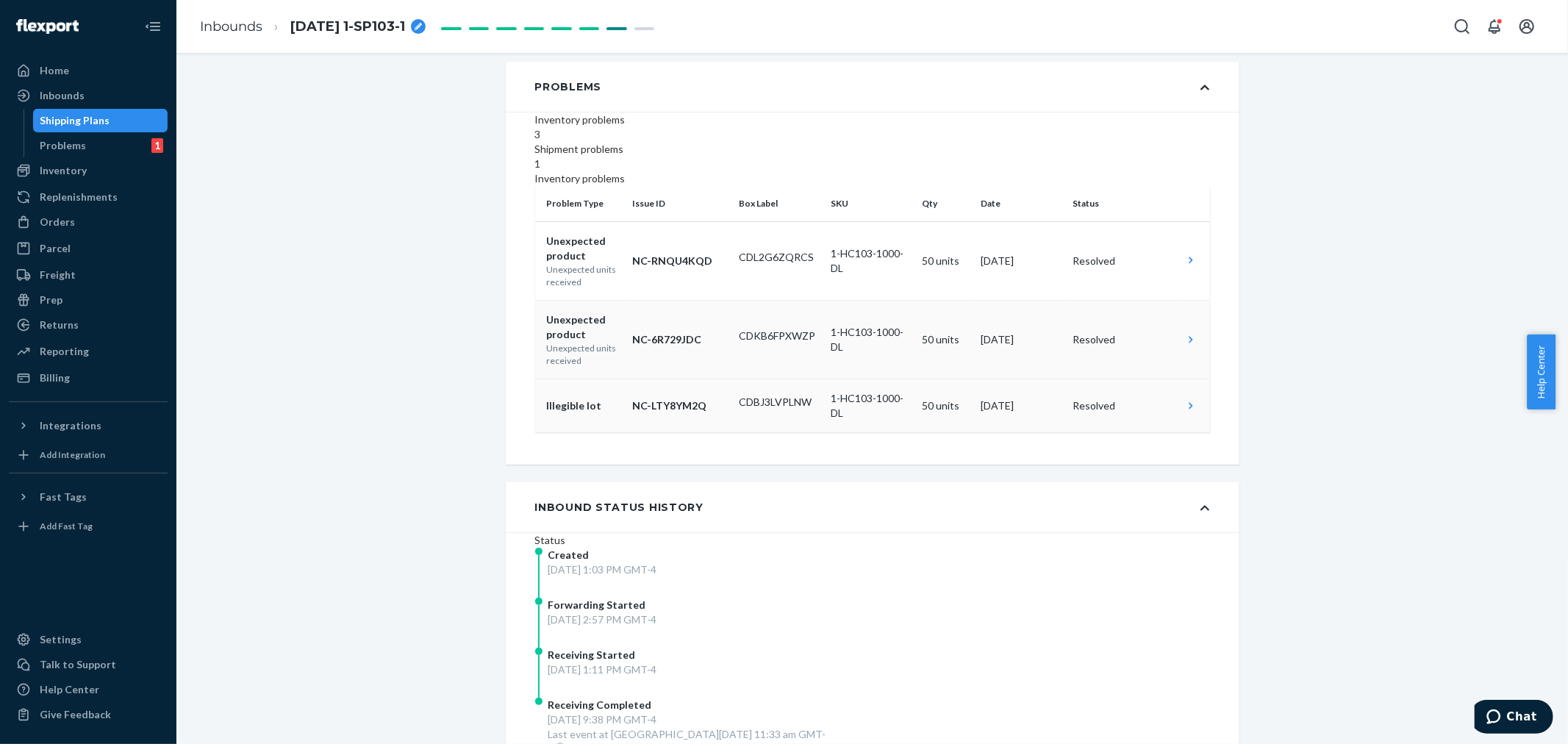
click at [1178, 433] on td at bounding box center [1193, 406] width 33 height 54
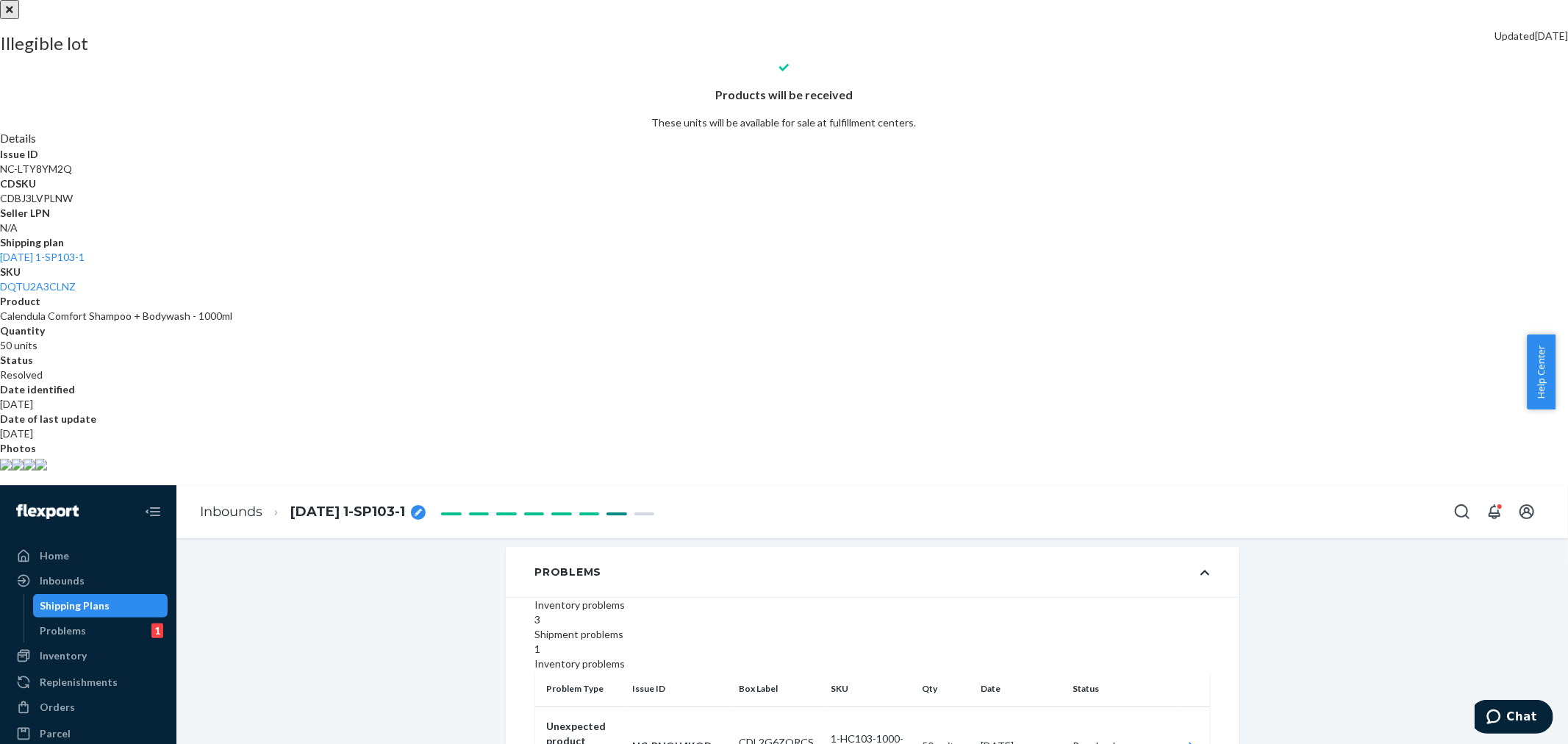
click at [12, 471] on img at bounding box center [6, 465] width 12 height 12
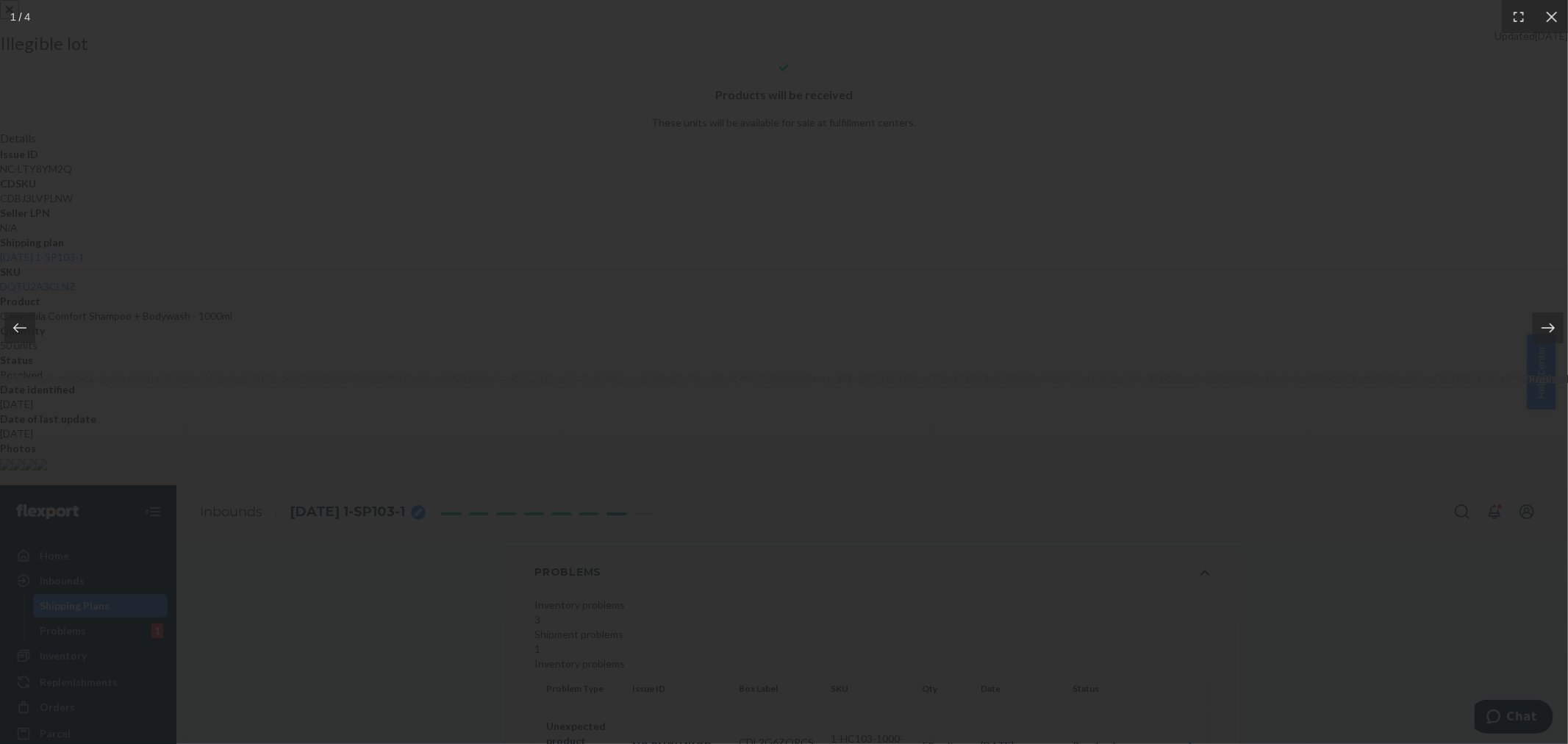
click at [1555, 324] on icon at bounding box center [1548, 328] width 15 height 15
click at [1555, 325] on icon at bounding box center [1548, 328] width 15 height 15
click at [1554, 326] on icon at bounding box center [1548, 328] width 15 height 15
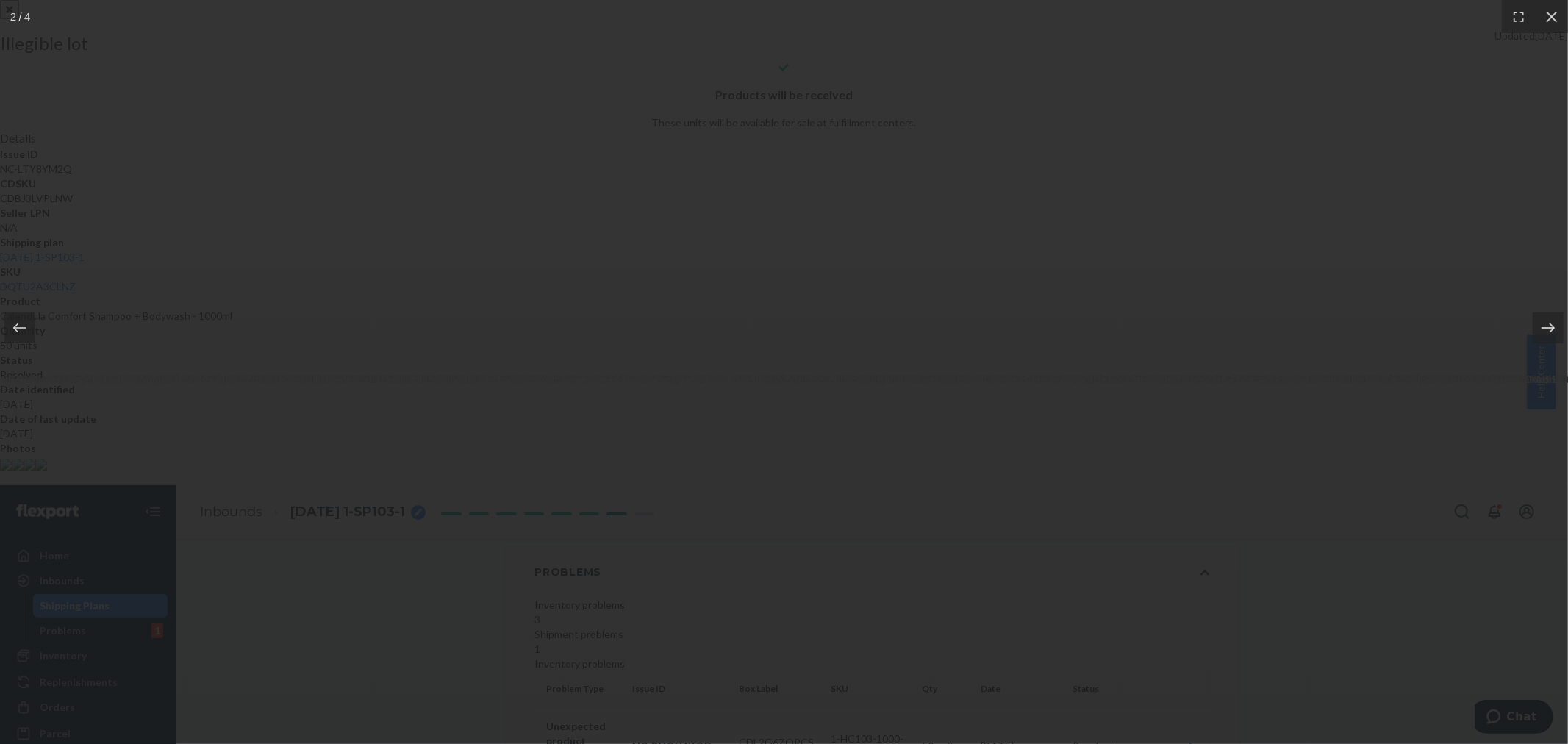
click at [1554, 326] on icon at bounding box center [1548, 328] width 15 height 15
click at [1553, 18] on icon at bounding box center [1551, 16] width 11 height 11
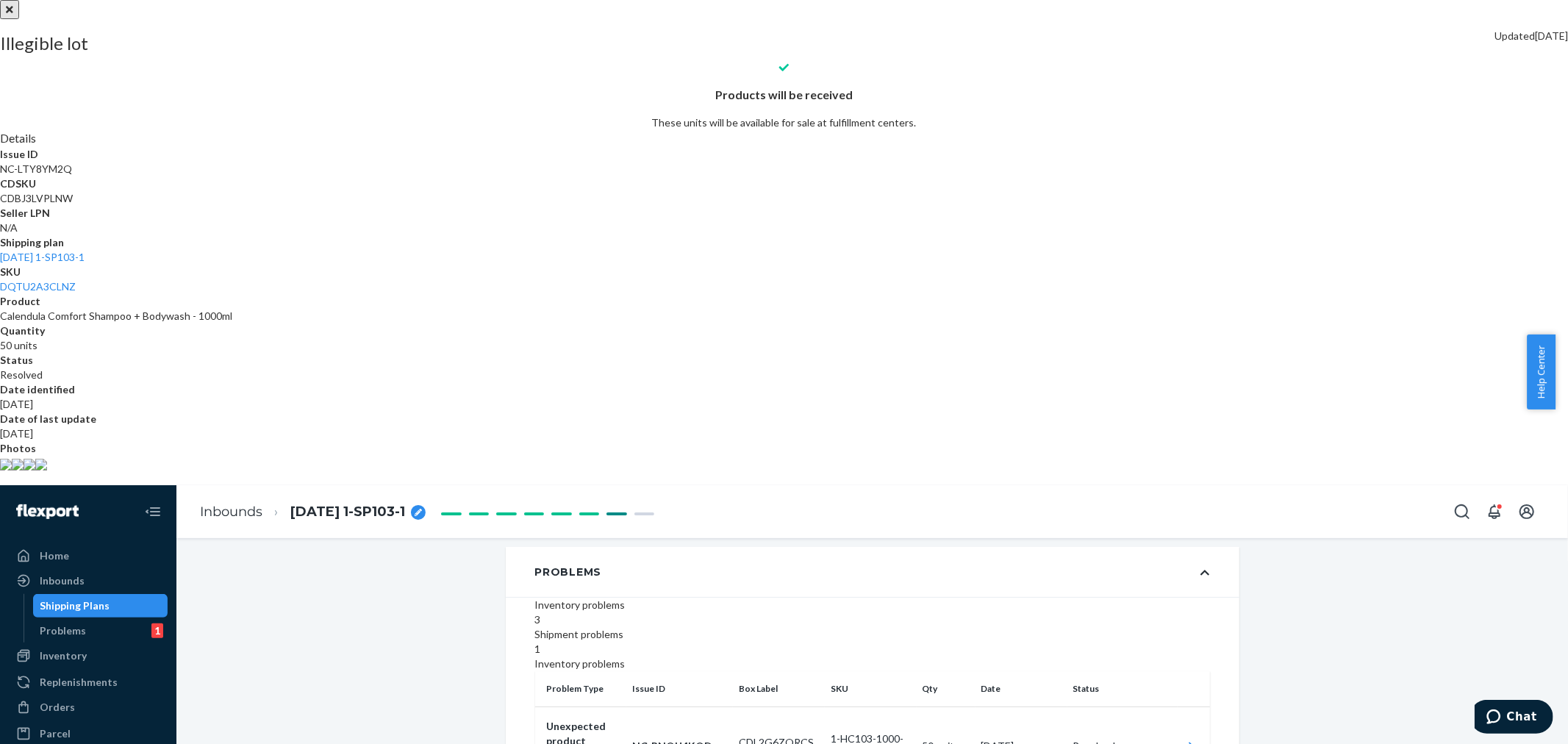
click at [19, 19] on button "close" at bounding box center [10, 10] width 19 height 19
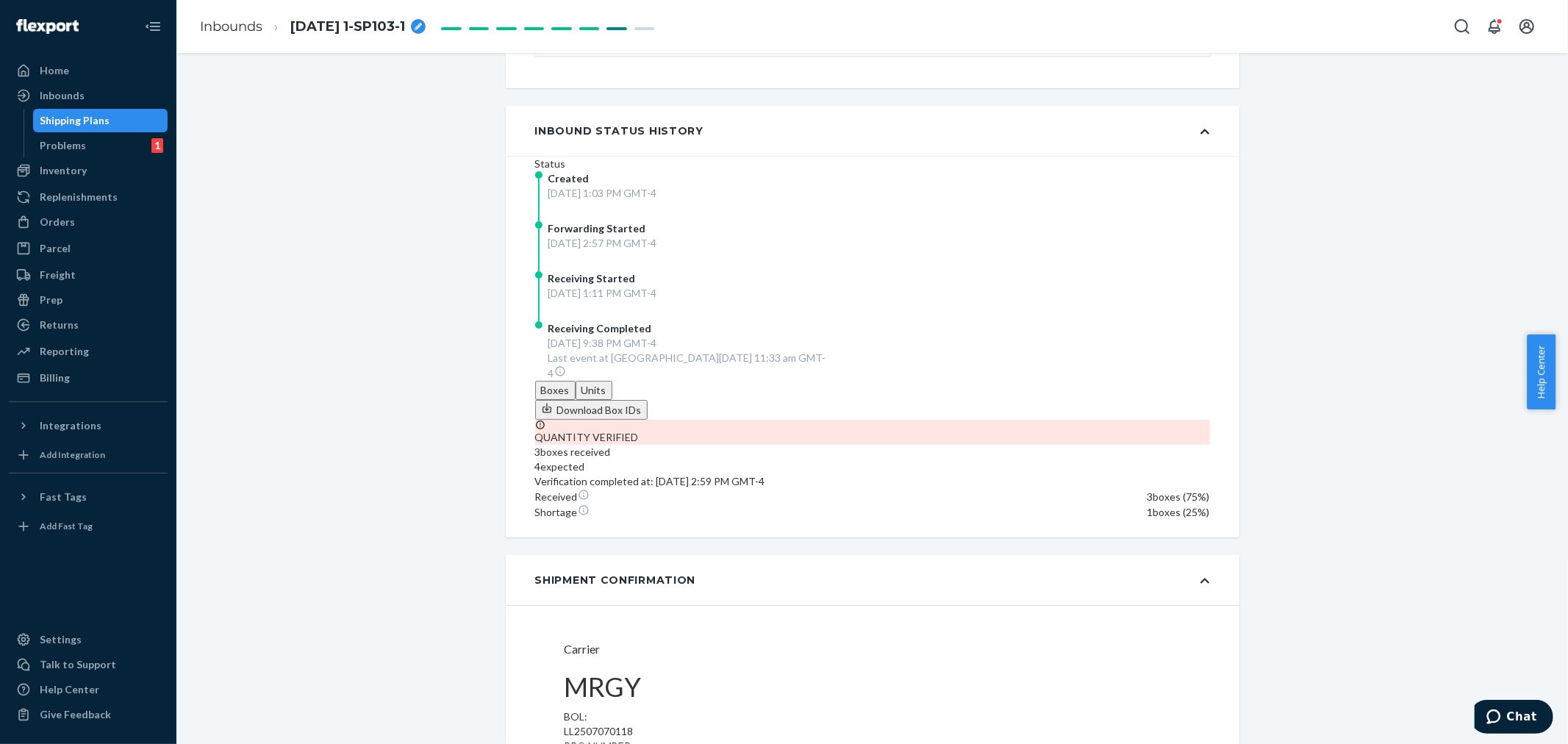
scroll to position [586, 0]
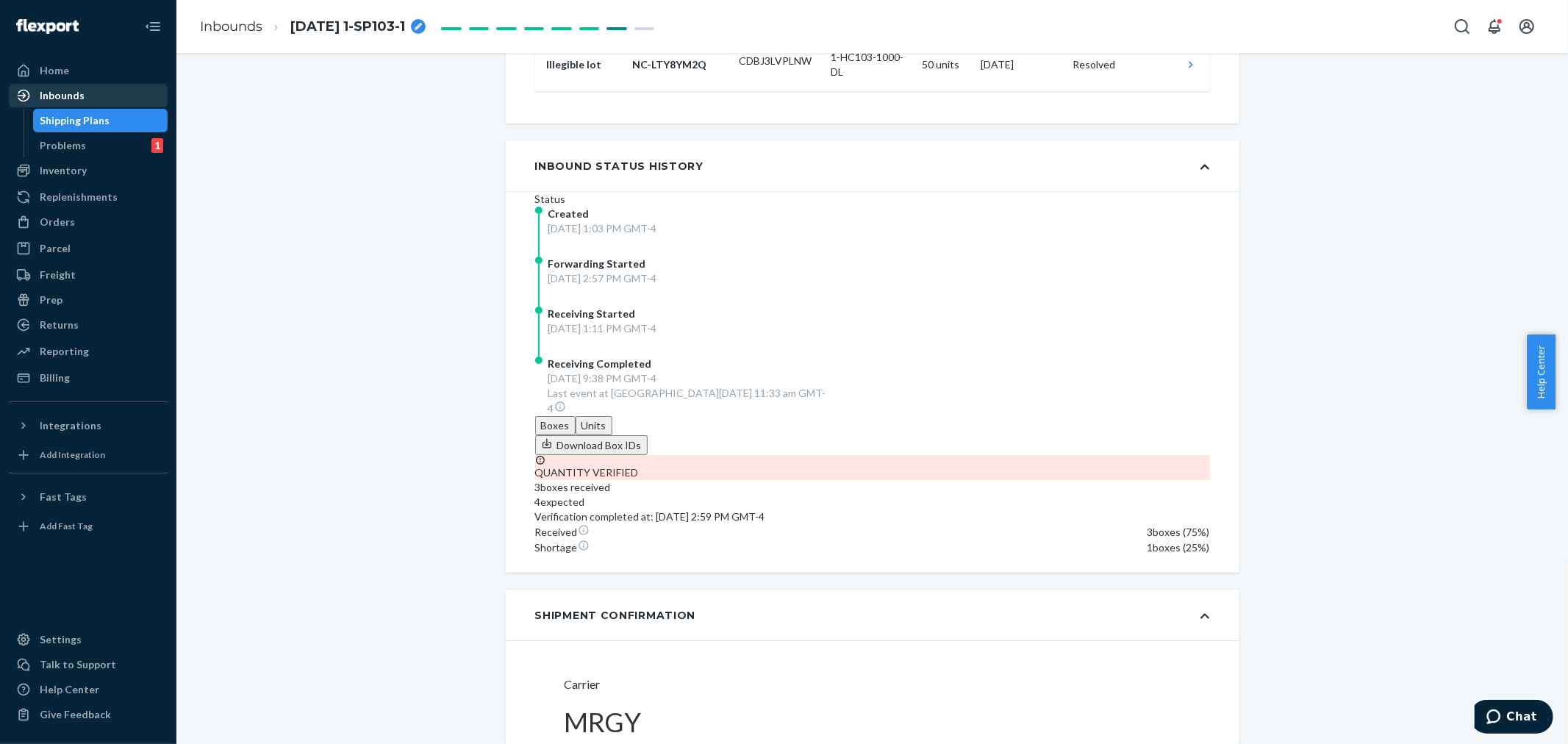
drag, startPoint x: 62, startPoint y: 98, endPoint x: 93, endPoint y: 100, distance: 31.1
click at [62, 98] on div "Inbounds" at bounding box center [62, 95] width 45 height 15
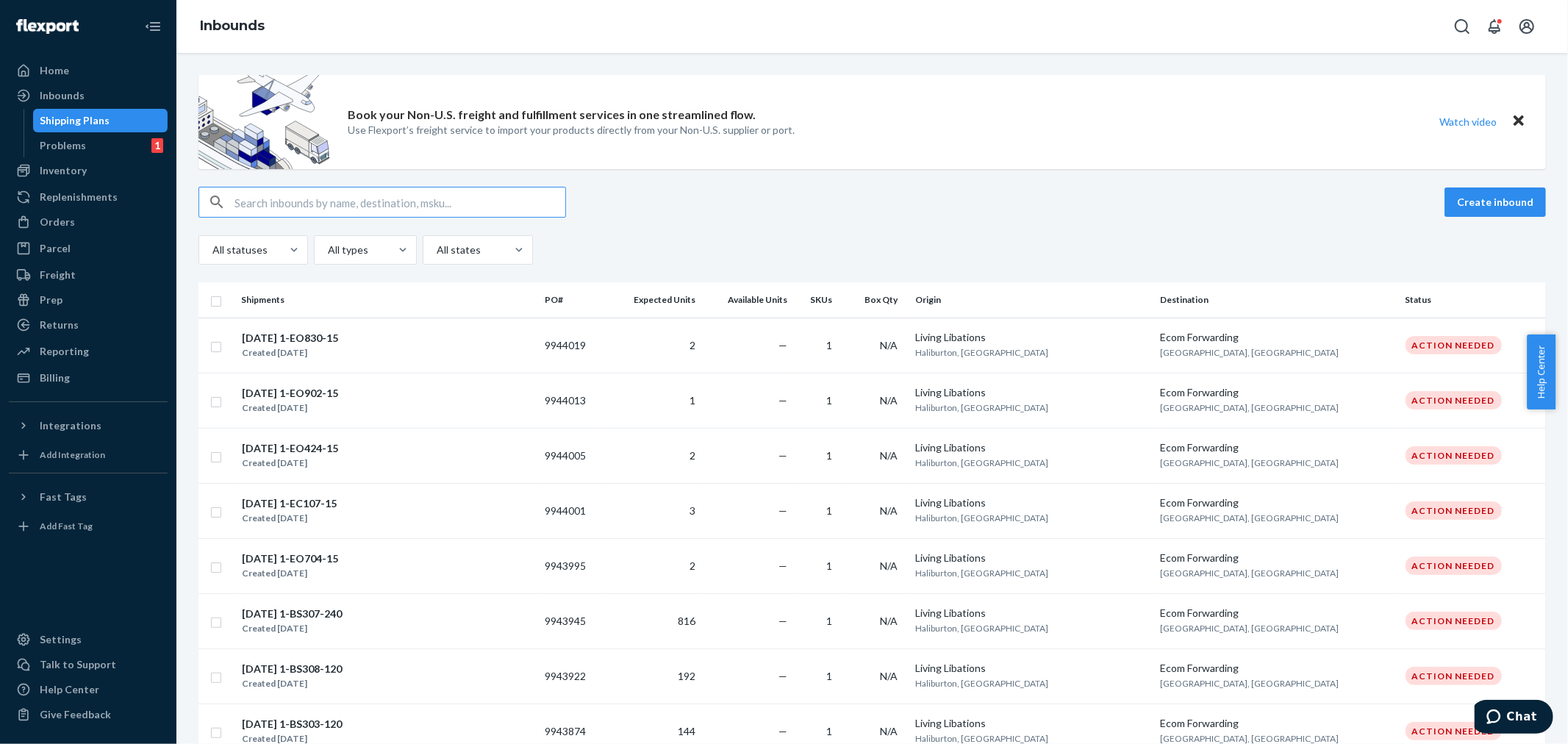
click at [243, 199] on input "text" at bounding box center [400, 202] width 331 height 30
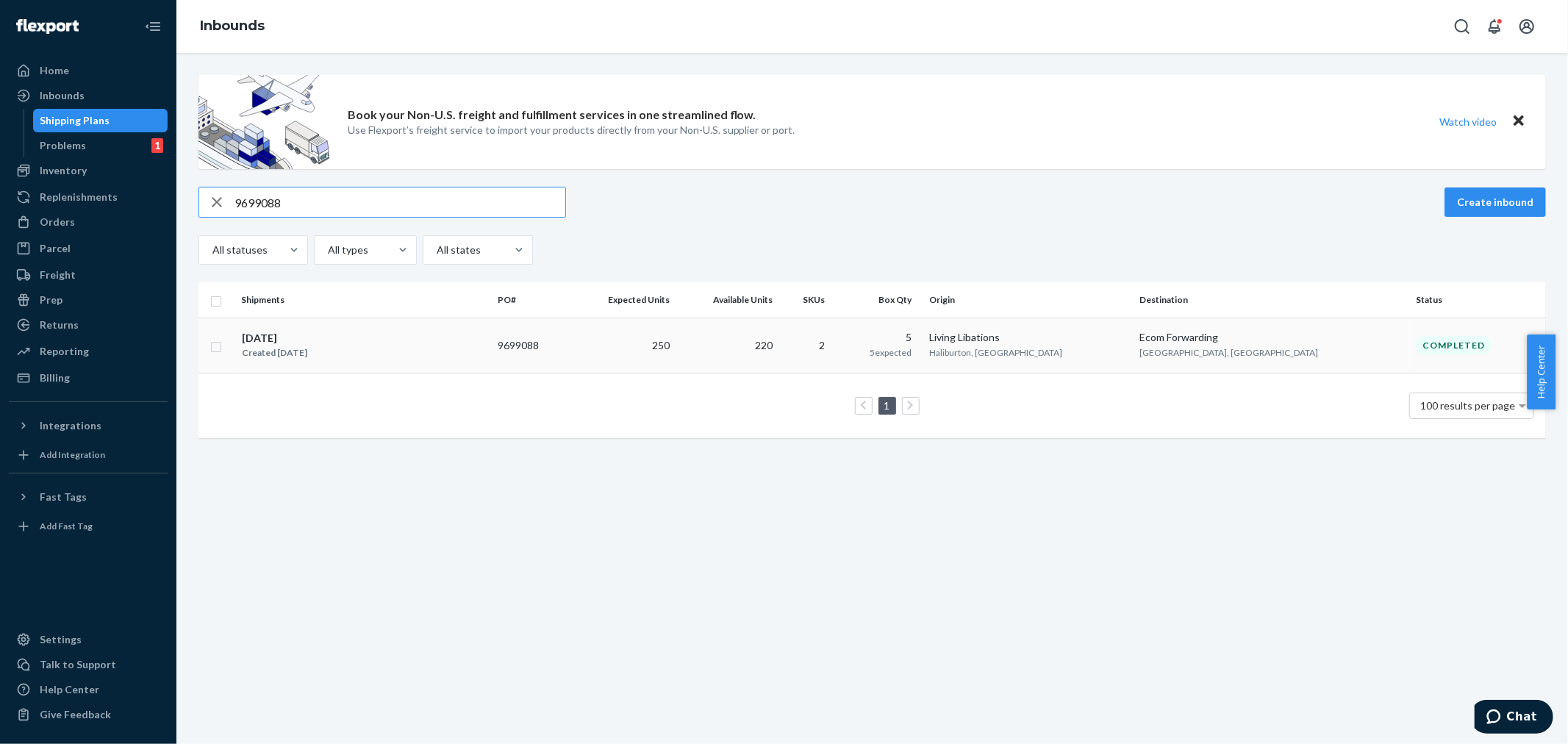
type input "9699088"
click at [675, 354] on td "250" at bounding box center [621, 345] width 106 height 55
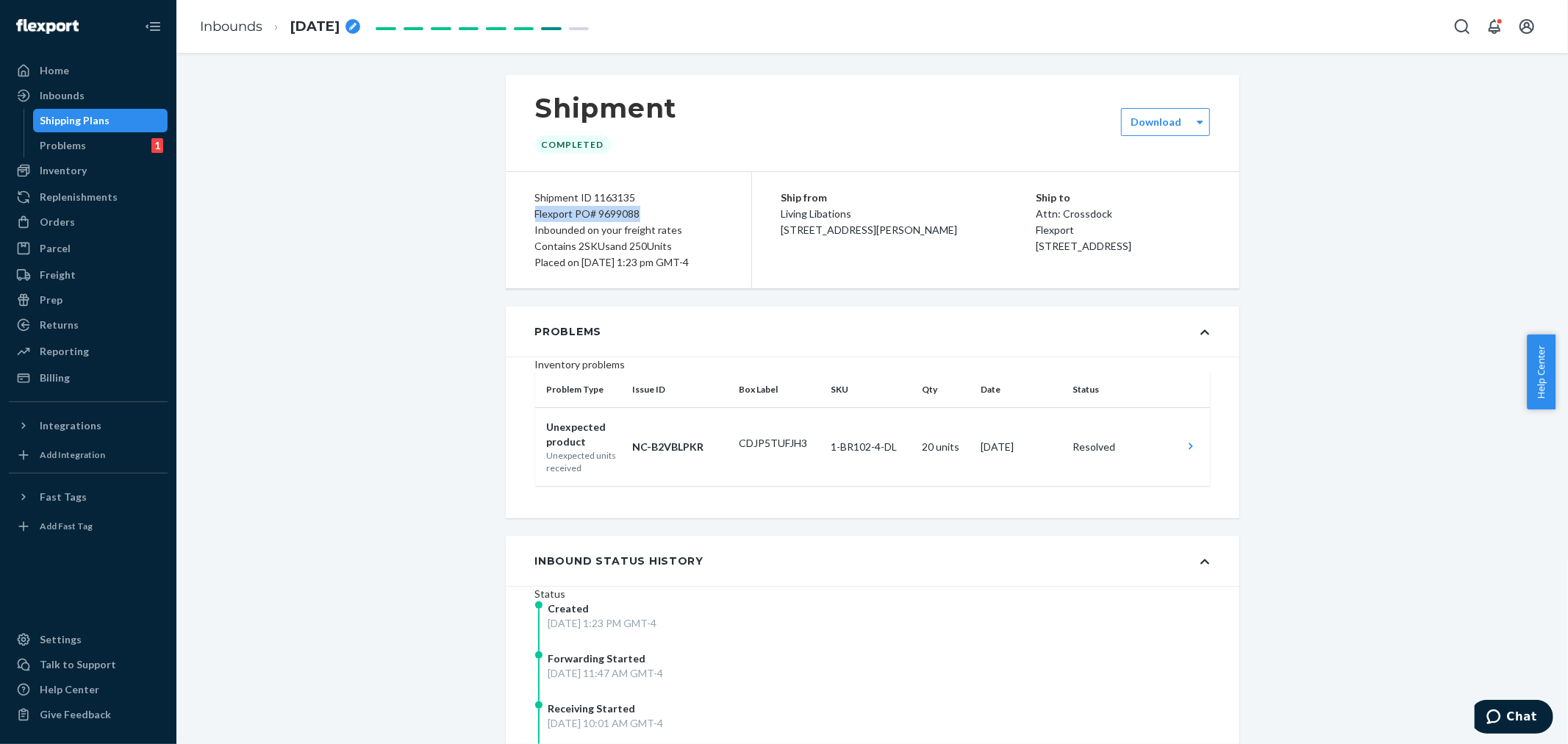
drag, startPoint x: 636, startPoint y: 213, endPoint x: 541, endPoint y: 213, distance: 95.0
click at [522, 210] on div "Shipment ID 1163135 Flexport PO# 9699088 Inbounded on your freight rates Contai…" at bounding box center [628, 230] width 246 height 116
copy div "Flexport PO# 9699088"
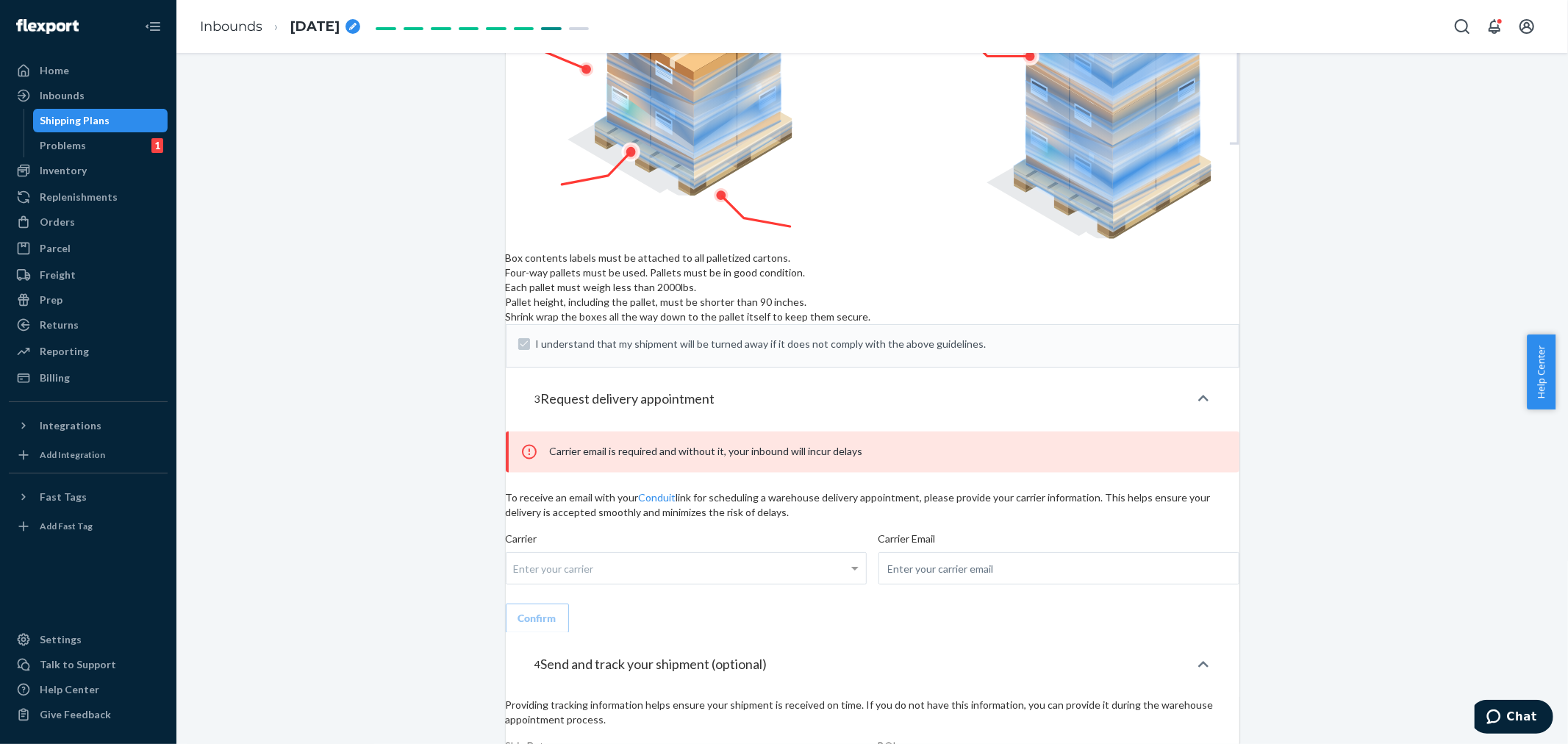
scroll to position [2071, 0]
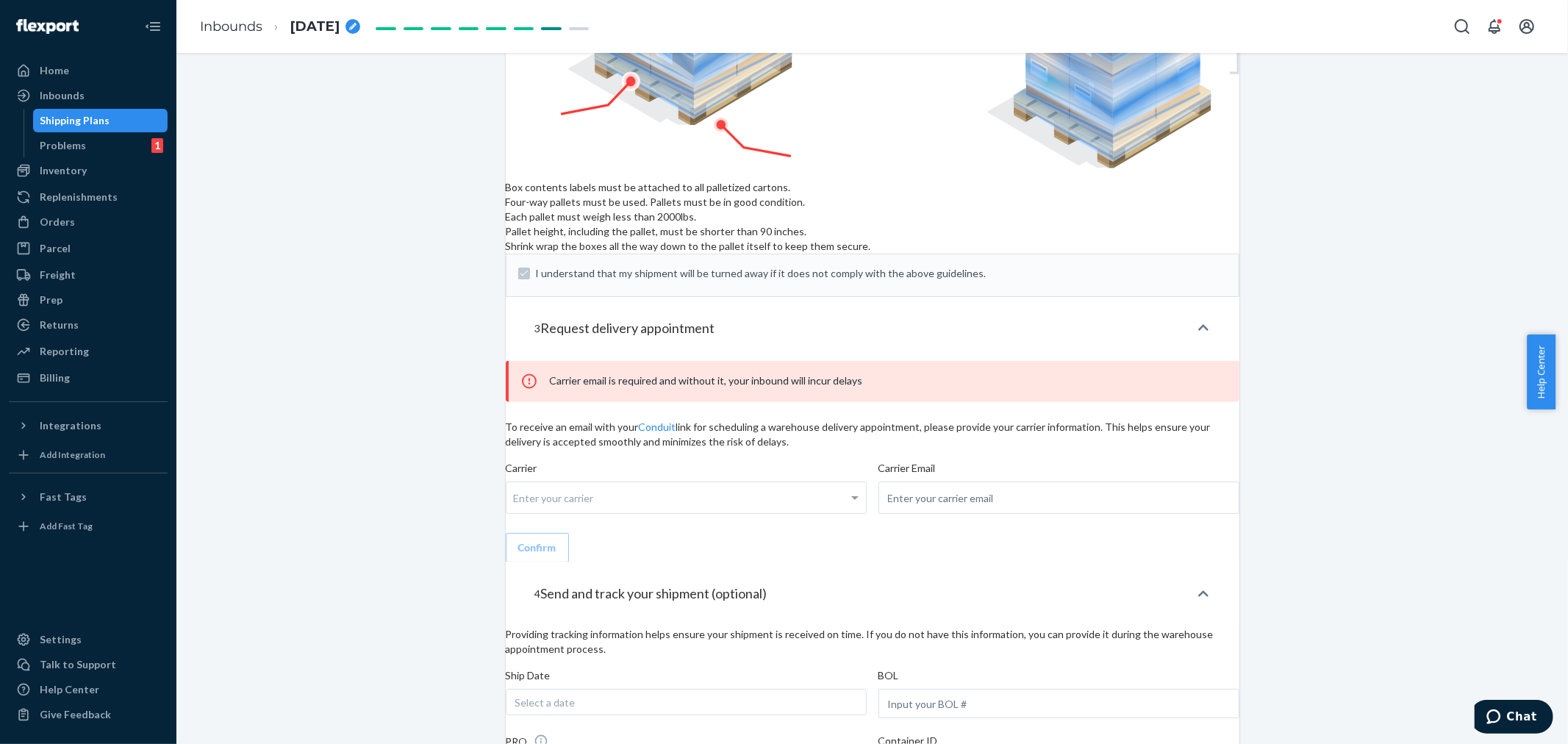
click at [717, 627] on div "Providing tracking information helps ensure your shipment is received on time. …" at bounding box center [872, 728] width 734 height 202
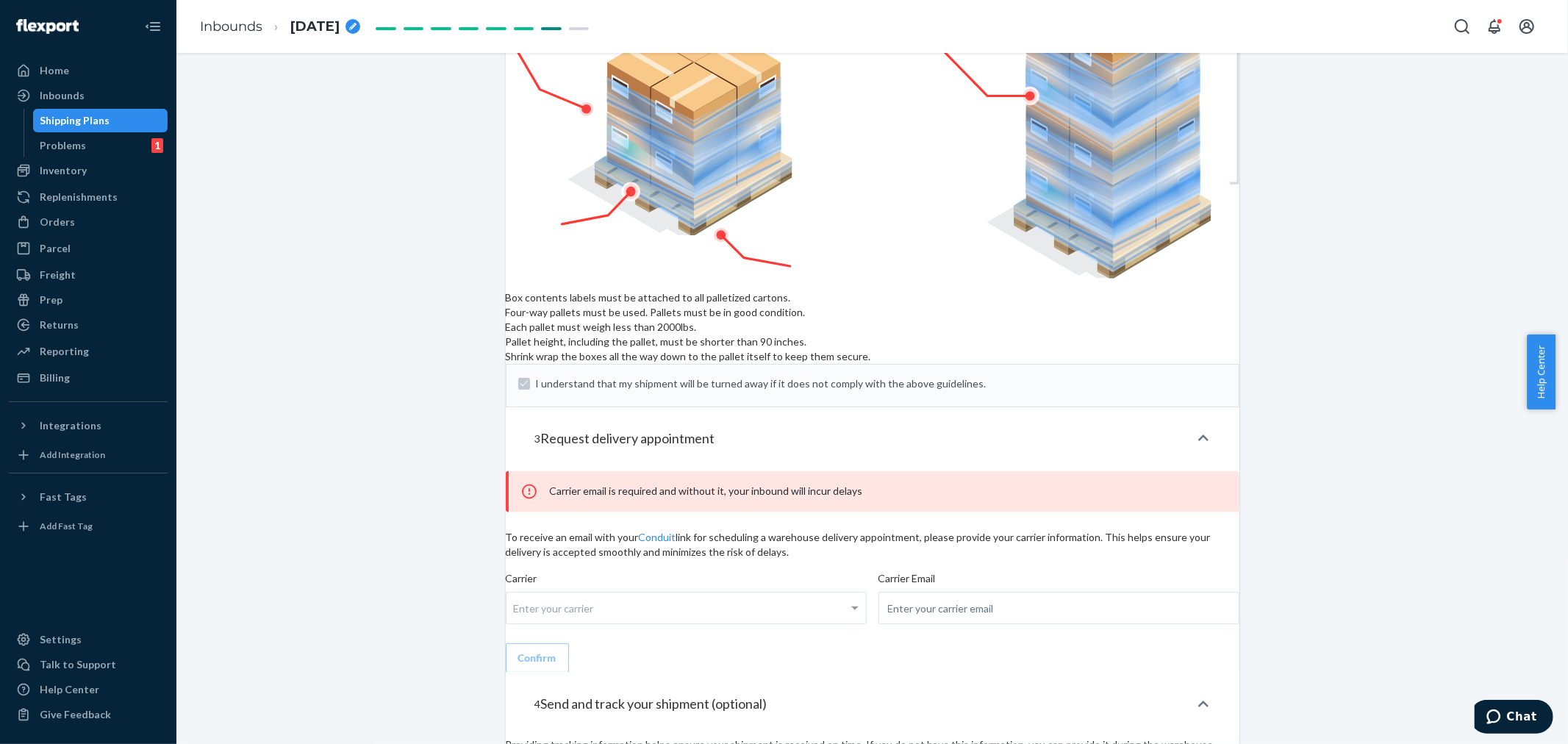
scroll to position [1663, 0]
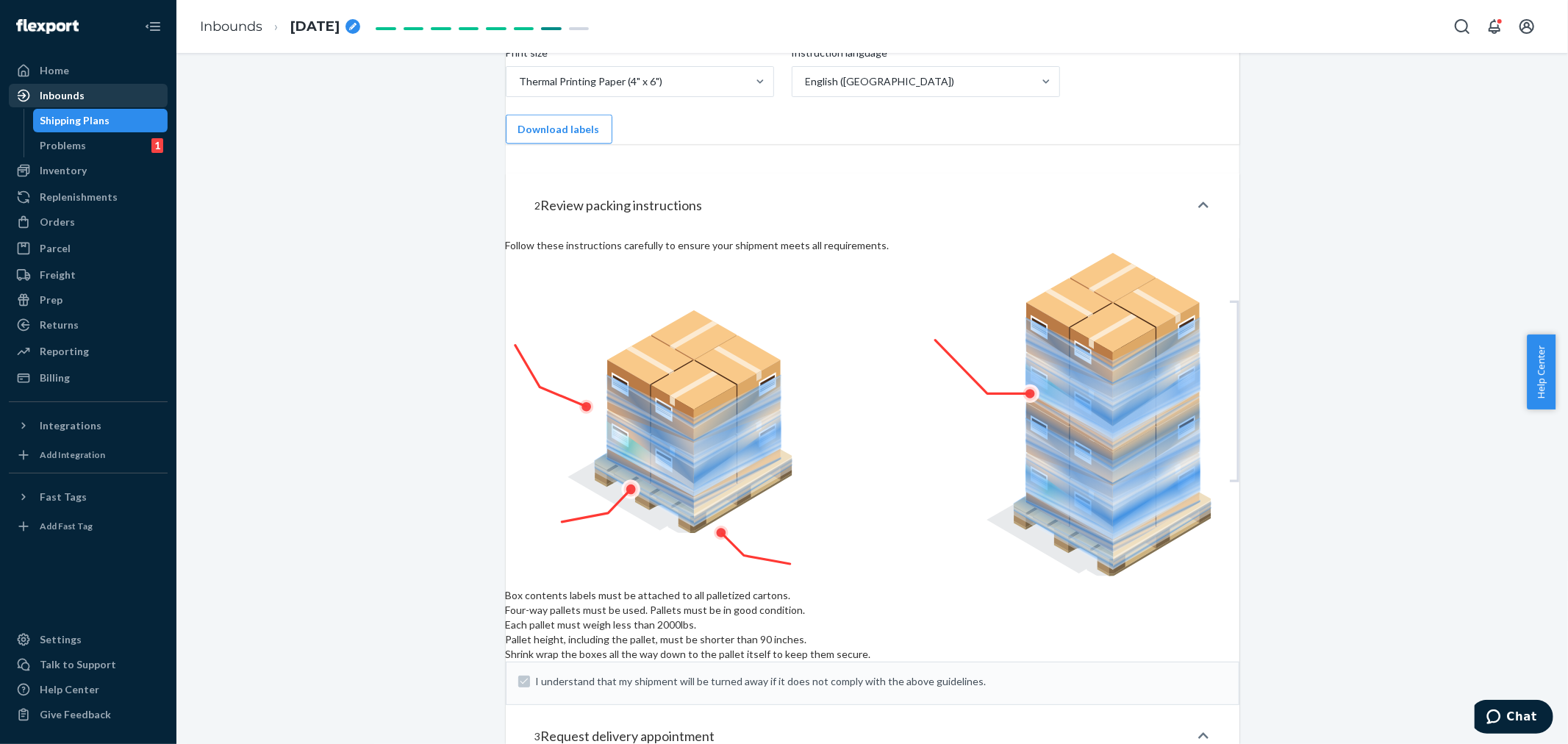
click at [105, 93] on div "Inbounds" at bounding box center [88, 95] width 156 height 21
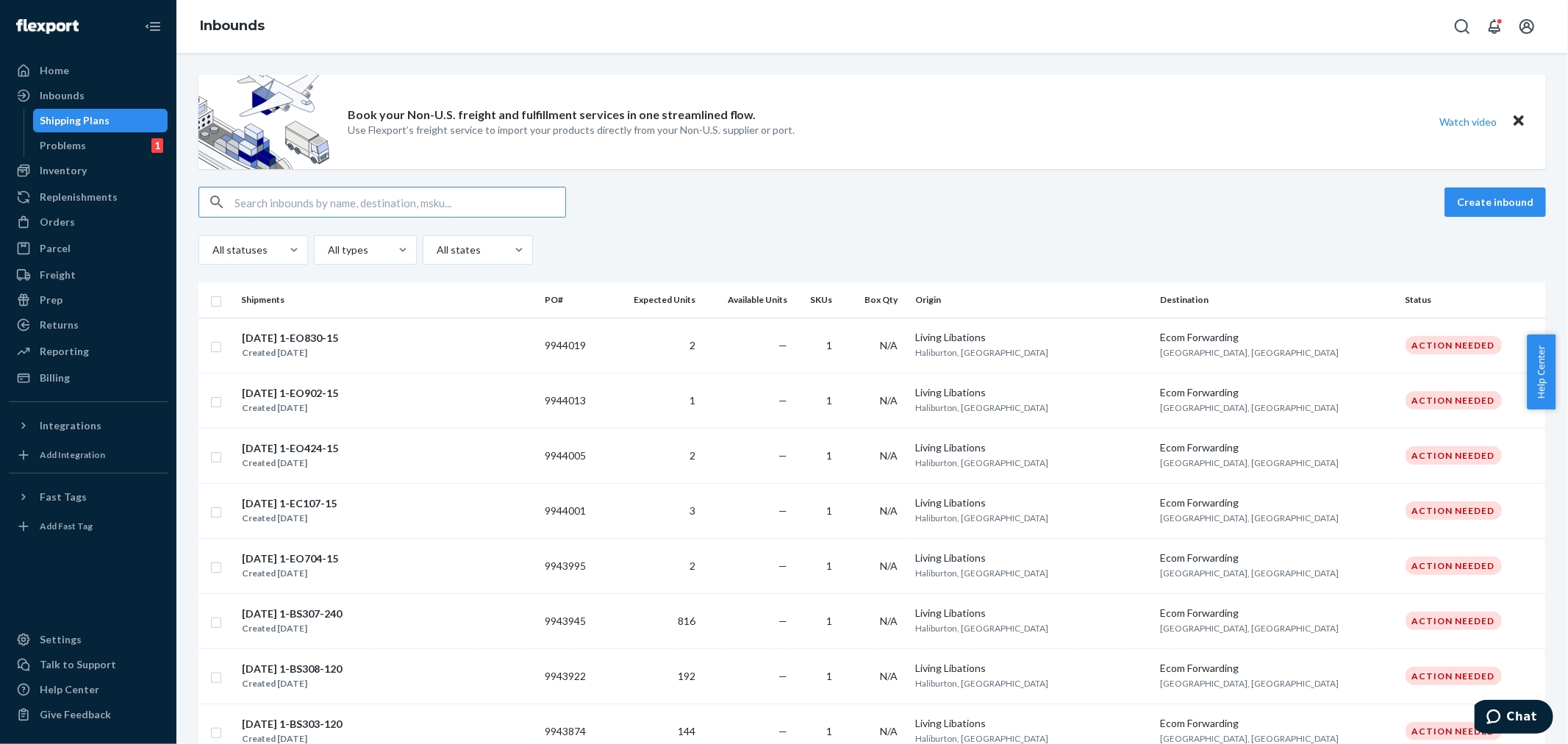
click at [239, 197] on input "text" at bounding box center [400, 202] width 331 height 30
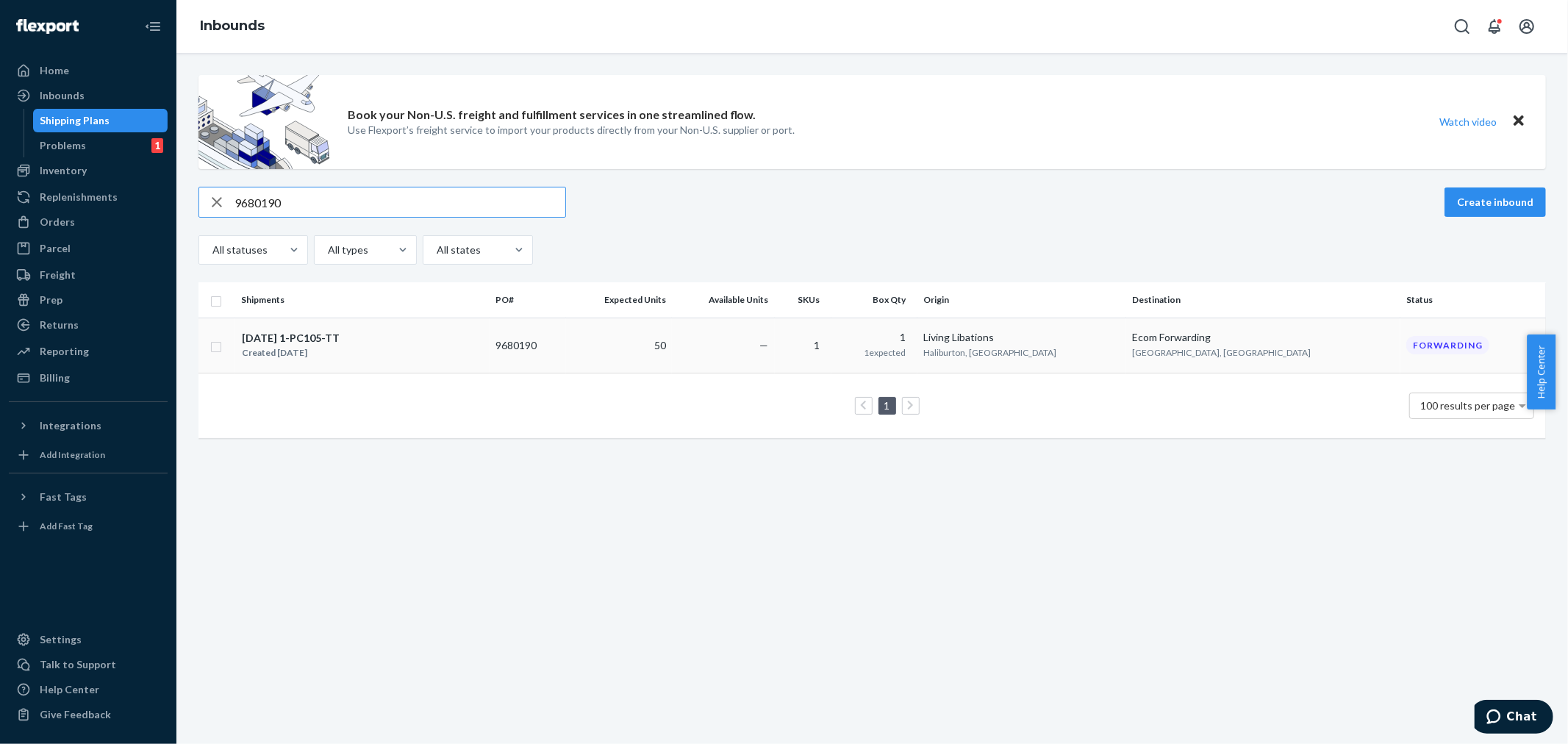
type input "9680190"
click at [774, 357] on td "—" at bounding box center [723, 345] width 103 height 55
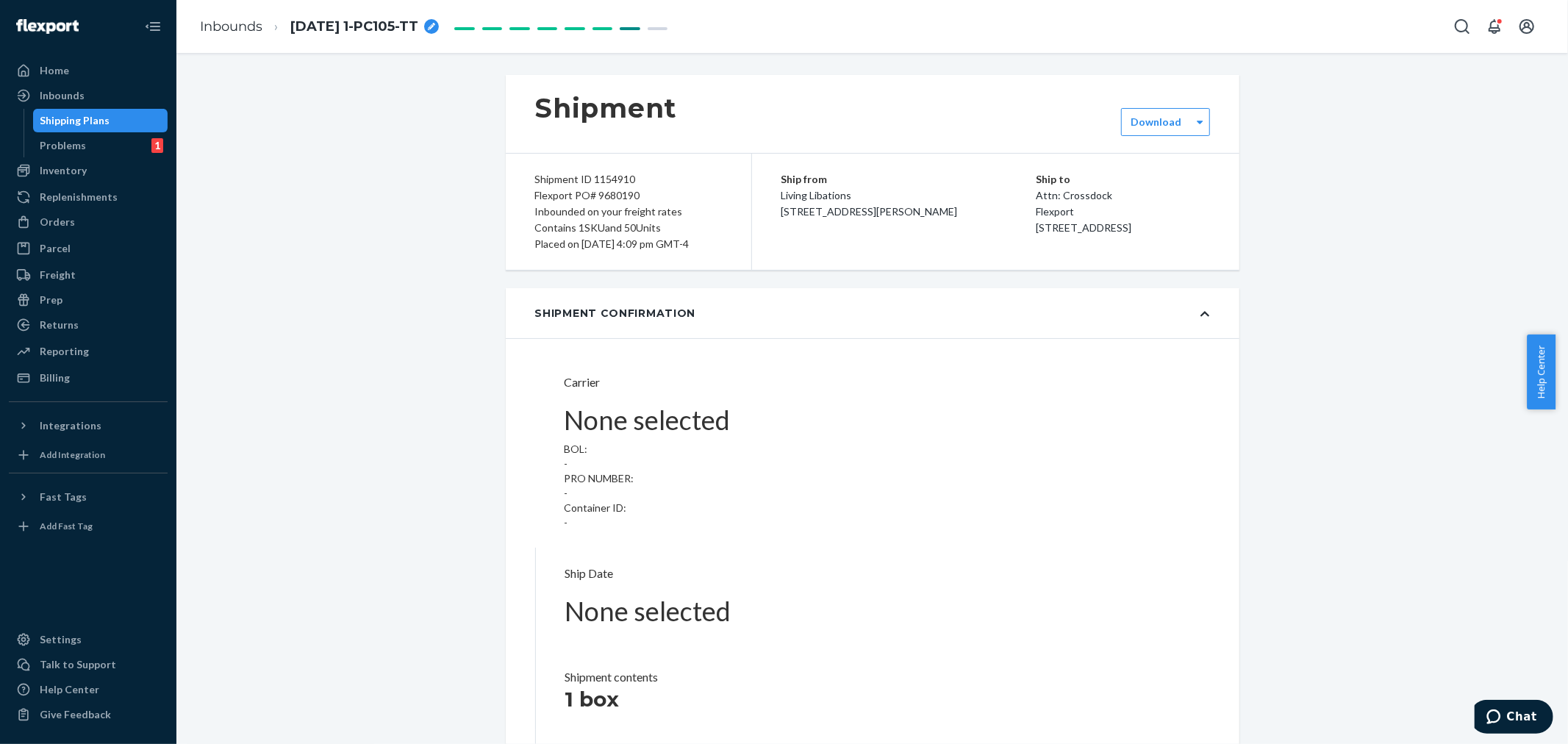
type input "LL2504110815"
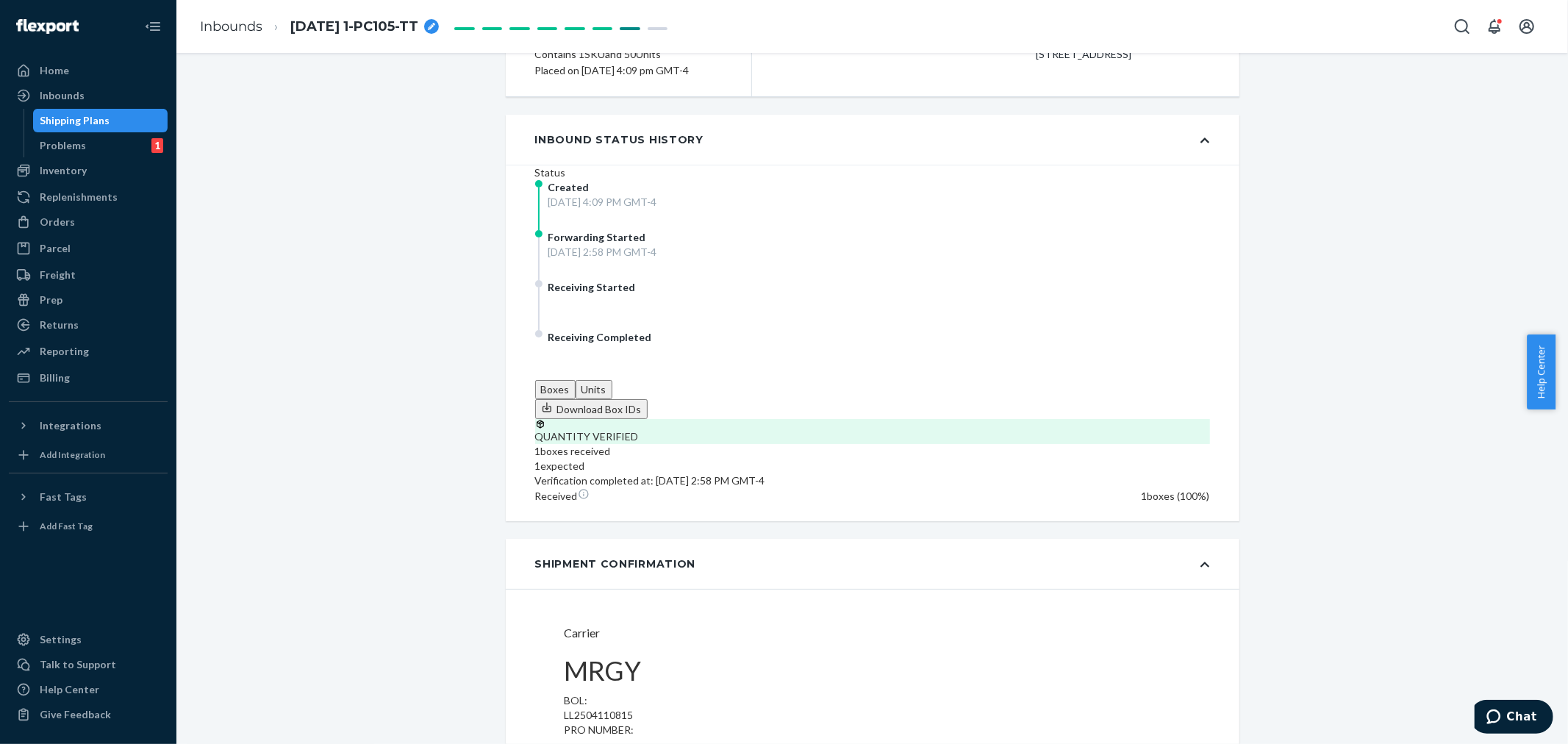
scroll to position [132, 0]
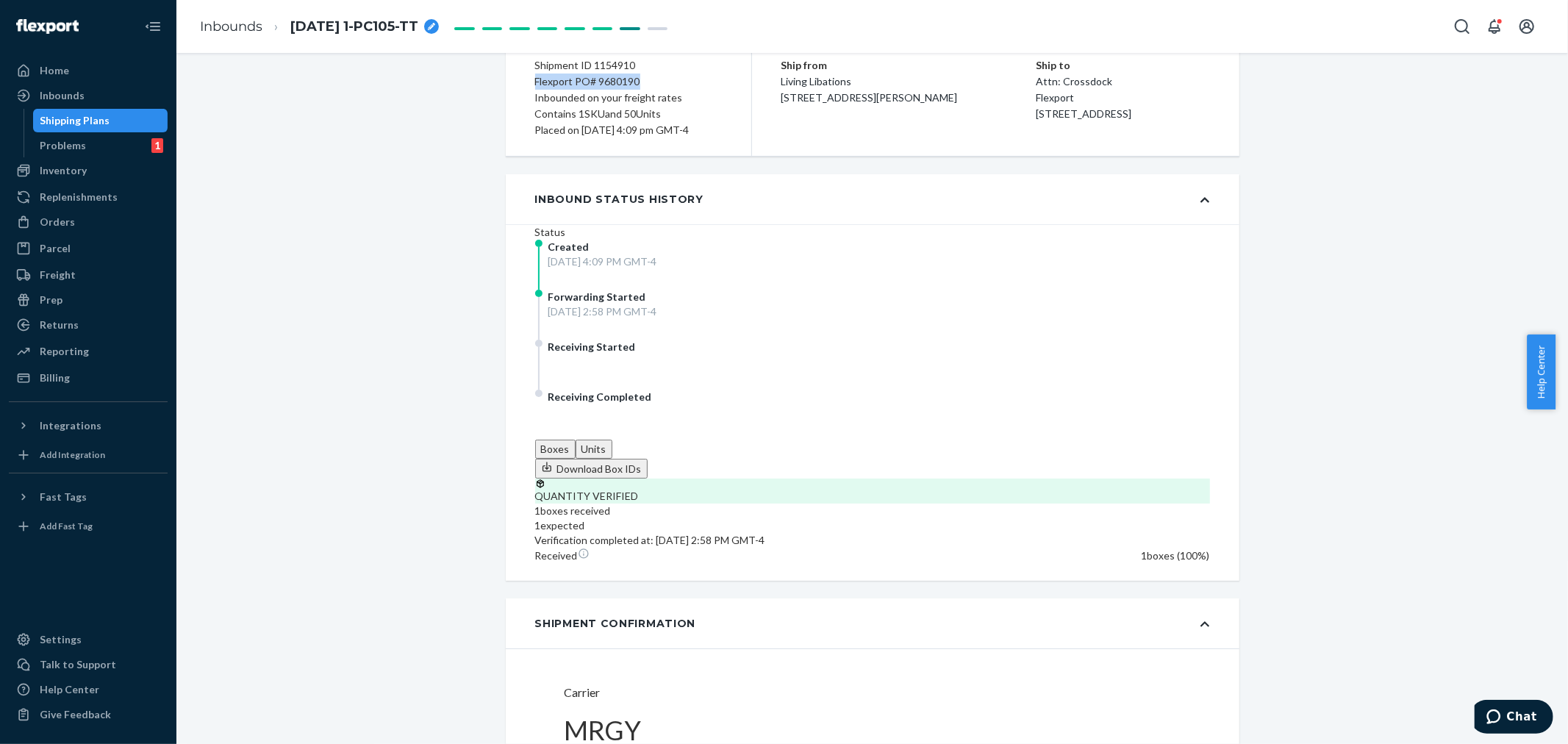
drag, startPoint x: 636, startPoint y: 86, endPoint x: 512, endPoint y: 78, distance: 124.3
click at [512, 78] on div "Shipment ID 1154910 Flexport PO# 9680190 Inbounded on your freight rates Contai…" at bounding box center [628, 98] width 246 height 116
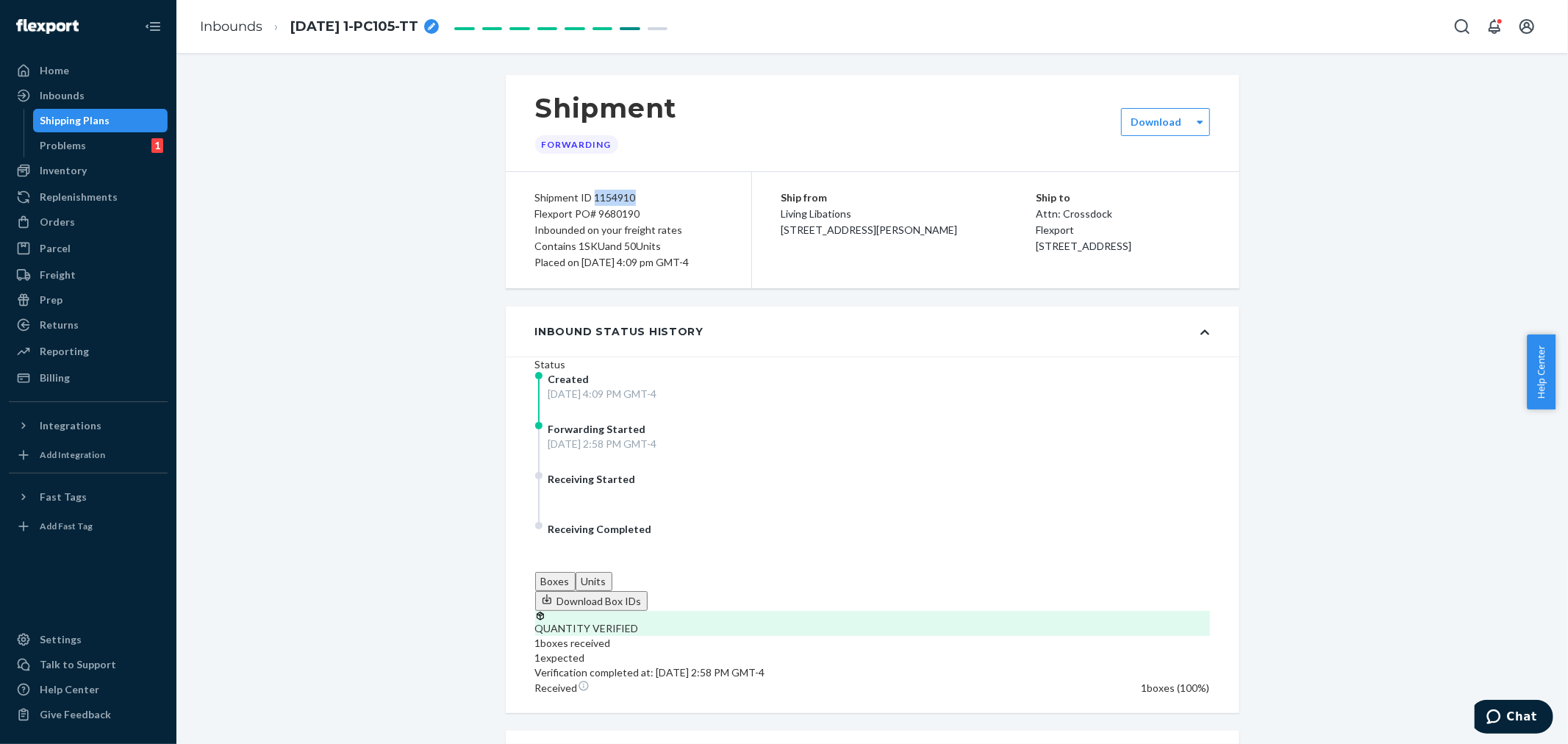
drag, startPoint x: 635, startPoint y: 203, endPoint x: 587, endPoint y: 194, distance: 48.8
click at [587, 194] on div "Shipment ID 1154910" at bounding box center [628, 198] width 187 height 16
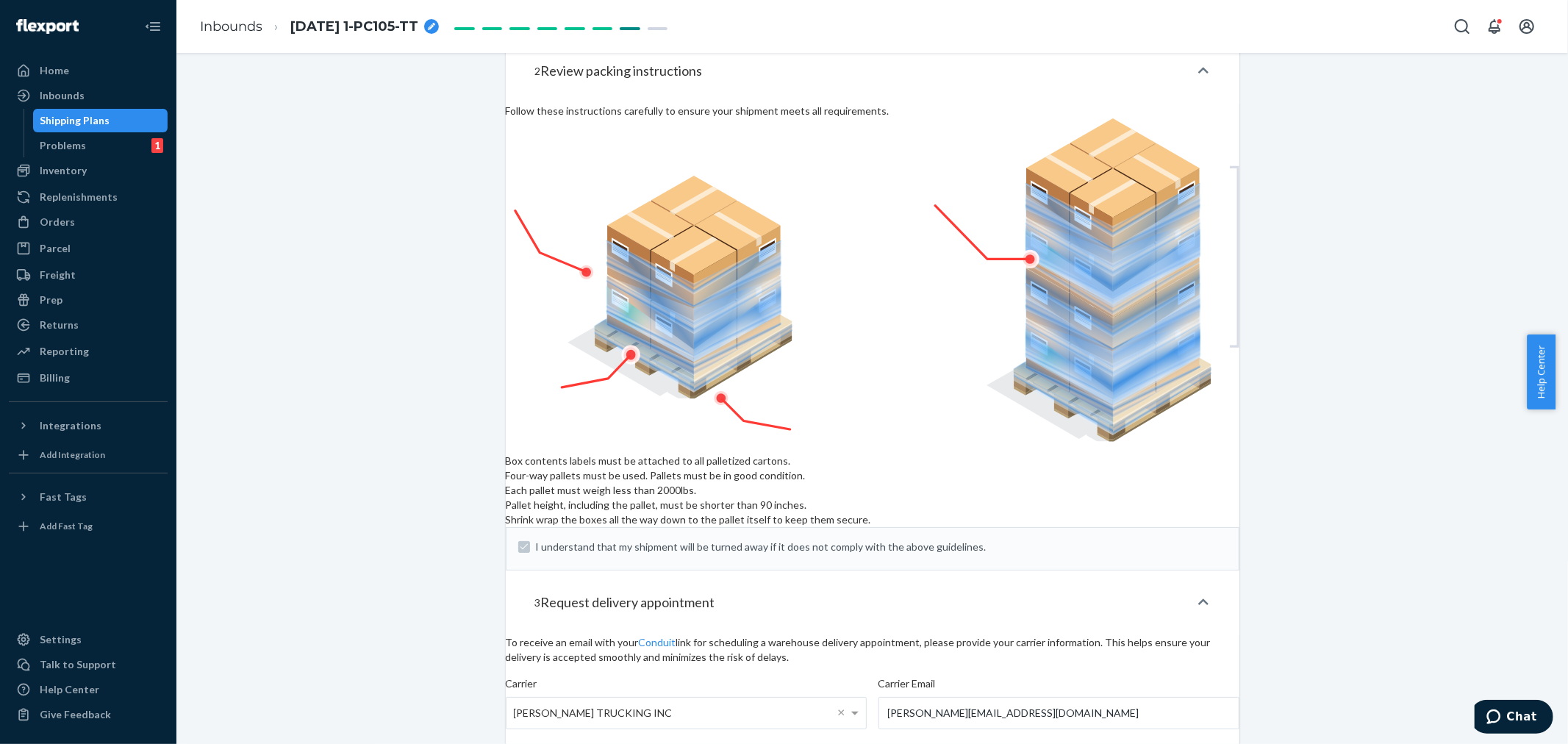
scroll to position [1684, 0]
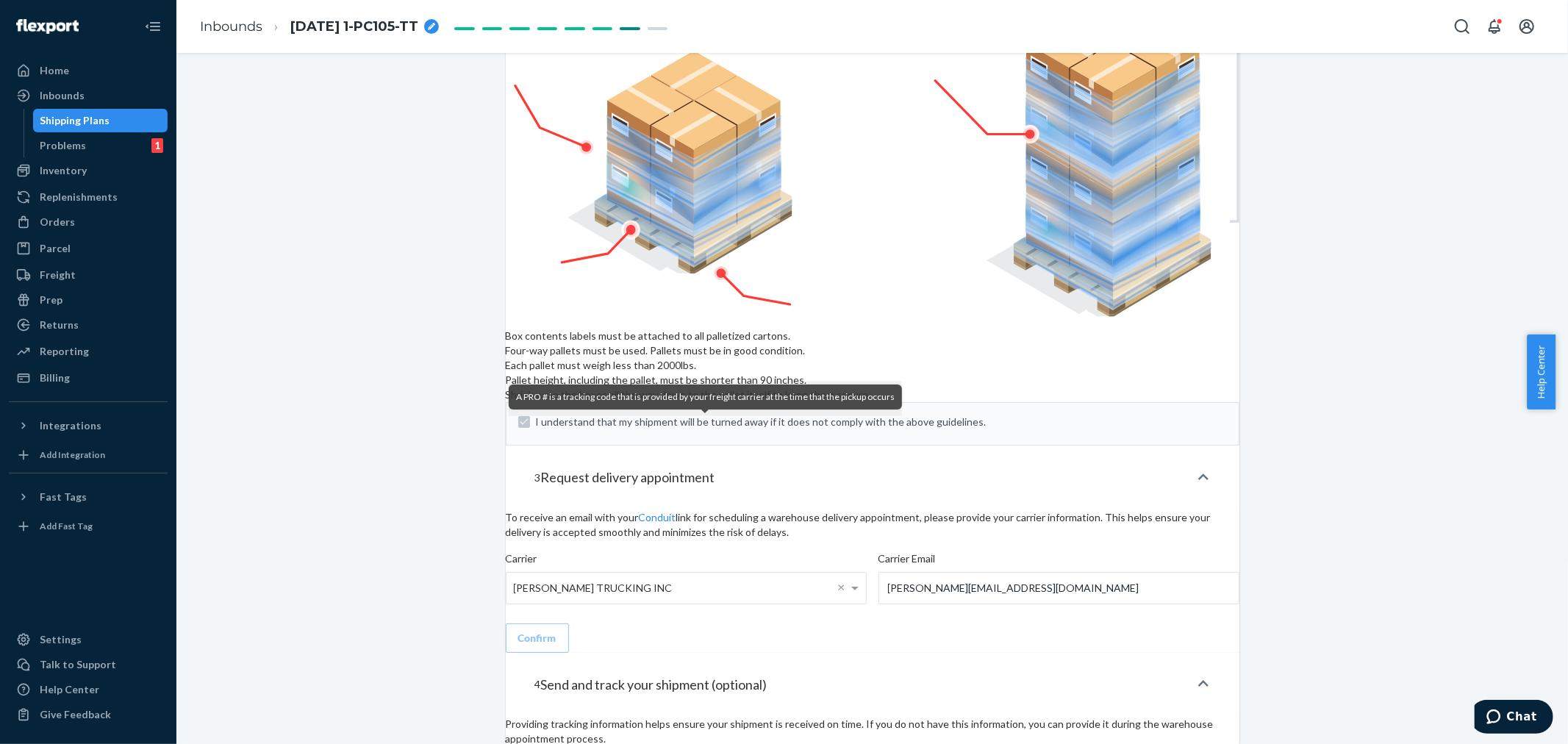
drag, startPoint x: 780, startPoint y: 635, endPoint x: 726, endPoint y: 637, distance: 54.0
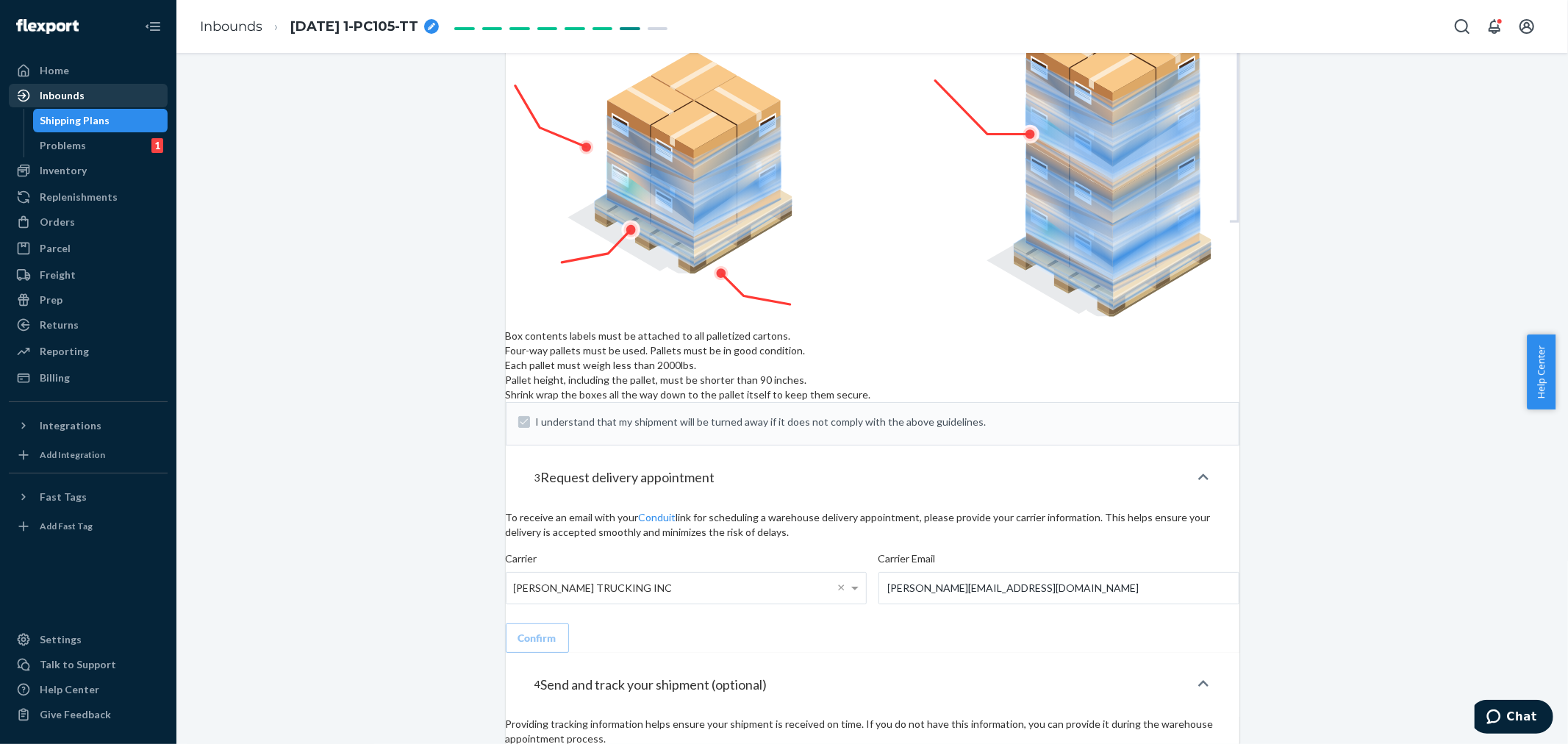
click at [74, 104] on div "Inbounds" at bounding box center [88, 95] width 156 height 21
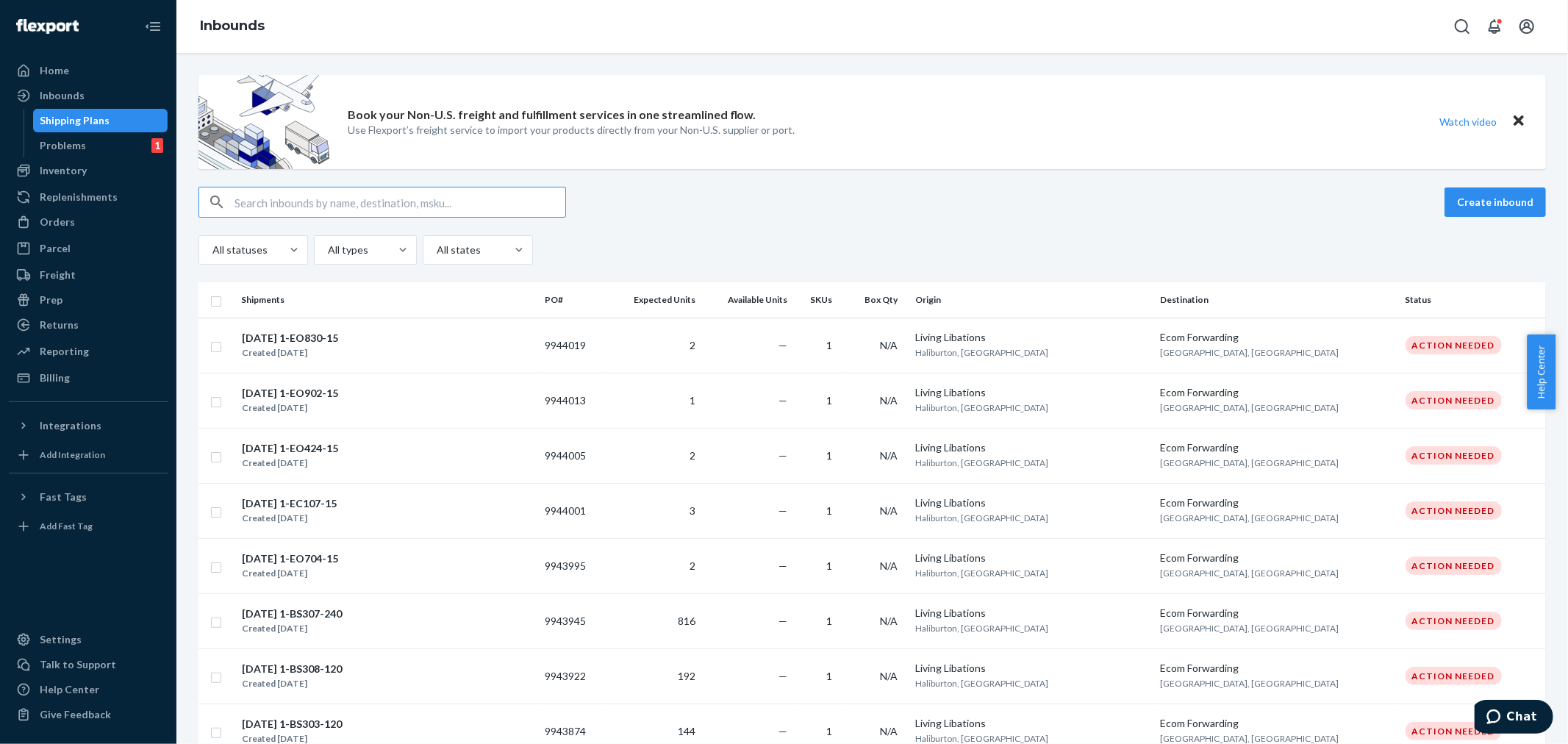
click at [253, 199] on input "text" at bounding box center [400, 202] width 331 height 30
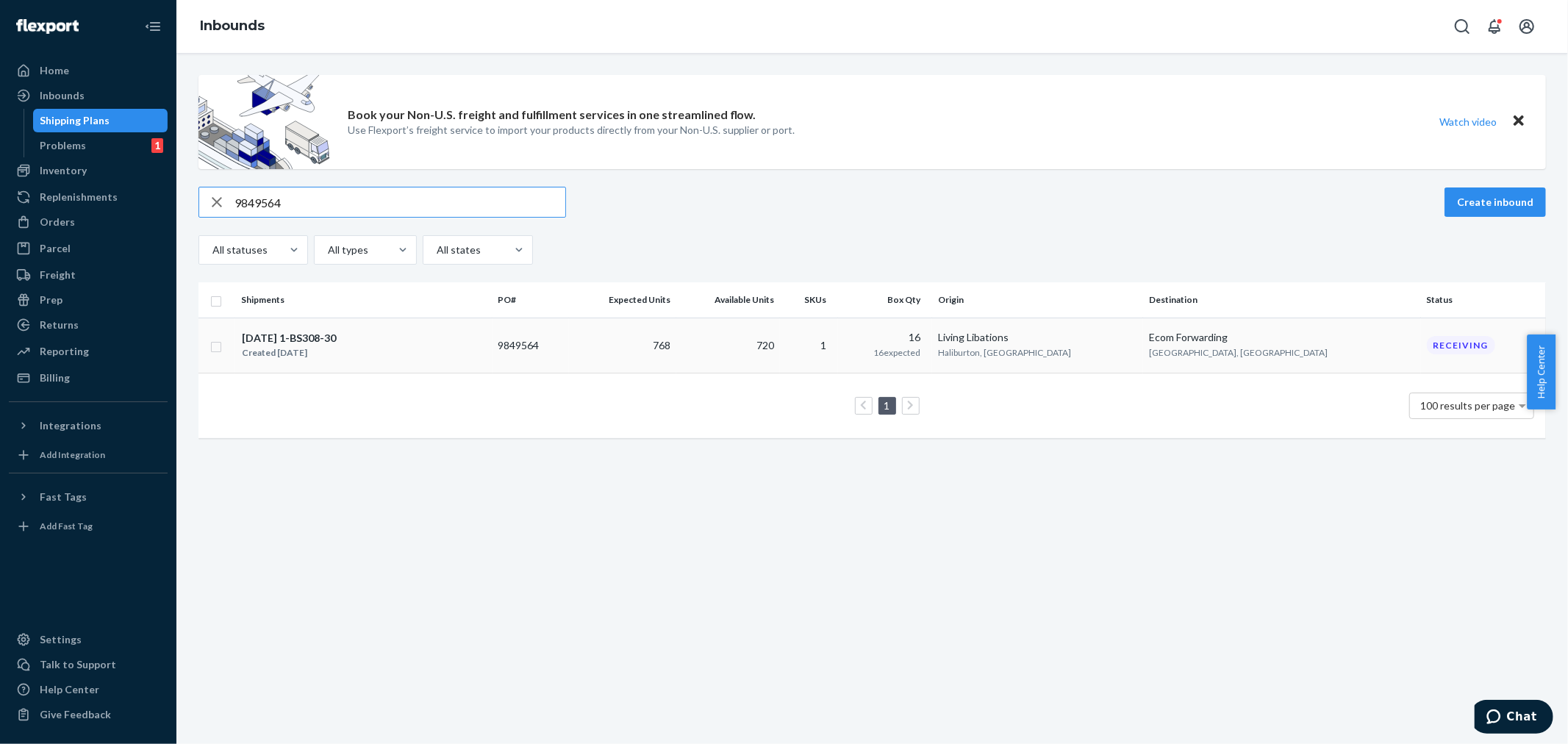
type input "9849564"
click at [676, 344] on td "768" at bounding box center [622, 345] width 107 height 55
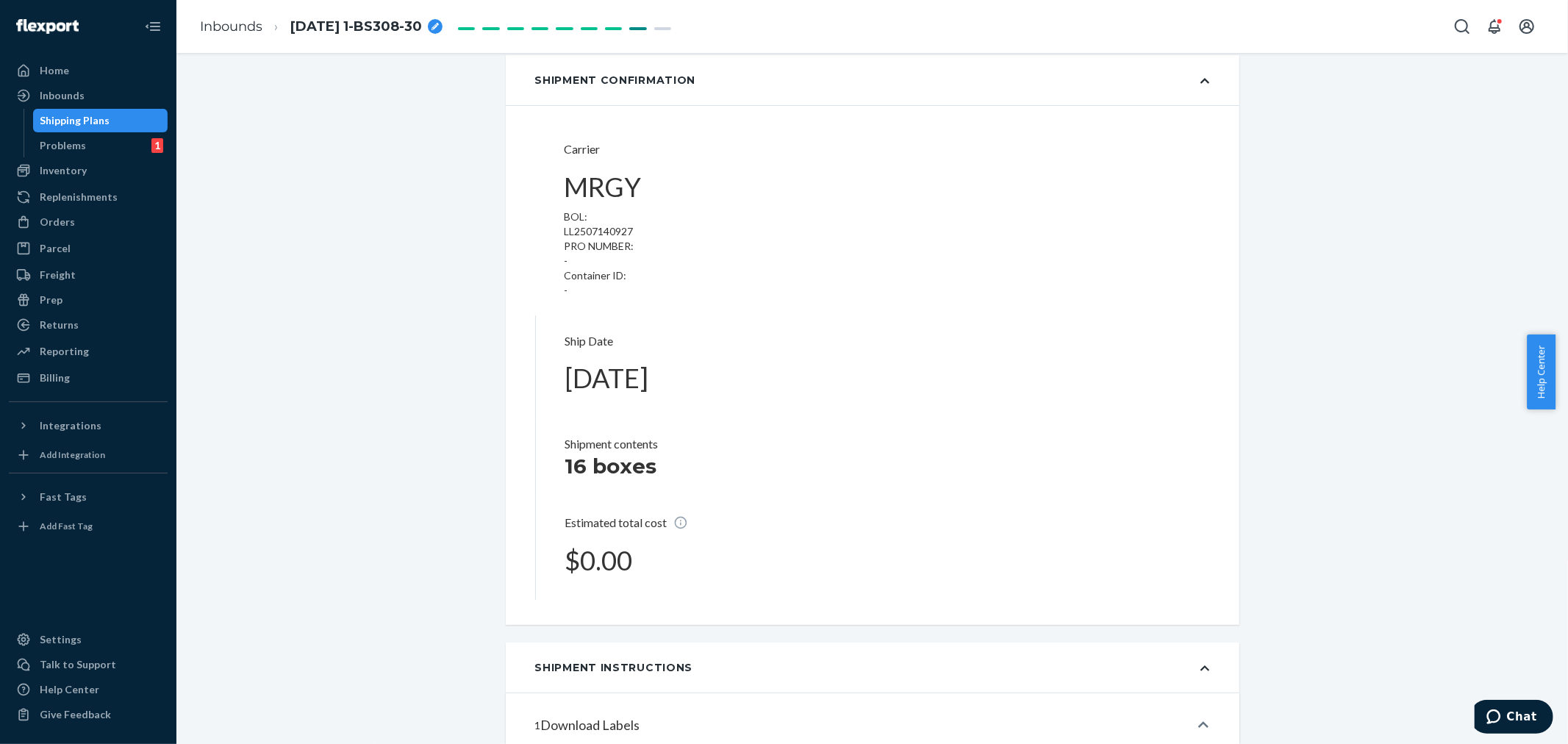
scroll to position [816, 0]
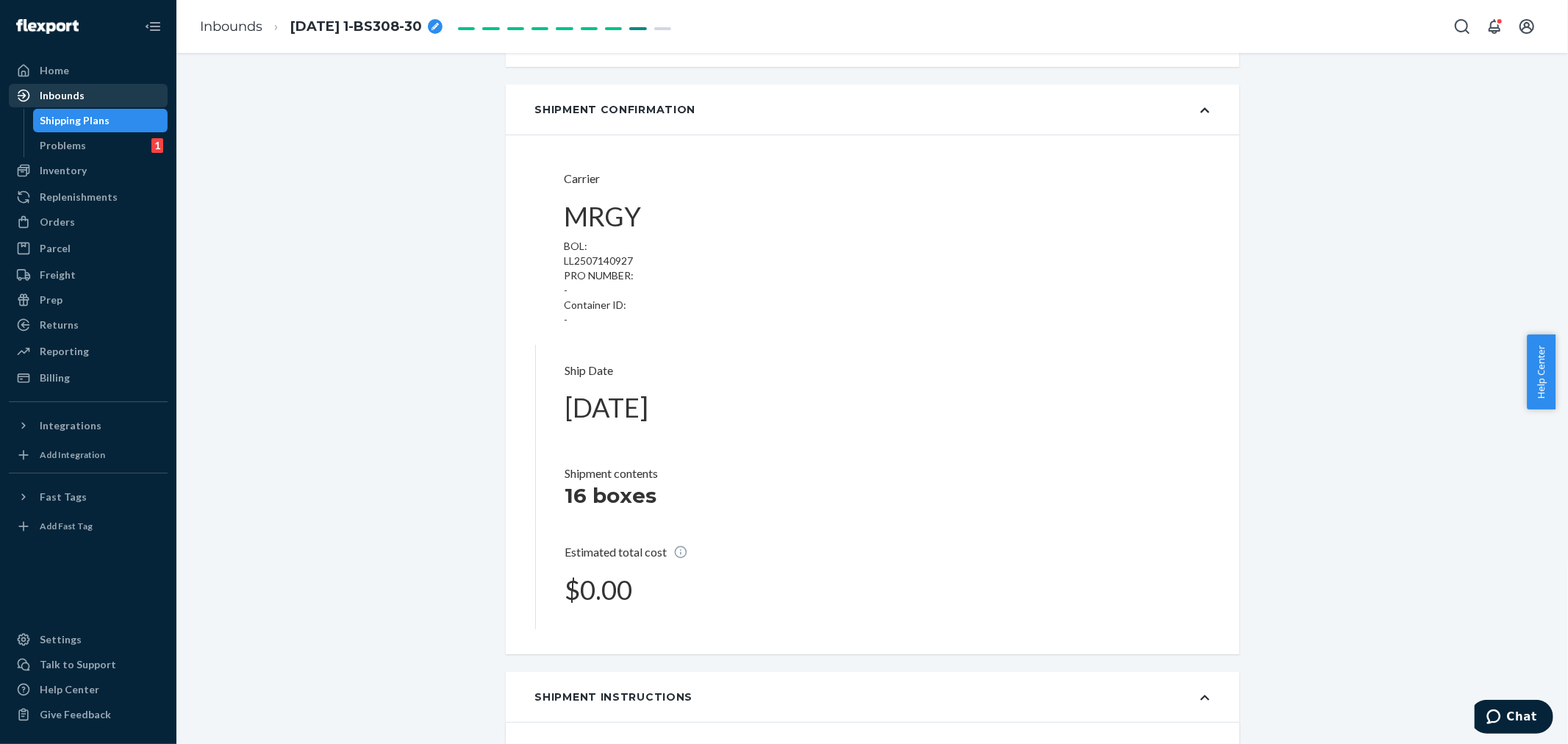
click at [52, 103] on div "Inbounds" at bounding box center [88, 95] width 156 height 21
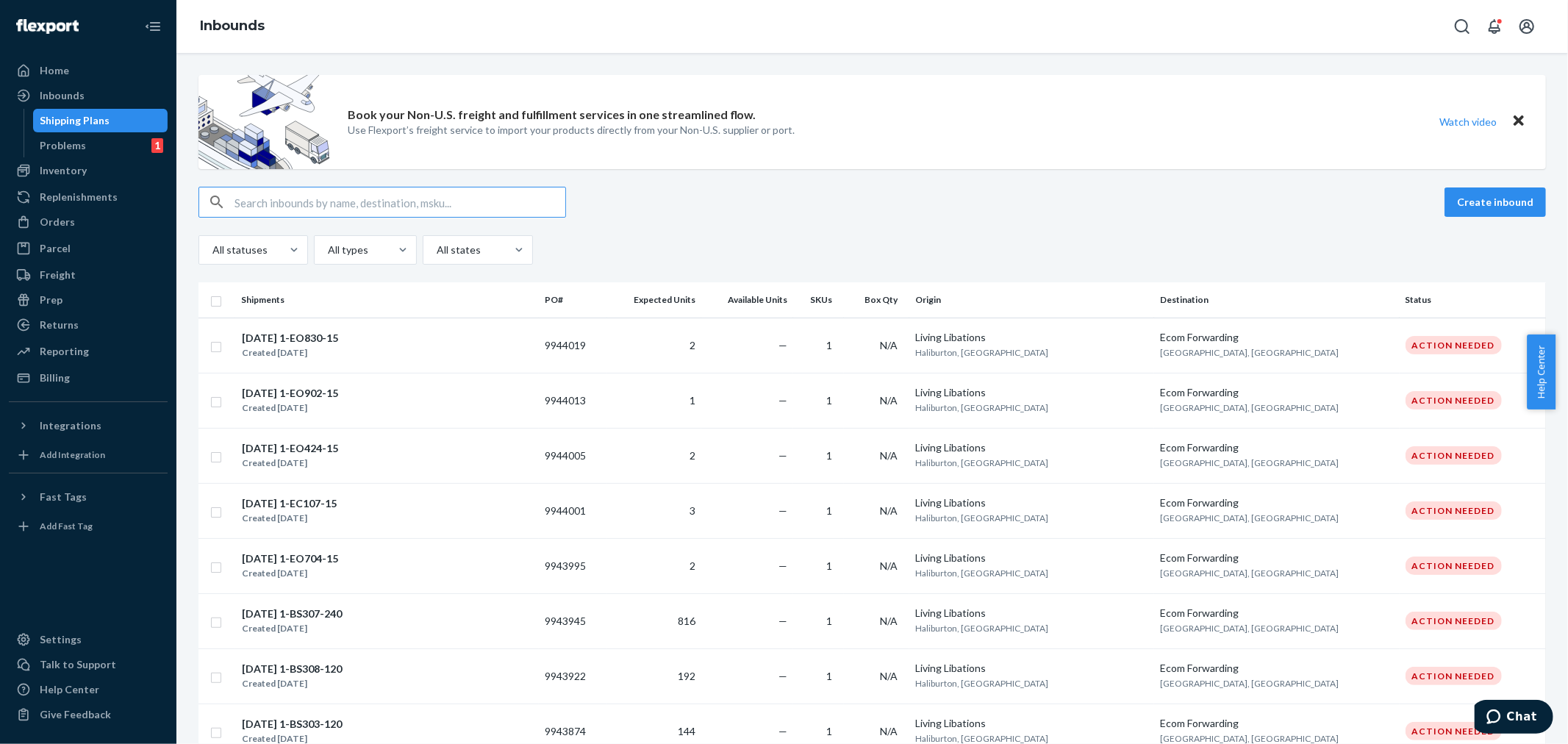
click at [246, 199] on input "text" at bounding box center [400, 202] width 331 height 30
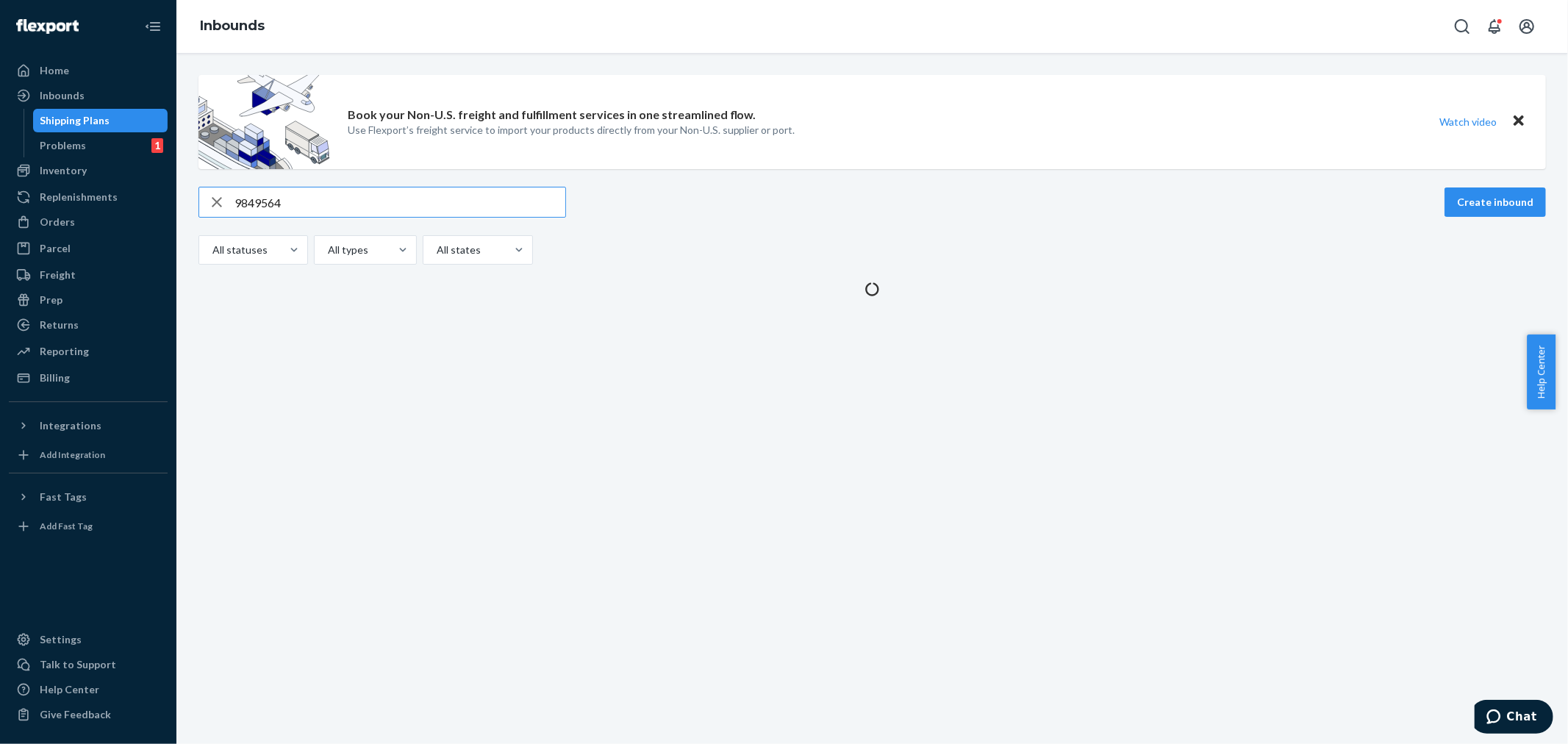
type input "9849564"
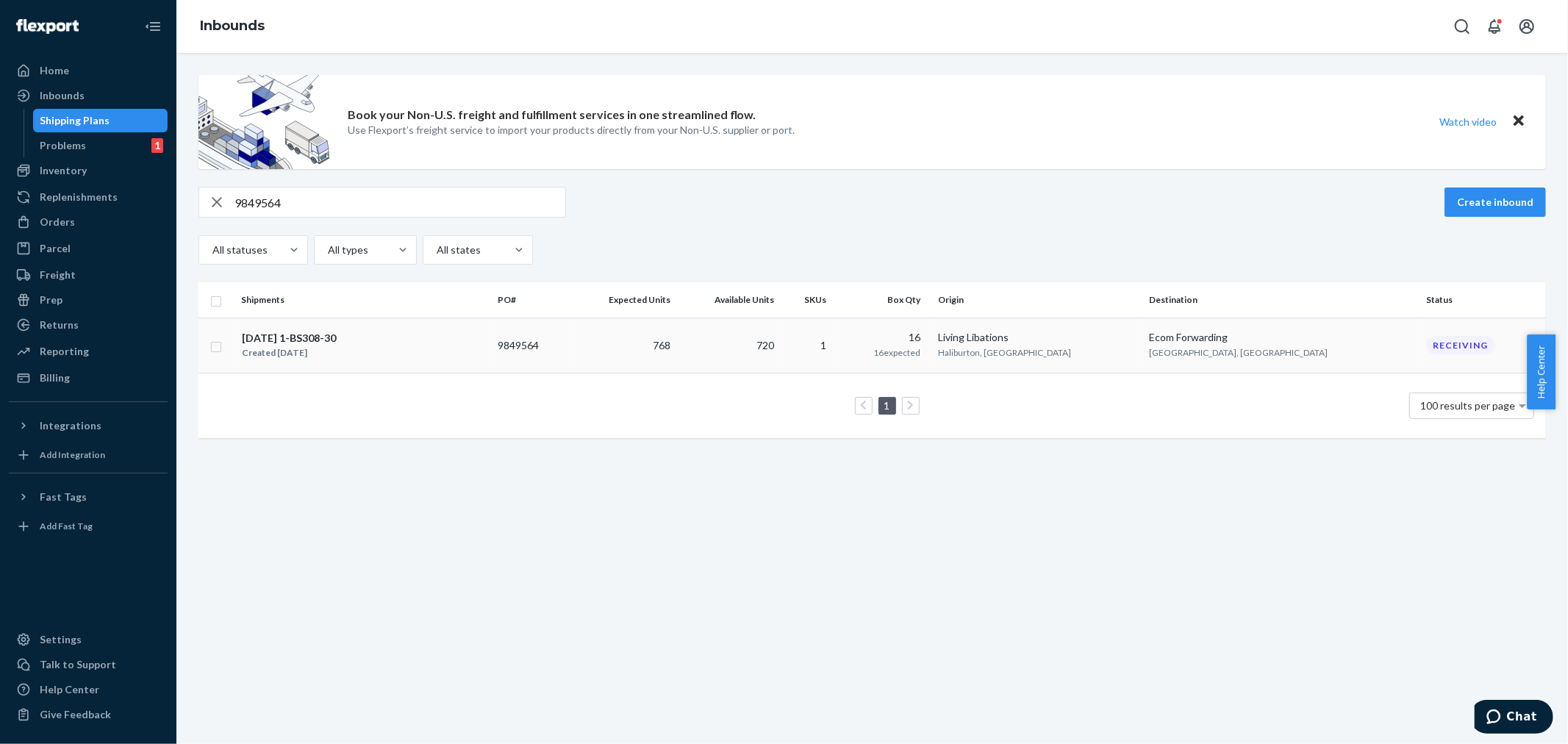
click at [780, 347] on td "720" at bounding box center [728, 345] width 103 height 55
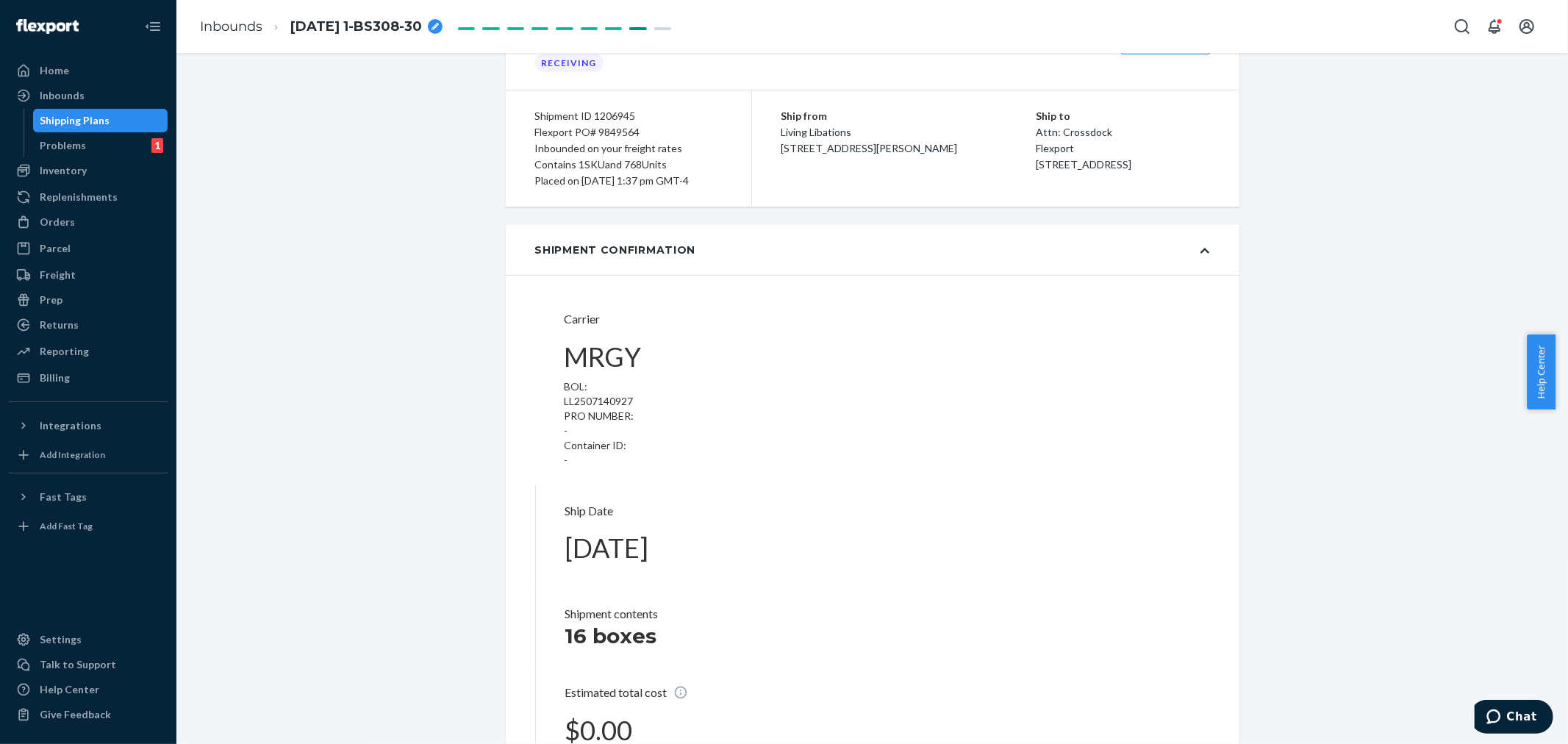
type input "LL2507140927"
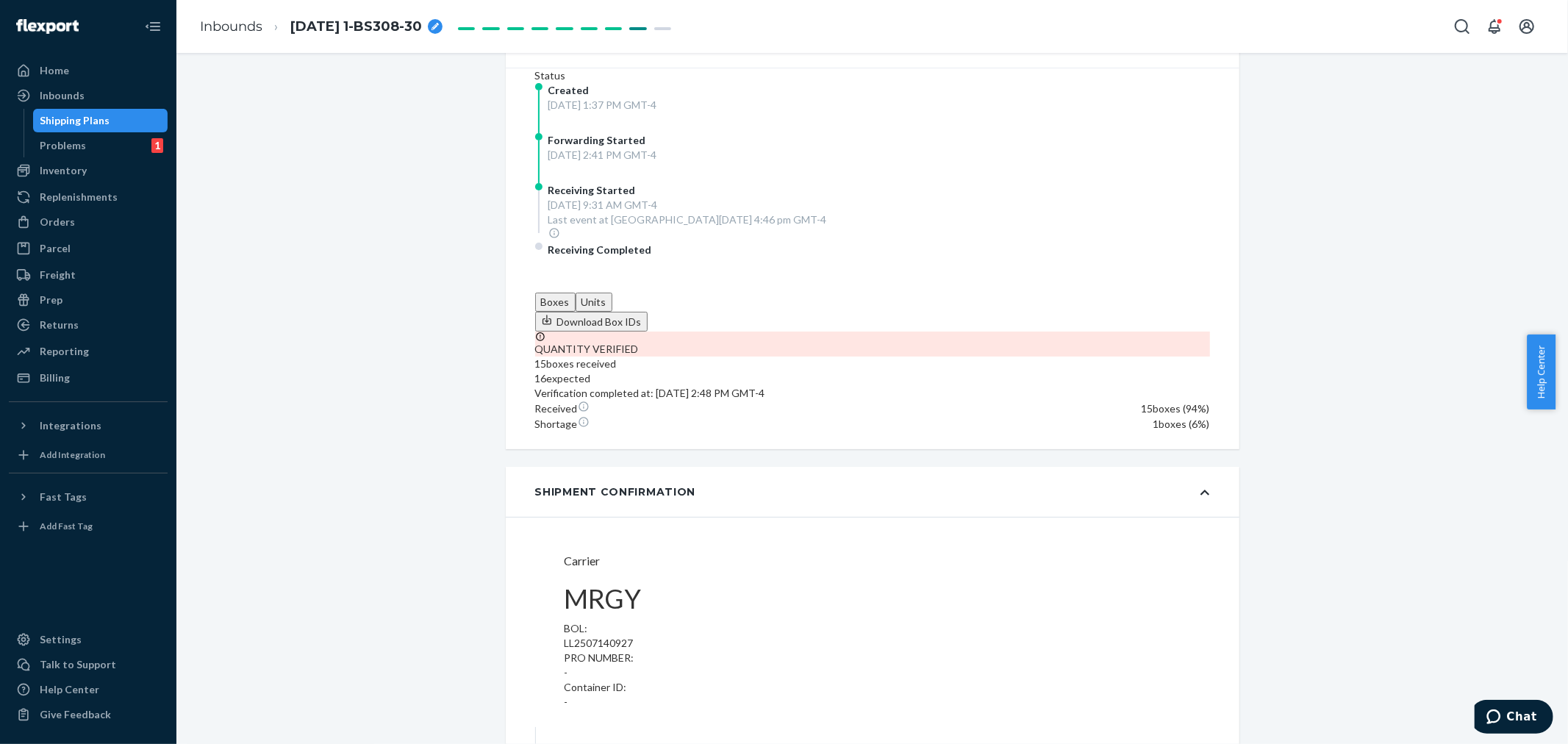
scroll to position [383, 0]
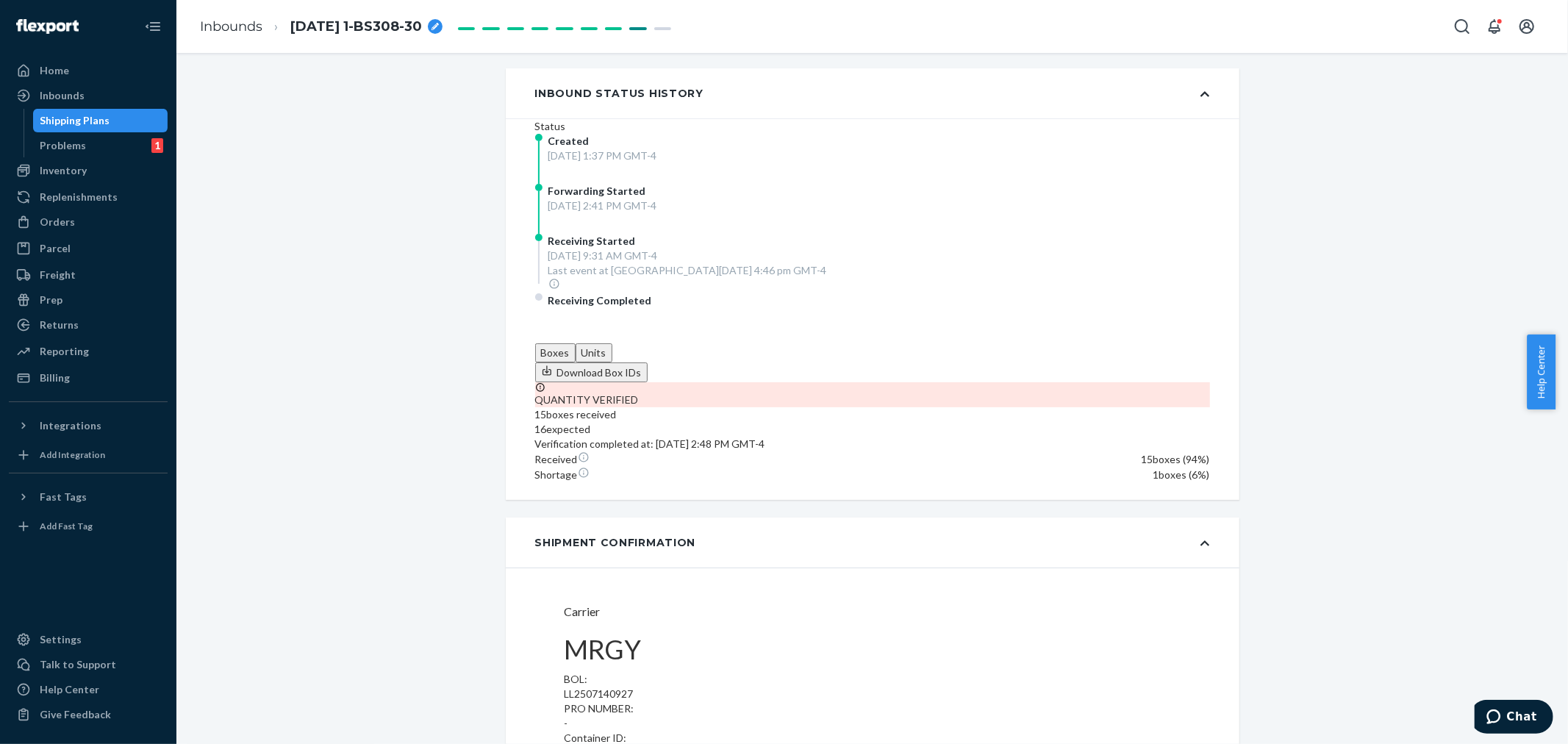
click at [613, 344] on button "Units" at bounding box center [594, 353] width 37 height 19
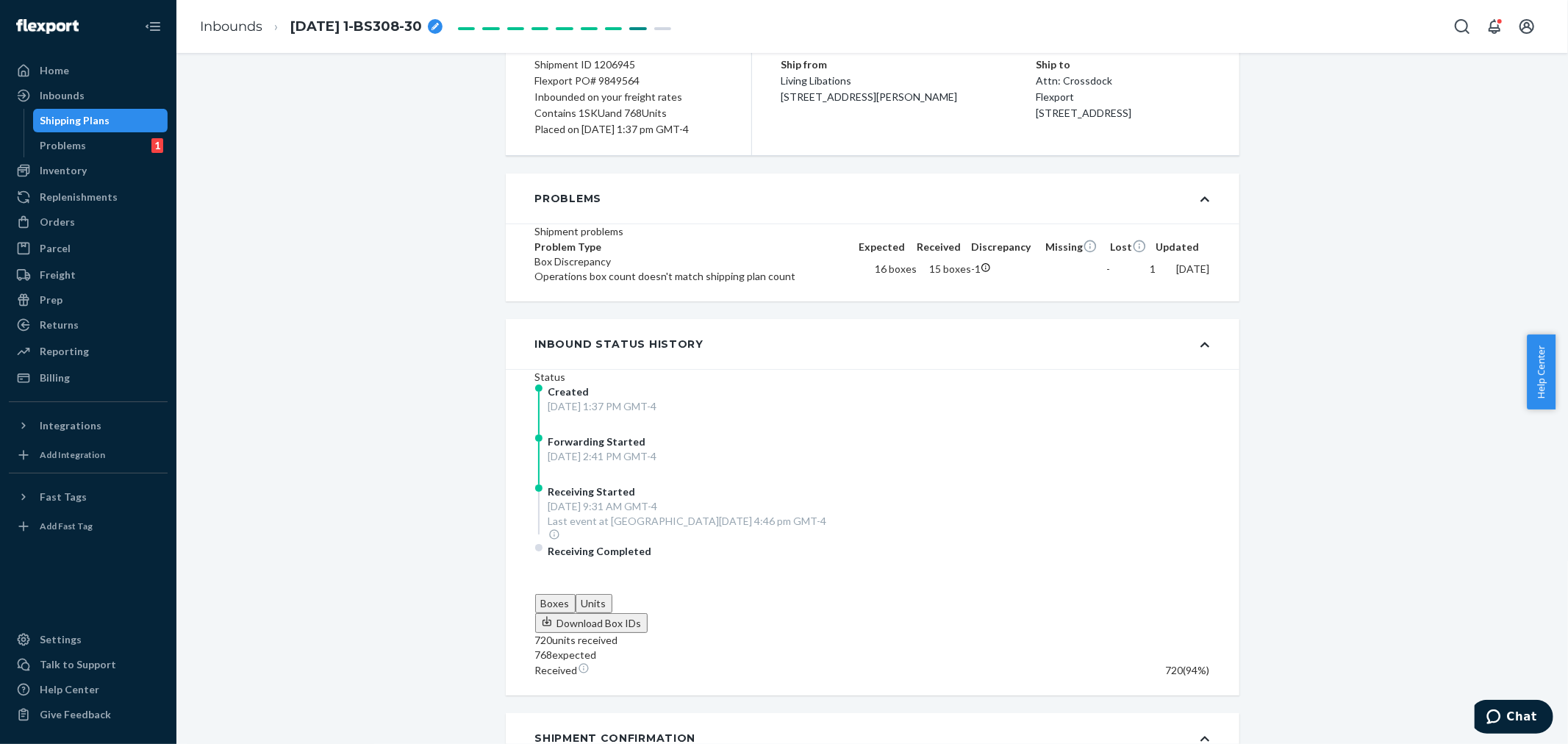
scroll to position [0, 0]
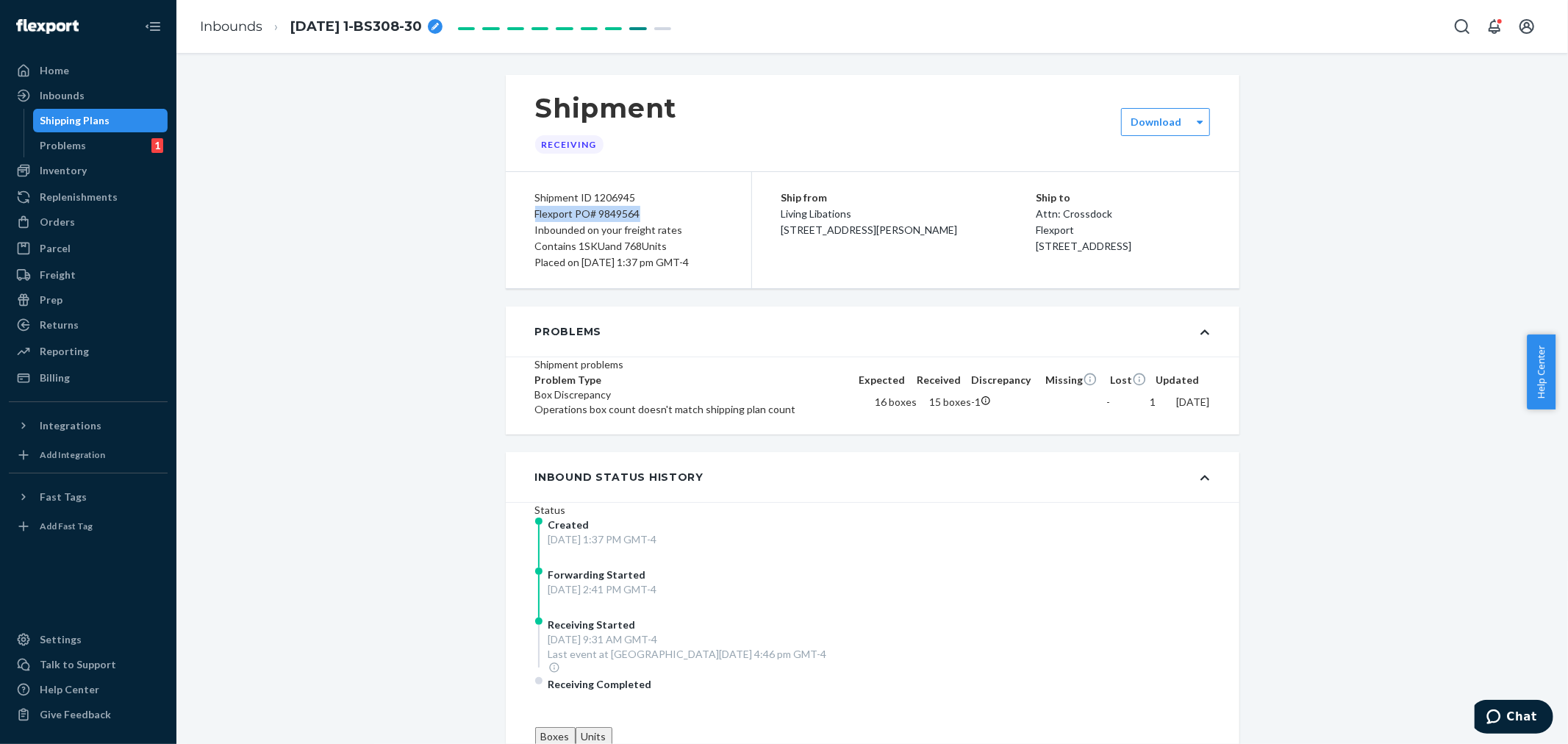
drag, startPoint x: 635, startPoint y: 215, endPoint x: 523, endPoint y: 210, distance: 112.1
click at [523, 210] on div "Shipment ID 1206945 Flexport PO# 9849564 Inbounded on your freight rates Contai…" at bounding box center [628, 230] width 246 height 116
click at [621, 196] on div "Shipment ID 1206945" at bounding box center [628, 198] width 187 height 16
drag, startPoint x: 632, startPoint y: 202, endPoint x: 586, endPoint y: 197, distance: 46.3
click at [586, 197] on div "Shipment ID 1206945" at bounding box center [628, 198] width 187 height 16
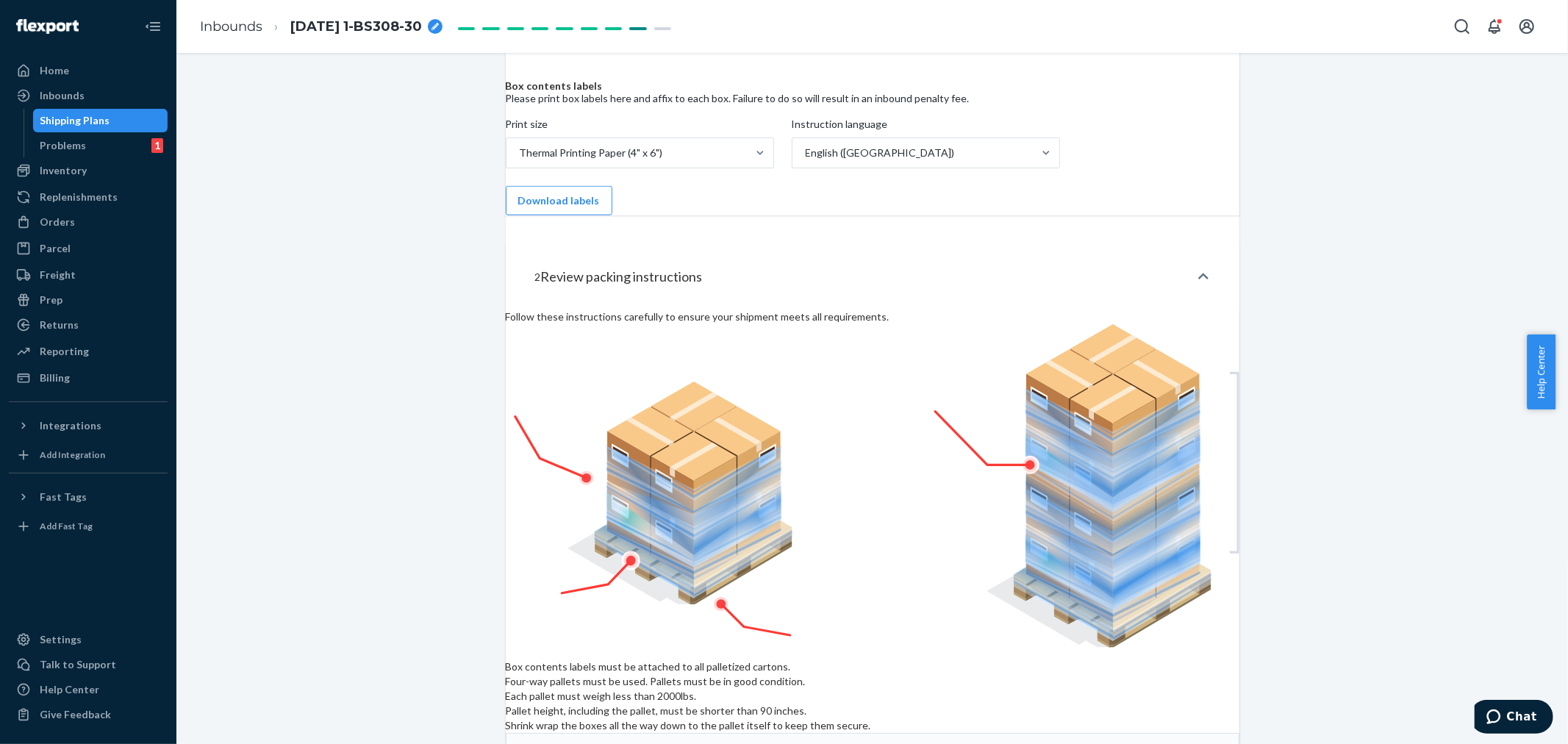
scroll to position [1715, 0]
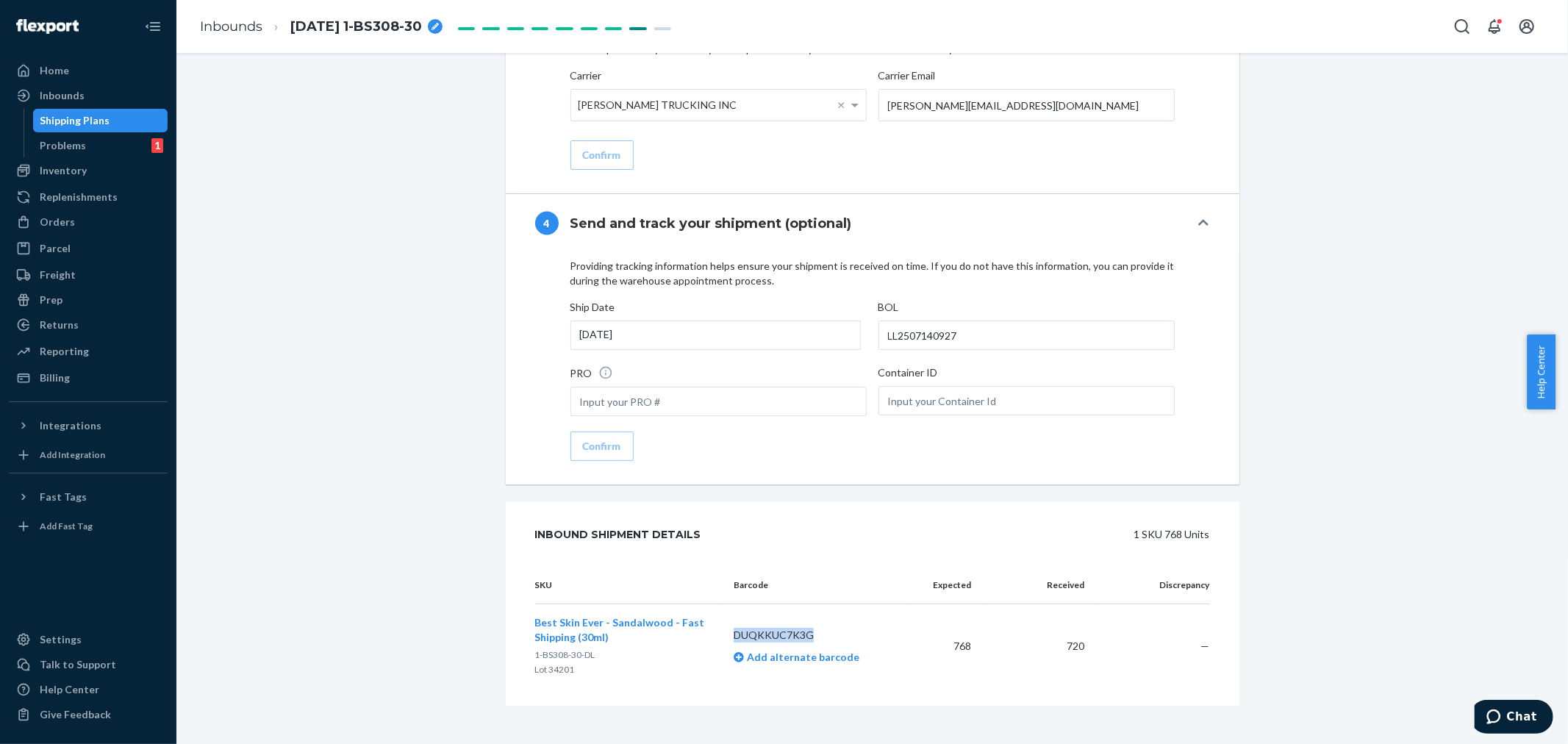
drag, startPoint x: 808, startPoint y: 629, endPoint x: 726, endPoint y: 627, distance: 82.0
click at [734, 627] on p "DUQKKUC7K3G" at bounding box center [816, 635] width 164 height 15
copy p "DUQKKUC7K3G"
click at [75, 97] on div "Inbounds" at bounding box center [62, 95] width 45 height 15
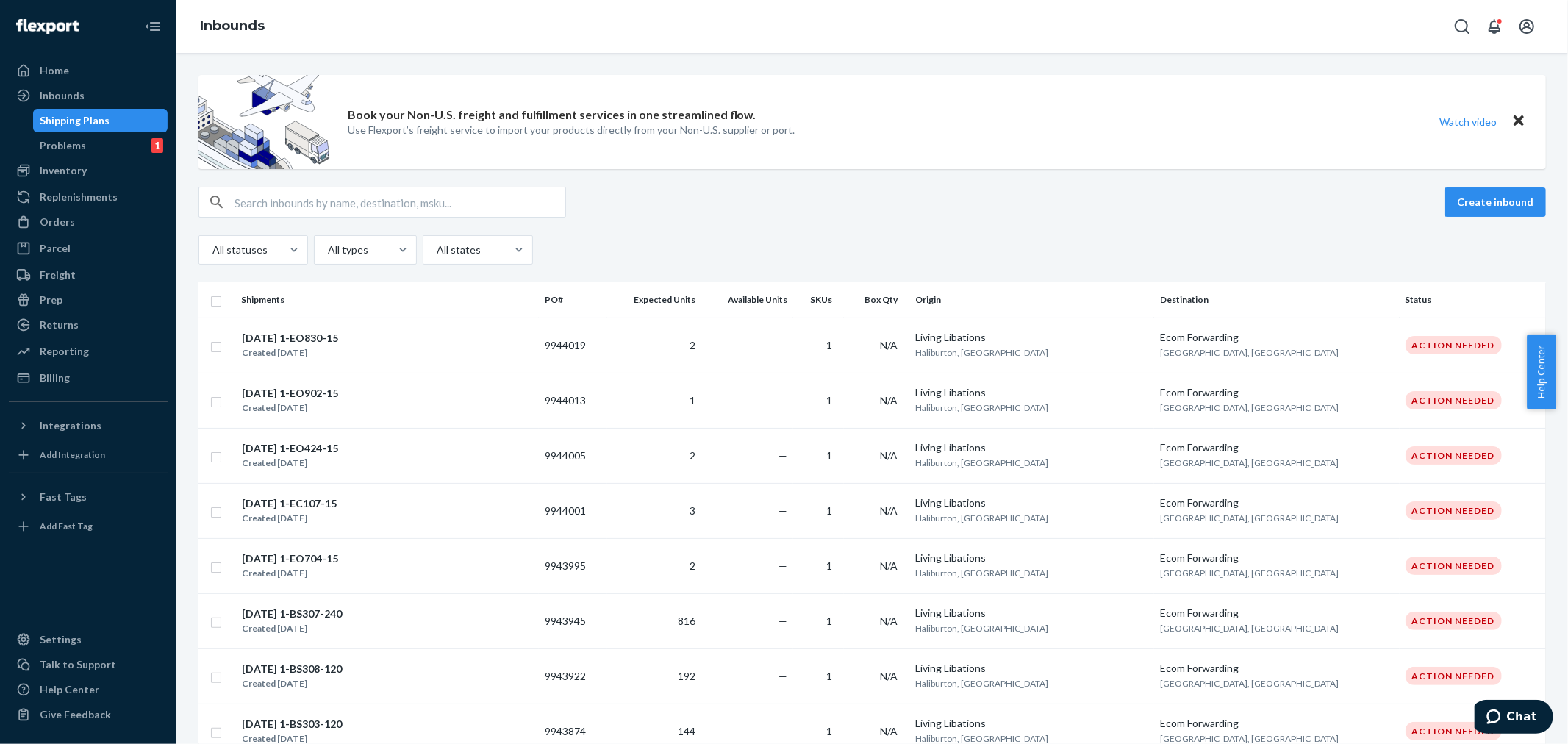
click at [262, 206] on input "text" at bounding box center [400, 202] width 331 height 30
paste input "9766330"
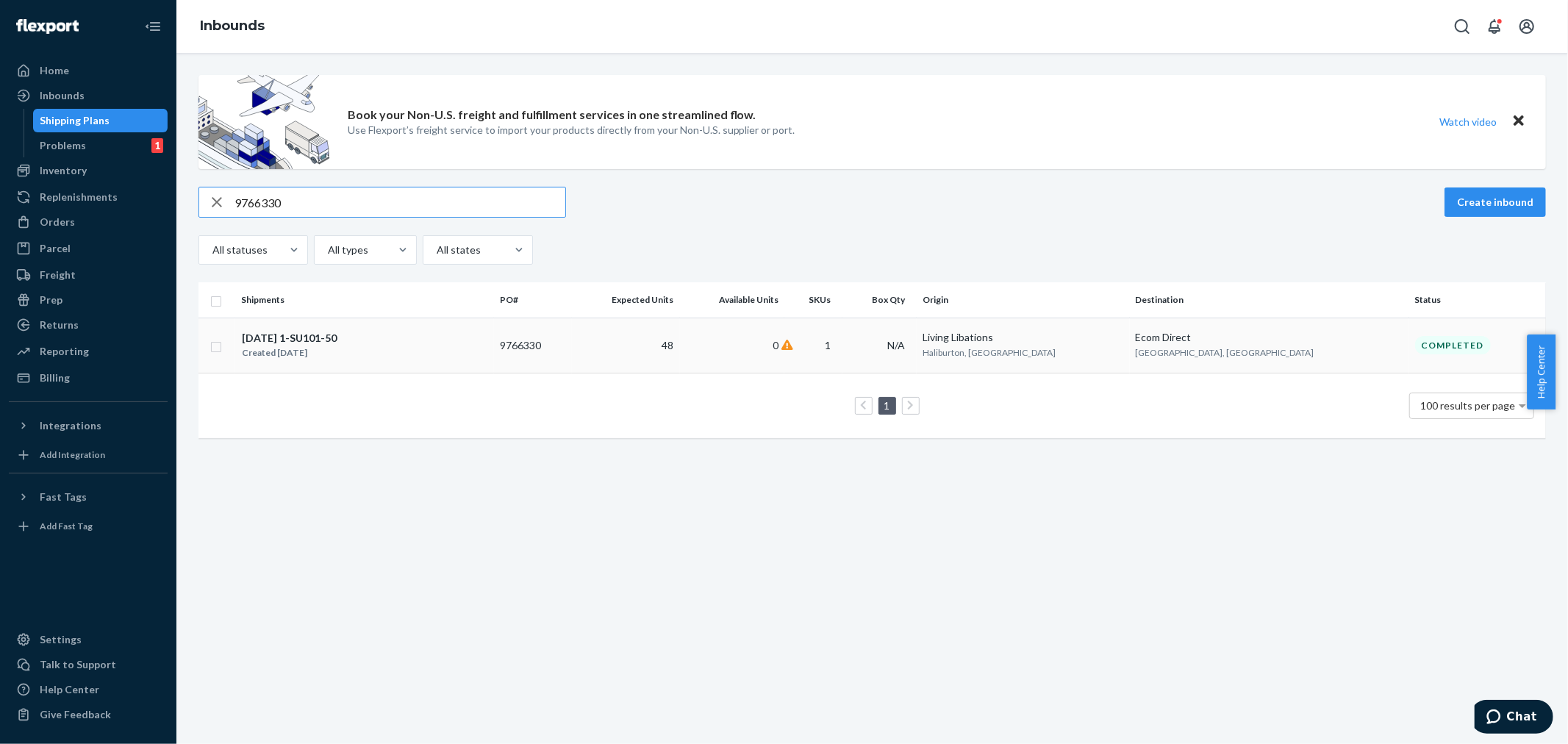
type input "9766330"
click at [680, 346] on td "48" at bounding box center [626, 345] width 108 height 55
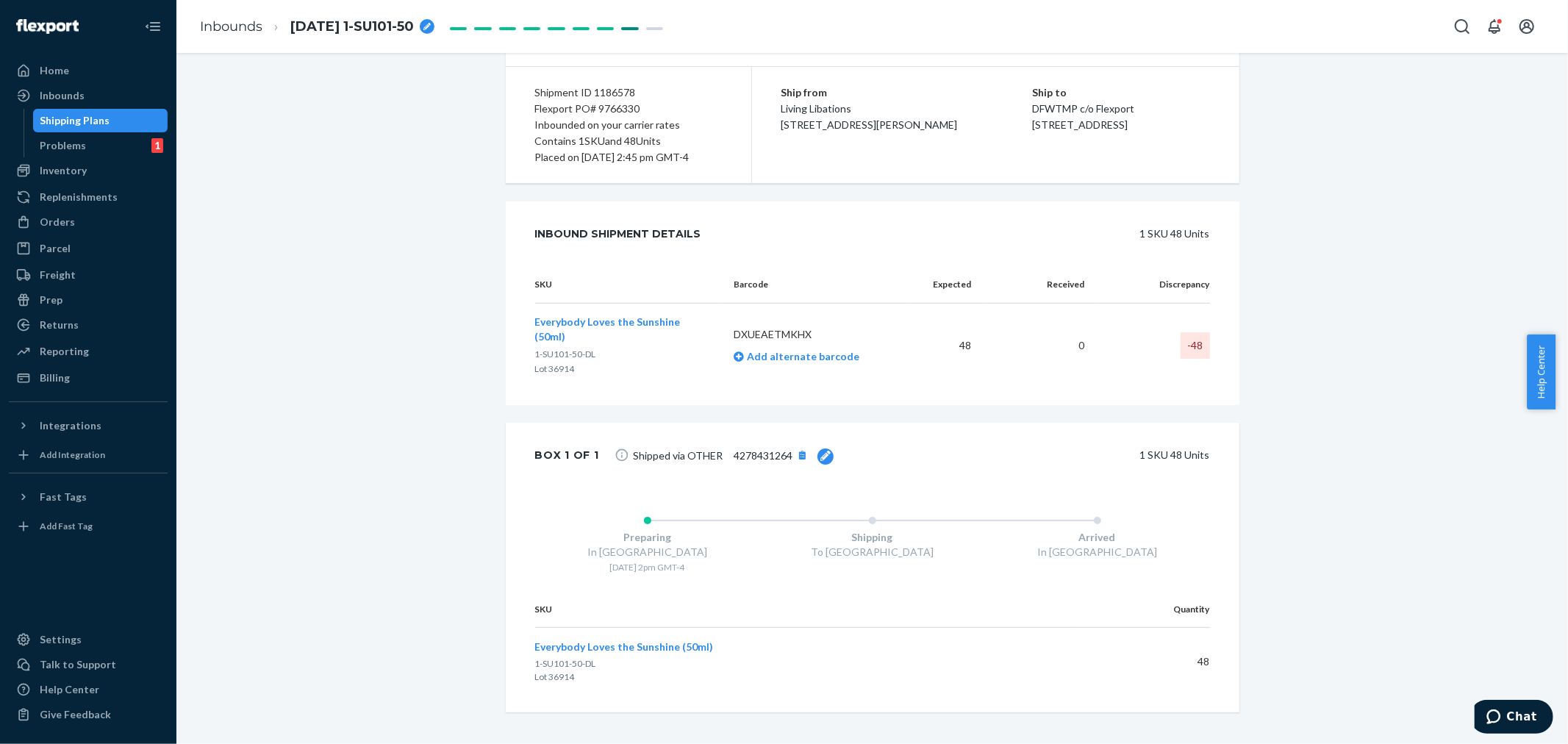
scroll to position [172, 0]
click at [817, 448] on div at bounding box center [825, 456] width 16 height 16
click at [732, 490] on div "Preparing In Haliburton 5/28 - 2pm GMT-4 Shipping To Lewisville Arrived In Lewi…" at bounding box center [872, 542] width 734 height 103
click at [958, 456] on div "4278431264 Update 1 SKU 48 Units" at bounding box center [910, 456] width 600 height 33
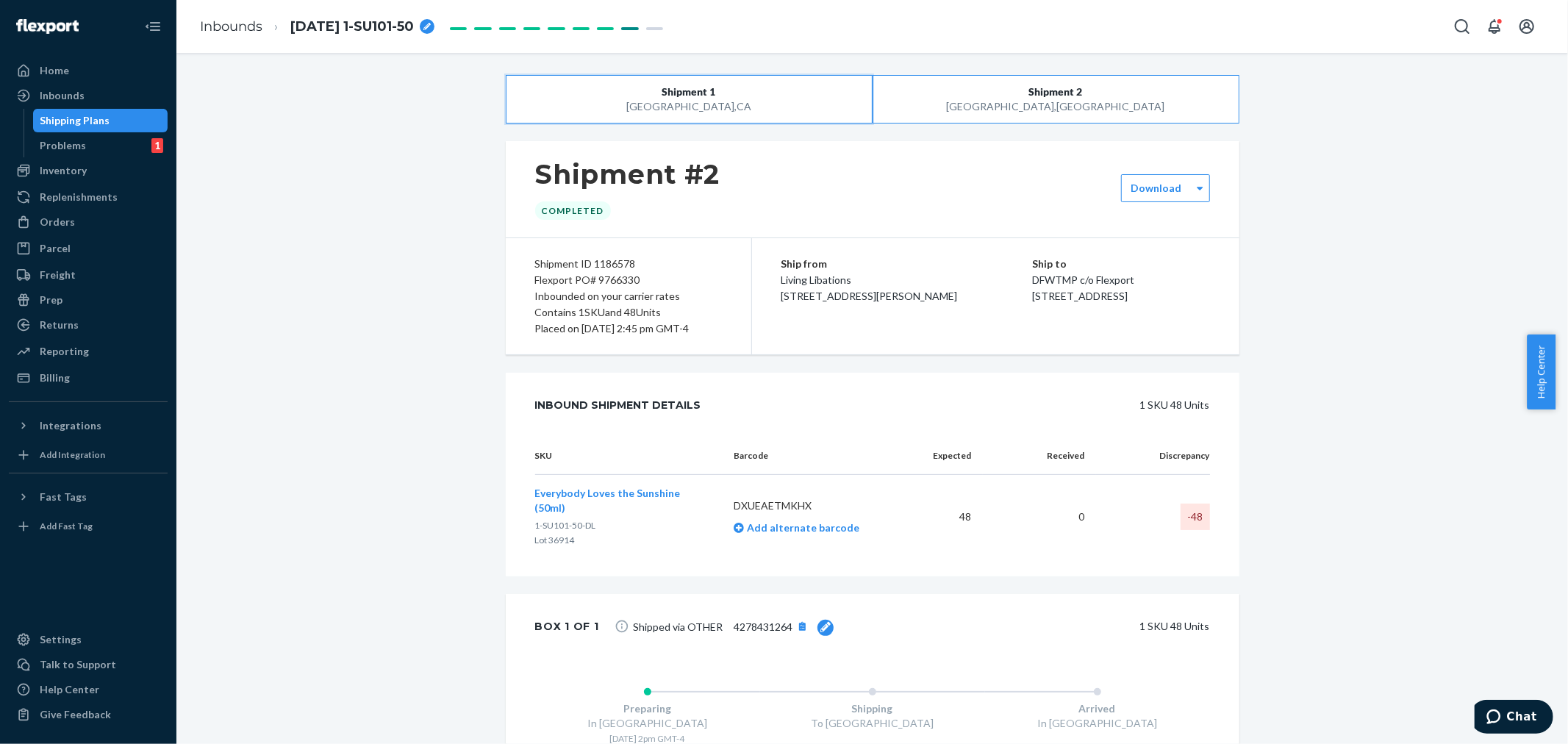
click at [684, 91] on span "Shipment 1" at bounding box center [689, 92] width 54 height 15
click at [1029, 89] on span "Shipment 2" at bounding box center [1056, 92] width 54 height 15
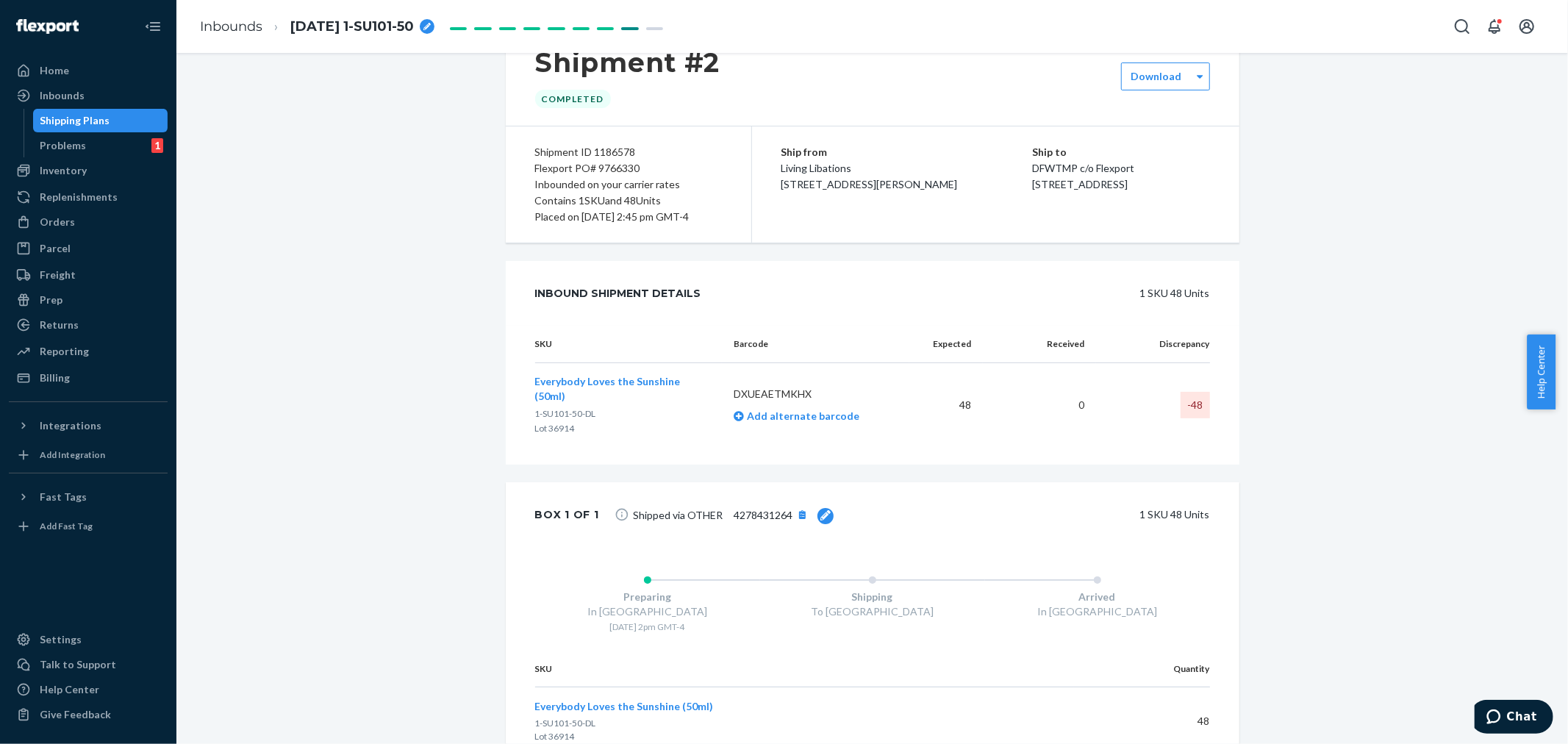
scroll to position [172, 0]
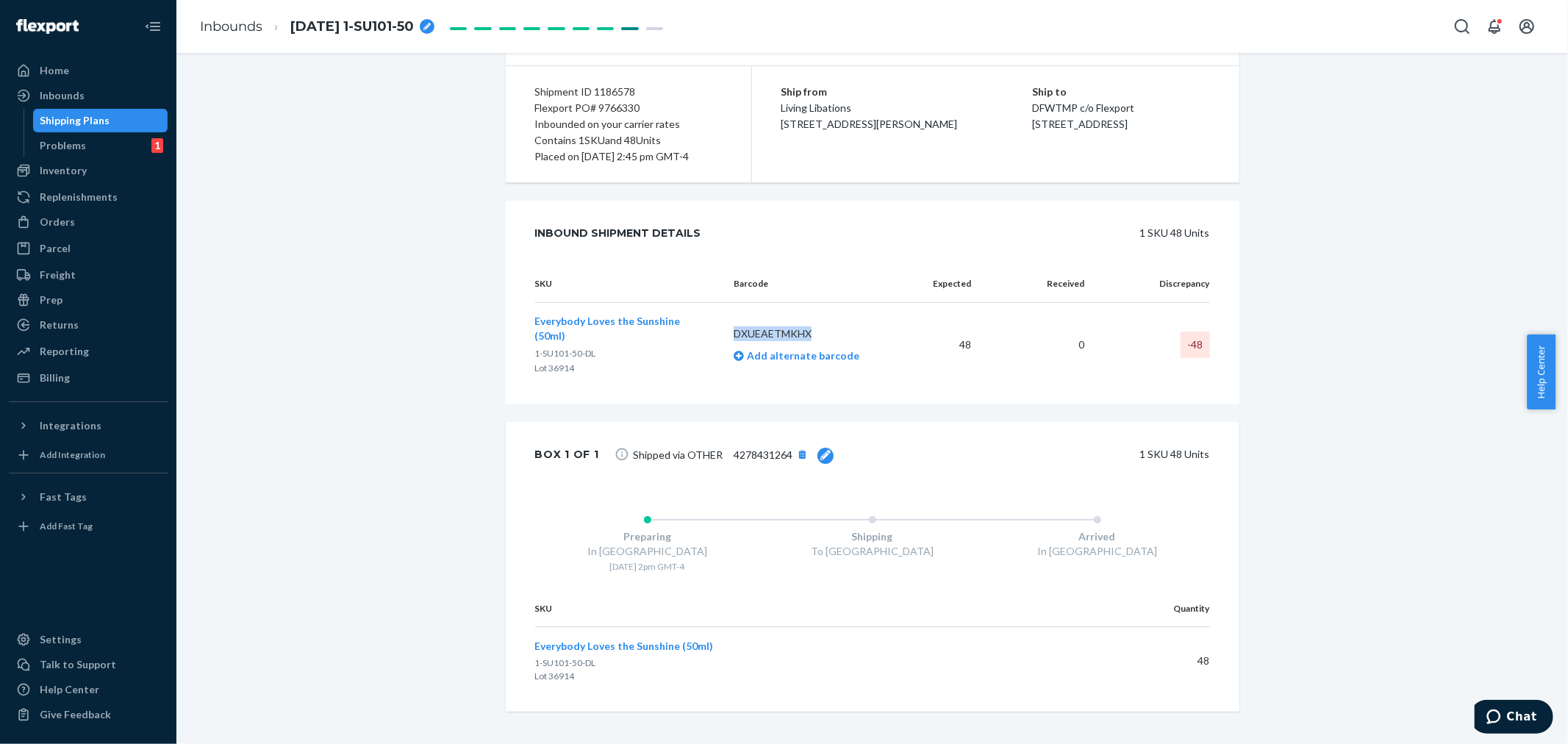
drag, startPoint x: 820, startPoint y: 327, endPoint x: 735, endPoint y: 329, distance: 85.0
click at [734, 332] on p "DXUEAETMKHX" at bounding box center [816, 334] width 164 height 15
copy p "DXUEAETMKHX"
drag, startPoint x: 627, startPoint y: 93, endPoint x: 588, endPoint y: 92, distance: 39.0
click at [588, 92] on div "Shipment ID 1186578" at bounding box center [628, 92] width 187 height 16
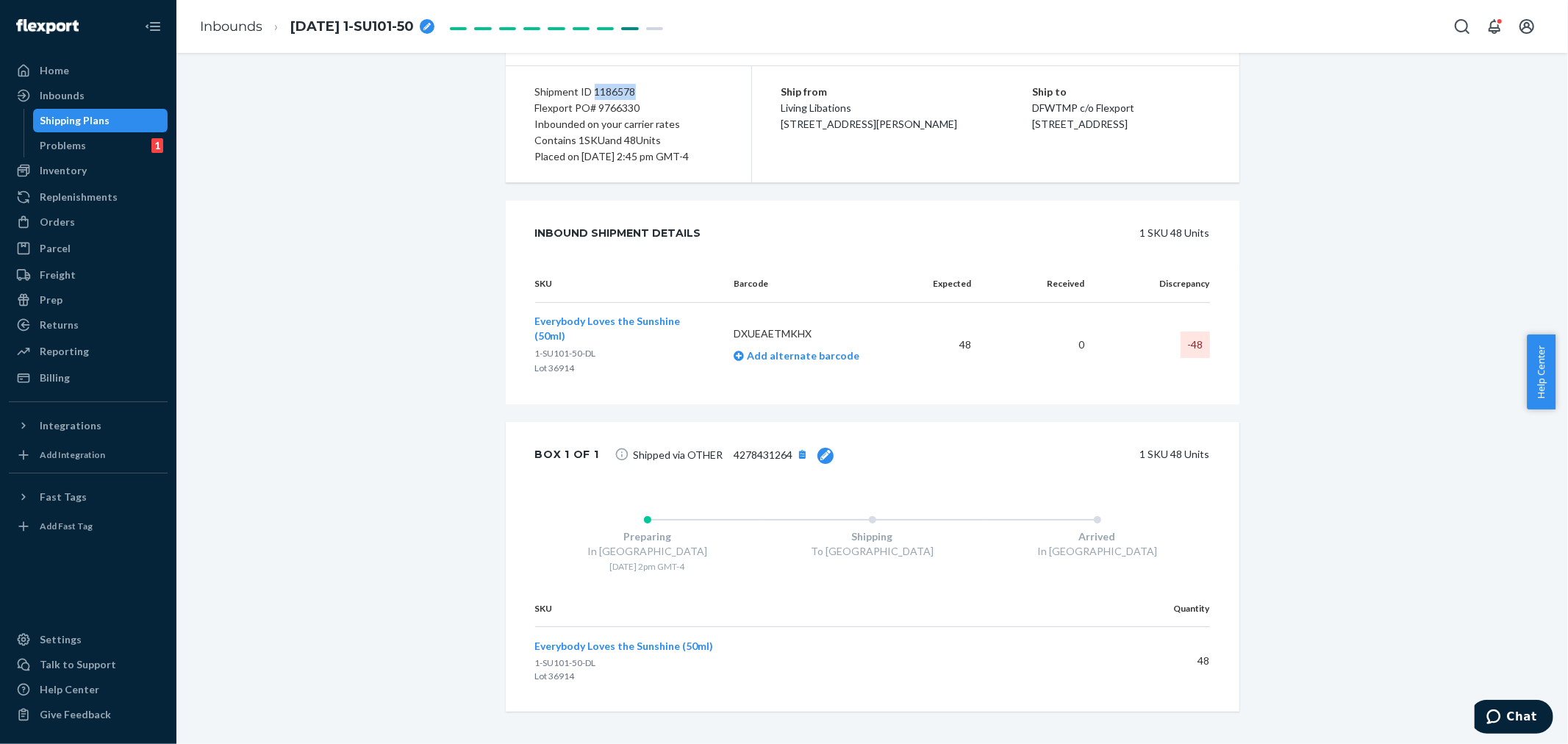
copy div "1186578"
drag, startPoint x: 635, startPoint y: 107, endPoint x: 511, endPoint y: 103, distance: 124.1
click at [511, 103] on div "Shipment ID 1186578 Flexport PO# 9766330 Inbounded on your carrier rates Contai…" at bounding box center [628, 124] width 246 height 116
copy div "Flexport PO# 9766330"
drag, startPoint x: 65, startPoint y: 91, endPoint x: 77, endPoint y: 100, distance: 15.0
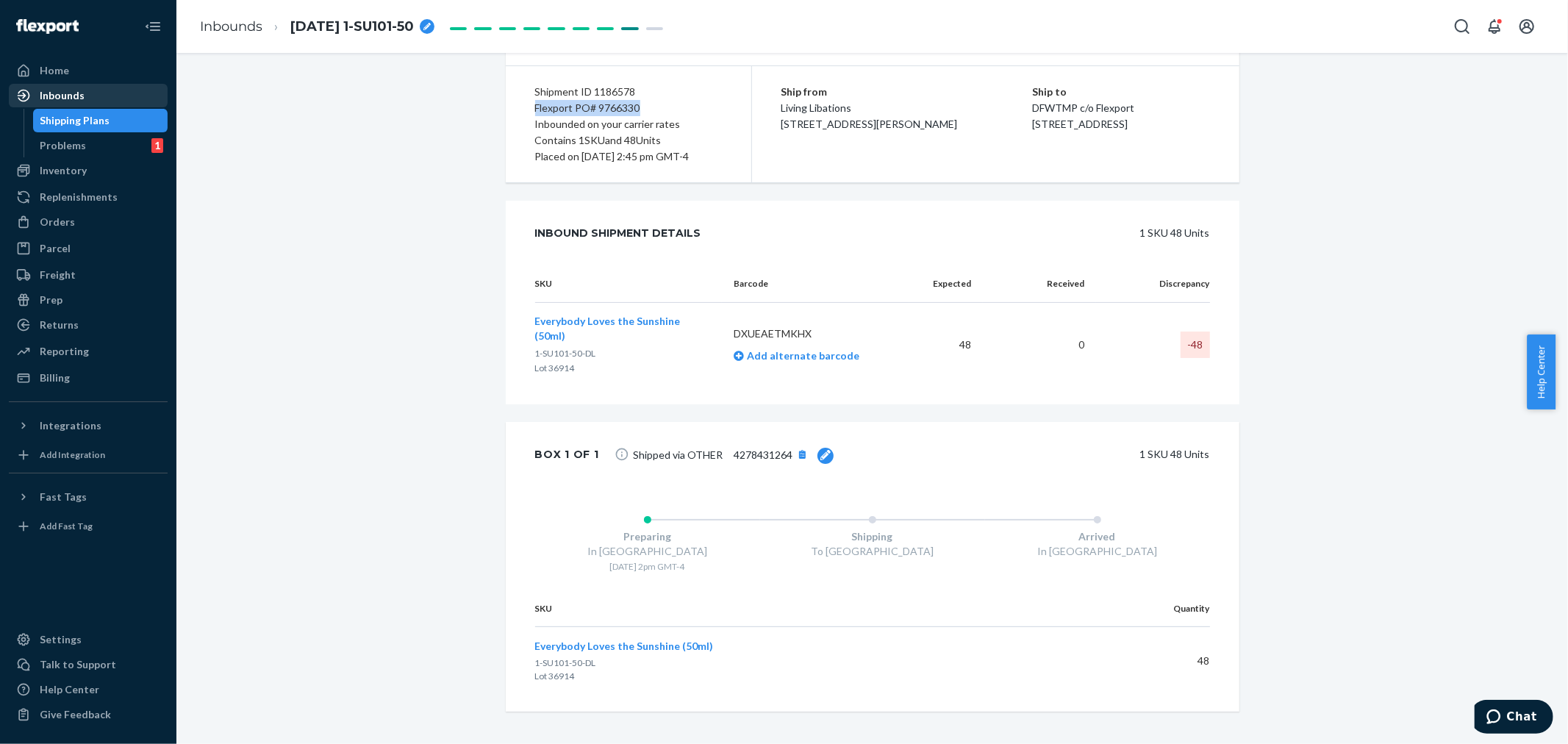
click at [65, 91] on div "Inbounds" at bounding box center [62, 95] width 45 height 15
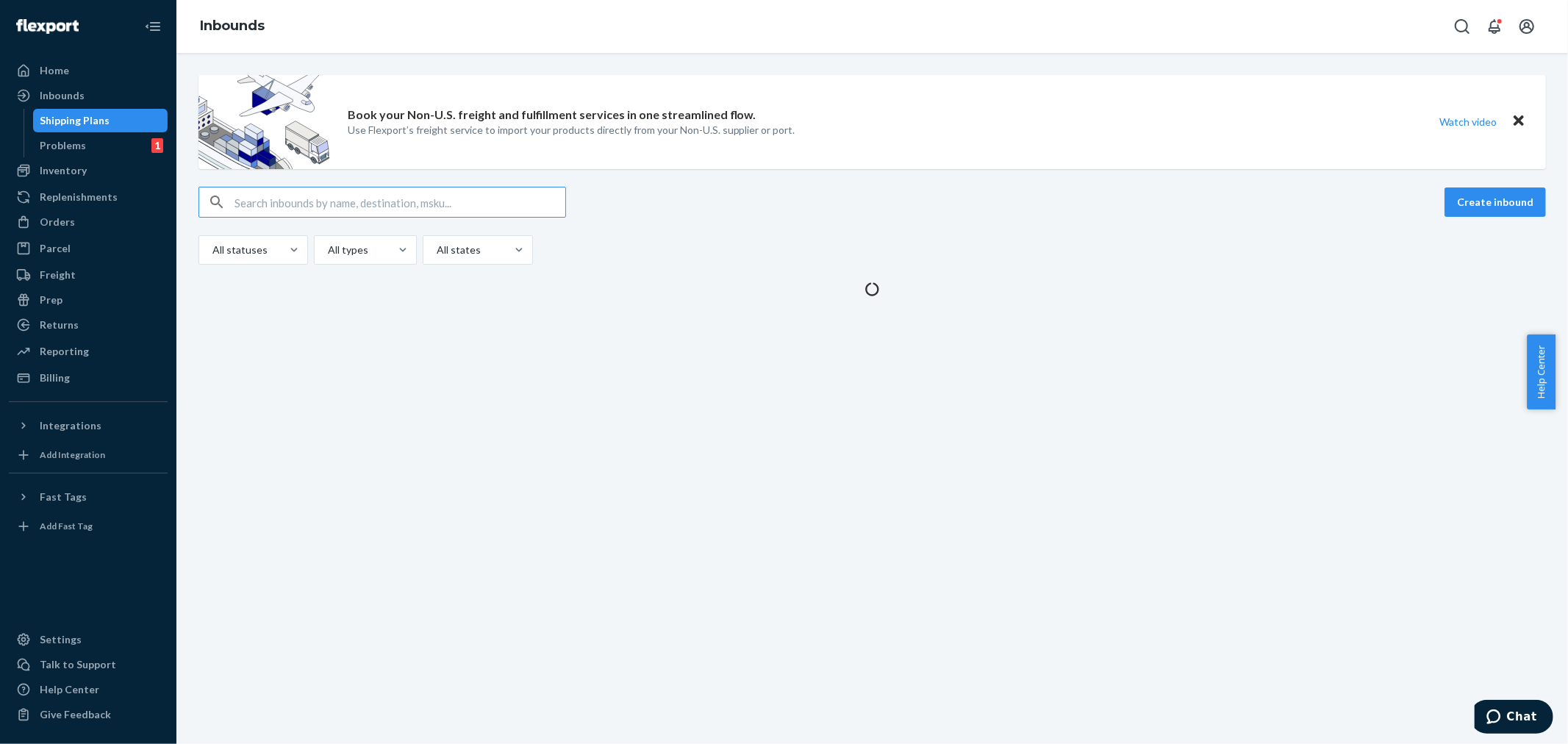
click at [240, 199] on input "text" at bounding box center [400, 202] width 331 height 30
type input "9812805"
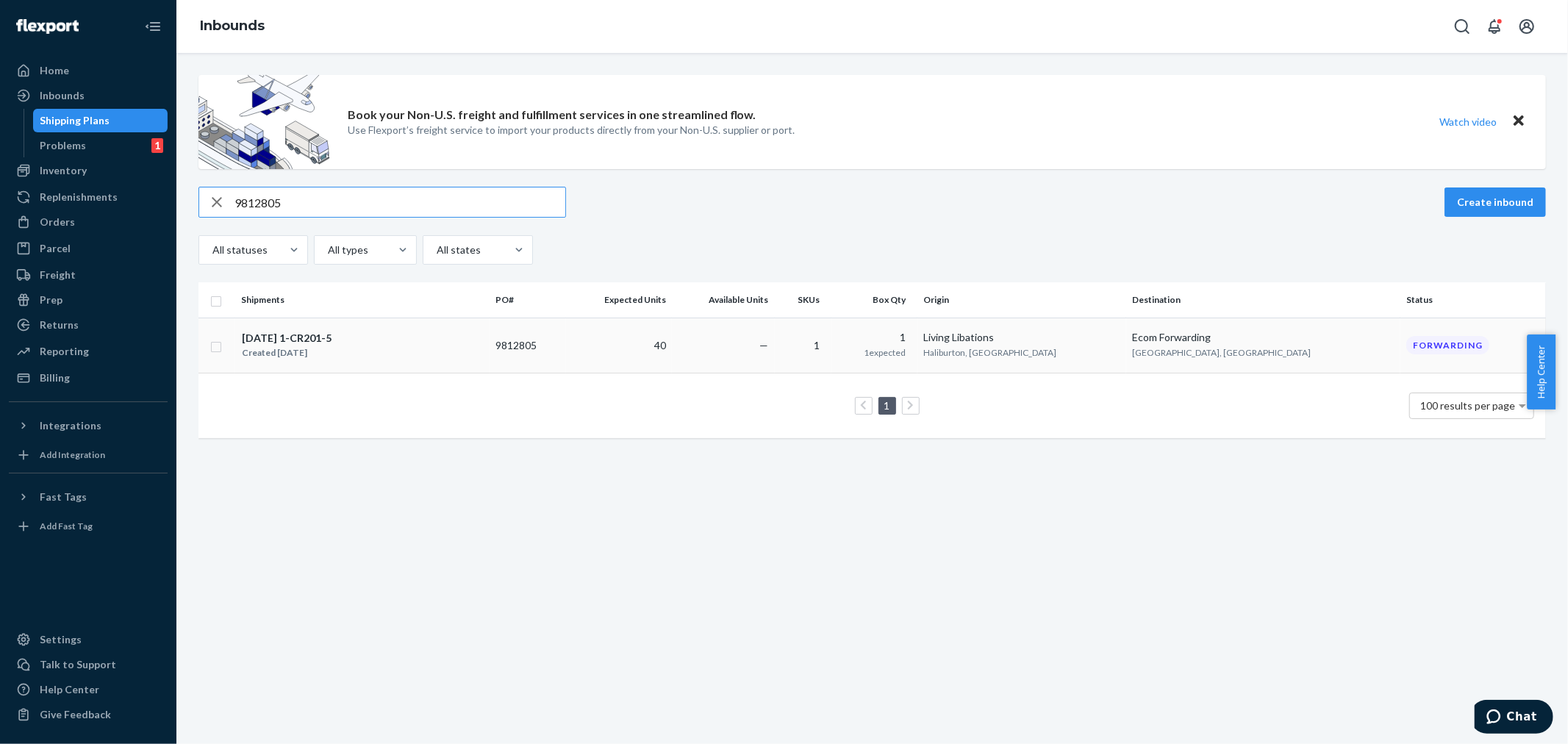
click at [672, 341] on td "40" at bounding box center [618, 345] width 106 height 55
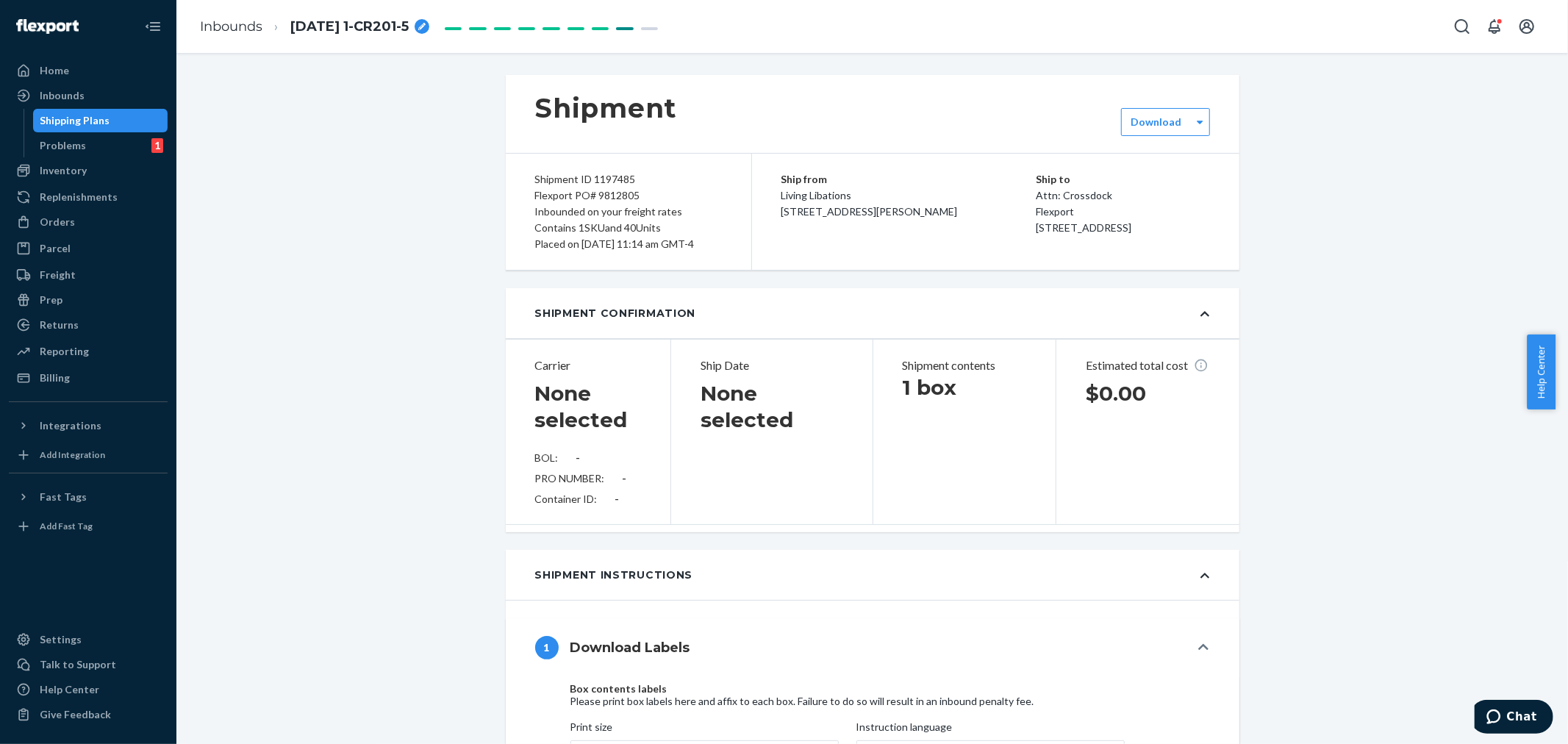
type input "LL2506230813"
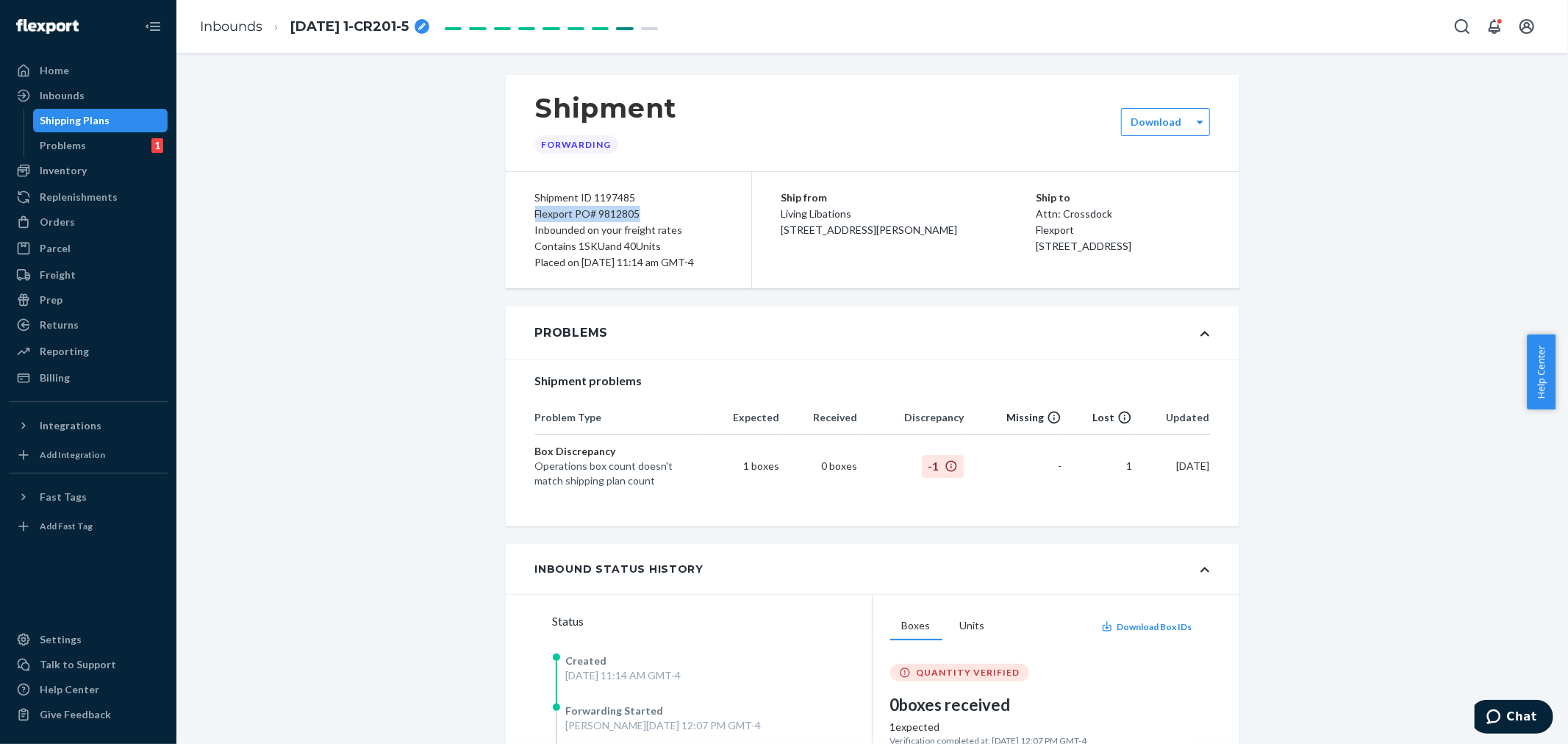
drag, startPoint x: 635, startPoint y: 213, endPoint x: 508, endPoint y: 209, distance: 127.1
click at [508, 209] on div "Shipment ID 1197485 Flexport PO# 9812805 Inbounded on your freight rates Contai…" at bounding box center [628, 230] width 246 height 116
copy div "Flexport PO# 9812805"
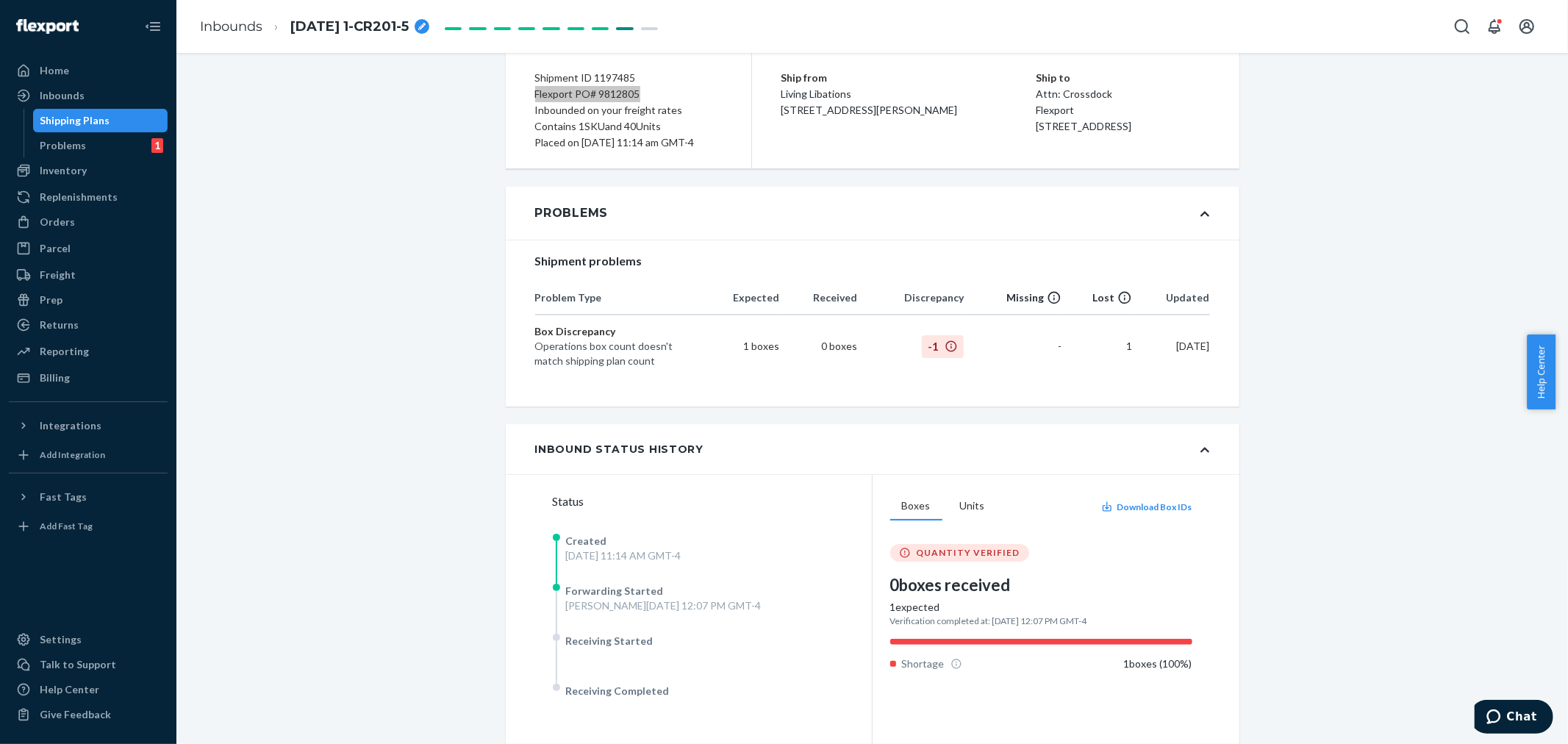
scroll to position [245, 0]
